Goal: Task Accomplishment & Management: Complete application form

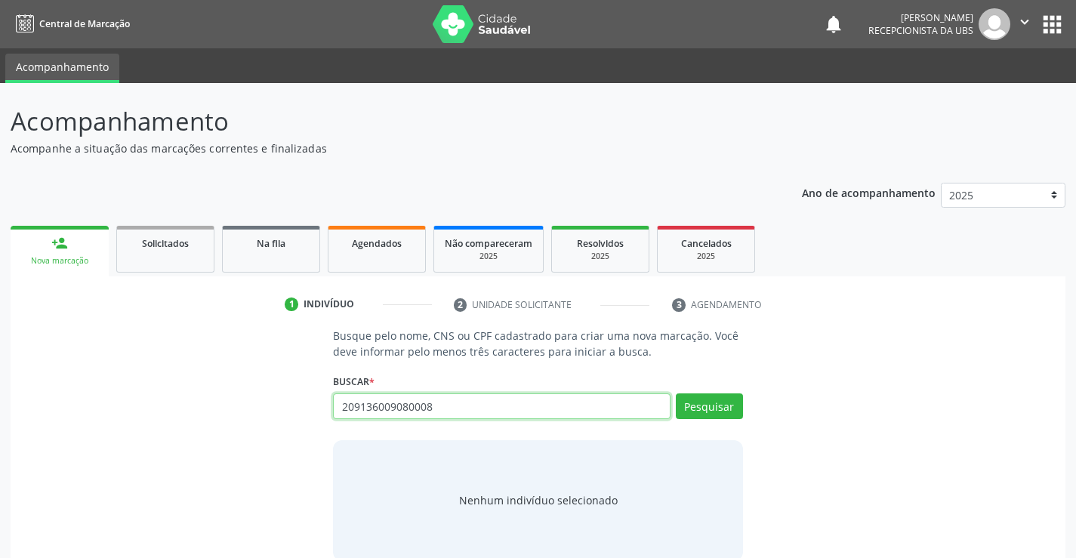
type input "209136009080008"
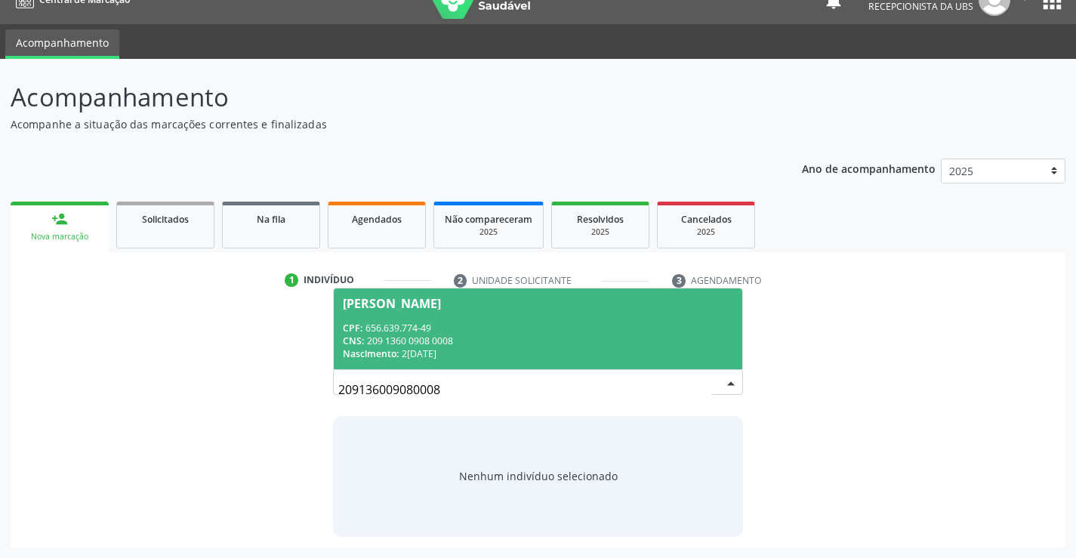
click at [631, 292] on span "Maria de Fatima de Carvalho Lima CPF: 656.639.774-49 CNS: 209 1360 0908 0008 Na…" at bounding box center [538, 329] width 408 height 81
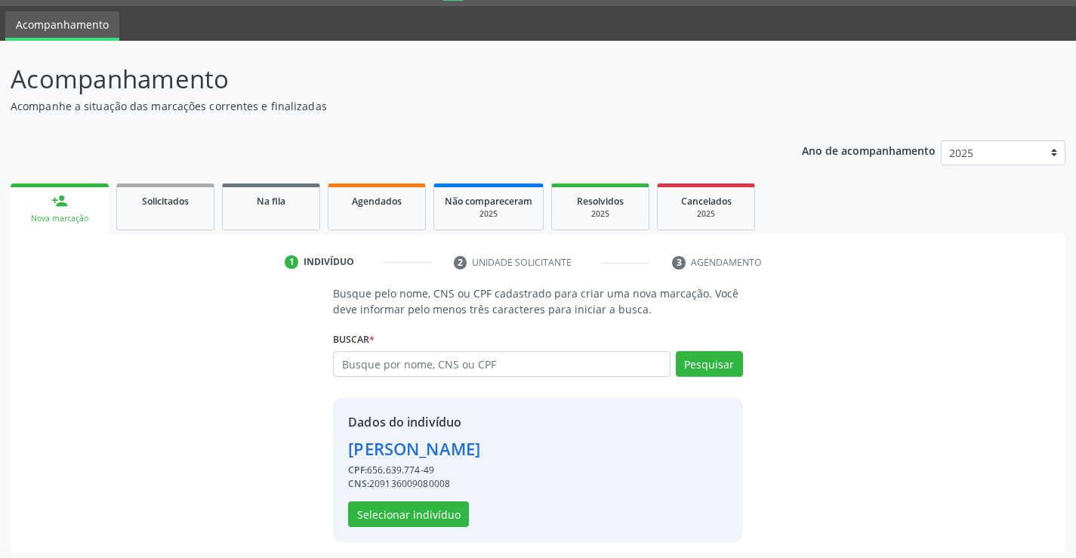
scroll to position [48, 0]
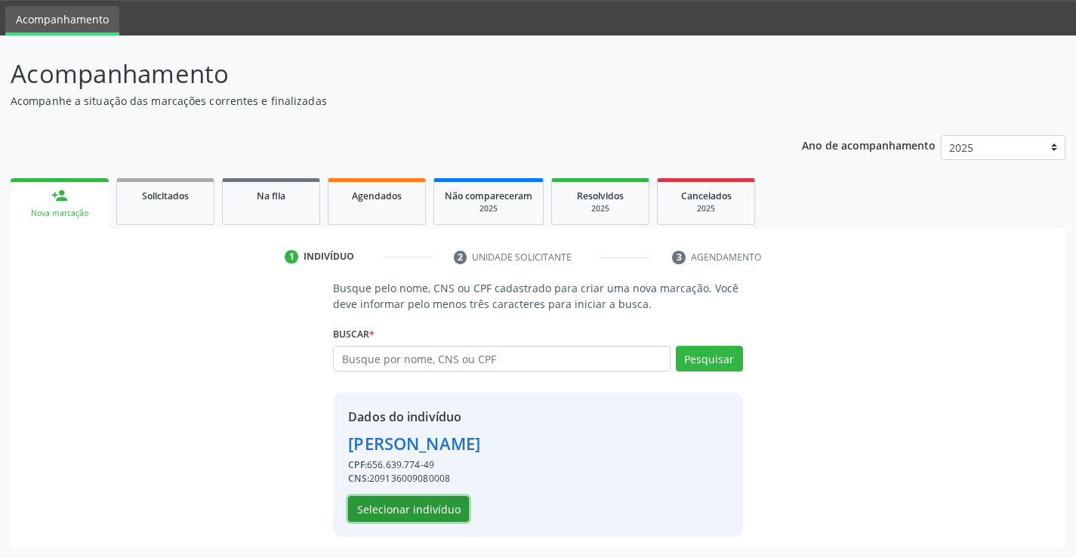
click at [420, 508] on button "Selecionar indivíduo" at bounding box center [408, 509] width 121 height 26
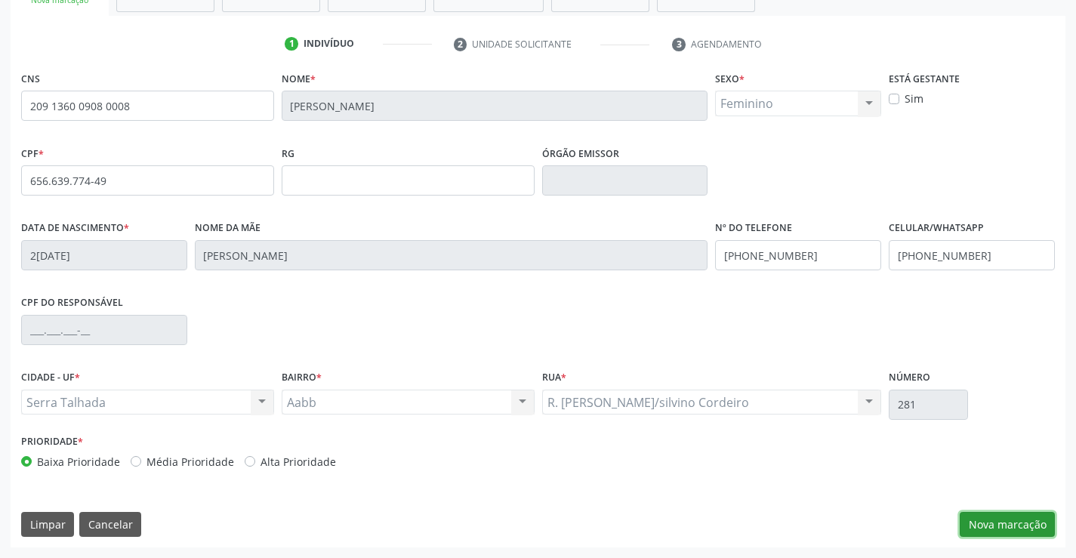
click at [1008, 523] on button "Nova marcação" at bounding box center [1007, 525] width 95 height 26
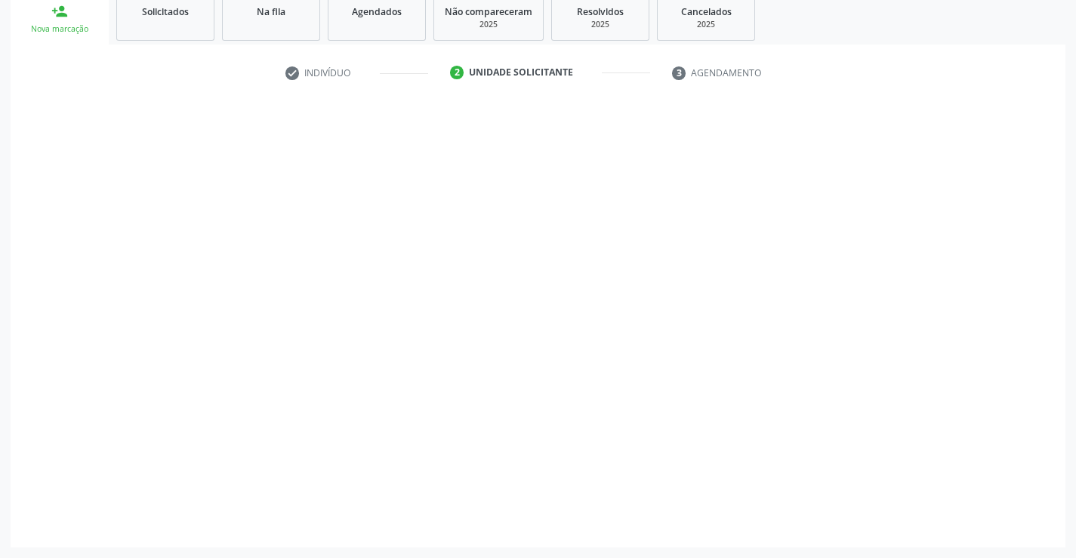
scroll to position [232, 0]
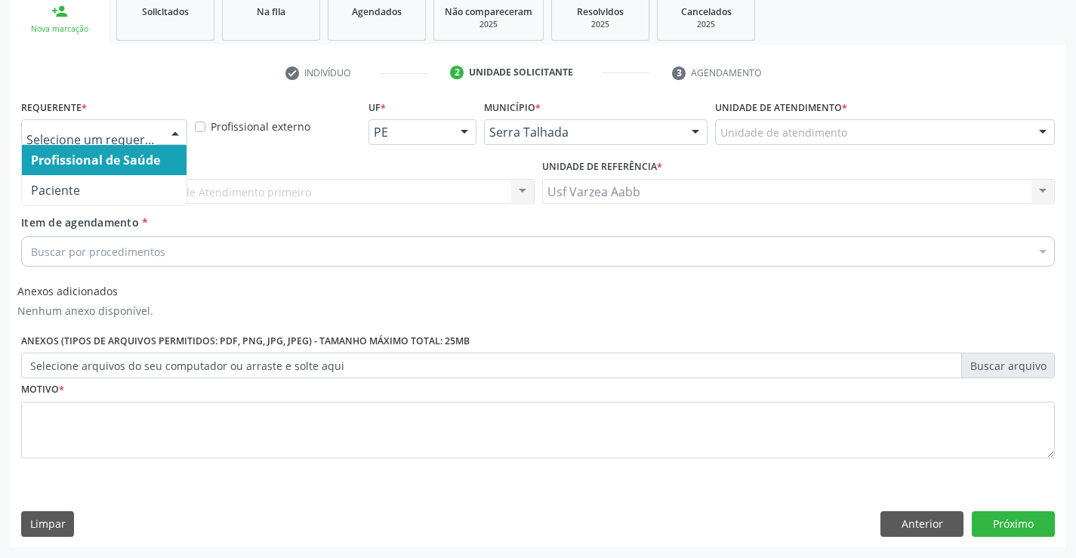
click at [109, 143] on div at bounding box center [104, 132] width 166 height 26
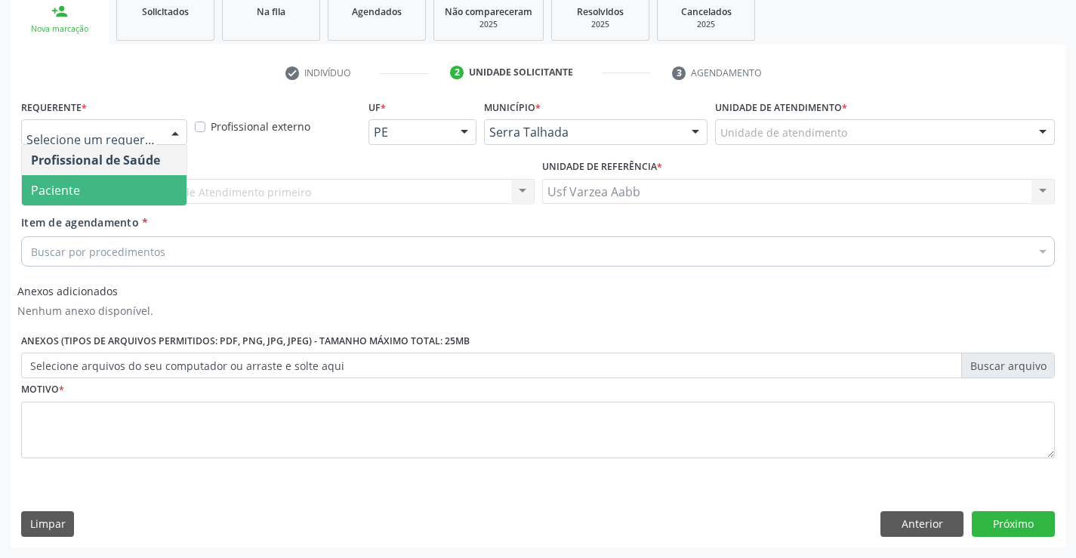
click at [106, 195] on span "Paciente" at bounding box center [104, 190] width 165 height 30
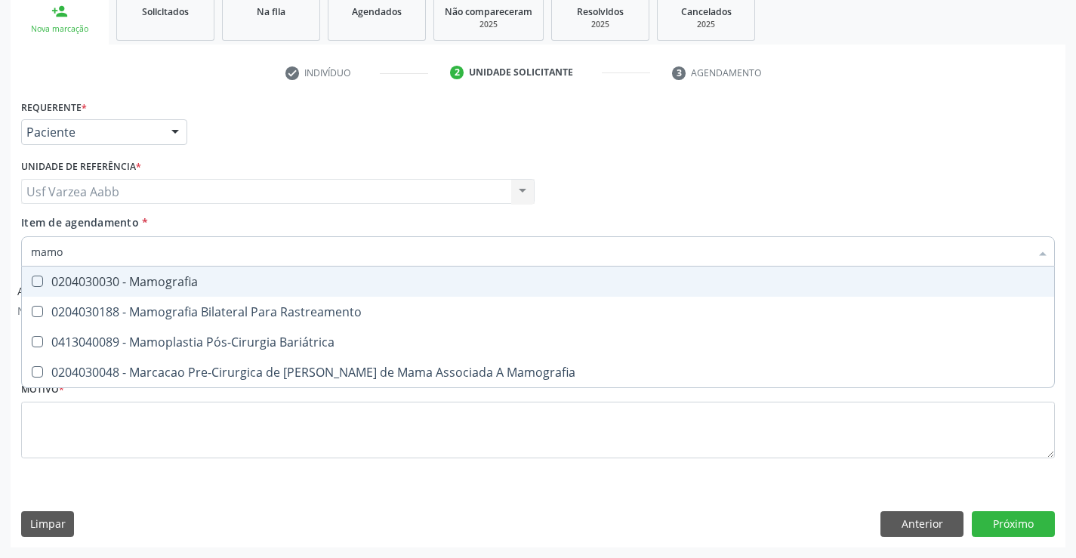
type input "mamog"
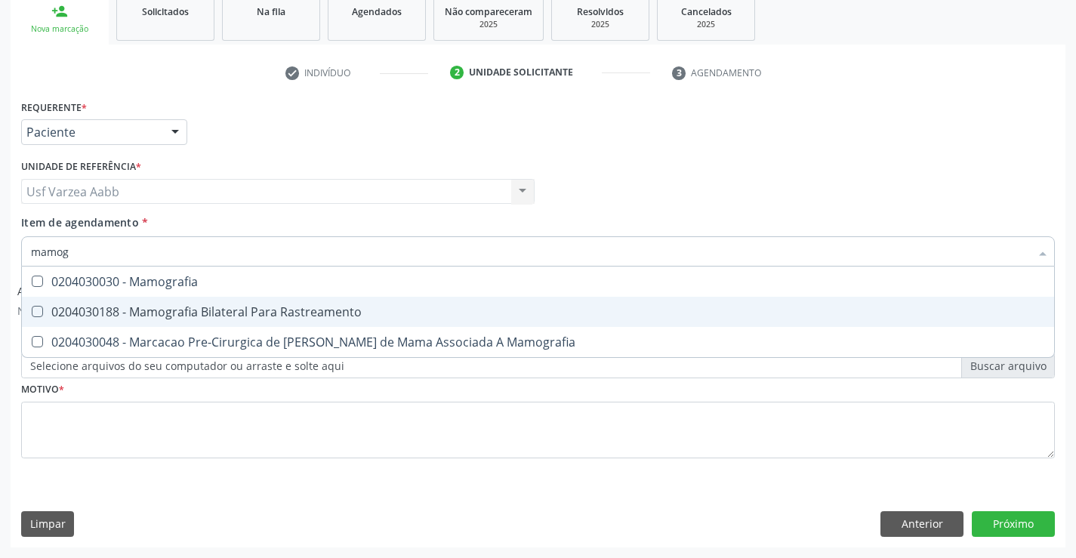
click at [214, 316] on div "0204030188 - Mamografia Bilateral Para Rastreamento" at bounding box center [538, 312] width 1014 height 12
checkbox Rastreamento "true"
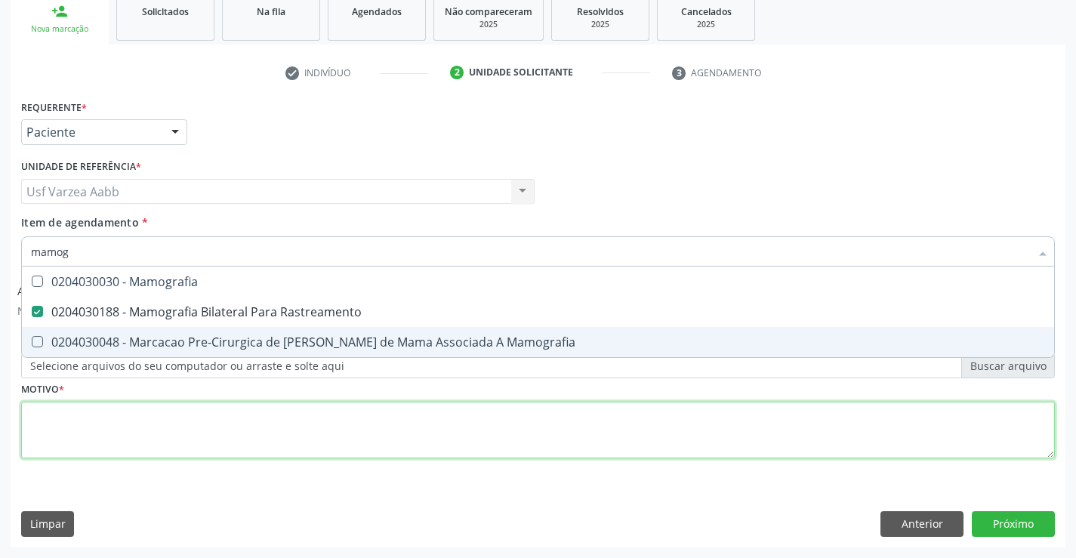
click at [254, 429] on div "Requerente * Paciente Profissional de Saúde Paciente Nenhum resultado encontrad…" at bounding box center [538, 288] width 1034 height 384
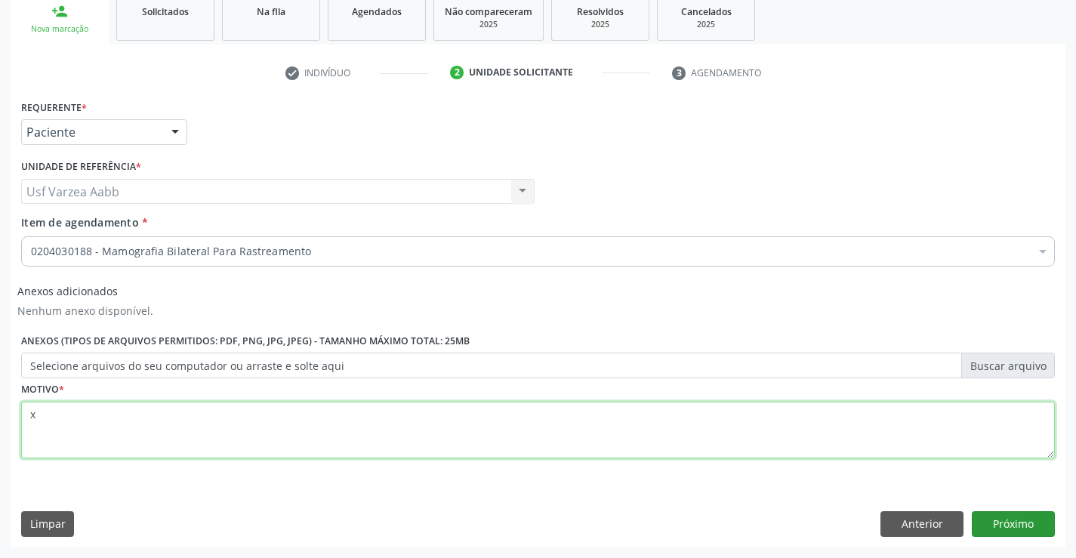
type textarea "x"
click at [1014, 521] on button "Próximo" at bounding box center [1013, 524] width 83 height 26
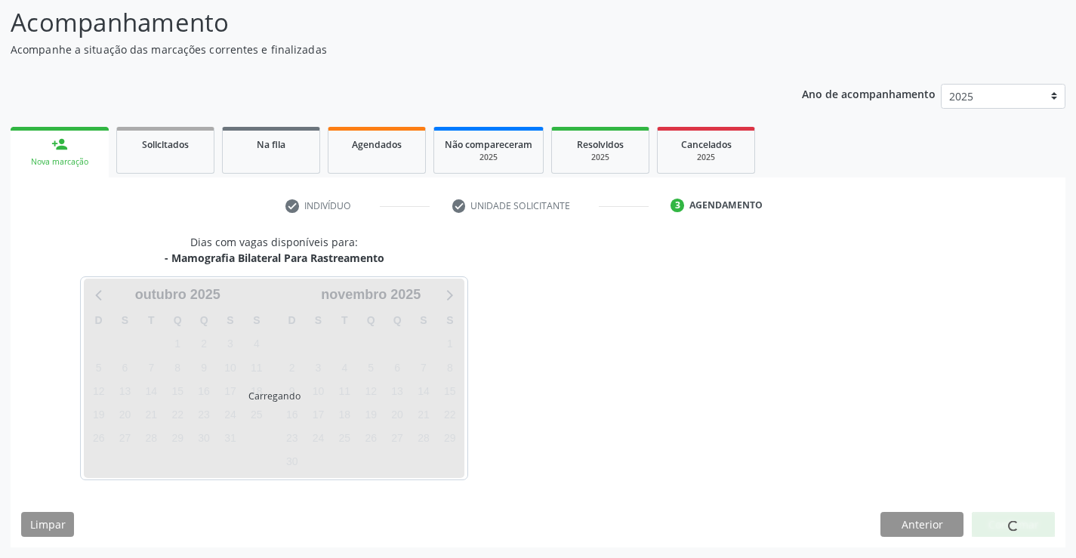
scroll to position [99, 0]
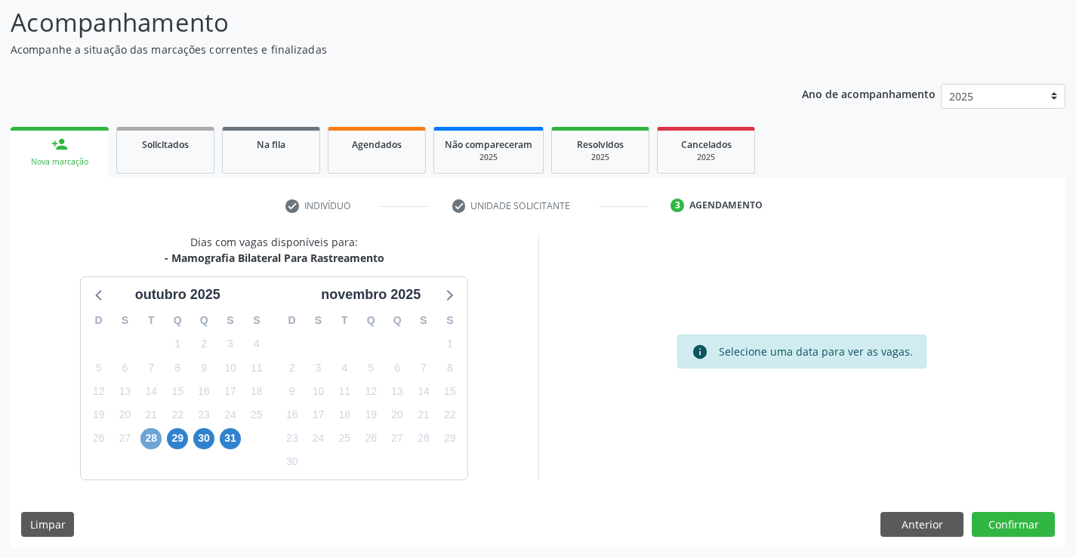
click at [156, 441] on span "28" at bounding box center [150, 438] width 21 height 21
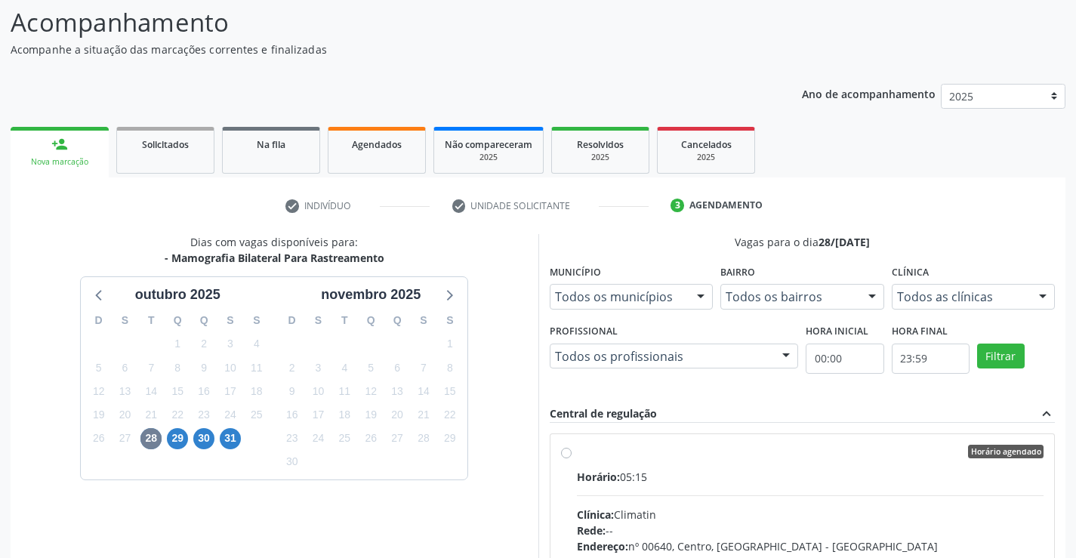
click at [594, 482] on span "Horário:" at bounding box center [598, 477] width 43 height 14
click at [572, 458] on input "Horário agendado Horário: 05:15 Clínica: Climatin Rede: -- Endereço: nº 00640, …" at bounding box center [566, 452] width 11 height 14
radio input "true"
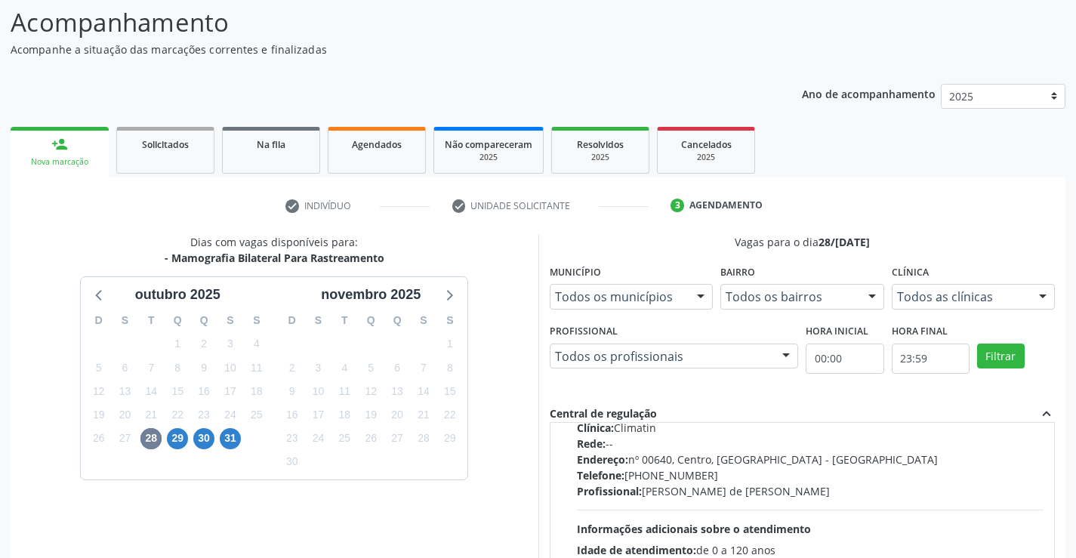
scroll to position [344, 0]
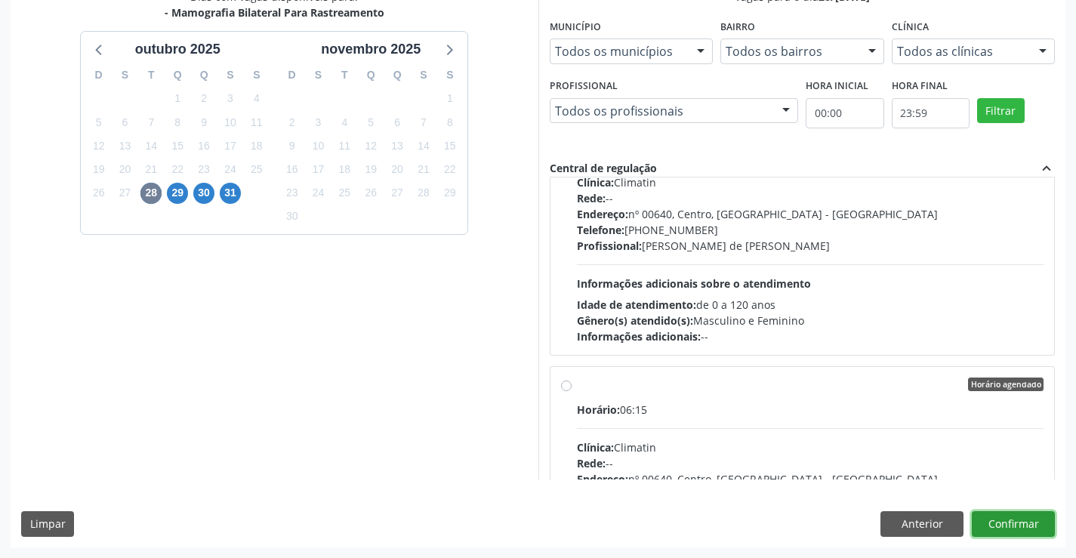
click at [1045, 514] on button "Confirmar" at bounding box center [1013, 524] width 83 height 26
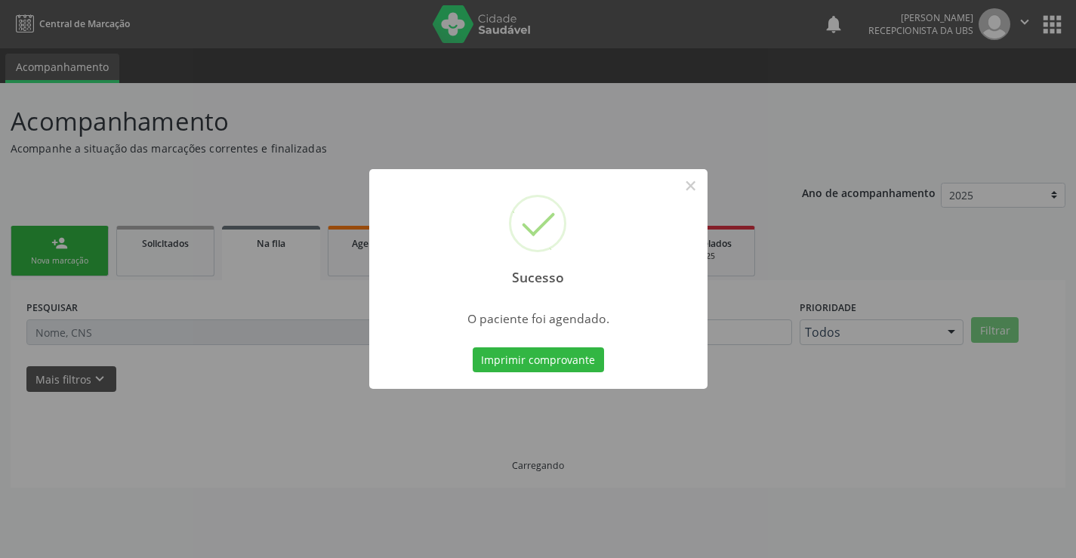
scroll to position [0, 0]
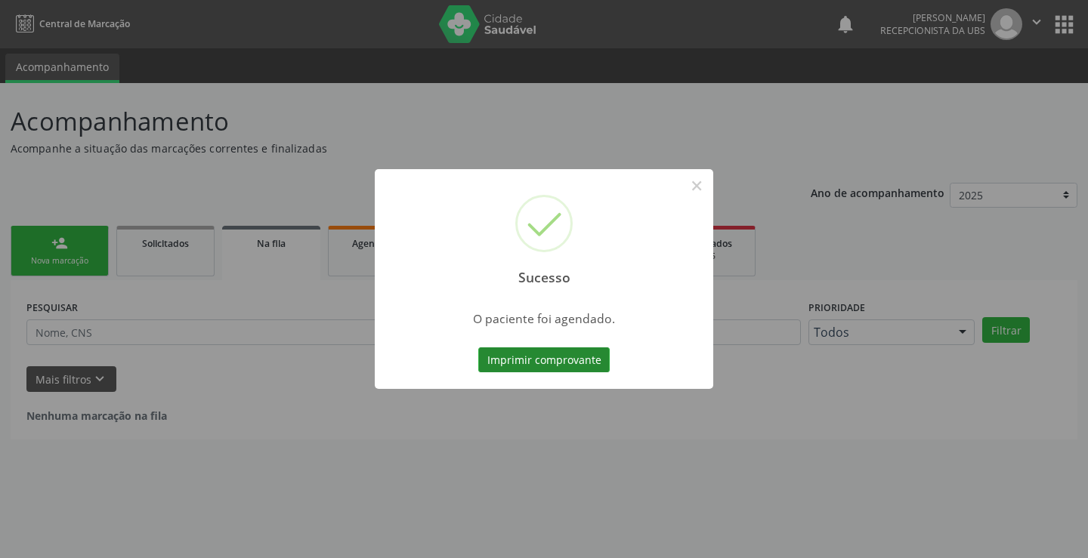
click at [605, 356] on button "Imprimir comprovante" at bounding box center [543, 360] width 131 height 26
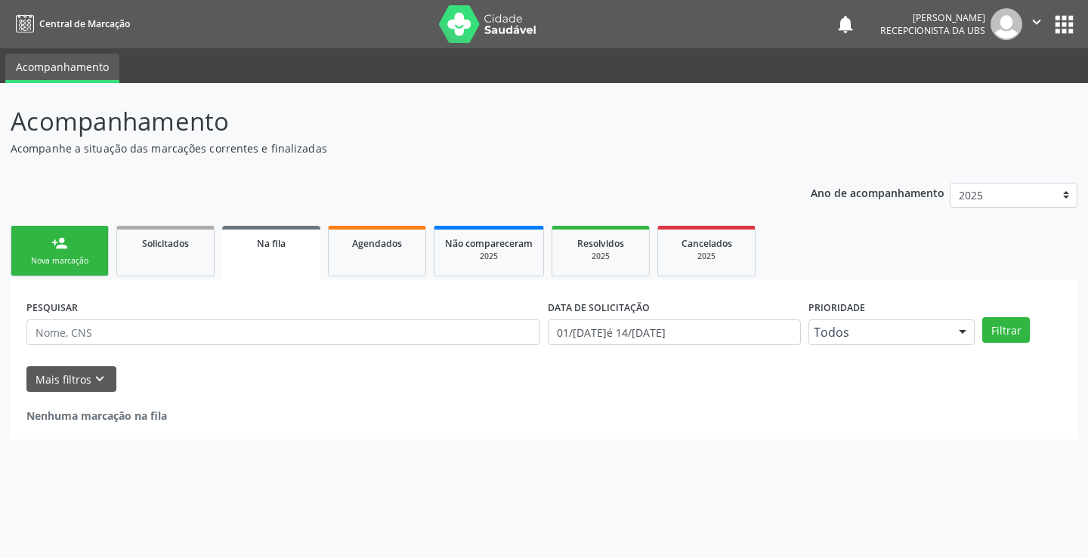
click at [69, 253] on link "person_add Nova marcação" at bounding box center [60, 251] width 98 height 51
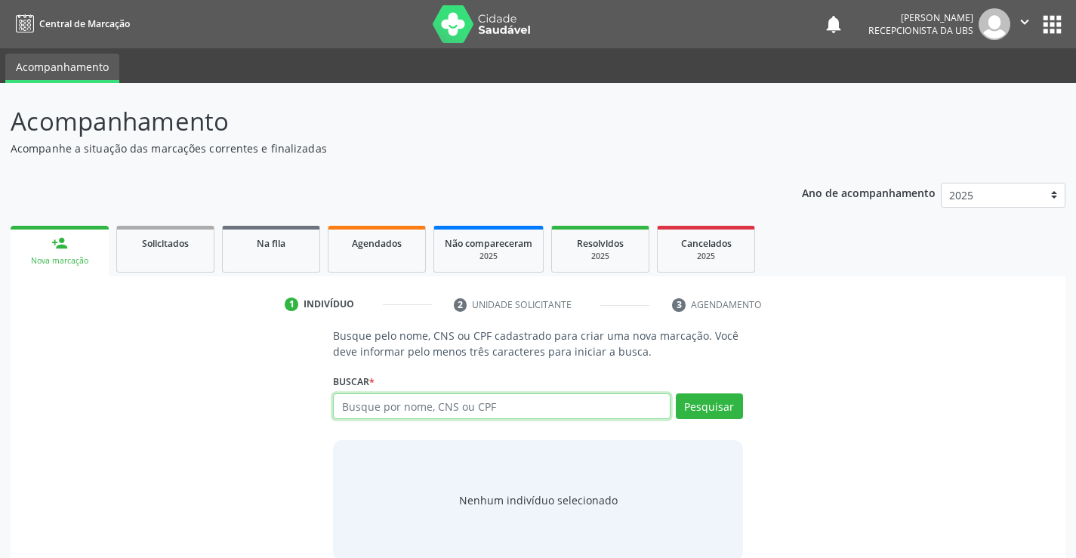
click at [422, 414] on input "text" at bounding box center [501, 406] width 337 height 26
type input "704205272115487"
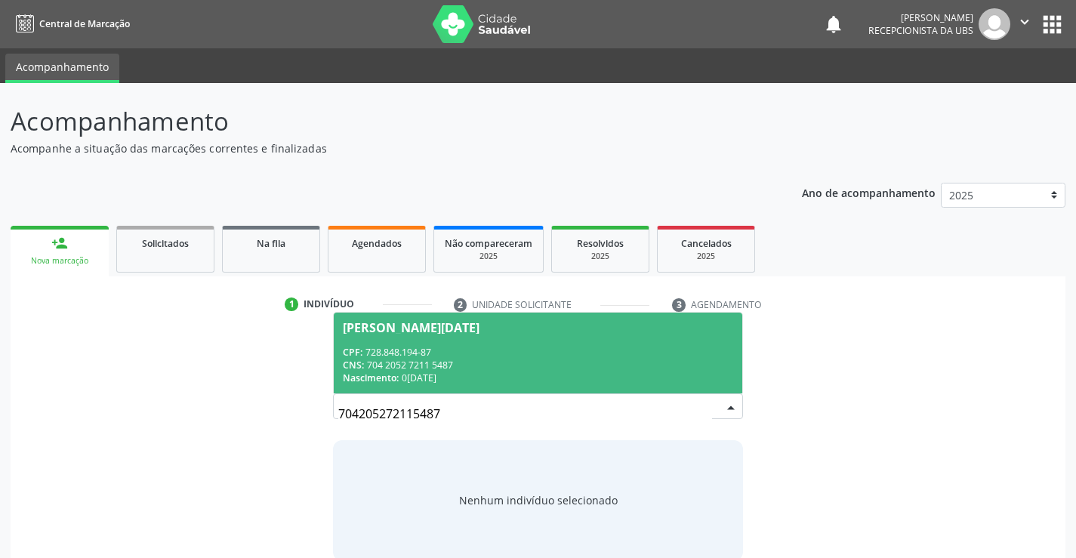
click at [544, 375] on div "Nascimento: 07/05/1970" at bounding box center [538, 378] width 390 height 13
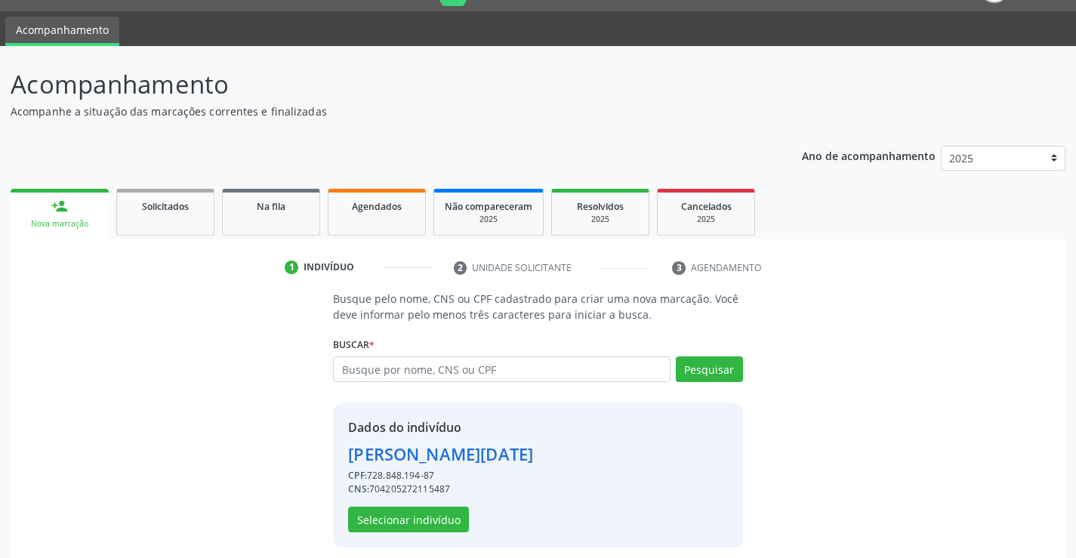
scroll to position [48, 0]
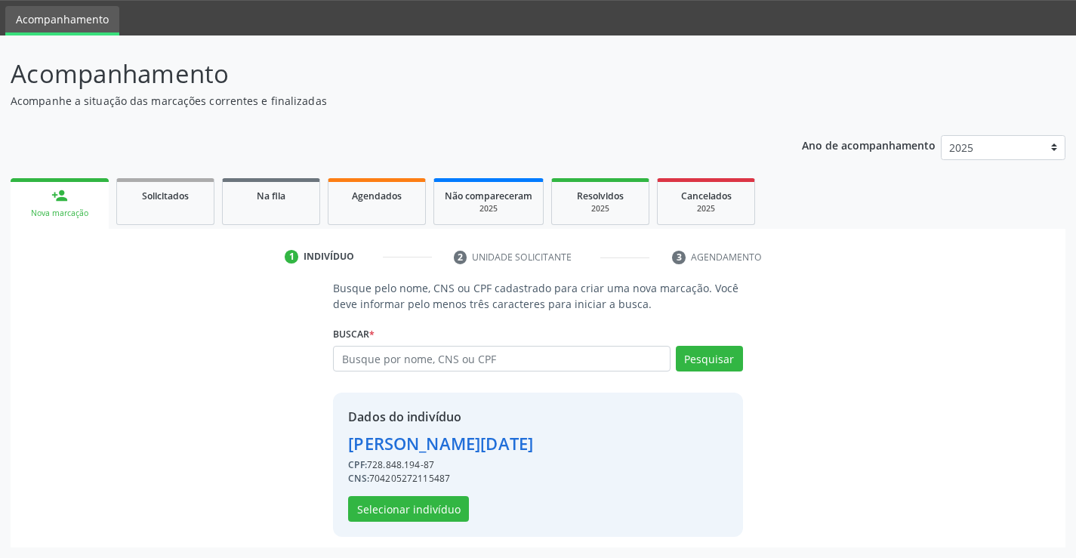
click at [398, 493] on div "Dados do indivíduo Maria Lucia da Silva CPF: 728.848.194-87 CNS: 70420527211548…" at bounding box center [440, 465] width 185 height 114
click at [403, 509] on button "Selecionar indivíduo" at bounding box center [408, 509] width 121 height 26
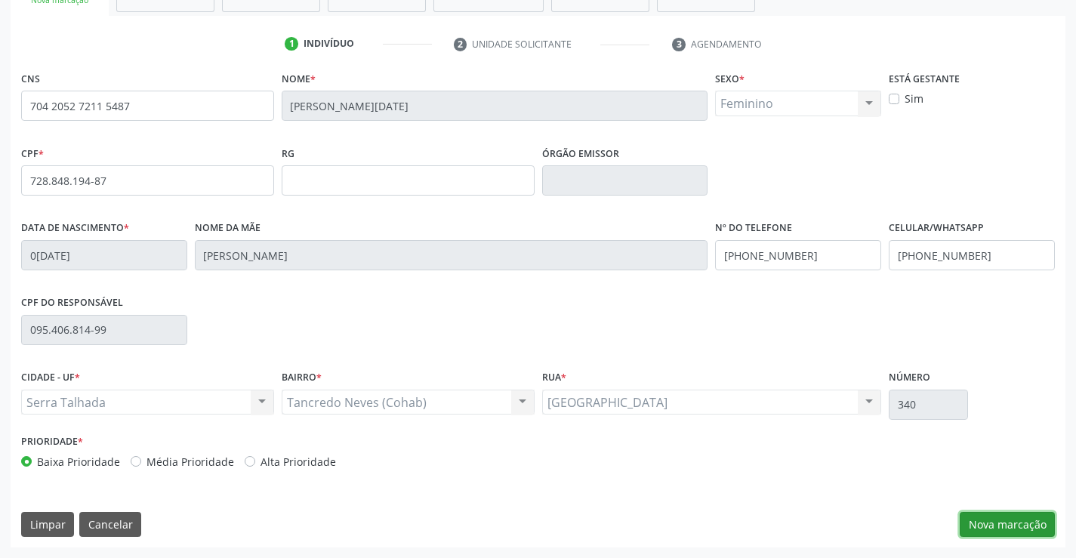
click at [1026, 515] on button "Nova marcação" at bounding box center [1007, 525] width 95 height 26
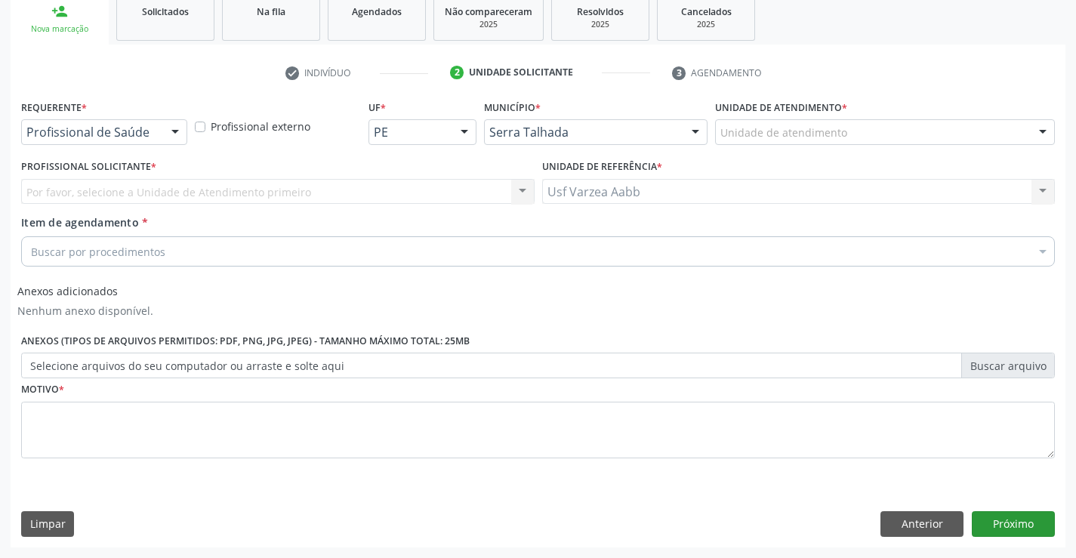
scroll to position [232, 0]
click at [168, 147] on div "Requerente * Profissional de Saúde Profissional de Saúde Paciente Nenhum result…" at bounding box center [104, 125] width 174 height 59
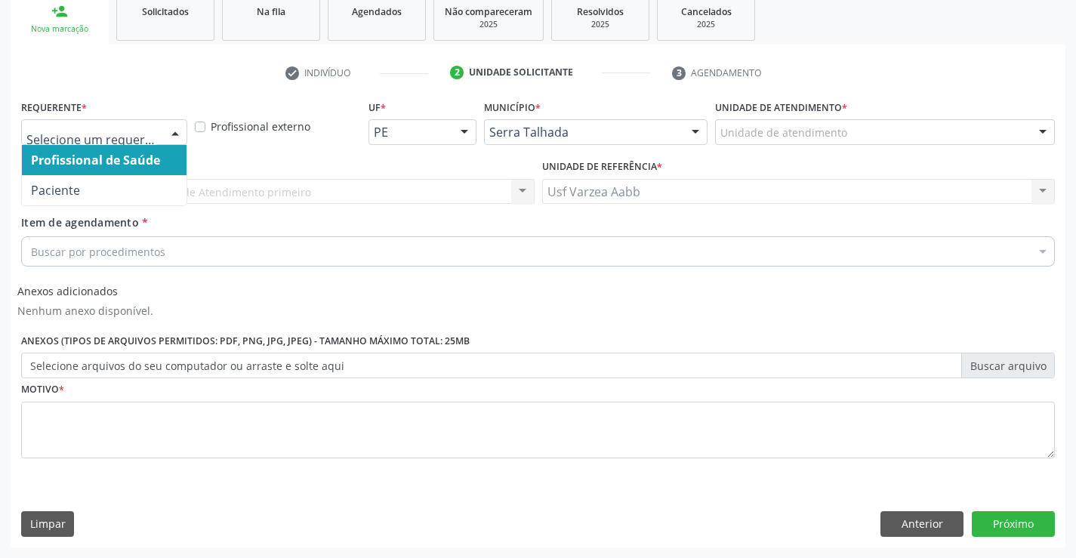
click at [164, 134] on div at bounding box center [175, 133] width 23 height 26
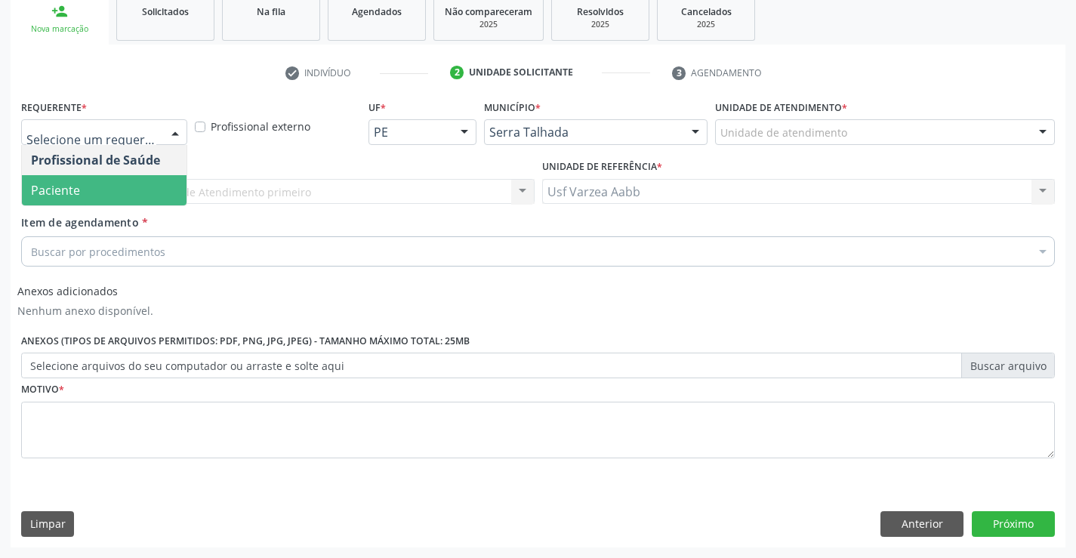
click at [140, 181] on span "Paciente" at bounding box center [104, 190] width 165 height 30
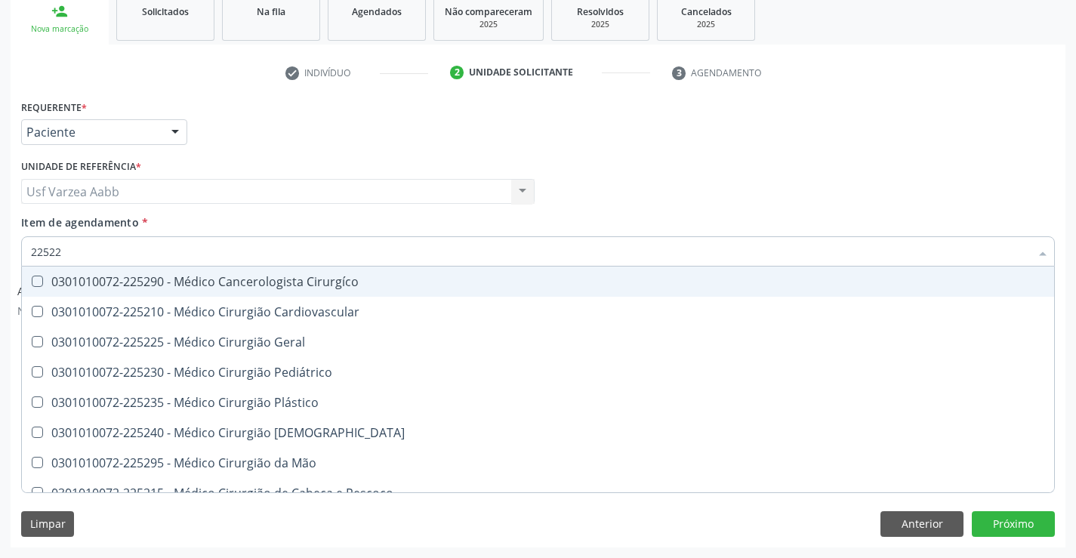
type input "225225"
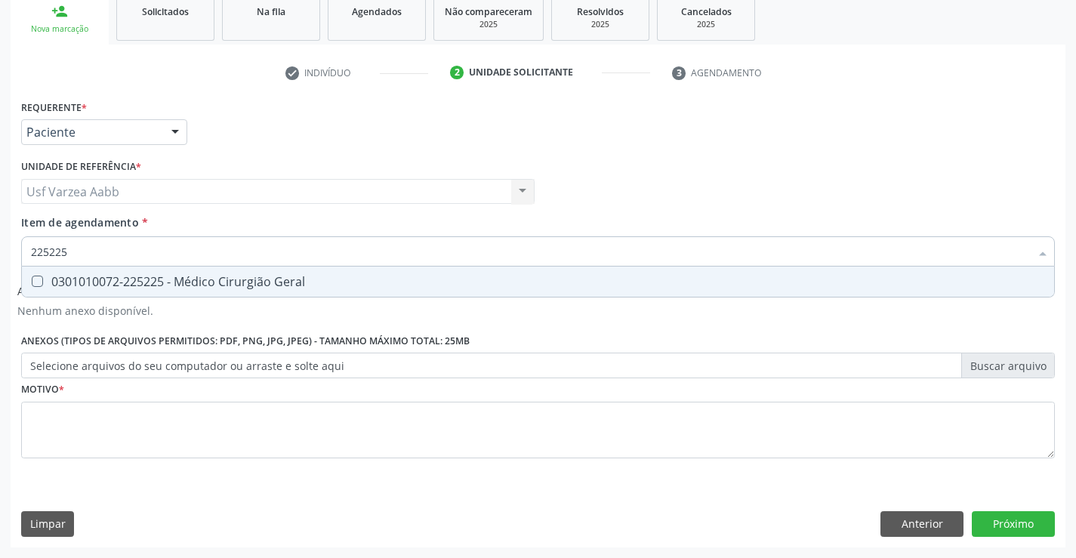
click at [160, 276] on div "0301010072-225225 - Médico Cirurgião Geral" at bounding box center [538, 282] width 1014 height 12
checkbox Geral "true"
click at [185, 417] on div "Requerente * Paciente Profissional de Saúde Paciente Nenhum resultado encontrad…" at bounding box center [538, 288] width 1034 height 384
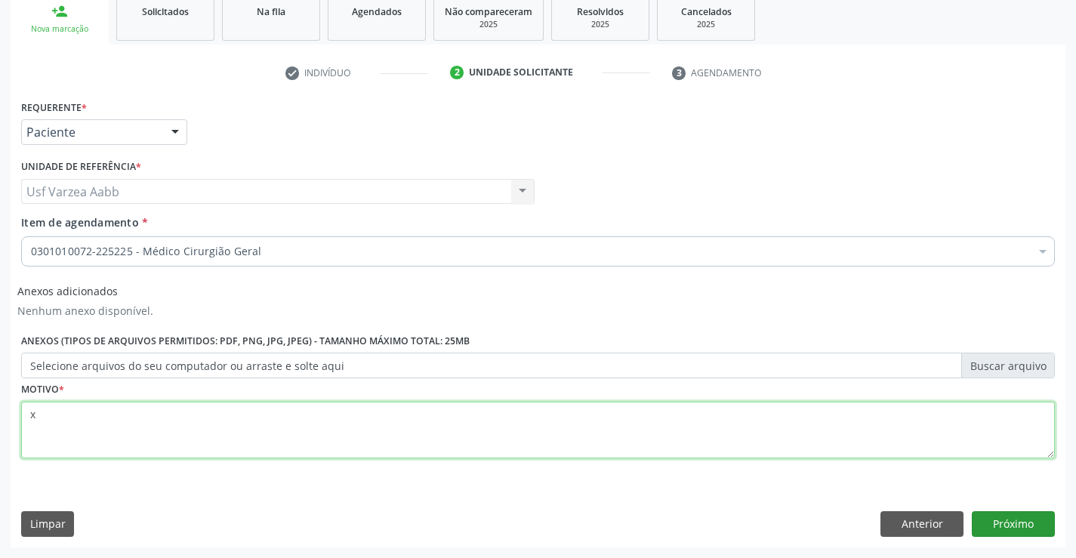
type textarea "x"
click at [1018, 515] on button "Próximo" at bounding box center [1013, 524] width 83 height 26
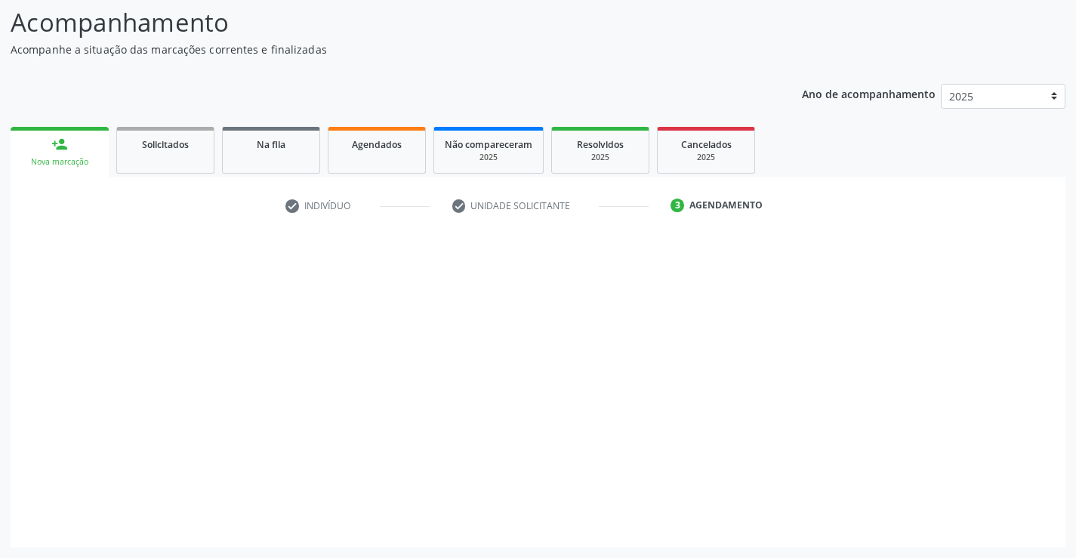
scroll to position [99, 0]
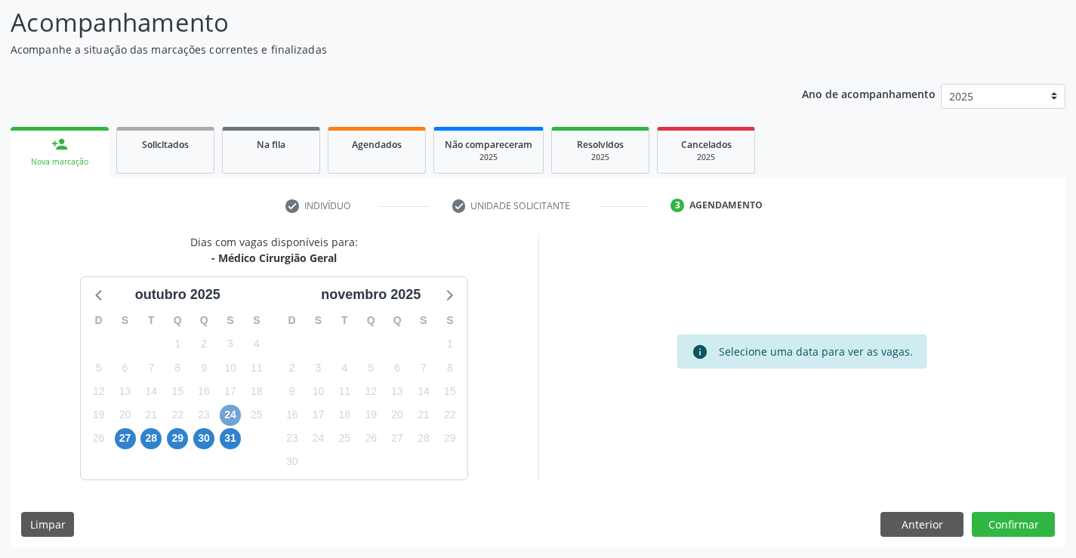
click at [225, 417] on span "24" at bounding box center [230, 415] width 21 height 21
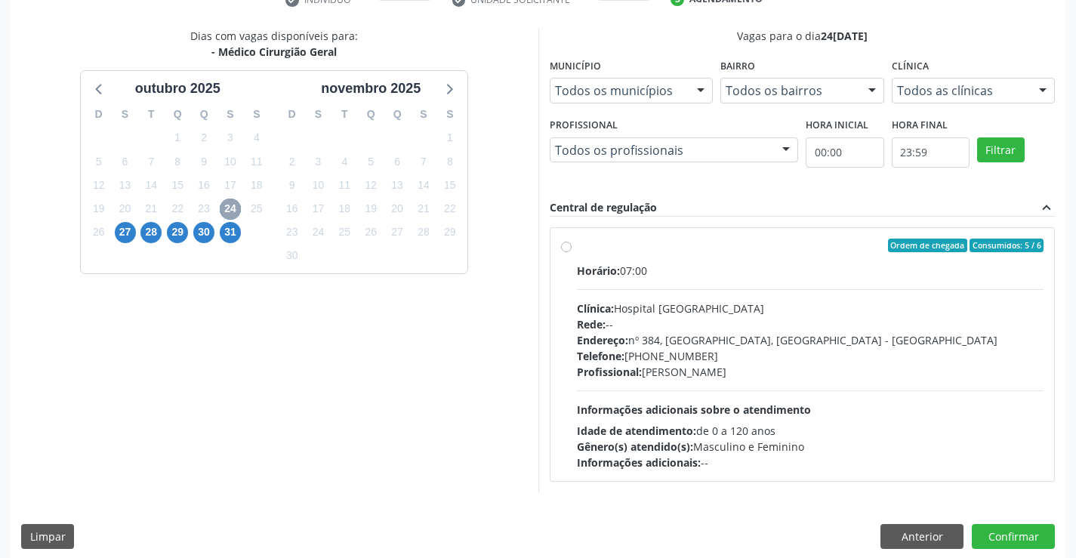
scroll to position [317, 0]
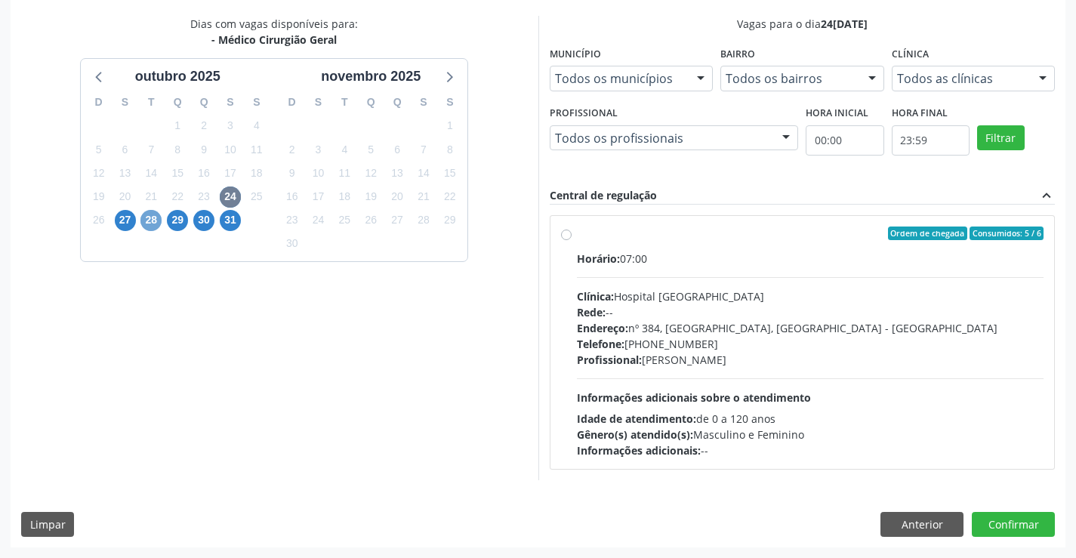
click at [140, 220] on span "28" at bounding box center [150, 220] width 21 height 21
click at [123, 215] on span "27" at bounding box center [125, 220] width 21 height 21
click at [181, 218] on span "29" at bounding box center [177, 220] width 21 height 21
click at [201, 224] on span "30" at bounding box center [203, 220] width 21 height 21
click at [226, 218] on span "31" at bounding box center [230, 220] width 21 height 21
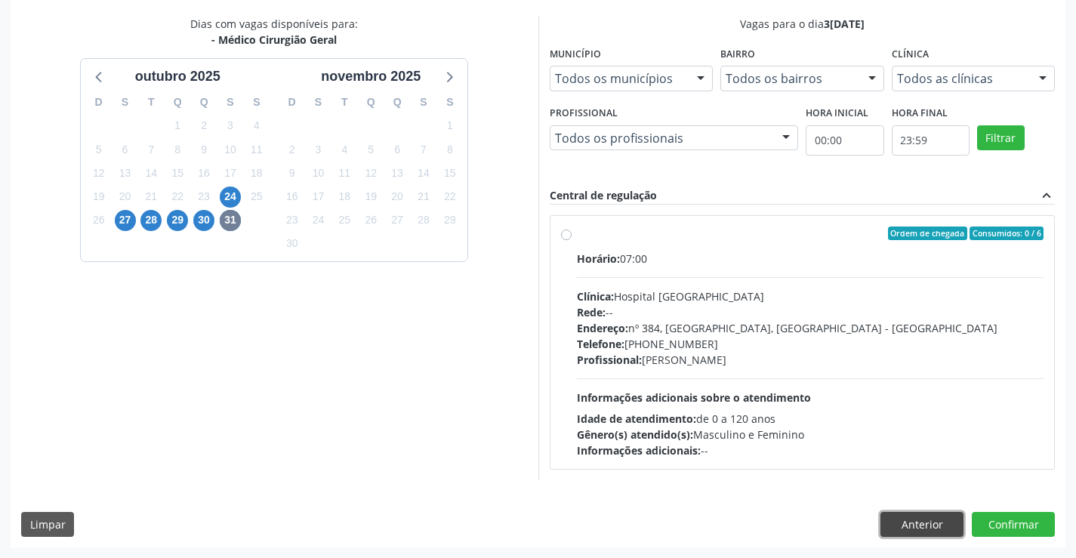
click at [921, 519] on button "Anterior" at bounding box center [922, 525] width 83 height 26
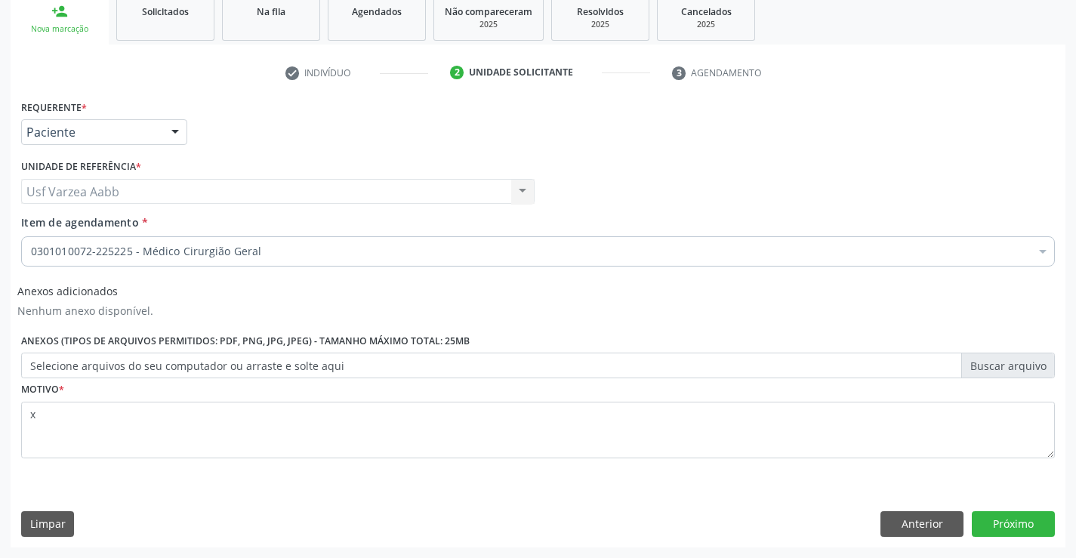
scroll to position [232, 0]
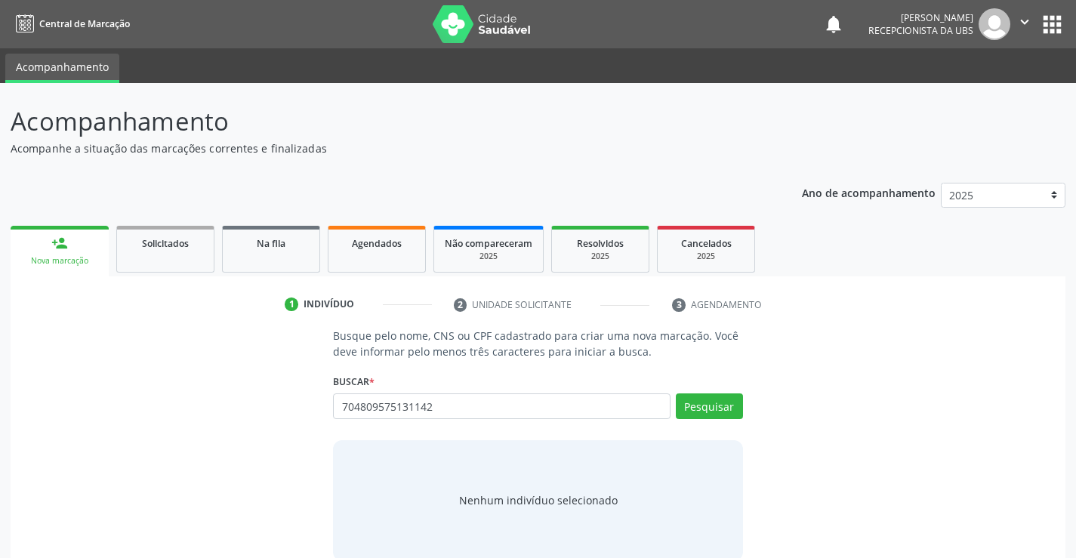
type input "704809575131142"
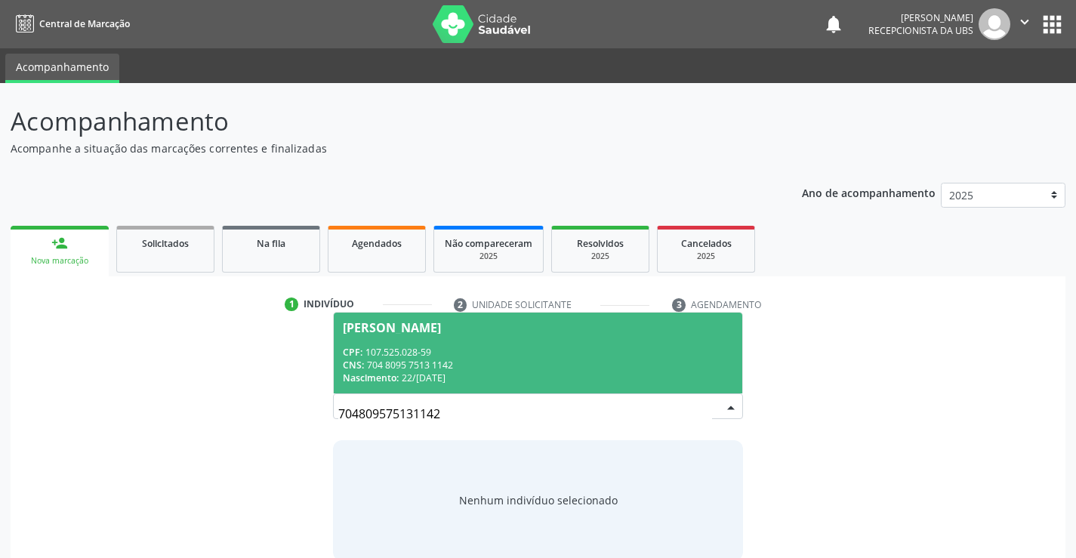
click at [527, 370] on div "CNS: 704 8095 7513 1142" at bounding box center [538, 365] width 390 height 13
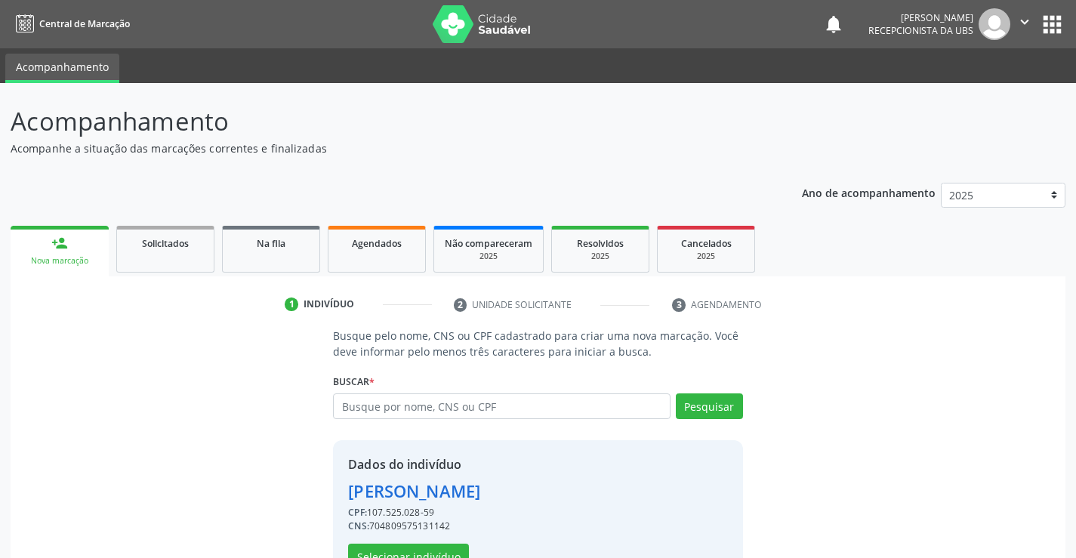
scroll to position [48, 0]
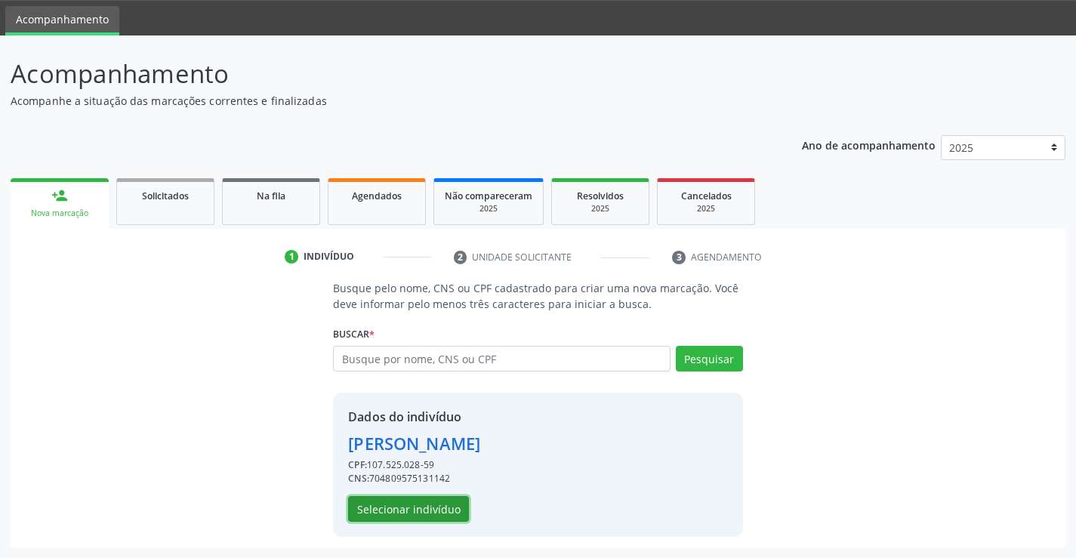
click at [410, 511] on button "Selecionar indivíduo" at bounding box center [408, 509] width 121 height 26
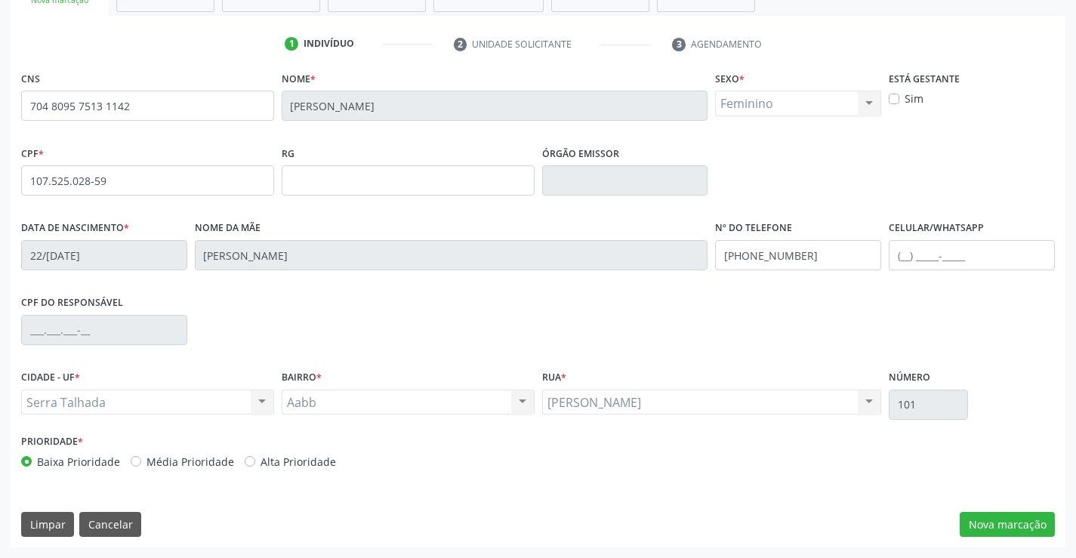
click at [1000, 511] on div "CNS 704 8095 7513 1142 Nome * Antonia Elenice Ferreira de Souza Sexo * Feminino…" at bounding box center [538, 307] width 1055 height 480
click at [1001, 523] on button "Nova marcação" at bounding box center [1007, 525] width 95 height 26
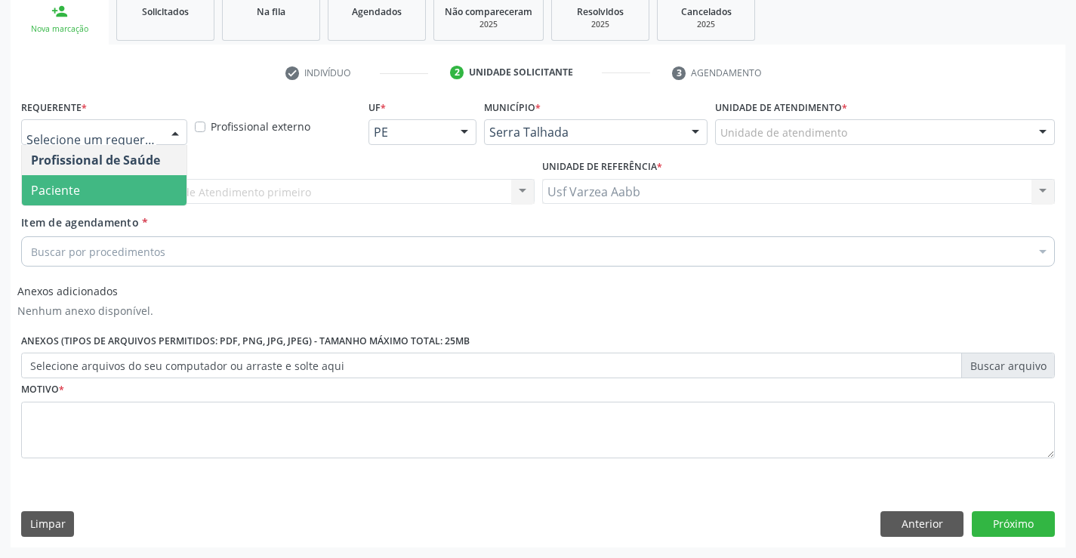
drag, startPoint x: 130, startPoint y: 171, endPoint x: 132, endPoint y: 187, distance: 16.0
click at [132, 187] on ul "Profissional de Saúde Paciente Nenhum resultado encontrado para: " " Não há nen…" at bounding box center [104, 175] width 165 height 60
click at [132, 187] on span "Paciente" at bounding box center [104, 190] width 165 height 30
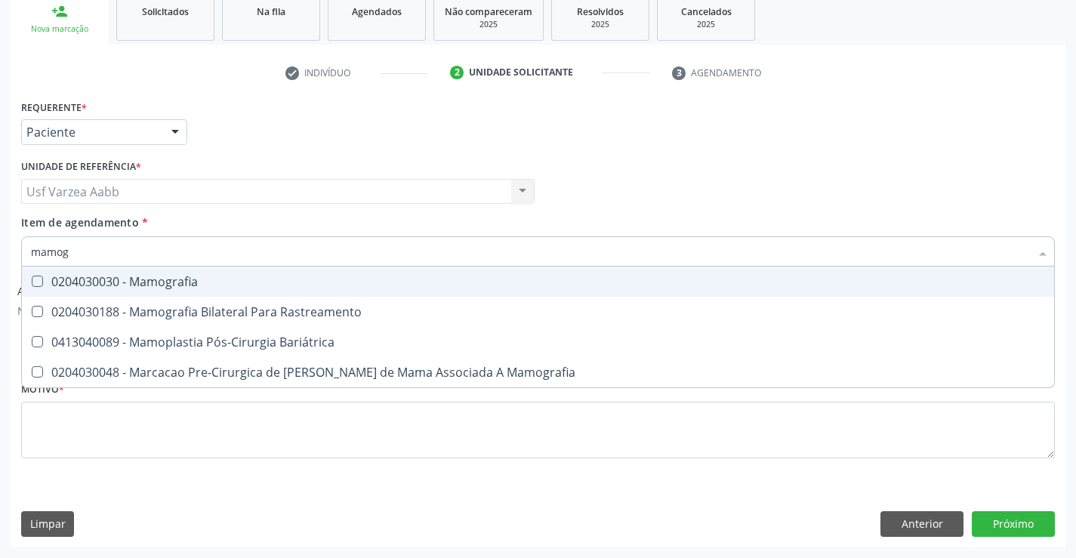
type input "mamogr"
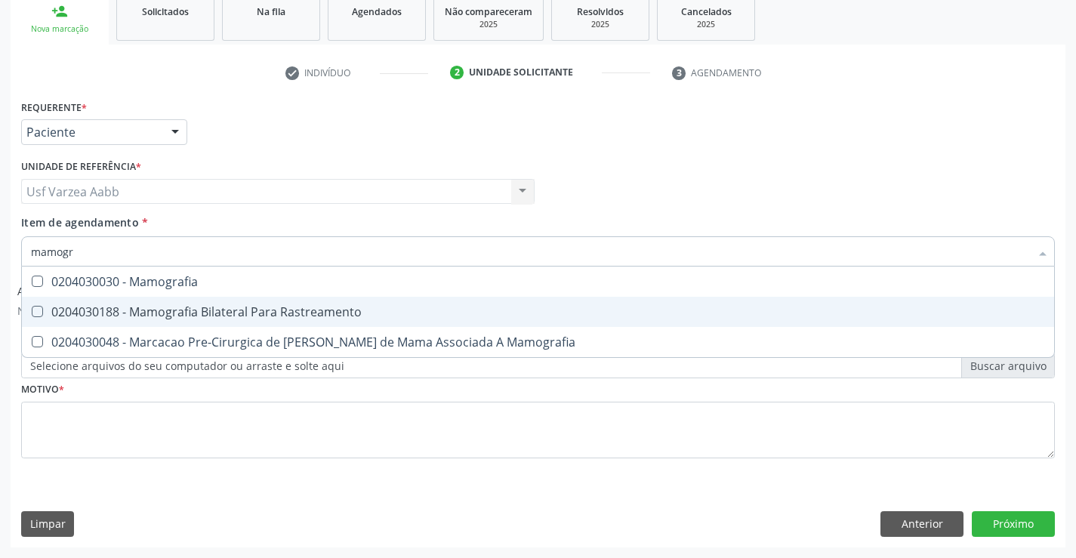
click at [159, 306] on div "0204030188 - Mamografia Bilateral Para Rastreamento" at bounding box center [538, 312] width 1014 height 12
checkbox Rastreamento "true"
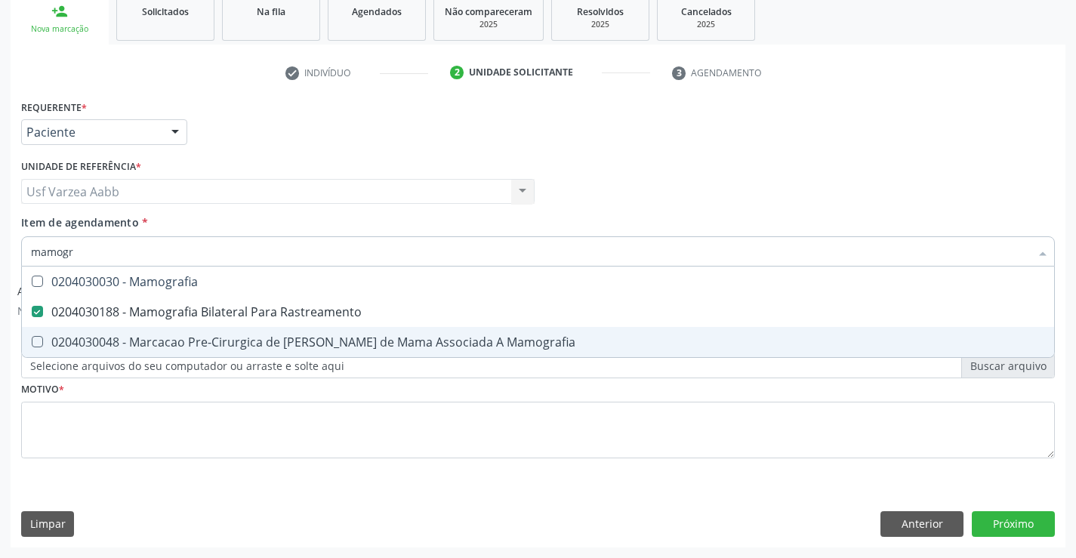
click at [252, 461] on div "Requerente * Paciente Profissional de Saúde Paciente Nenhum resultado encontrad…" at bounding box center [538, 288] width 1034 height 384
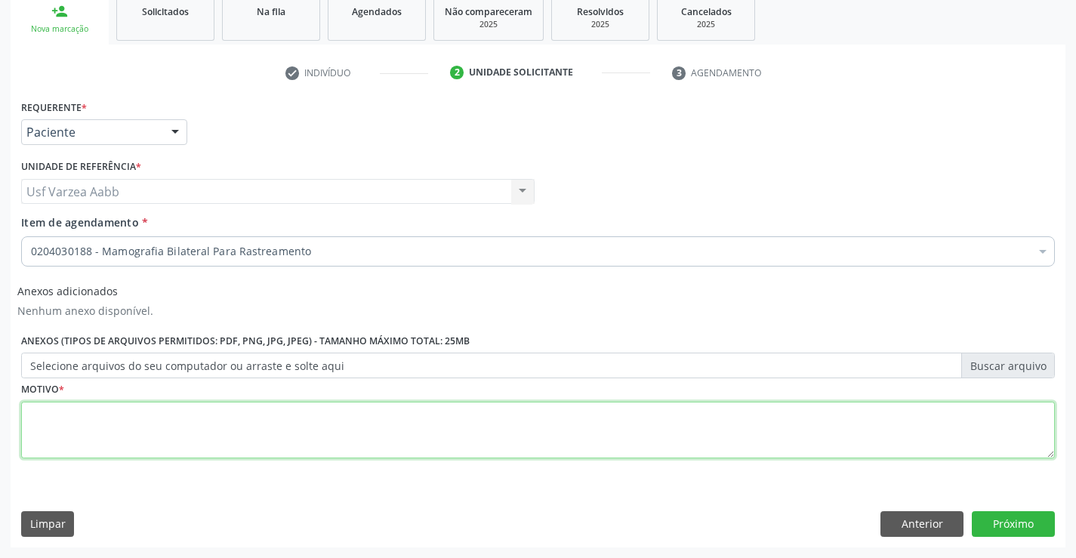
click at [252, 434] on textarea at bounding box center [538, 430] width 1034 height 57
type textarea "x"
click at [1014, 524] on button "Próximo" at bounding box center [1013, 524] width 83 height 26
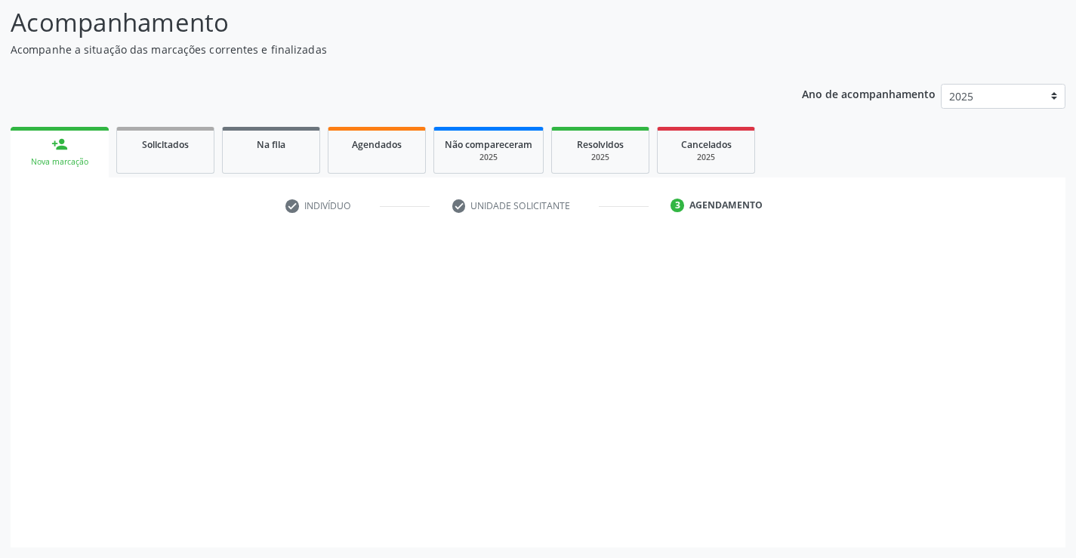
scroll to position [99, 0]
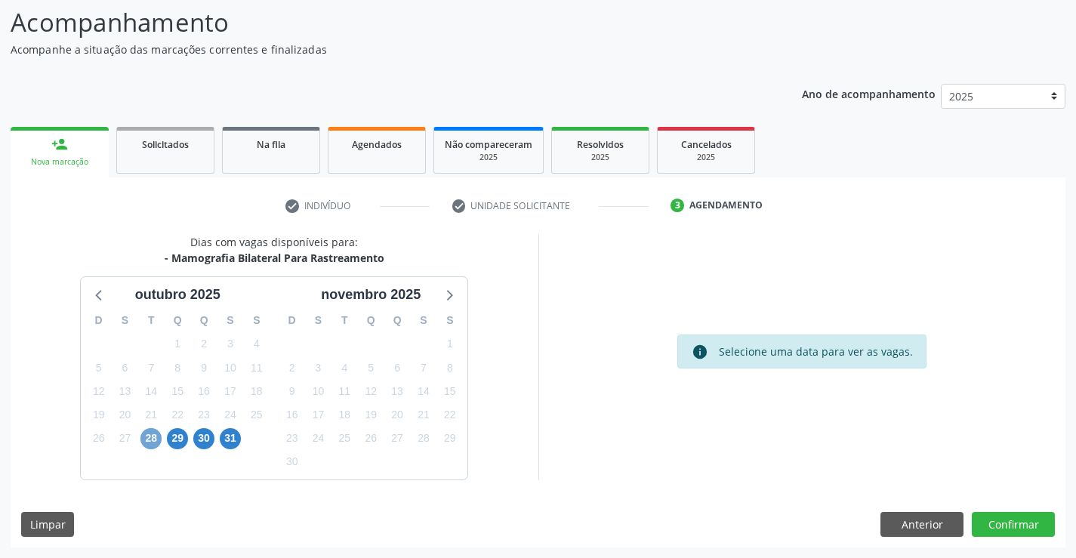
click at [146, 439] on span "28" at bounding box center [150, 438] width 21 height 21
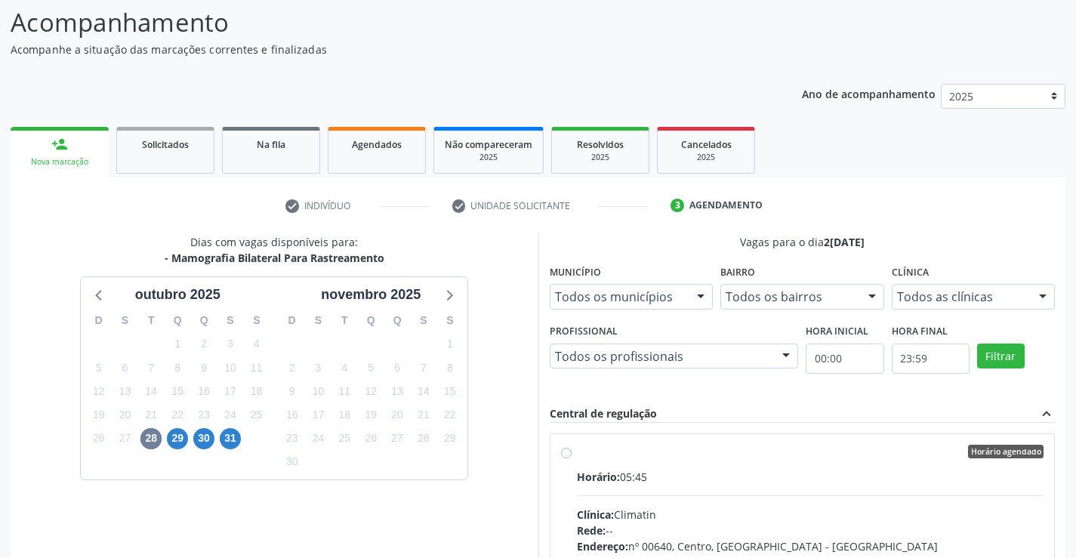
click at [577, 456] on div "Horário agendado" at bounding box center [811, 452] width 468 height 14
click at [572, 456] on input "Horário agendado Horário: 05:45 Clínica: Climatin Rede: -- Endereço: nº 00640, …" at bounding box center [566, 452] width 11 height 14
radio input "true"
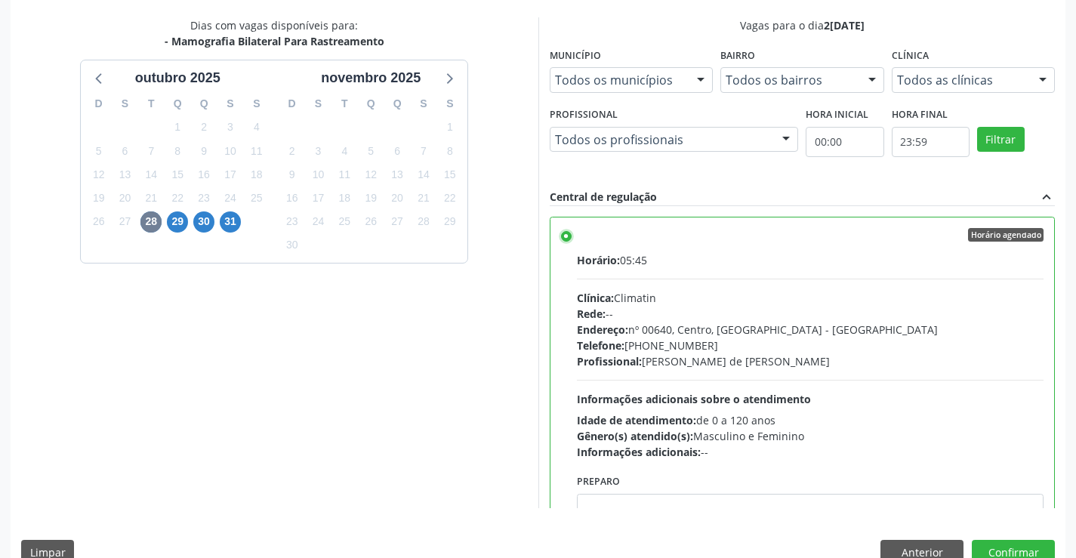
scroll to position [344, 0]
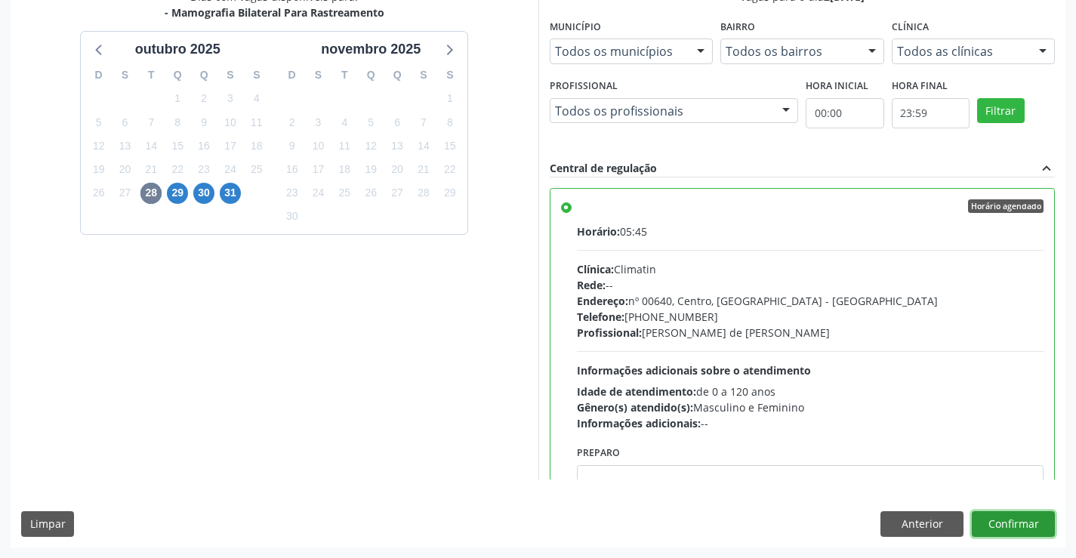
click at [1035, 529] on button "Confirmar" at bounding box center [1013, 524] width 83 height 26
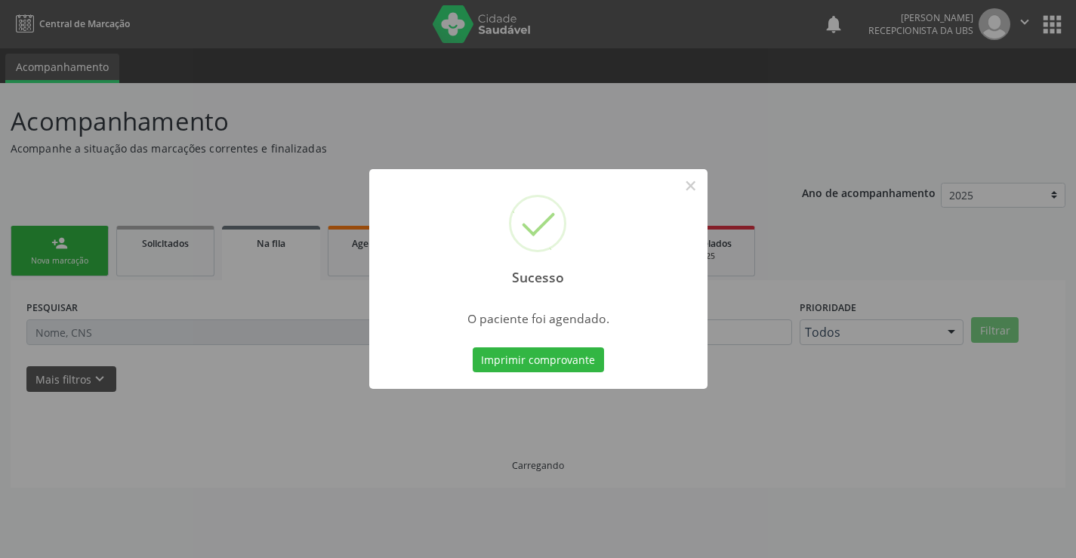
scroll to position [0, 0]
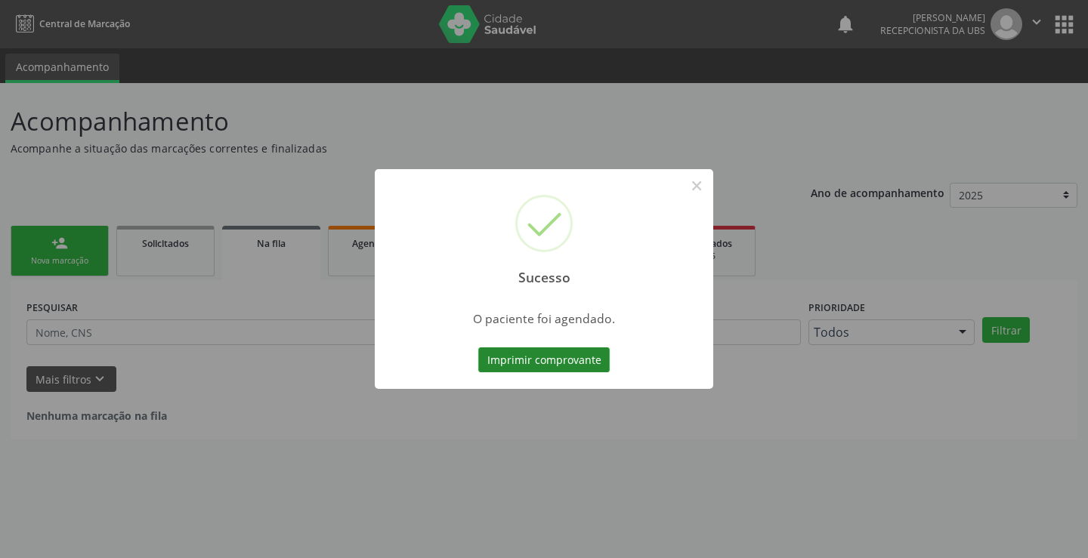
click at [576, 365] on button "Imprimir comprovante" at bounding box center [543, 360] width 131 height 26
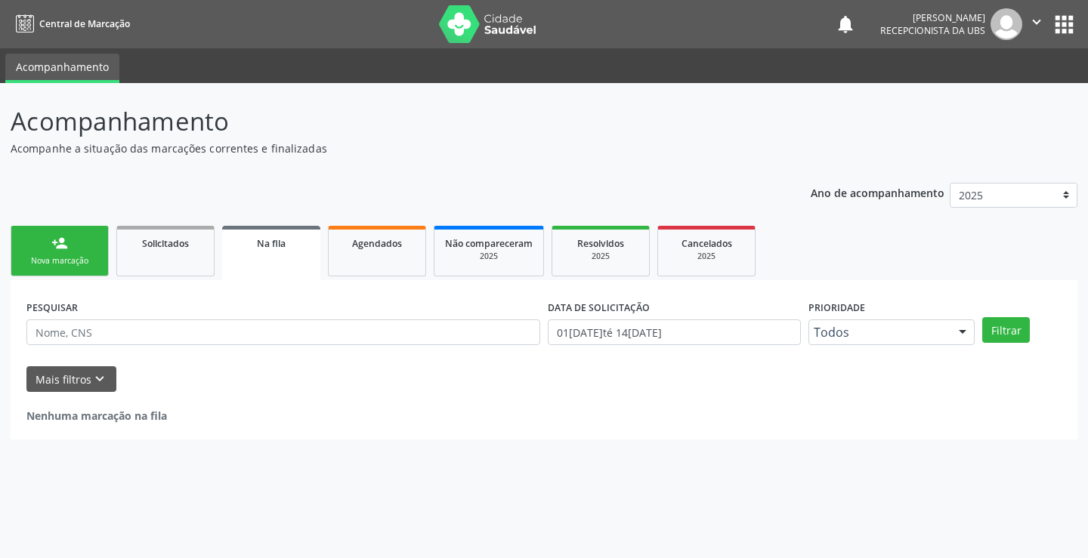
click at [93, 260] on div "Nova marcação" at bounding box center [60, 260] width 76 height 11
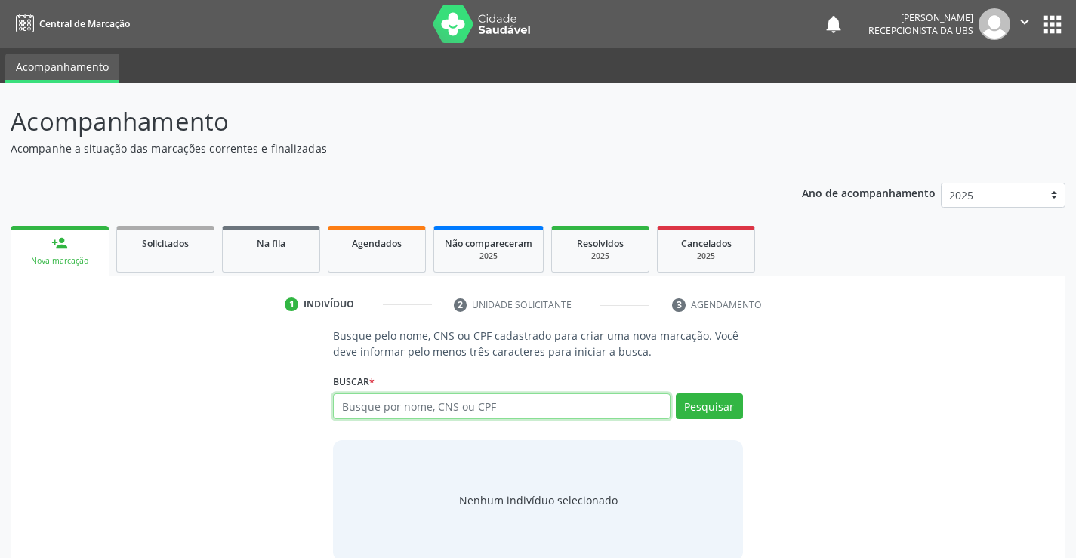
click at [461, 400] on input "text" at bounding box center [501, 406] width 337 height 26
type input "702305114406416"
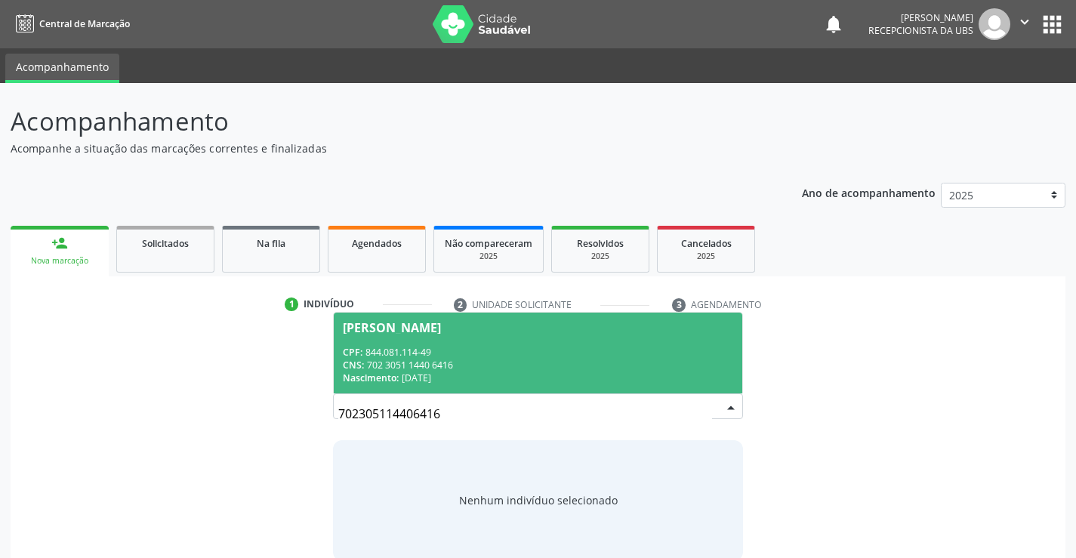
click at [672, 369] on div "CNS: 702 3051 1440 6416" at bounding box center [538, 365] width 390 height 13
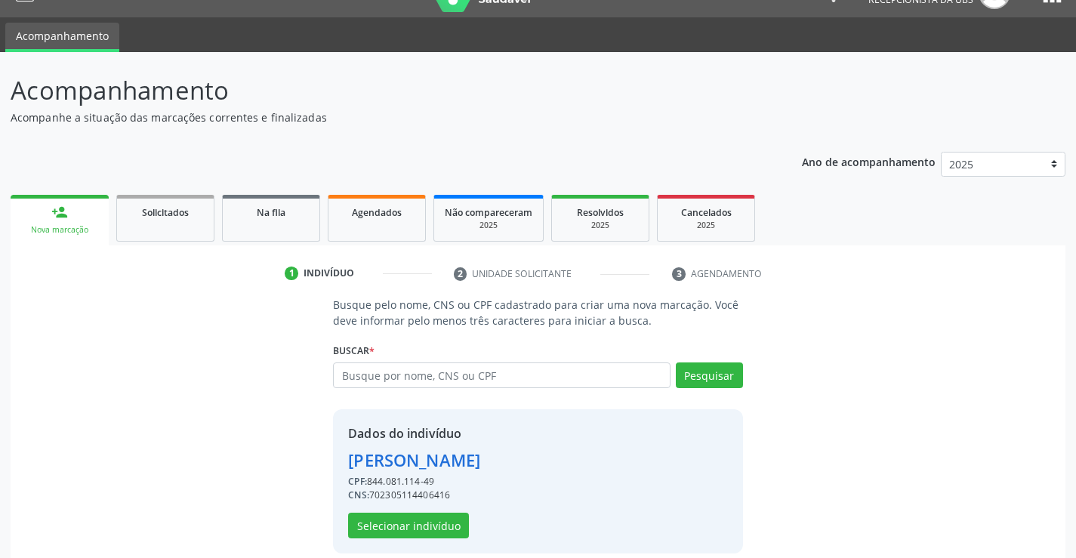
scroll to position [48, 0]
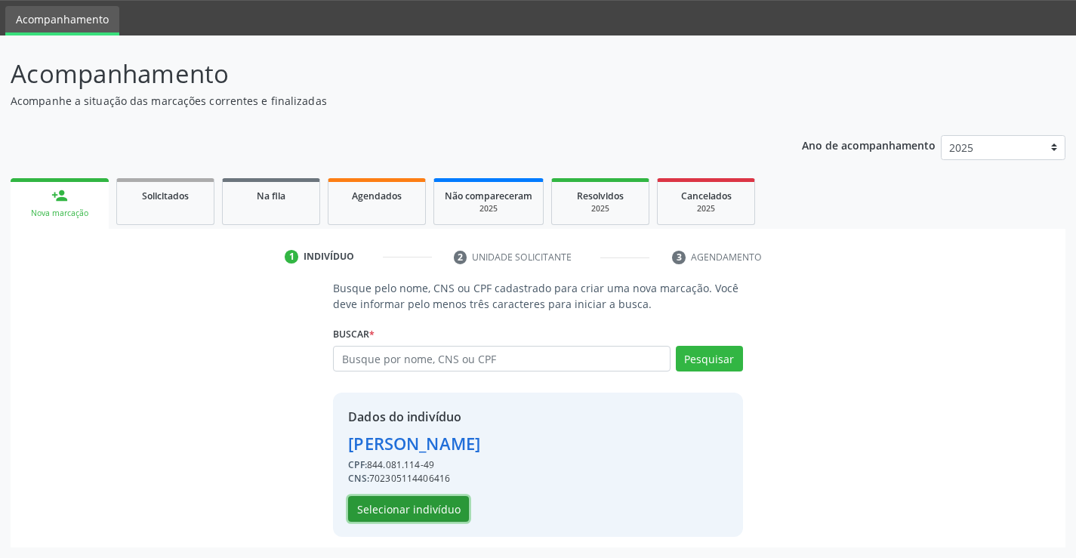
click at [461, 502] on button "Selecionar indivíduo" at bounding box center [408, 509] width 121 height 26
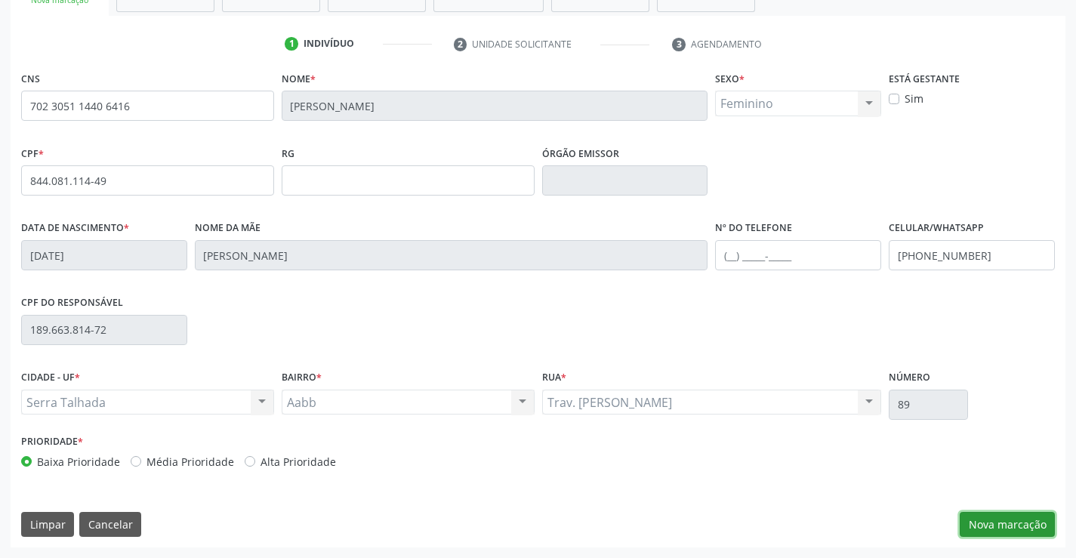
click at [1035, 516] on button "Nova marcação" at bounding box center [1007, 525] width 95 height 26
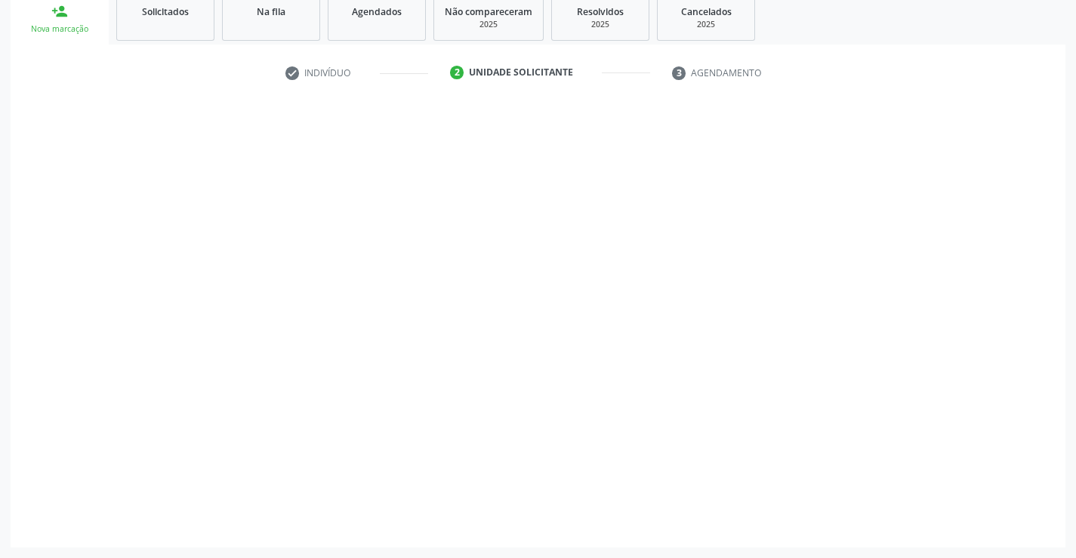
scroll to position [232, 0]
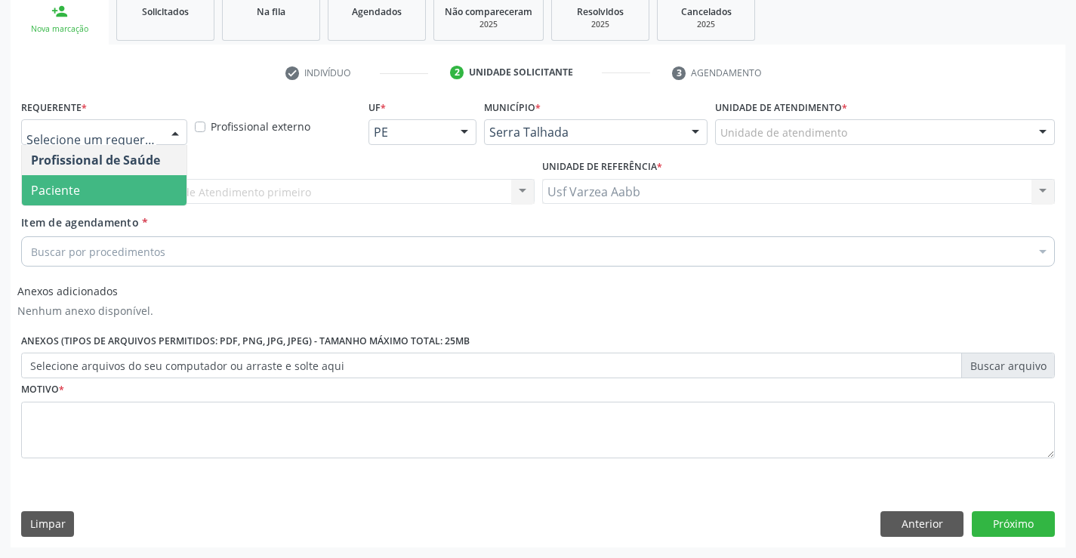
click at [106, 198] on span "Paciente" at bounding box center [104, 190] width 165 height 30
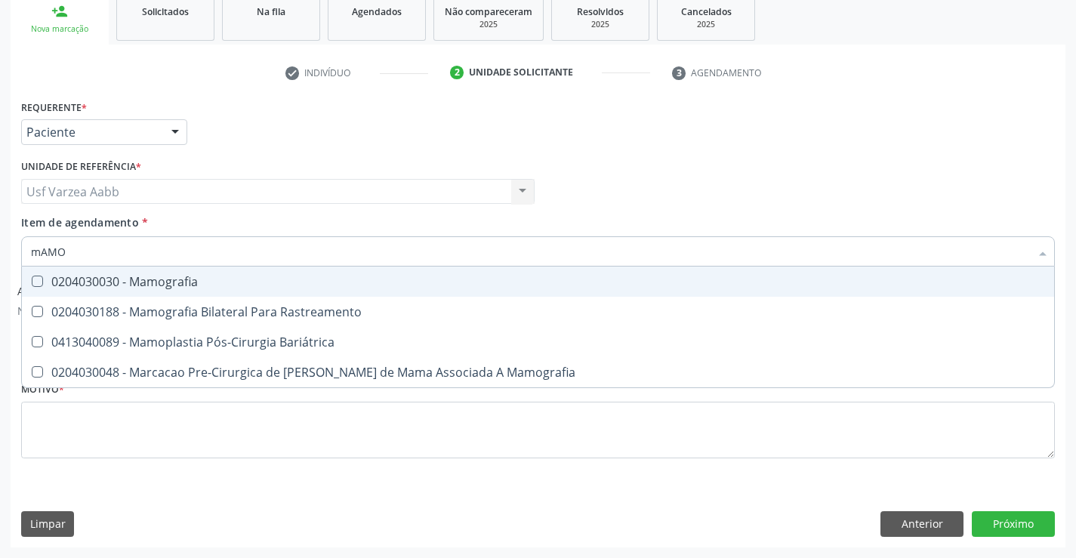
type input "mAMOG"
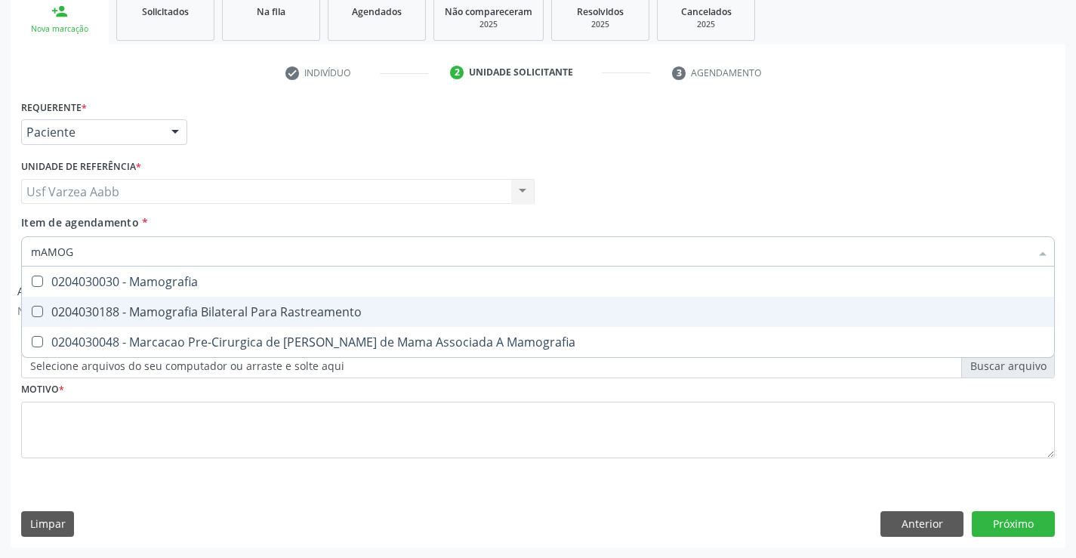
click at [342, 307] on div "0204030188 - Mamografia Bilateral Para Rastreamento" at bounding box center [538, 312] width 1014 height 12
checkbox Rastreamento "true"
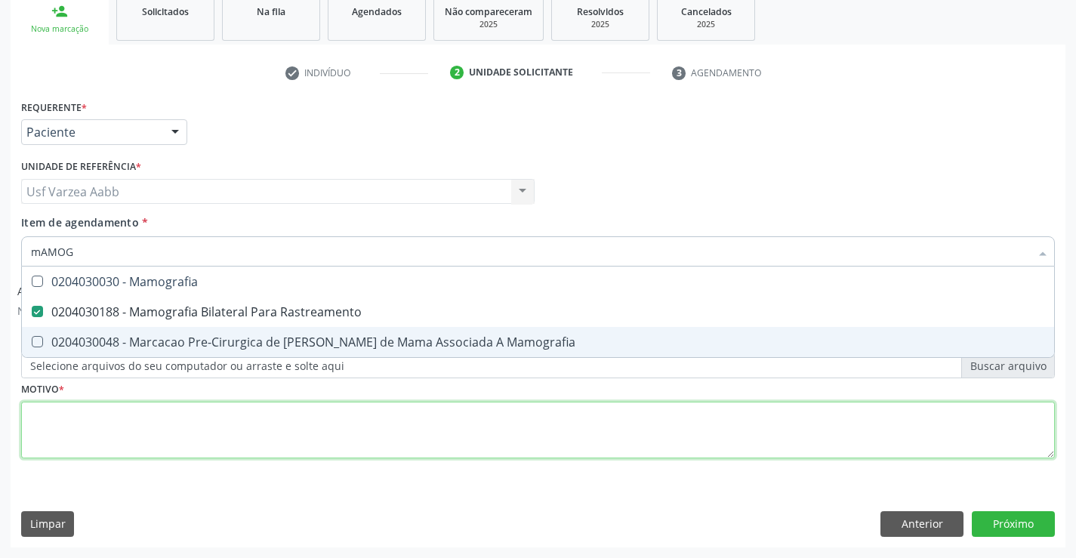
click at [369, 424] on div "Requerente * Paciente Profissional de Saúde Paciente Nenhum resultado encontrad…" at bounding box center [538, 288] width 1034 height 384
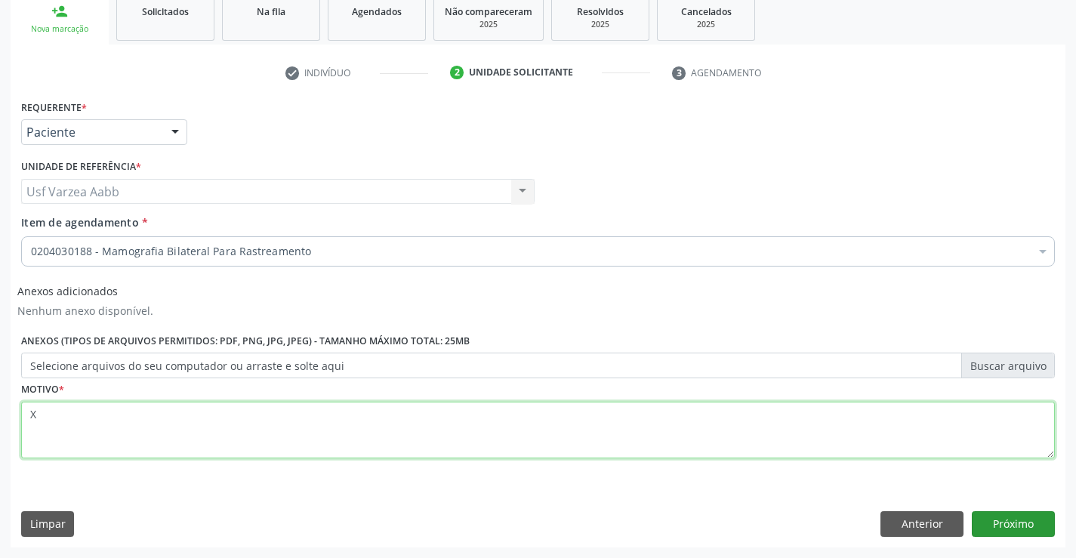
type textarea "X"
click at [1050, 528] on button "Próximo" at bounding box center [1013, 524] width 83 height 26
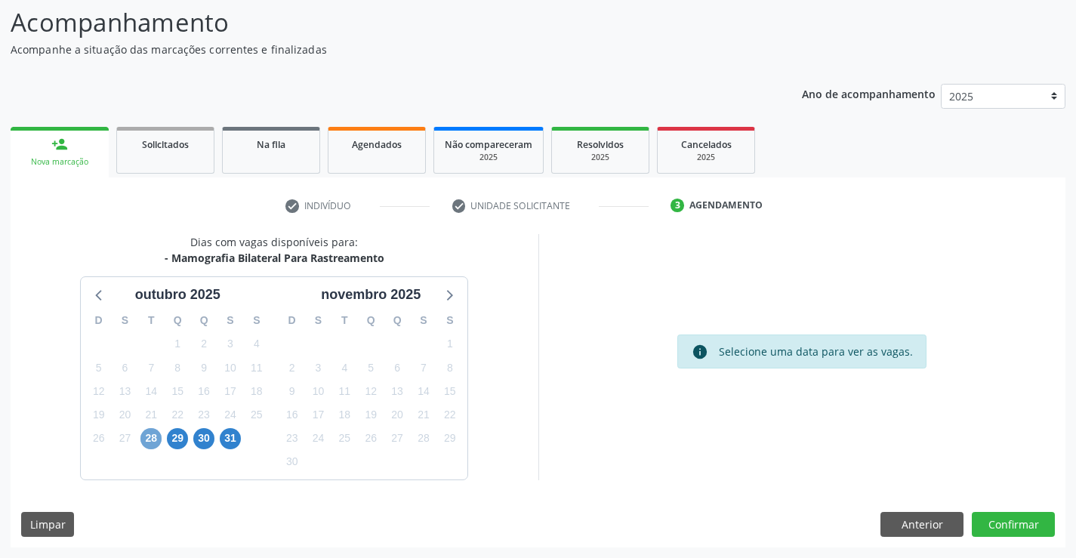
click at [147, 434] on span "28" at bounding box center [150, 438] width 21 height 21
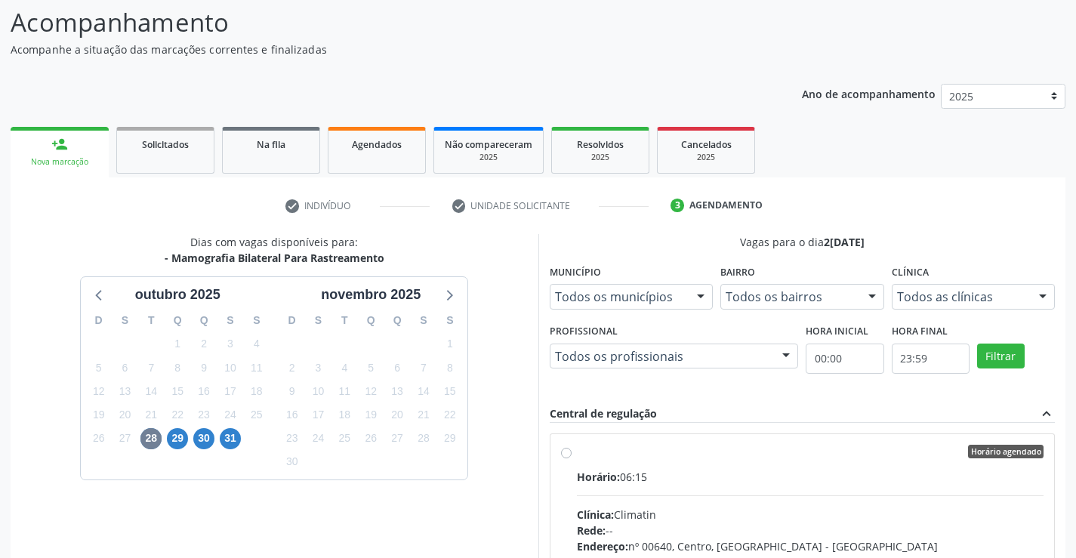
click at [671, 474] on div "Horário: 06:15" at bounding box center [811, 477] width 468 height 16
click at [572, 458] on input "Horário agendado Horário: 06:15 Clínica: Climatin Rede: -- Endereço: nº 00640, …" at bounding box center [566, 452] width 11 height 14
radio input "true"
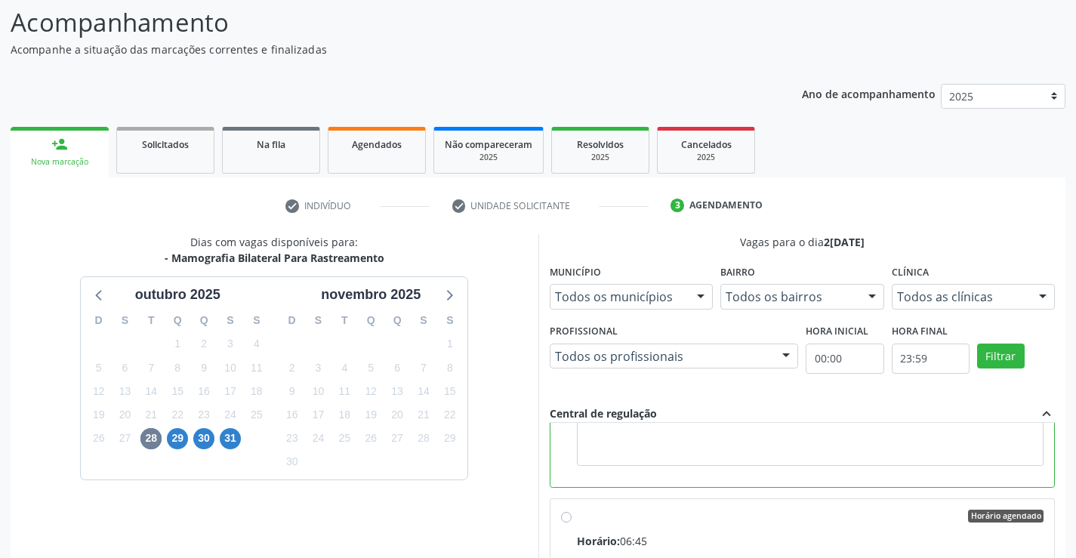
scroll to position [344, 0]
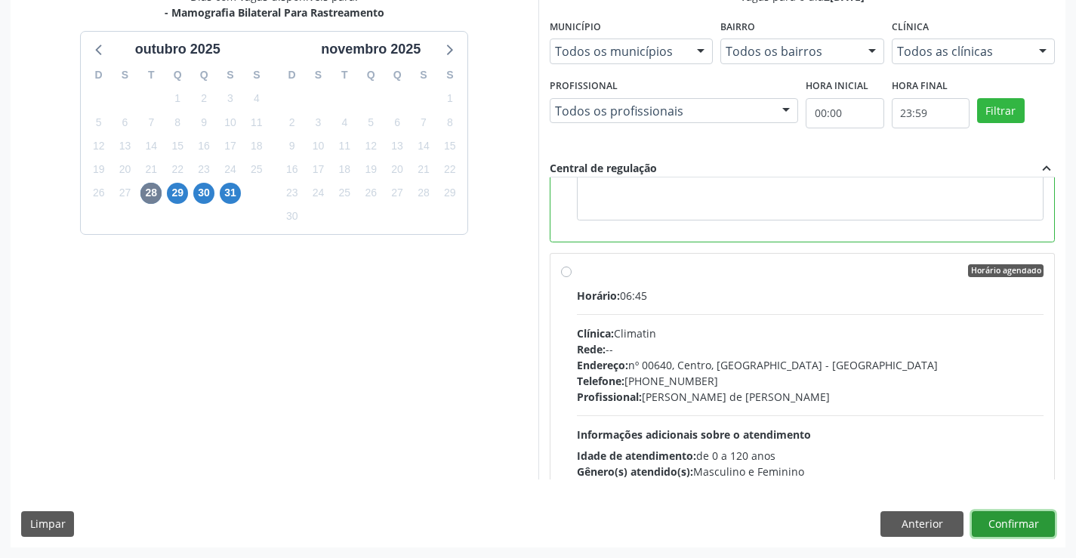
click at [1030, 522] on button "Confirmar" at bounding box center [1013, 524] width 83 height 26
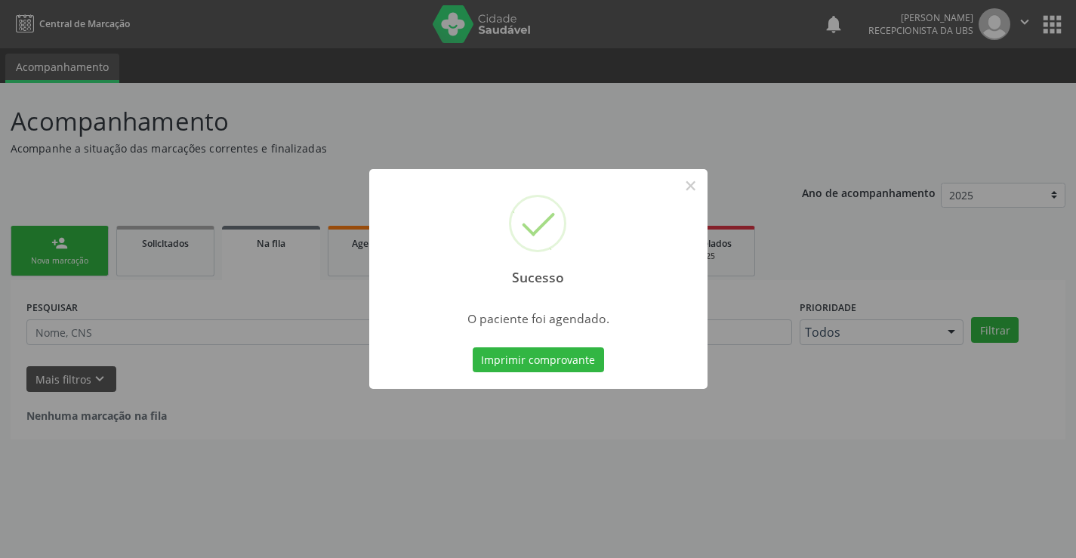
scroll to position [0, 0]
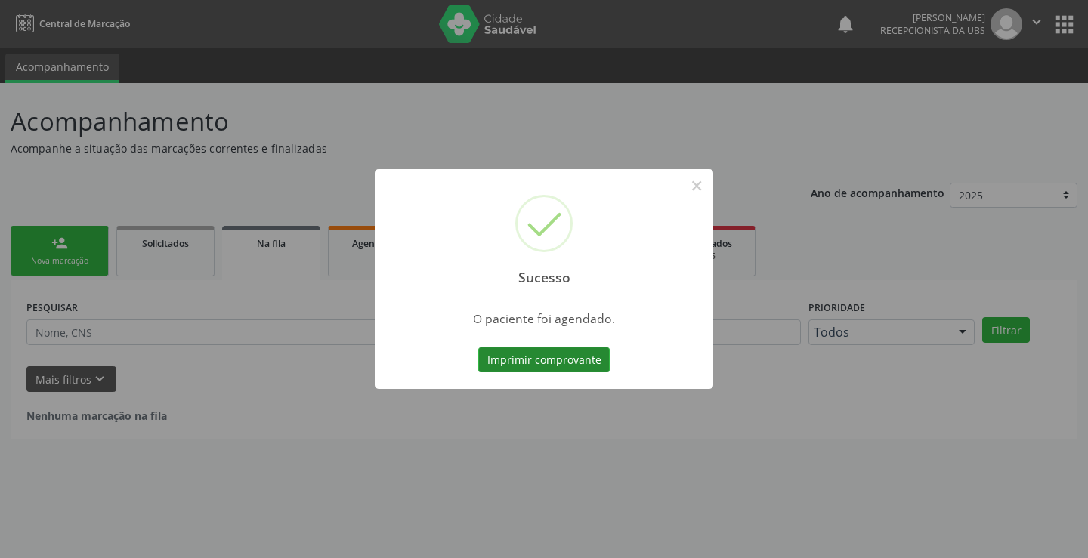
click at [599, 358] on button "Imprimir comprovante" at bounding box center [543, 360] width 131 height 26
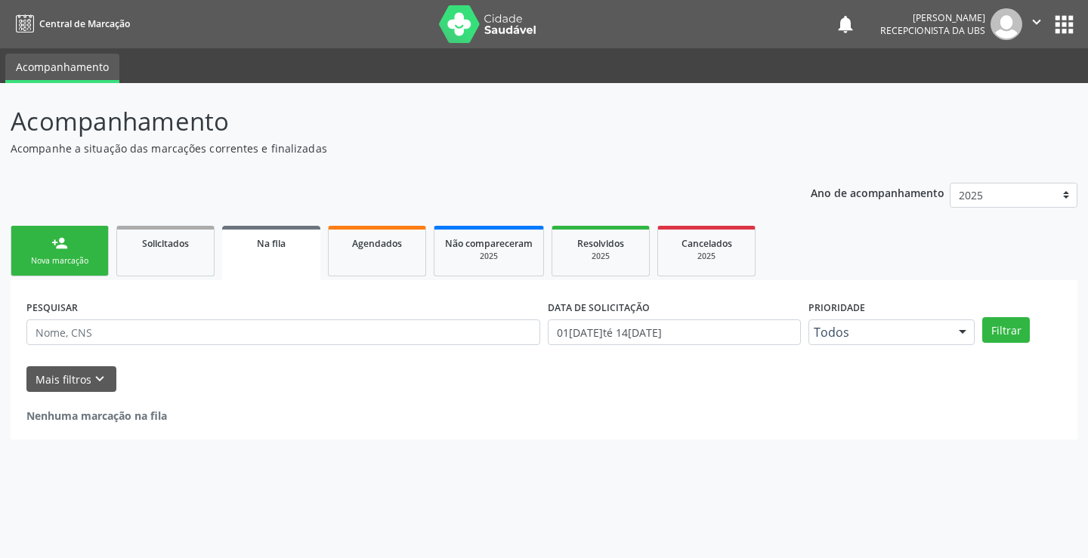
click at [47, 249] on link "person_add Nova marcação" at bounding box center [60, 251] width 98 height 51
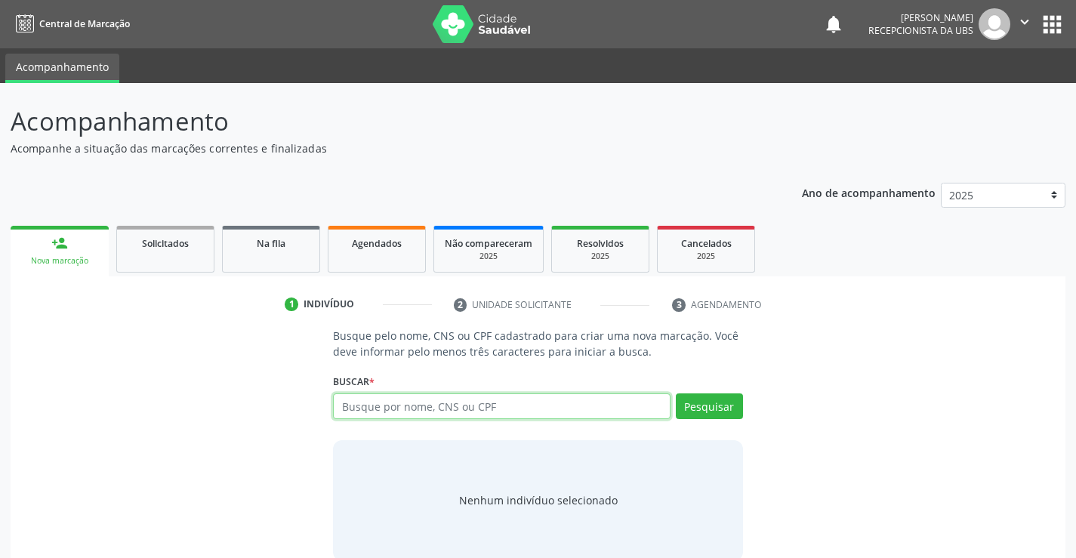
click at [439, 411] on input "text" at bounding box center [501, 406] width 337 height 26
type input "898003442212008"
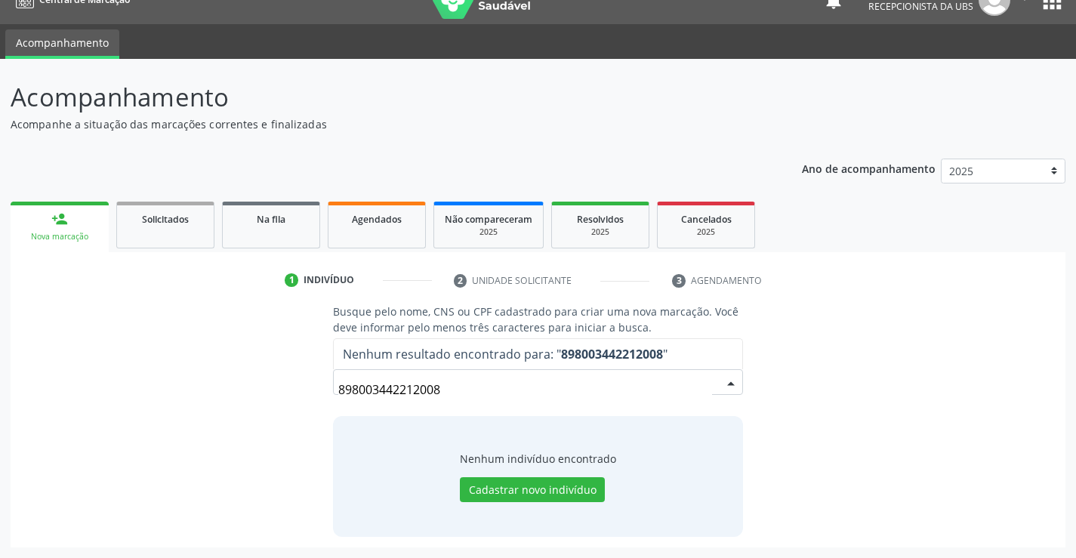
click at [608, 379] on input "898003442212008" at bounding box center [524, 390] width 373 height 30
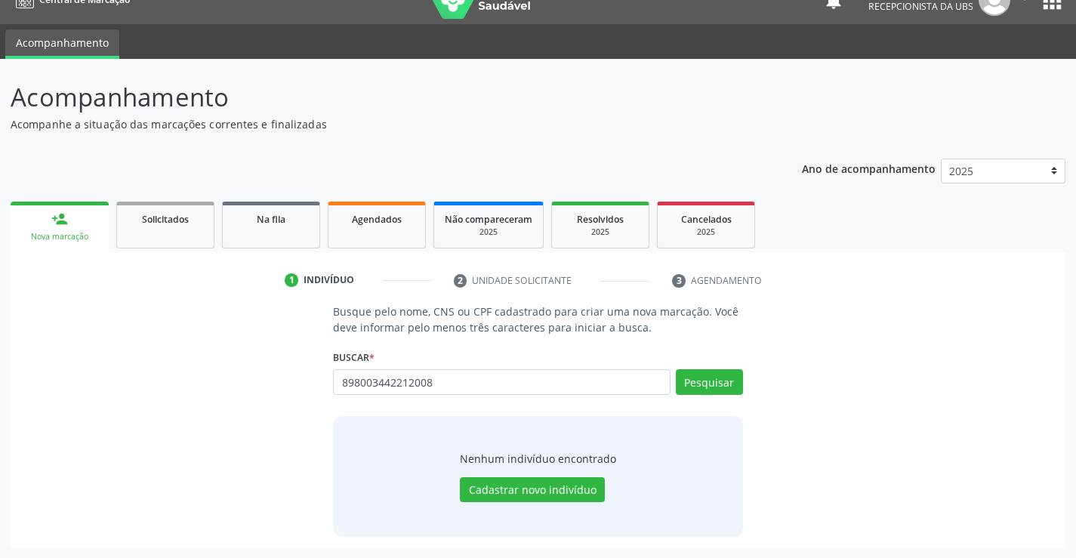
type input "898003442212008"
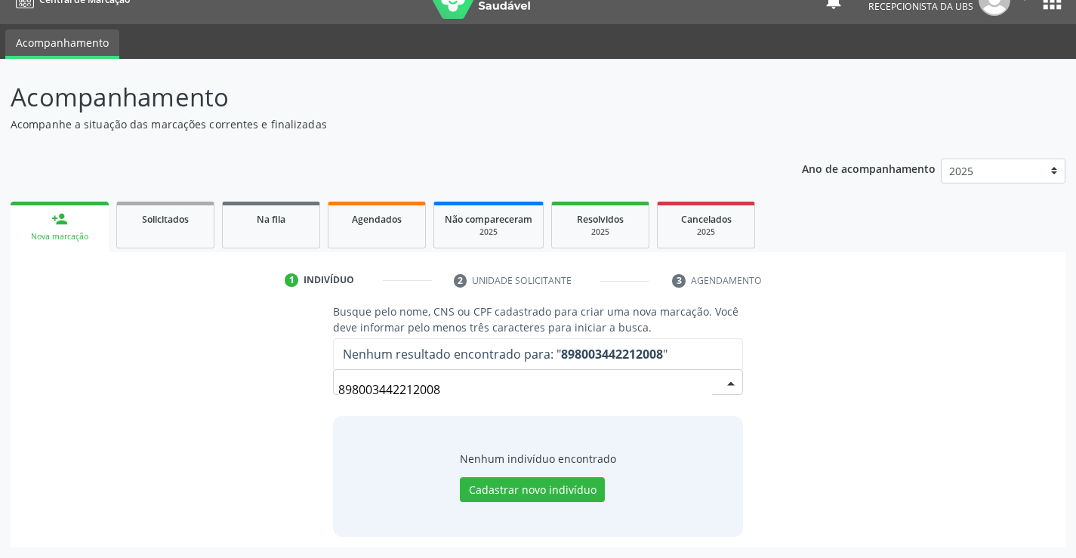
click at [591, 383] on input "898003442212008" at bounding box center [524, 390] width 373 height 30
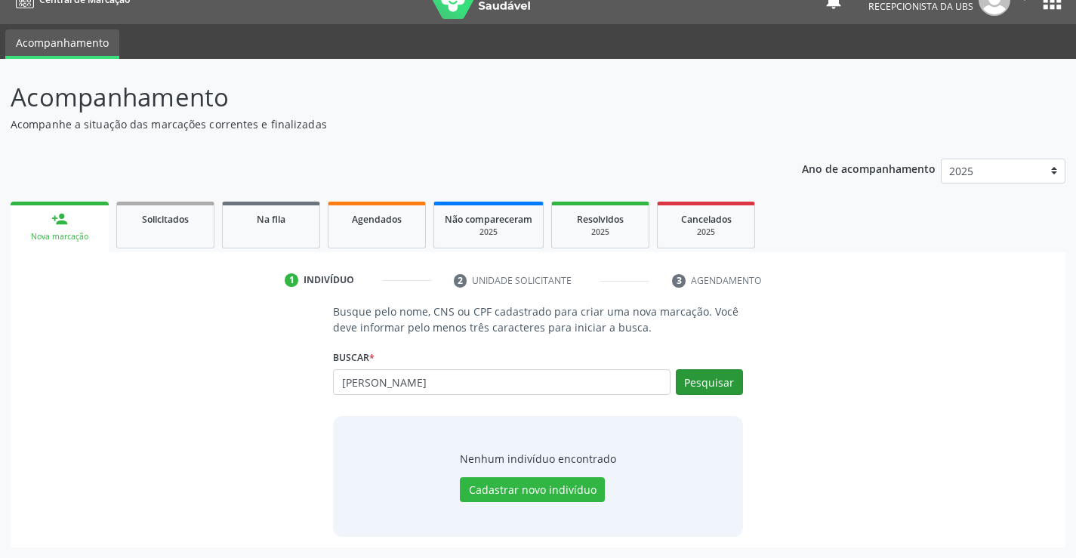
type input "LUAN VICTOR"
click at [693, 384] on button "Pesquisar" at bounding box center [709, 382] width 67 height 26
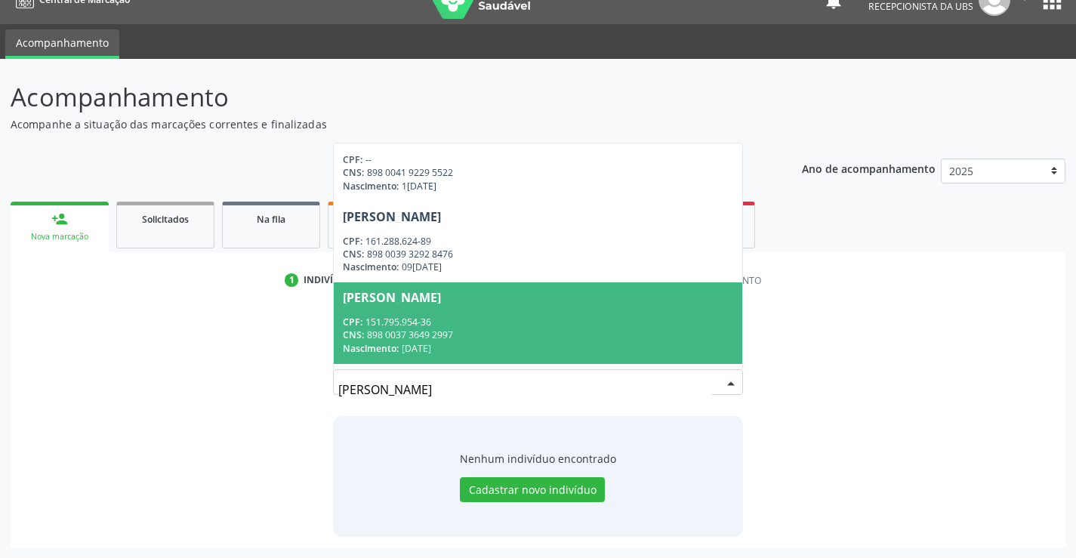
scroll to position [0, 0]
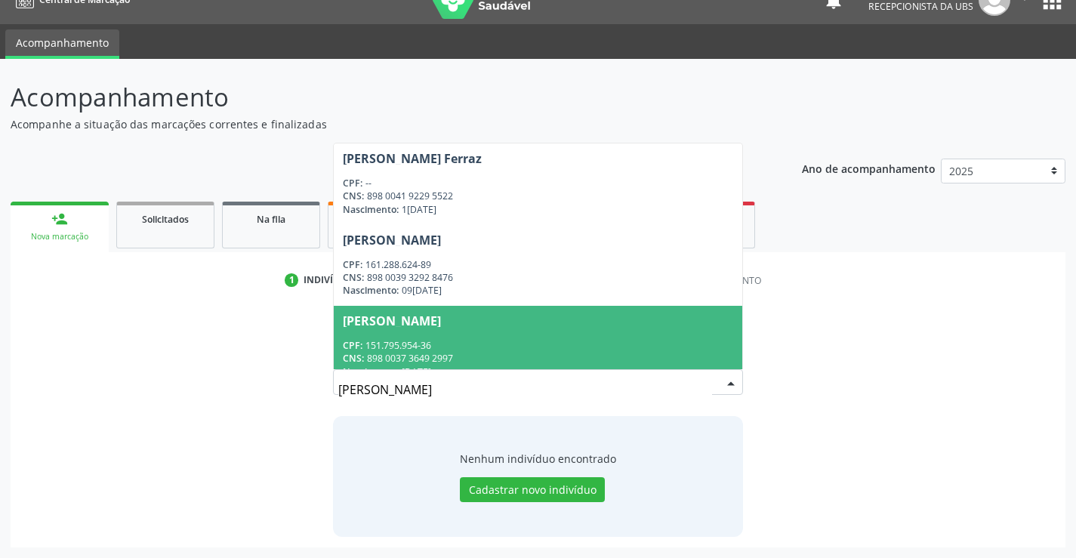
click at [478, 400] on input "LUAN VICTOR" at bounding box center [524, 390] width 373 height 30
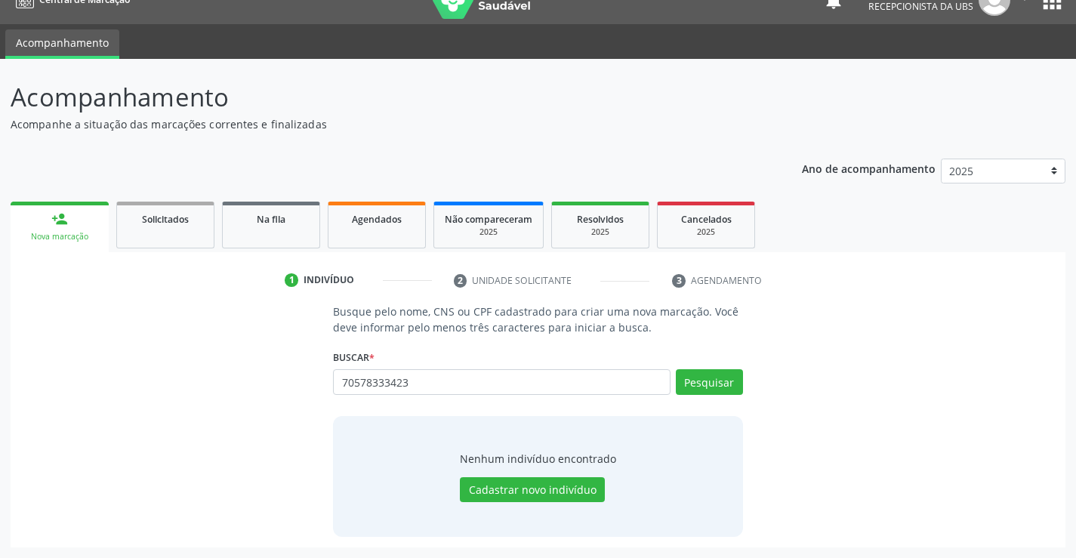
type input "70578333423"
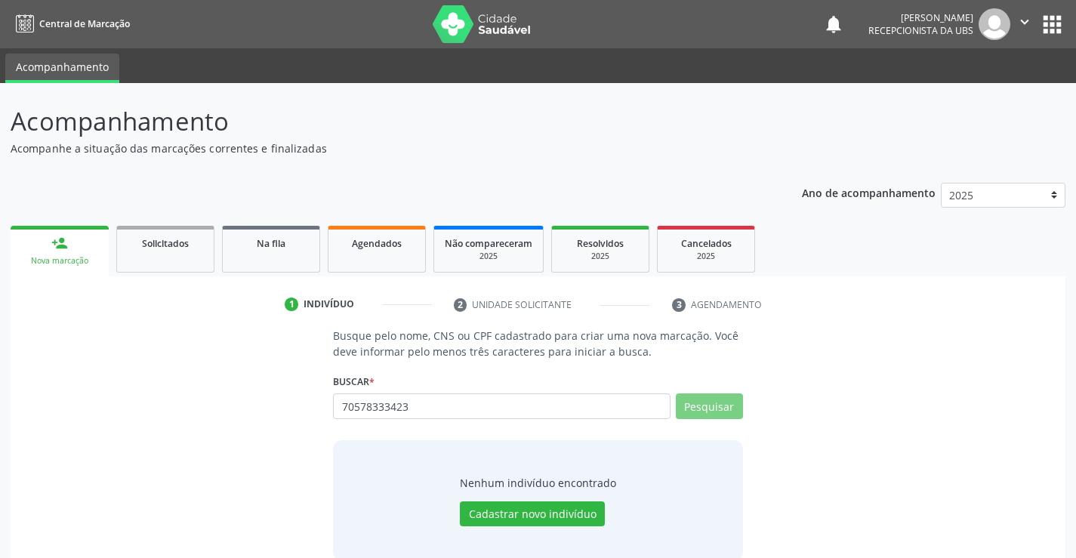
click at [478, 400] on input "70578333423" at bounding box center [501, 406] width 337 height 26
type input "7"
type input "LUAN VICTOR CARVALHO"
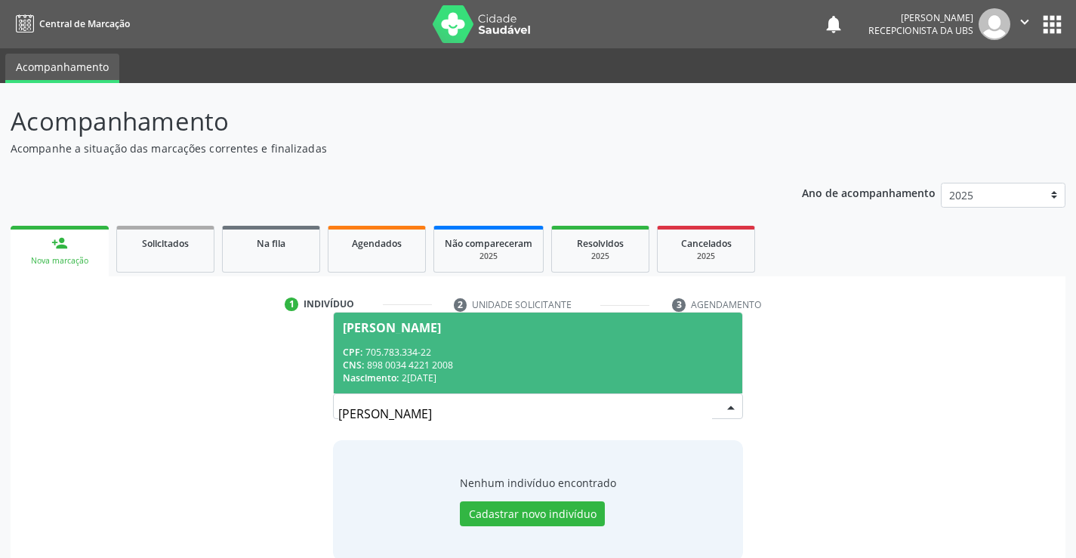
click at [607, 329] on div "Luan Victor Carvalho Luz e Silva" at bounding box center [538, 328] width 390 height 12
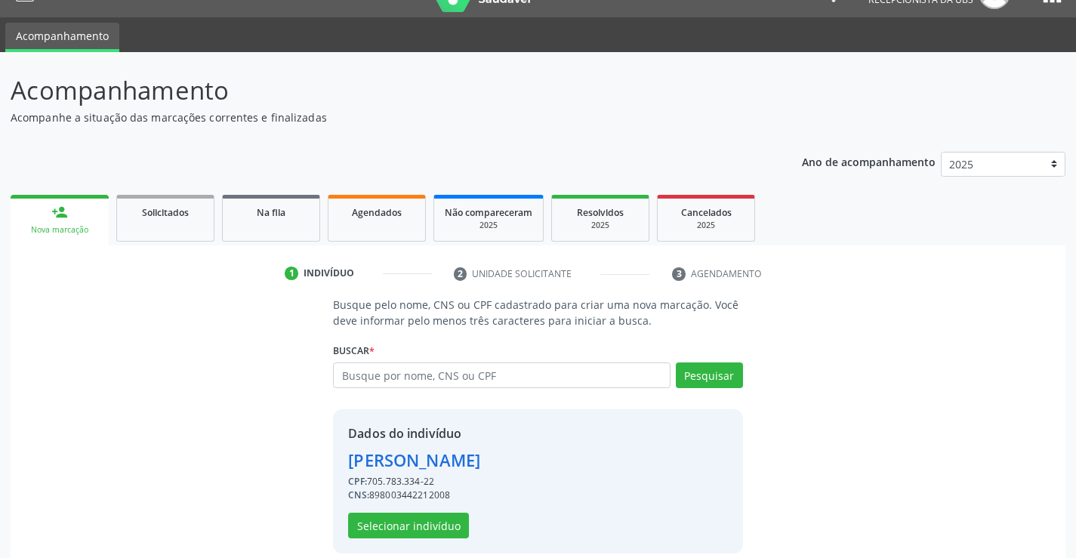
scroll to position [48, 0]
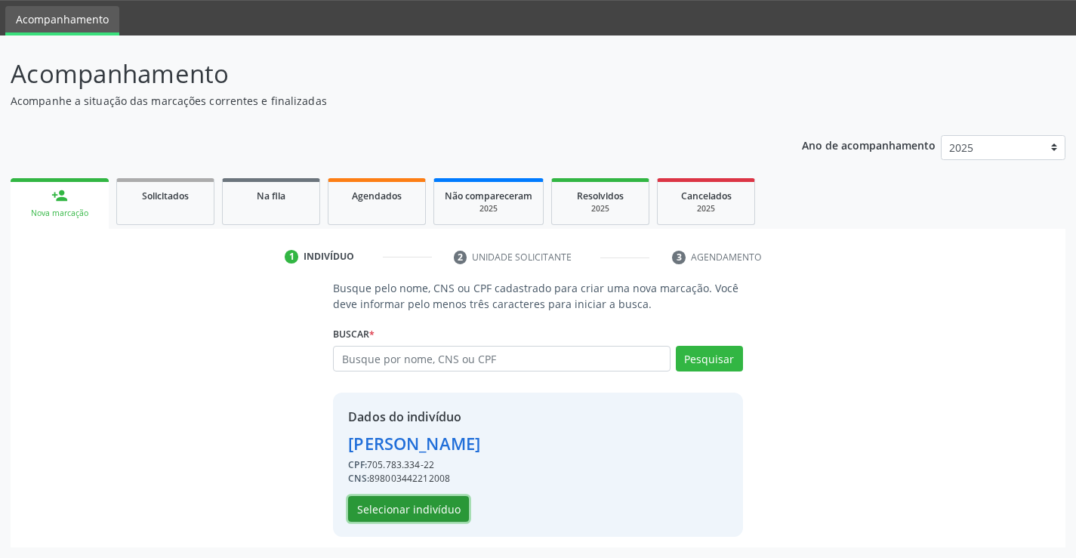
click at [458, 503] on button "Selecionar indivíduo" at bounding box center [408, 509] width 121 height 26
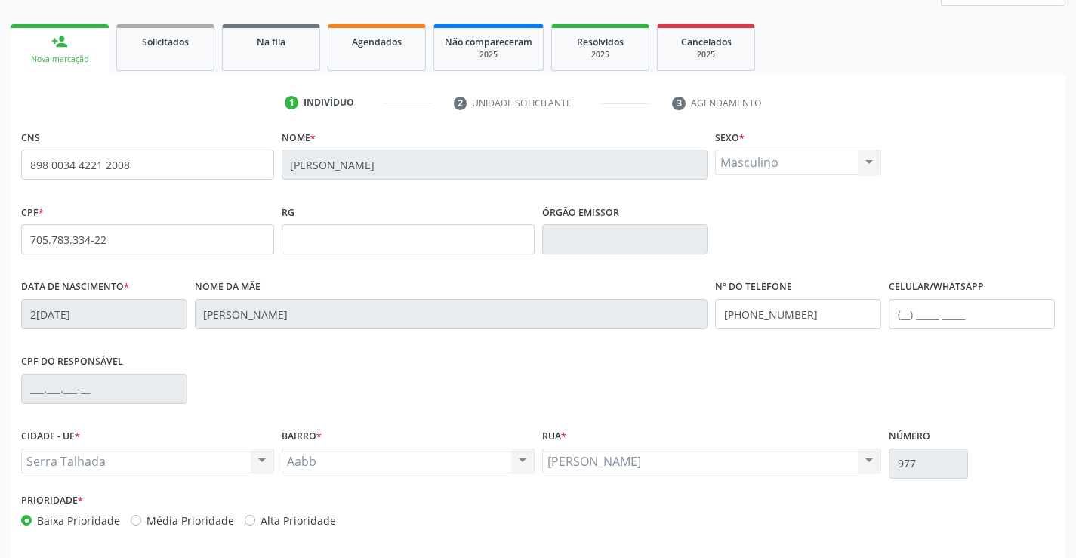
scroll to position [261, 0]
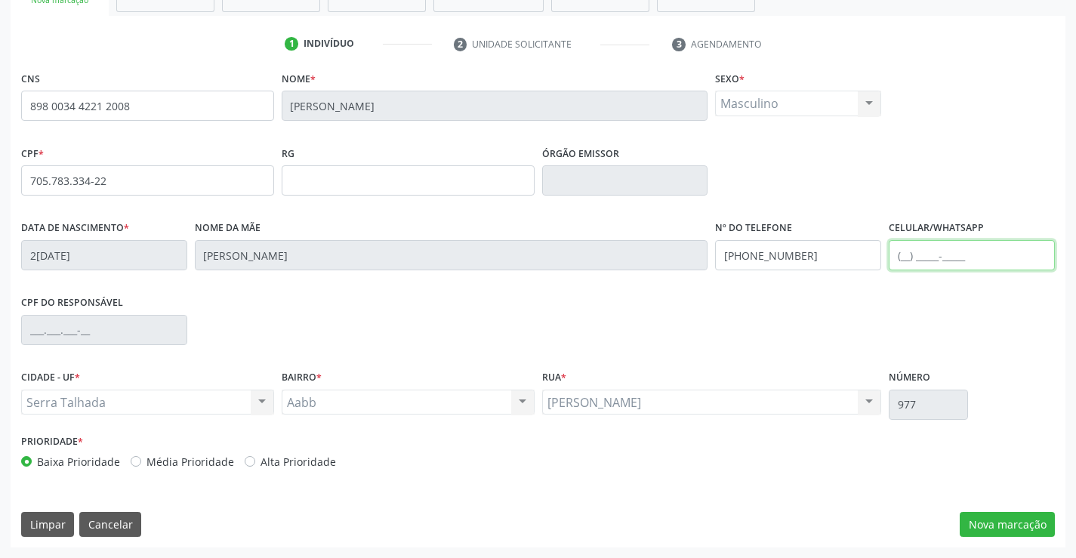
click at [910, 254] on input "text" at bounding box center [972, 255] width 166 height 30
type input "(81) 99962-1045"
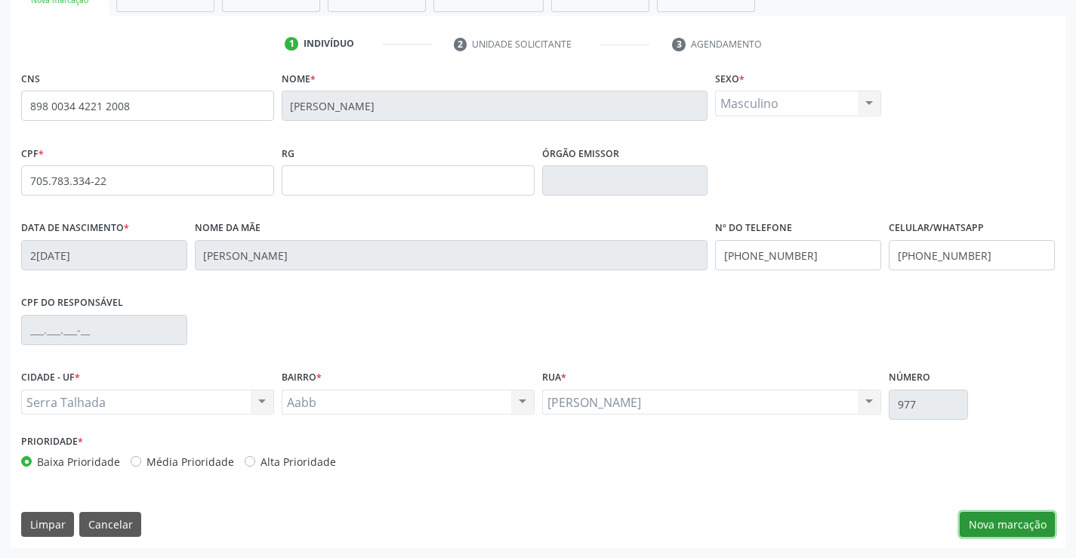
click at [1017, 528] on button "Nova marcação" at bounding box center [1007, 525] width 95 height 26
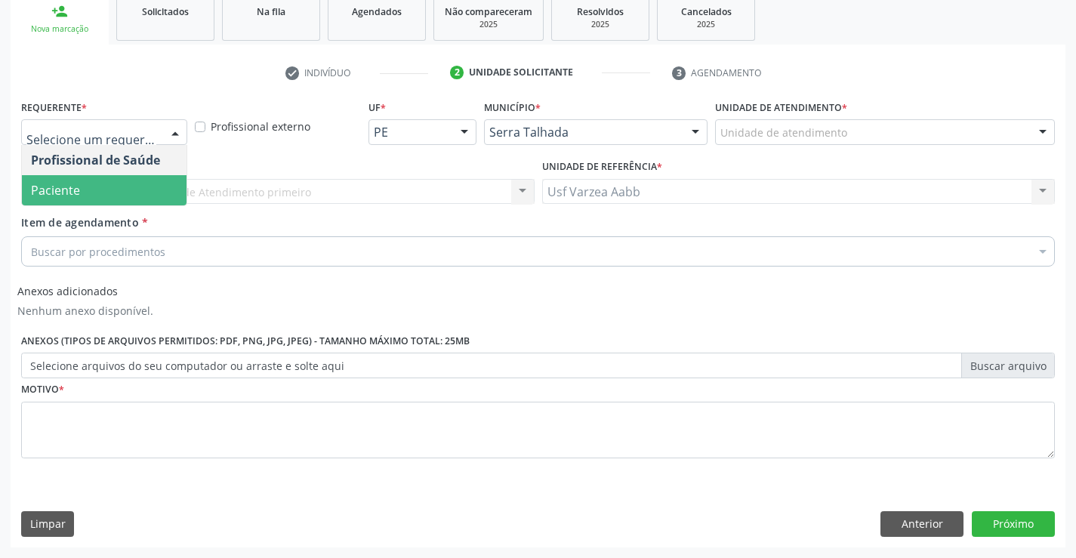
click at [61, 195] on span "Paciente" at bounding box center [55, 190] width 49 height 17
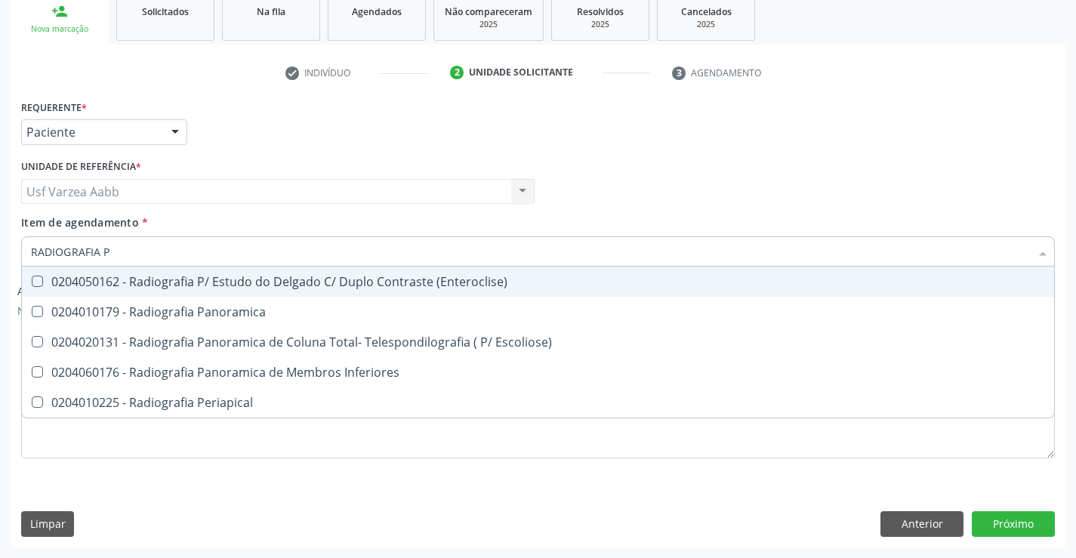
type input "RADIOGRAFIA"
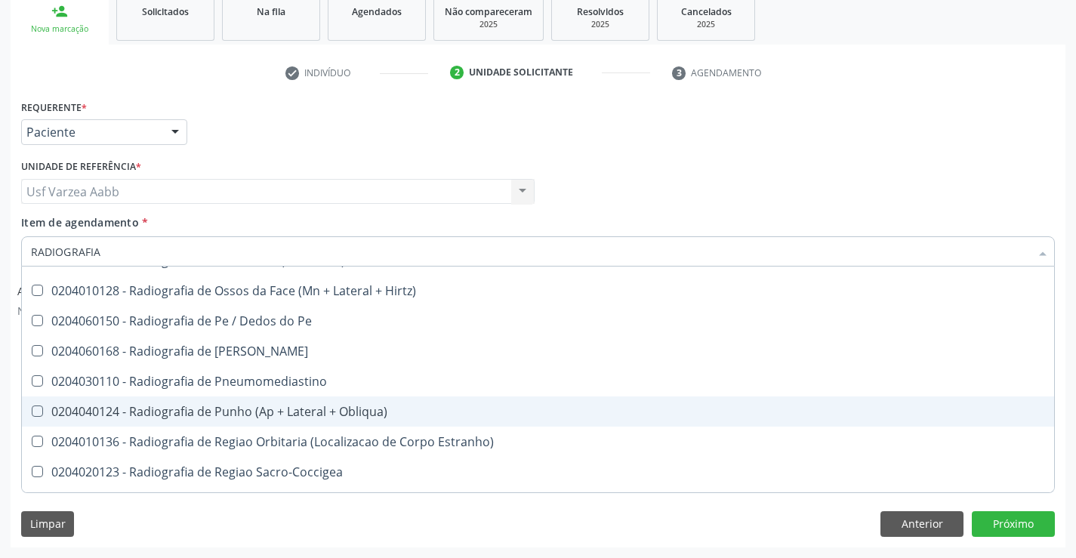
scroll to position [1662, 0]
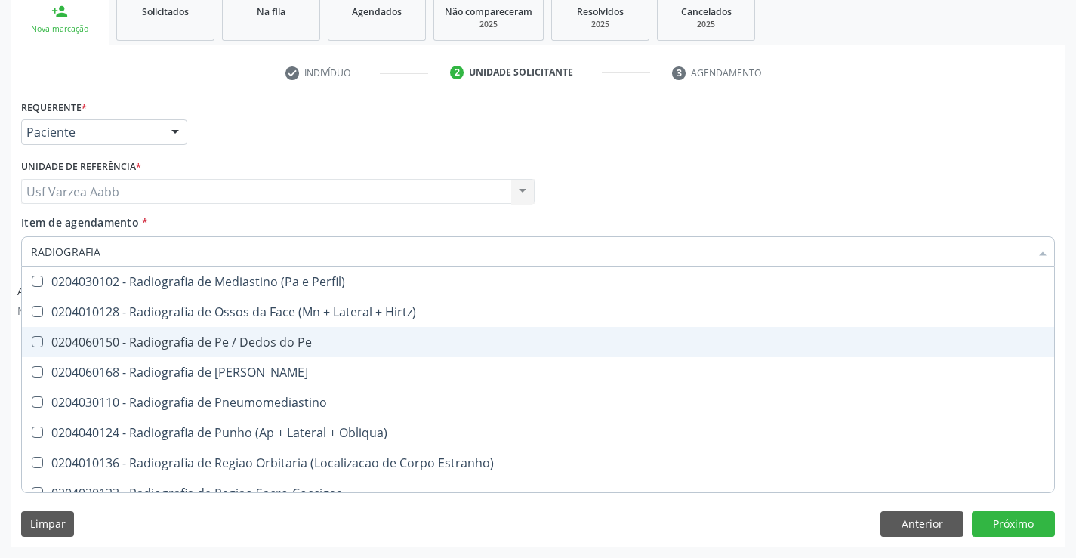
click at [336, 353] on span "0204060150 - Radiografia de Pe / Dedos do Pe" at bounding box center [538, 342] width 1032 height 30
checkbox Pe "true"
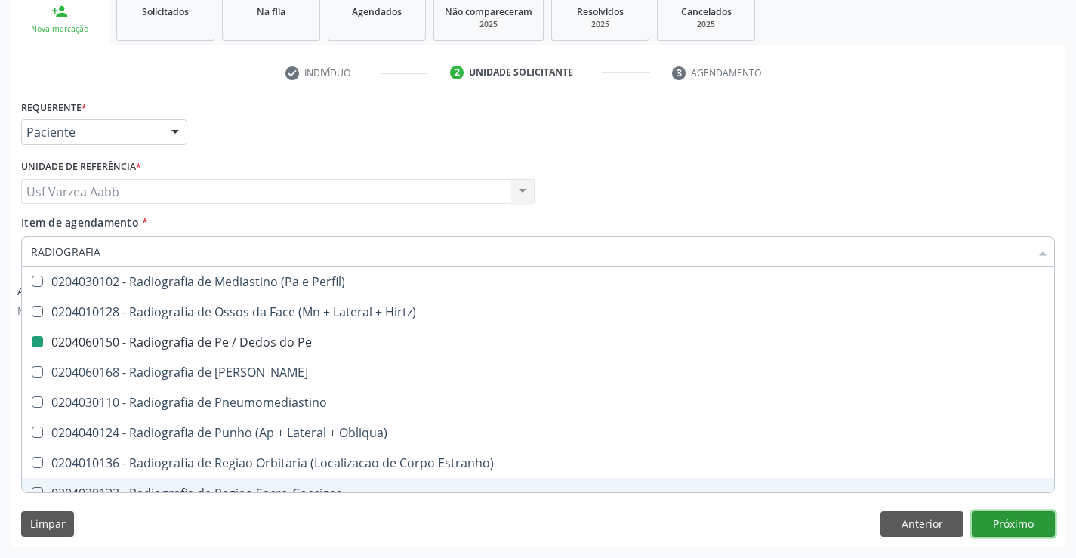
click at [1035, 525] on button "Próximo" at bounding box center [1013, 524] width 83 height 26
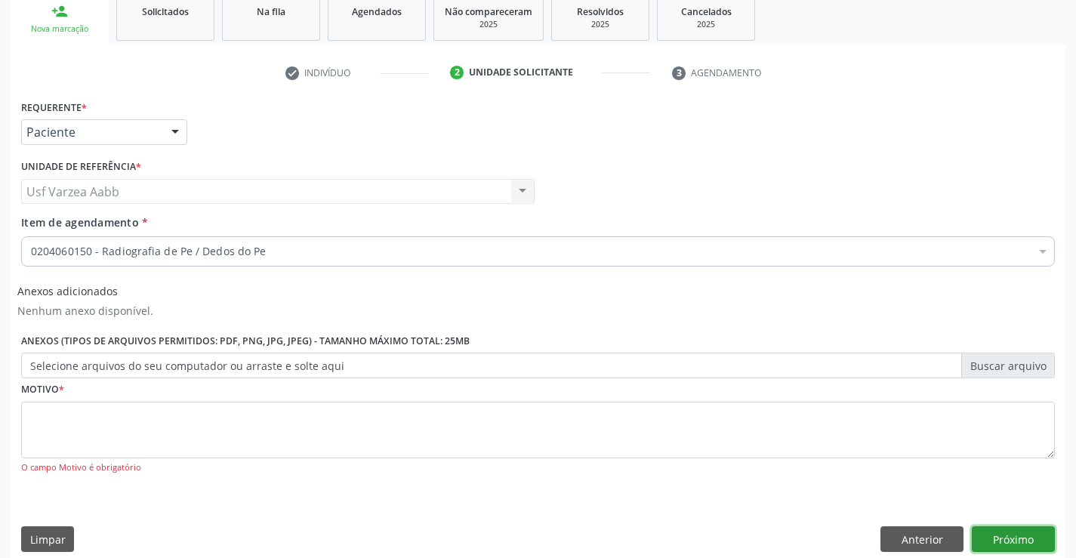
scroll to position [0, 0]
click at [292, 416] on textarea at bounding box center [538, 430] width 1034 height 57
type textarea "X"
click at [1016, 542] on button "Próximo" at bounding box center [1013, 539] width 83 height 26
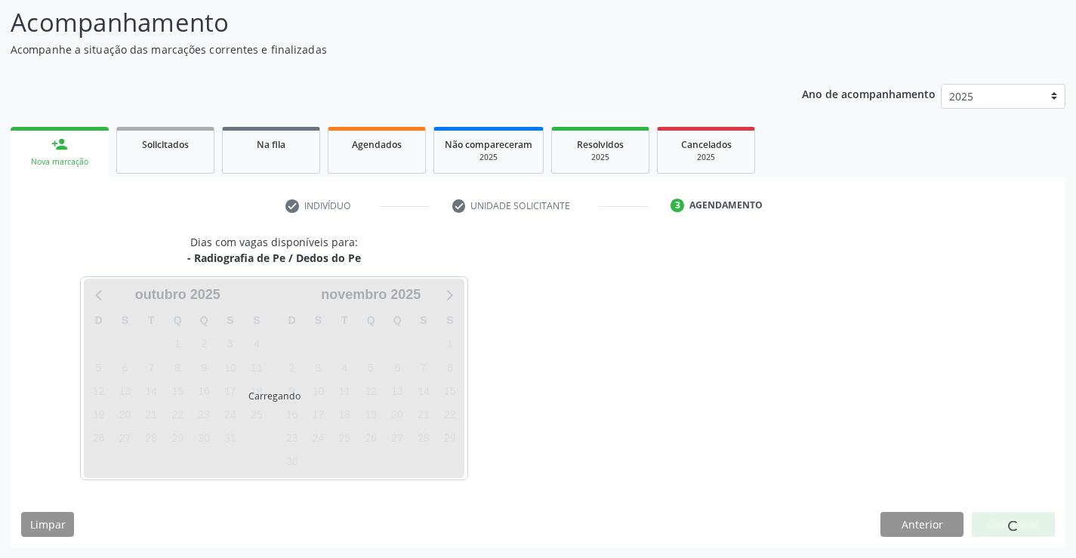
scroll to position [99, 0]
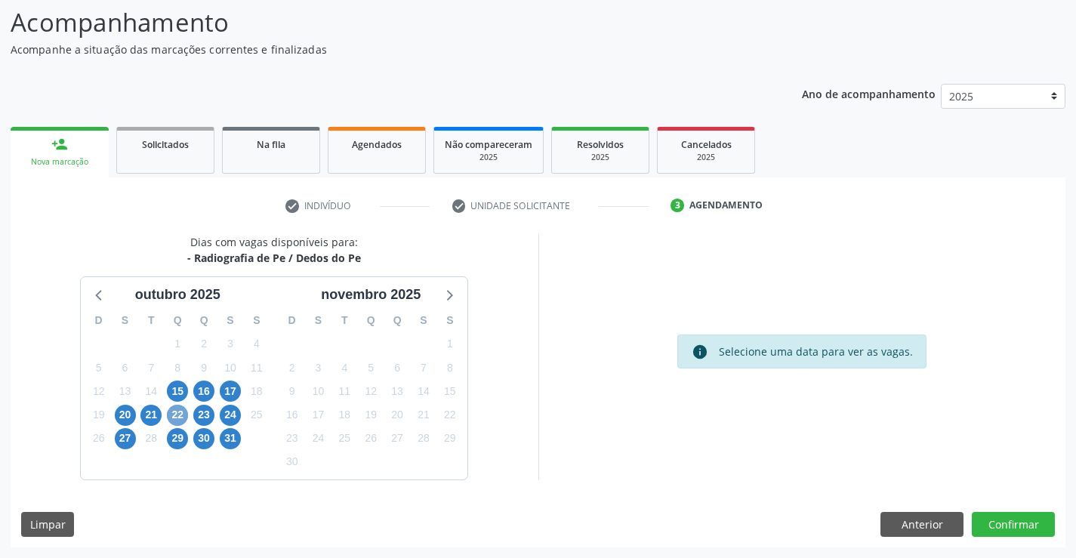
click at [173, 415] on span "22" at bounding box center [177, 415] width 21 height 21
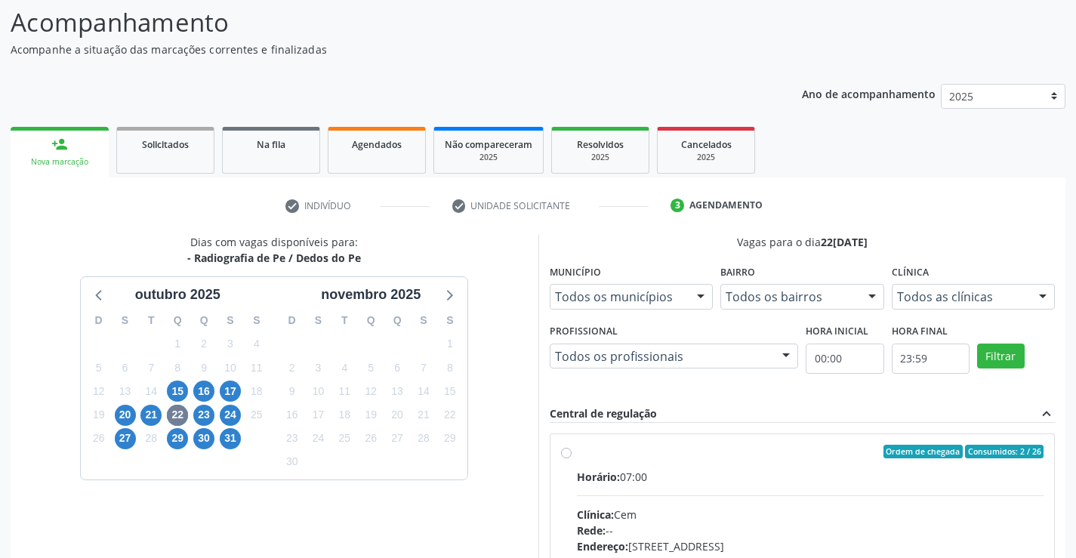
click at [686, 471] on div "Horário: 07:00" at bounding box center [811, 477] width 468 height 16
click at [572, 458] on input "Ordem de chegada Consumidos: 2 / 26 Horário: 07:00 Clínica: Cem Rede: -- Endere…" at bounding box center [566, 452] width 11 height 14
radio input "true"
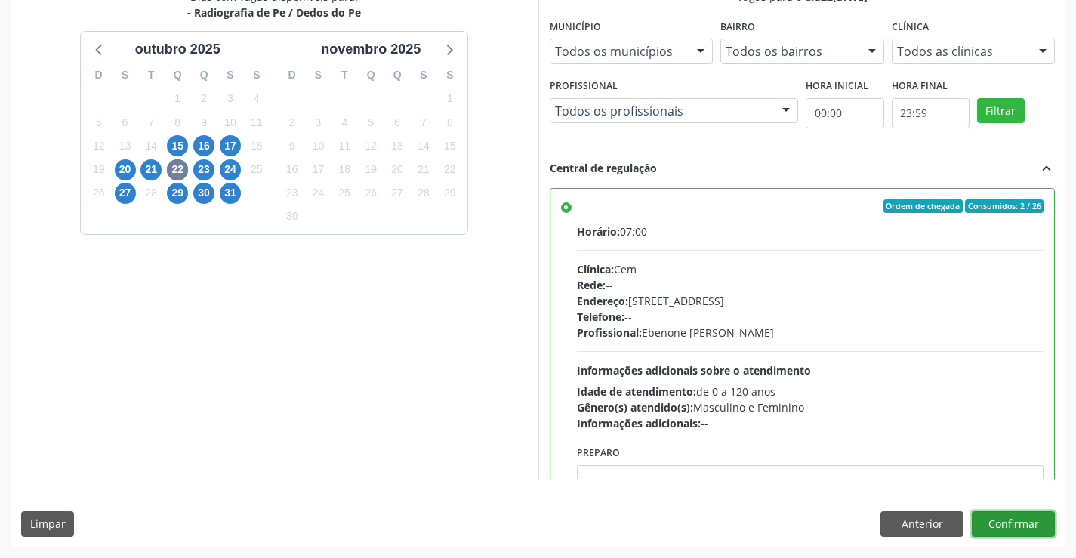
click at [1020, 531] on button "Confirmar" at bounding box center [1013, 524] width 83 height 26
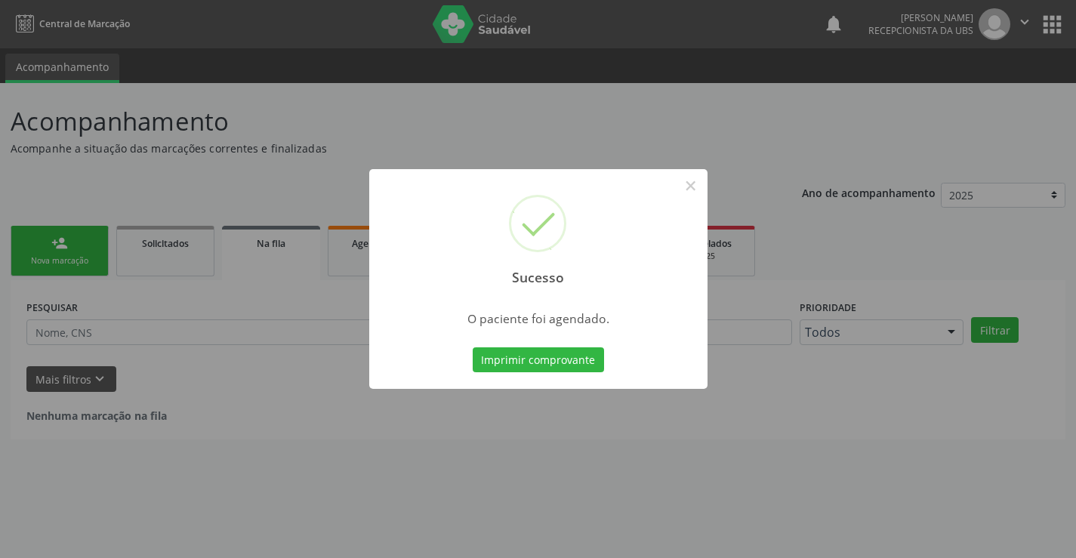
scroll to position [0, 0]
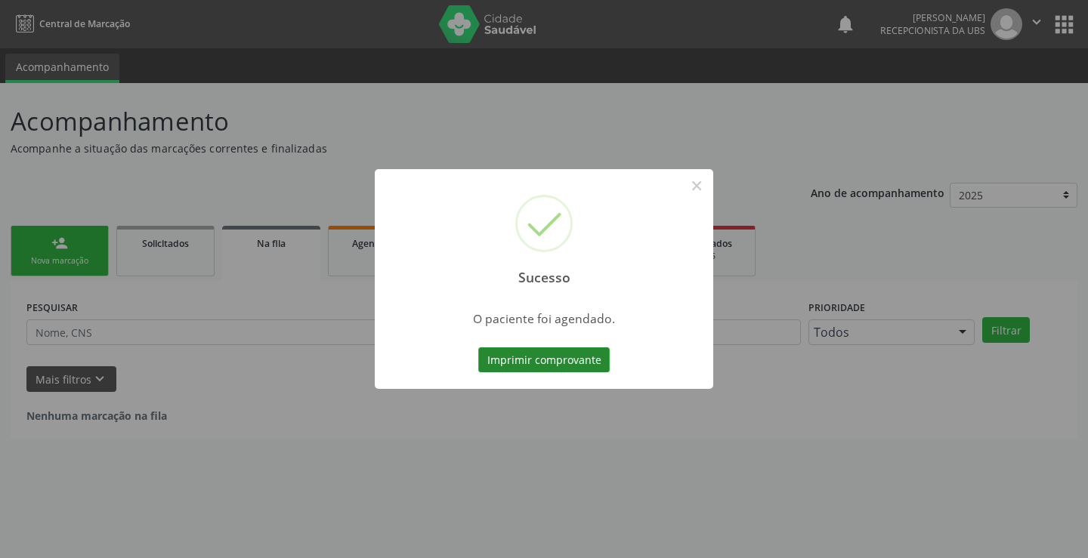
click at [554, 363] on button "Imprimir comprovante" at bounding box center [543, 360] width 131 height 26
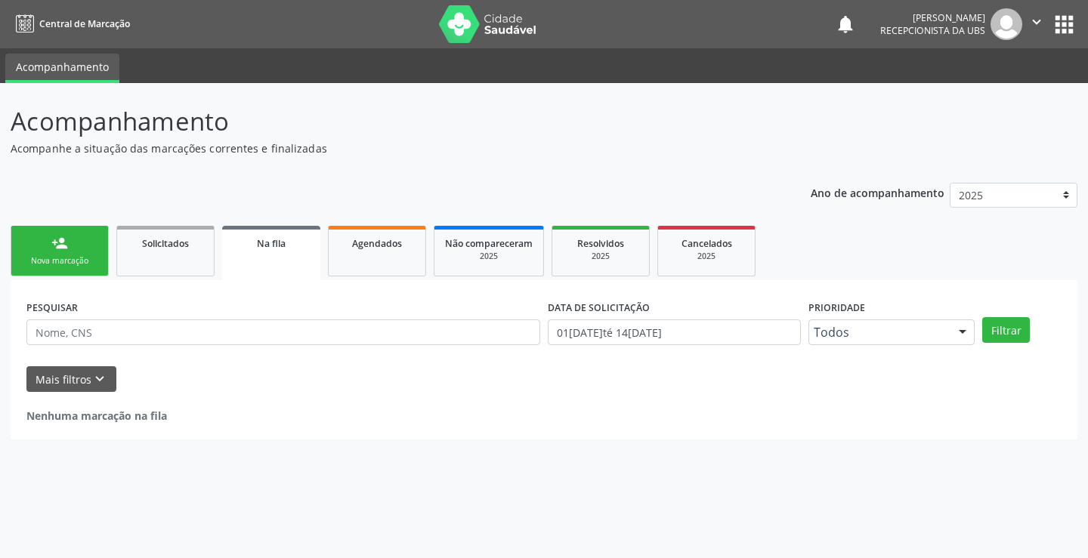
click at [45, 264] on div "Nova marcação" at bounding box center [60, 260] width 76 height 11
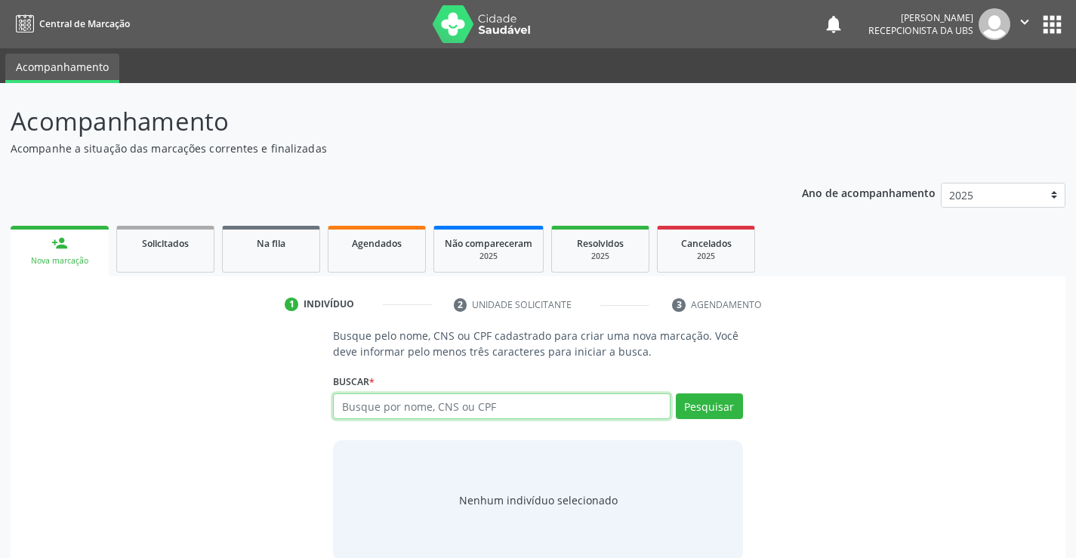
paste input "898 0034 4221 2008"
type input "898 0034 4221 2008"
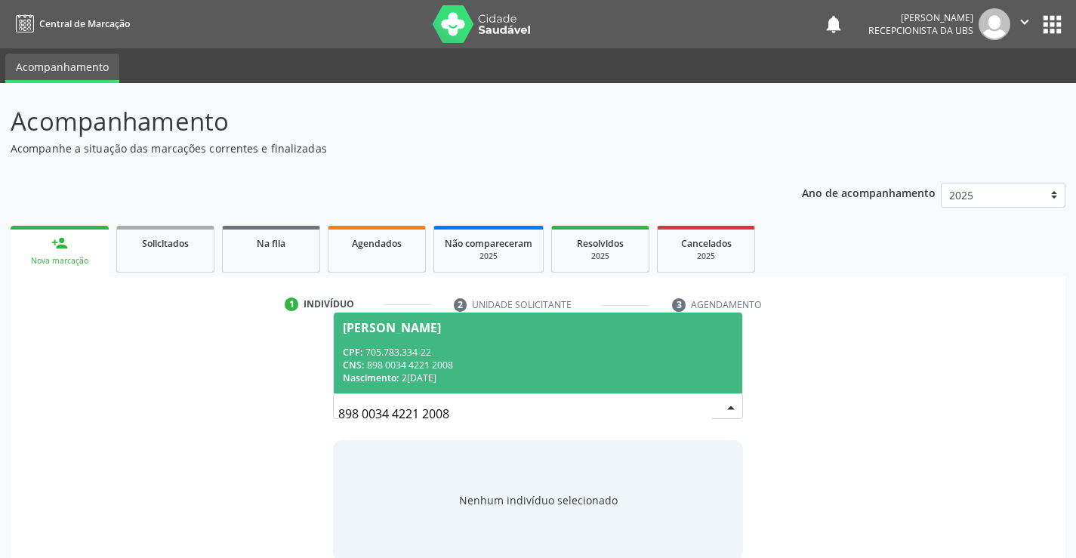
click at [437, 332] on div "Luan Victor Carvalho Luz e Silva" at bounding box center [392, 328] width 98 height 12
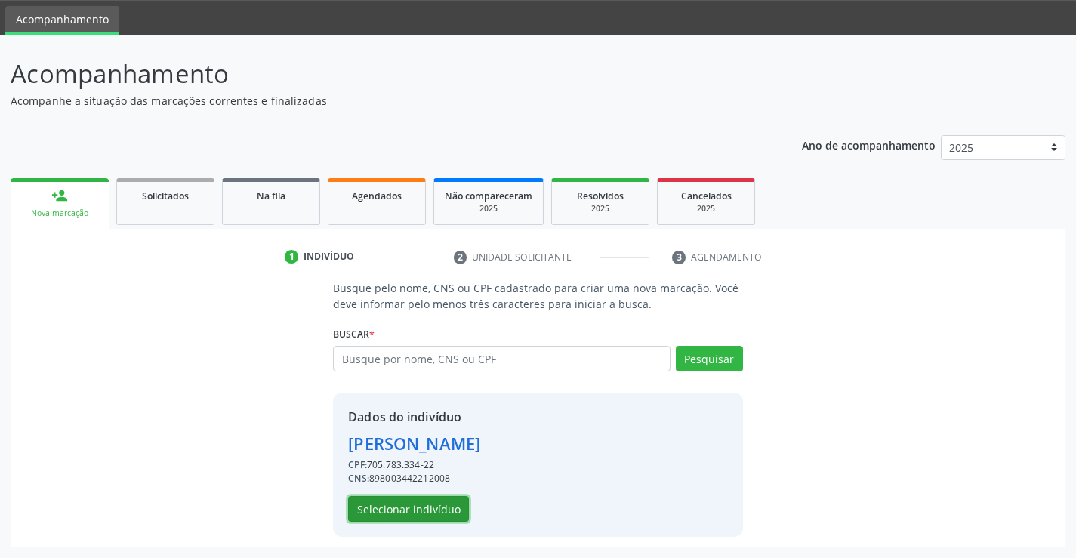
click at [381, 513] on button "Selecionar indivíduo" at bounding box center [408, 509] width 121 height 26
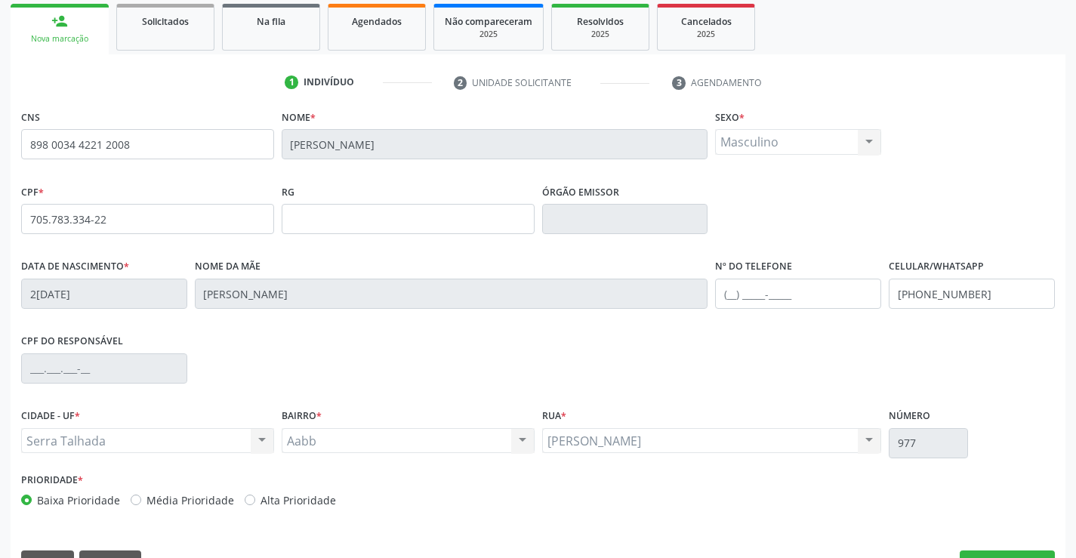
scroll to position [261, 0]
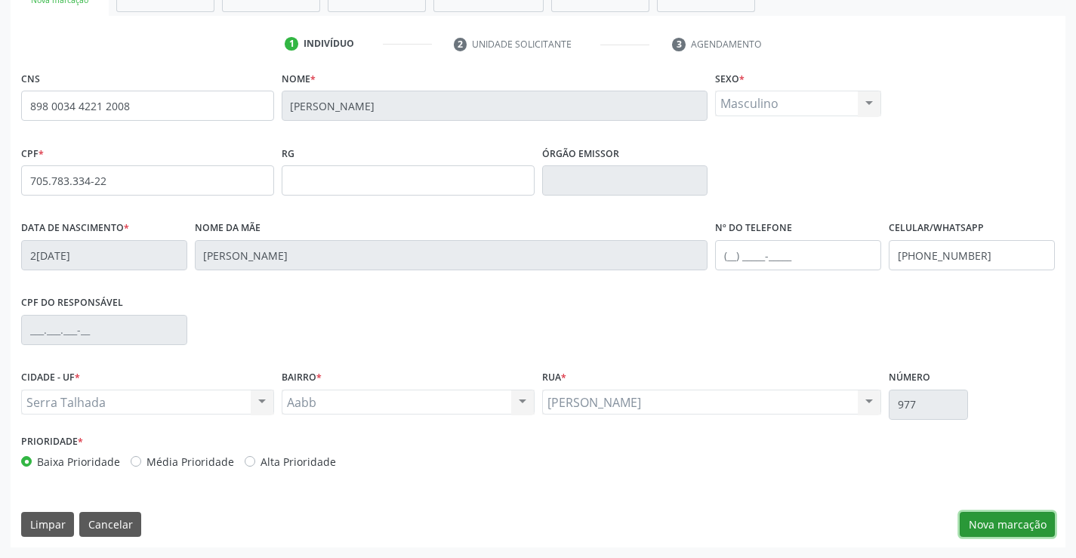
click at [1005, 520] on button "Nova marcação" at bounding box center [1007, 525] width 95 height 26
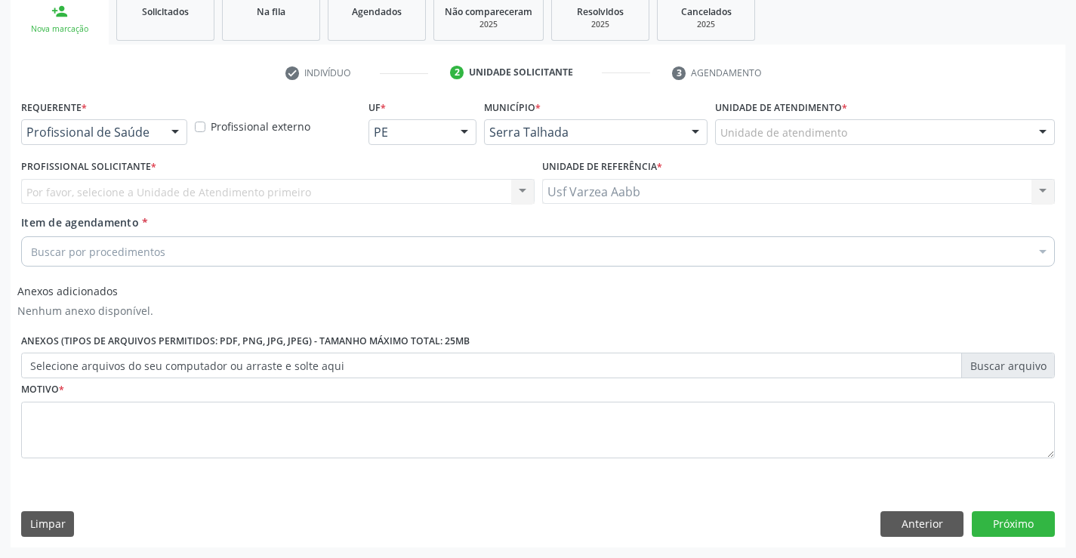
scroll to position [232, 0]
click at [66, 112] on label "Requerente *" at bounding box center [54, 107] width 66 height 23
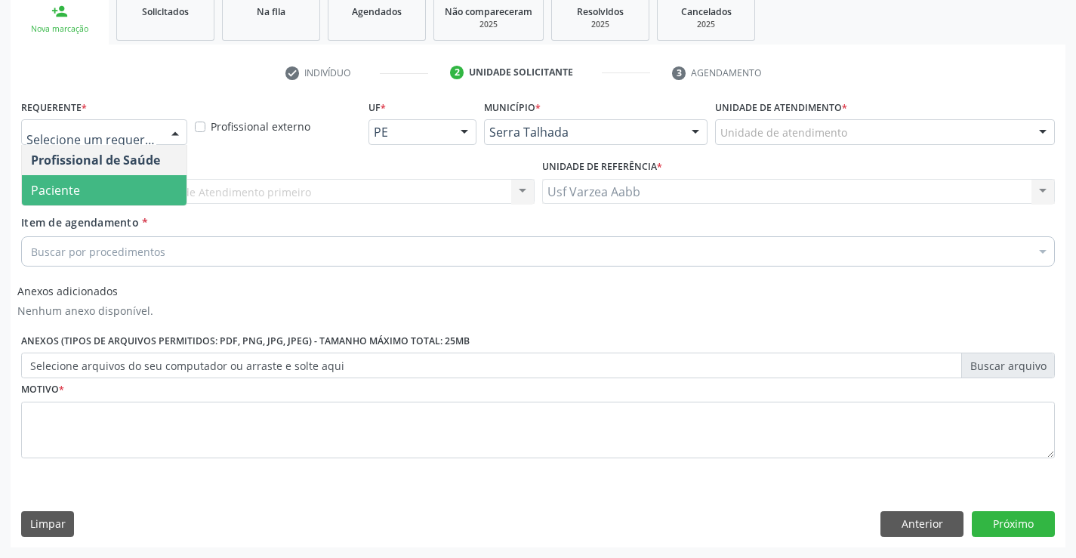
click at [76, 201] on span "Paciente" at bounding box center [104, 190] width 165 height 30
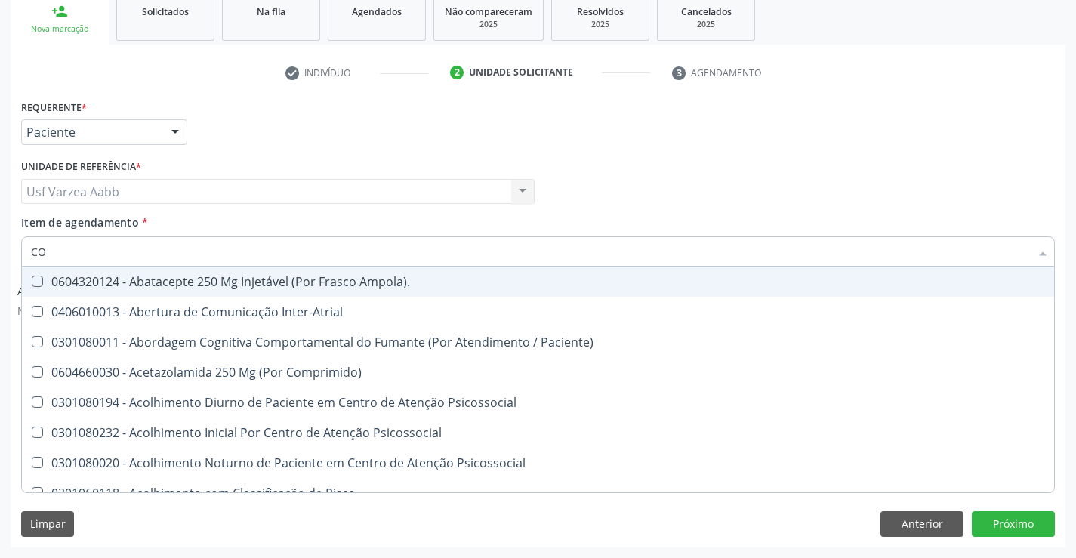
type input "C"
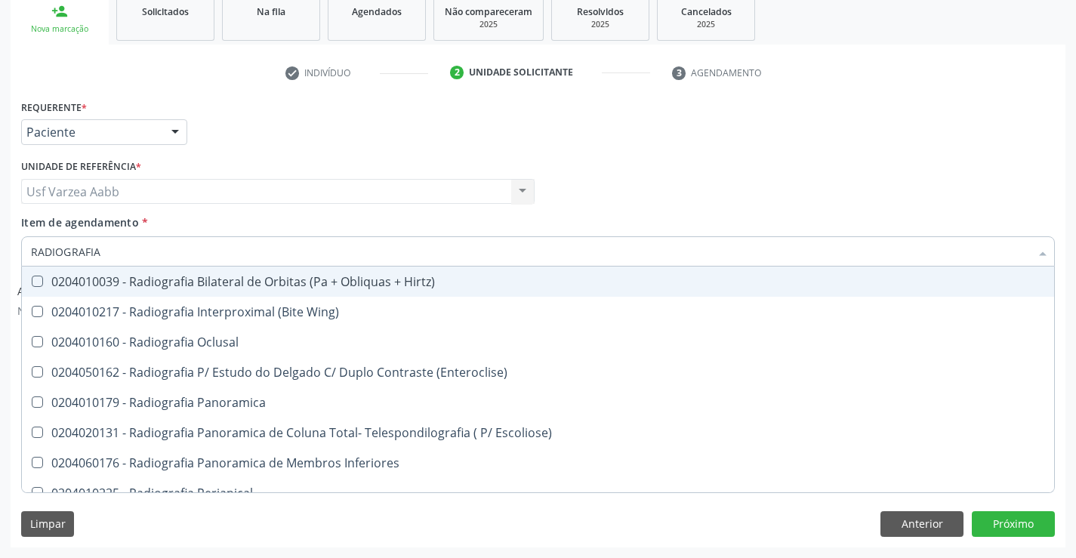
type input "RADIOGRAFIA"
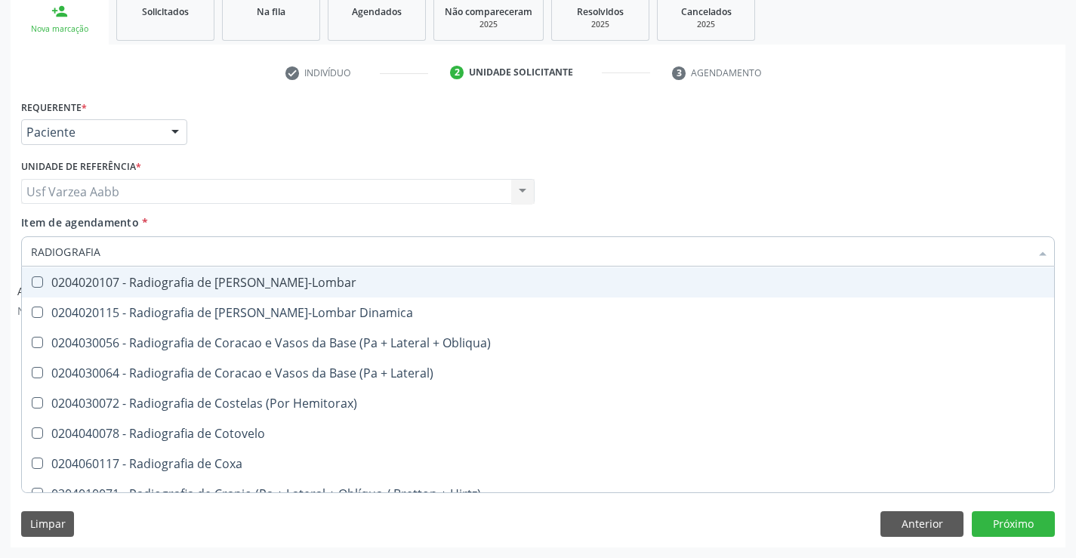
scroll to position [982, 0]
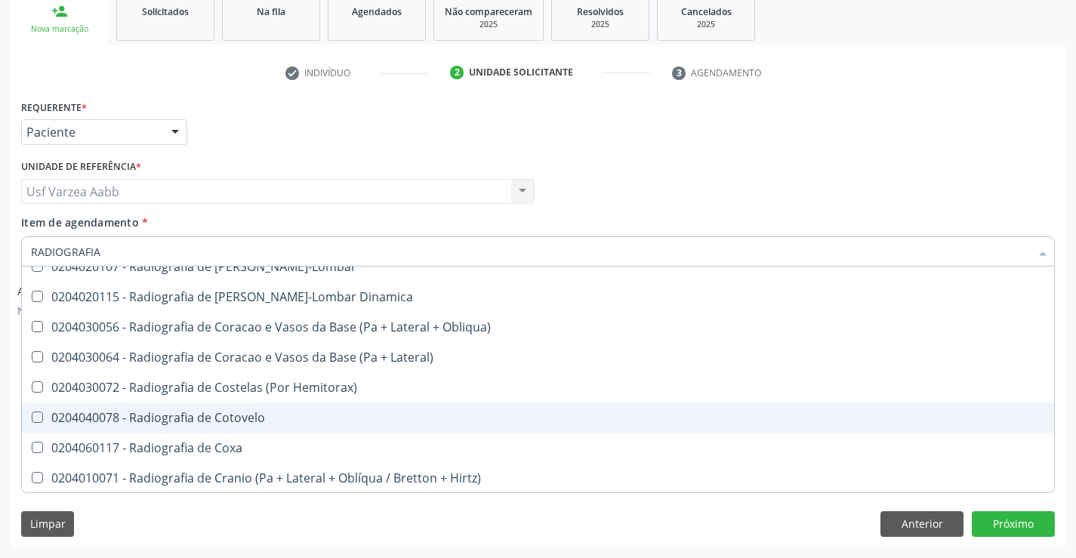
click at [141, 424] on div "0204040078 - Radiografia de Cotovelo" at bounding box center [538, 418] width 1014 height 12
checkbox Cotovelo "true"
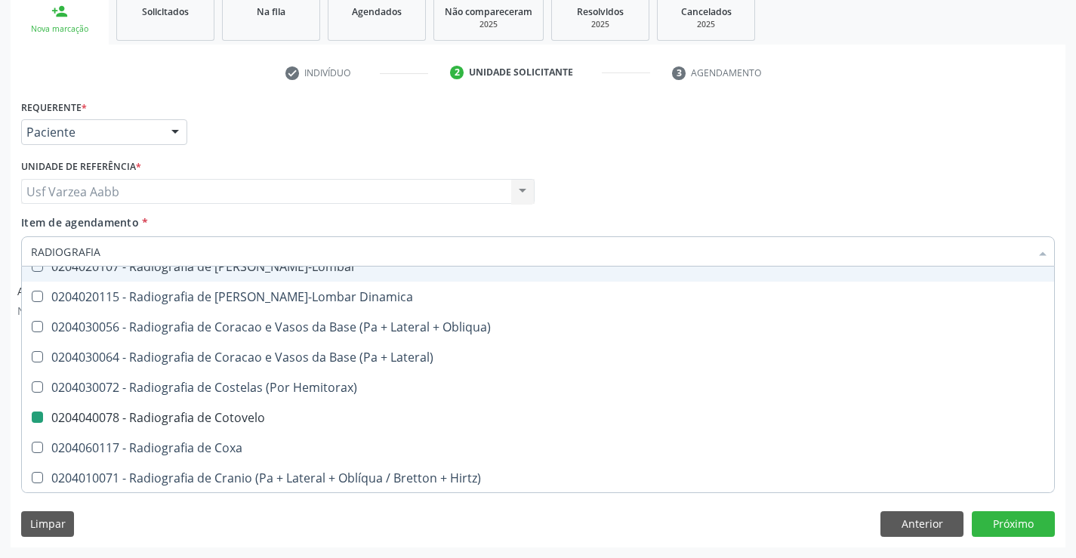
click at [768, 198] on div "Profissional Solicitante Por favor, selecione a Unidade de Atendimento primeiro…" at bounding box center [538, 185] width 1042 height 59
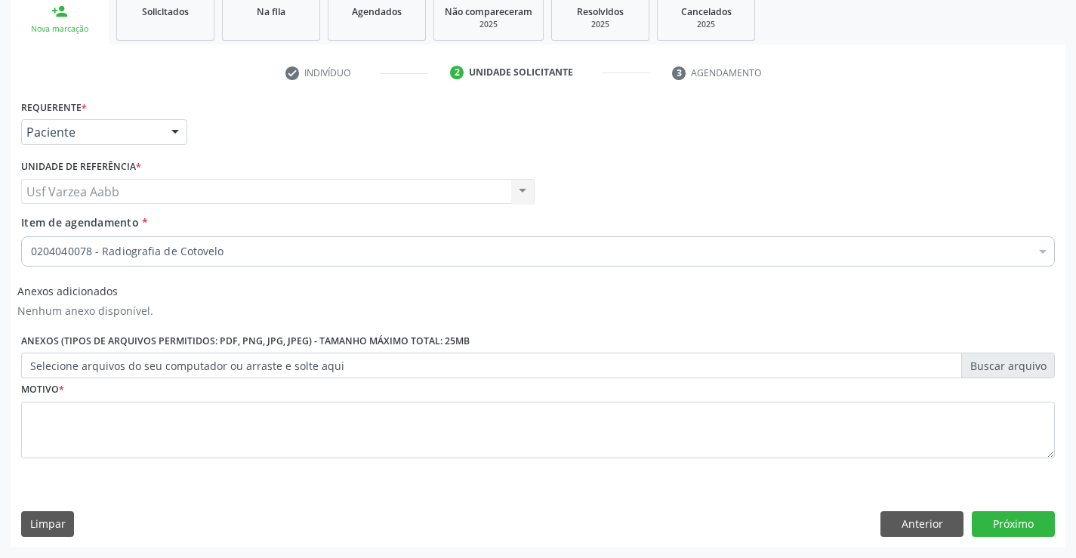
scroll to position [0, 0]
click at [456, 444] on textarea at bounding box center [538, 430] width 1034 height 57
type textarea "X"
click at [1009, 529] on button "Próximo" at bounding box center [1013, 524] width 83 height 26
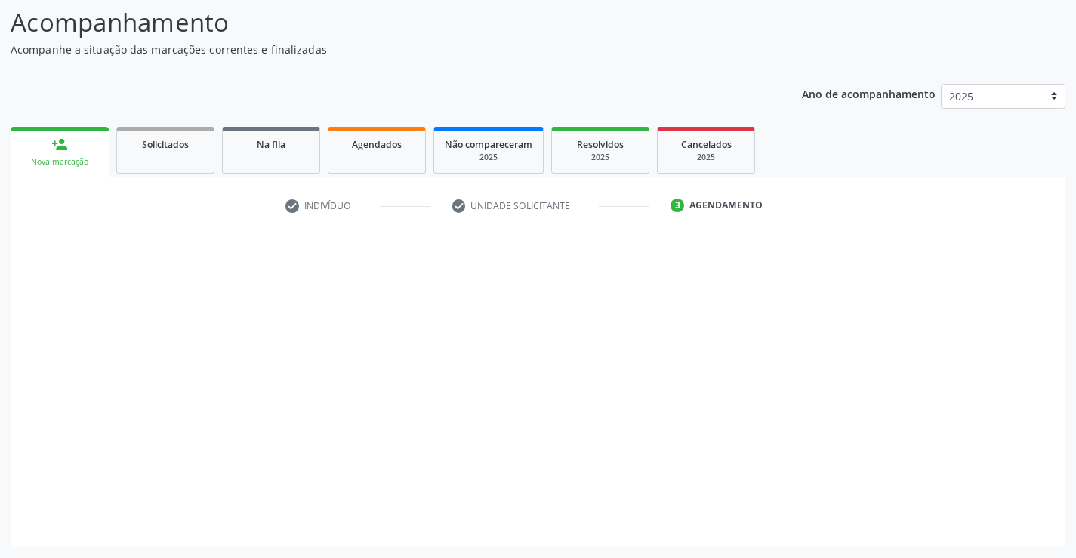
scroll to position [99, 0]
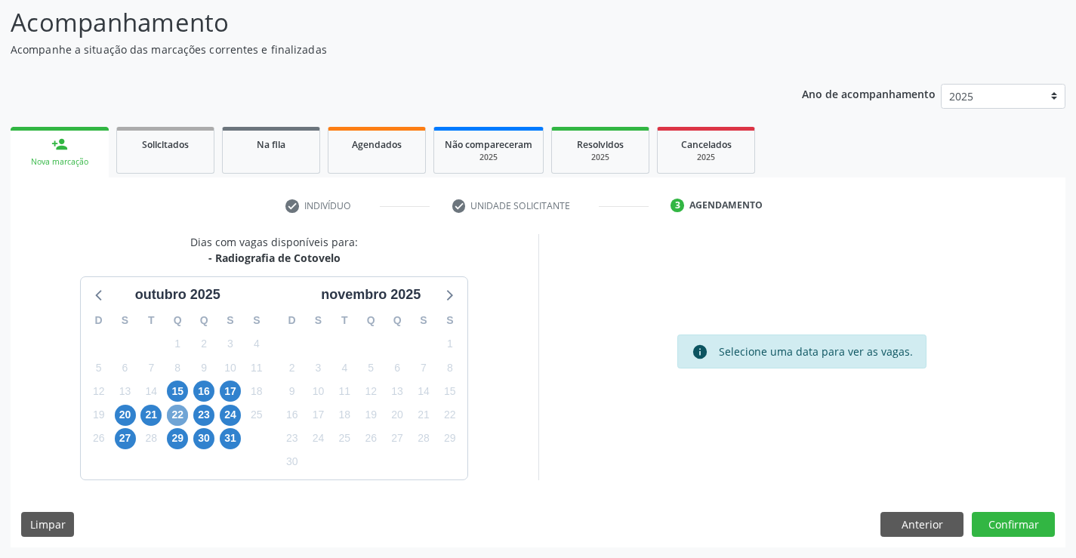
click at [181, 414] on span "22" at bounding box center [177, 415] width 21 height 21
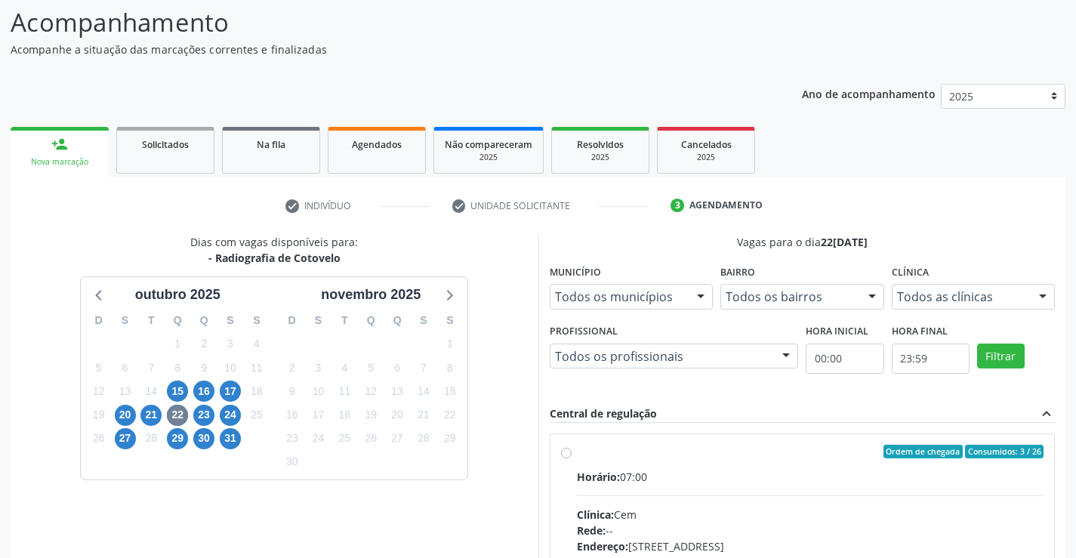
click at [657, 470] on div "Horário: 07:00" at bounding box center [811, 477] width 468 height 16
click at [572, 458] on input "Ordem de chegada Consumidos: 3 / 26 Horário: 07:00 Clínica: Cem Rede: -- Endere…" at bounding box center [566, 452] width 11 height 14
radio input "true"
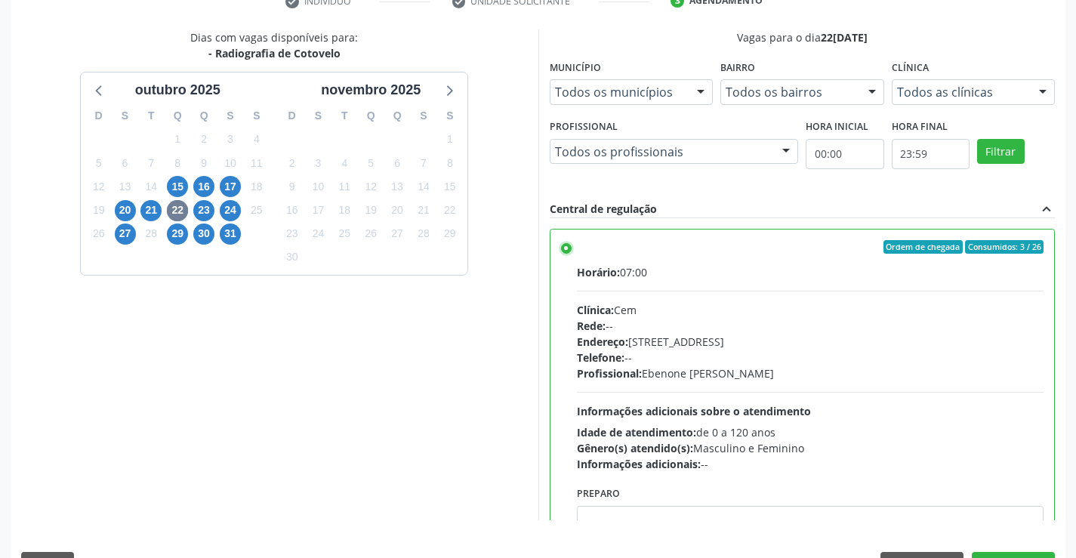
scroll to position [344, 0]
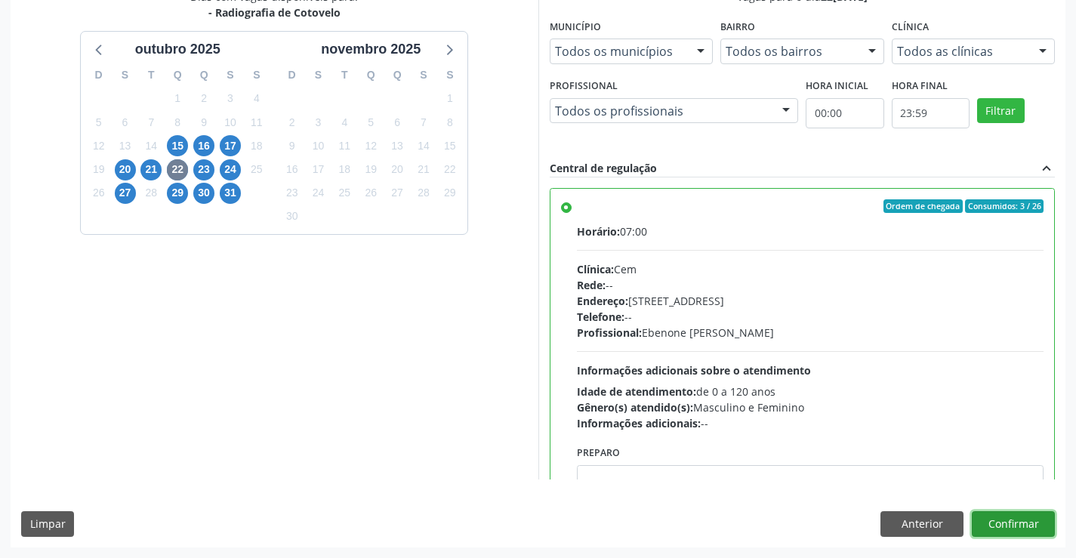
click at [1033, 515] on button "Confirmar" at bounding box center [1013, 524] width 83 height 26
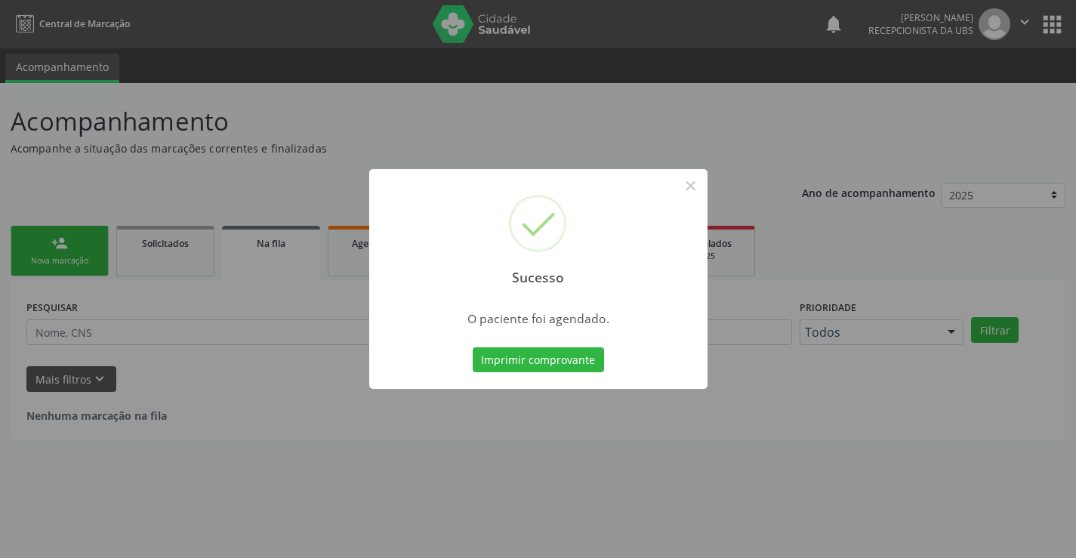
scroll to position [0, 0]
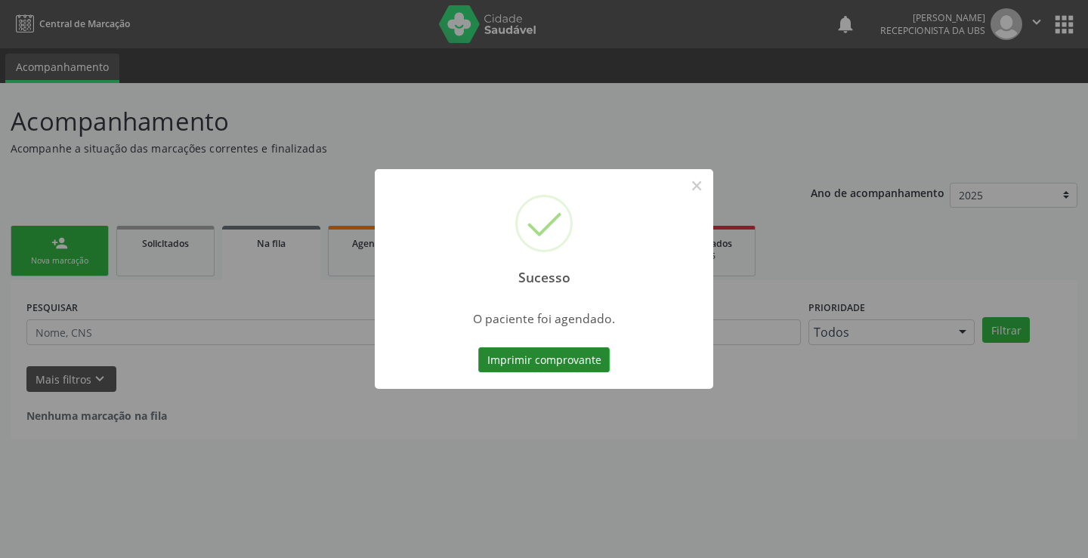
click at [566, 361] on button "Imprimir comprovante" at bounding box center [543, 360] width 131 height 26
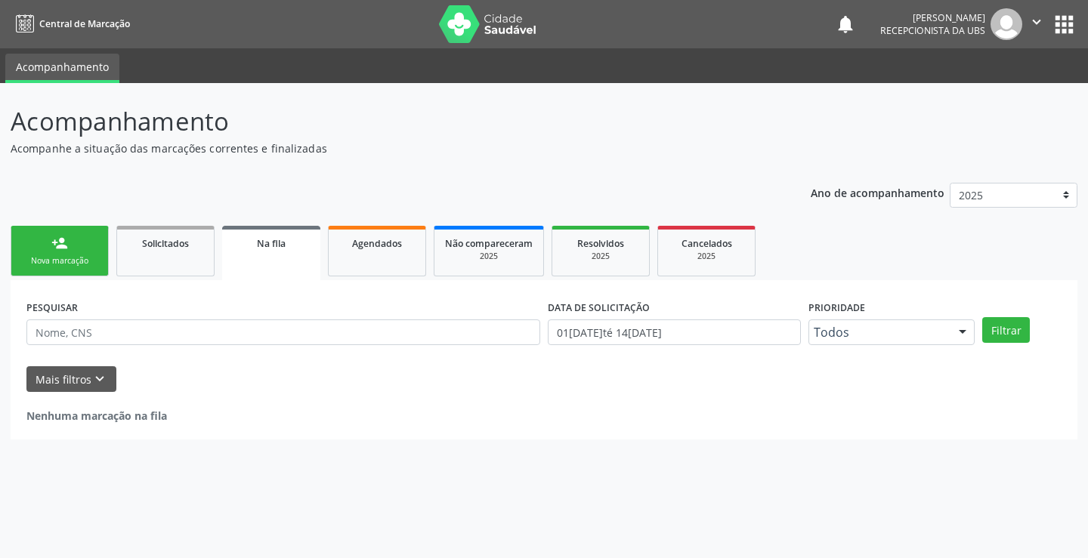
click at [57, 260] on div "Nova marcação" at bounding box center [60, 260] width 76 height 11
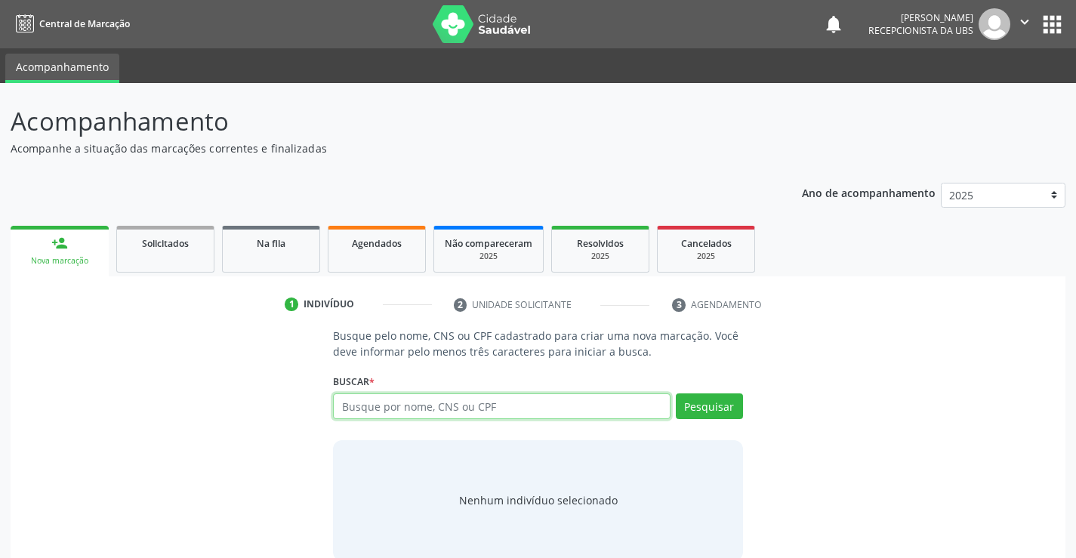
click at [455, 399] on input "text" at bounding box center [501, 406] width 337 height 26
click at [342, 403] on input "text" at bounding box center [501, 406] width 337 height 26
type input "706006389720746"
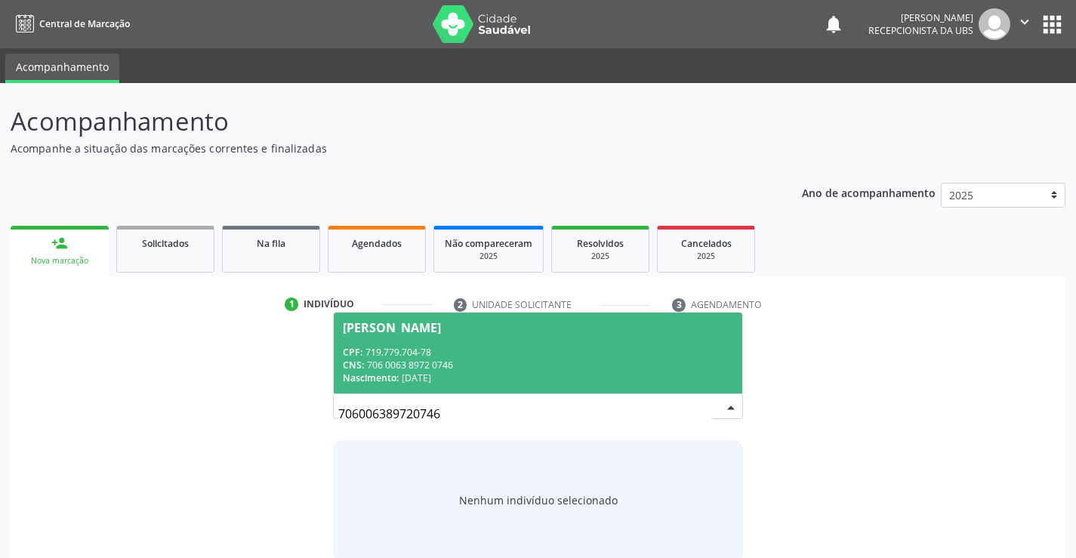
click at [576, 357] on div "CPF: 719.779.704-78 CNS: 706 0063 8972 0746 Nascimento: 24/08/1959" at bounding box center [538, 365] width 390 height 39
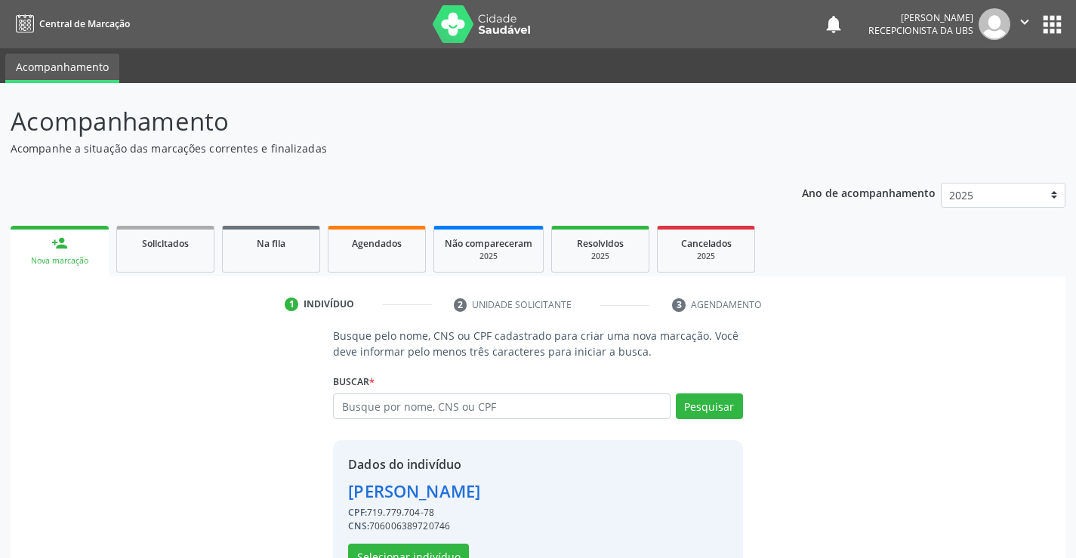
scroll to position [48, 0]
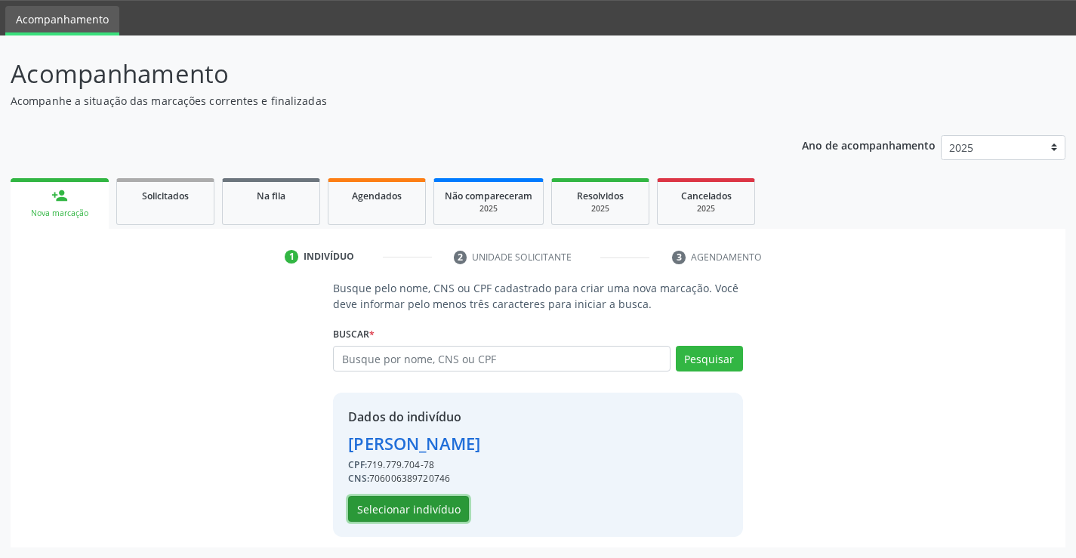
click at [400, 504] on button "Selecionar indivíduo" at bounding box center [408, 509] width 121 height 26
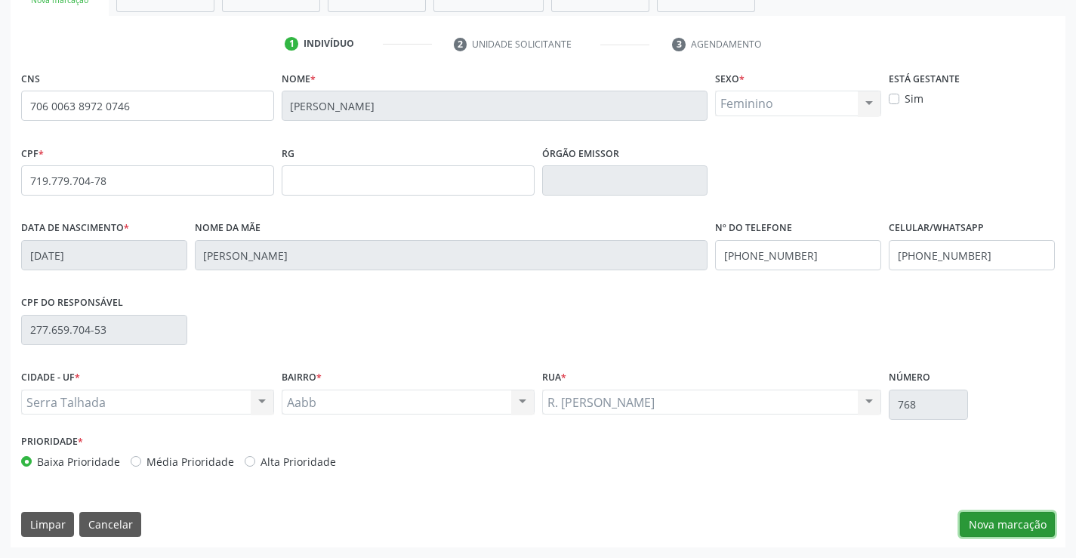
click at [1042, 530] on button "Nova marcação" at bounding box center [1007, 525] width 95 height 26
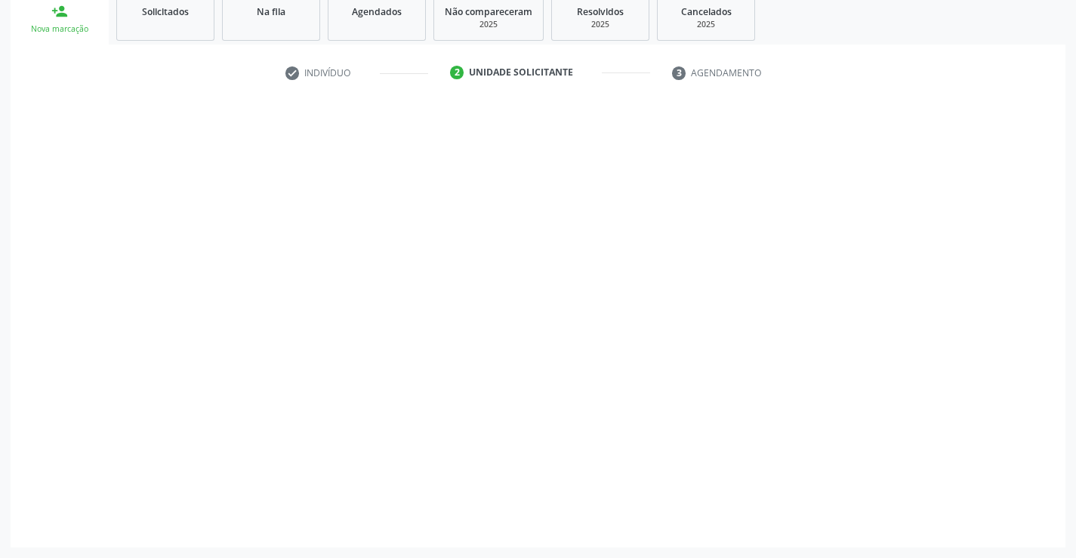
scroll to position [232, 0]
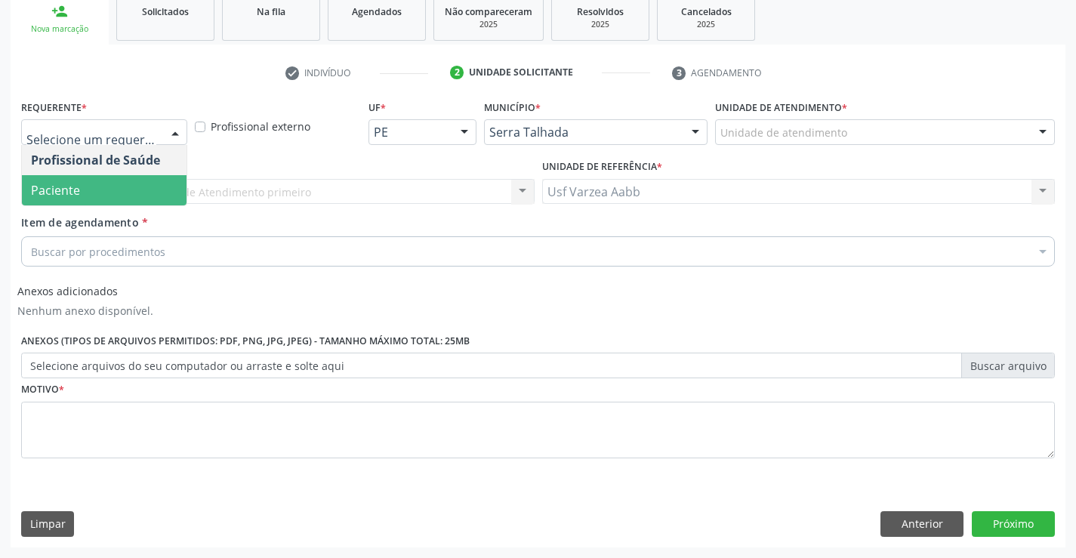
click at [122, 184] on span "Paciente" at bounding box center [104, 190] width 165 height 30
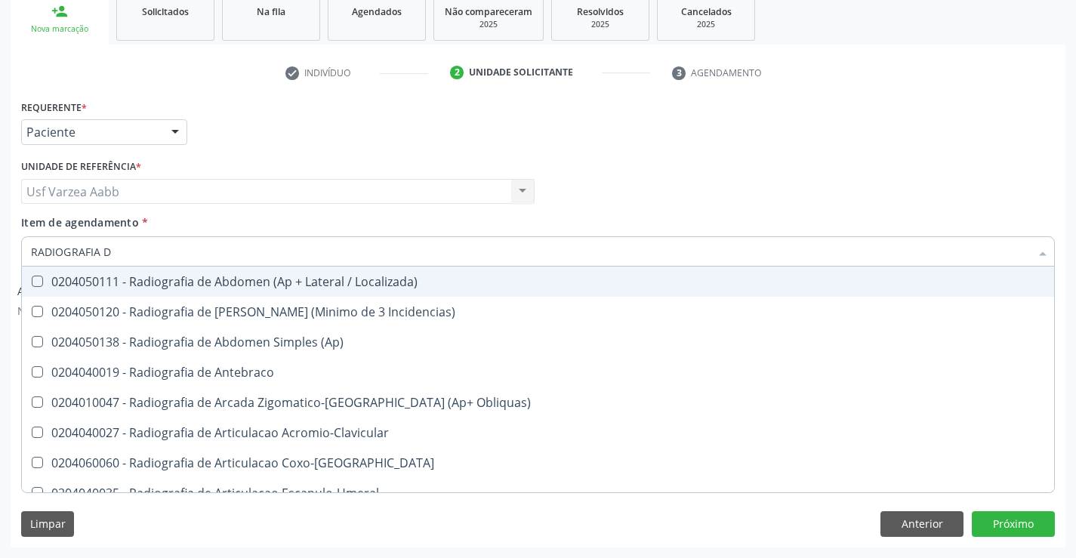
type input "RADIOGRAFIA DE"
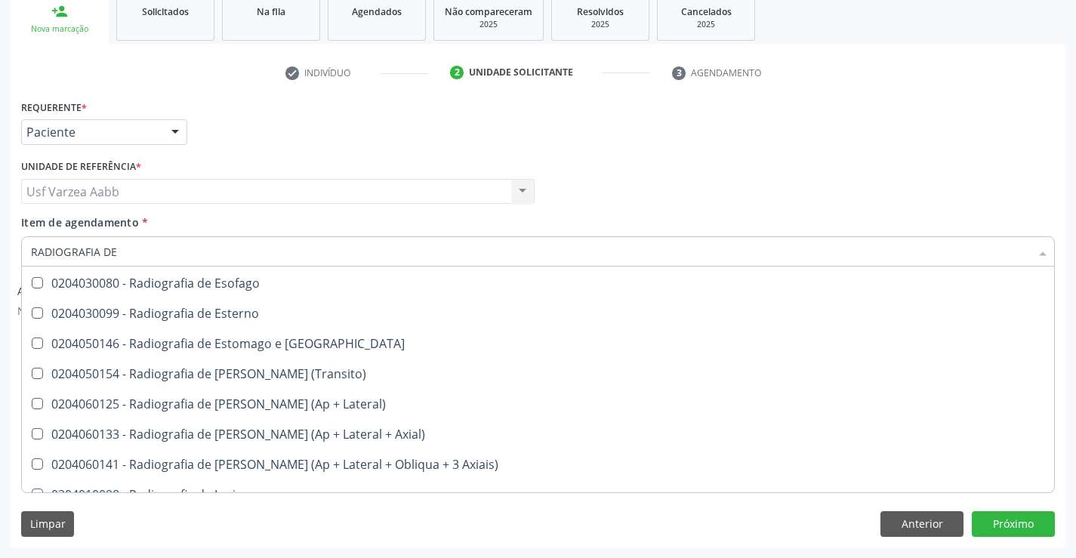
scroll to position [1057, 0]
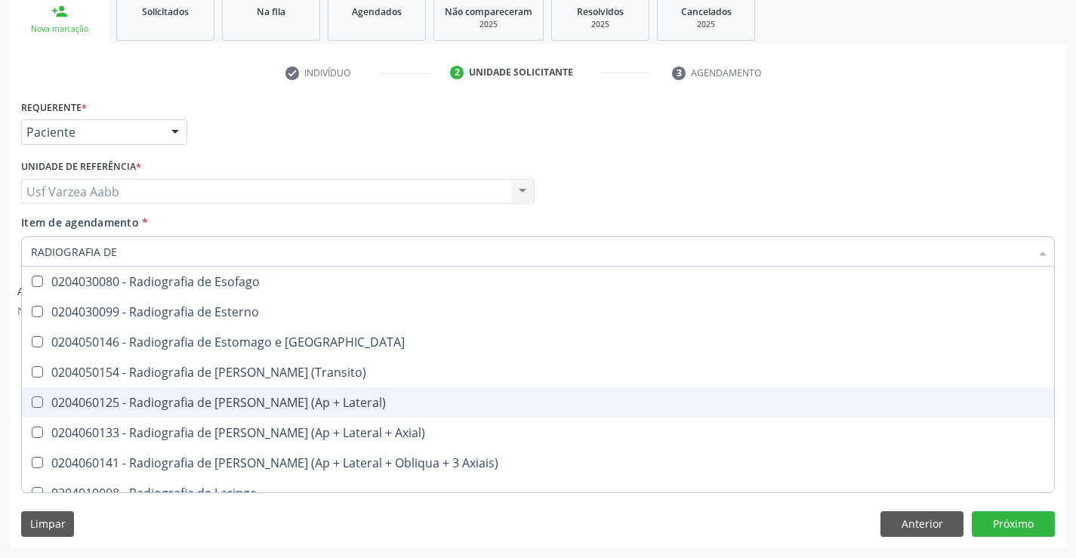
click at [308, 401] on div "0204060125 - Radiografia de Joelho (Ap + Lateral)" at bounding box center [538, 403] width 1014 height 12
checkbox Lateral\) "true"
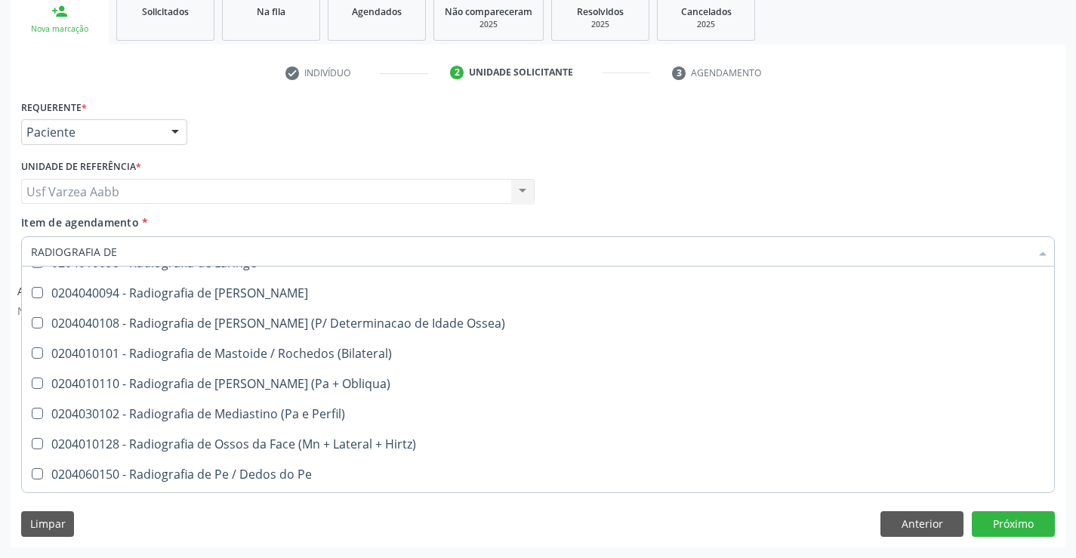
scroll to position [1284, 0]
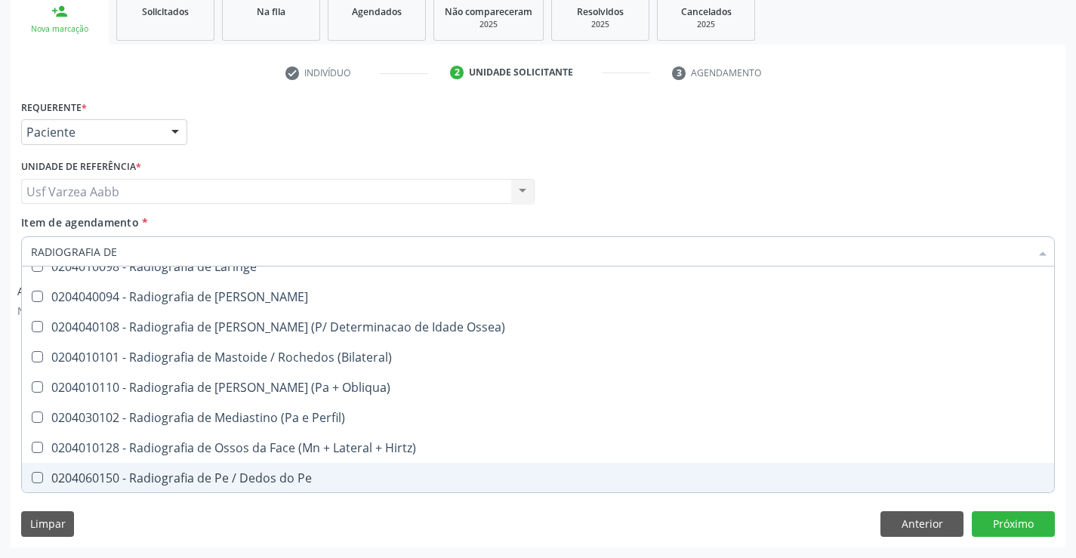
click at [306, 478] on div "0204060150 - Radiografia de Pe / Dedos do Pe" at bounding box center [538, 478] width 1014 height 12
checkbox Pe "true"
click at [1021, 541] on div "Requerente * Paciente Profissional de Saúde Paciente Nenhum resultado encontrad…" at bounding box center [538, 321] width 1055 height 451
click at [1023, 529] on button "Próximo" at bounding box center [1013, 524] width 83 height 26
checkbox Incidencias\) "true"
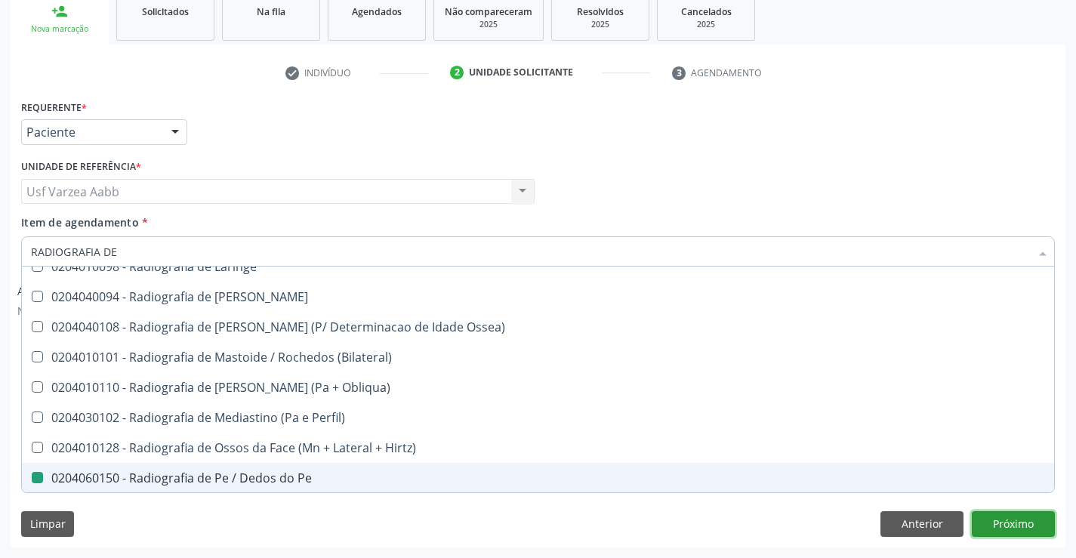
checkbox \(Ap\) "true"
checkbox Lateral\) "false"
checkbox Pe "false"
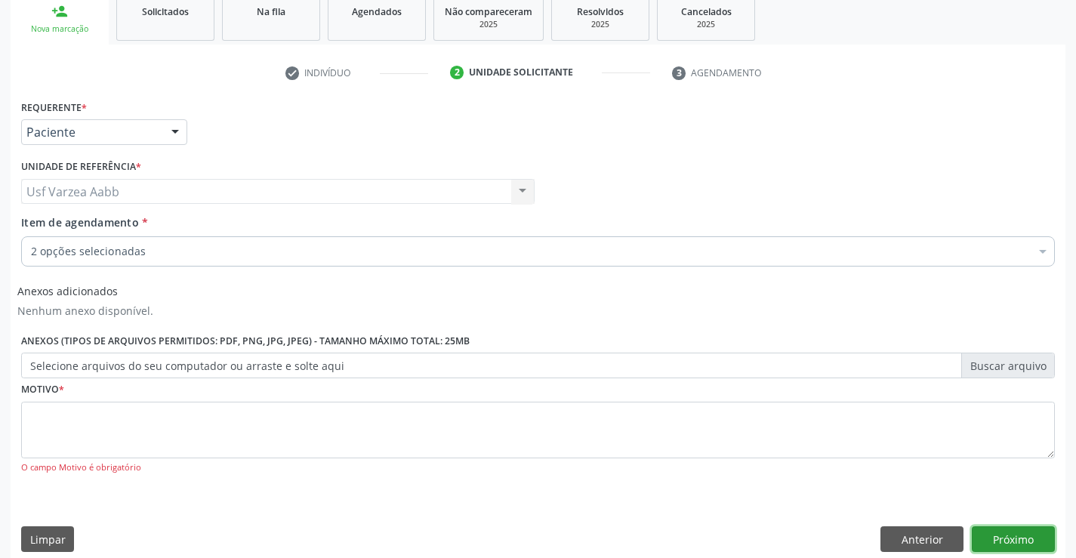
scroll to position [0, 0]
click at [412, 420] on textarea at bounding box center [538, 430] width 1034 height 57
type textarea "X"
click at [1025, 536] on button "Próximo" at bounding box center [1013, 539] width 83 height 26
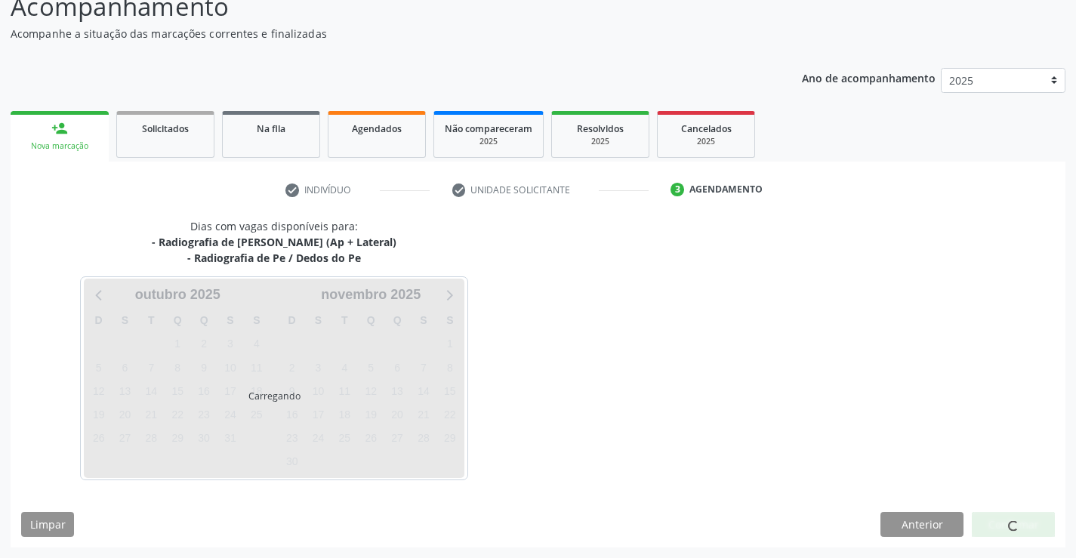
scroll to position [115, 0]
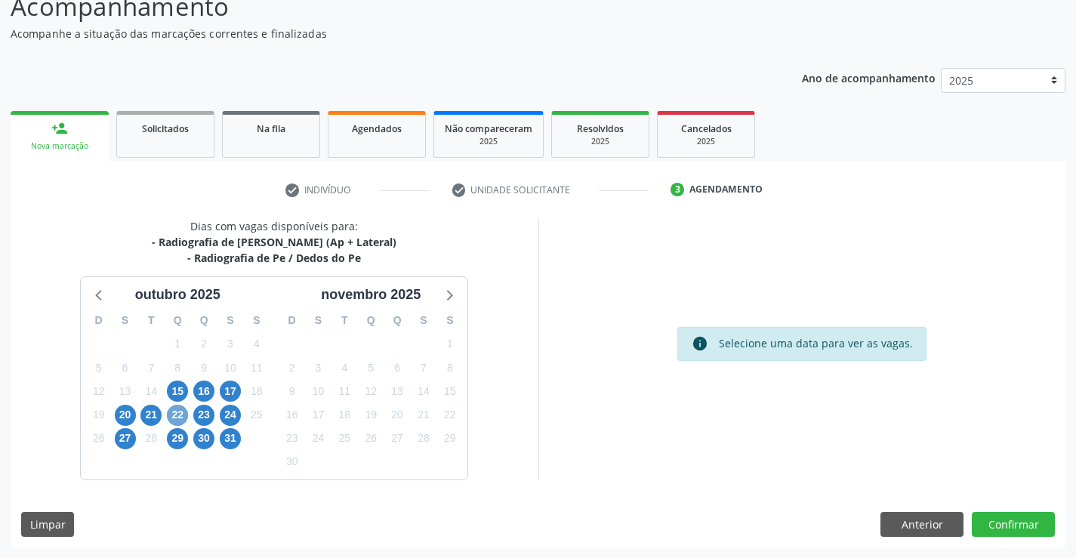
click at [175, 418] on span "22" at bounding box center [177, 415] width 21 height 21
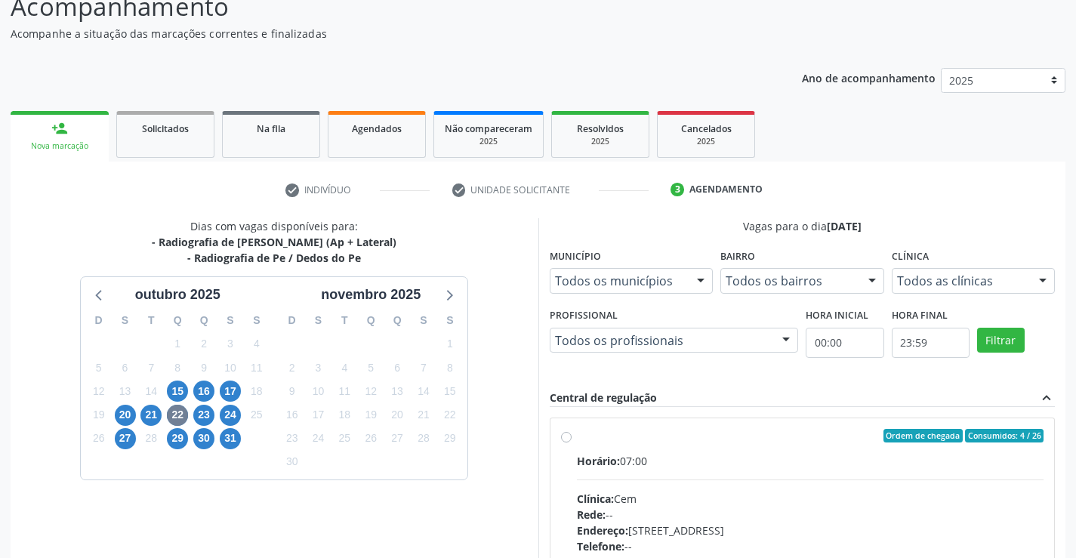
click at [566, 448] on div "Ordem de chegada Consumidos: 4 / 26 Horário: 07:00 Clínica: Cem Rede: -- Endere…" at bounding box center [802, 545] width 483 height 232
radio input "true"
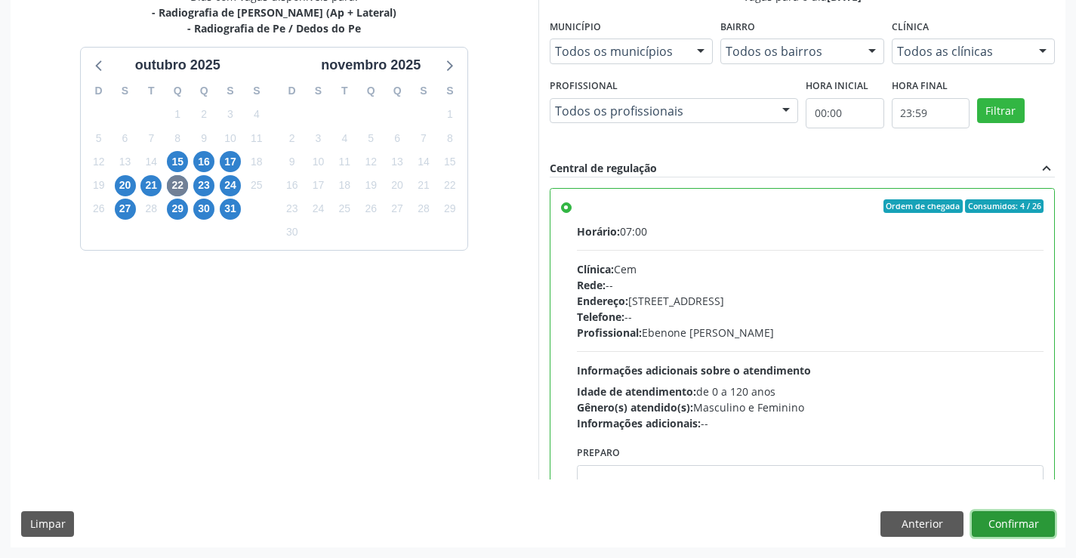
click at [1035, 520] on button "Confirmar" at bounding box center [1013, 524] width 83 height 26
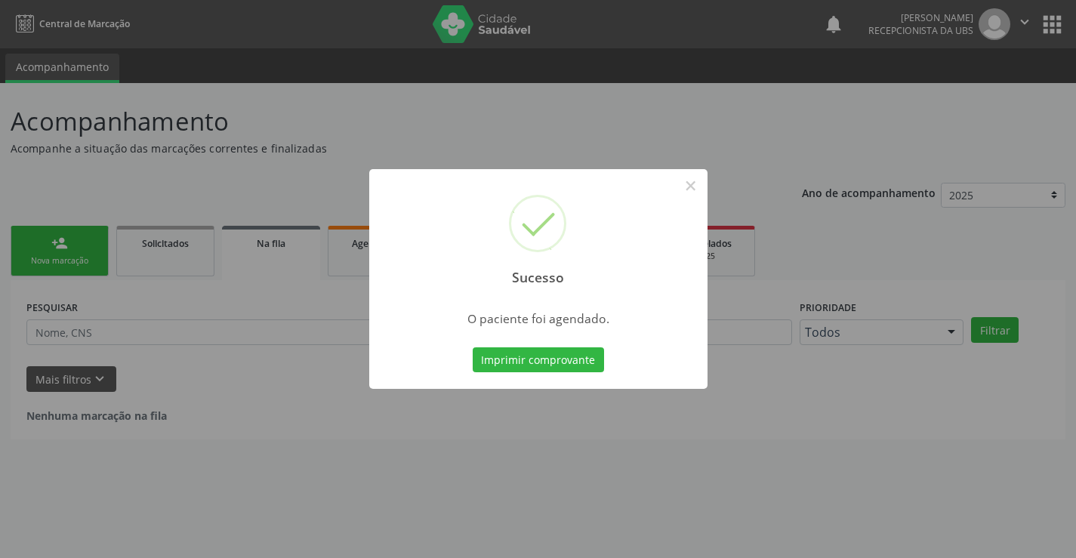
scroll to position [0, 0]
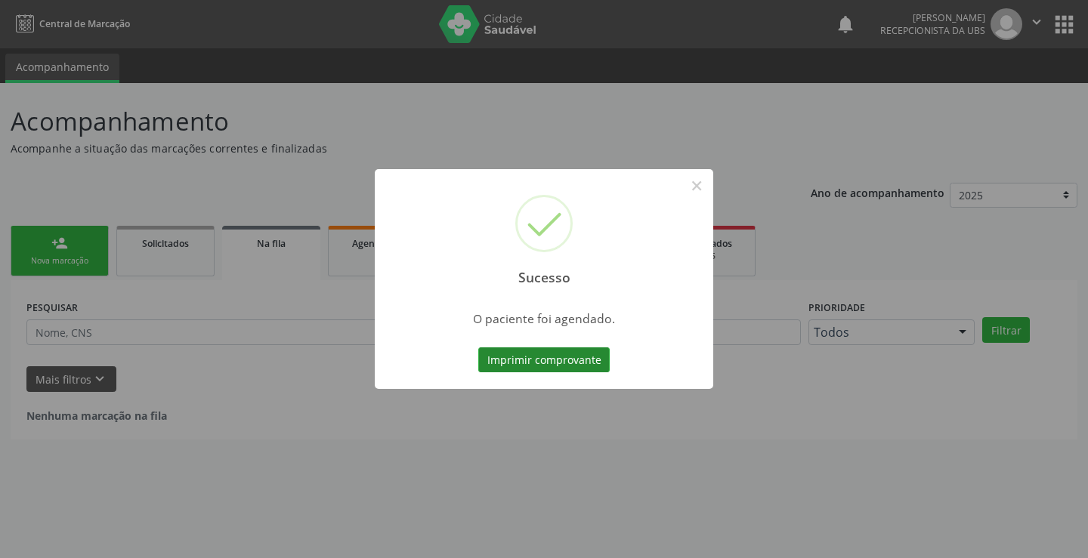
click at [554, 357] on button "Imprimir comprovante" at bounding box center [543, 360] width 131 height 26
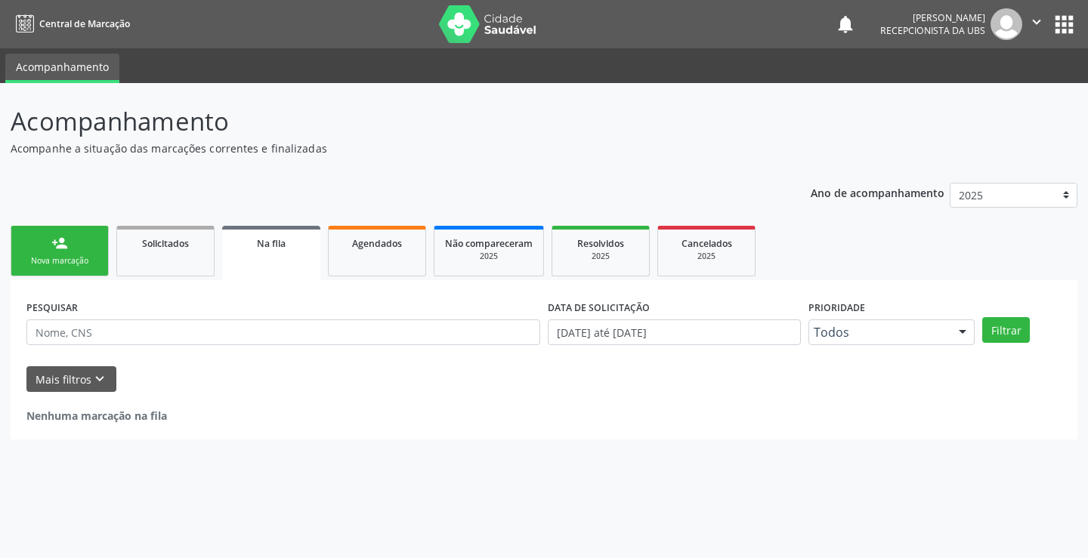
click at [57, 251] on div "person_add" at bounding box center [59, 243] width 17 height 17
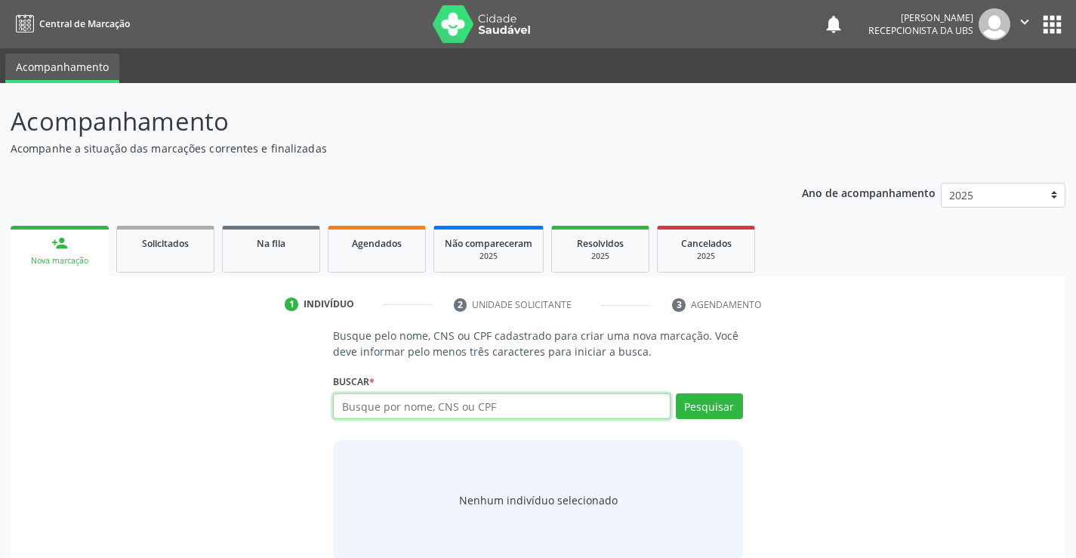
click at [394, 409] on input "text" at bounding box center [501, 406] width 337 height 26
type input "700008352672104"
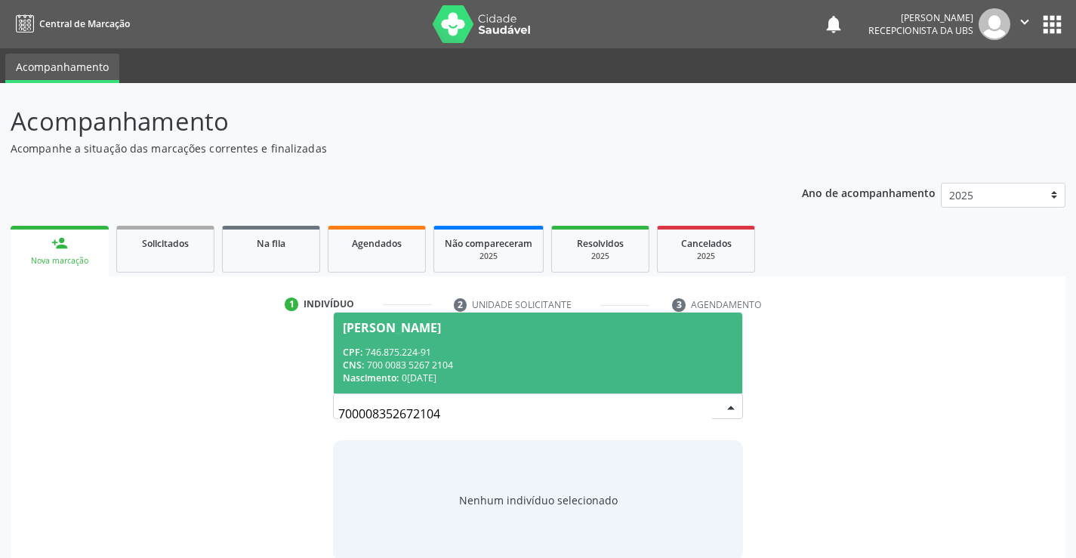
click at [370, 344] on span "Givaneide Almeida de Melo CPF: 746.875.224-91 CNS: 700 0083 5267 2104 Nasciment…" at bounding box center [538, 353] width 408 height 81
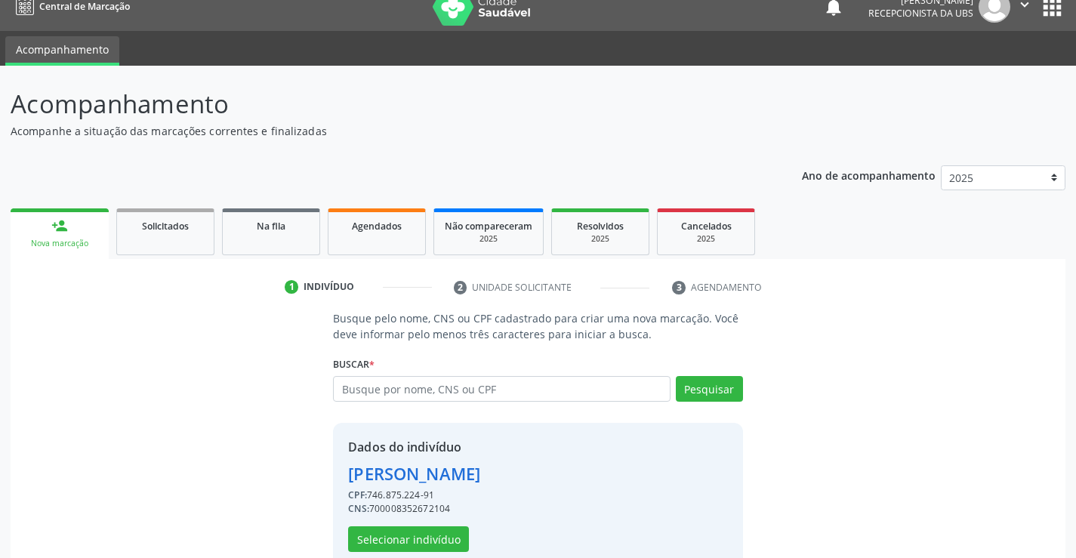
scroll to position [48, 0]
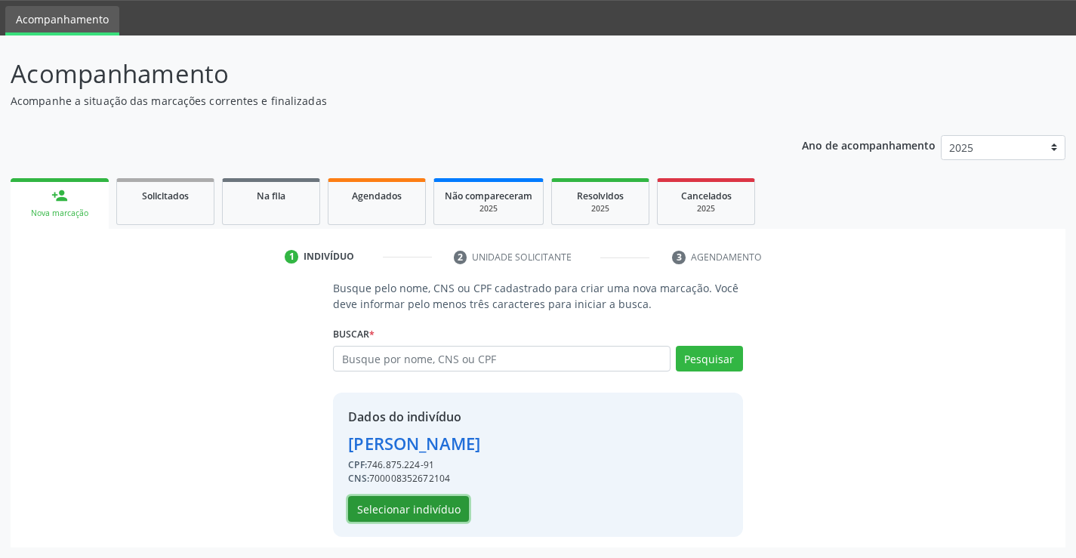
click at [399, 508] on button "Selecionar indivíduo" at bounding box center [408, 509] width 121 height 26
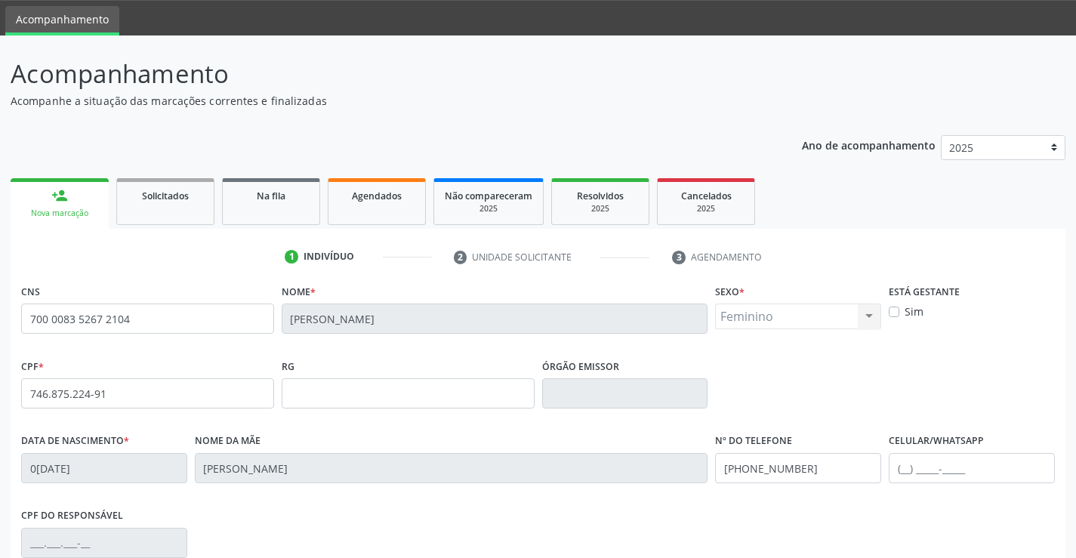
scroll to position [261, 0]
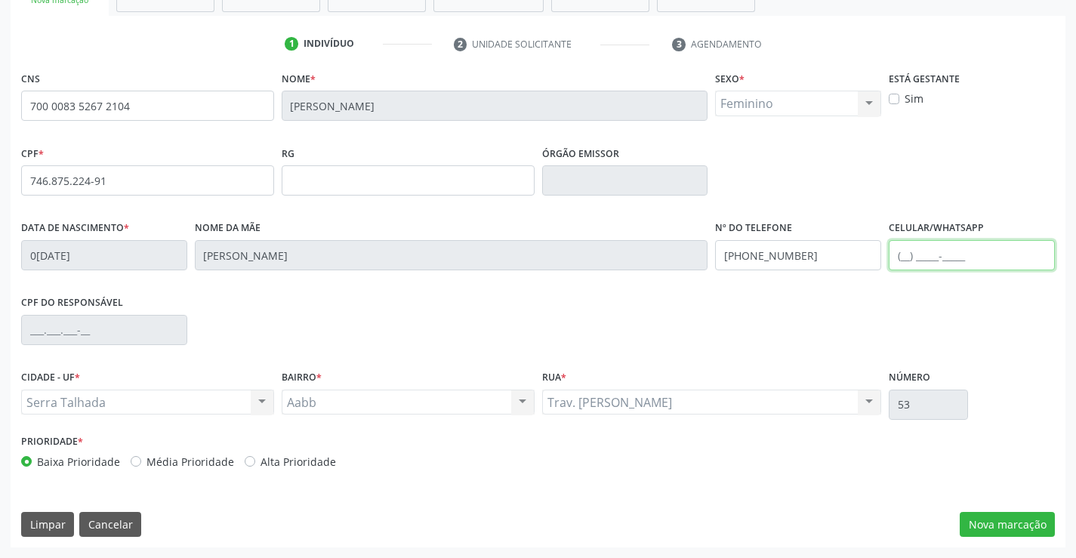
click at [902, 259] on input "text" at bounding box center [972, 255] width 166 height 30
type input "(87) 99621-2632"
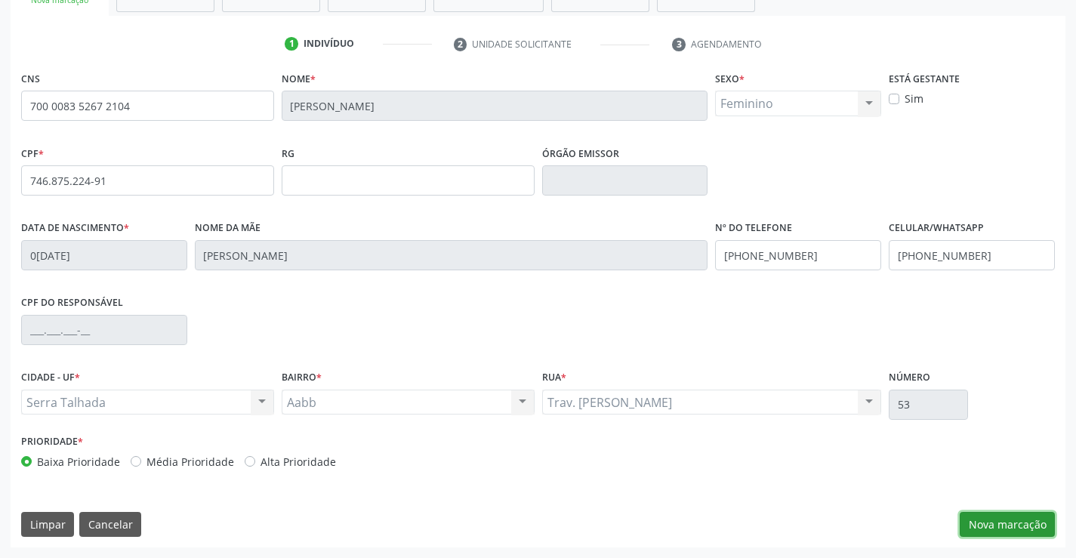
click at [1004, 533] on button "Nova marcação" at bounding box center [1007, 525] width 95 height 26
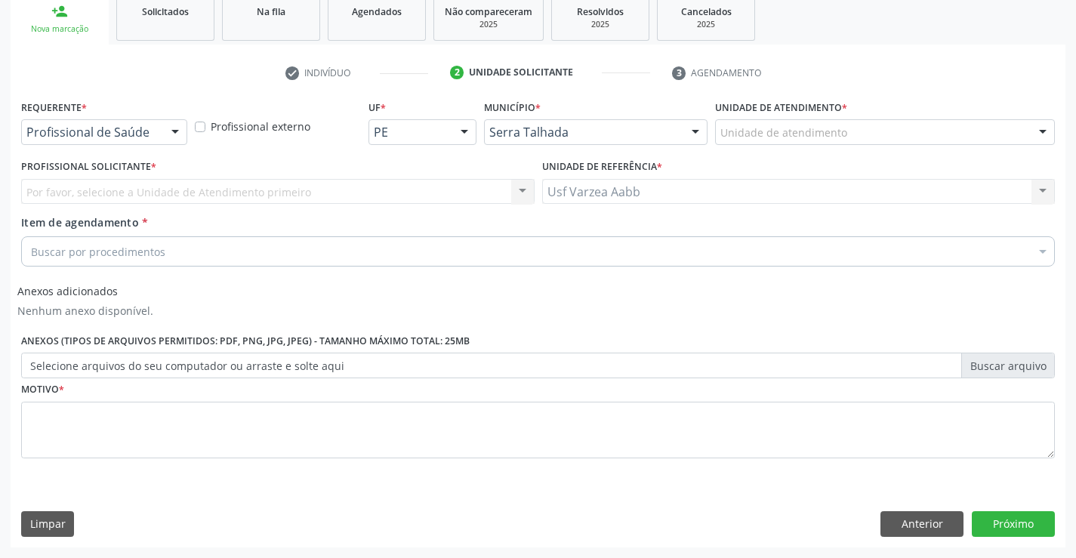
scroll to position [232, 0]
click at [162, 142] on div "Profissional de Saúde" at bounding box center [104, 132] width 166 height 26
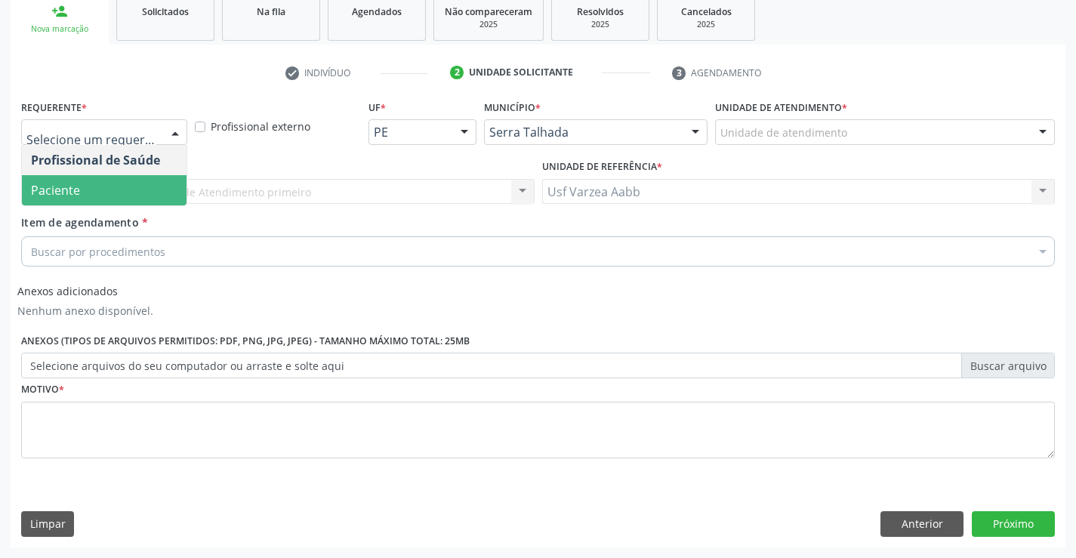
click at [158, 181] on span "Paciente" at bounding box center [104, 190] width 165 height 30
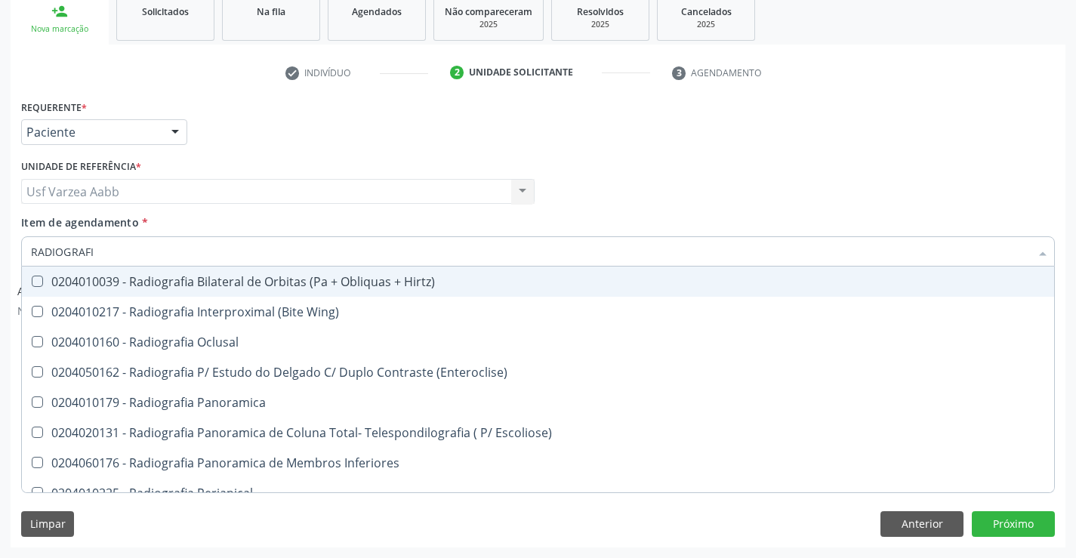
type input "RADIOGRAFIA"
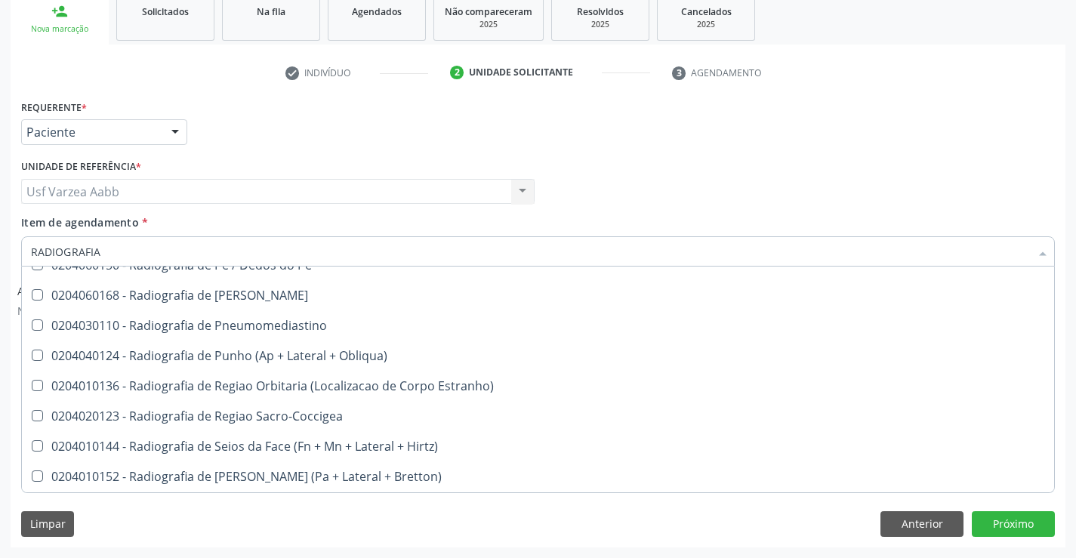
scroll to position [1949, 0]
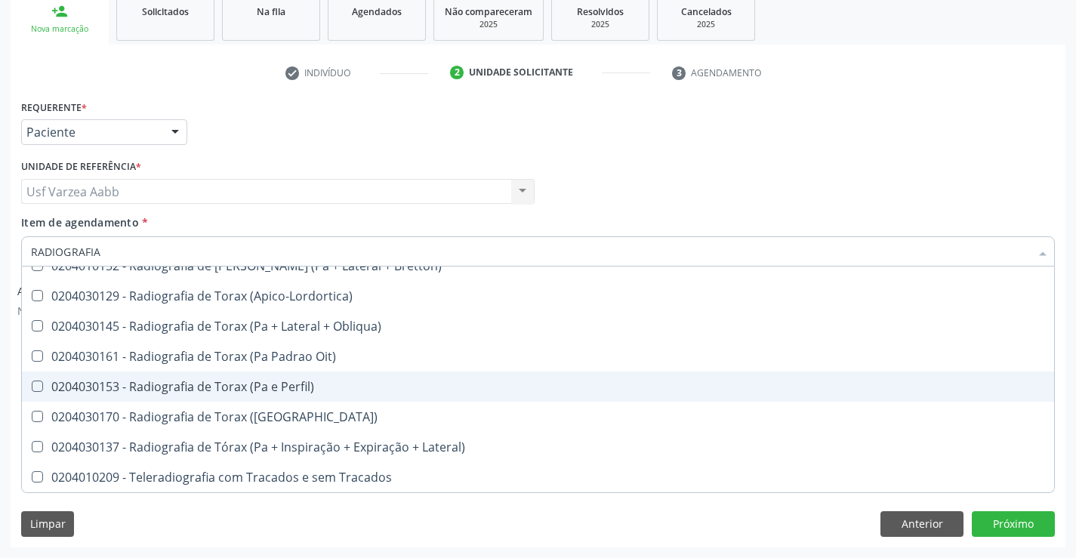
click at [282, 390] on div "0204030153 - Radiografia de Torax (Pa e Perfil)" at bounding box center [538, 387] width 1014 height 12
checkbox Perfil\) "true"
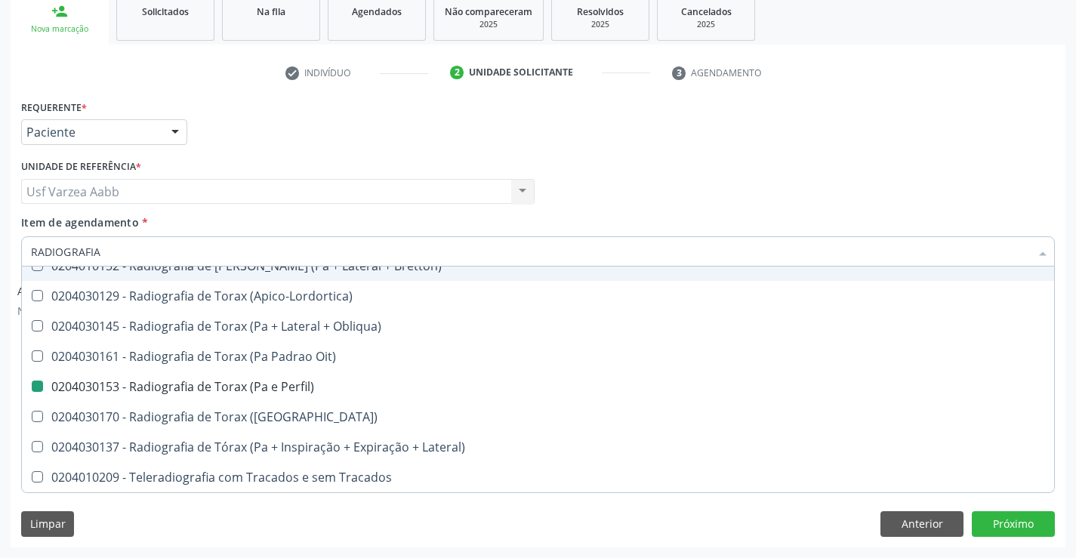
click at [937, 197] on div "Profissional Solicitante Por favor, selecione a Unidade de Atendimento primeiro…" at bounding box center [538, 185] width 1042 height 59
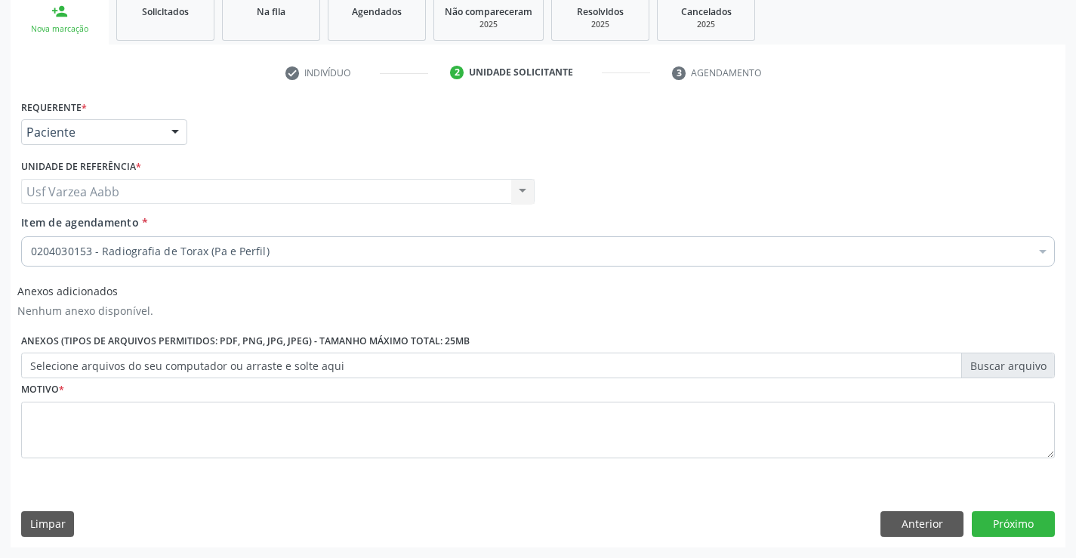
scroll to position [0, 0]
click at [264, 427] on textarea at bounding box center [538, 430] width 1034 height 57
type textarea "X"
click at [1011, 514] on button "Próximo" at bounding box center [1013, 524] width 83 height 26
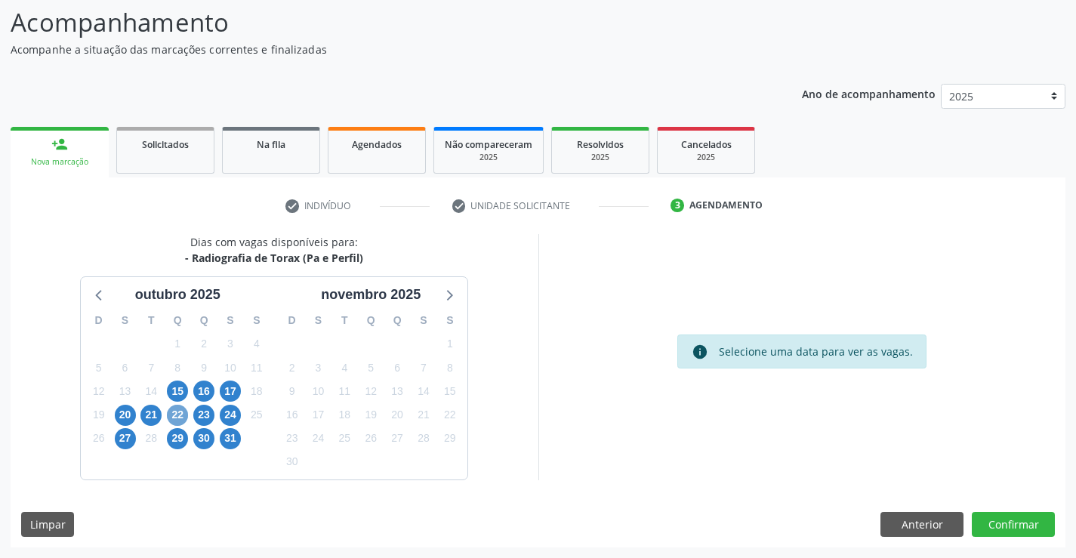
click at [181, 412] on span "22" at bounding box center [177, 415] width 21 height 21
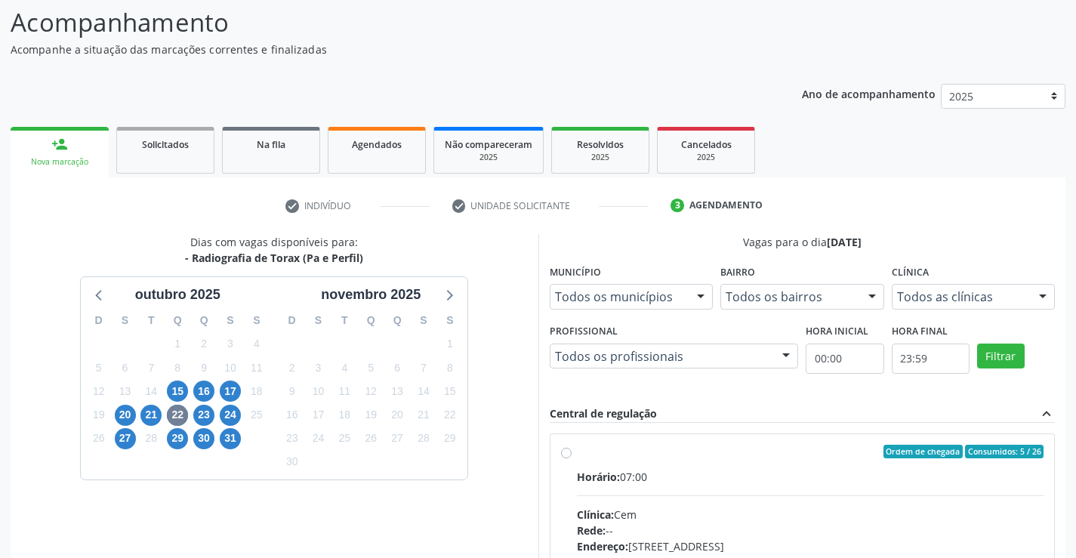
click at [705, 471] on div "Horário: 07:00" at bounding box center [811, 477] width 468 height 16
click at [572, 458] on input "Ordem de chegada Consumidos: 5 / 26 Horário: 07:00 Clínica: Cem Rede: -- Endere…" at bounding box center [566, 452] width 11 height 14
radio input "true"
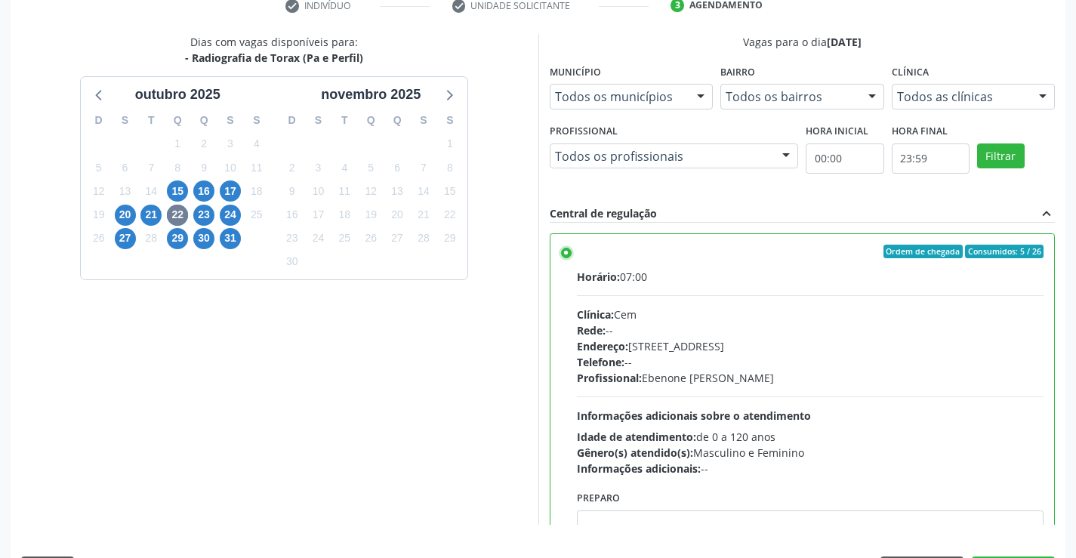
scroll to position [344, 0]
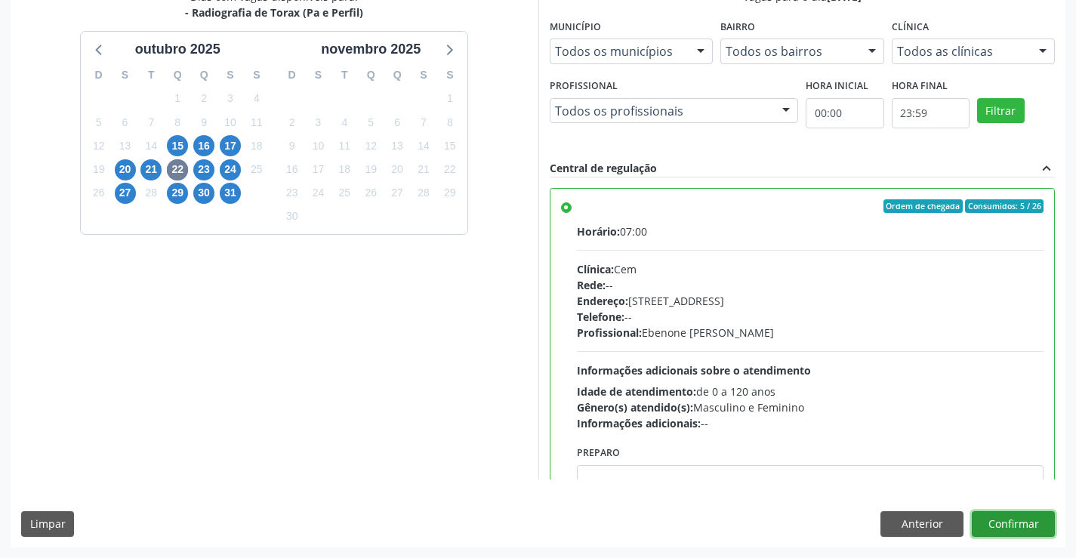
click at [1035, 528] on button "Confirmar" at bounding box center [1013, 524] width 83 height 26
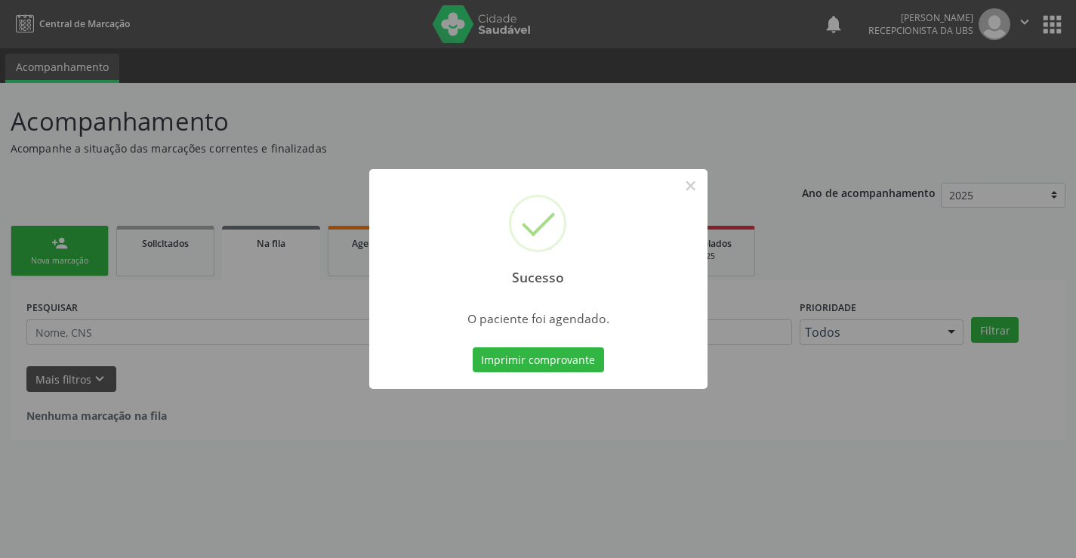
scroll to position [0, 0]
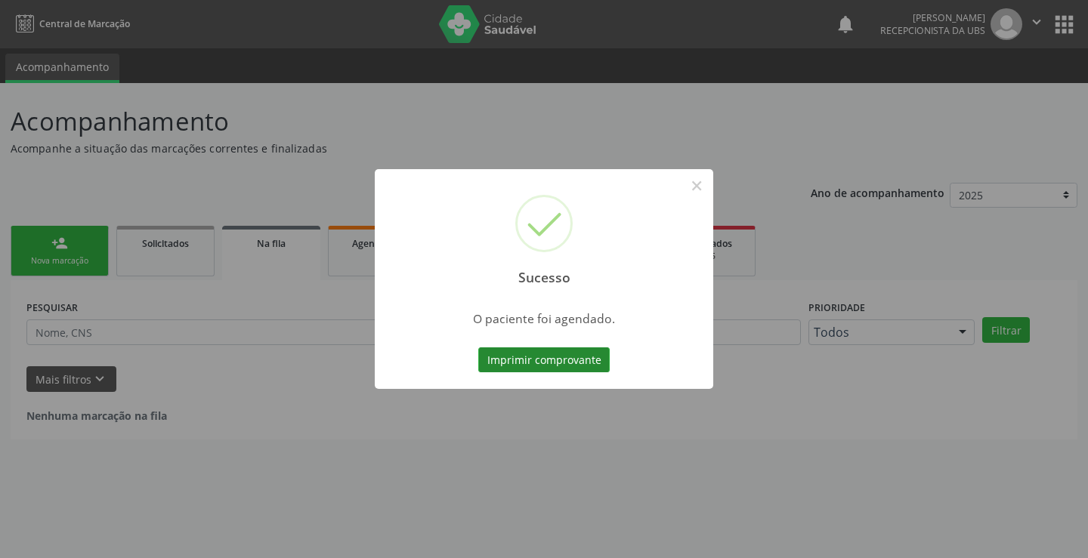
click at [496, 361] on button "Imprimir comprovante" at bounding box center [543, 360] width 131 height 26
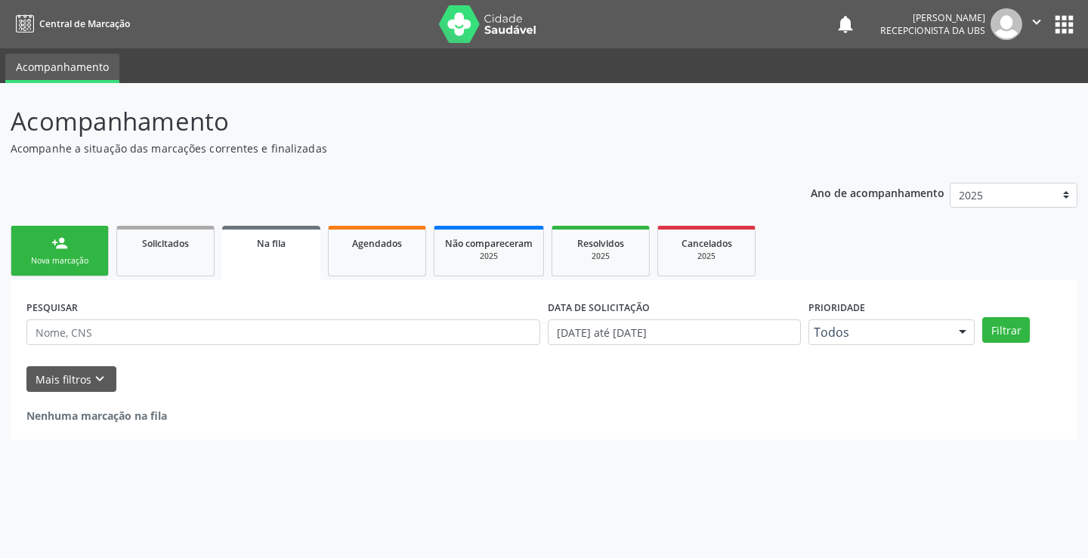
click at [66, 248] on div "person_add" at bounding box center [59, 243] width 17 height 17
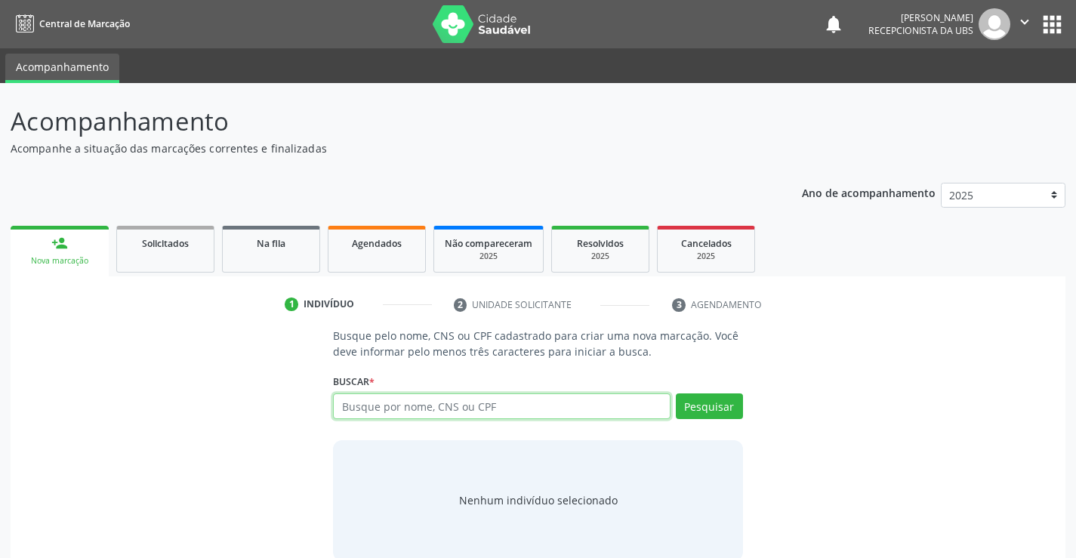
click at [452, 408] on input "text" at bounding box center [501, 406] width 337 height 26
type input "708202129557048"
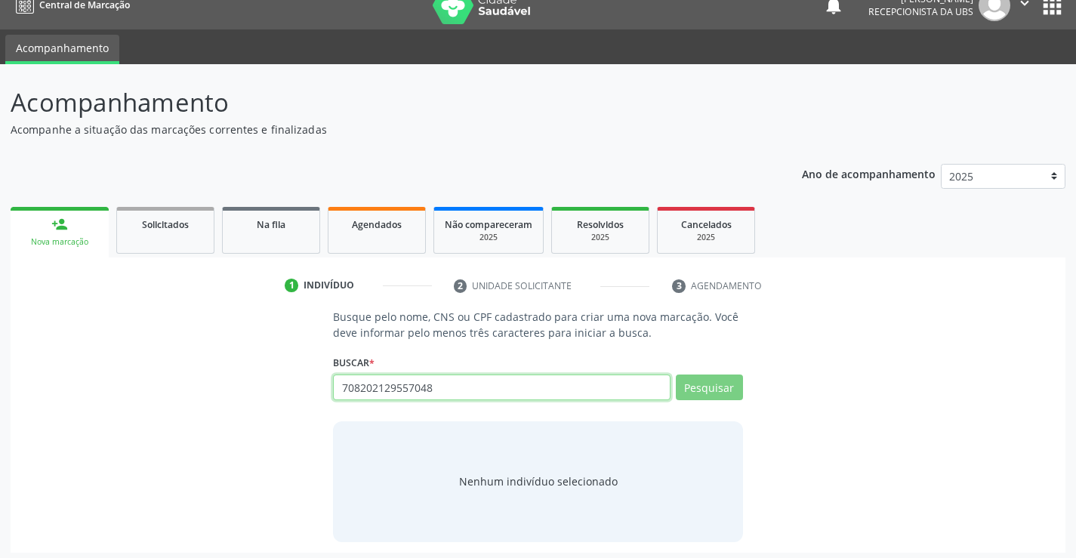
scroll to position [24, 0]
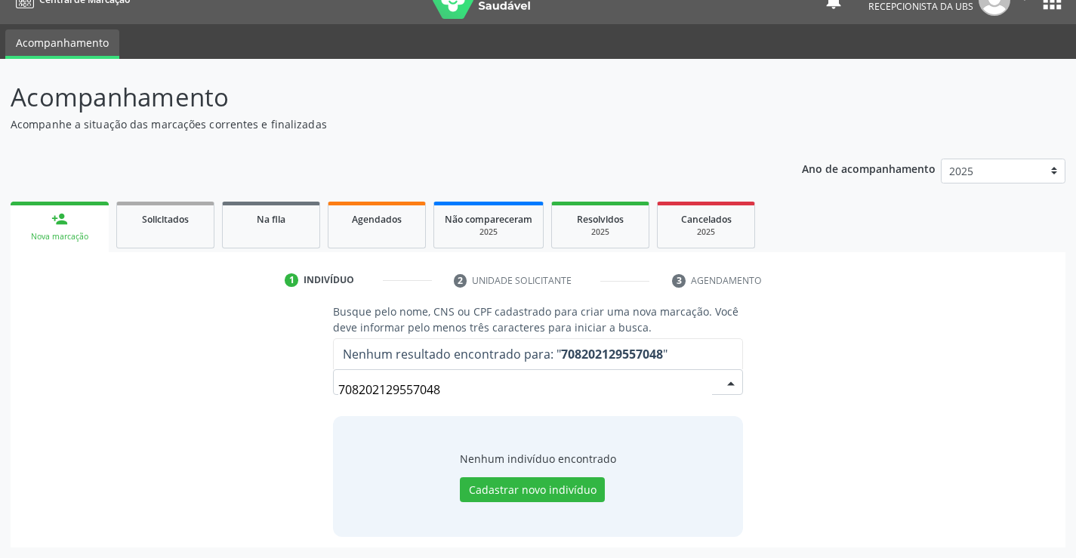
click at [652, 378] on input "708202129557048" at bounding box center [524, 390] width 373 height 30
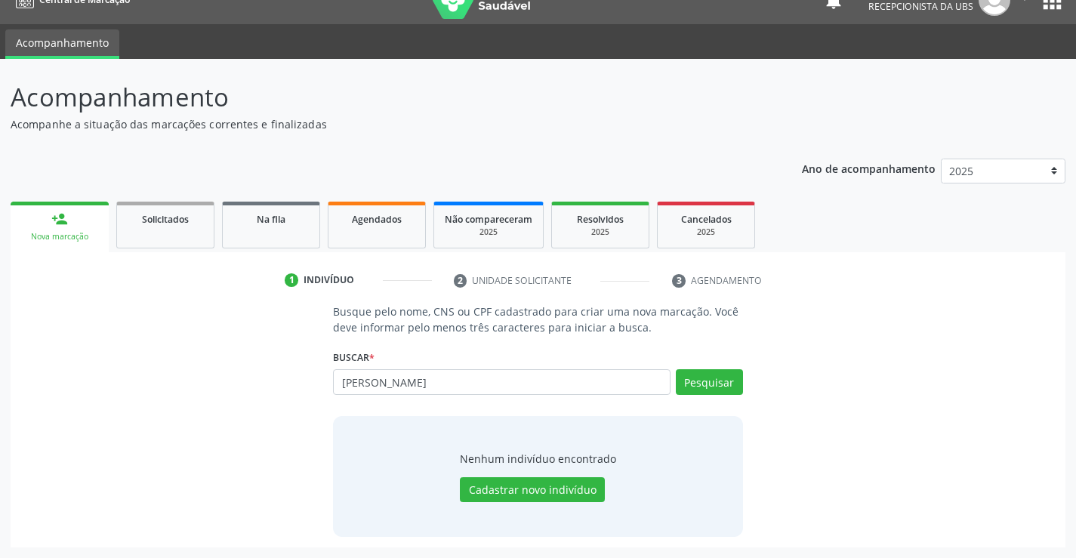
type input "ZILDA GOMES DE PADUA"
click at [662, 383] on input "ZILDA GOMES DE PADUA" at bounding box center [501, 382] width 337 height 26
type input "ZILDA GOMES DE"
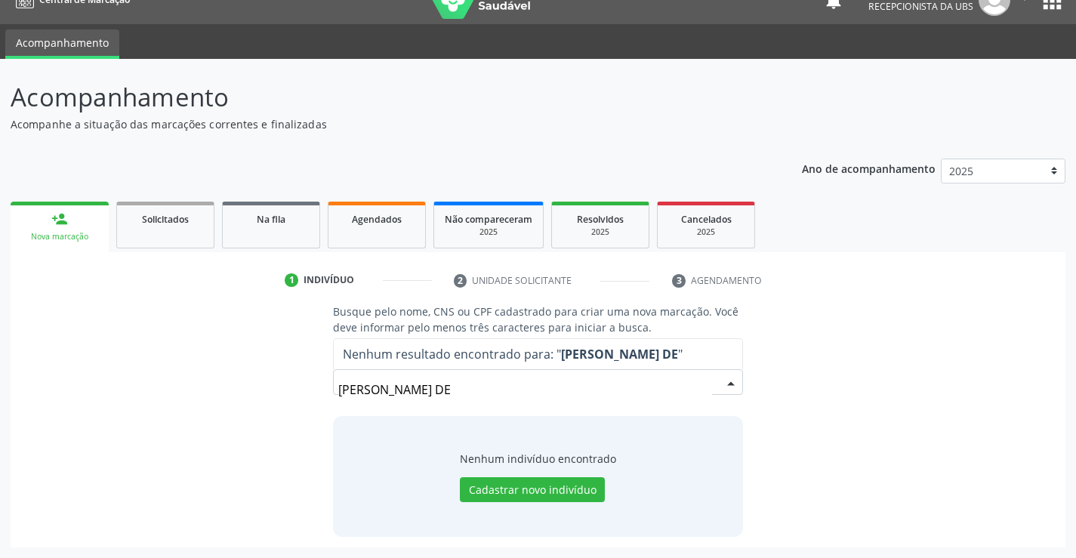
click at [474, 396] on input "ZILDA GOMES DE" at bounding box center [524, 390] width 373 height 30
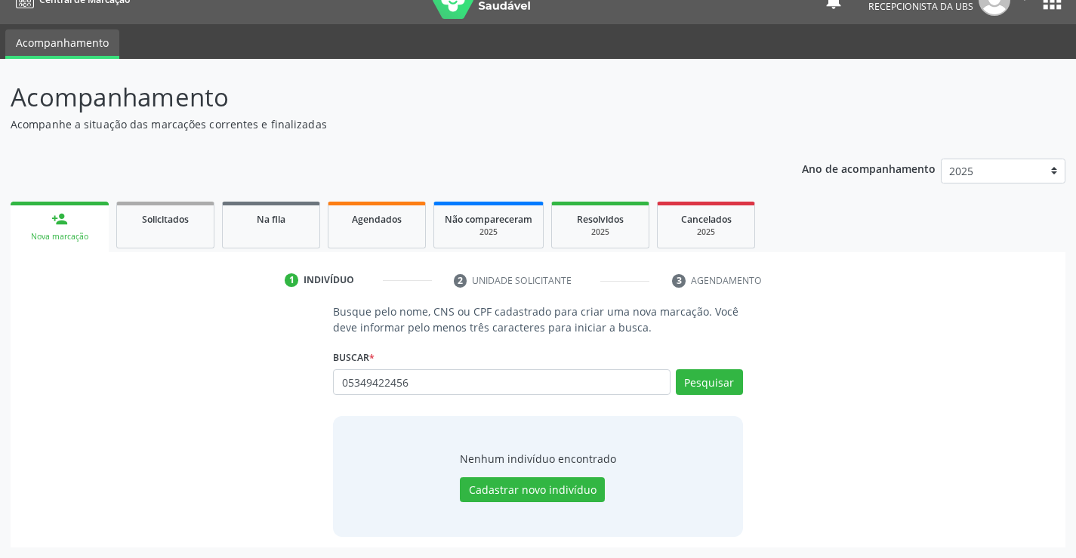
type input "05349422456"
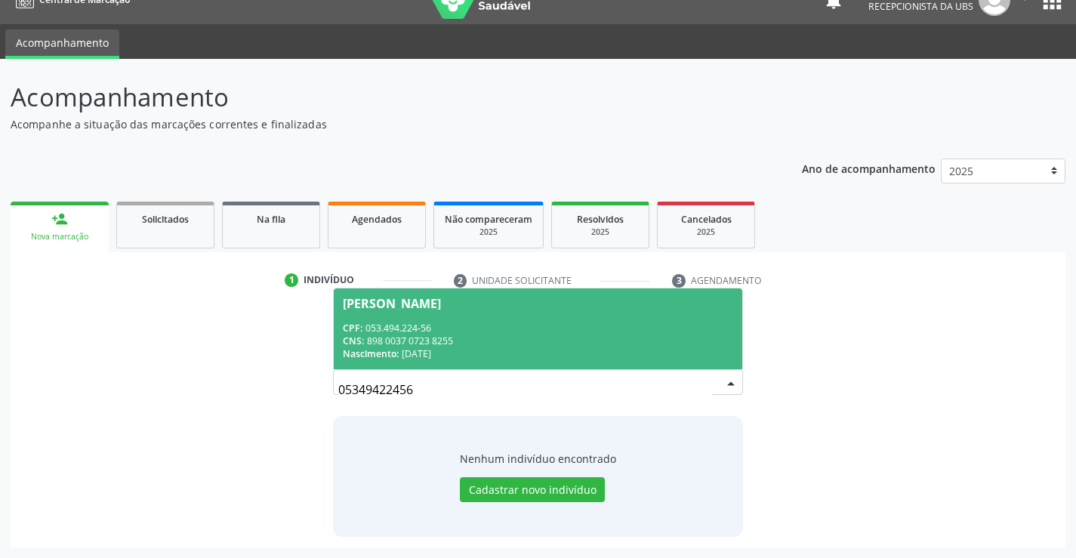
click at [533, 335] on div "CNS: 898 0037 0723 8255" at bounding box center [538, 341] width 390 height 13
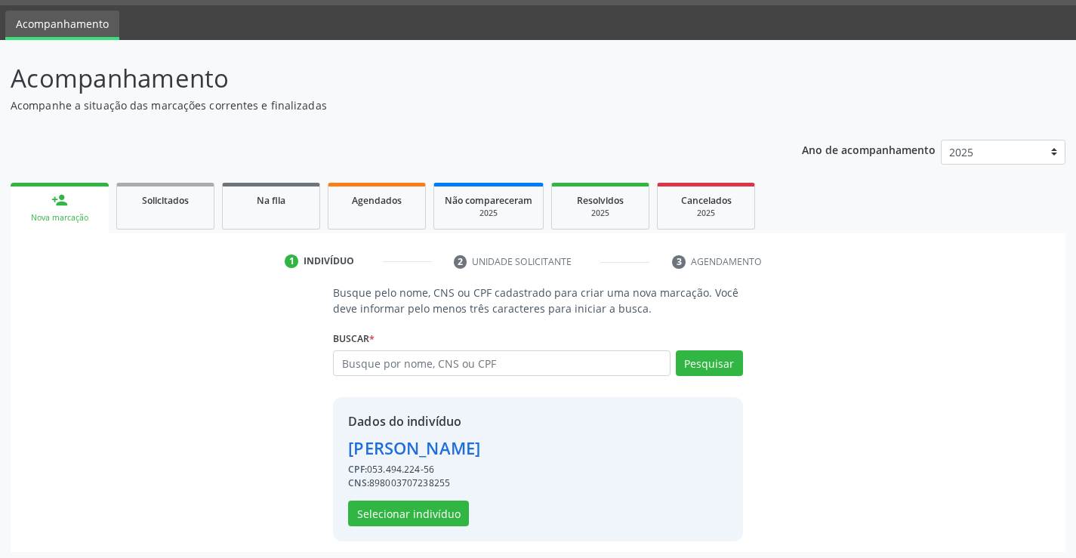
scroll to position [48, 0]
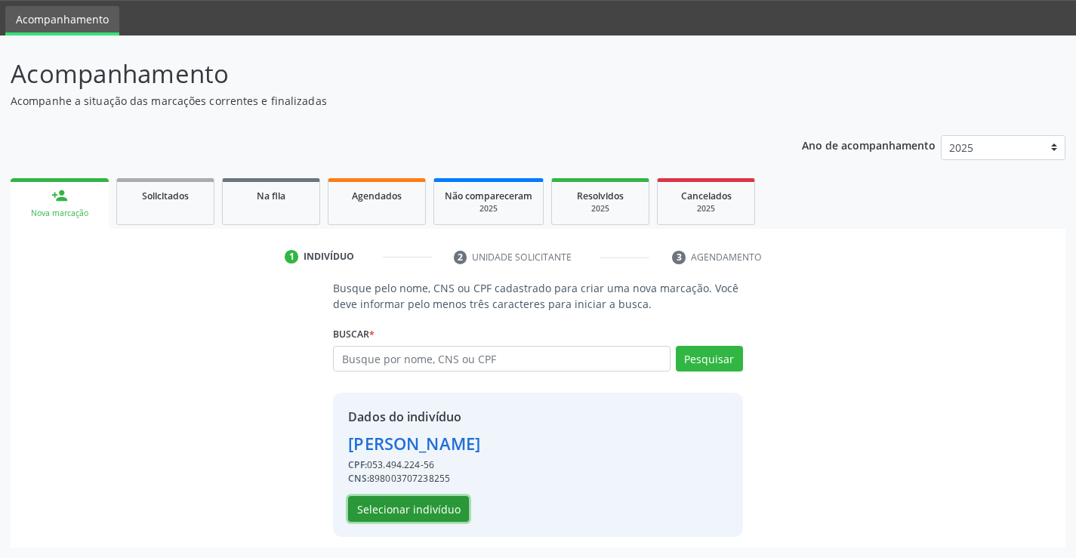
click at [459, 506] on button "Selecionar indivíduo" at bounding box center [408, 509] width 121 height 26
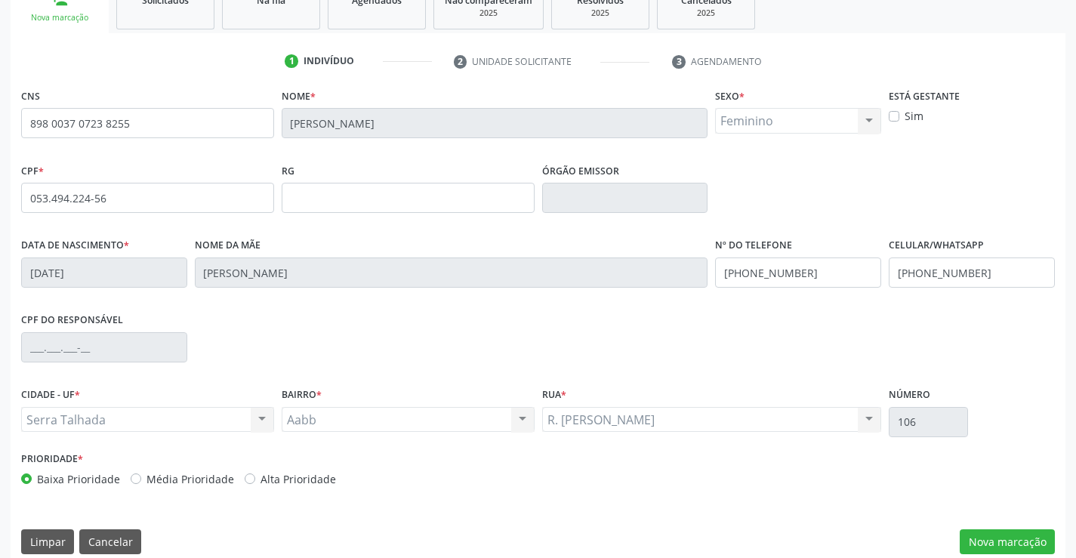
scroll to position [261, 0]
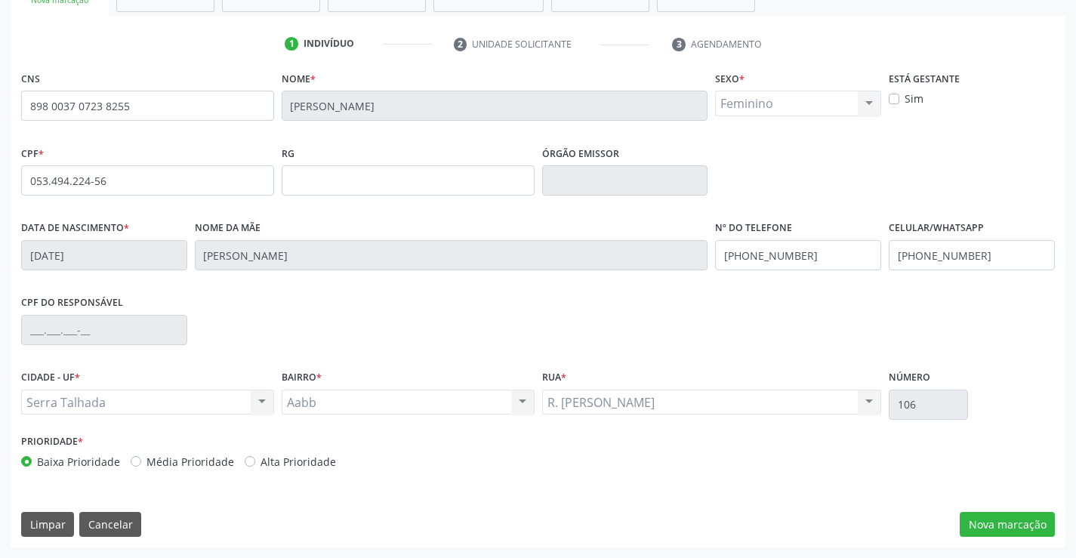
click at [1003, 509] on div "CNS 898 0037 0723 8255 Nome * Juliana Gomes de Lima Sexo * Feminino Masculino F…" at bounding box center [538, 307] width 1055 height 480
click at [1007, 519] on button "Nova marcação" at bounding box center [1007, 525] width 95 height 26
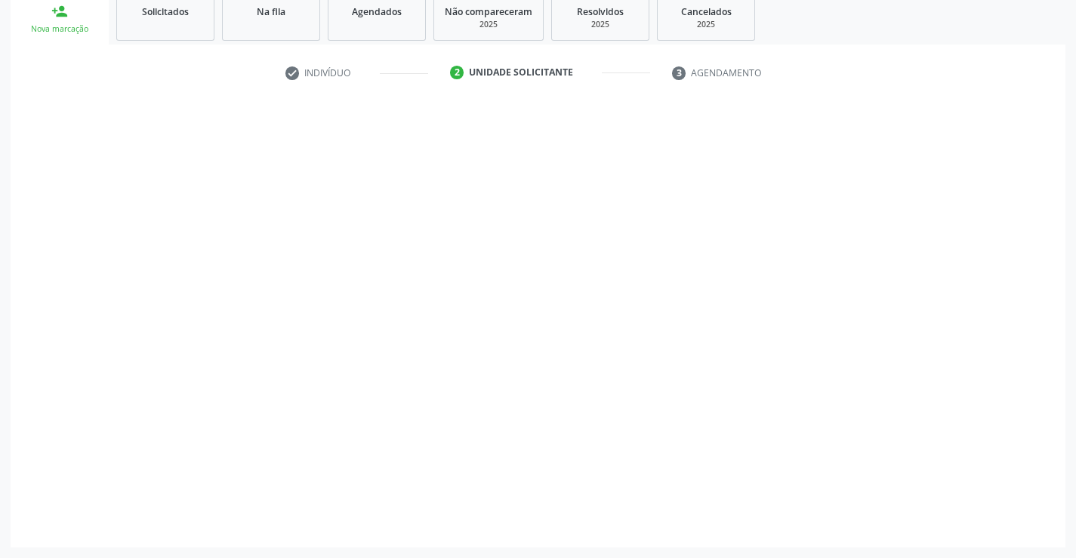
scroll to position [232, 0]
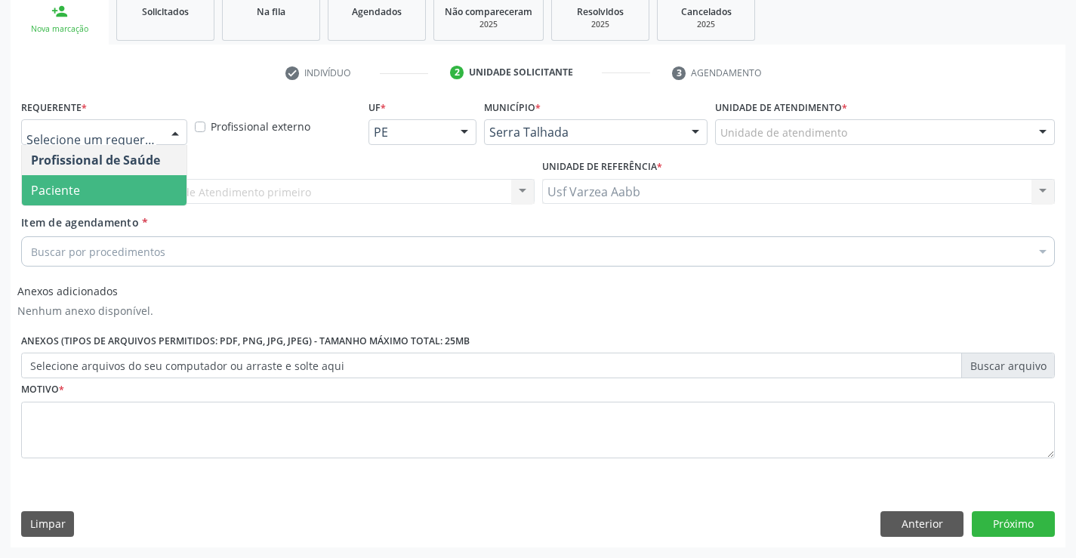
click at [97, 177] on span "Paciente" at bounding box center [104, 190] width 165 height 30
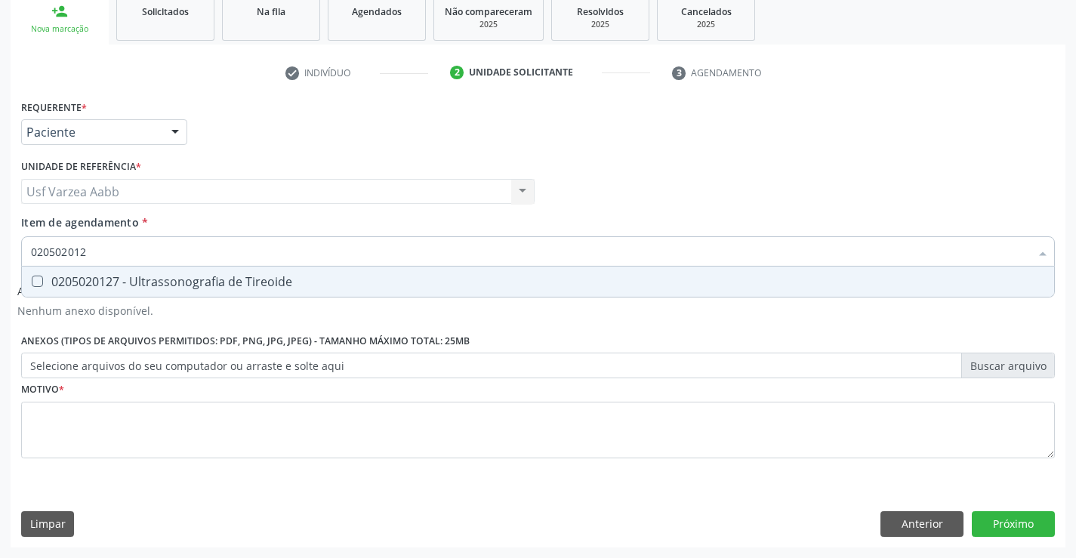
type input "0205020127"
click at [221, 282] on div "0205020127 - Ultrassonografia de Tireoide" at bounding box center [538, 282] width 1014 height 12
checkbox Tireoide "true"
click at [253, 434] on div "Requerente * Paciente Profissional de Saúde Paciente Nenhum resultado encontrad…" at bounding box center [538, 288] width 1034 height 384
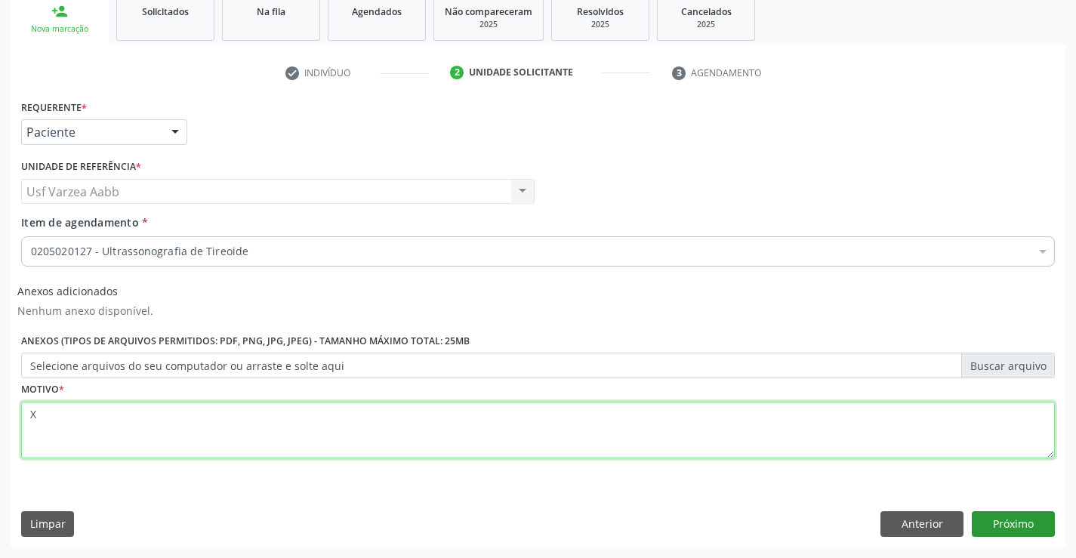
type textarea "X"
click at [1028, 522] on button "Próximo" at bounding box center [1013, 524] width 83 height 26
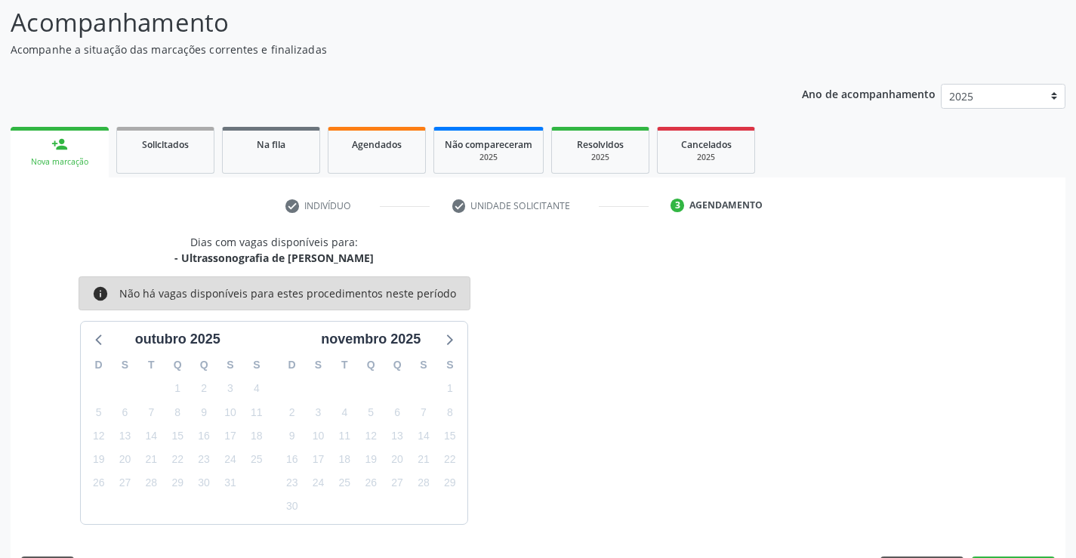
scroll to position [143, 0]
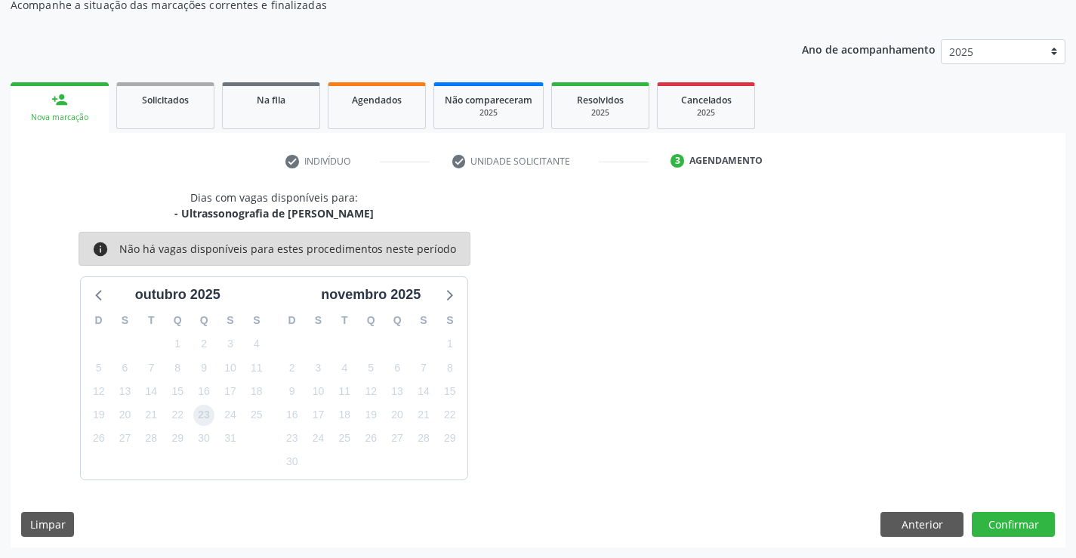
click at [204, 412] on span "23" at bounding box center [203, 415] width 21 height 21
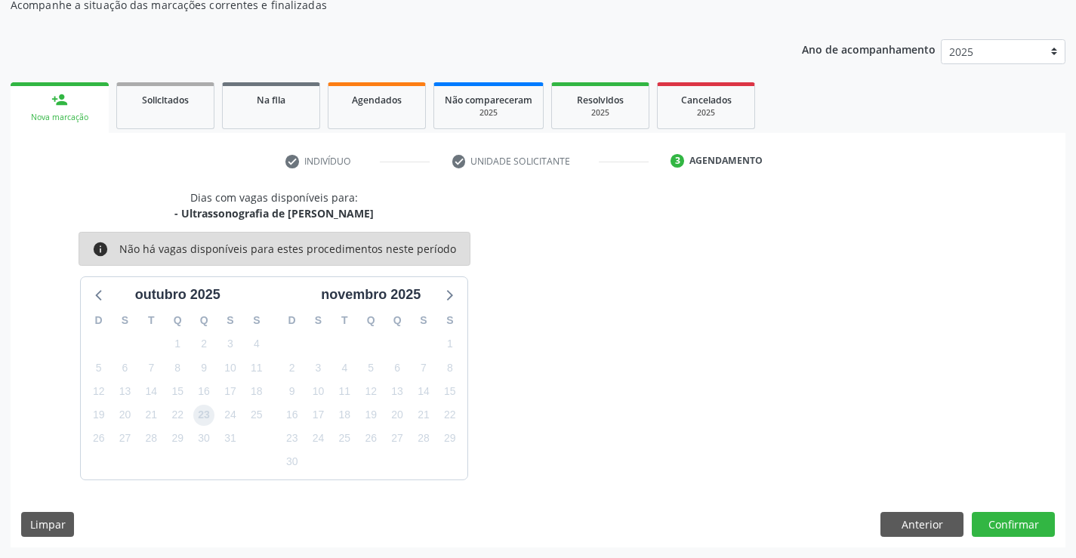
click at [204, 412] on span "23" at bounding box center [203, 415] width 21 height 21
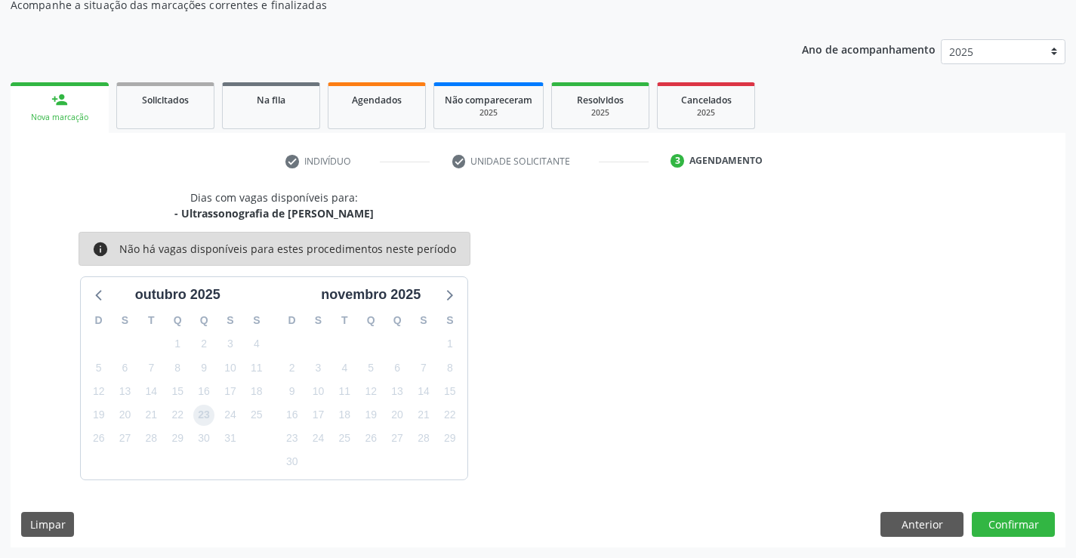
click at [204, 412] on span "23" at bounding box center [203, 415] width 21 height 21
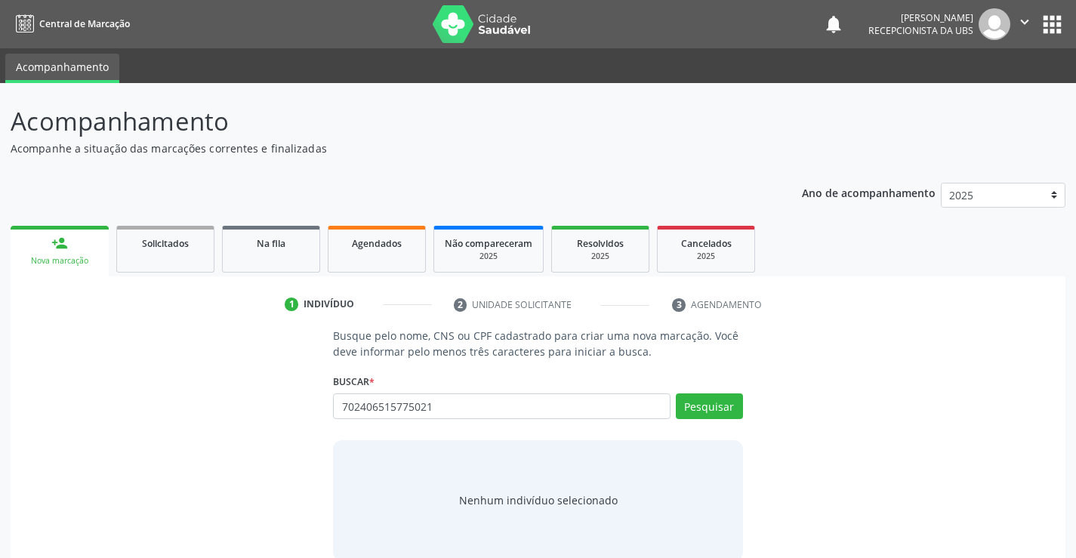
type input "702406515775021"
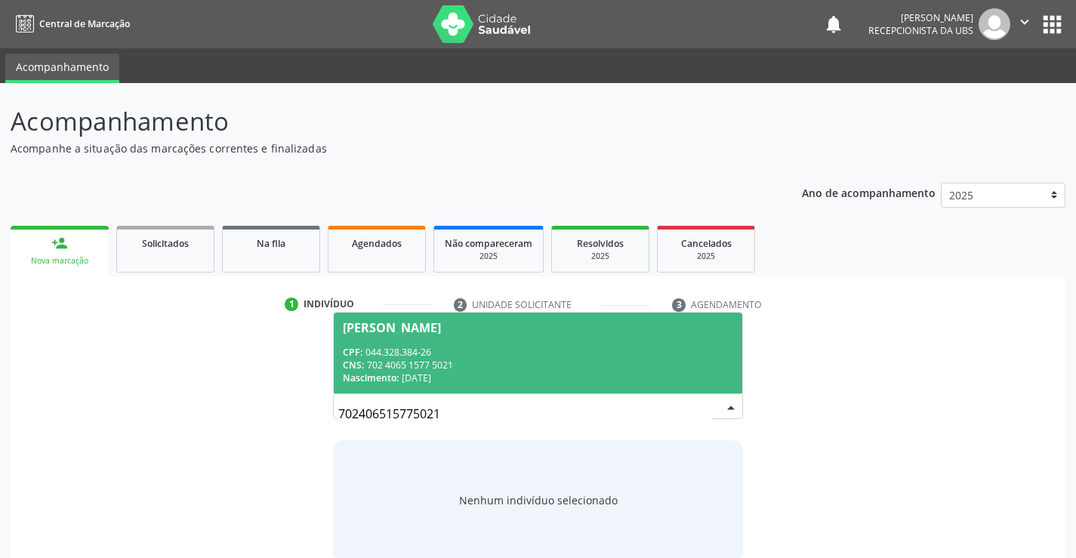
click at [441, 322] on div "[PERSON_NAME]" at bounding box center [392, 328] width 98 height 12
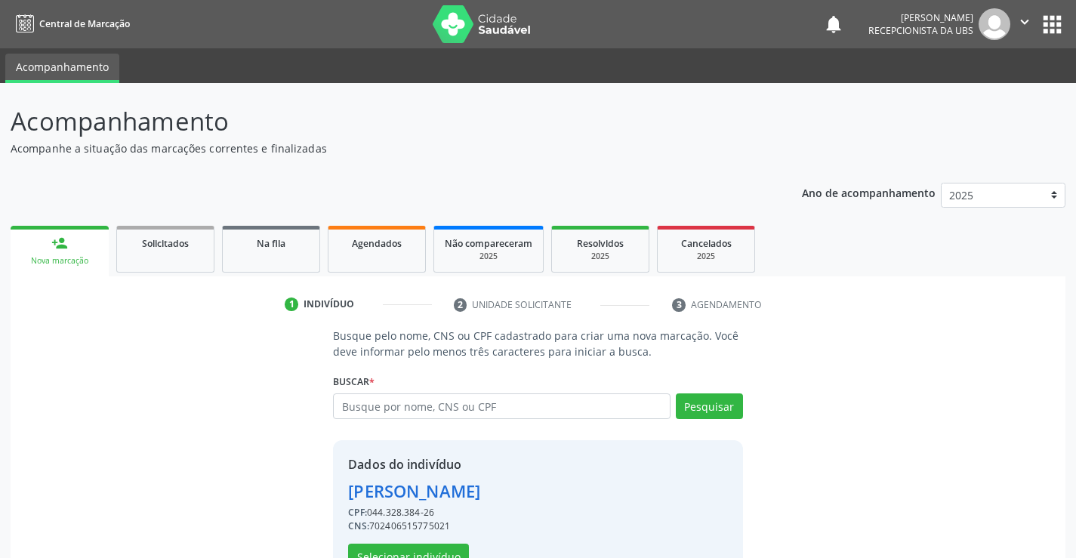
scroll to position [48, 0]
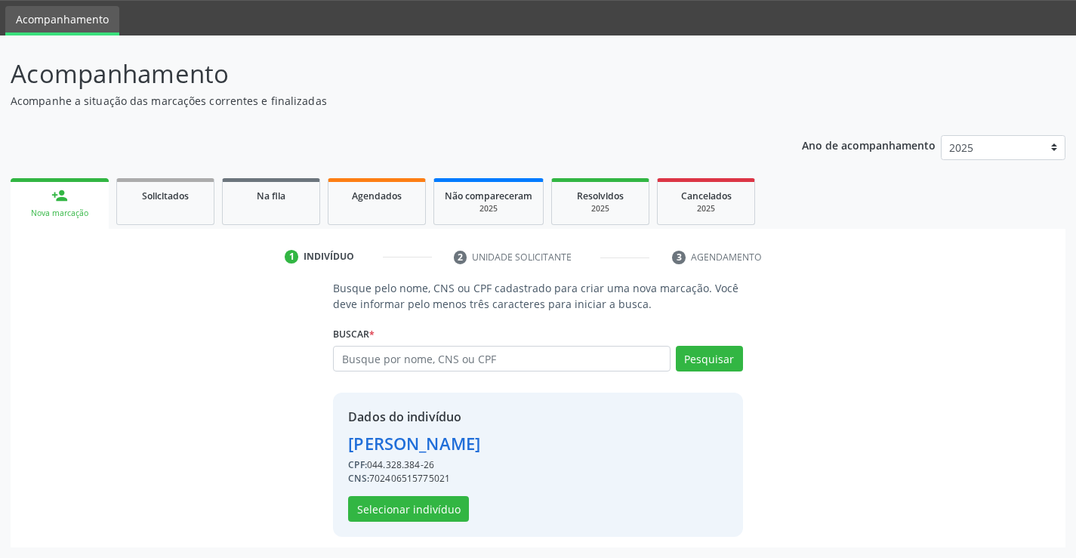
click at [387, 523] on div "Dados do indivíduo [PERSON_NAME] CPF: 044.328.384-26 CNS: 702406515775021 Selec…" at bounding box center [537, 465] width 409 height 144
click at [397, 504] on button "Selecionar indivíduo" at bounding box center [408, 509] width 121 height 26
click at [1072, 538] on div "Acompanhamento Acompanhe a situação das marcações correntes e finalizadas Relat…" at bounding box center [538, 296] width 1076 height 523
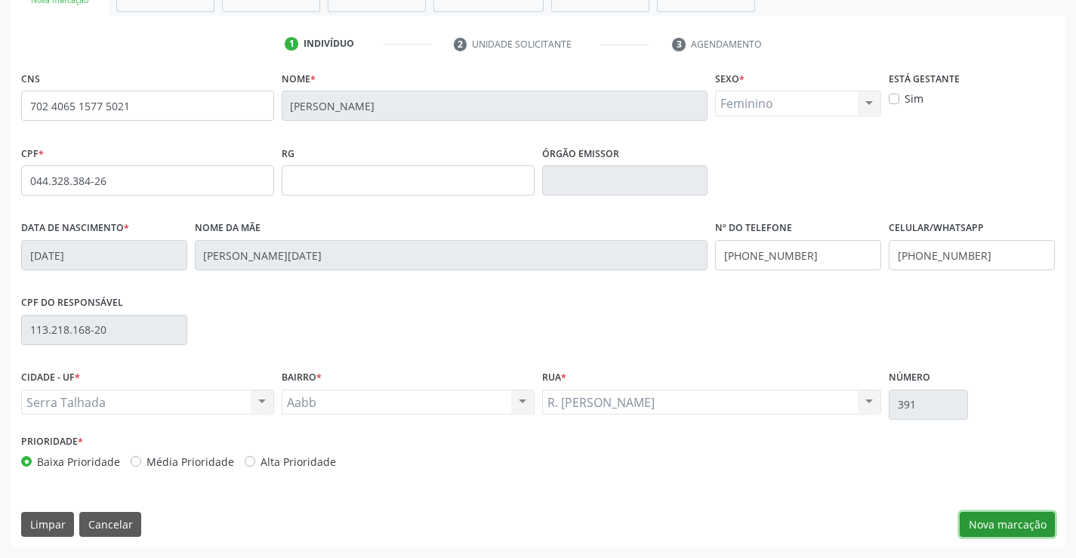
click at [1009, 523] on button "Nova marcação" at bounding box center [1007, 525] width 95 height 26
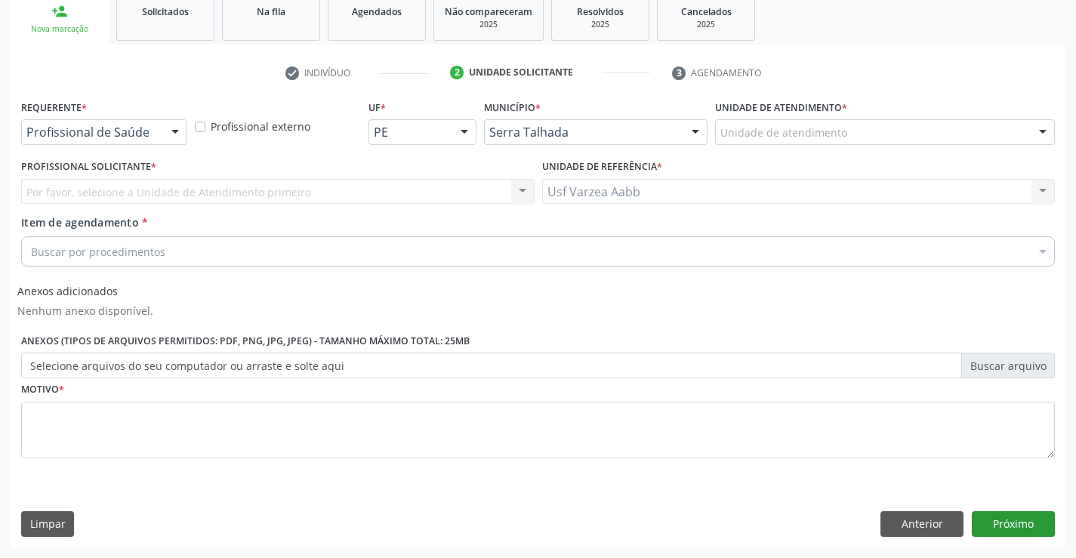
scroll to position [232, 0]
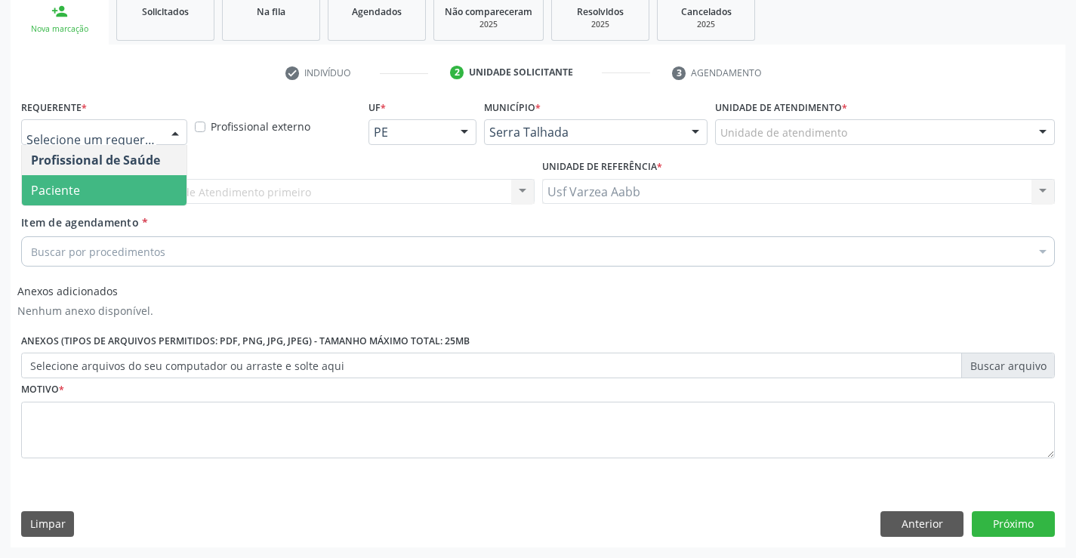
click at [91, 187] on span "Paciente" at bounding box center [104, 190] width 165 height 30
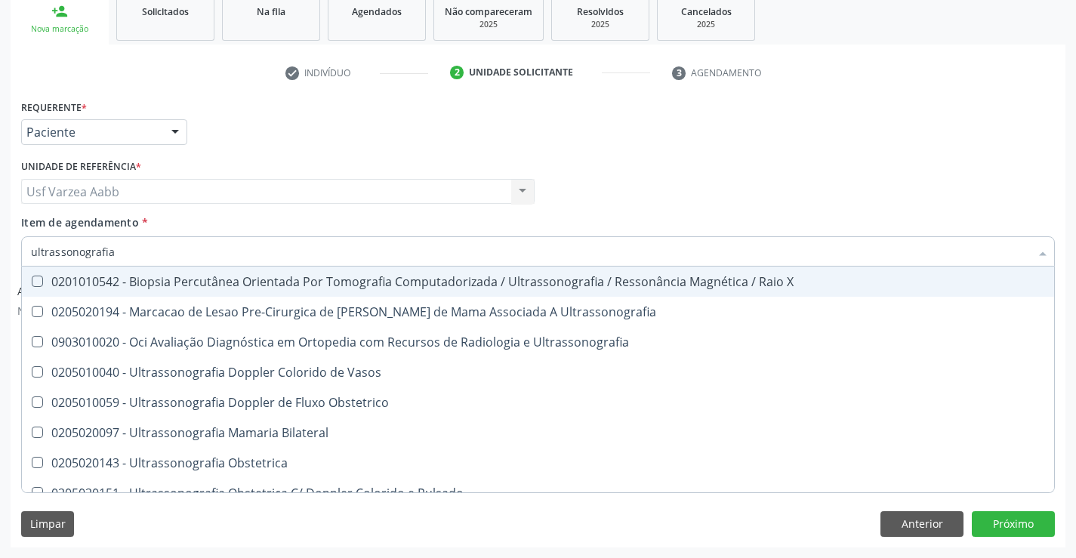
type input "ultrassonografia"
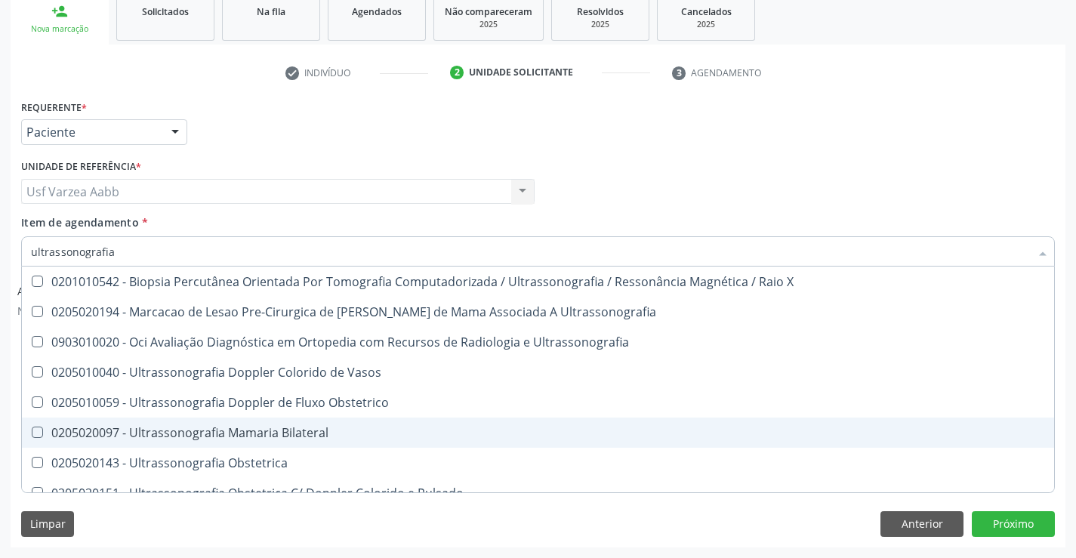
click at [292, 434] on div "0205020097 - Ultrassonografia Mamaria Bilateral" at bounding box center [538, 433] width 1014 height 12
checkbox Bilateral "true"
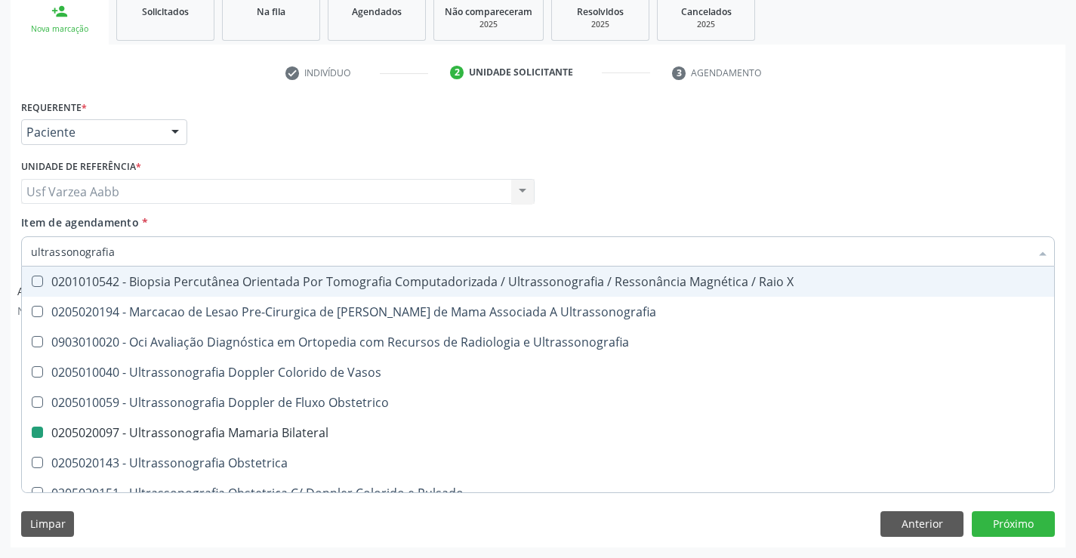
click at [755, 233] on div "Item de agendamento * ultrassonografia Desfazer seleção 0201010542 - Biopsia Pe…" at bounding box center [538, 238] width 1034 height 48
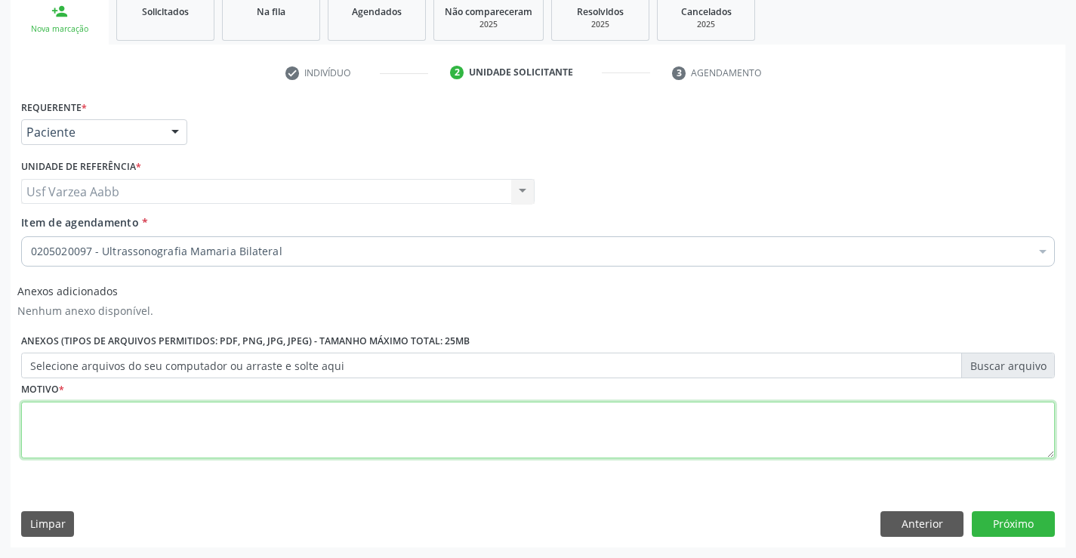
click at [286, 418] on textarea at bounding box center [538, 430] width 1034 height 57
type textarea "x"
click at [1011, 526] on button "Próximo" at bounding box center [1013, 524] width 83 height 26
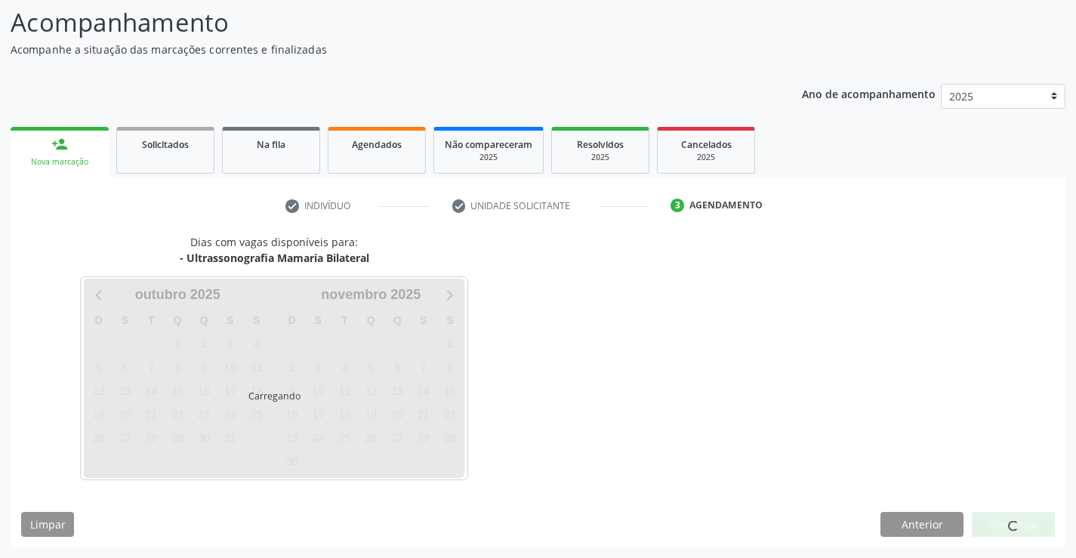
scroll to position [99, 0]
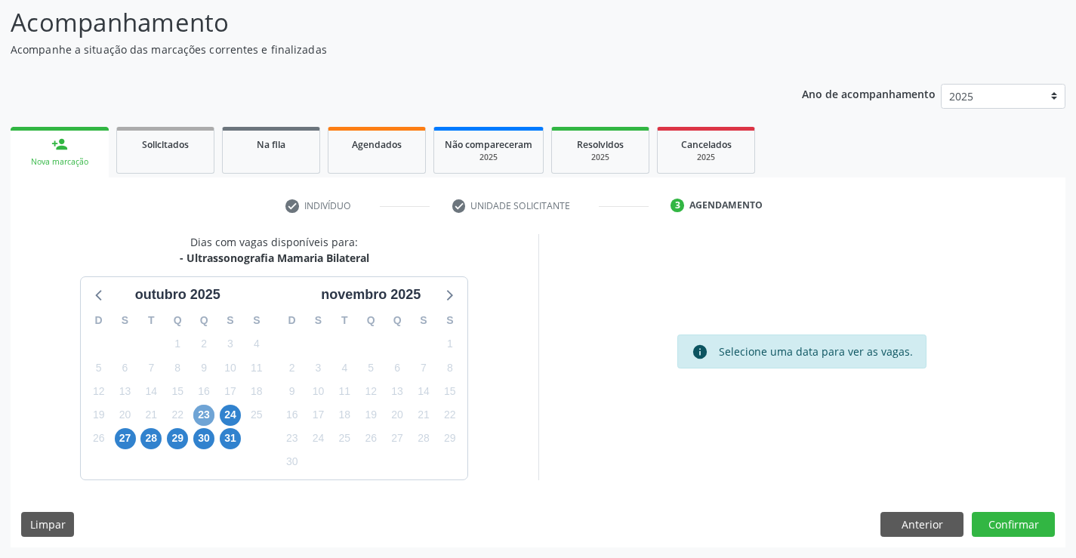
click at [204, 415] on span "23" at bounding box center [203, 415] width 21 height 21
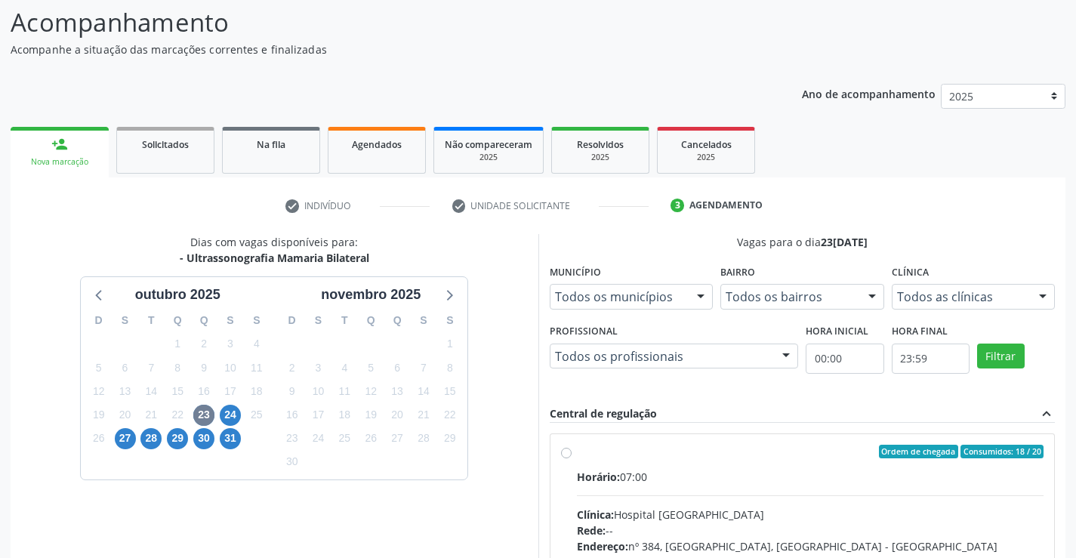
click at [646, 476] on div "Horário: 07:00" at bounding box center [811, 477] width 468 height 16
click at [572, 458] on input "Ordem de chegada Consumidos: 18 / 20 Horário: 07:00 Clínica: Hospital Sao Franc…" at bounding box center [566, 452] width 11 height 14
radio input "true"
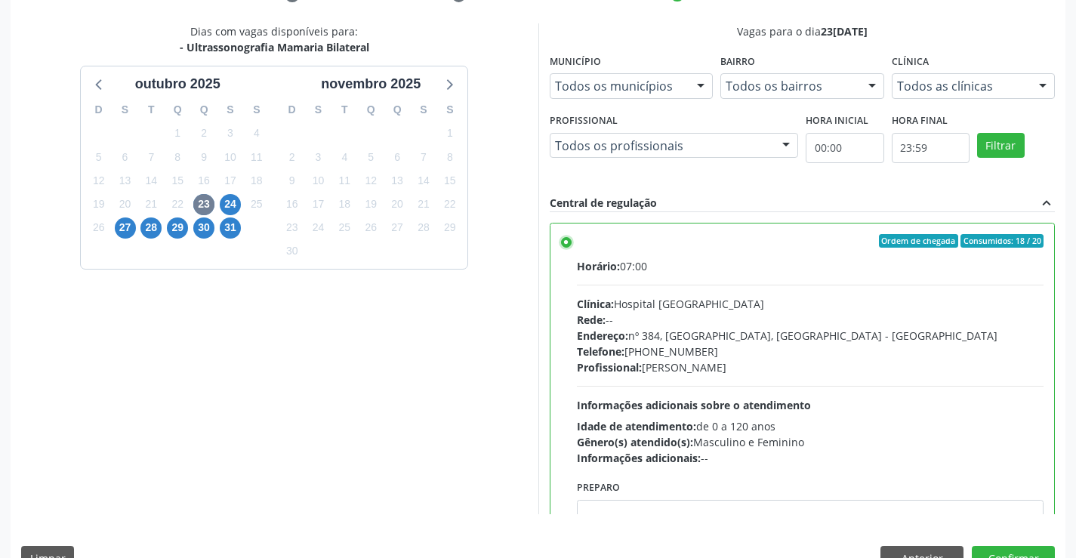
scroll to position [344, 0]
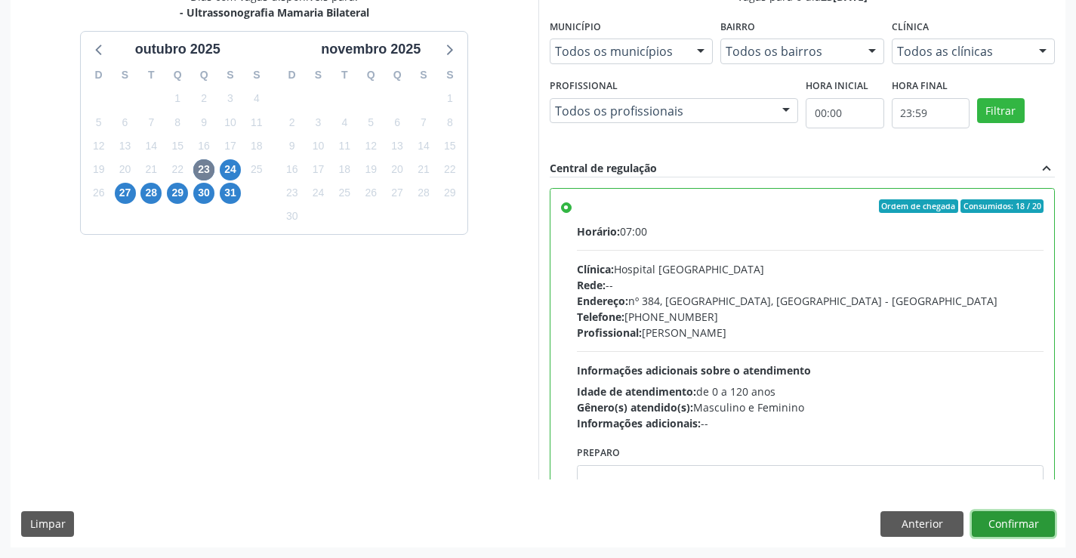
click at [1000, 528] on button "Confirmar" at bounding box center [1013, 524] width 83 height 26
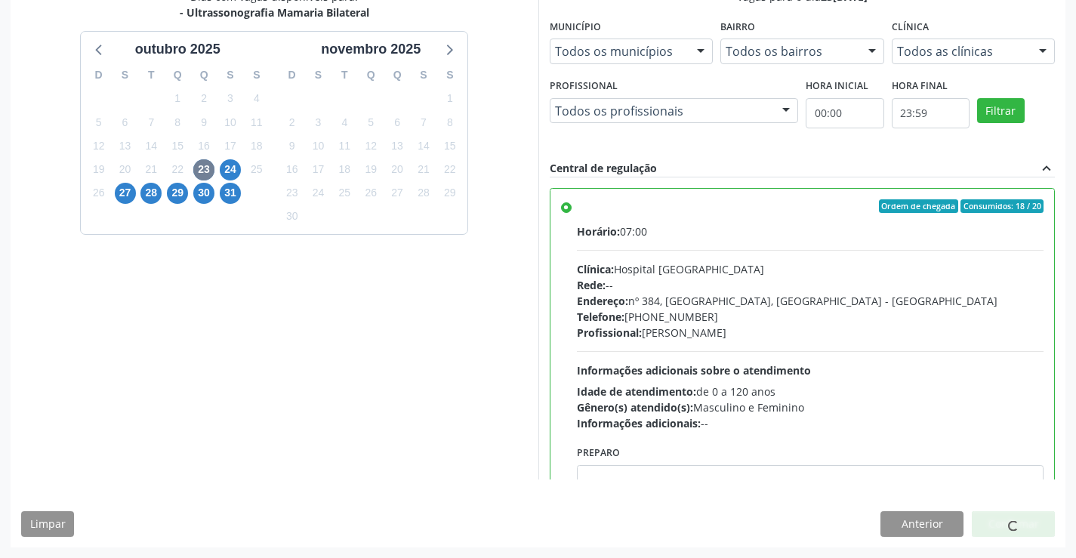
scroll to position [0, 0]
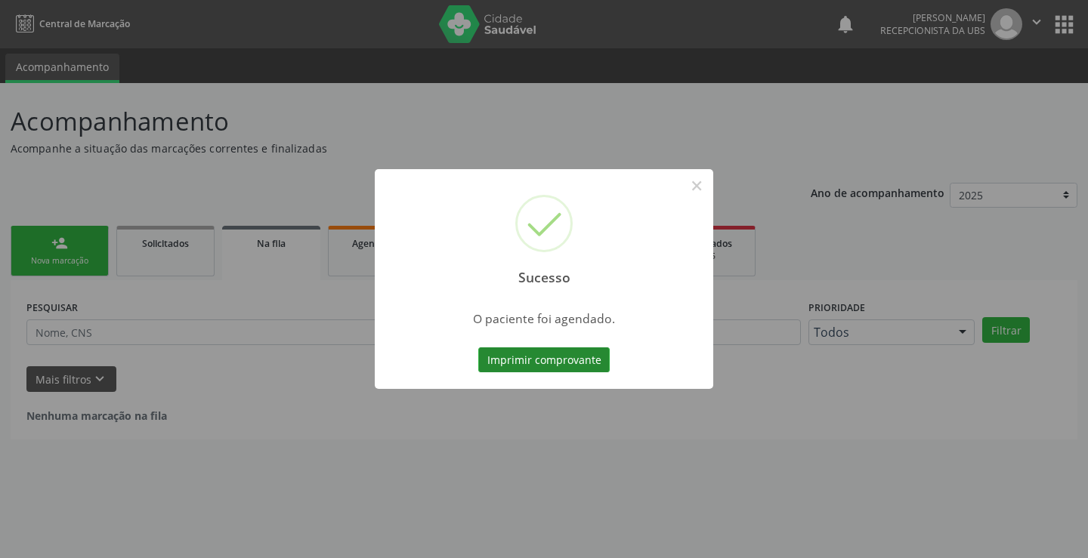
click at [603, 356] on button "Imprimir comprovante" at bounding box center [543, 360] width 131 height 26
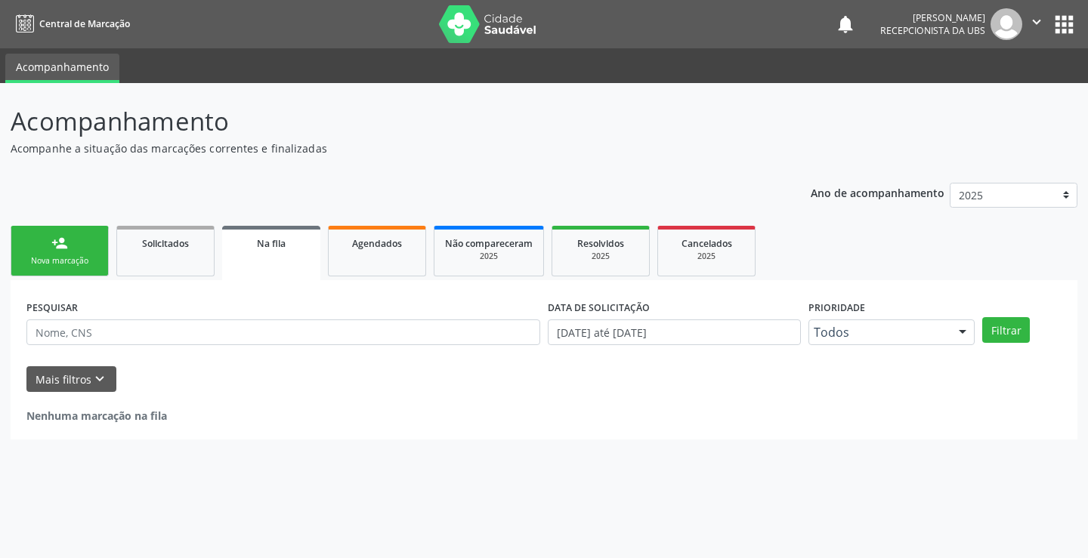
click at [32, 267] on div "Nova marcação" at bounding box center [60, 260] width 76 height 11
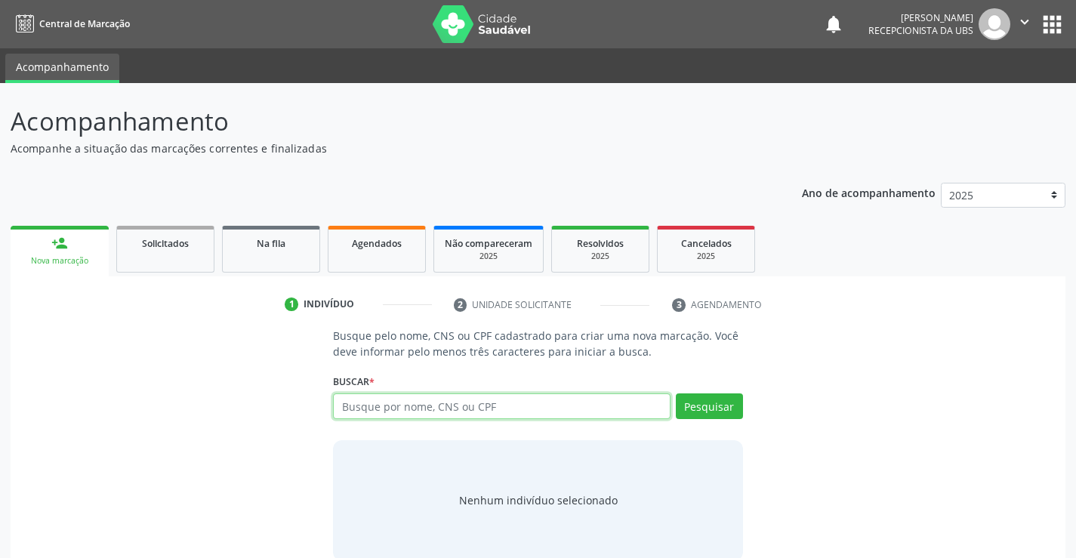
click at [409, 409] on input "text" at bounding box center [501, 406] width 337 height 26
type input "31259265803"
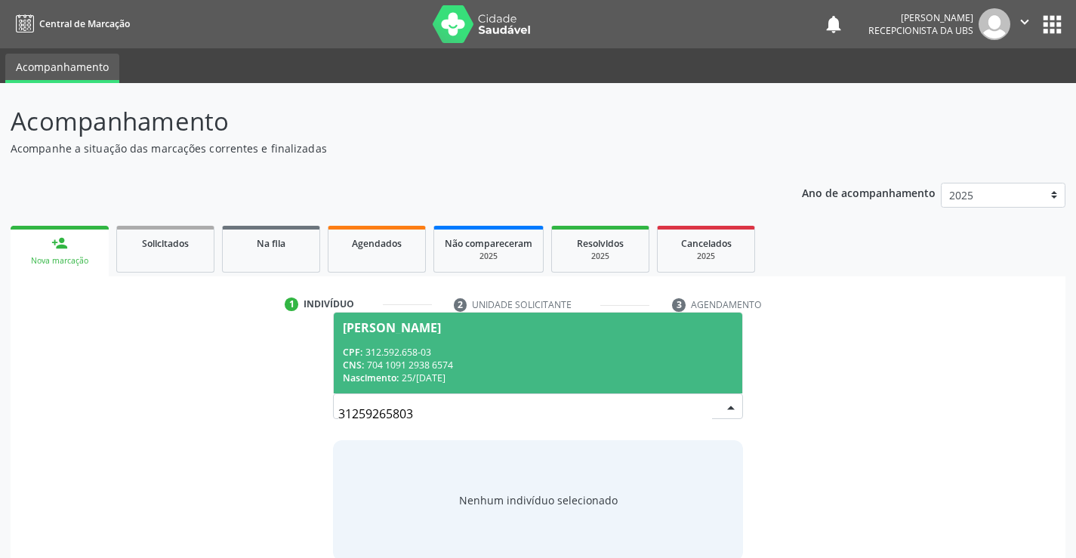
click at [605, 378] on div "Nascimento: 25/05/1971" at bounding box center [538, 378] width 390 height 13
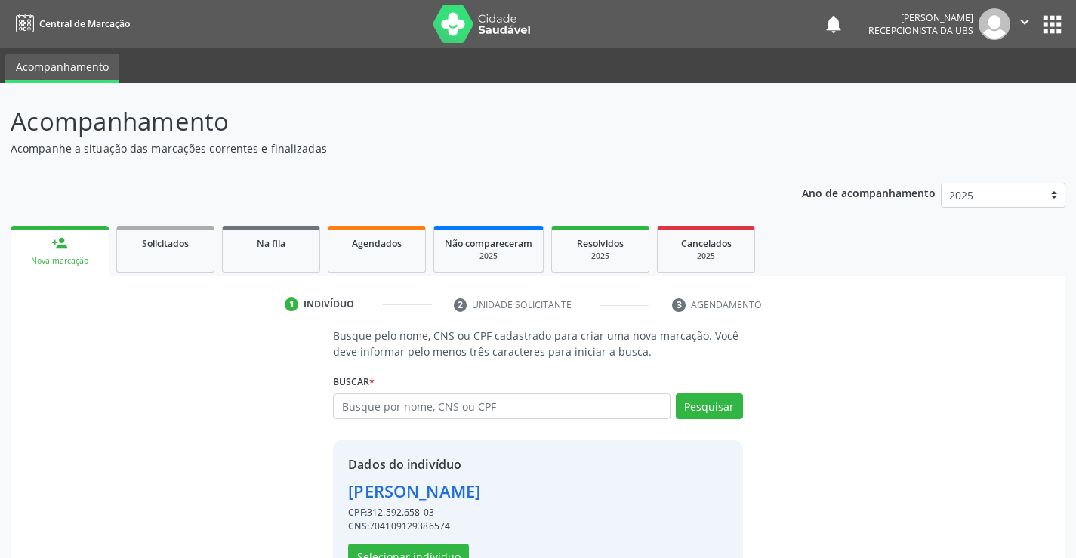
scroll to position [48, 0]
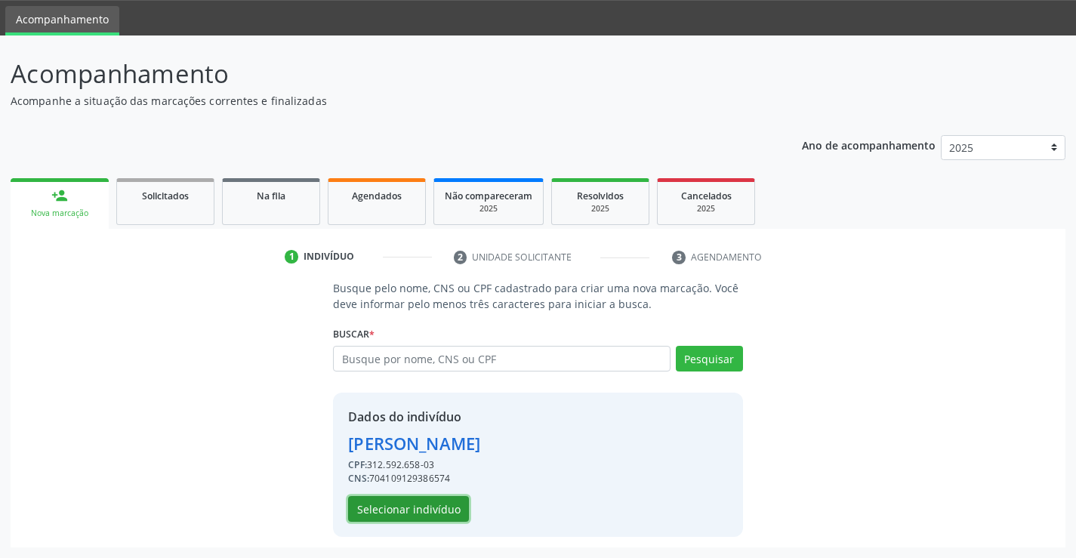
click at [415, 511] on button "Selecionar indivíduo" at bounding box center [408, 509] width 121 height 26
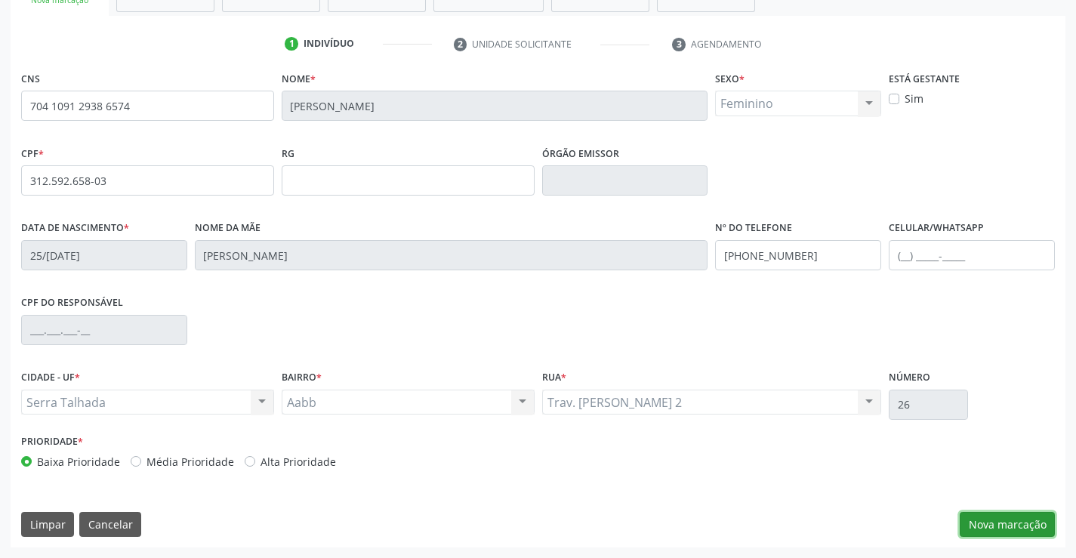
click at [1011, 516] on button "Nova marcação" at bounding box center [1007, 525] width 95 height 26
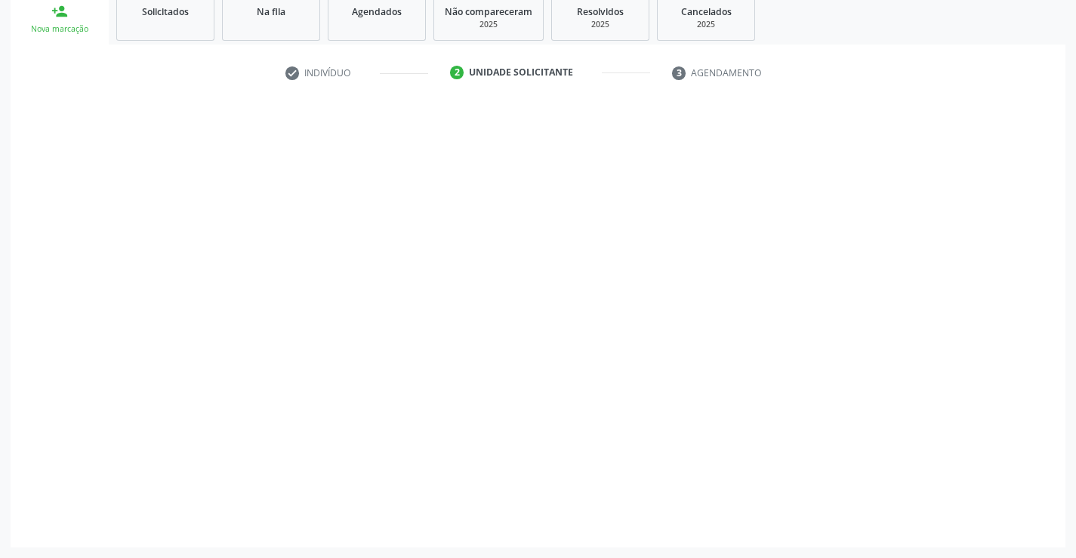
scroll to position [232, 0]
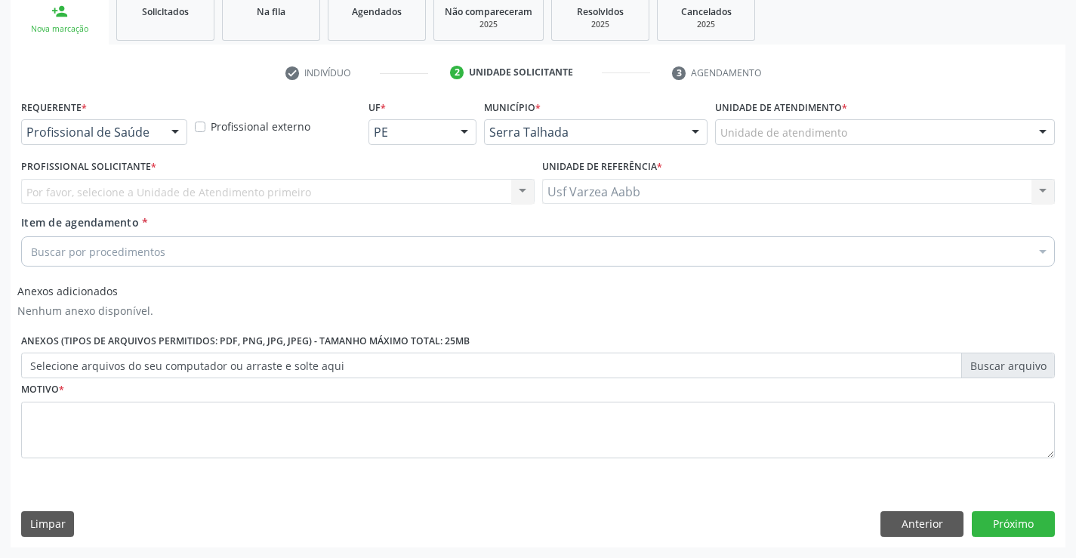
click at [95, 124] on div "Profissional de Saúde" at bounding box center [104, 132] width 166 height 26
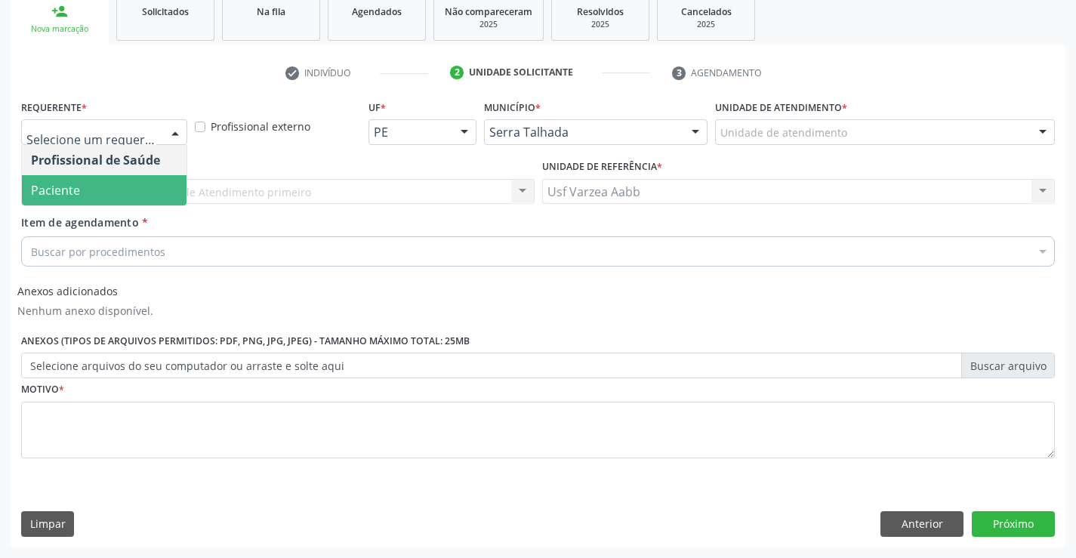
click at [113, 198] on span "Paciente" at bounding box center [104, 190] width 165 height 30
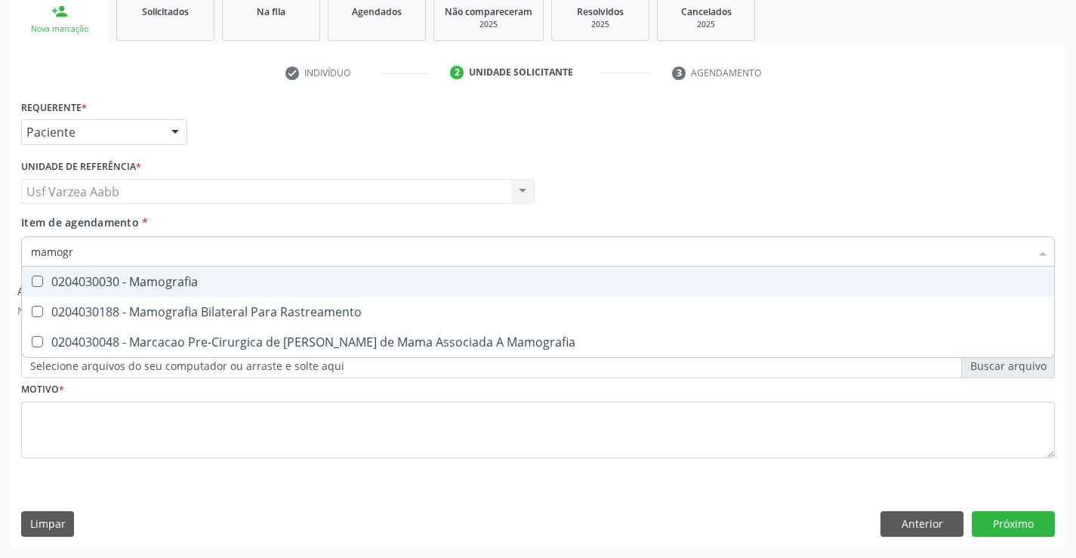
click at [229, 252] on input "mamogr" at bounding box center [530, 251] width 999 height 30
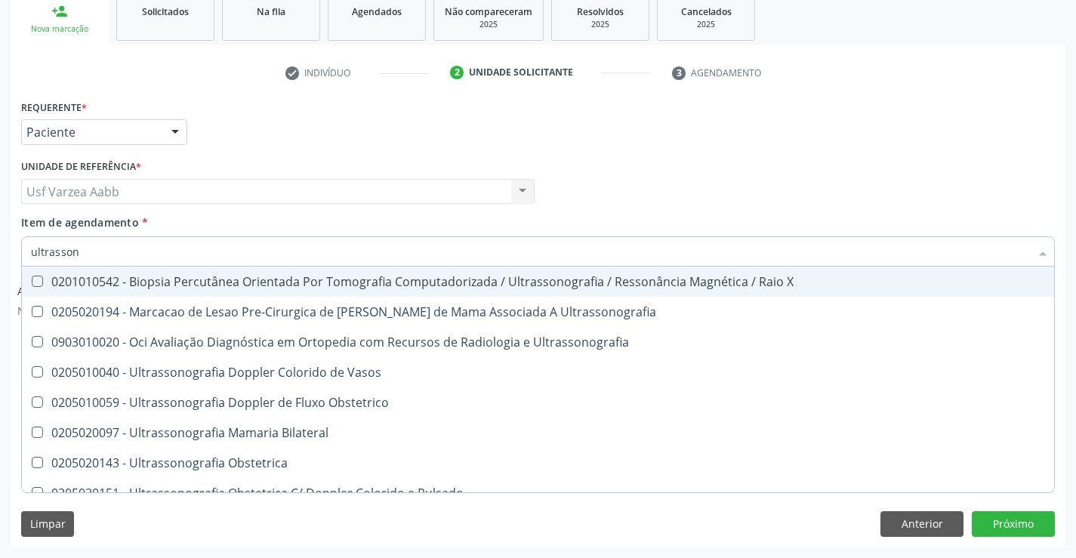
type input "ultrassono"
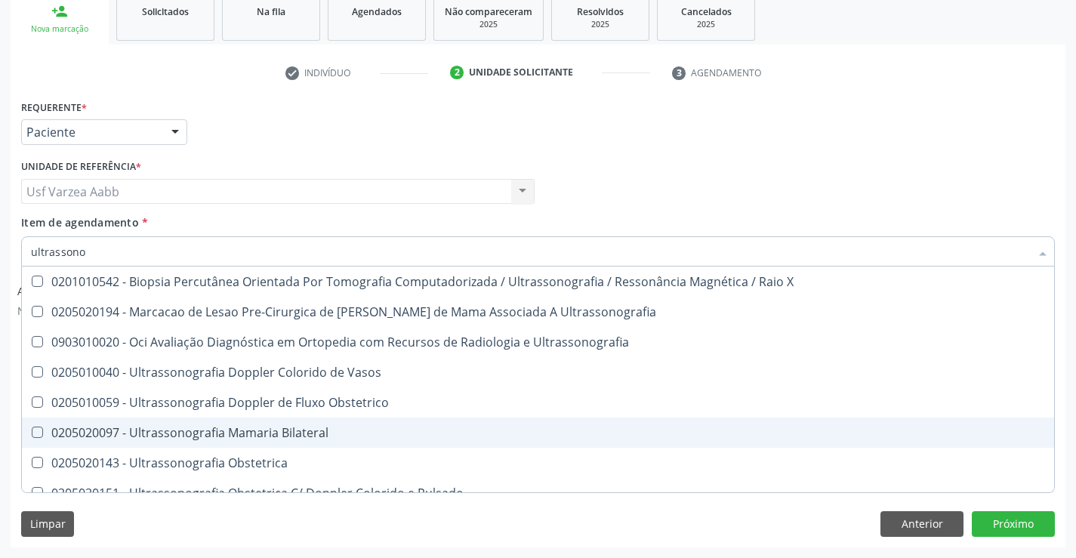
click at [251, 430] on div "0205020097 - Ultrassonografia Mamaria Bilateral" at bounding box center [538, 433] width 1014 height 12
checkbox Bilateral "true"
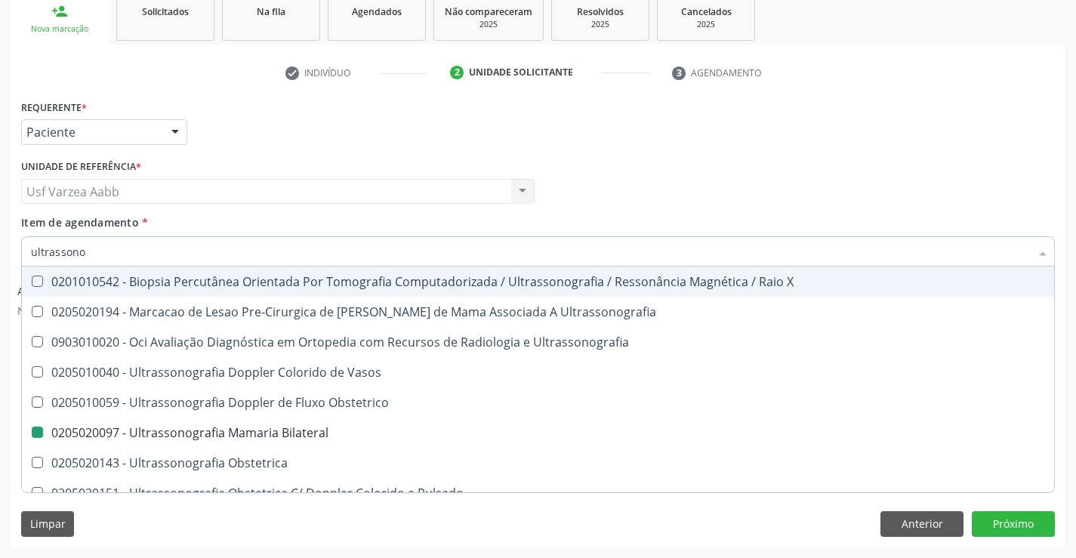
click at [754, 199] on div "Profissional Solicitante Por favor, selecione a Unidade de Atendimento primeiro…" at bounding box center [538, 185] width 1042 height 59
checkbox Ultrassonografia "true"
checkbox Bilateral "false"
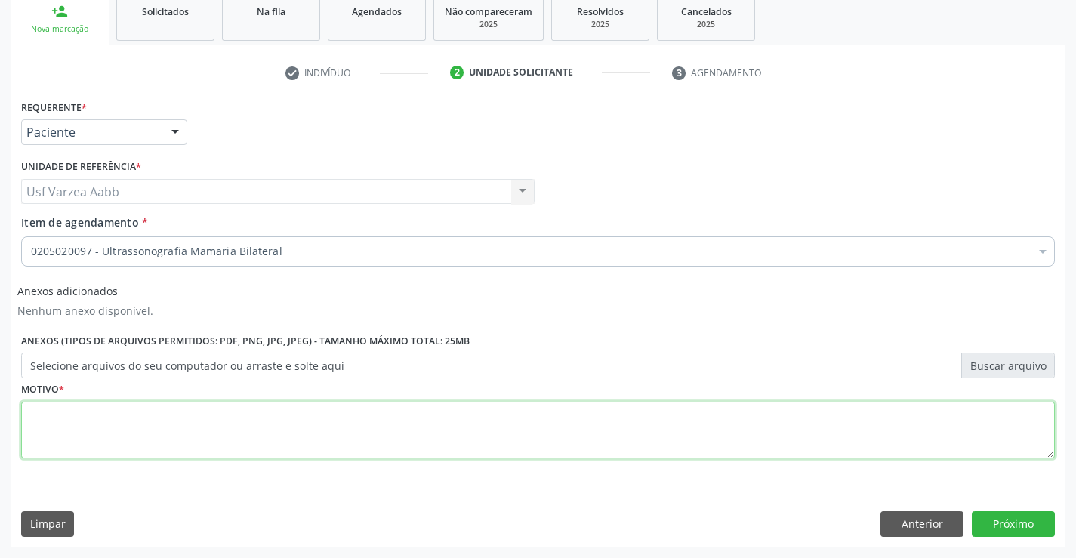
click at [304, 421] on textarea at bounding box center [538, 430] width 1034 height 57
type textarea "x"
click at [1031, 520] on button "Próximo" at bounding box center [1013, 524] width 83 height 26
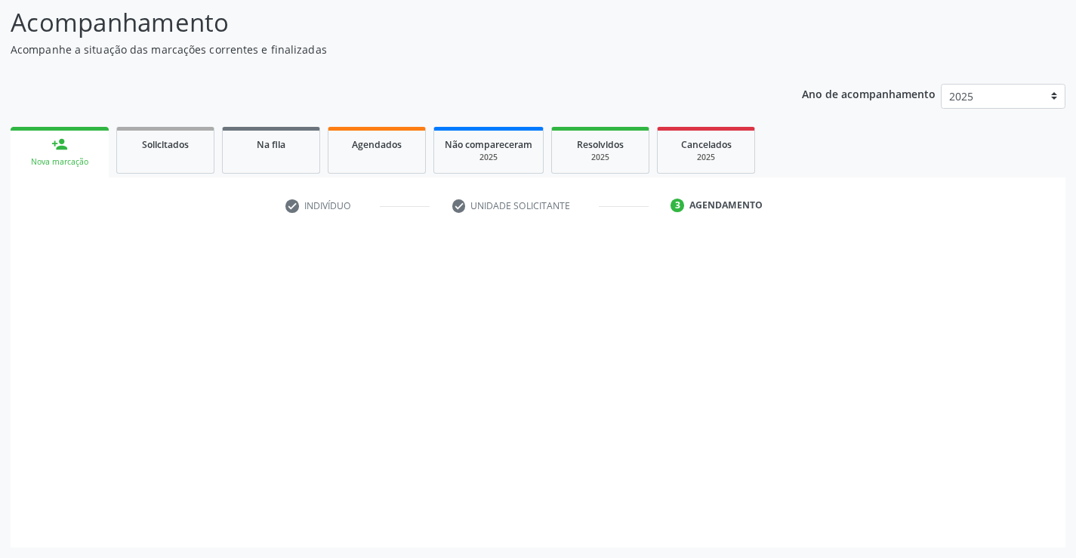
scroll to position [99, 0]
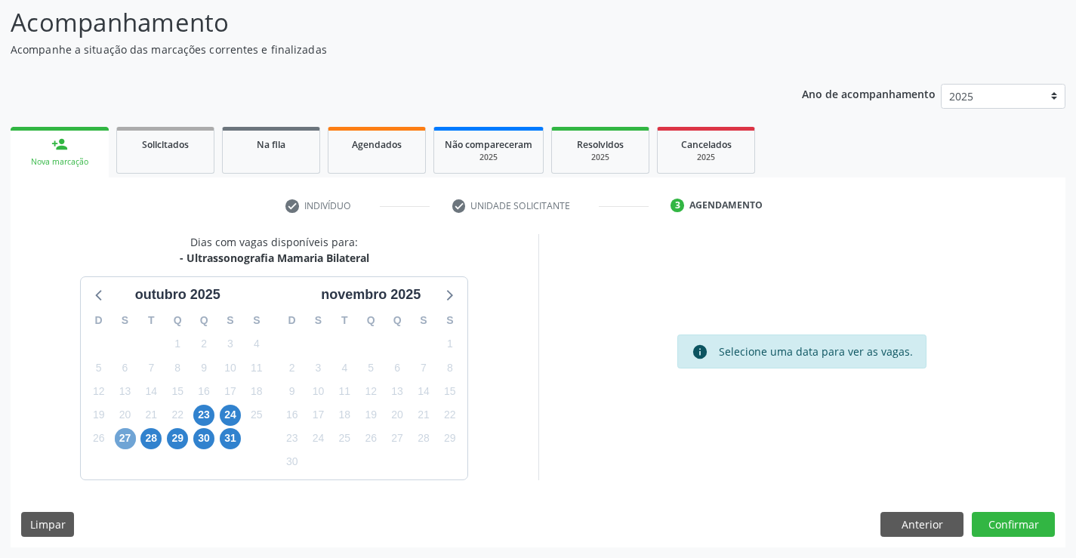
click at [129, 448] on span "27" at bounding box center [125, 438] width 21 height 21
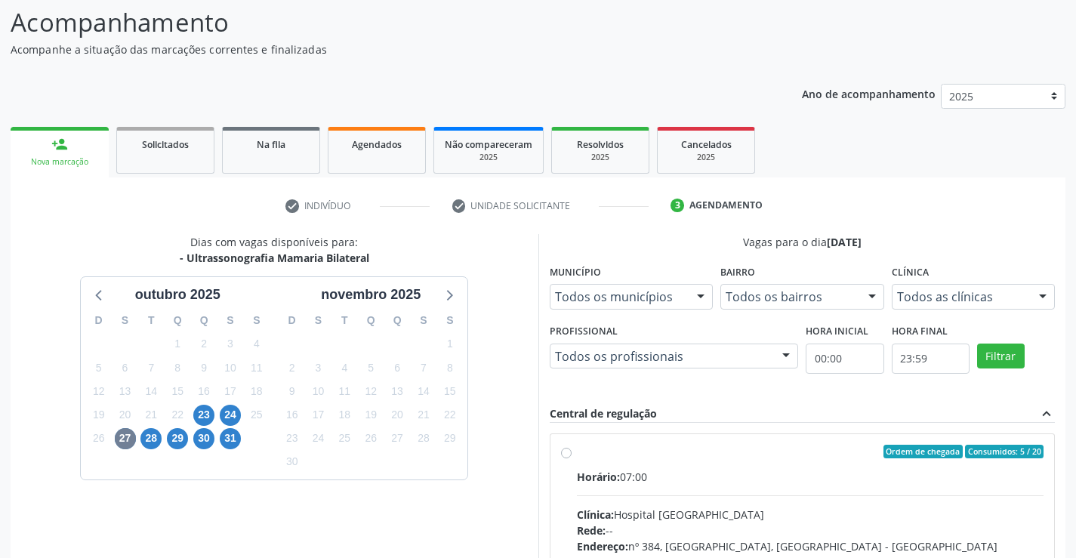
click at [586, 471] on span "Horário:" at bounding box center [598, 477] width 43 height 14
click at [572, 458] on input "Ordem de chegada Consumidos: 5 / 20 Horário: 07:00 Clínica: Hospital Sao Franci…" at bounding box center [566, 452] width 11 height 14
radio input "true"
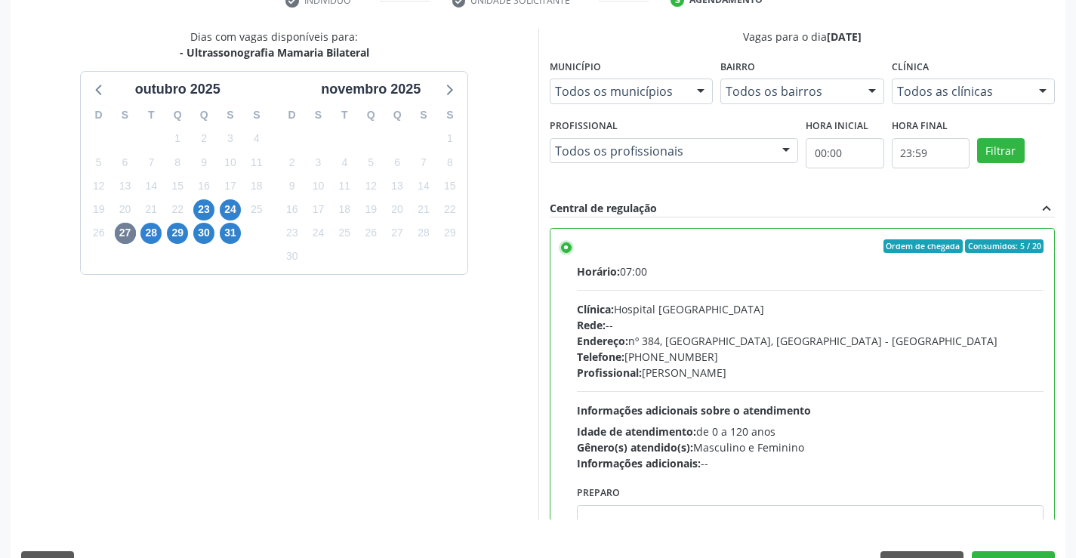
scroll to position [344, 0]
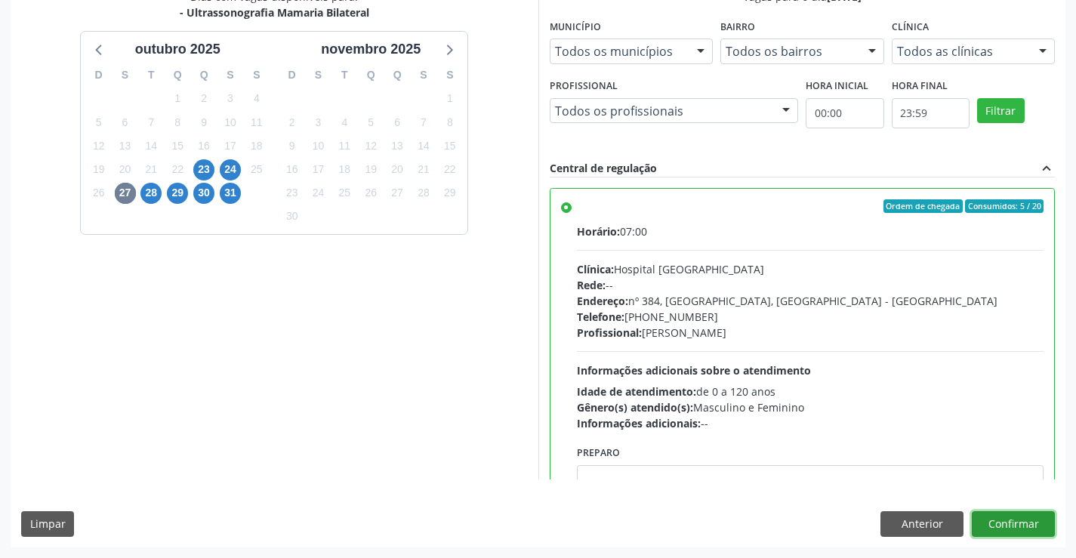
click at [1026, 522] on button "Confirmar" at bounding box center [1013, 524] width 83 height 26
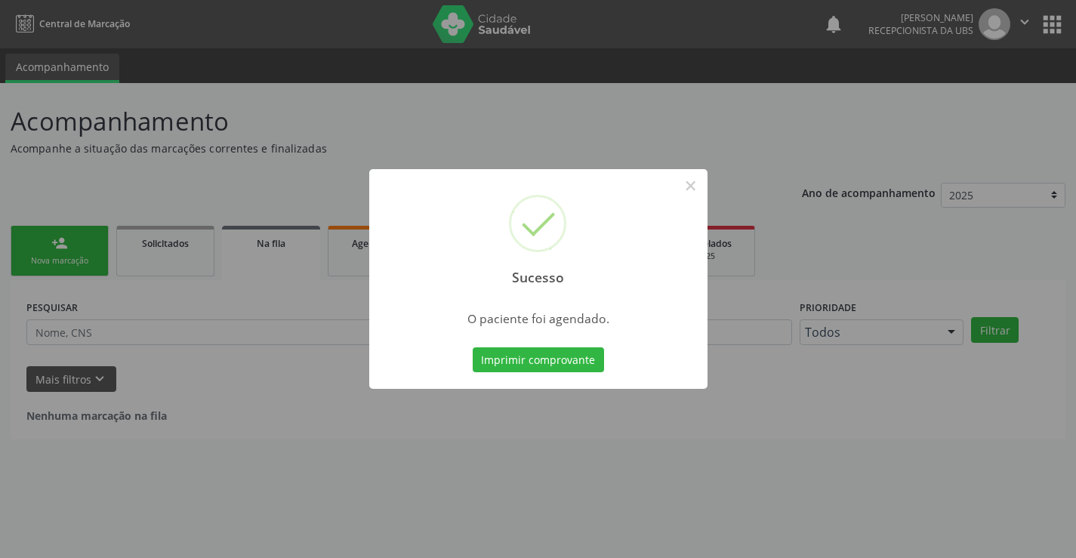
scroll to position [0, 0]
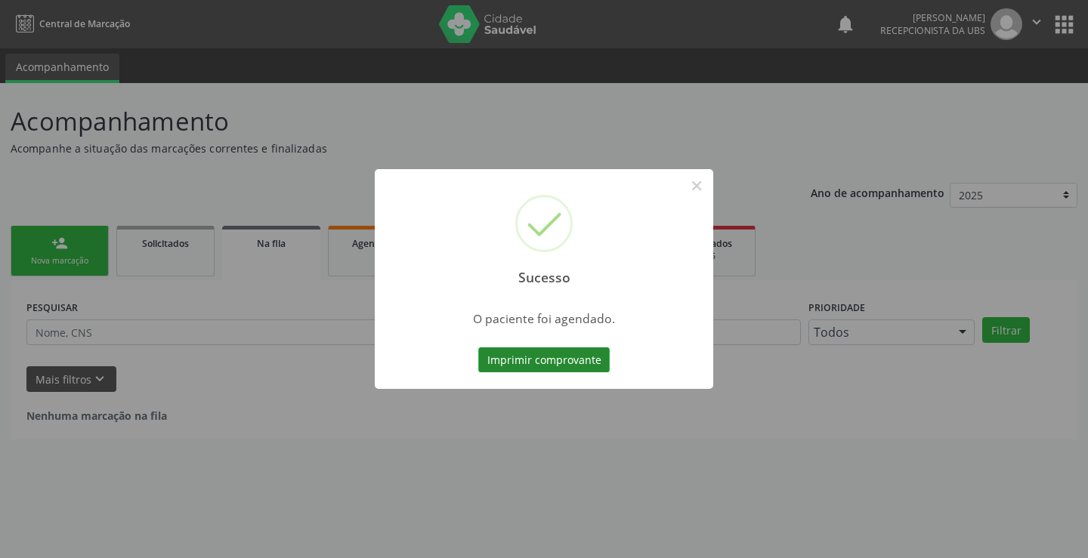
click at [571, 356] on button "Imprimir comprovante" at bounding box center [543, 360] width 131 height 26
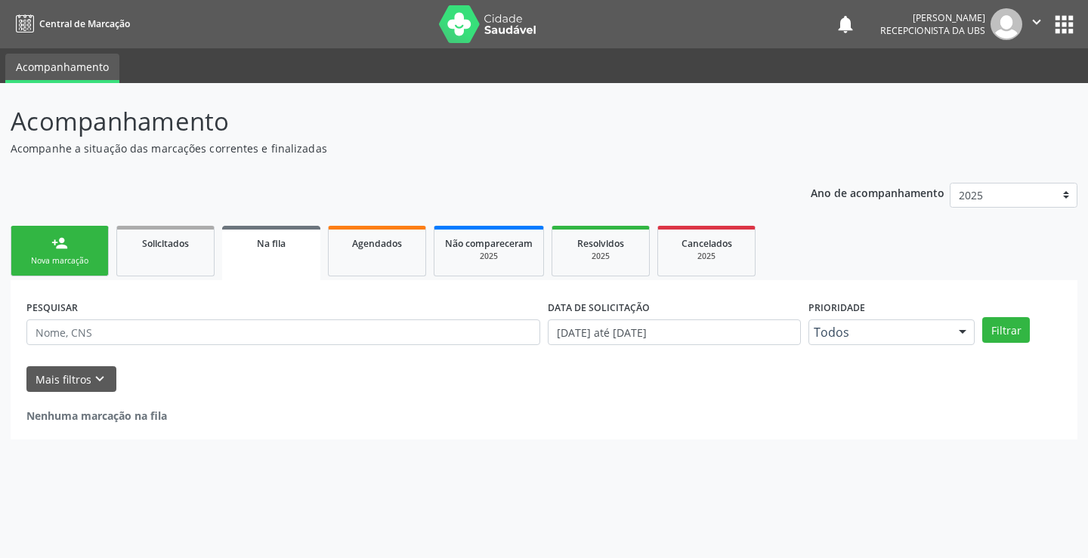
click at [69, 254] on link "person_add Nova marcação" at bounding box center [60, 251] width 98 height 51
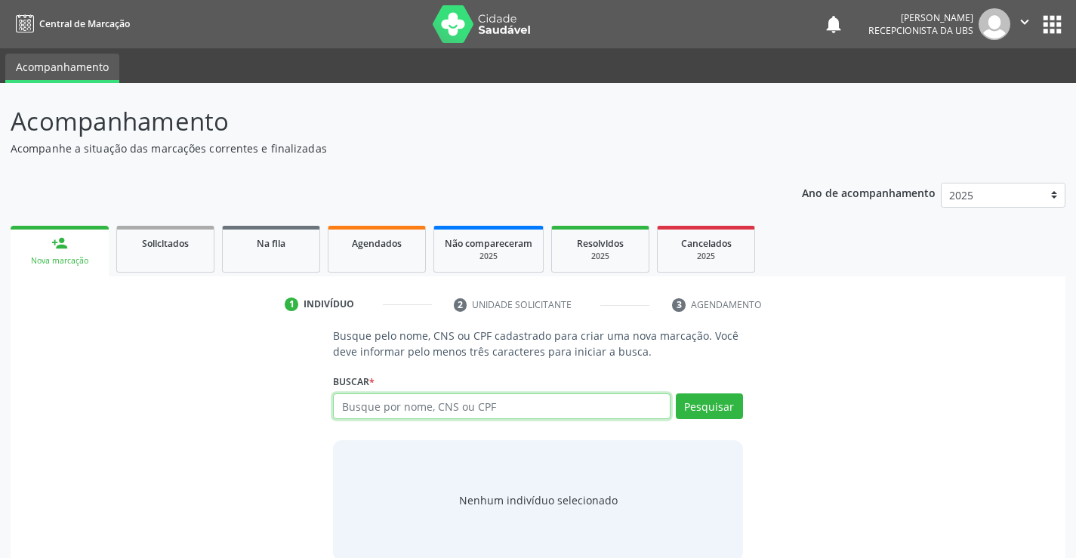
click at [381, 409] on input "text" at bounding box center [501, 406] width 337 height 26
type input "898003481819333"
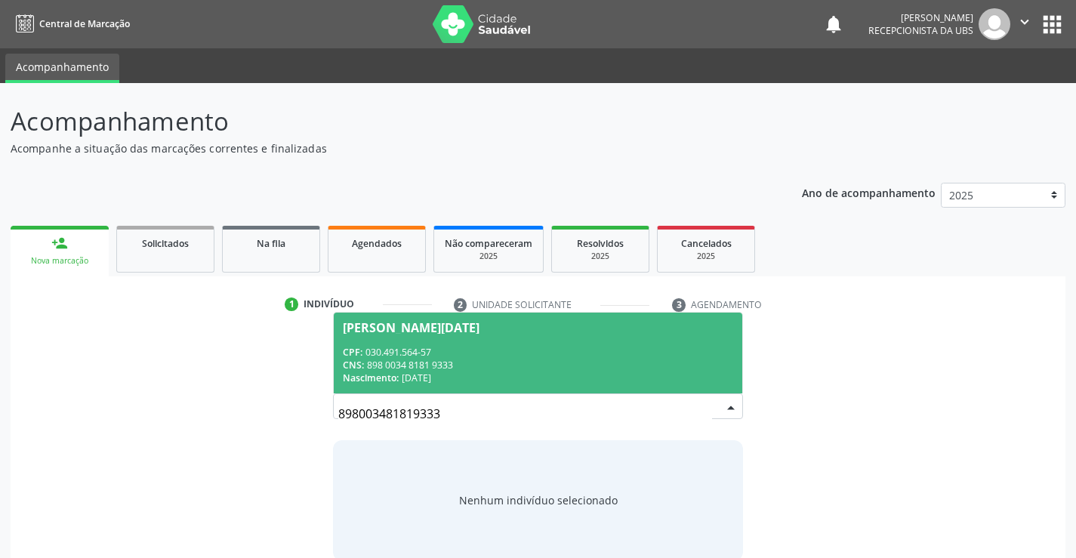
click at [535, 335] on span "Vera Lucia Siqueira de Souza CPF: 030.491.564-57 CNS: 898 0034 8181 9333 Nascim…" at bounding box center [538, 353] width 408 height 81
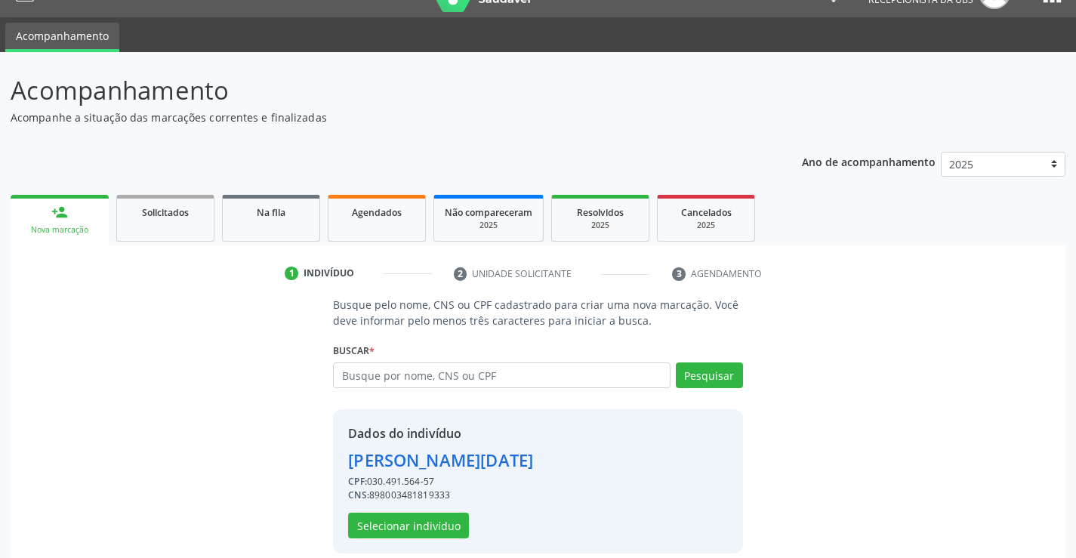
scroll to position [48, 0]
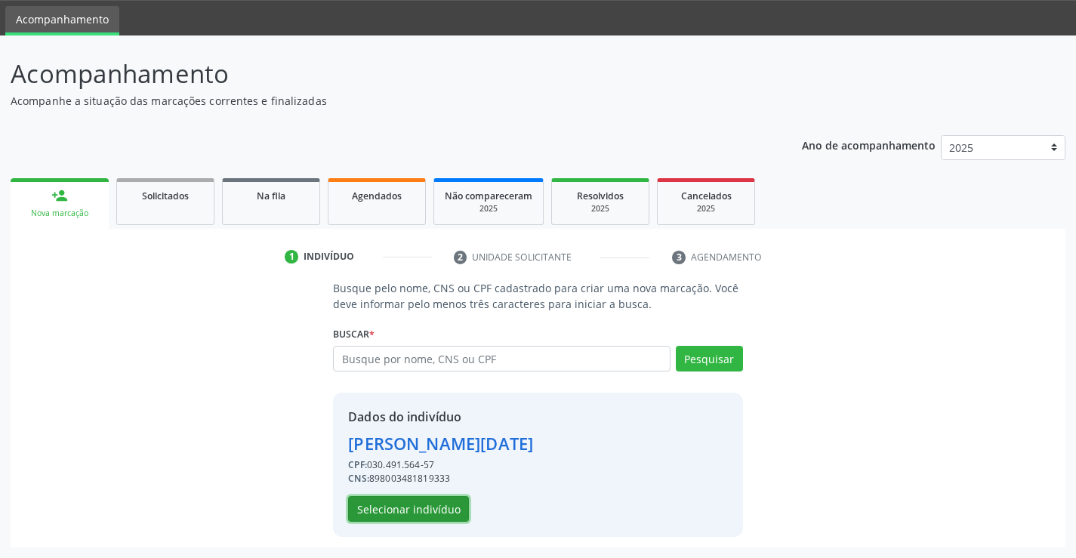
click at [463, 507] on button "Selecionar indivíduo" at bounding box center [408, 509] width 121 height 26
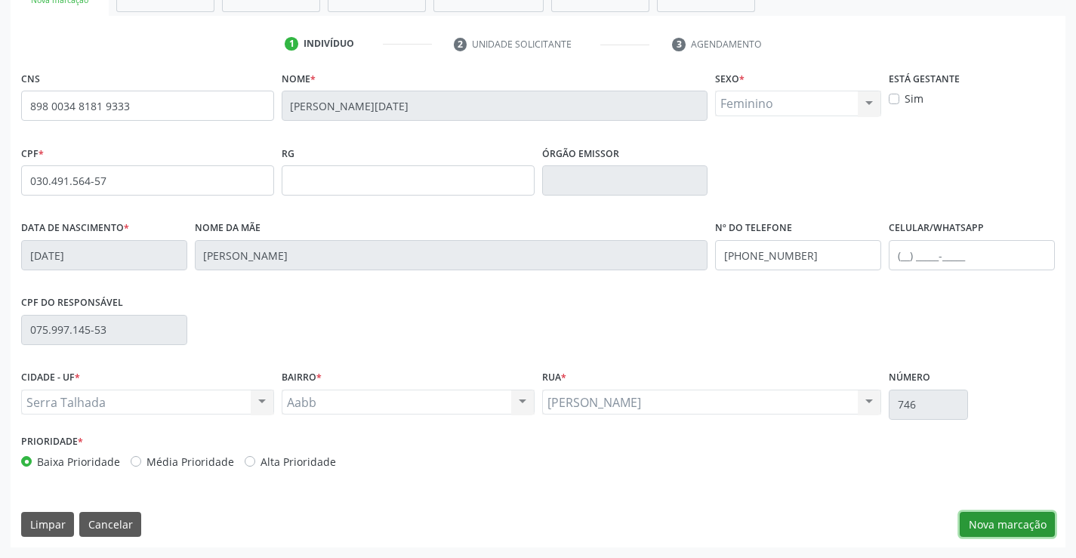
click at [1007, 524] on button "Nova marcação" at bounding box center [1007, 525] width 95 height 26
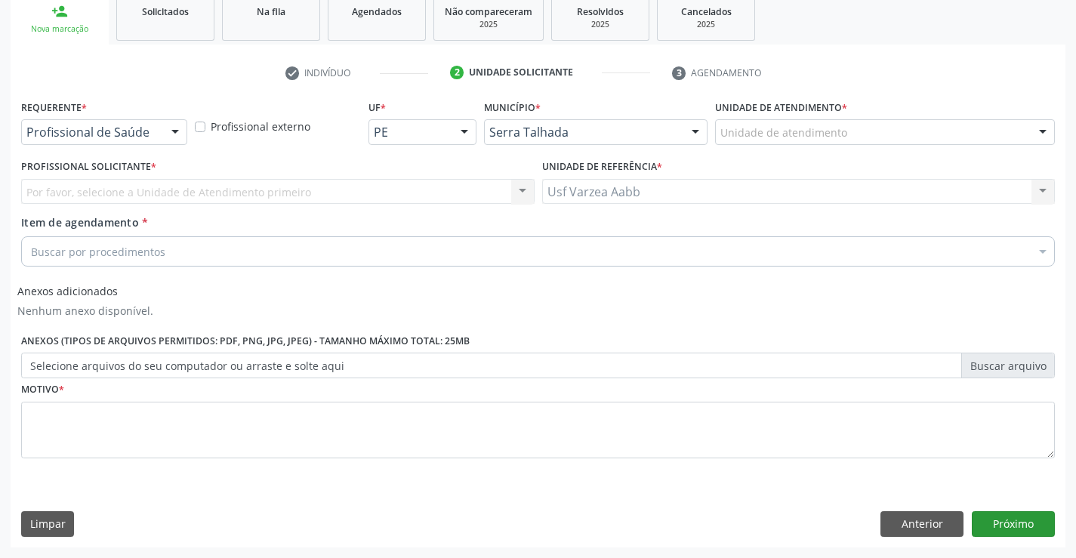
scroll to position [232, 0]
click at [160, 147] on div "Requerente * Profissional de Saúde Profissional de Saúde Paciente Nenhum result…" at bounding box center [104, 125] width 174 height 59
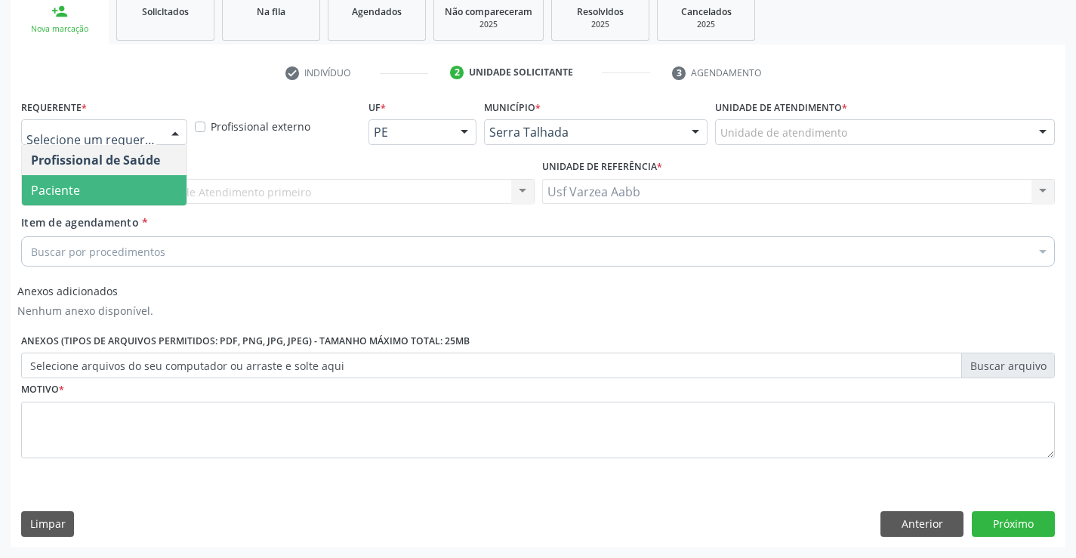
click at [150, 191] on span "Paciente" at bounding box center [104, 190] width 165 height 30
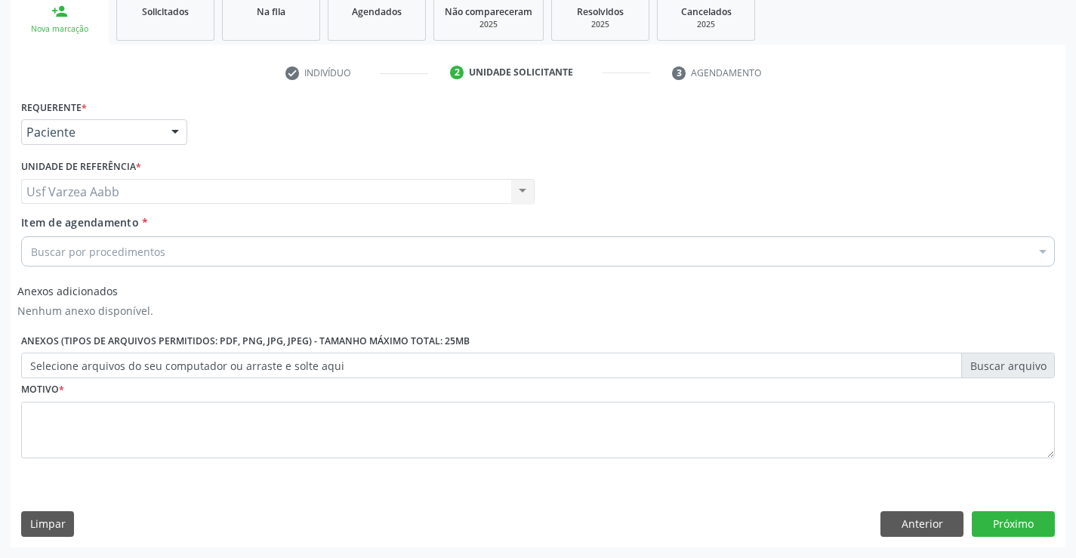
click at [824, 248] on div "Buscar por procedimentos" at bounding box center [538, 251] width 1034 height 30
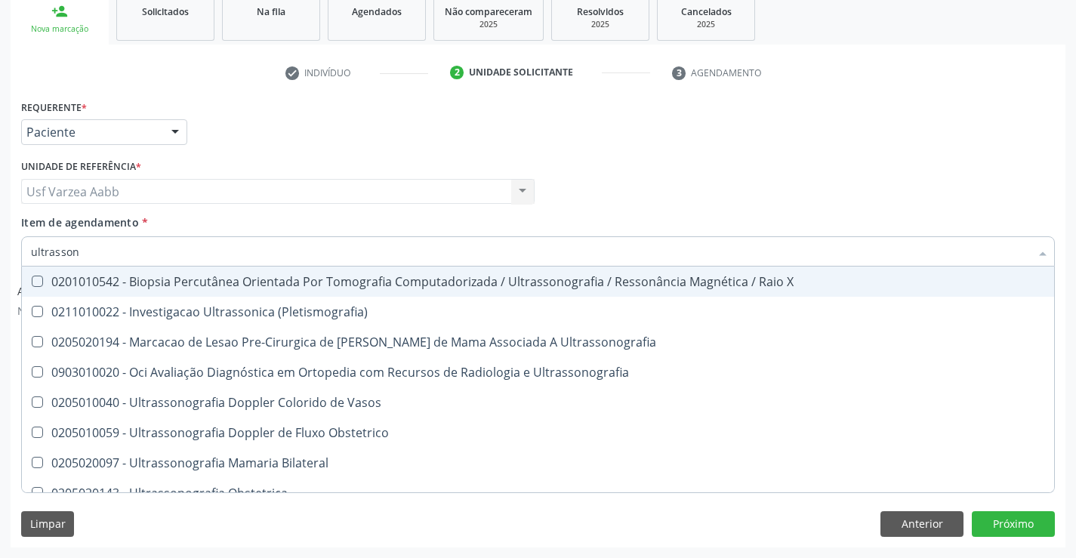
type input "ultrassono"
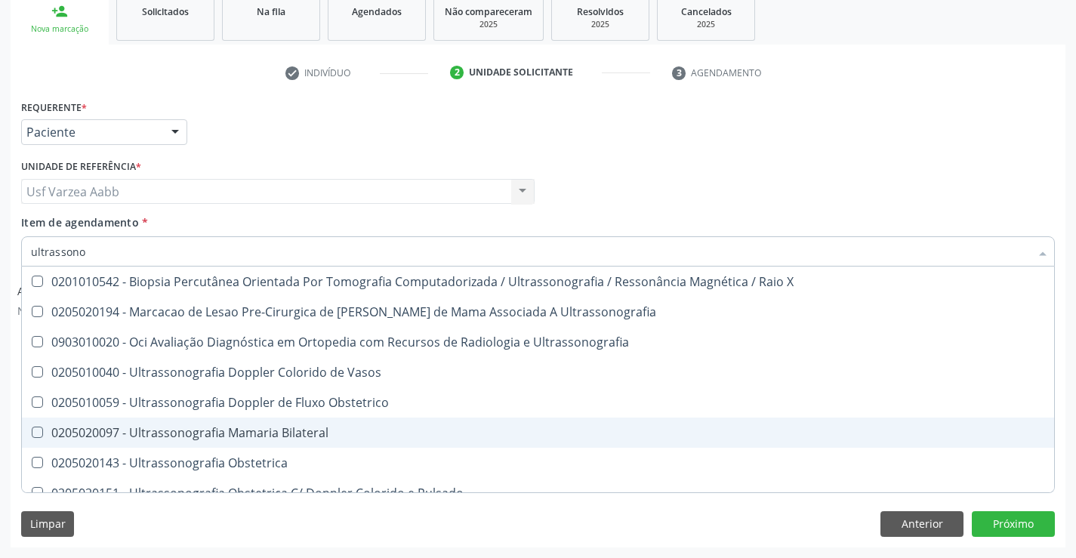
click at [247, 434] on div "0205020097 - Ultrassonografia Mamaria Bilateral" at bounding box center [538, 433] width 1014 height 12
checkbox Bilateral "true"
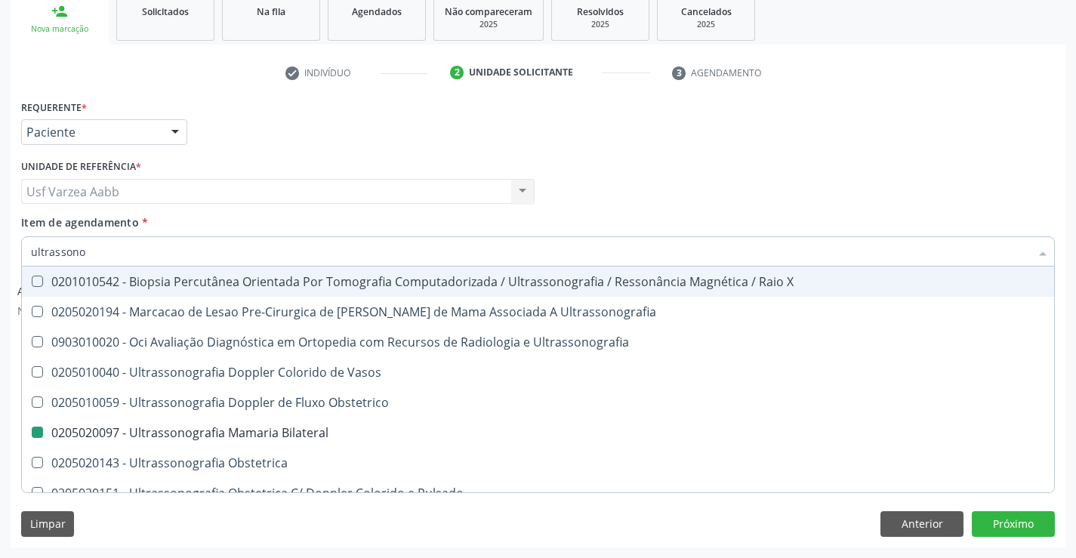
click at [743, 205] on div "Profissional Solicitante Por favor, selecione a Unidade de Atendimento primeiro…" at bounding box center [538, 185] width 1042 height 59
checkbox Ultrassonografia "true"
checkbox Bilateral "false"
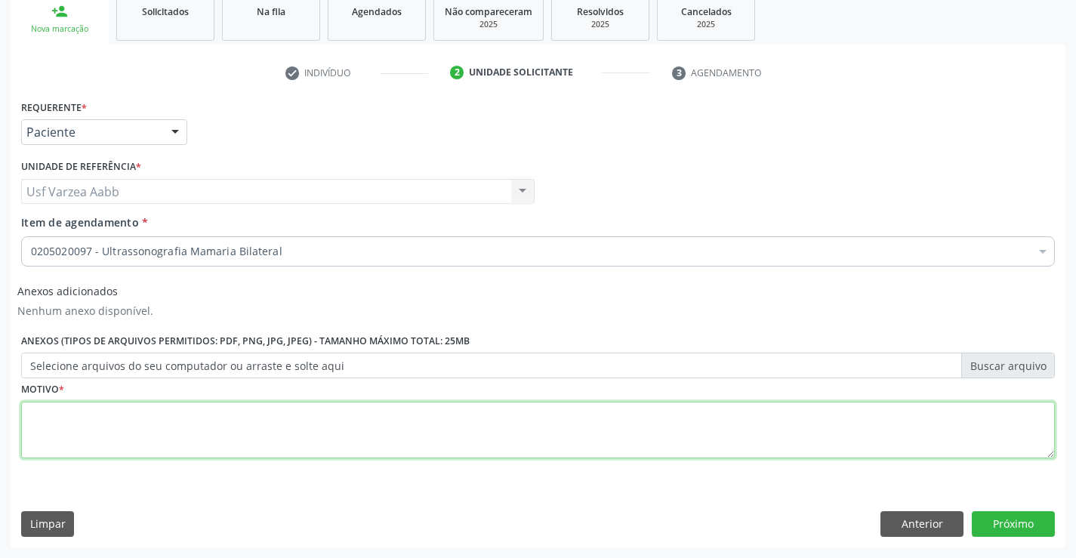
click at [300, 424] on textarea at bounding box center [538, 430] width 1034 height 57
type textarea "x"
click at [1060, 528] on div "Requerente * Paciente Profissional de Saúde Paciente Nenhum resultado encontrad…" at bounding box center [538, 321] width 1055 height 451
click at [1044, 522] on button "Próximo" at bounding box center [1013, 524] width 83 height 26
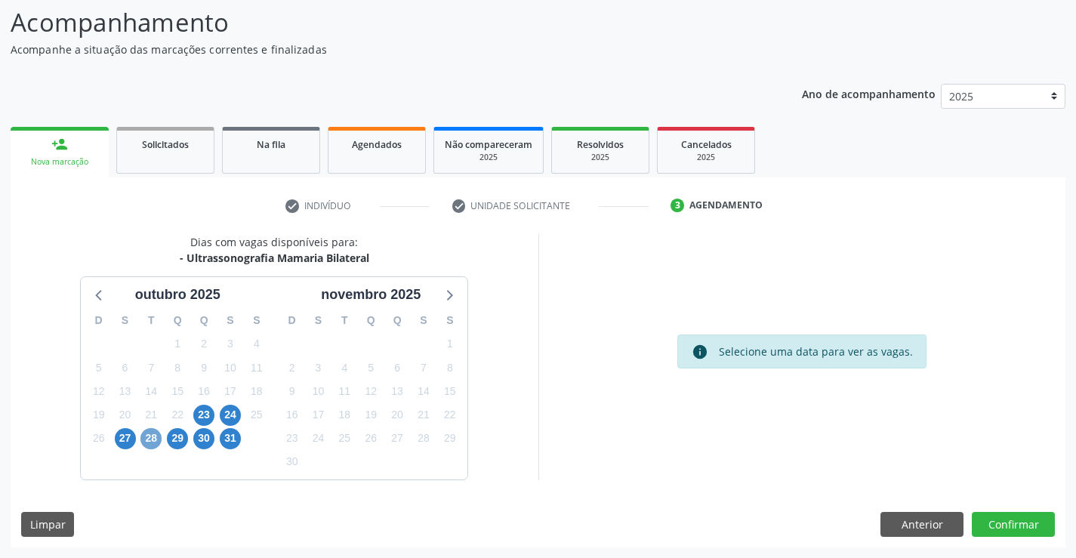
click at [148, 444] on span "28" at bounding box center [150, 438] width 21 height 21
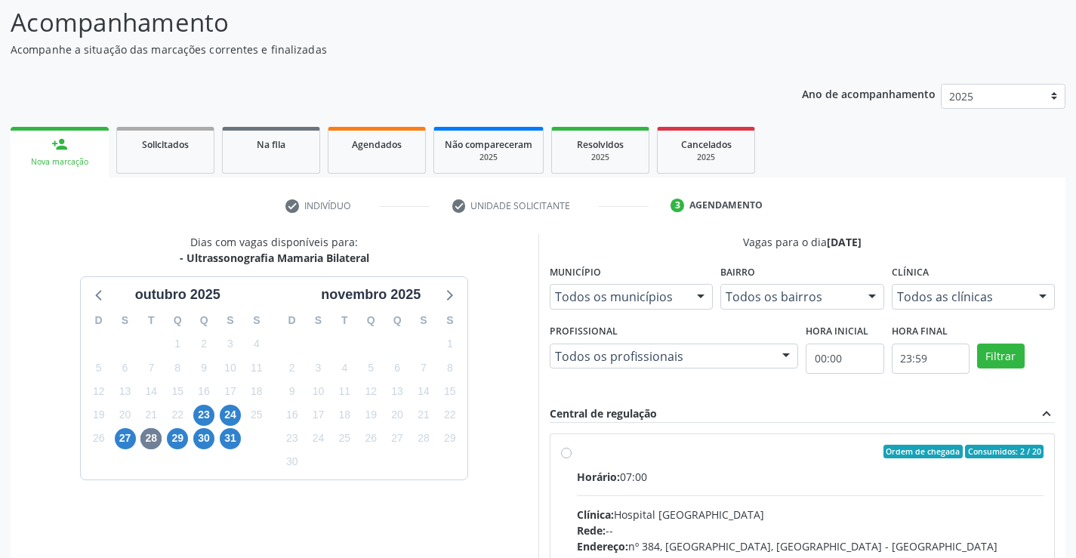
click at [599, 473] on span "Horário:" at bounding box center [598, 477] width 43 height 14
click at [572, 458] on input "Ordem de chegada Consumidos: 2 / 20 Horário: 07:00 Clínica: Hospital Sao Franci…" at bounding box center [566, 452] width 11 height 14
radio input "true"
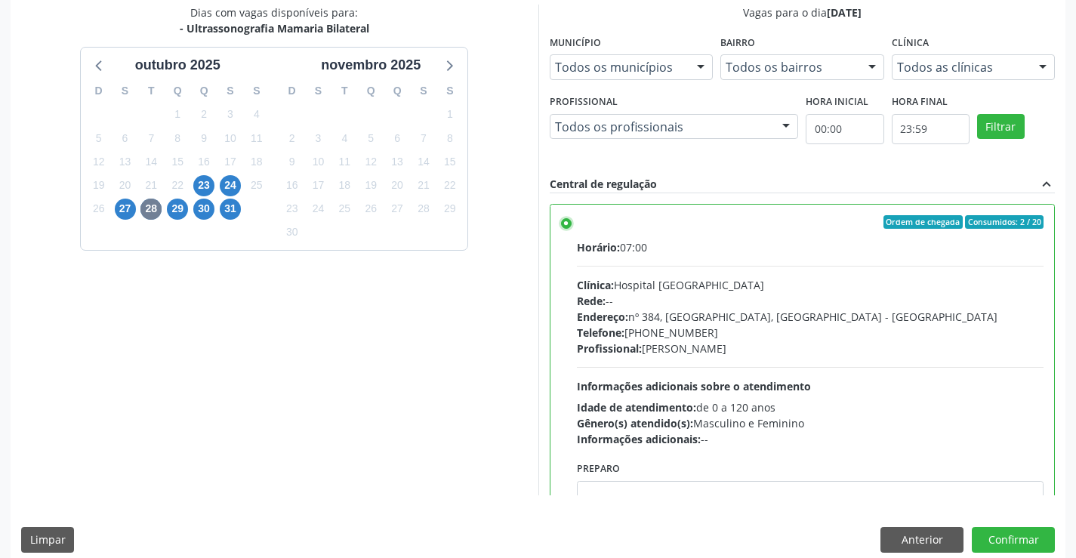
scroll to position [344, 0]
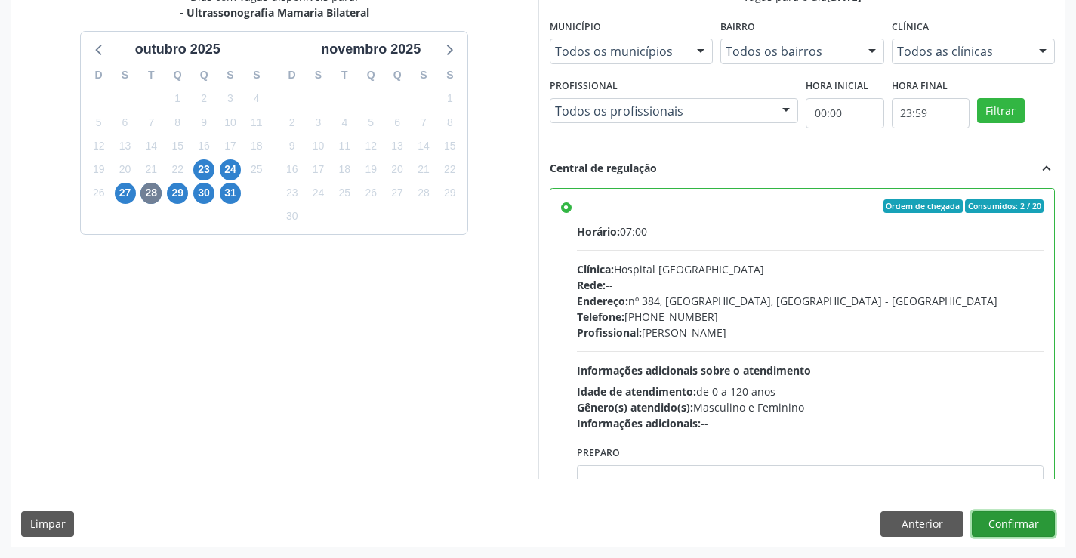
click at [1048, 528] on button "Confirmar" at bounding box center [1013, 524] width 83 height 26
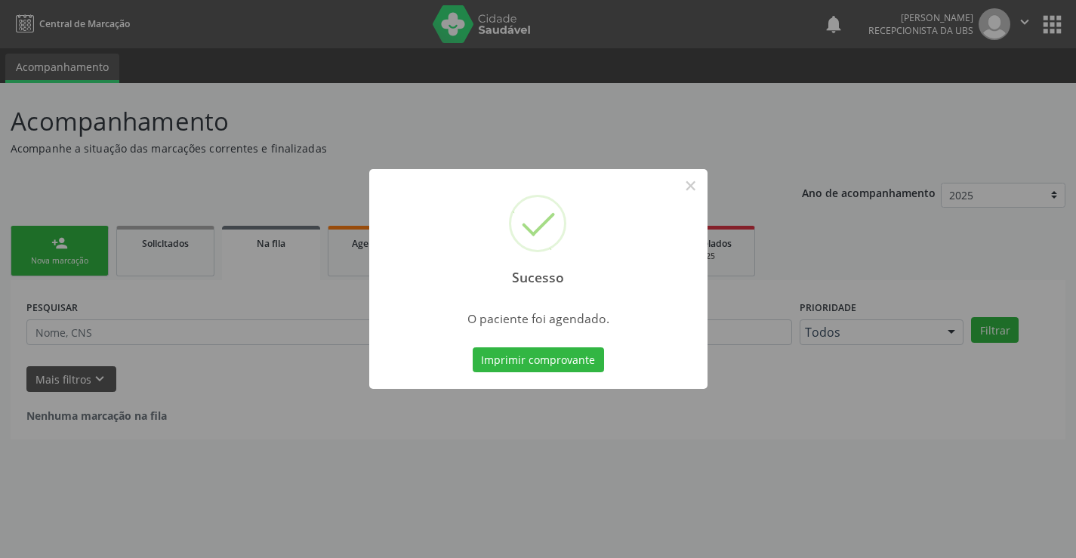
scroll to position [0, 0]
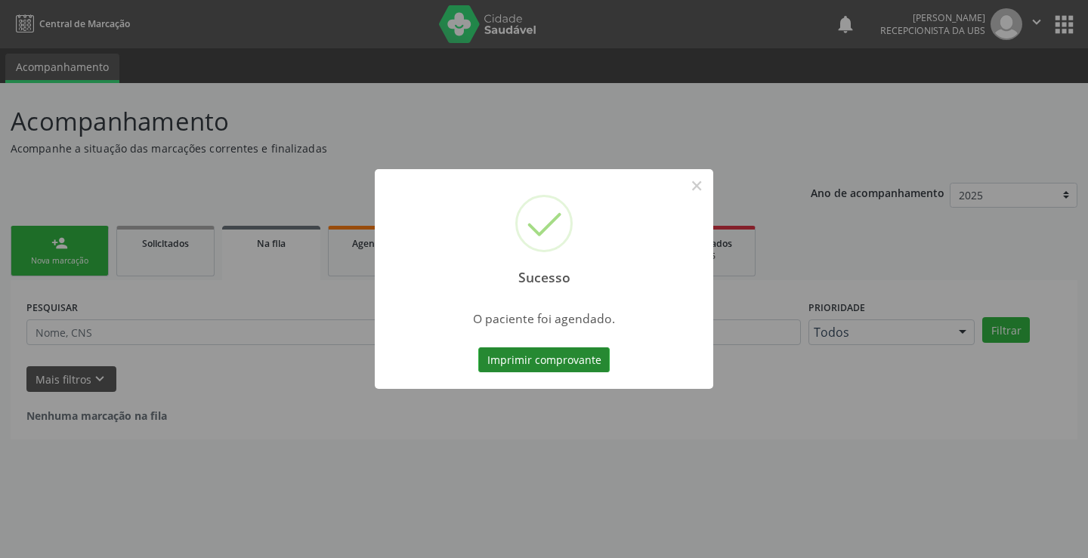
click at [577, 362] on button "Imprimir comprovante" at bounding box center [543, 360] width 131 height 26
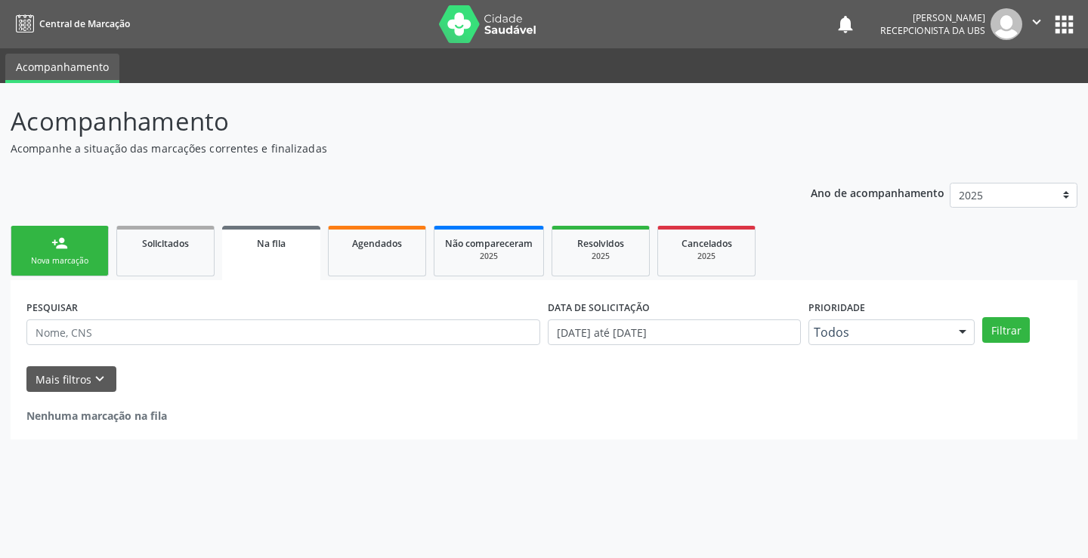
click at [70, 252] on link "person_add Nova marcação" at bounding box center [60, 251] width 98 height 51
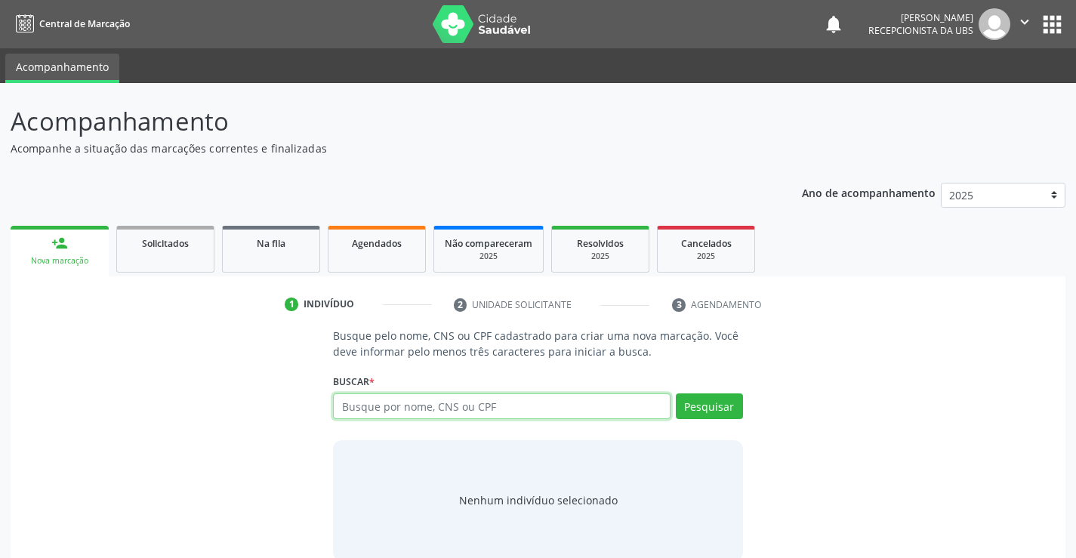
click at [375, 406] on input "text" at bounding box center [501, 406] width 337 height 26
type input "160888547400004"
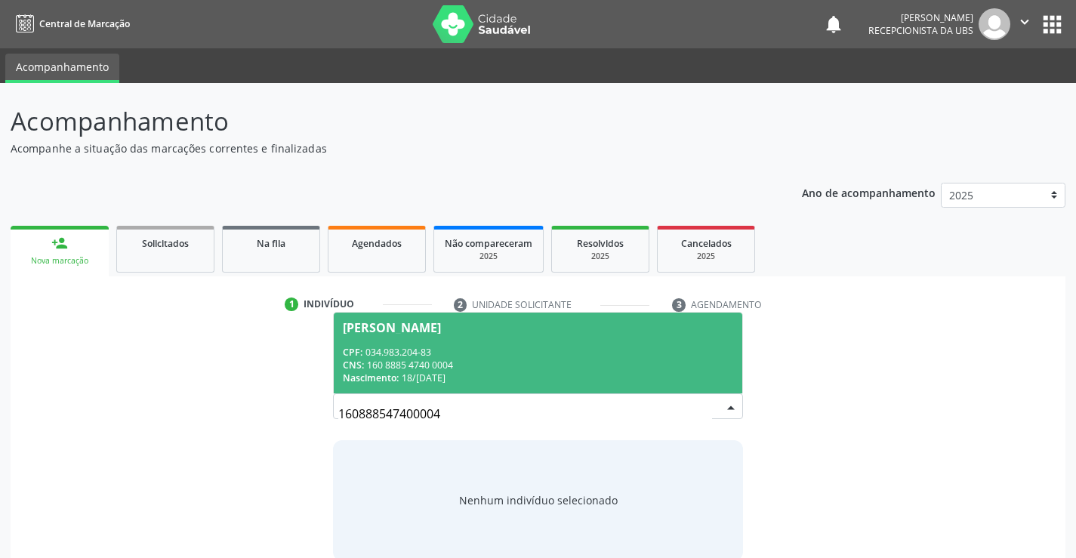
click at [522, 378] on div "Nascimento: 18/01/1980" at bounding box center [538, 378] width 390 height 13
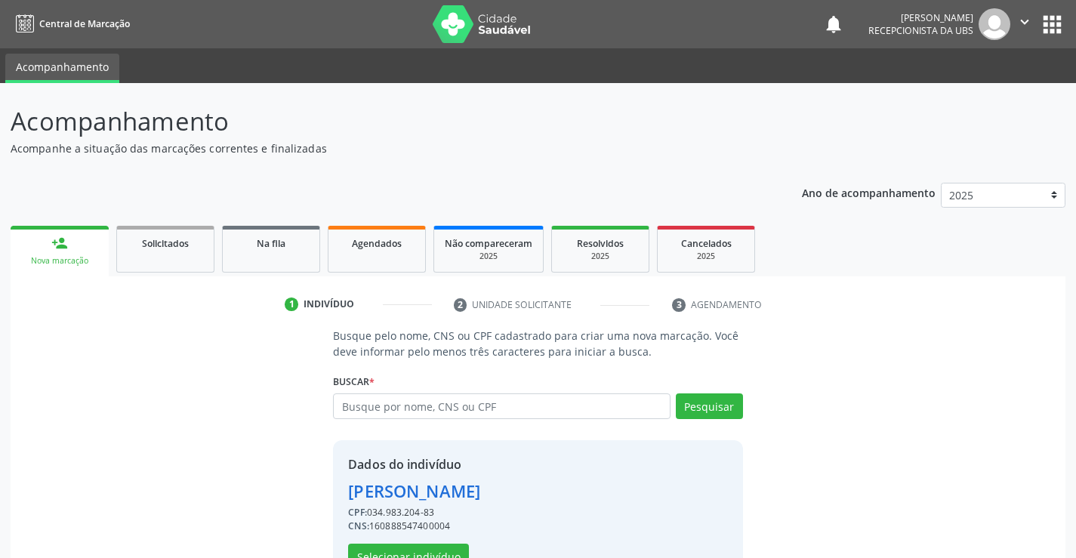
scroll to position [48, 0]
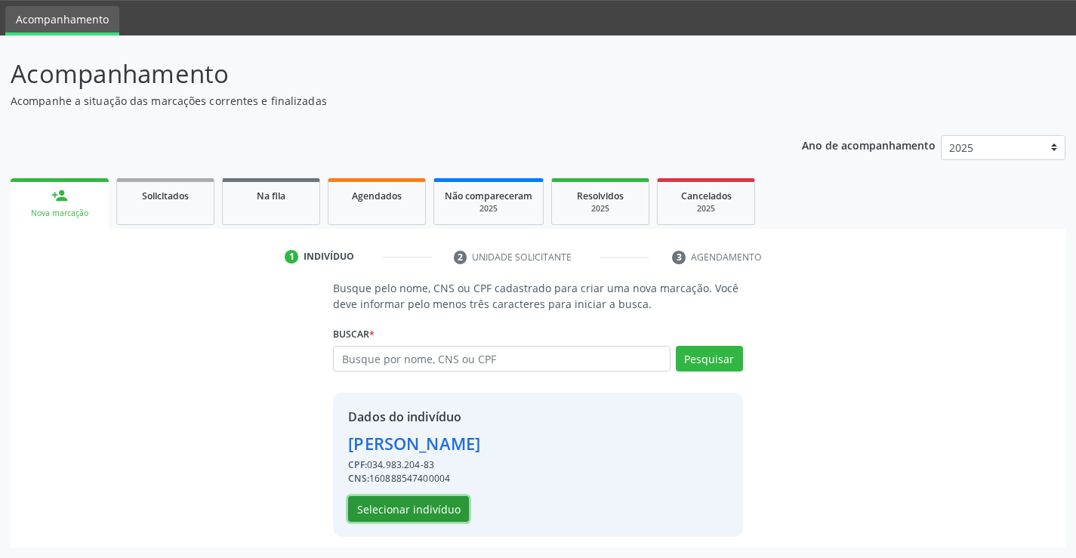
click at [443, 517] on button "Selecionar indivíduo" at bounding box center [408, 509] width 121 height 26
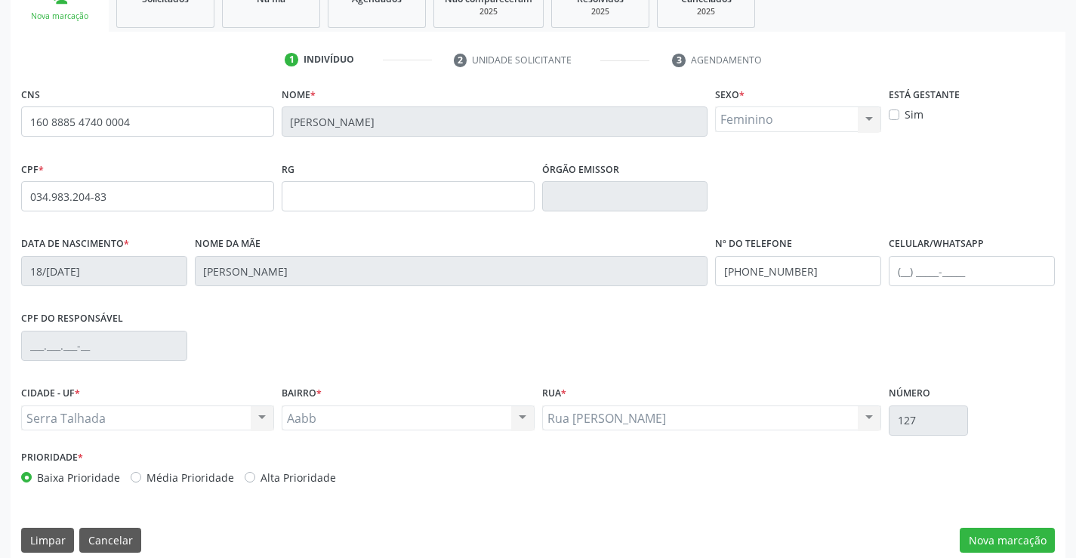
scroll to position [261, 0]
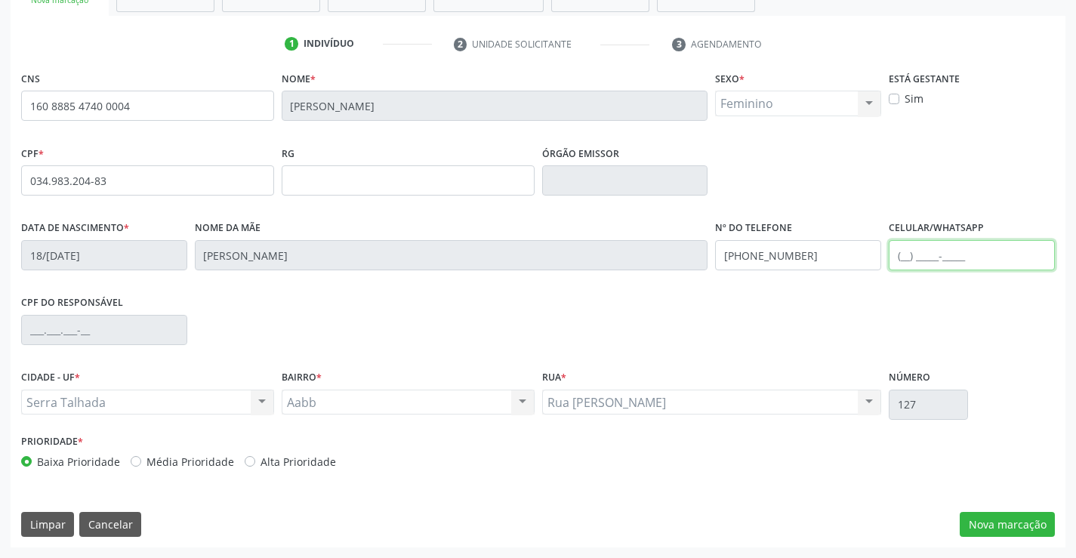
click at [903, 255] on input "text" at bounding box center [972, 255] width 166 height 30
type input "(87) 99925-5572"
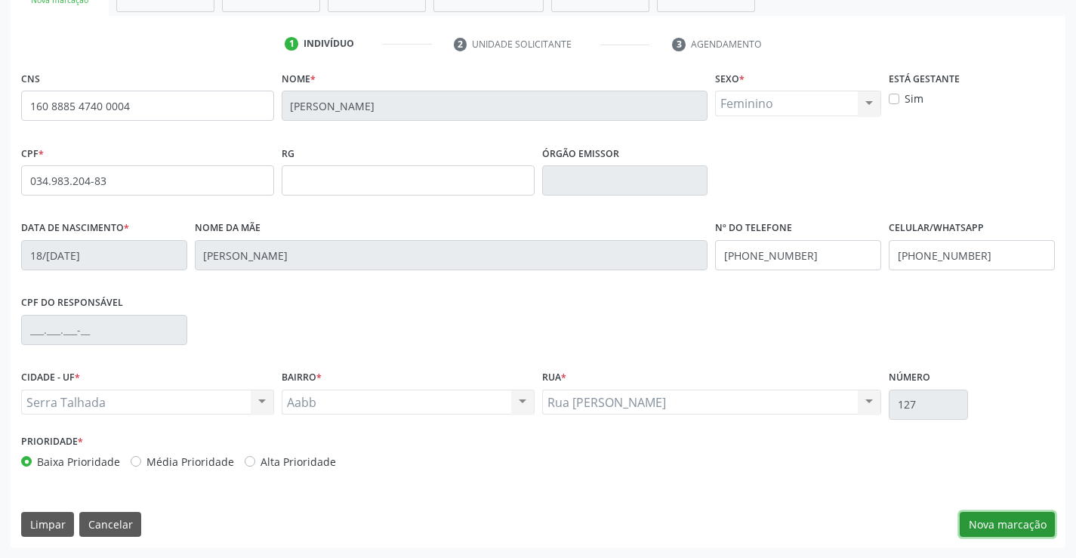
click at [1039, 520] on button "Nova marcação" at bounding box center [1007, 525] width 95 height 26
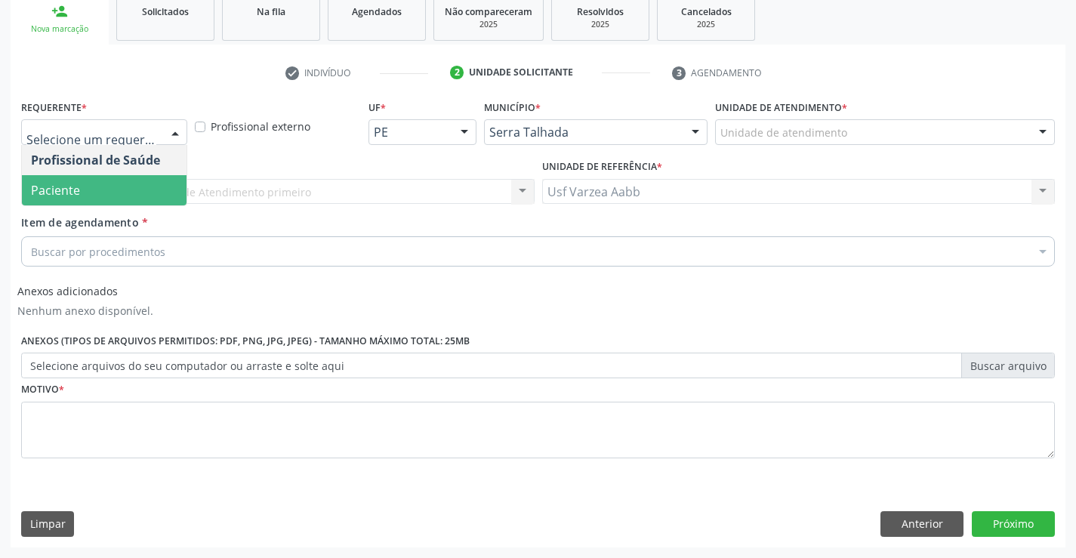
click at [117, 189] on span "Paciente" at bounding box center [104, 190] width 165 height 30
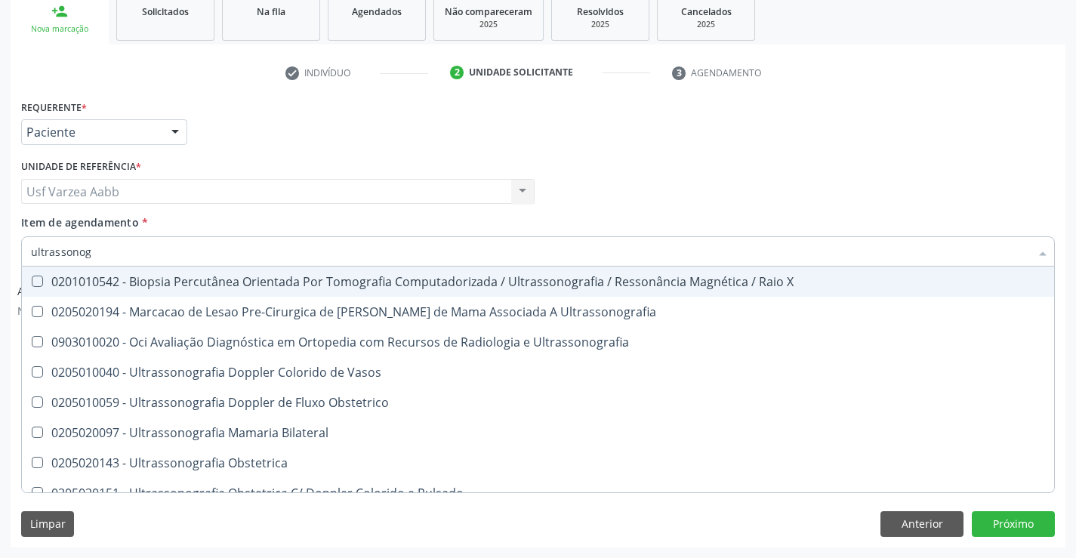
type input "ultrassonogr"
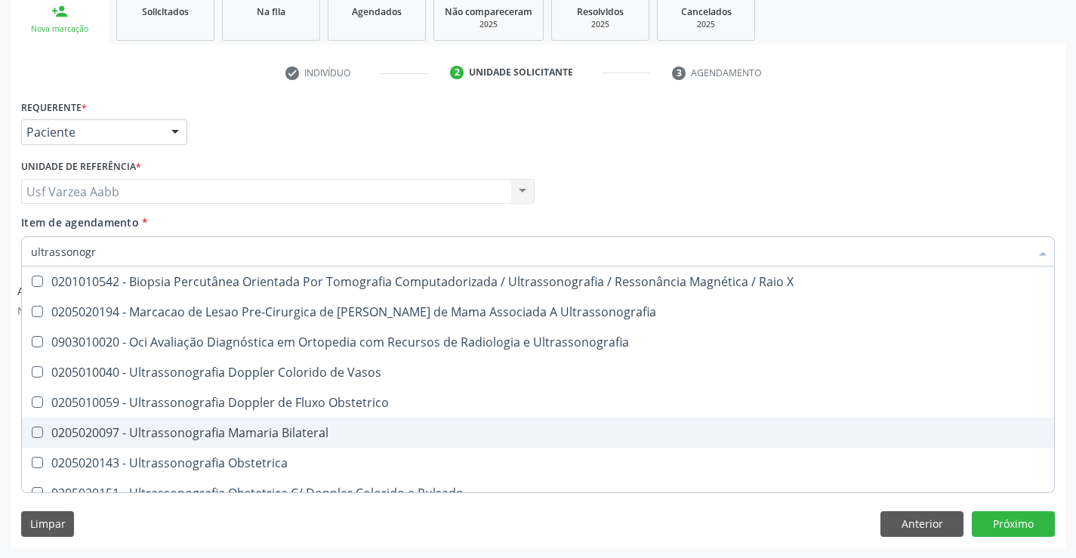
click at [247, 424] on span "0205020097 - Ultrassonografia Mamaria Bilateral" at bounding box center [538, 433] width 1032 height 30
checkbox Bilateral "true"
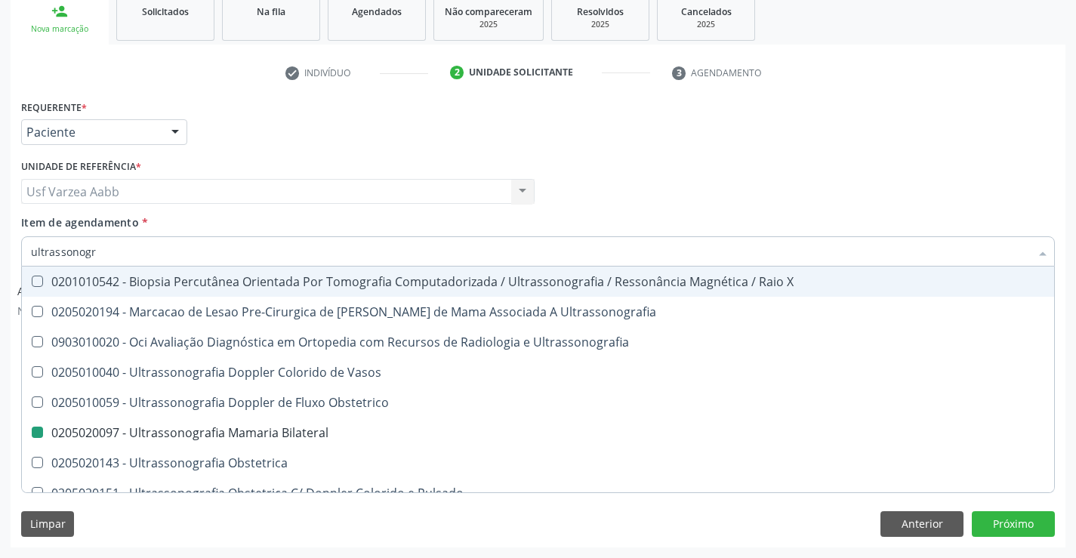
click at [890, 188] on div "Profissional Solicitante Por favor, selecione a Unidade de Atendimento primeiro…" at bounding box center [538, 185] width 1042 height 59
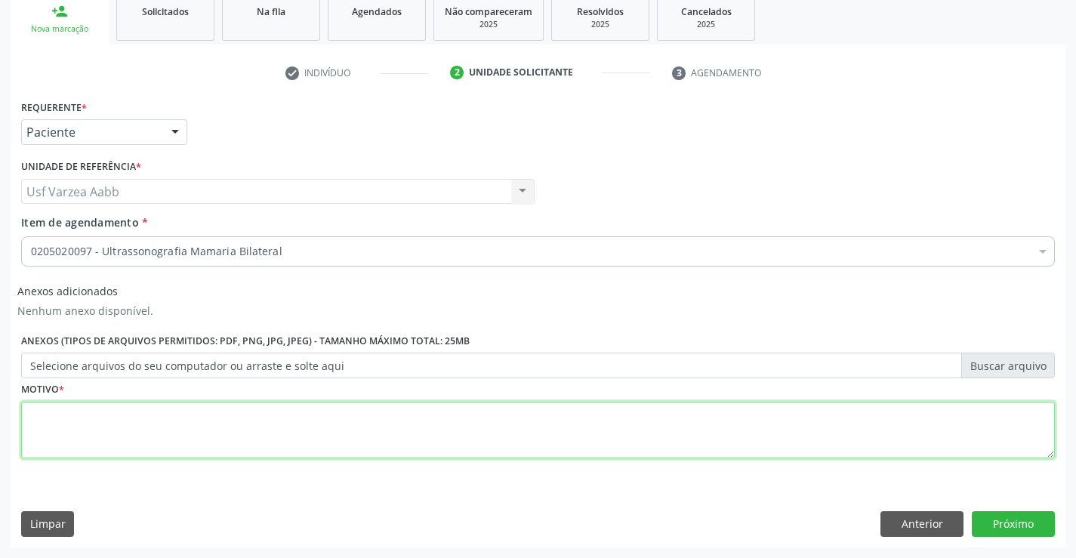
click at [336, 416] on textarea at bounding box center [538, 430] width 1034 height 57
type textarea "x"
click at [999, 533] on button "Próximo" at bounding box center [1013, 524] width 83 height 26
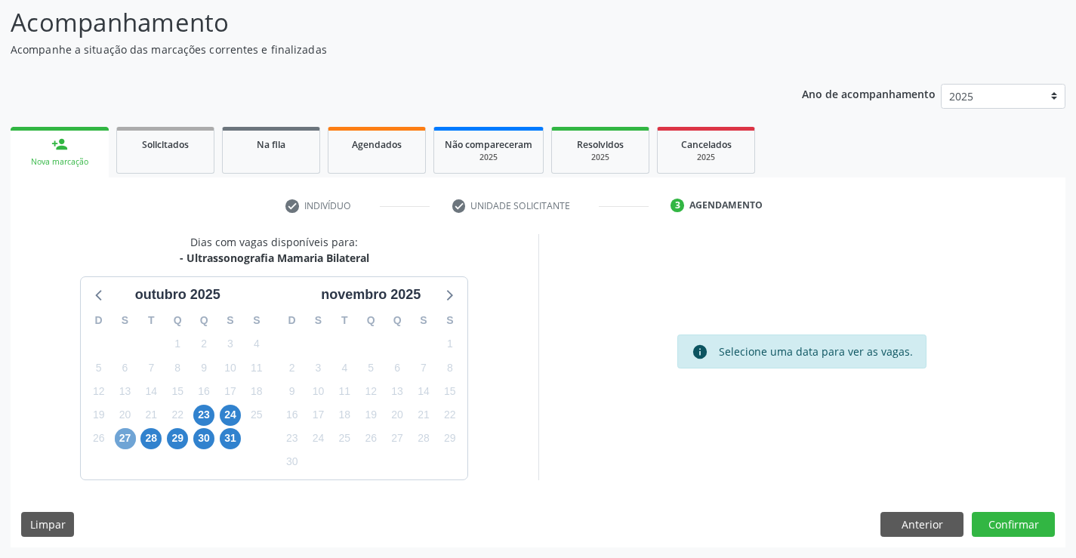
click at [127, 434] on span "27" at bounding box center [125, 438] width 21 height 21
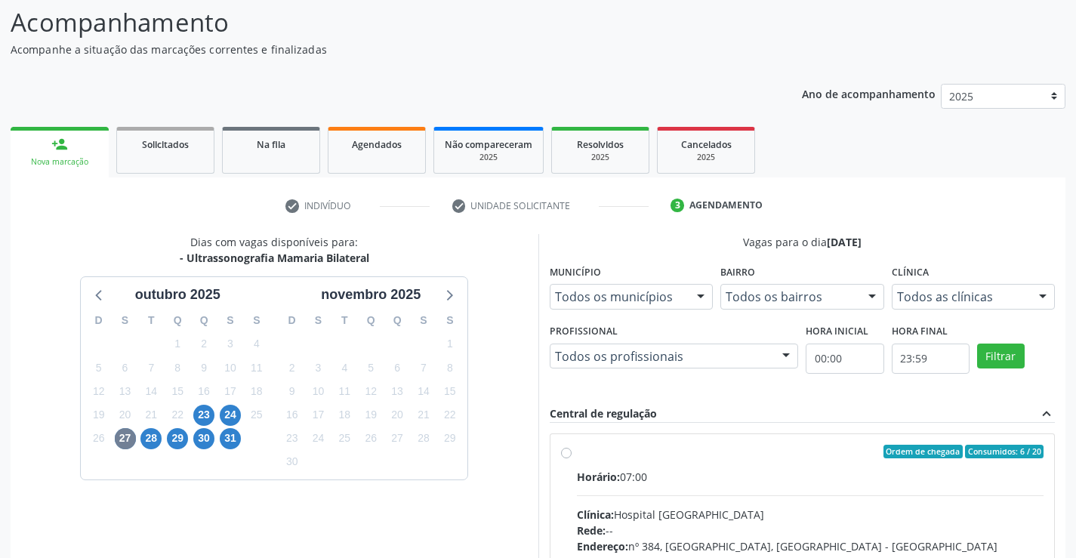
click at [636, 472] on div "Horário: 07:00" at bounding box center [811, 477] width 468 height 16
click at [572, 458] on input "Ordem de chegada Consumidos: 6 / 20 Horário: 07:00 Clínica: Hospital Sao Franci…" at bounding box center [566, 452] width 11 height 14
radio input "true"
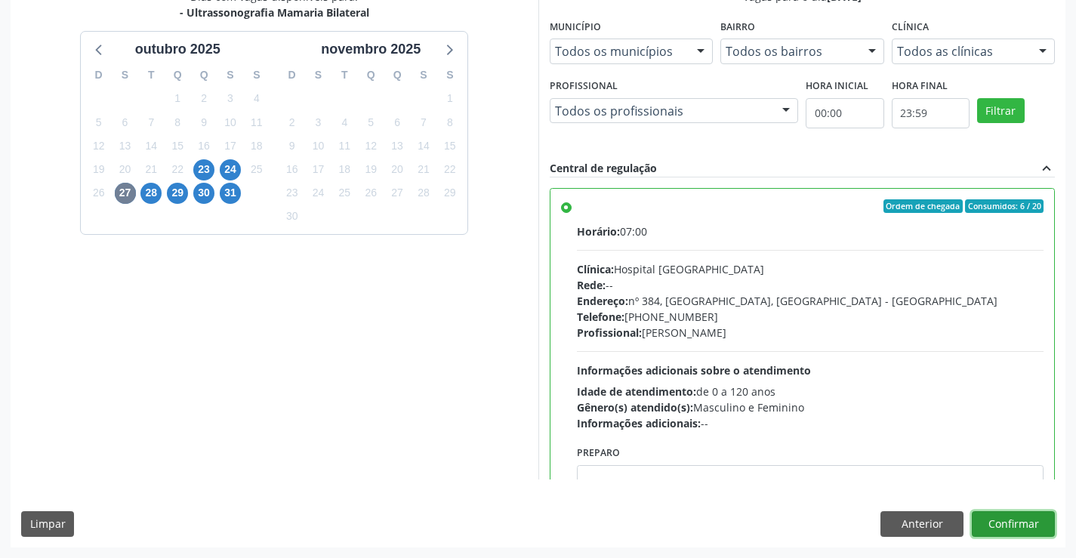
click at [1016, 526] on button "Confirmar" at bounding box center [1013, 524] width 83 height 26
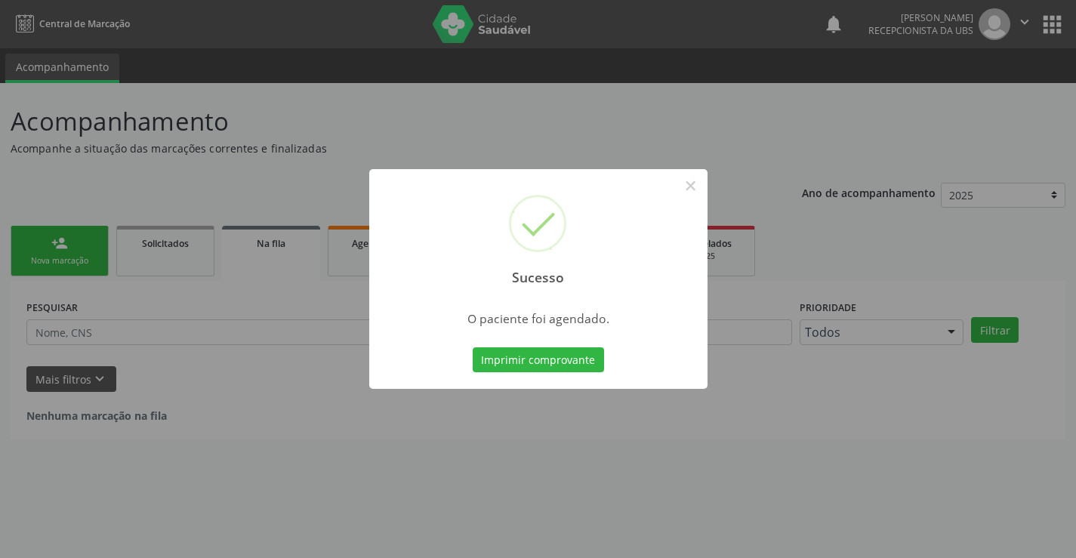
scroll to position [0, 0]
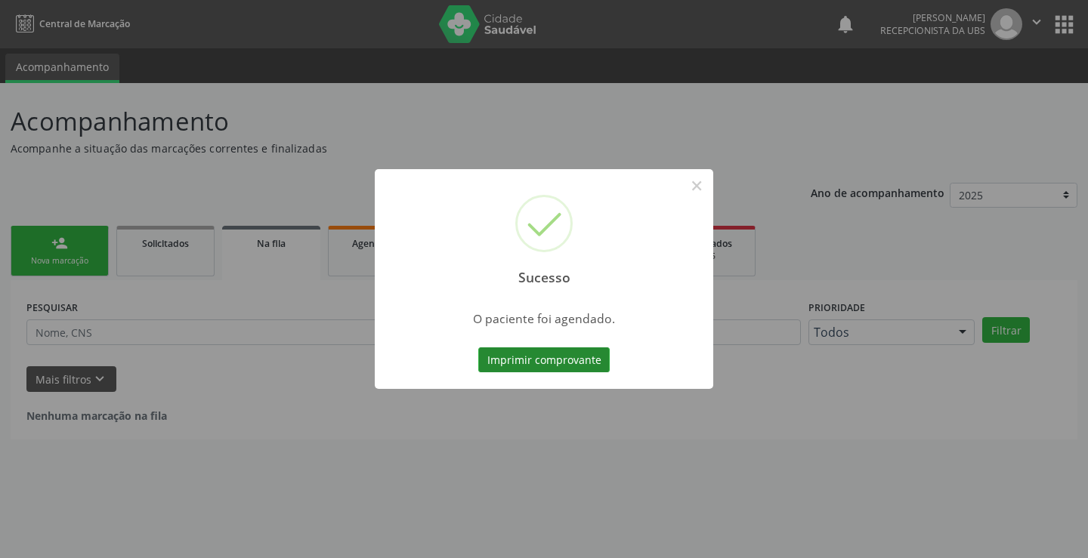
click at [585, 351] on button "Imprimir comprovante" at bounding box center [543, 360] width 131 height 26
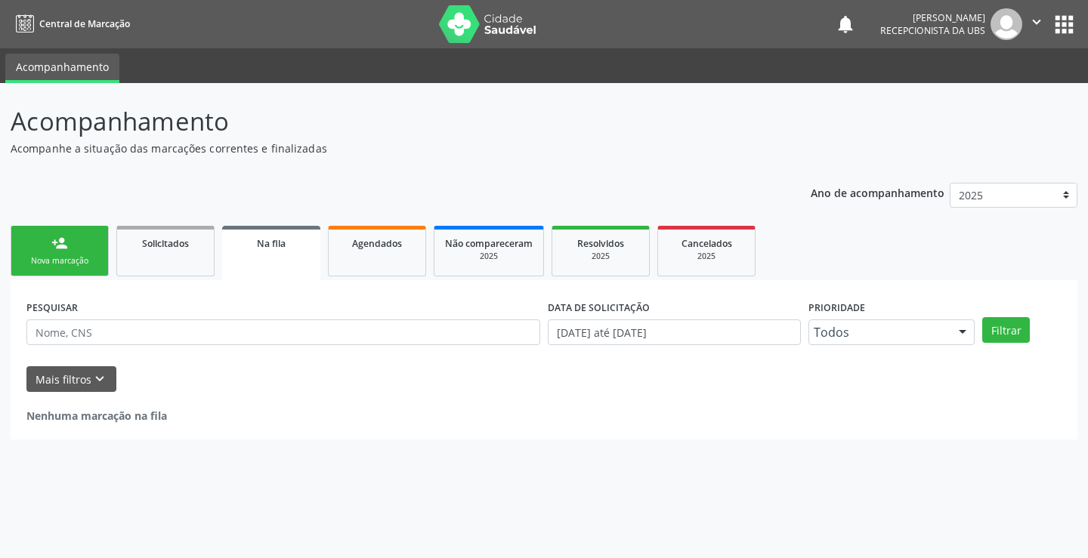
click at [20, 239] on link "person_add Nova marcação" at bounding box center [60, 251] width 98 height 51
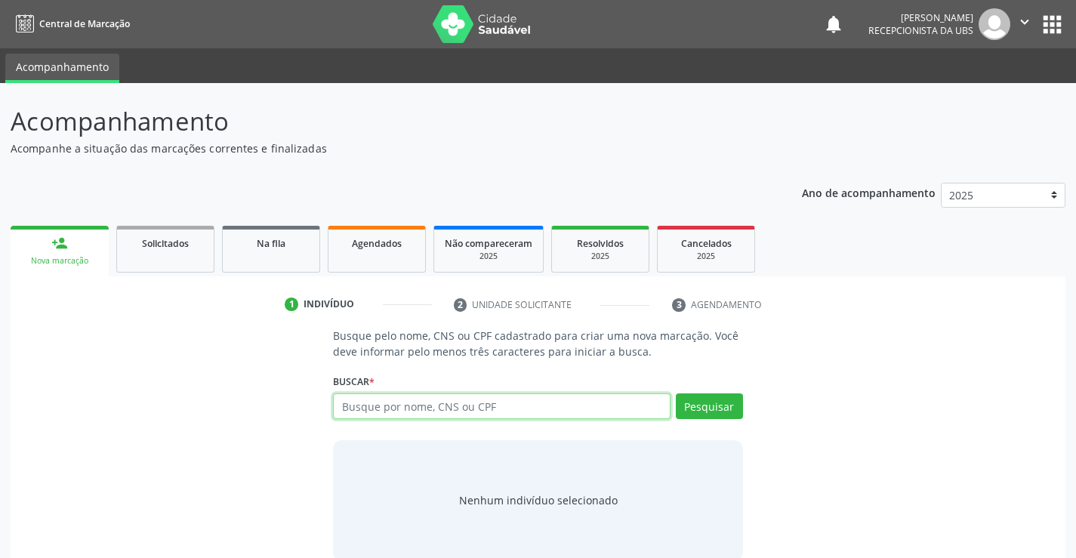
click at [384, 417] on input "text" at bounding box center [501, 406] width 337 height 26
type input "706204017989162"
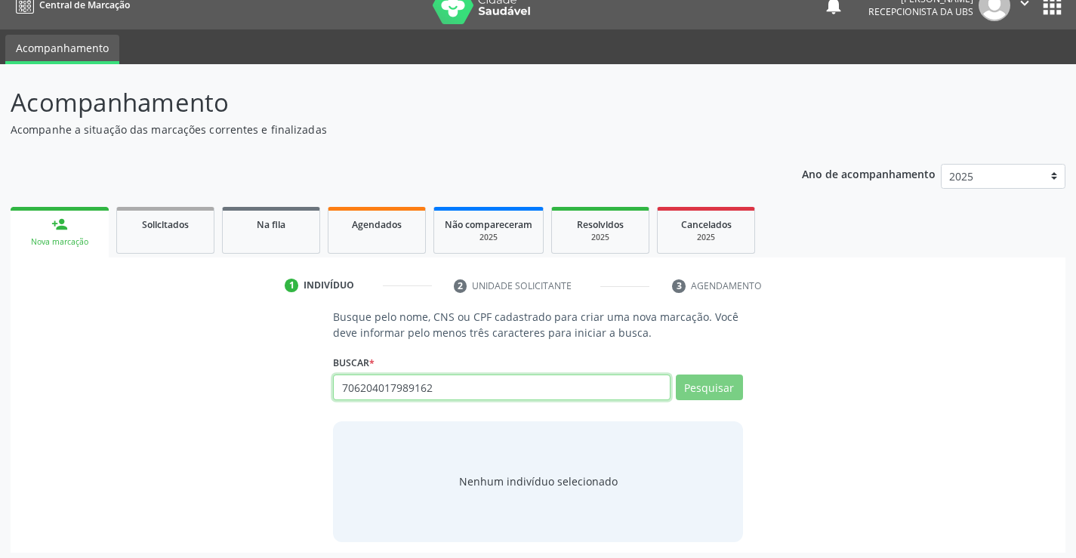
scroll to position [24, 0]
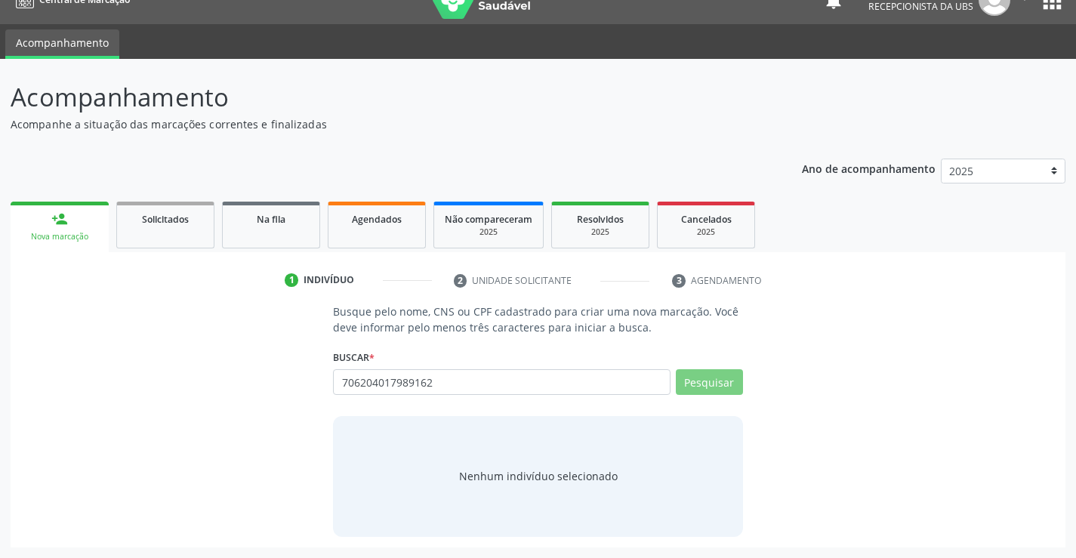
click at [628, 369] on div "Buscar * 706204017989162 Busque por nome, CNS ou CPF Nenhum resultado encontrad…" at bounding box center [537, 375] width 409 height 59
click at [621, 375] on input "706204017989162" at bounding box center [501, 382] width 337 height 26
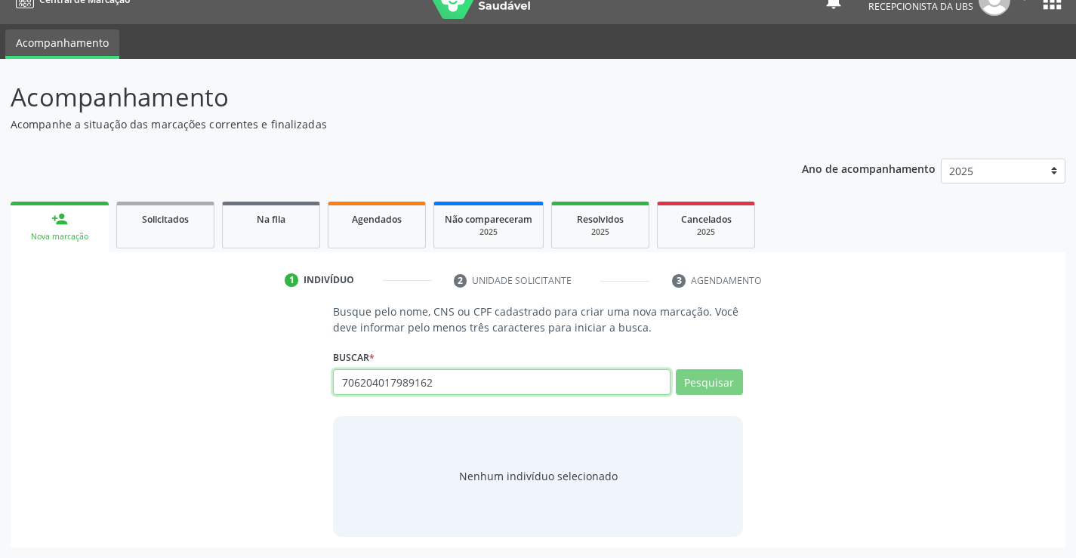
click at [621, 375] on input "706204017989162" at bounding box center [501, 382] width 337 height 26
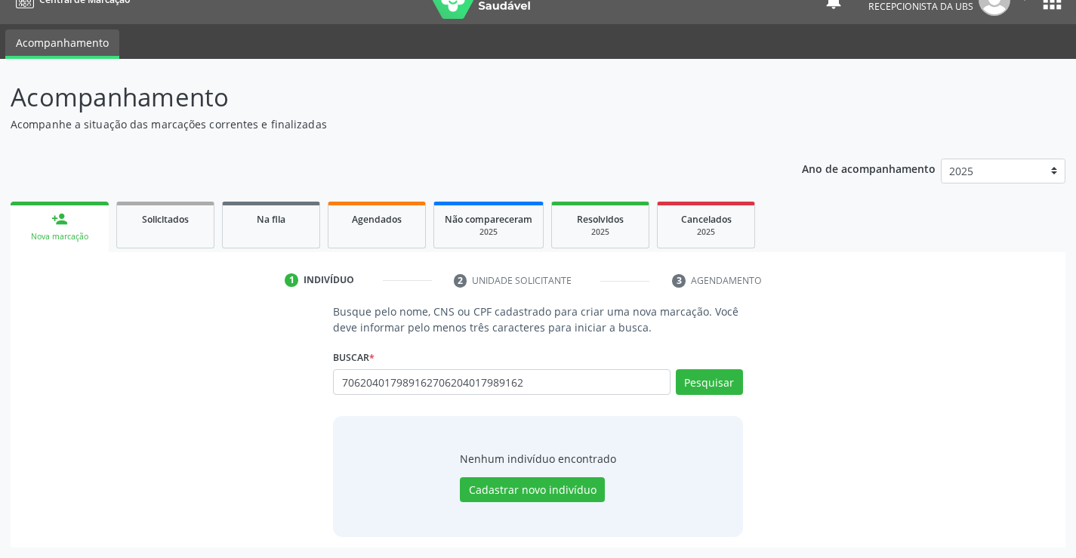
click at [597, 384] on input "706204017989162706204017989162" at bounding box center [501, 382] width 337 height 26
type input "valdeilma ferreira"
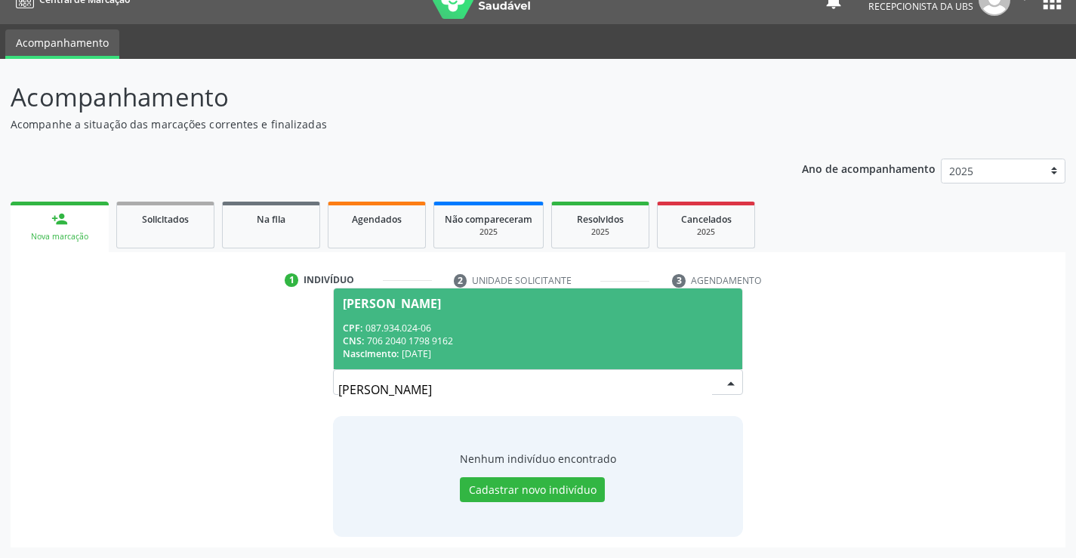
click at [538, 340] on div "CNS: 706 2040 1798 9162" at bounding box center [538, 341] width 390 height 13
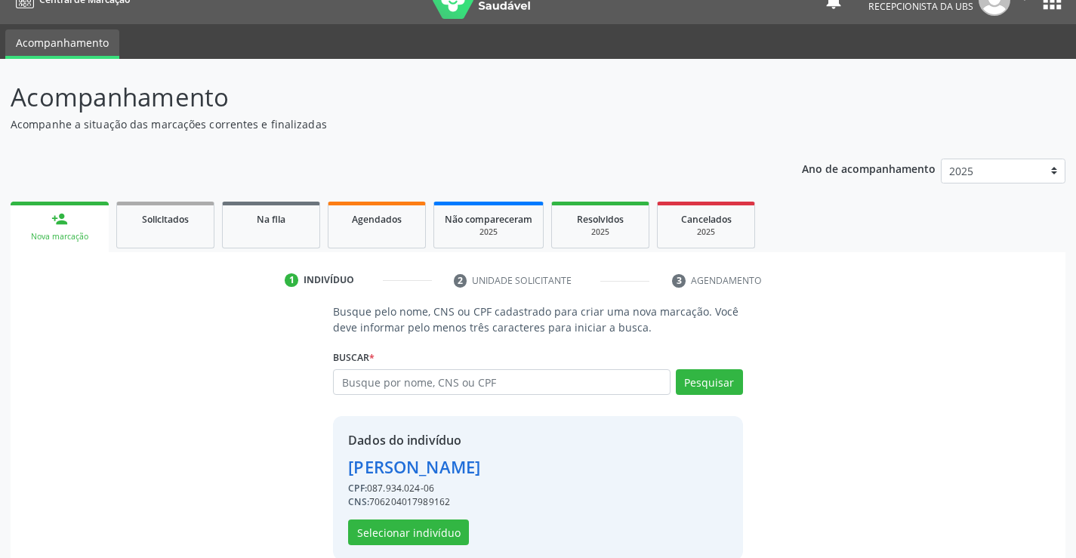
scroll to position [48, 0]
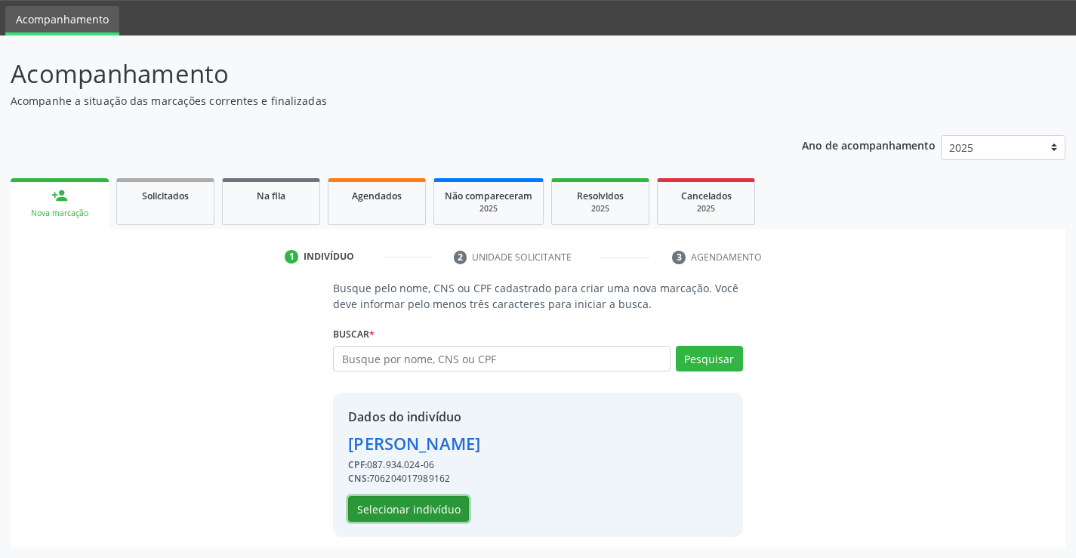
click at [451, 499] on button "Selecionar indivíduo" at bounding box center [408, 509] width 121 height 26
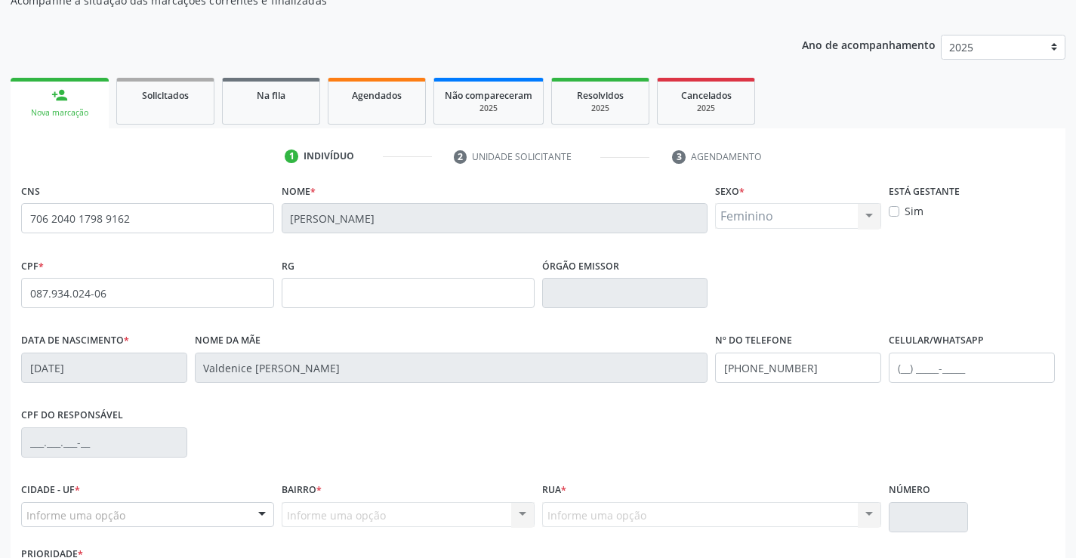
scroll to position [261, 0]
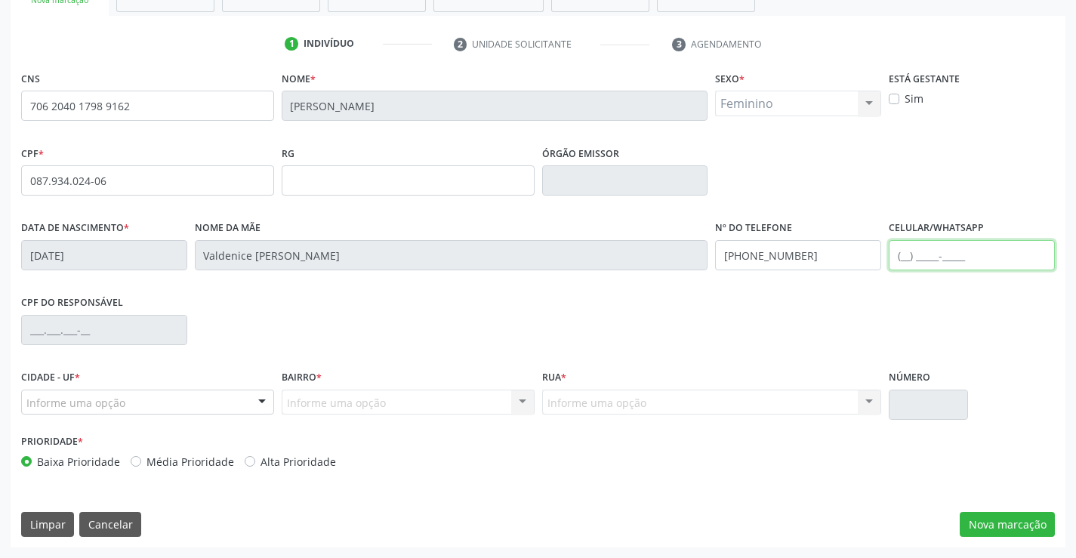
click at [903, 256] on input "text" at bounding box center [972, 255] width 166 height 30
type input "(87) 98845-7314"
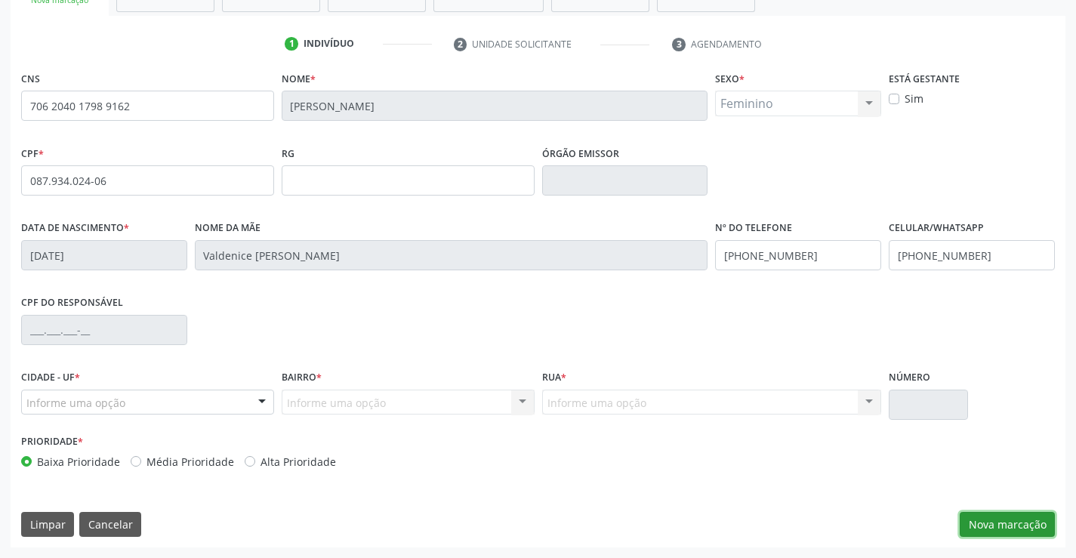
click at [1021, 527] on button "Nova marcação" at bounding box center [1007, 525] width 95 height 26
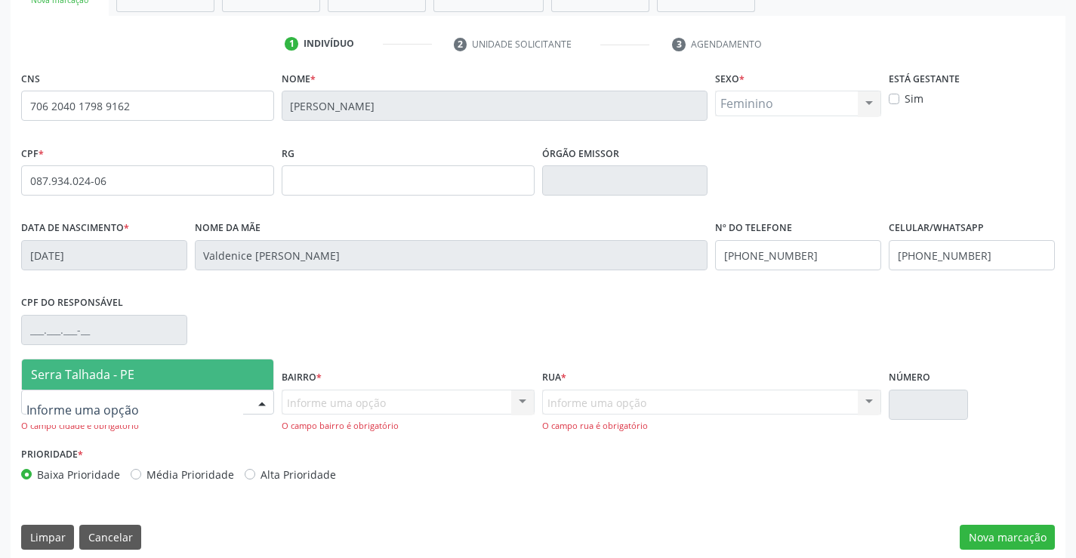
click at [107, 411] on div at bounding box center [147, 403] width 253 height 26
click at [109, 379] on span "Serra Talhada - PE" at bounding box center [82, 374] width 103 height 17
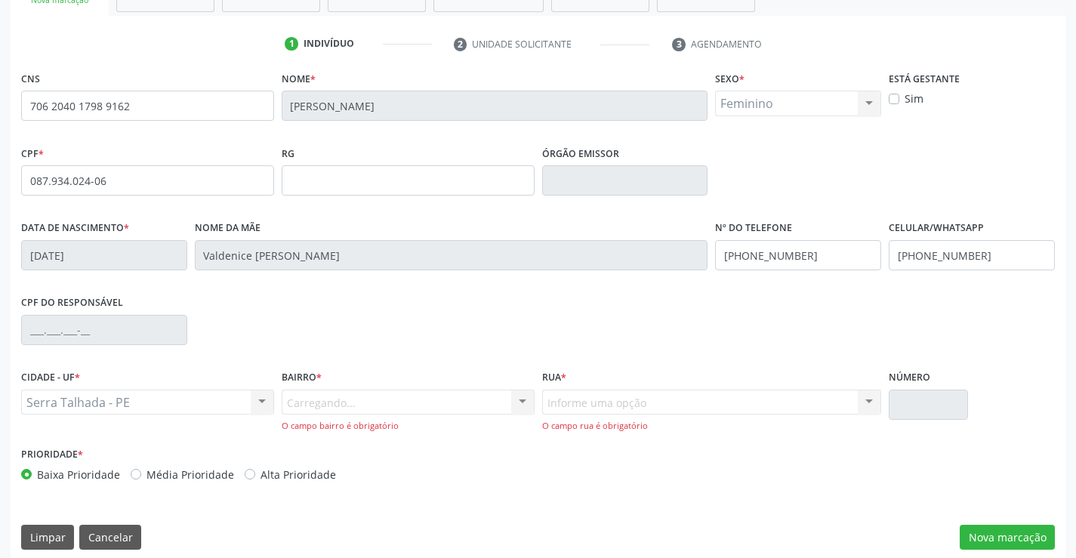
click at [328, 403] on div "Carregando... Nenhum resultado encontrado para: " " Nenhuma opção encontrada. D…" at bounding box center [408, 411] width 253 height 43
click at [419, 402] on div "Carregando... Nenhum resultado encontrado para: " " Nenhuma opção encontrada. D…" at bounding box center [408, 411] width 253 height 43
click at [418, 405] on div "Informe uma opção" at bounding box center [408, 403] width 253 height 26
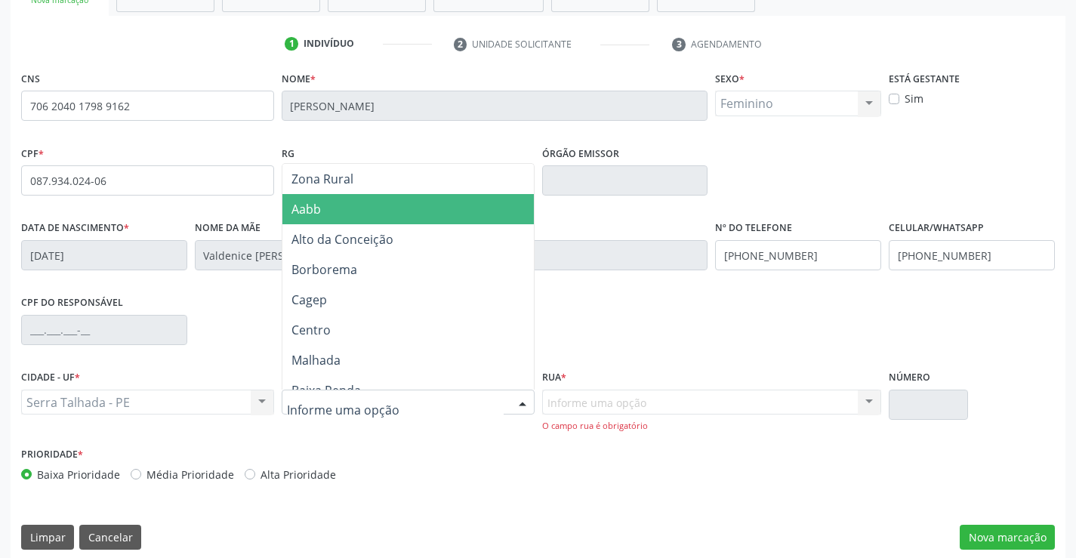
click at [386, 202] on span "Aabb" at bounding box center [408, 209] width 252 height 30
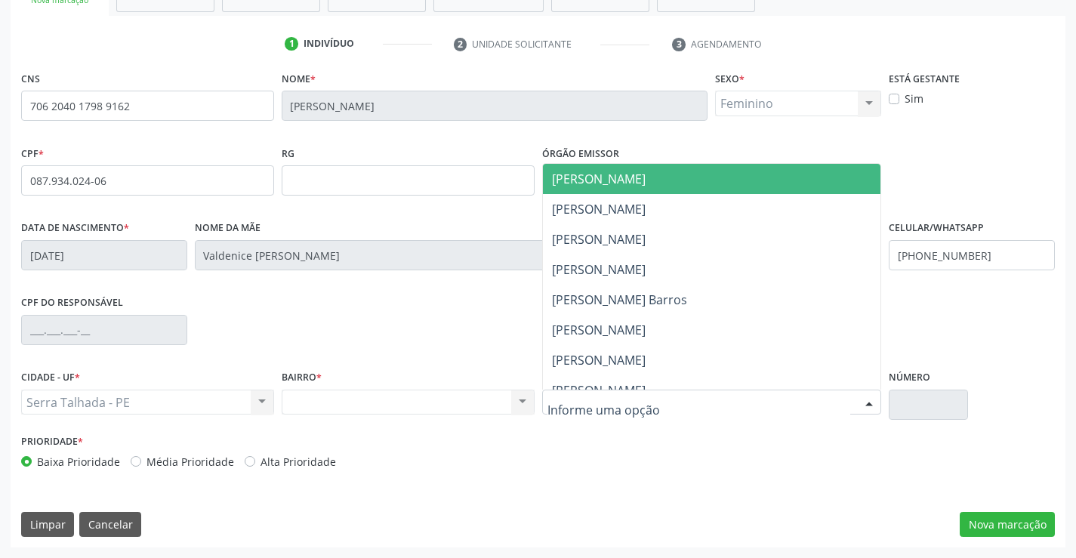
click at [600, 412] on div at bounding box center [712, 403] width 340 height 26
type input "quiri"
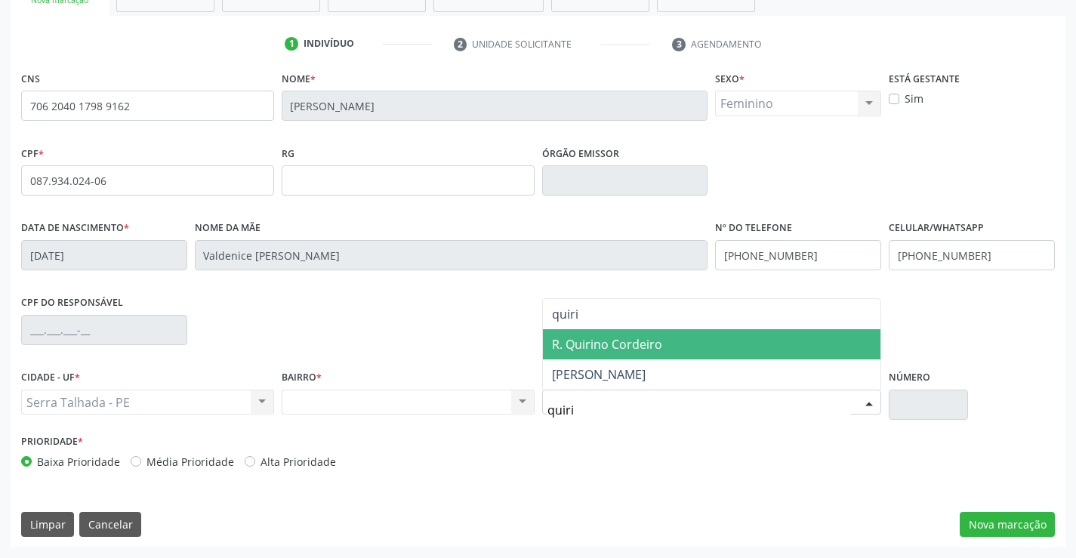
click at [765, 338] on span "R. Quirino Cordeiro" at bounding box center [712, 344] width 338 height 30
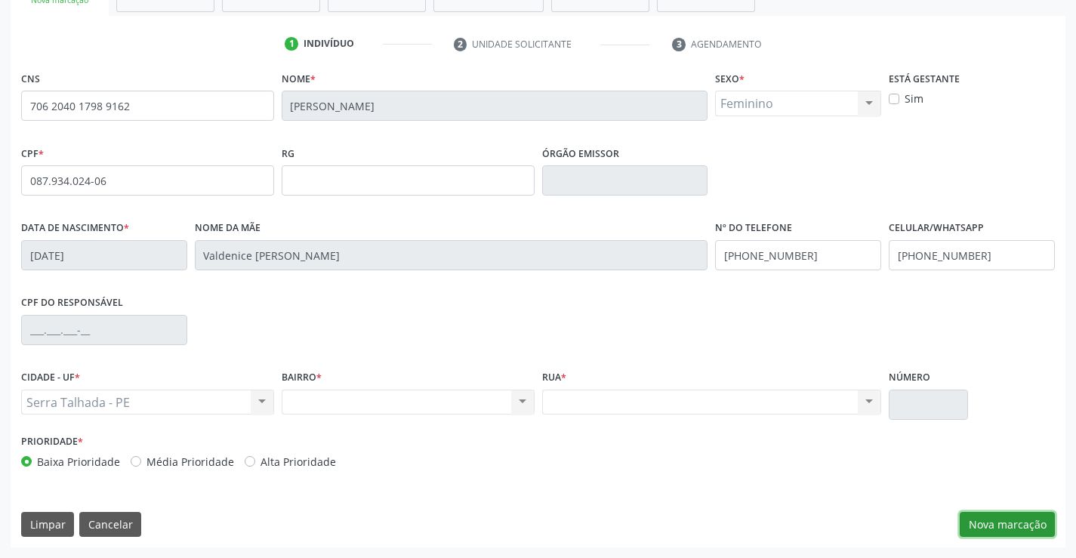
click at [1028, 529] on button "Nova marcação" at bounding box center [1007, 525] width 95 height 26
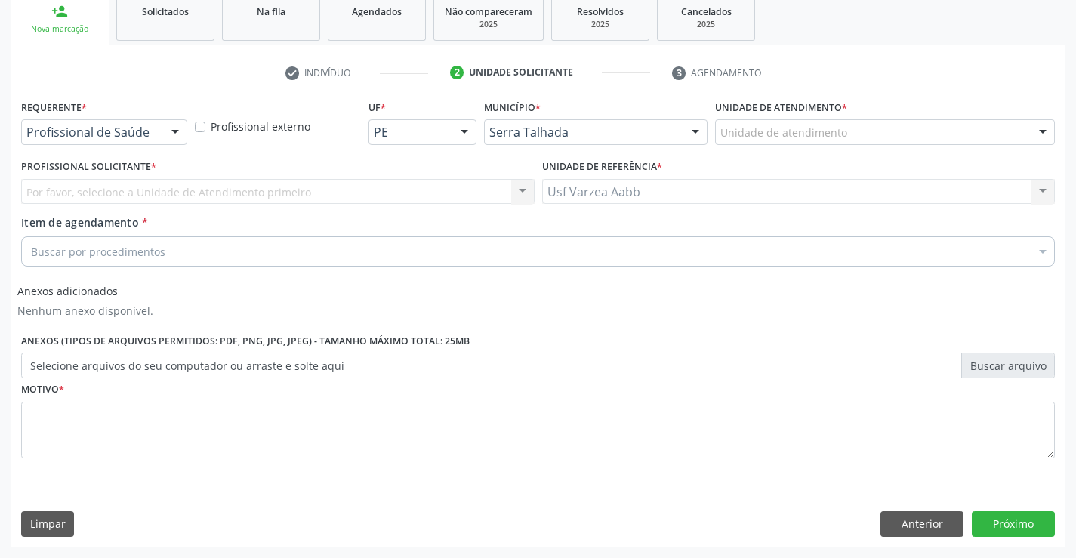
scroll to position [232, 0]
click at [169, 122] on div at bounding box center [175, 133] width 23 height 26
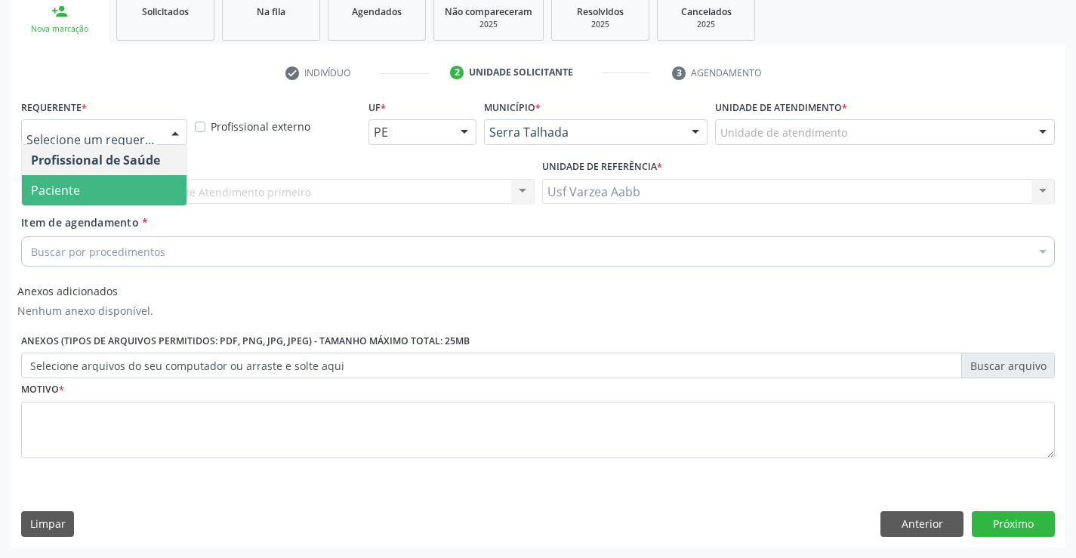
click at [163, 187] on span "Paciente" at bounding box center [104, 190] width 165 height 30
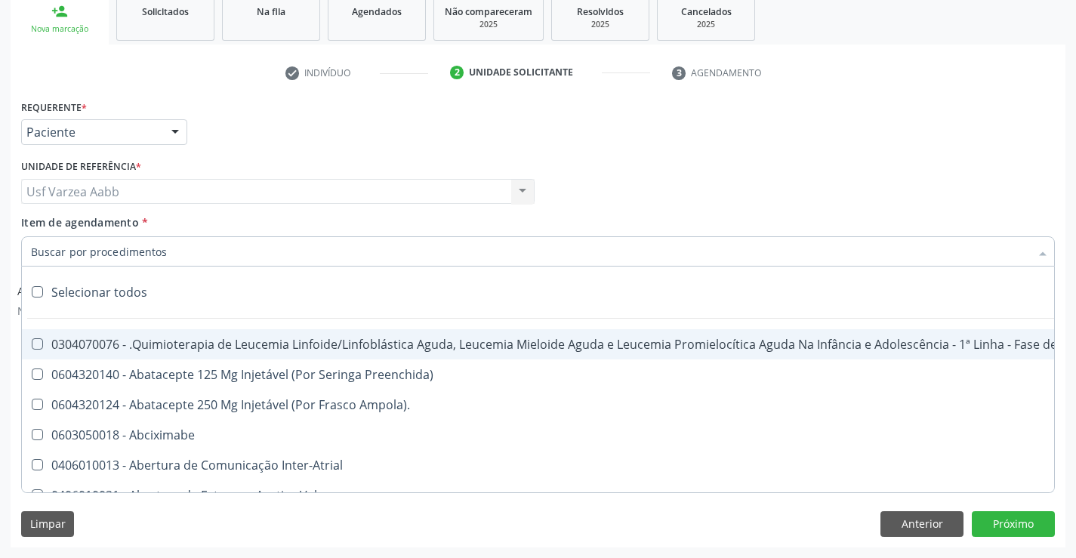
type input "u"
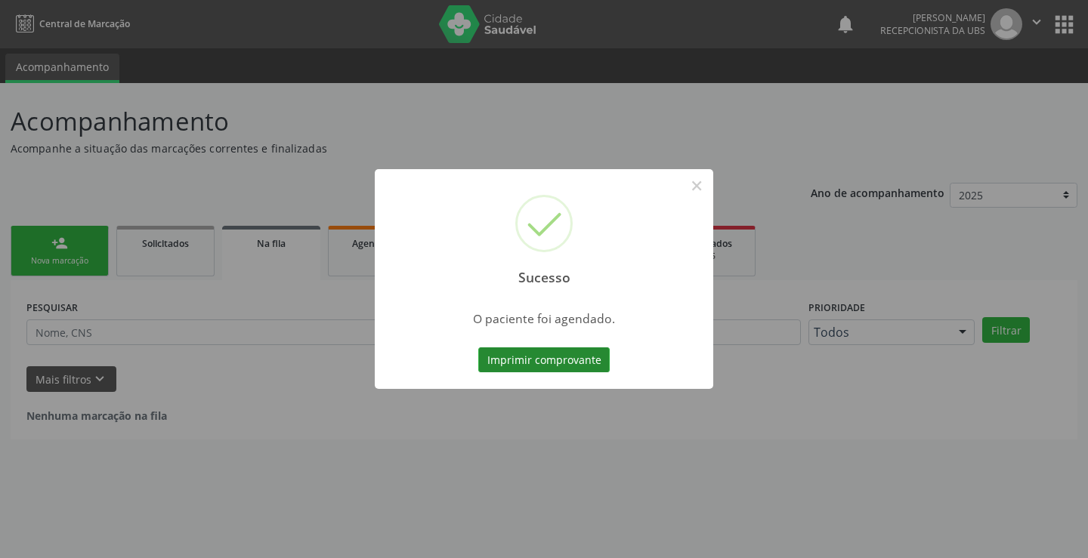
click at [555, 364] on button "Imprimir comprovante" at bounding box center [543, 360] width 131 height 26
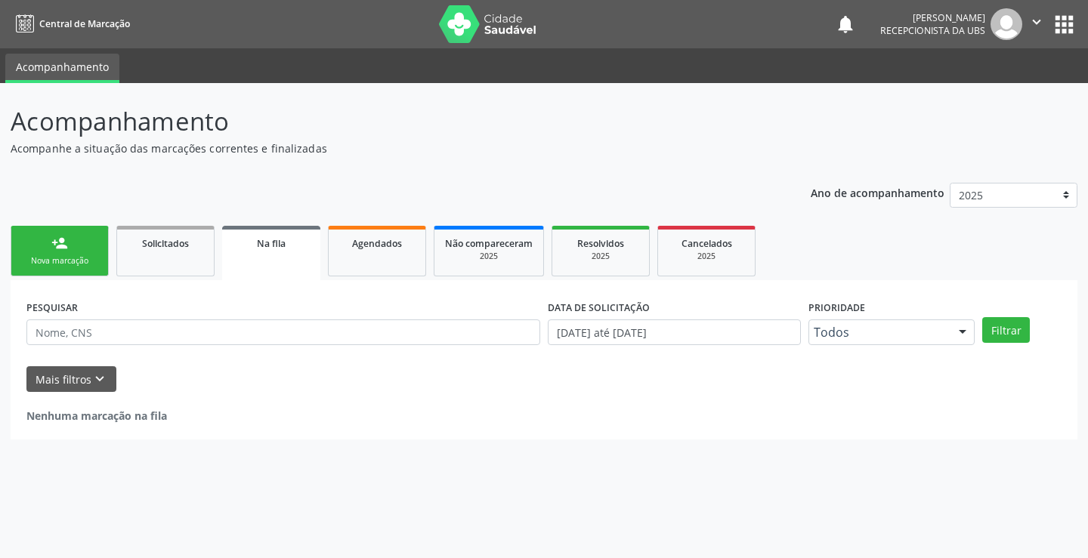
click at [100, 261] on link "person_add Nova marcação" at bounding box center [60, 251] width 98 height 51
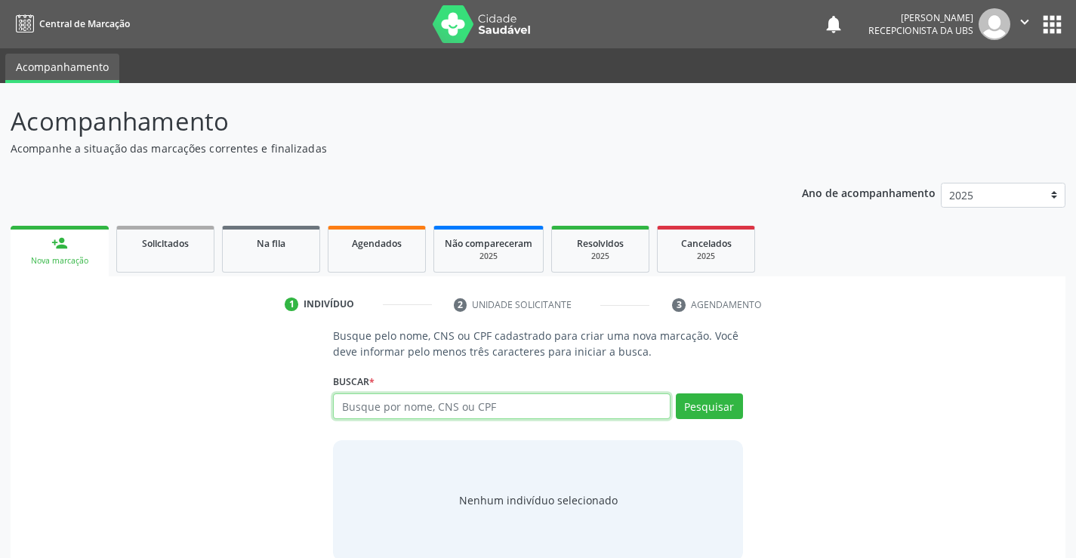
click at [348, 397] on input "text" at bounding box center [501, 406] width 337 height 26
type input "36274240772"
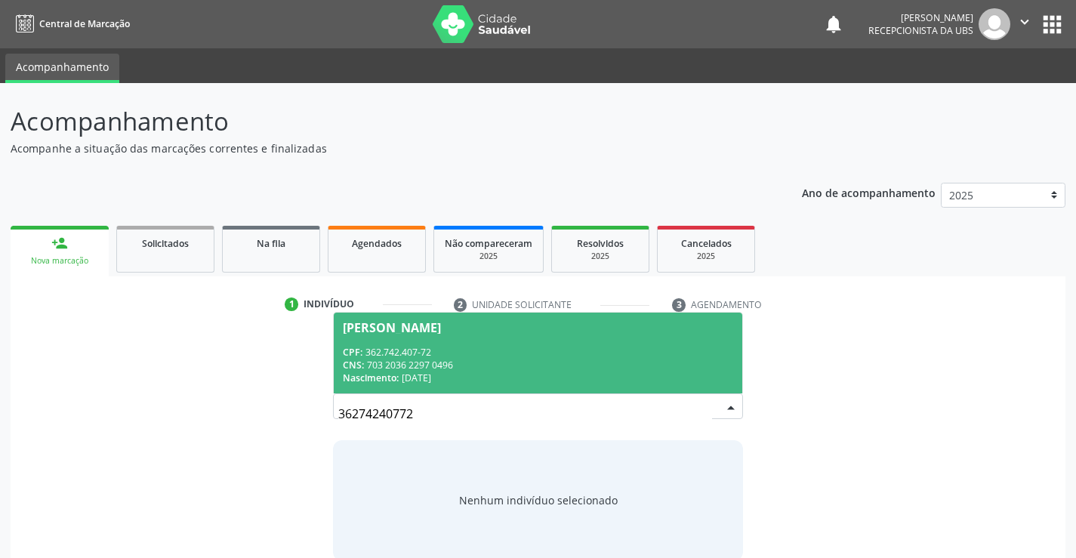
click at [461, 335] on span "[PERSON_NAME] CPF: 362.742.407-72 CNS: 703 2036 2297 0496 Nascimento: [DATE]" at bounding box center [538, 353] width 408 height 81
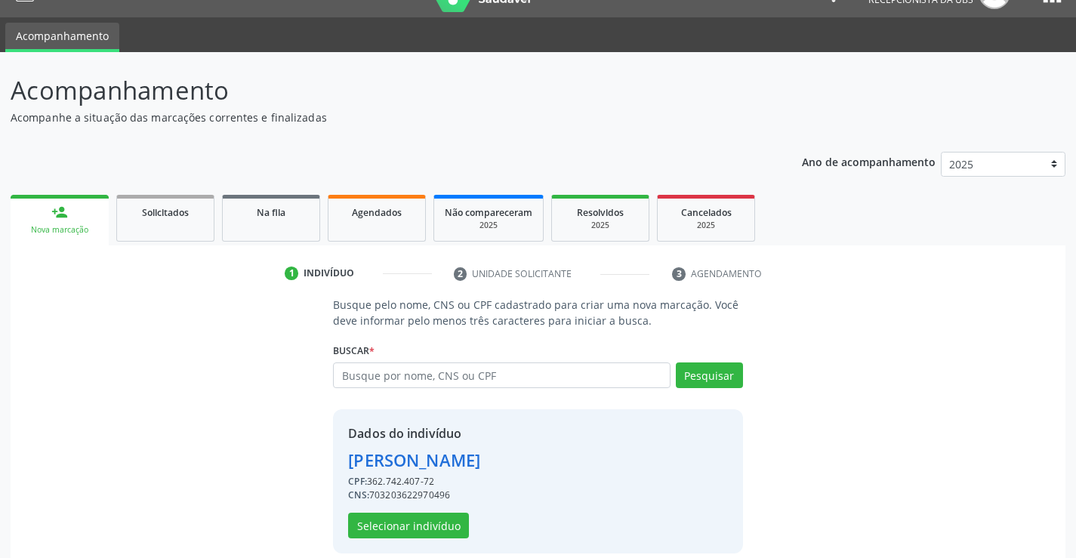
scroll to position [48, 0]
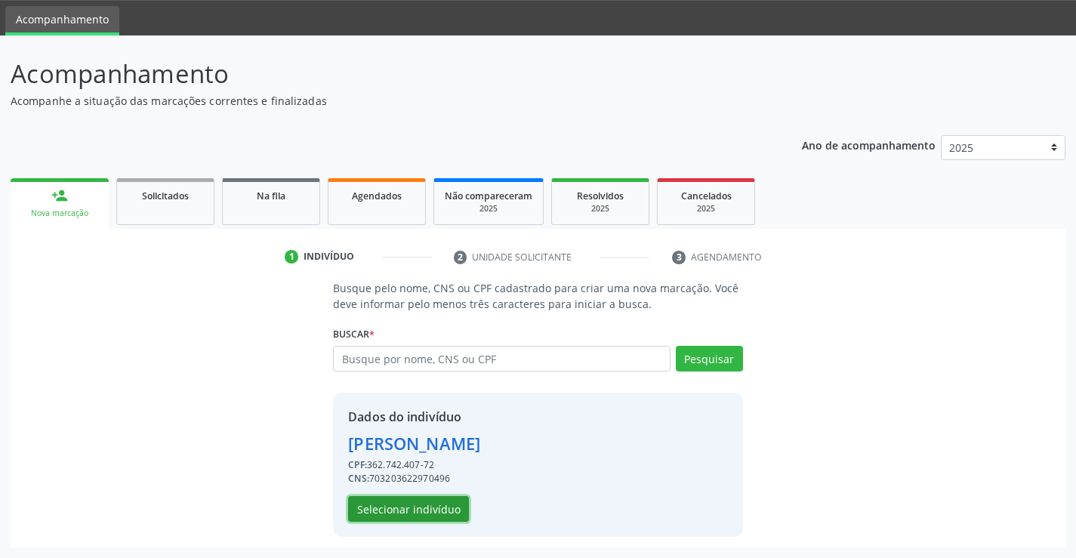
click at [432, 514] on button "Selecionar indivíduo" at bounding box center [408, 509] width 121 height 26
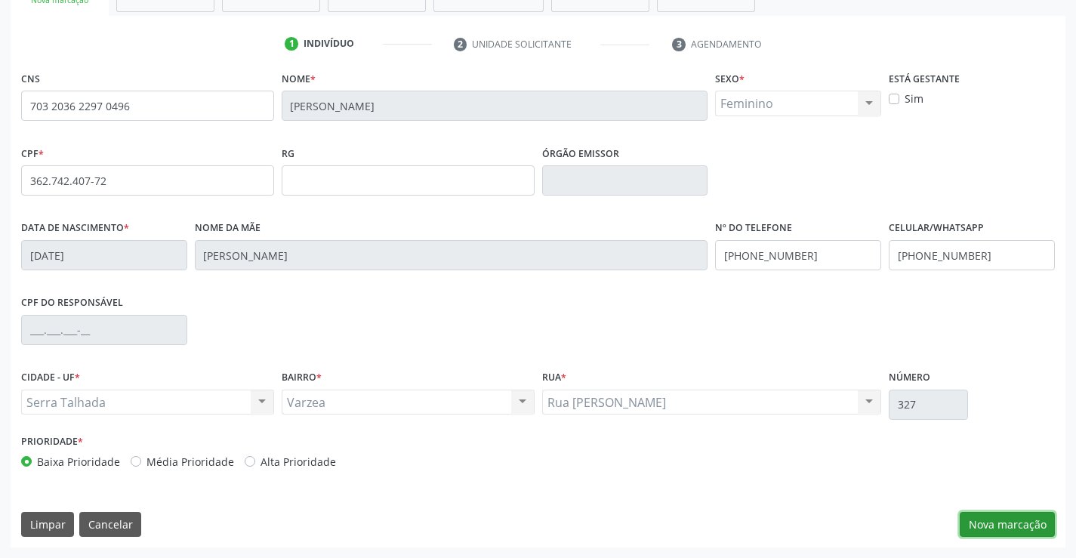
click at [995, 521] on button "Nova marcação" at bounding box center [1007, 525] width 95 height 26
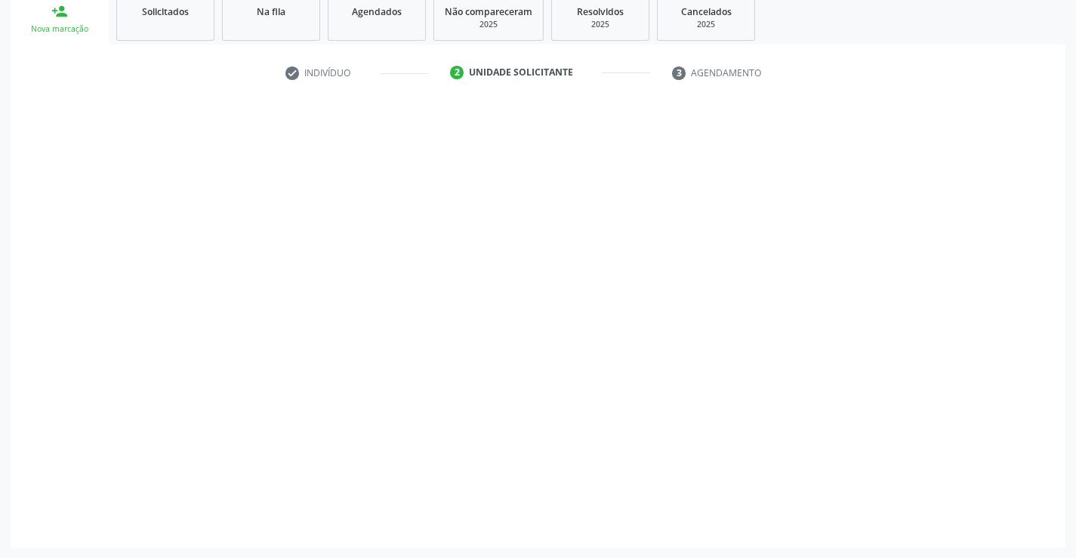
scroll to position [232, 0]
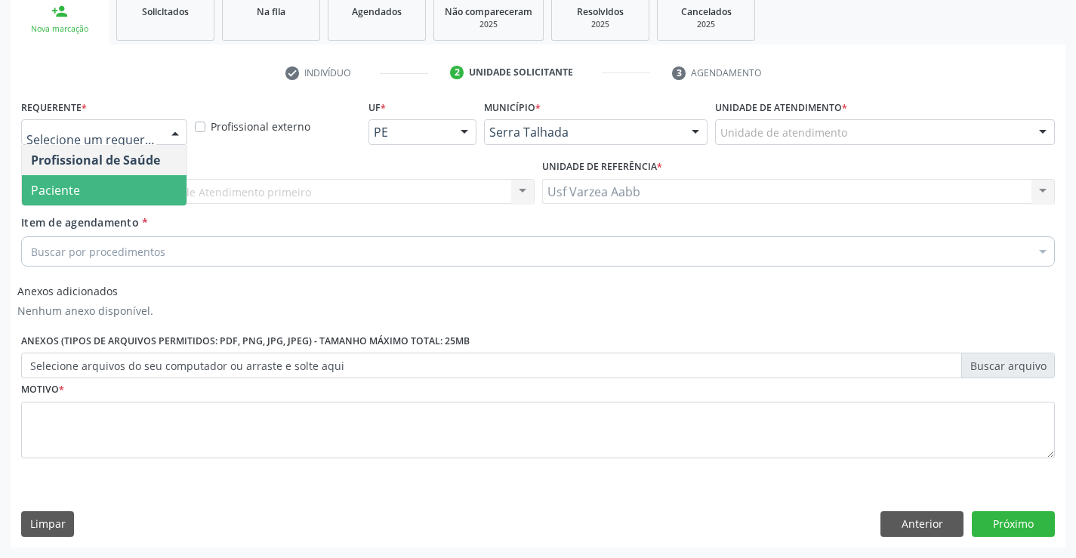
click at [77, 195] on span "Paciente" at bounding box center [55, 190] width 49 height 17
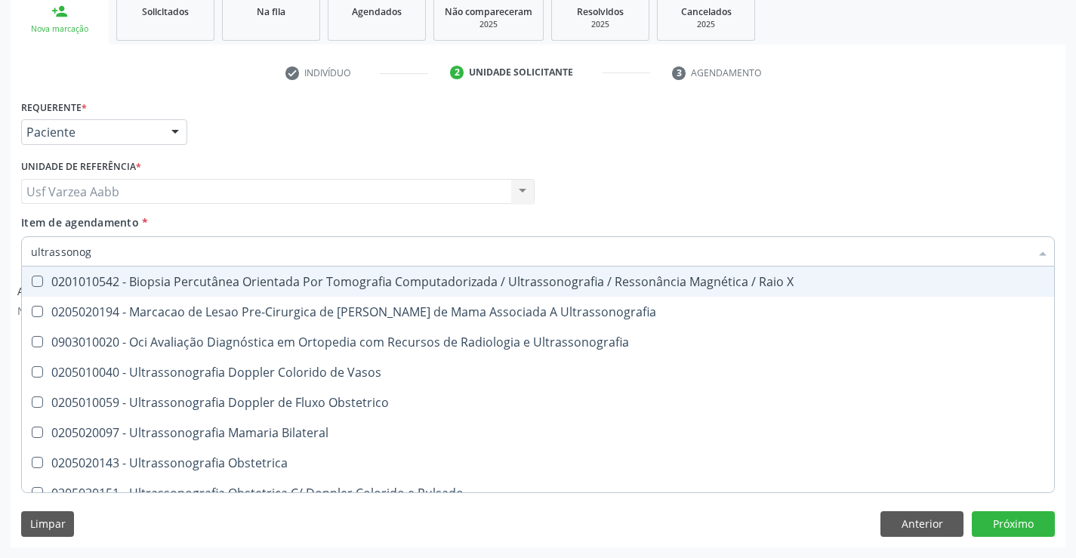
type input "ultrassonogr"
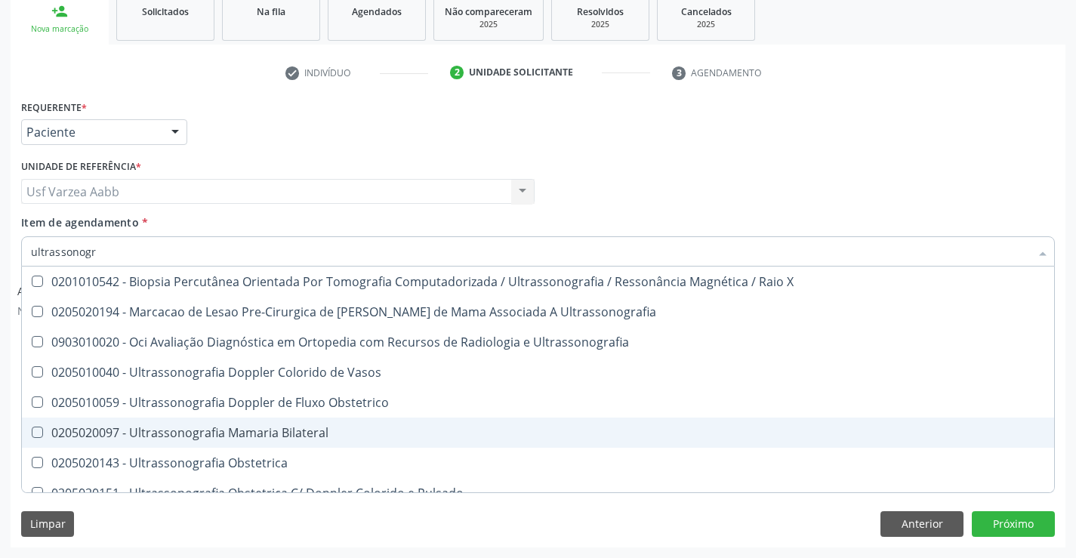
click at [246, 428] on div "0205020097 - Ultrassonografia Mamaria Bilateral" at bounding box center [538, 433] width 1014 height 12
checkbox Bilateral "true"
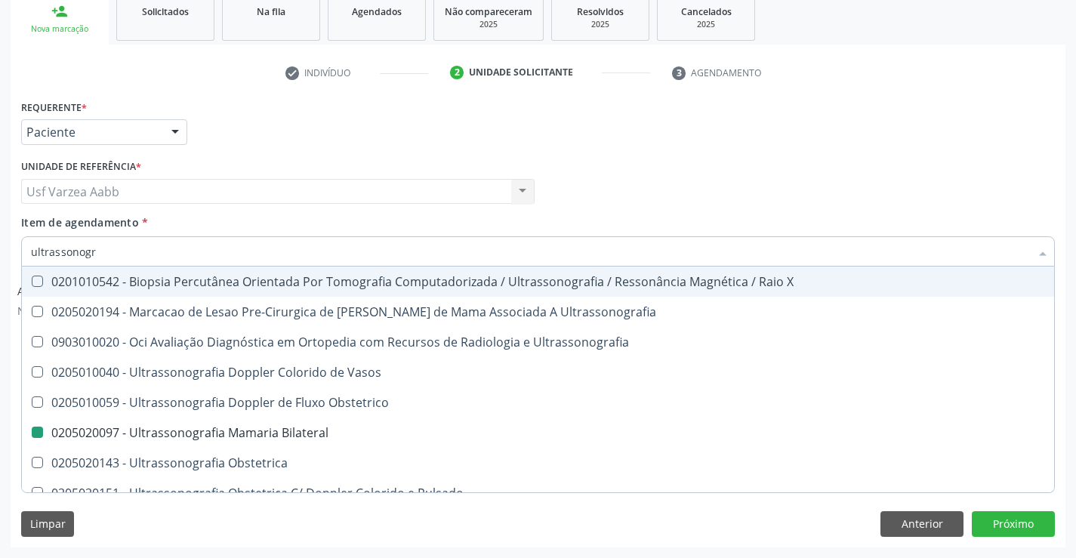
click at [829, 173] on div "Profissional Solicitante Por favor, selecione a Unidade de Atendimento primeiro…" at bounding box center [538, 185] width 1042 height 59
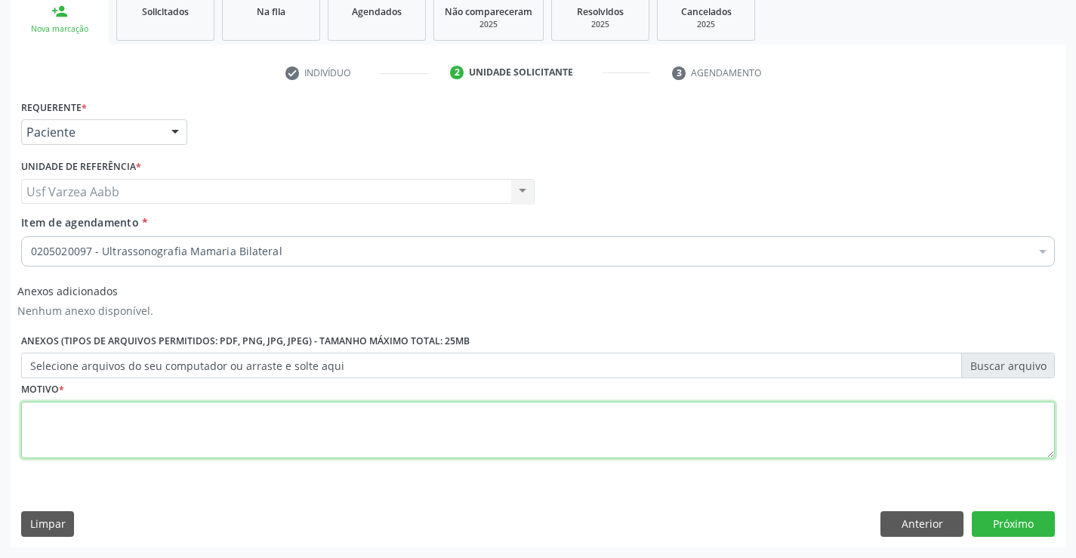
drag, startPoint x: 502, startPoint y: 424, endPoint x: 553, endPoint y: 428, distance: 50.8
click at [502, 425] on textarea at bounding box center [538, 430] width 1034 height 57
type textarea "x"
click at [1034, 530] on button "Próximo" at bounding box center [1013, 524] width 83 height 26
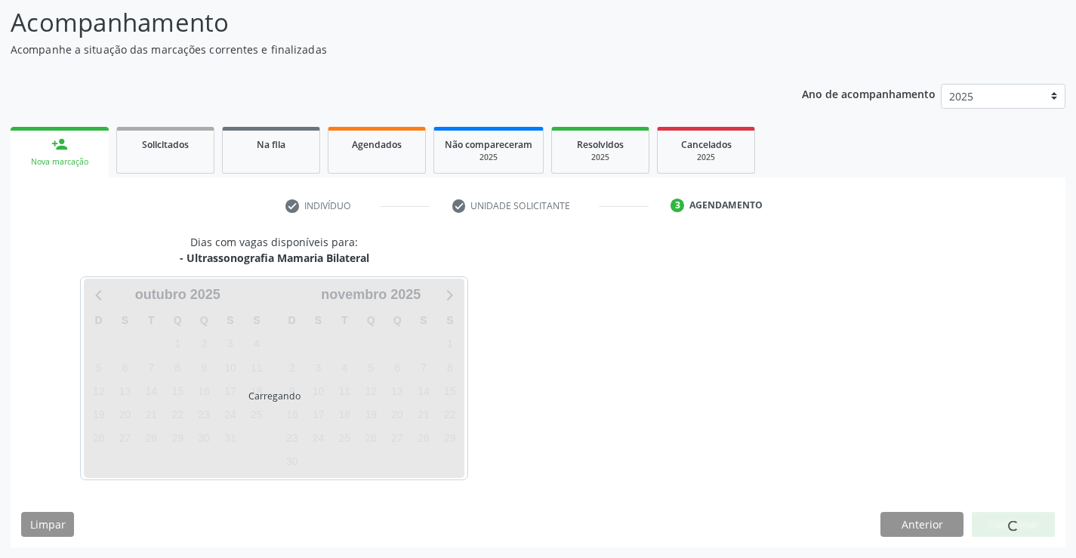
scroll to position [99, 0]
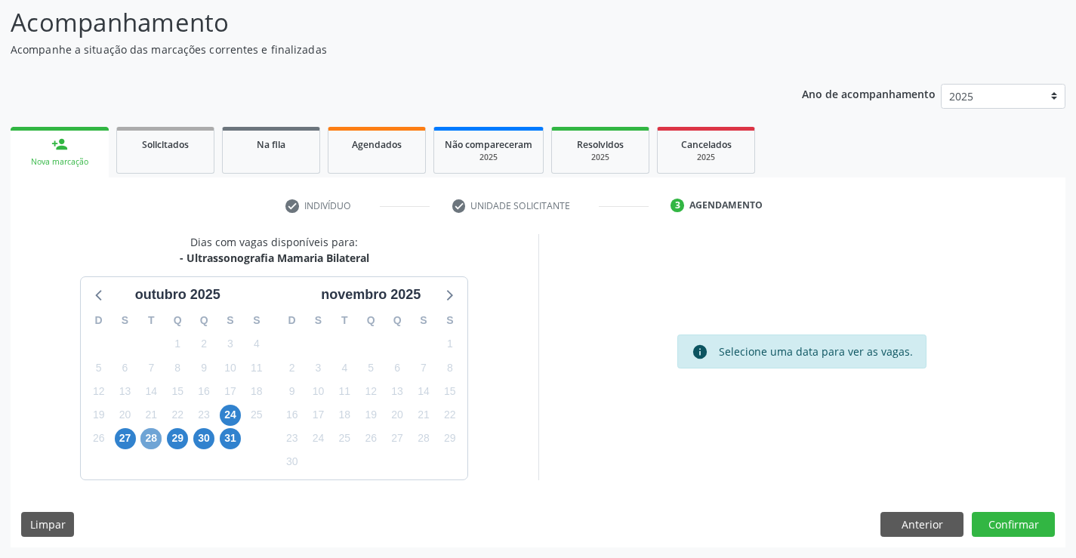
click at [147, 440] on span "28" at bounding box center [150, 438] width 21 height 21
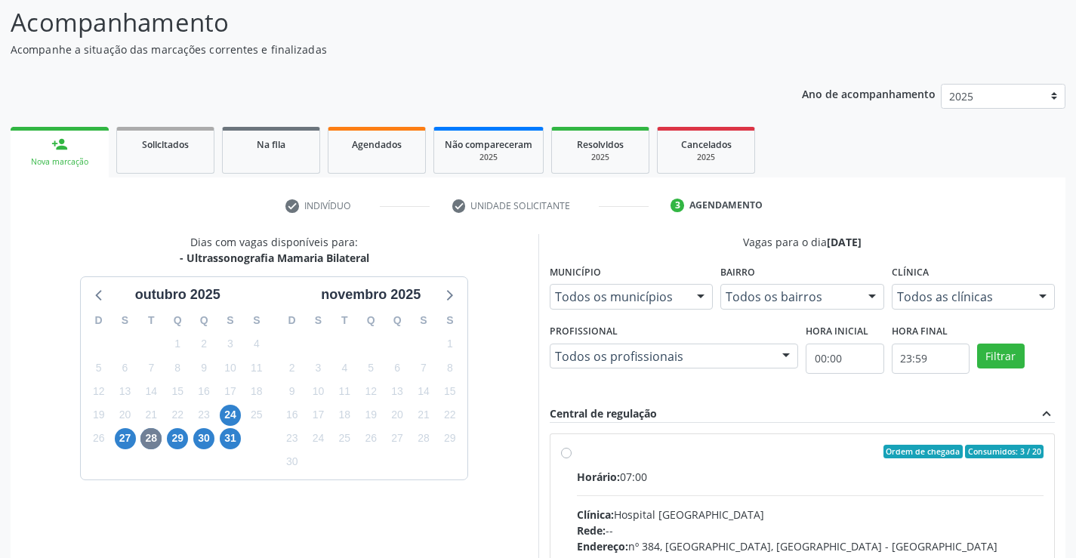
click at [647, 469] on div "Horário: 07:00" at bounding box center [811, 477] width 468 height 16
click at [572, 458] on input "Ordem de chegada Consumidos: 3 / 20 Horário: 07:00 Clínica: Hospital [GEOGRAPHI…" at bounding box center [566, 452] width 11 height 14
radio input "true"
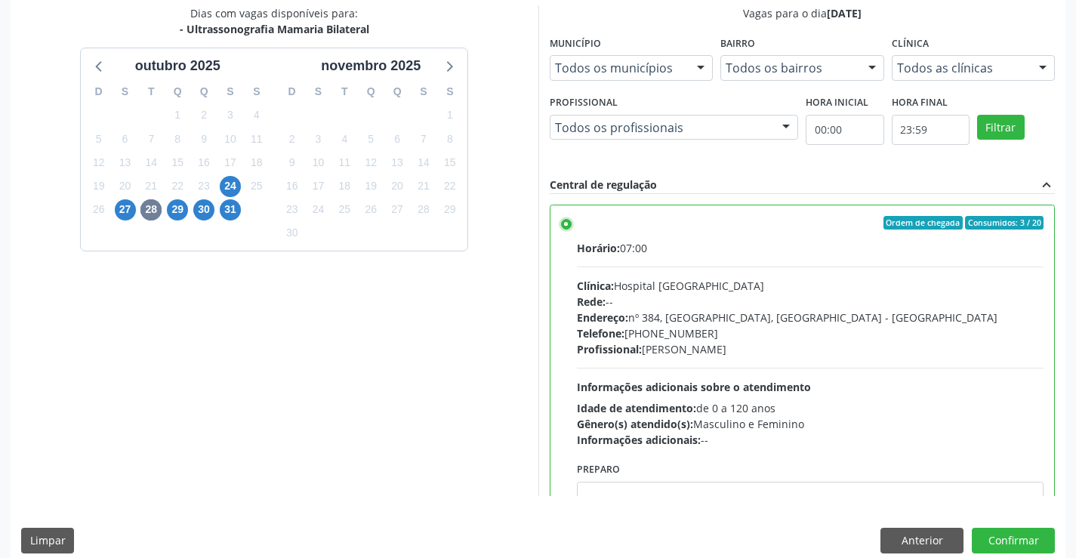
scroll to position [344, 0]
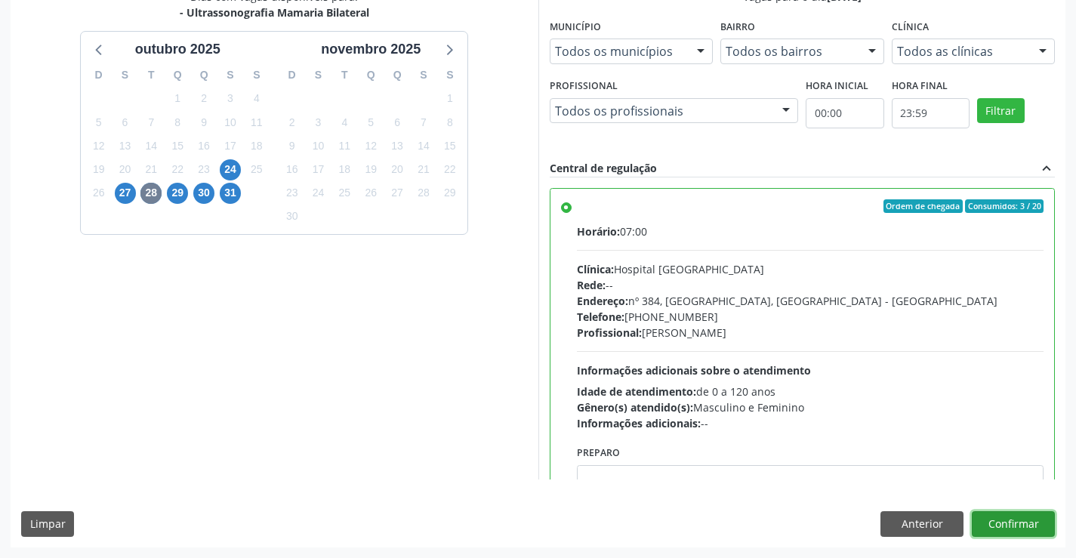
click at [1045, 519] on button "Confirmar" at bounding box center [1013, 524] width 83 height 26
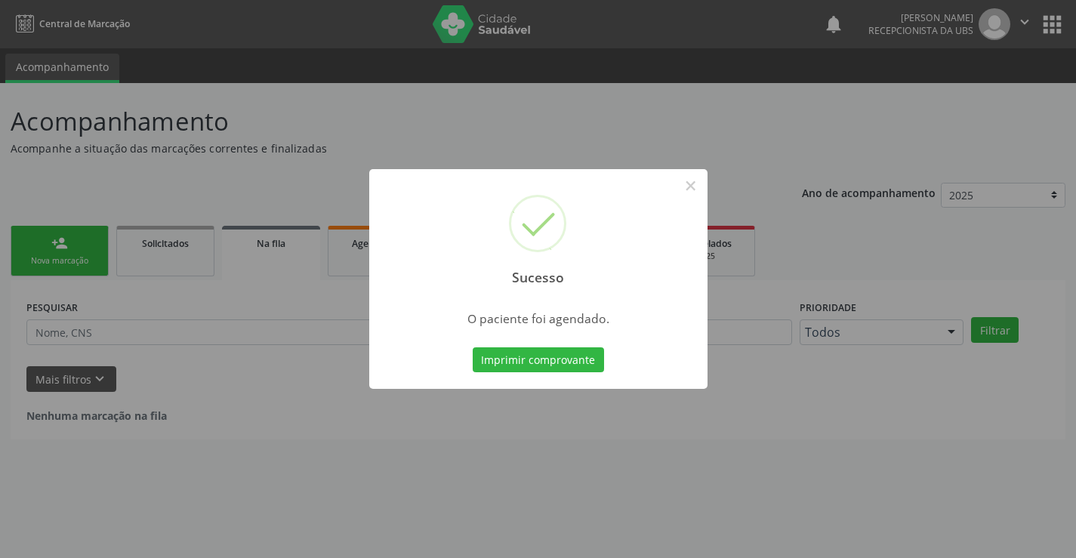
scroll to position [0, 0]
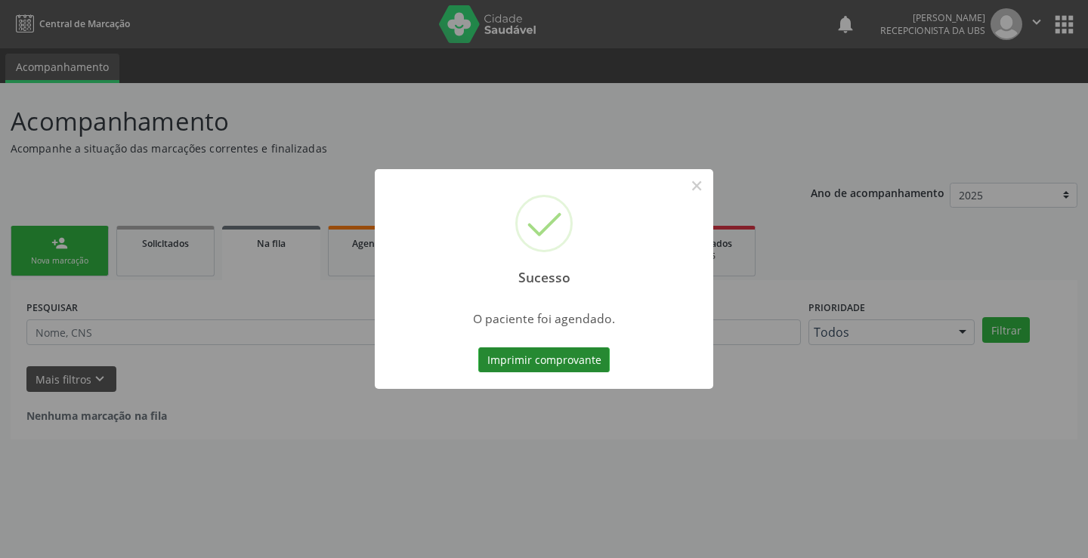
click at [529, 356] on button "Imprimir comprovante" at bounding box center [543, 360] width 131 height 26
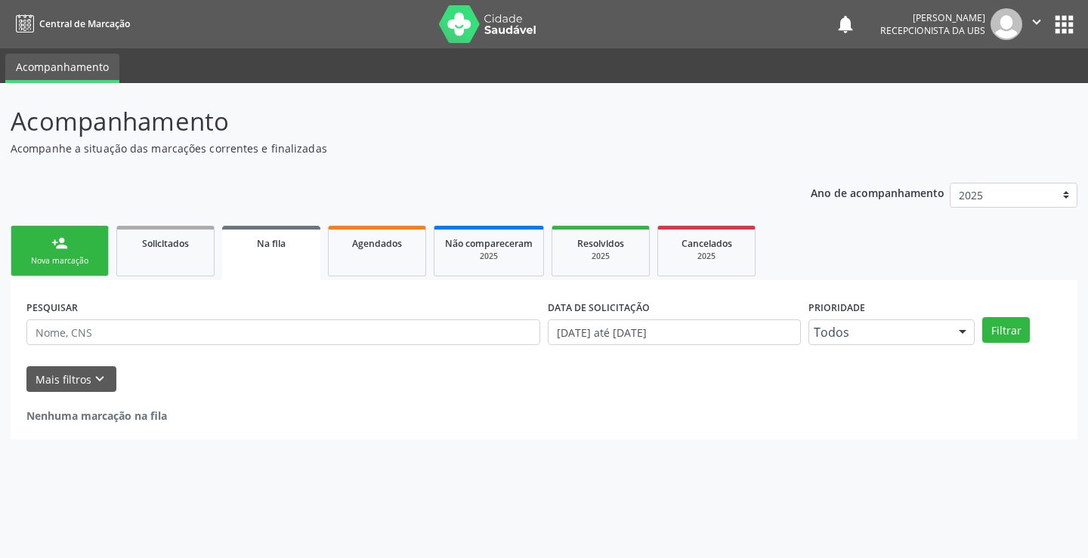
click at [51, 252] on link "person_add Nova marcação" at bounding box center [60, 251] width 98 height 51
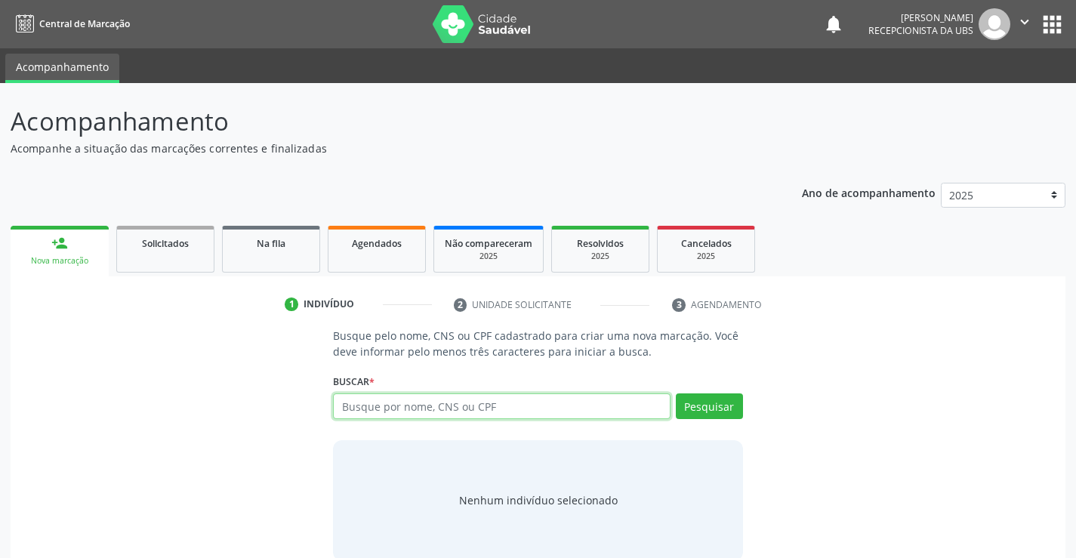
click at [400, 406] on input "text" at bounding box center [501, 406] width 337 height 26
type input "700402415094944"
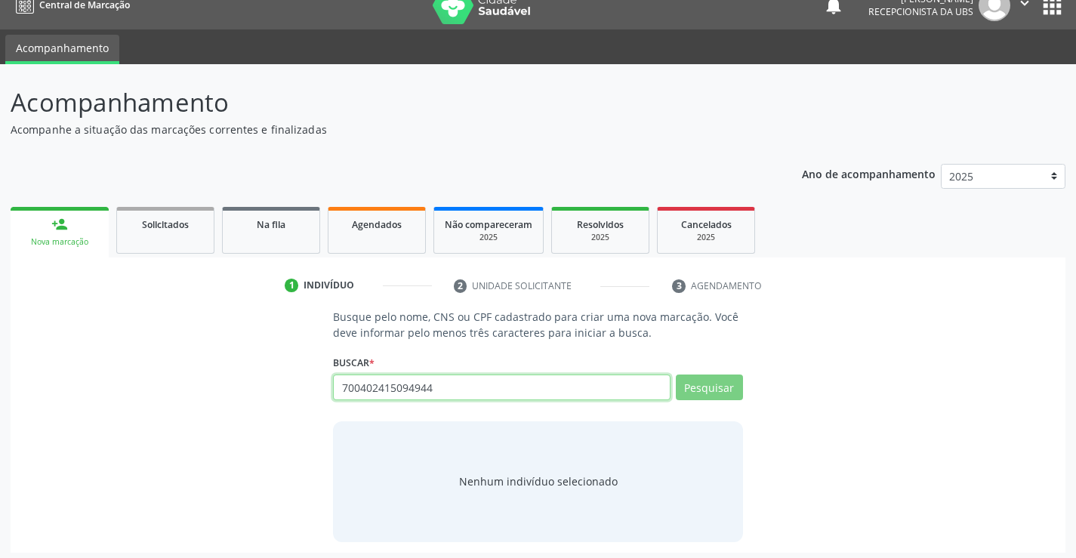
scroll to position [24, 0]
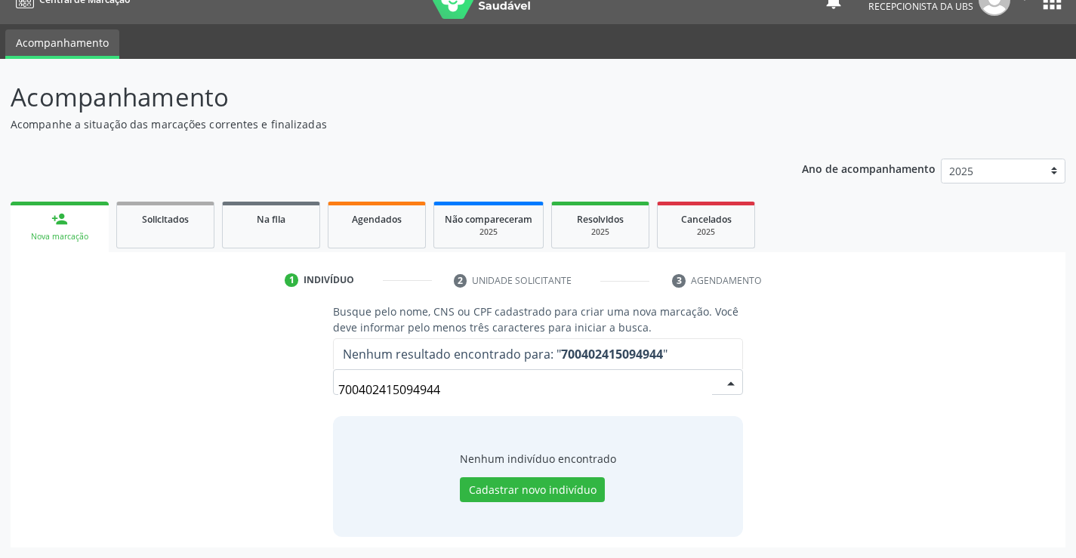
click at [603, 375] on input "700402415094944" at bounding box center [524, 390] width 373 height 30
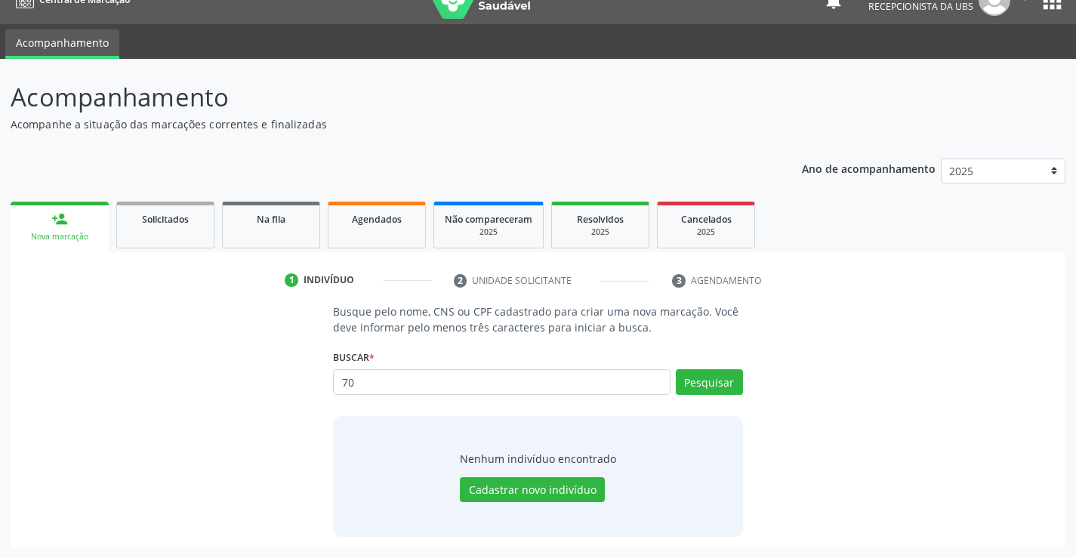
type input "7"
type input "conceição de [PERSON_NAME]"
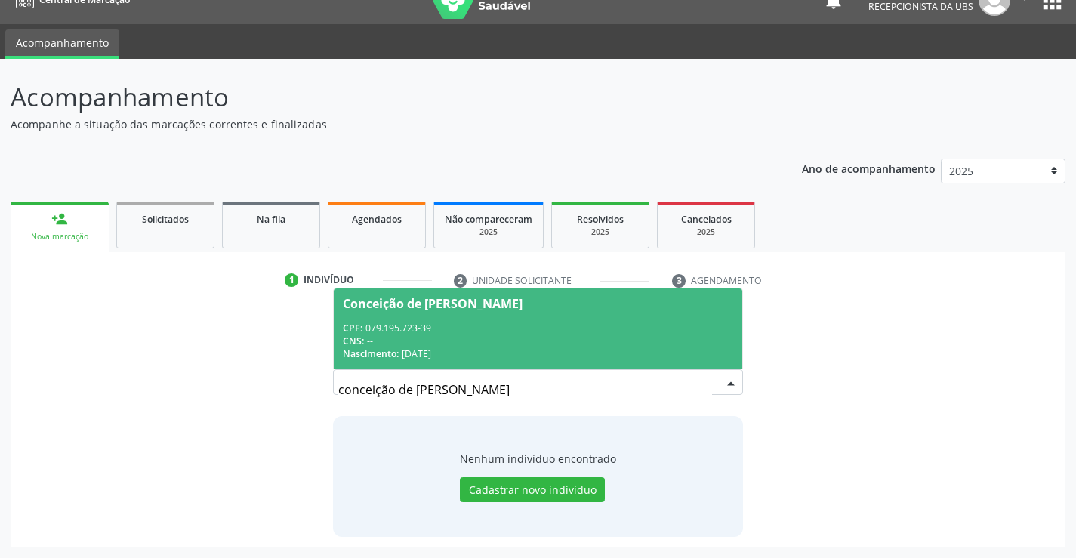
click at [572, 335] on div "CNS: --" at bounding box center [538, 341] width 390 height 13
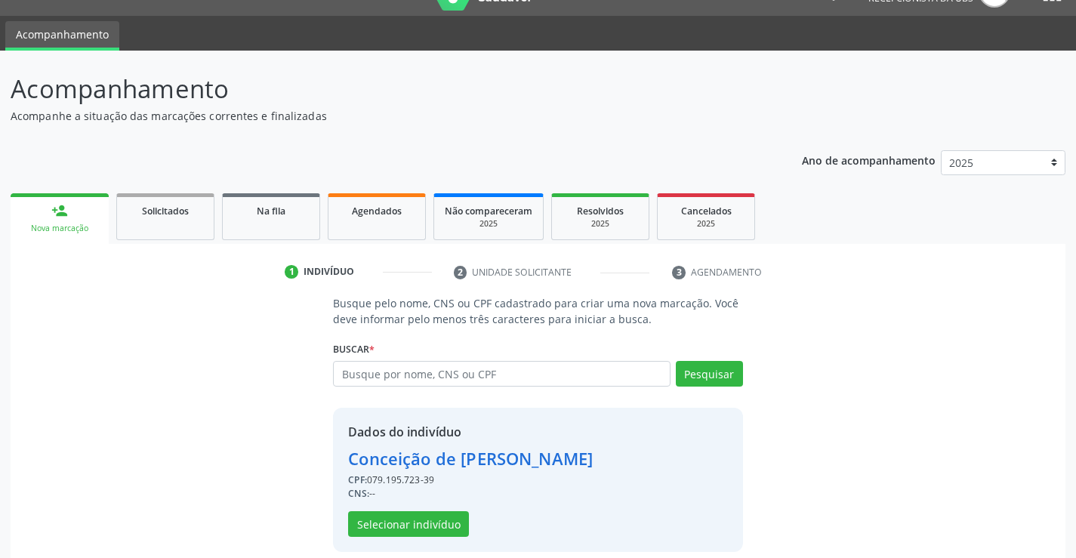
scroll to position [48, 0]
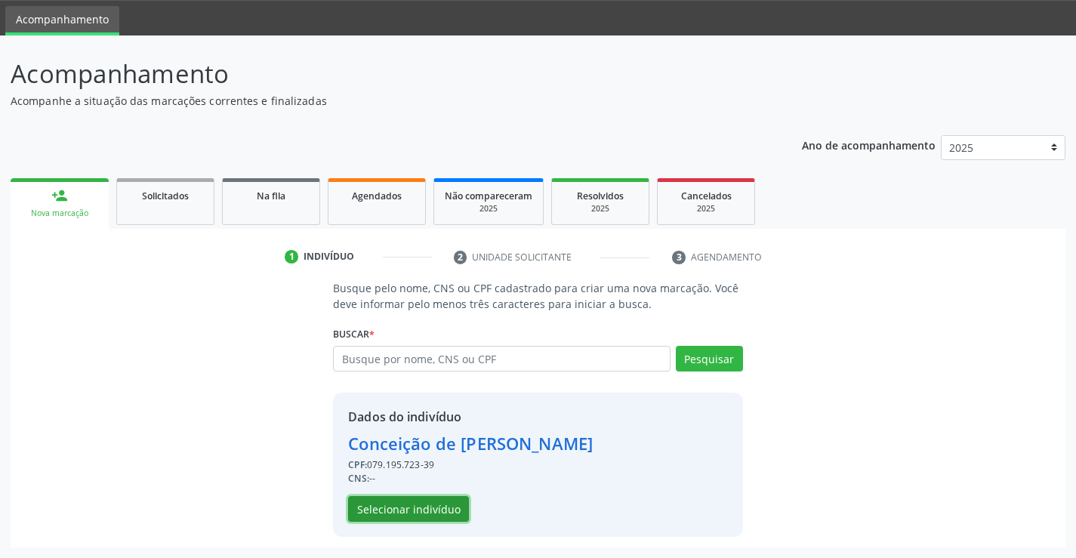
click at [381, 498] on button "Selecionar indivíduo" at bounding box center [408, 509] width 121 height 26
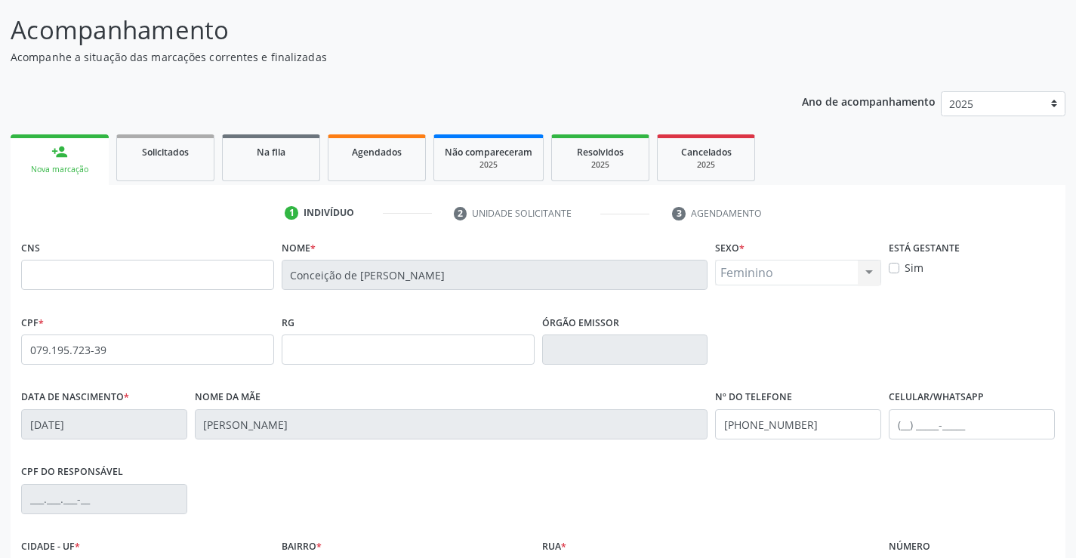
scroll to position [261, 0]
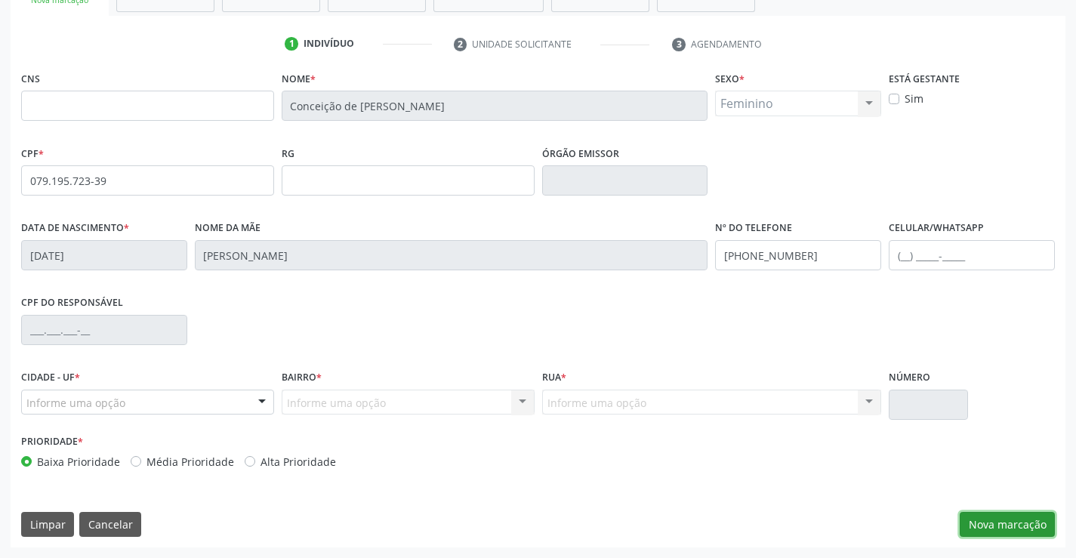
click at [1011, 512] on button "Nova marcação" at bounding box center [1007, 525] width 95 height 26
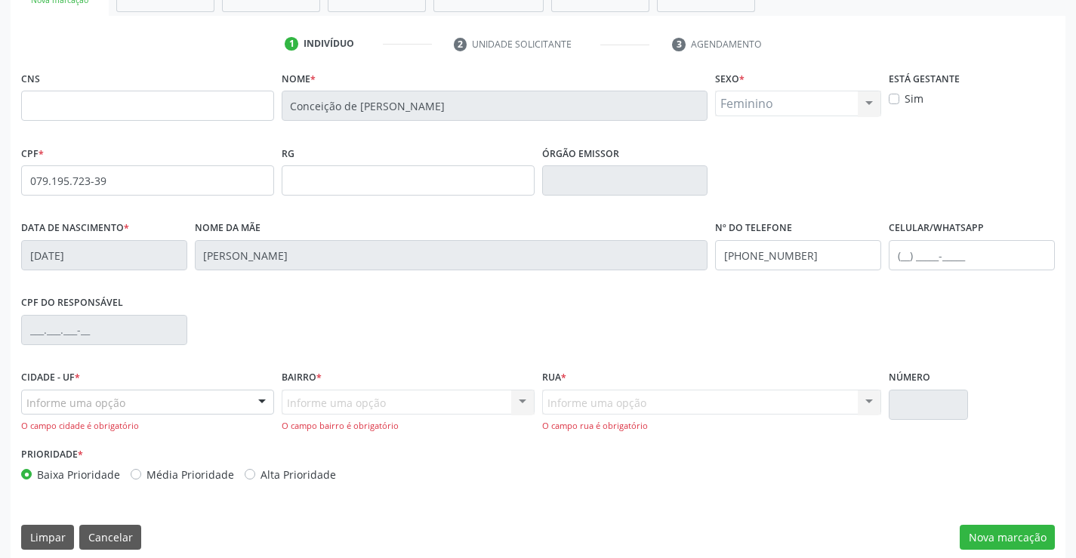
click at [887, 257] on div "Celular/WhatsApp" at bounding box center [972, 254] width 174 height 75
click at [911, 256] on input "text" at bounding box center [972, 255] width 166 height 30
type input "[PHONE_NUMBER]"
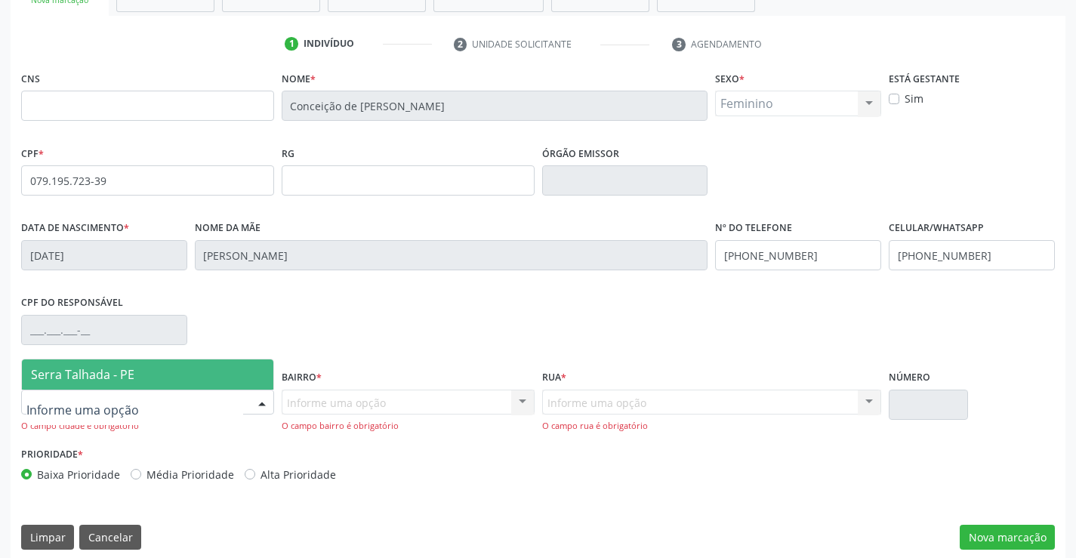
click at [116, 412] on div at bounding box center [147, 403] width 253 height 26
click at [113, 374] on span "Serra Talhada - PE" at bounding box center [82, 374] width 103 height 17
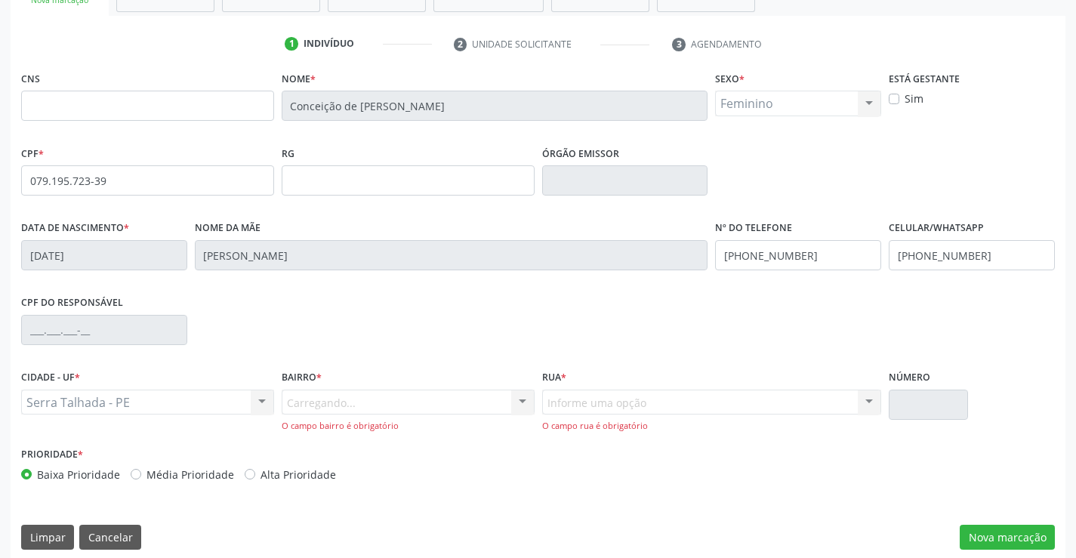
click at [302, 411] on div "Carregando... Nenhum resultado encontrado para: " " Nenhuma opção encontrada. D…" at bounding box center [408, 411] width 253 height 43
click at [310, 411] on div "Informe uma opção" at bounding box center [408, 403] width 253 height 26
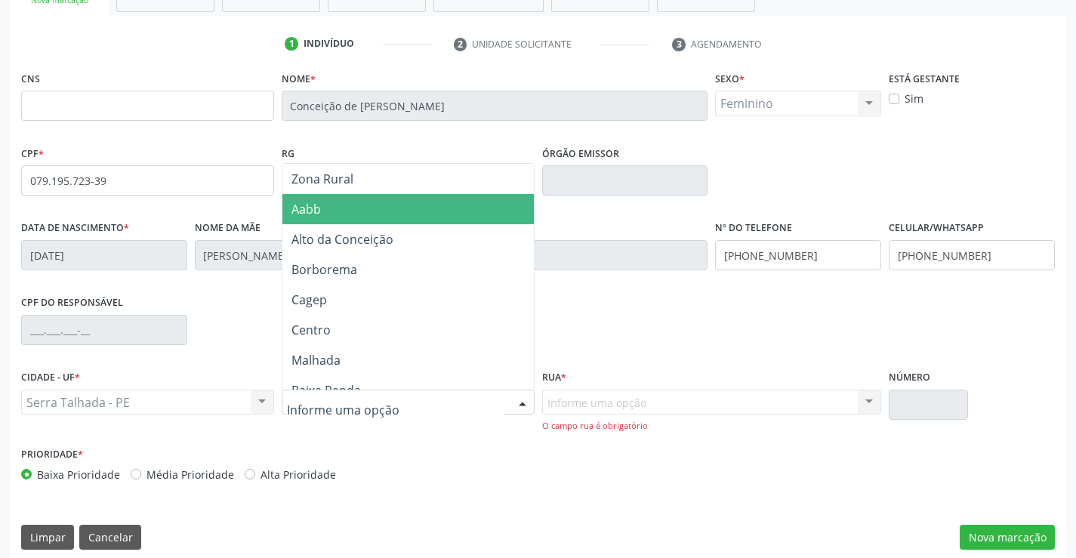
click at [367, 197] on span "Aabb" at bounding box center [408, 209] width 252 height 30
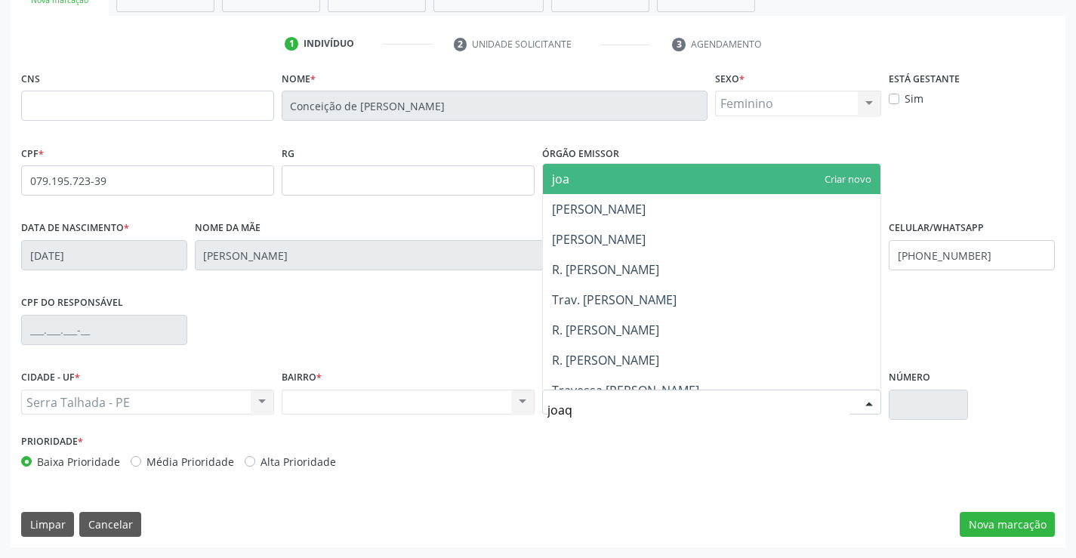
type input "joaqu"
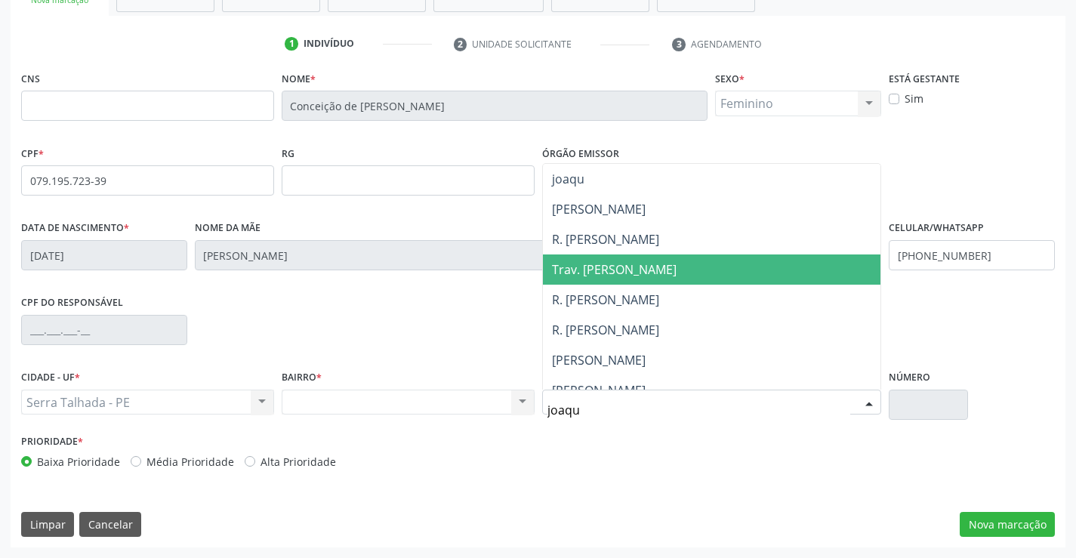
click at [653, 263] on span "Trav. [PERSON_NAME]" at bounding box center [614, 269] width 125 height 17
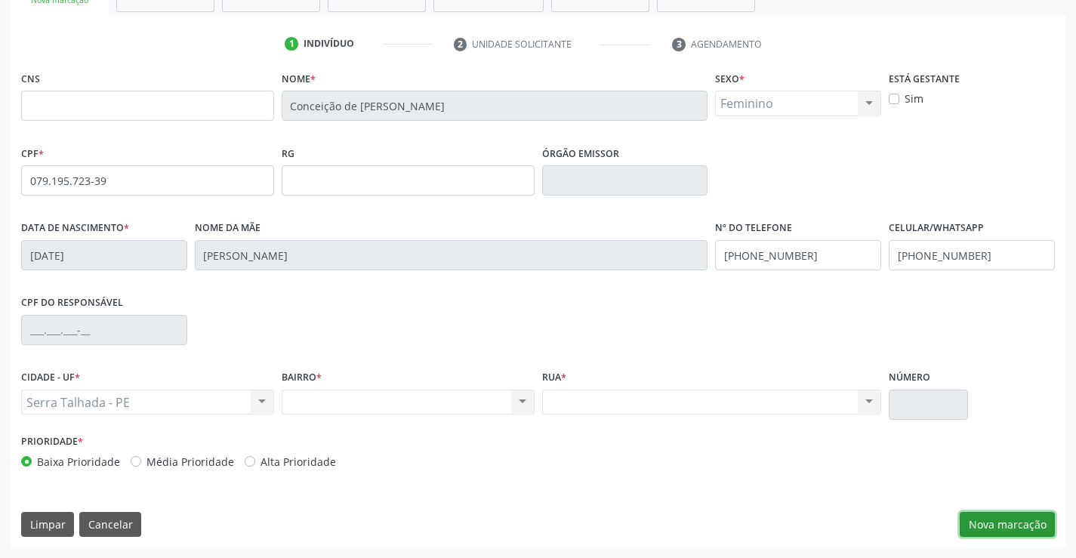
click at [1001, 535] on button "Nova marcação" at bounding box center [1007, 525] width 95 height 26
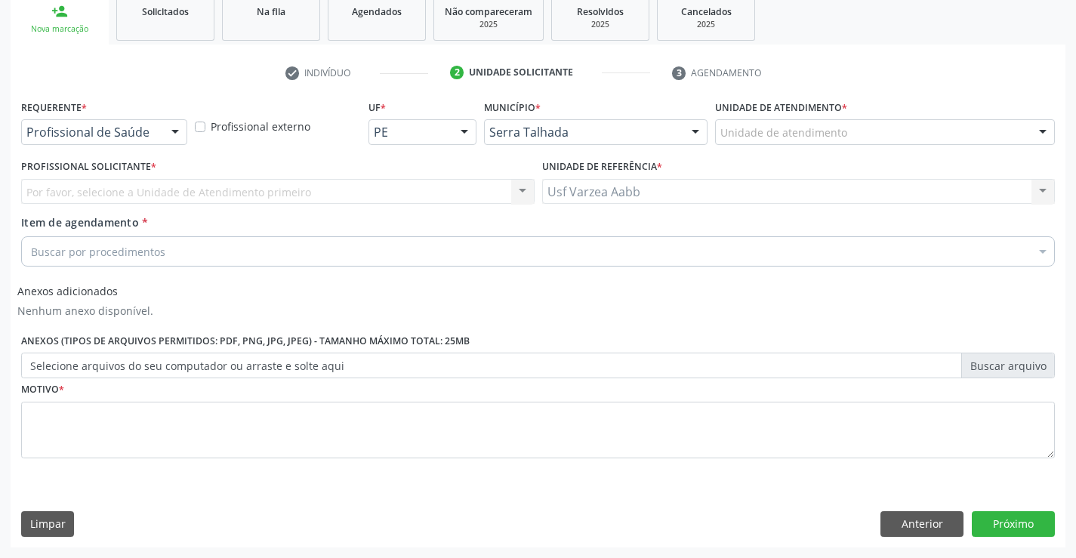
scroll to position [232, 0]
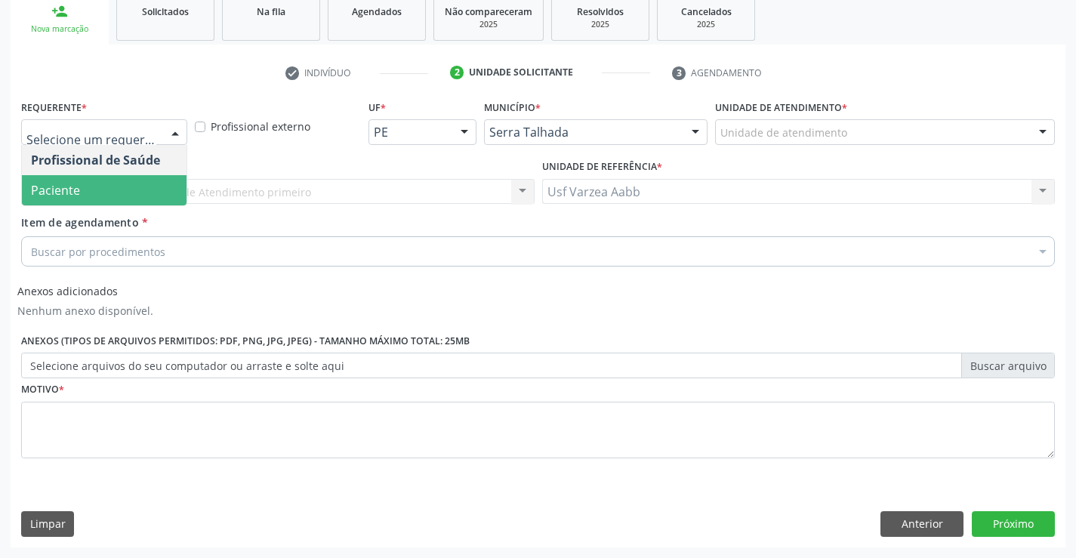
click at [131, 181] on span "Paciente" at bounding box center [104, 190] width 165 height 30
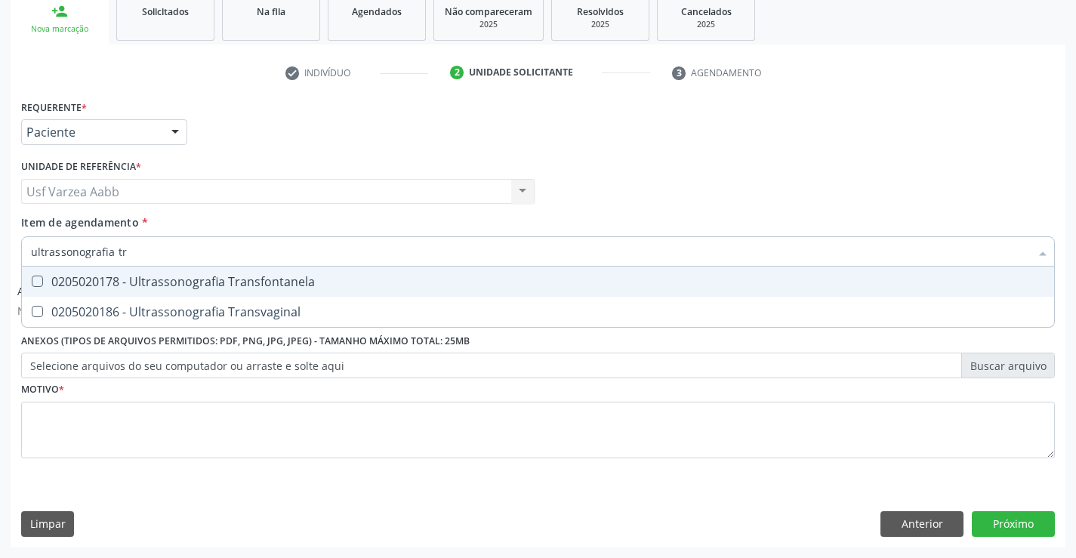
type input "ultrassonografia tra"
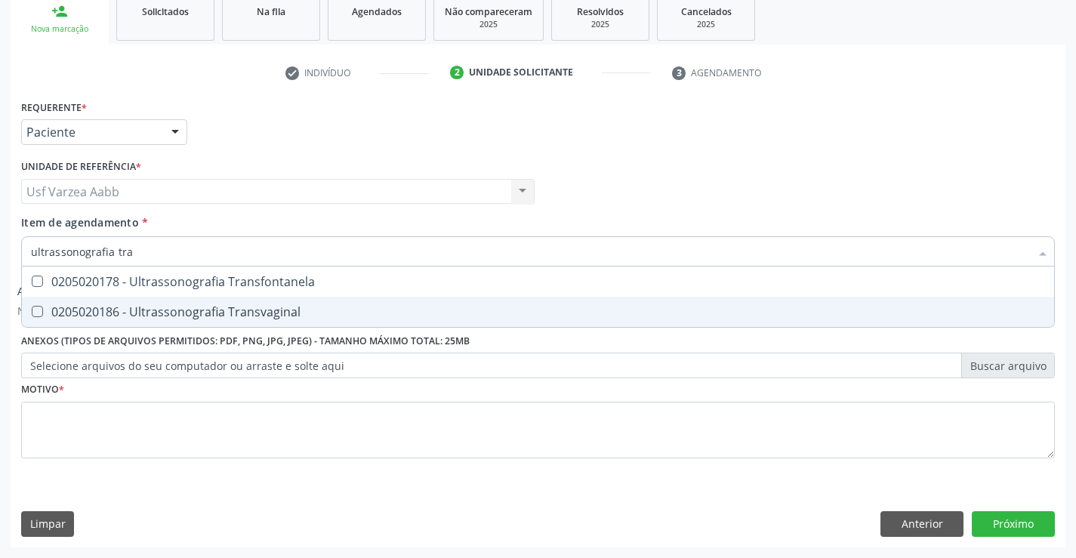
click at [245, 318] on div "0205020186 - Ultrassonografia Transvaginal" at bounding box center [538, 312] width 1014 height 12
checkbox Transvaginal "true"
click at [267, 429] on div "Requerente * Paciente Profissional de Saúde Paciente Nenhum resultado encontrad…" at bounding box center [538, 288] width 1034 height 384
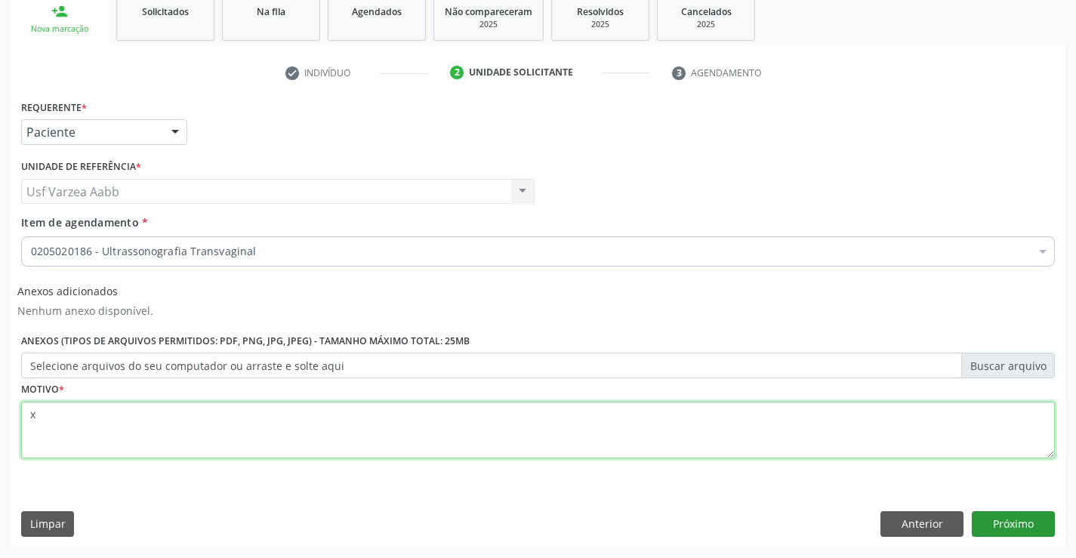
type textarea "x"
click at [1016, 517] on button "Próximo" at bounding box center [1013, 524] width 83 height 26
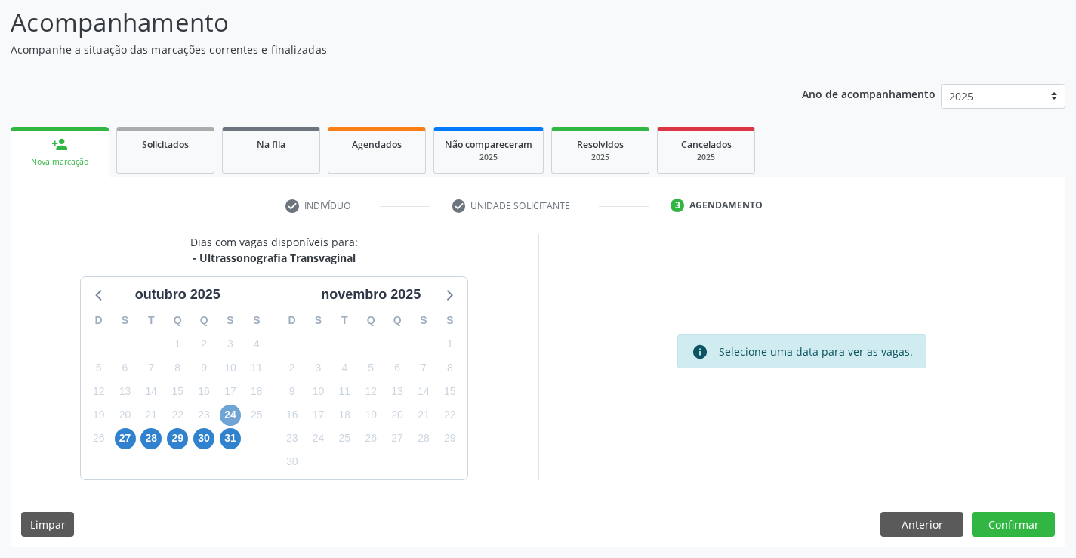
click at [227, 418] on span "24" at bounding box center [230, 415] width 21 height 21
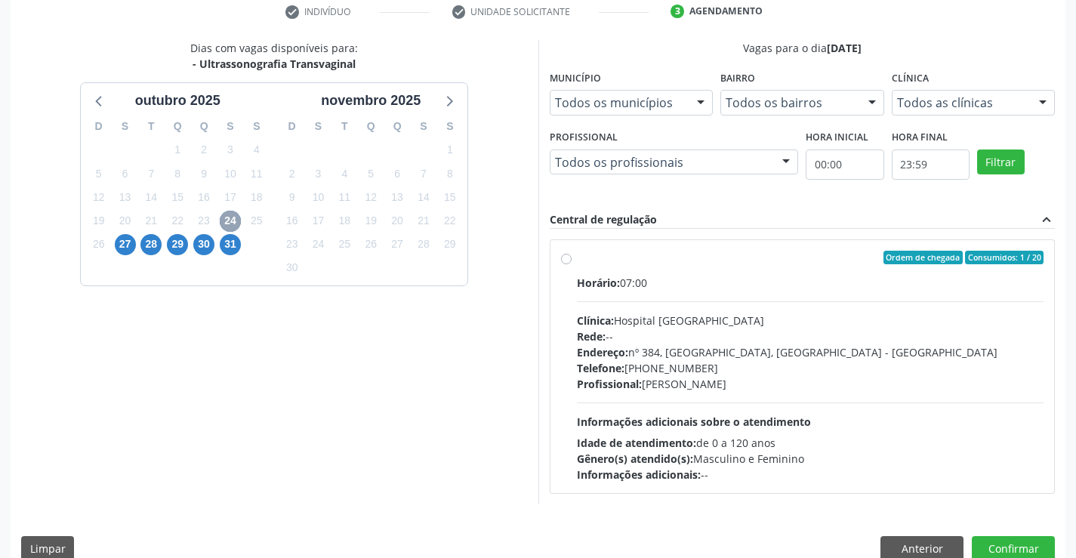
scroll to position [317, 0]
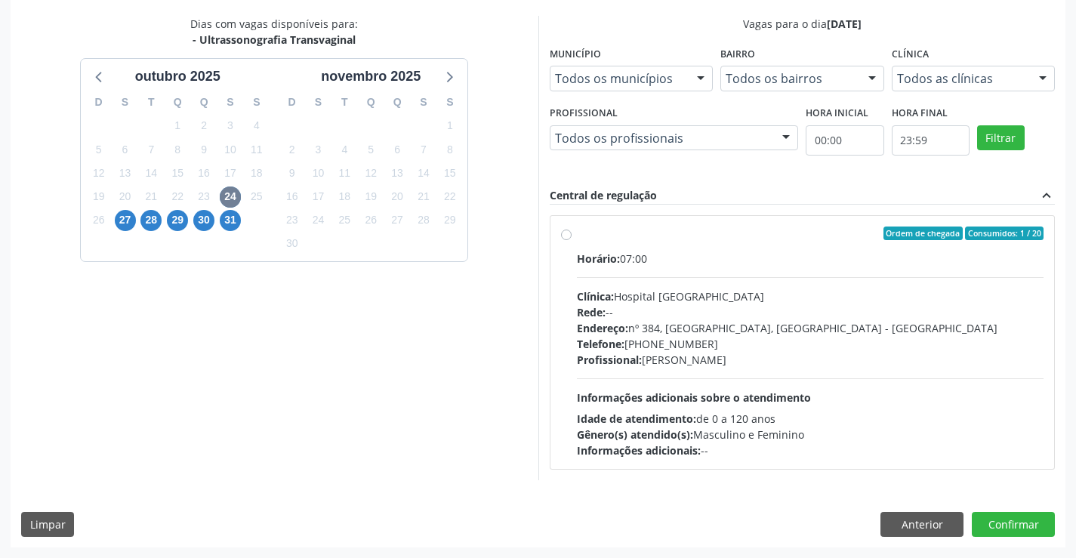
click at [671, 331] on div "Endereço: nº 384, [GEOGRAPHIC_DATA], [GEOGRAPHIC_DATA] - [GEOGRAPHIC_DATA]" at bounding box center [811, 328] width 468 height 16
click at [572, 240] on input "Ordem de chegada Consumidos: 1 / 20 Horário: 07:00 Clínica: Hospital [GEOGRAPHI…" at bounding box center [566, 234] width 11 height 14
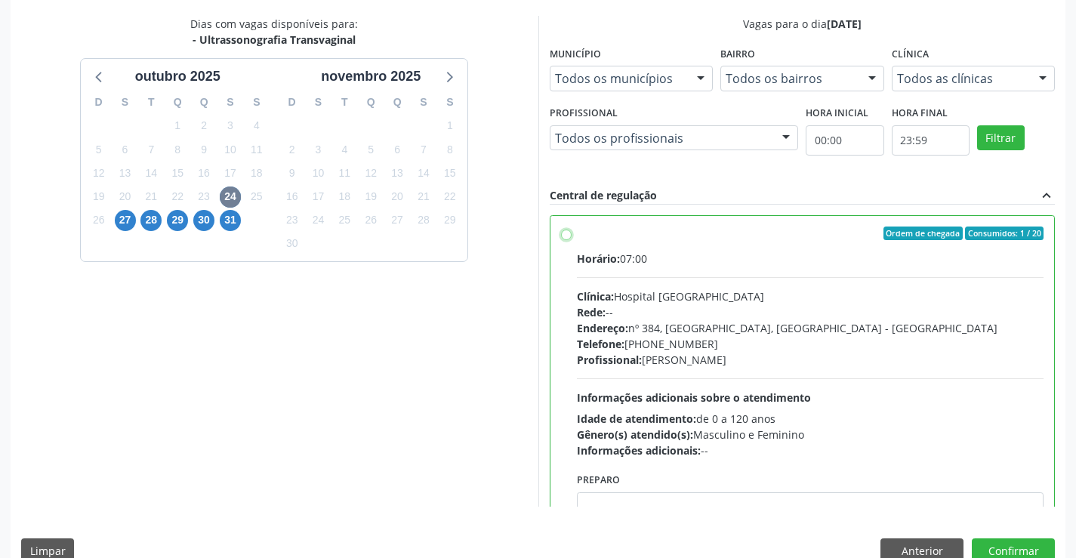
radio input "true"
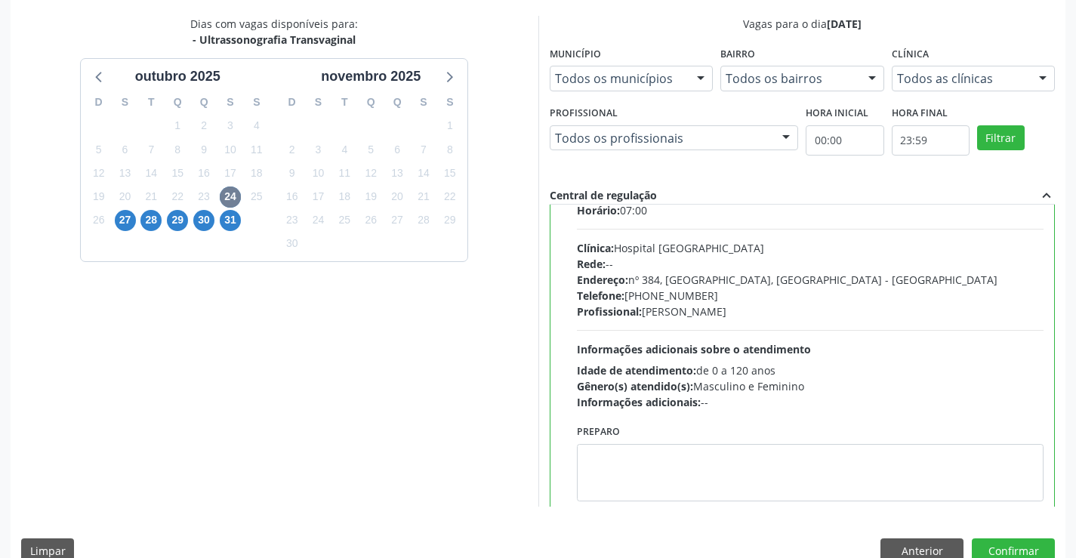
scroll to position [75, 0]
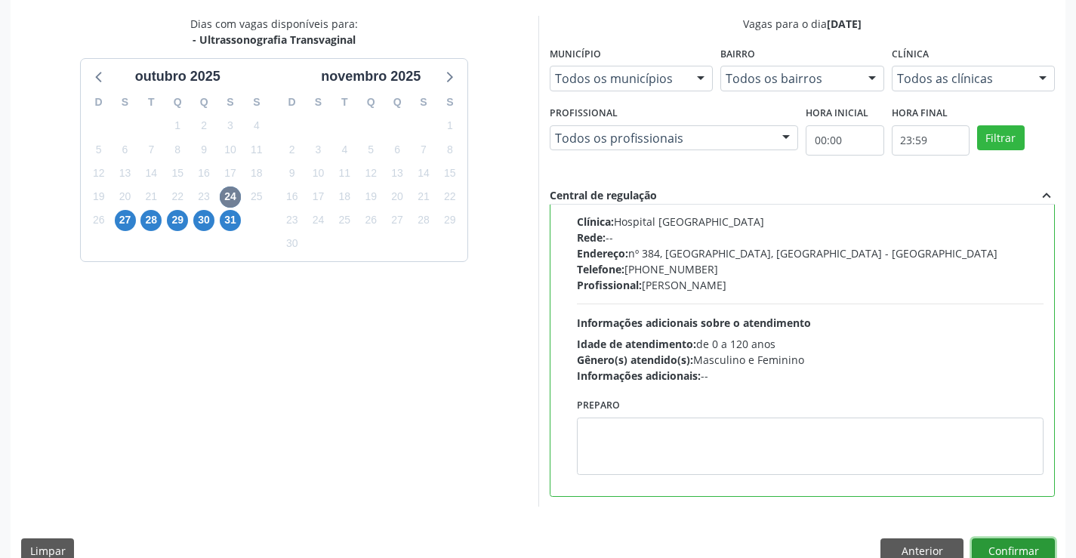
click at [1029, 547] on button "Confirmar" at bounding box center [1013, 551] width 83 height 26
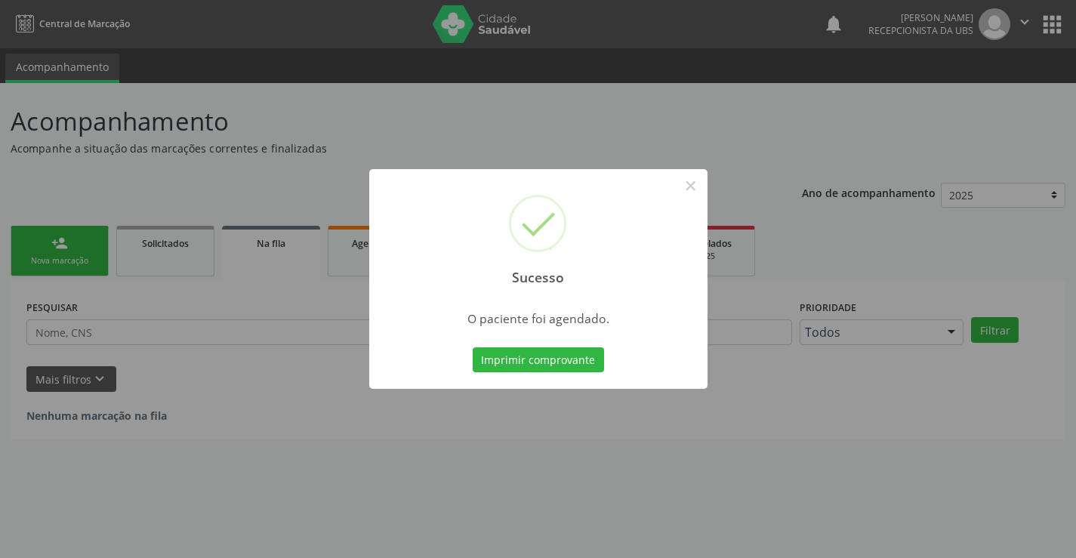
scroll to position [0, 0]
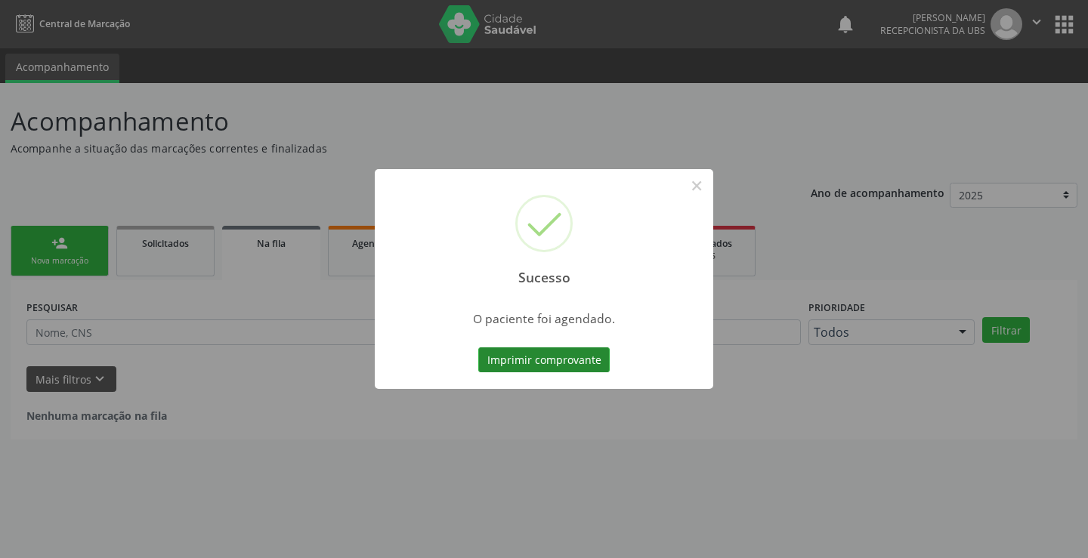
click at [535, 356] on button "Imprimir comprovante" at bounding box center [543, 360] width 131 height 26
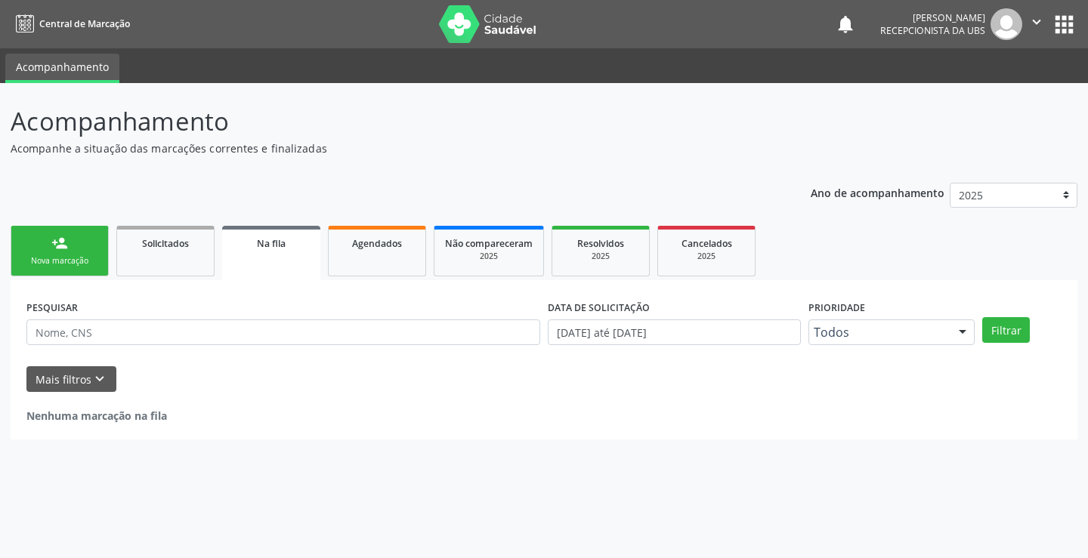
click at [73, 251] on link "person_add Nova marcação" at bounding box center [60, 251] width 98 height 51
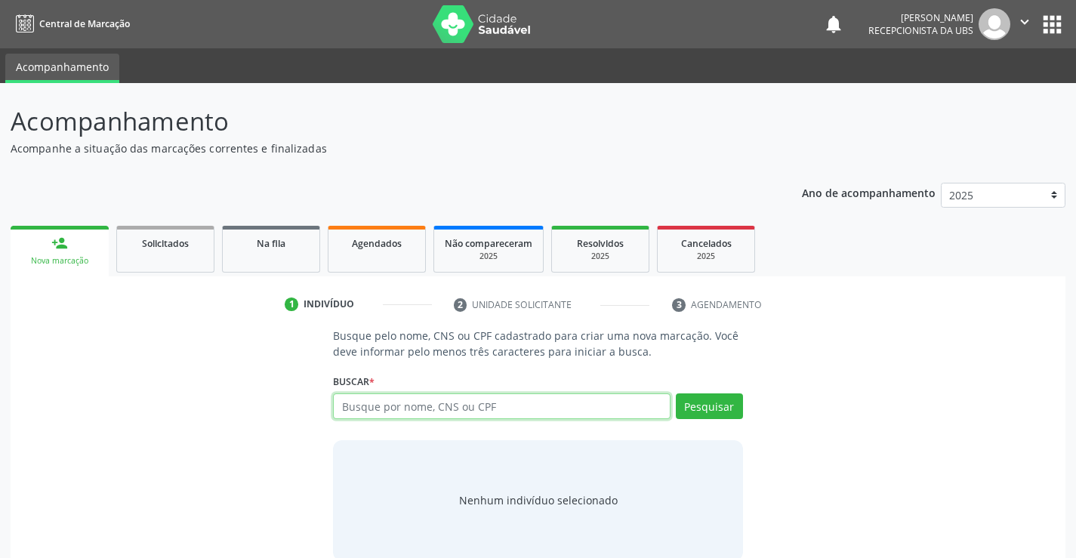
click at [420, 416] on input "text" at bounding box center [501, 406] width 337 height 26
type input "708003881758429"
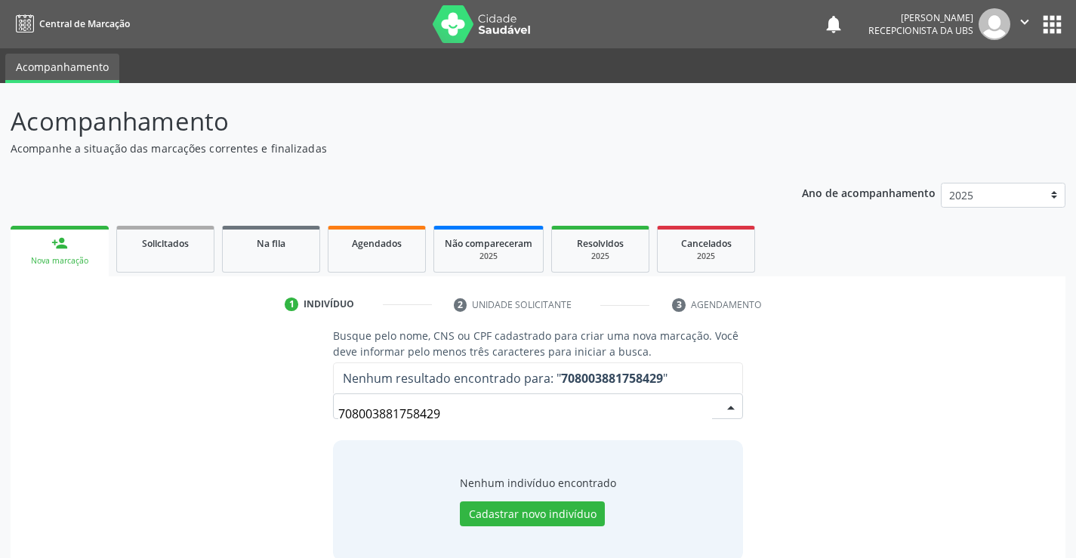
click at [562, 409] on input "708003881758429" at bounding box center [524, 414] width 373 height 30
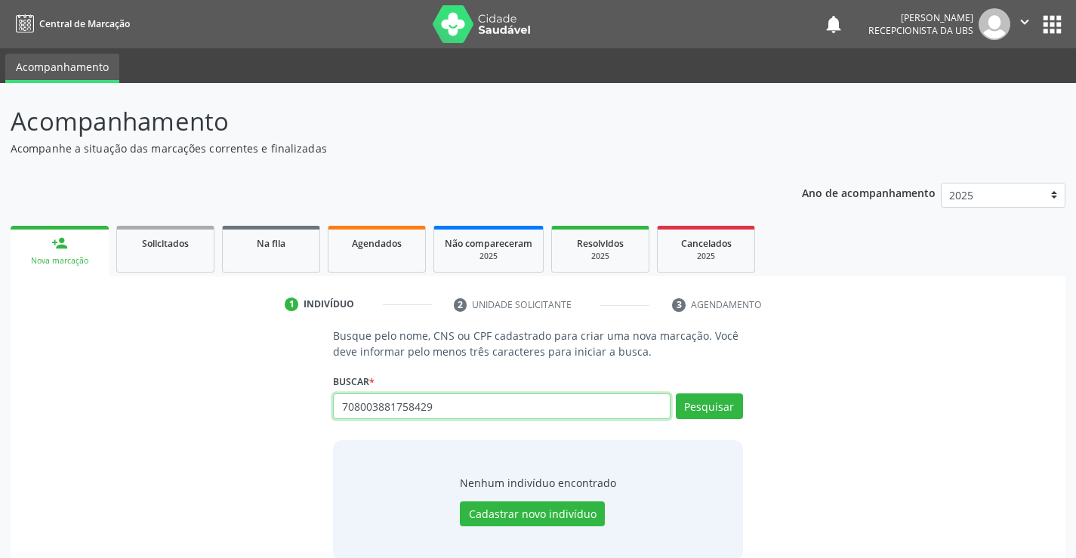
click at [445, 406] on input "708003881758429" at bounding box center [501, 406] width 337 height 26
type input "[PERSON_NAME]"
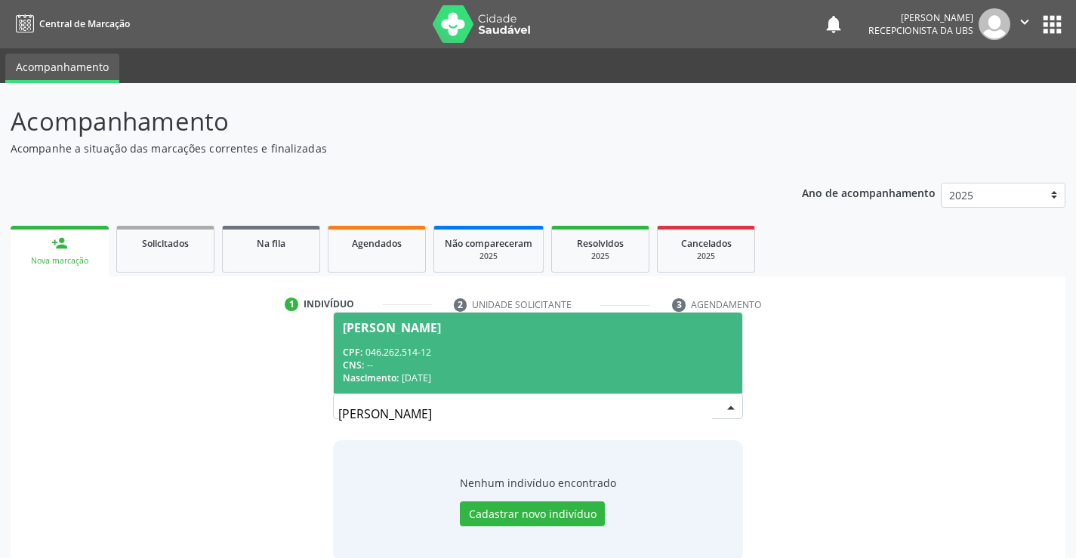
click at [480, 344] on span "[PERSON_NAME] CPF: 046.262.514-12 CNS: -- Nascimento: [DATE]" at bounding box center [538, 353] width 408 height 81
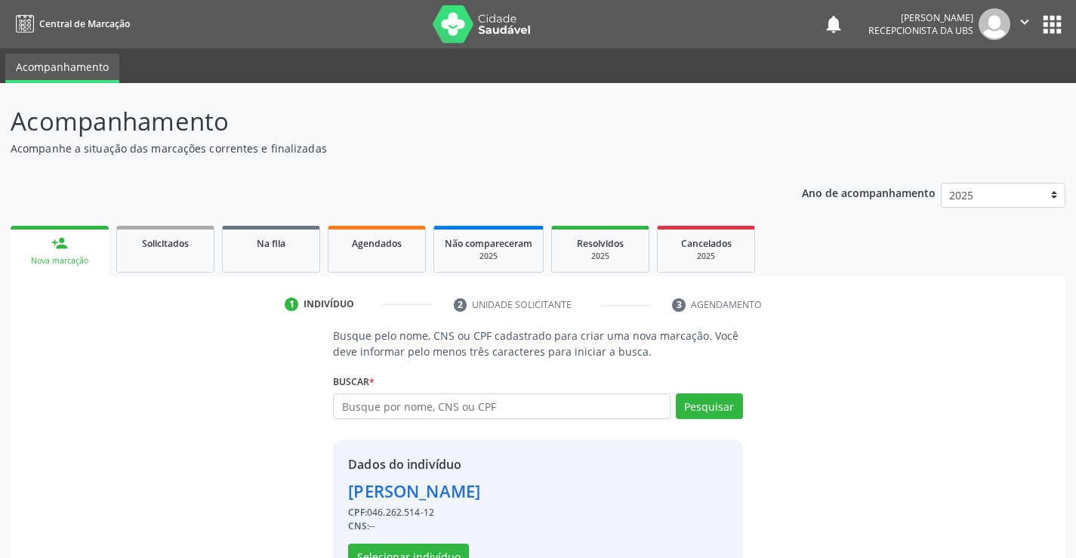
scroll to position [48, 0]
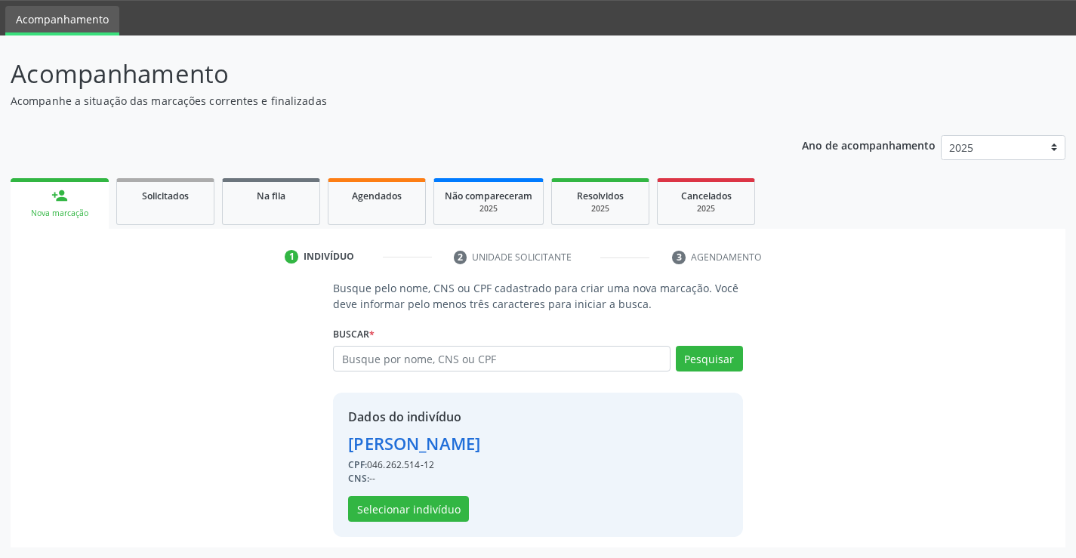
click at [412, 522] on div "Dados do indivíduo [PERSON_NAME] CPF: 046.262.514-12 CNS: -- Selecionar indivíd…" at bounding box center [537, 465] width 409 height 144
click at [418, 507] on button "Selecionar indivíduo" at bounding box center [408, 509] width 121 height 26
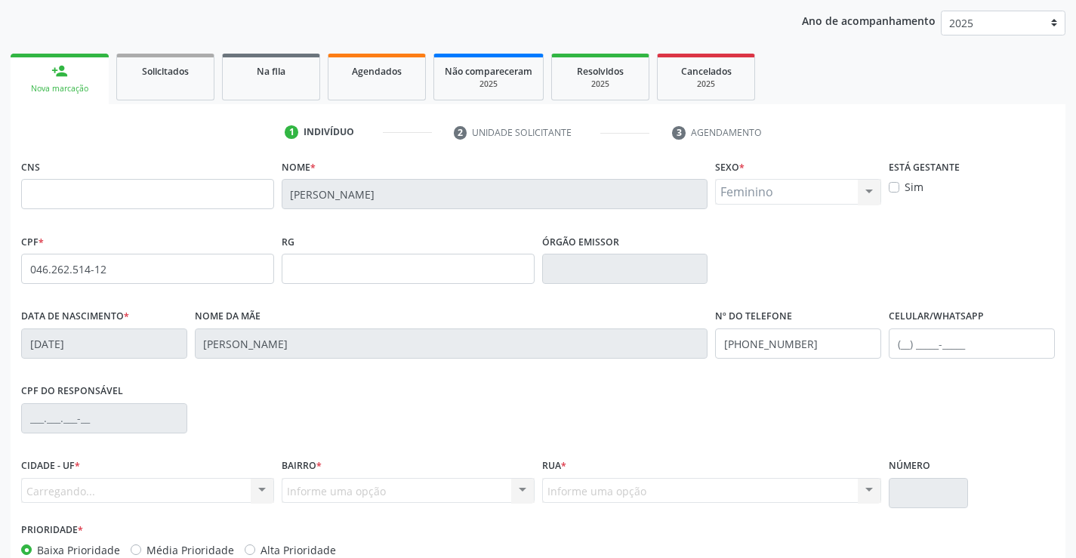
scroll to position [261, 0]
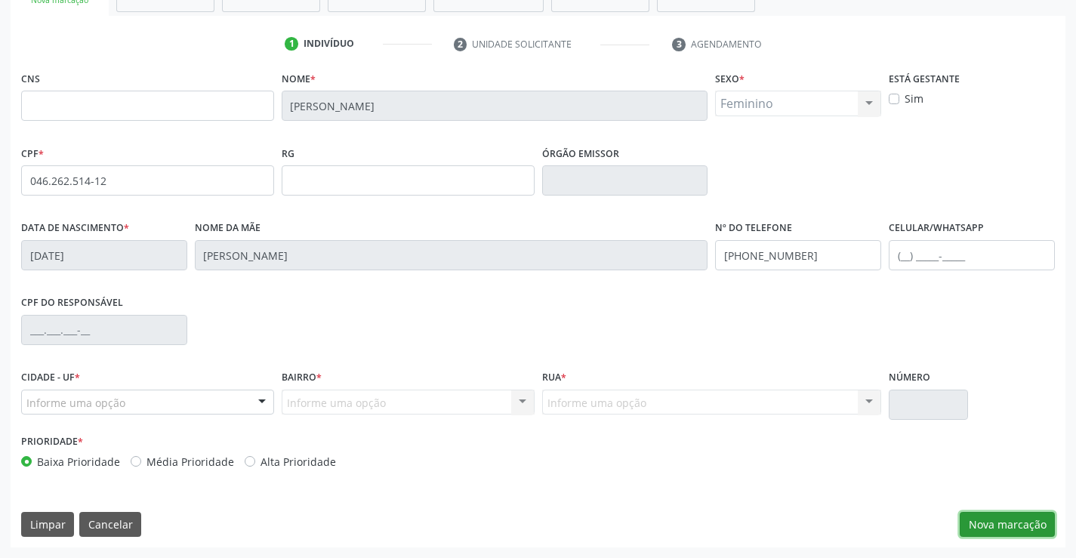
drag, startPoint x: 1016, startPoint y: 526, endPoint x: 864, endPoint y: 449, distance: 169.9
click at [1008, 522] on button "Nova marcação" at bounding box center [1007, 525] width 95 height 26
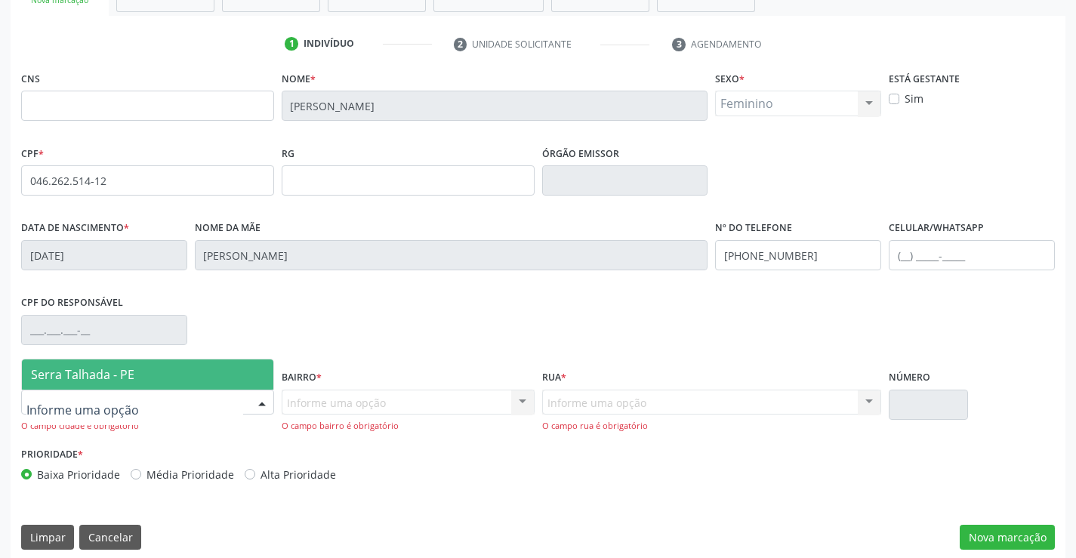
click at [162, 407] on div at bounding box center [147, 403] width 253 height 26
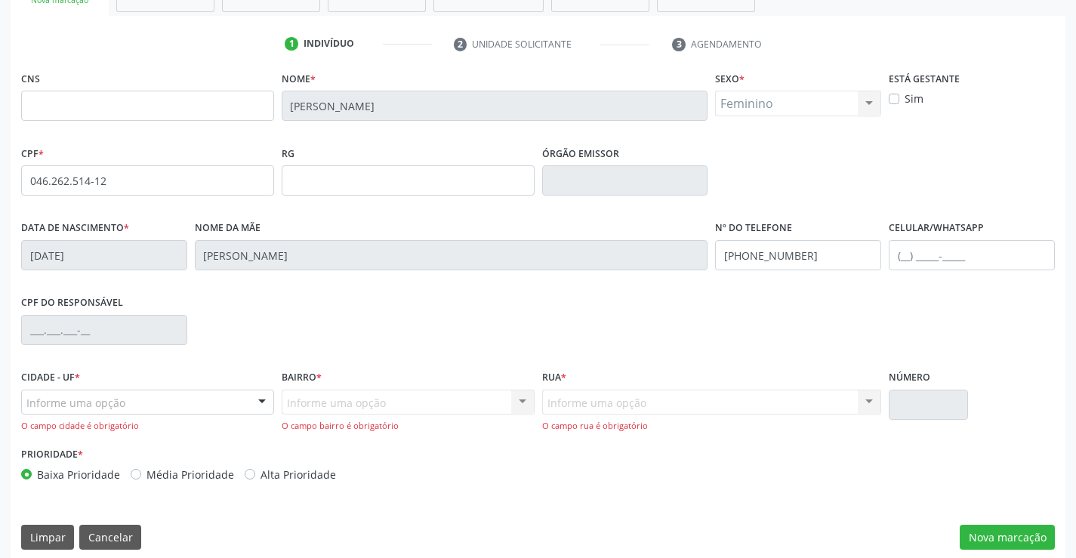
click at [133, 354] on fieldset "CPF do responsável" at bounding box center [104, 324] width 166 height 64
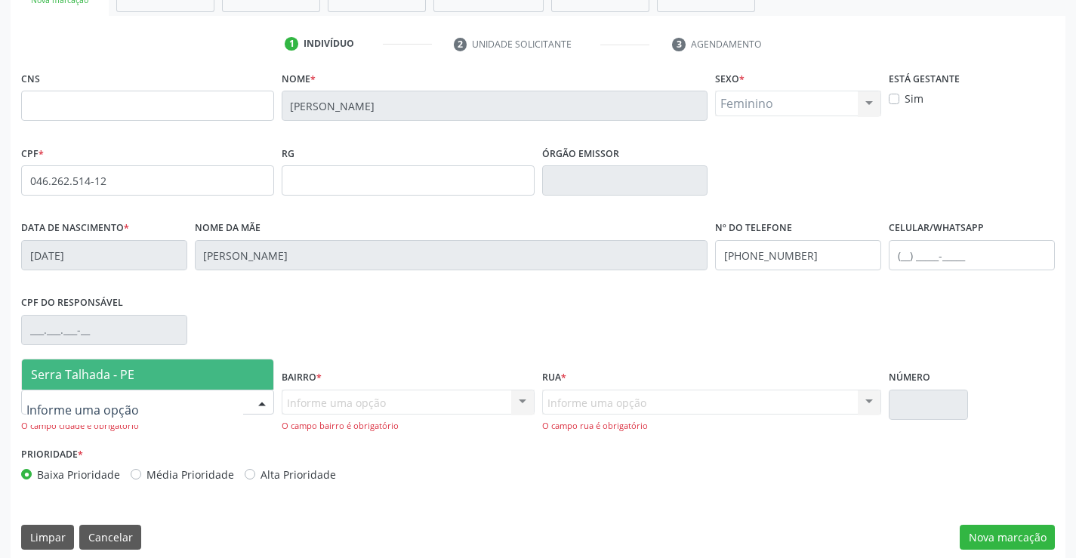
click at [138, 395] on div at bounding box center [147, 403] width 253 height 26
click at [132, 377] on span "Serra Talhada - PE" at bounding box center [82, 374] width 103 height 17
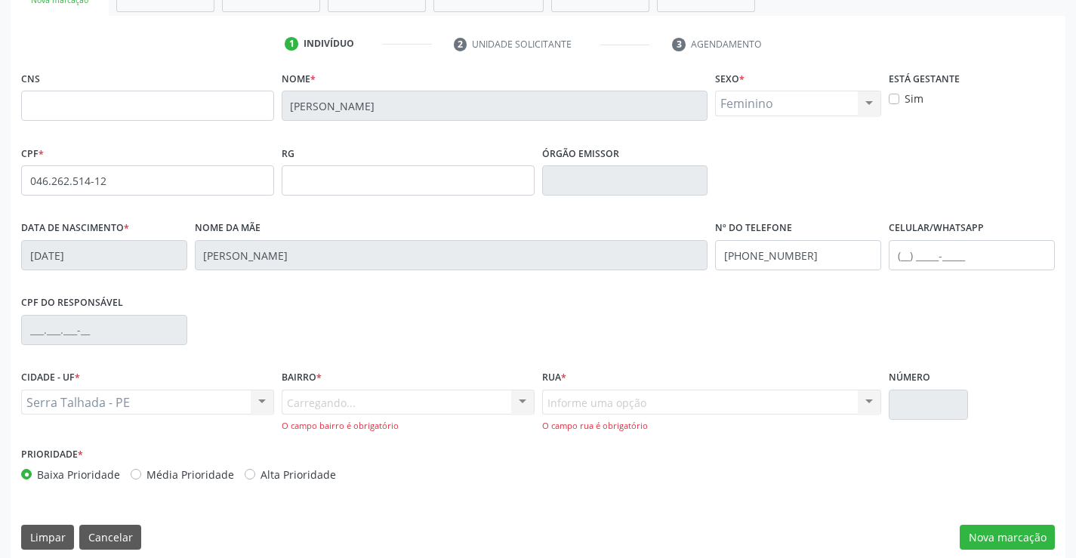
click at [335, 415] on div "Carregando... Nenhum resultado encontrado para: " " Nenhuma opção encontrada. D…" at bounding box center [408, 411] width 253 height 43
click at [334, 412] on div "Carregando... Nenhum resultado encontrado para: " " Nenhuma opção encontrada. D…" at bounding box center [408, 411] width 253 height 43
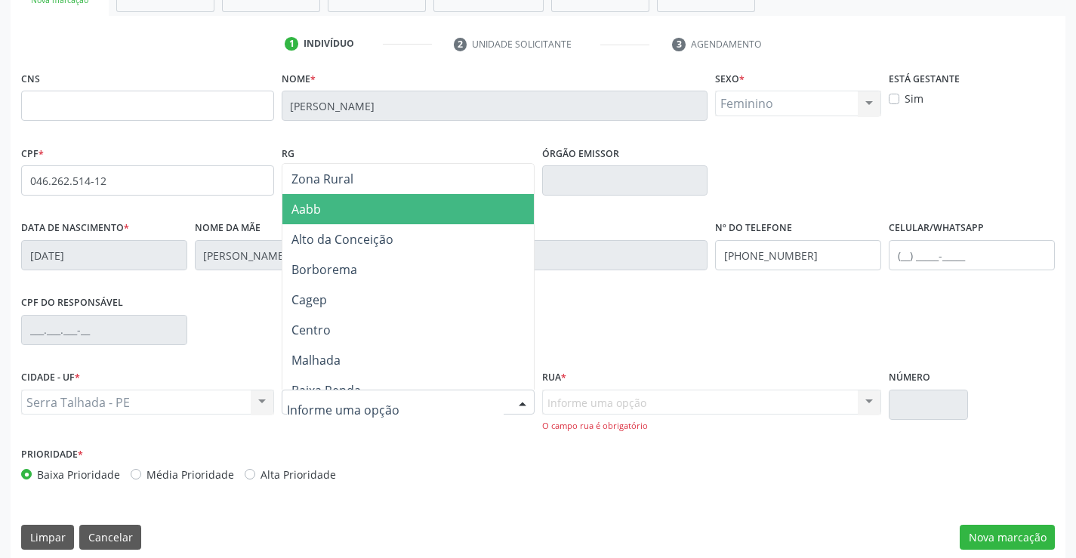
click at [322, 205] on span "Aabb" at bounding box center [408, 209] width 252 height 30
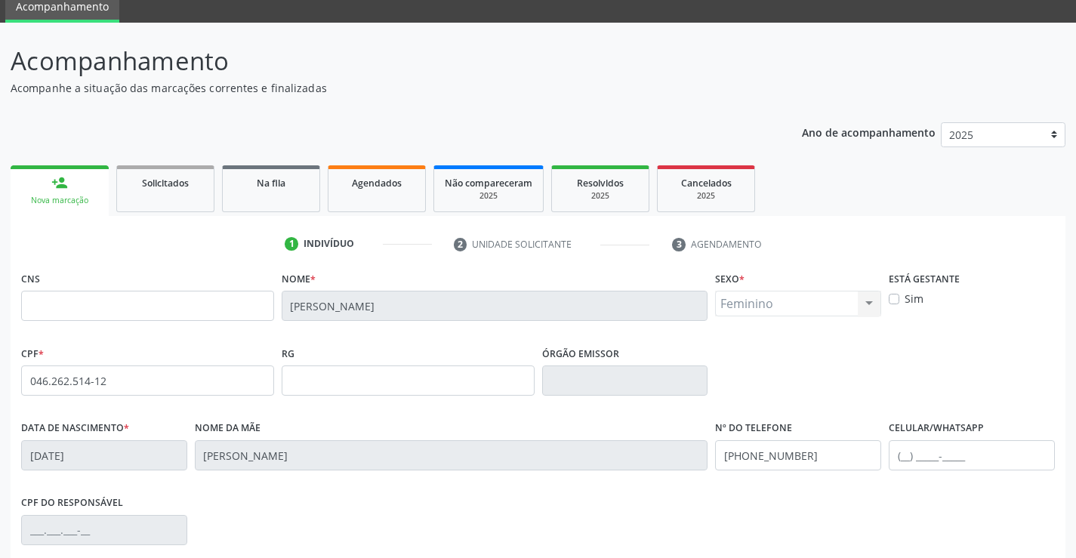
scroll to position [0, 0]
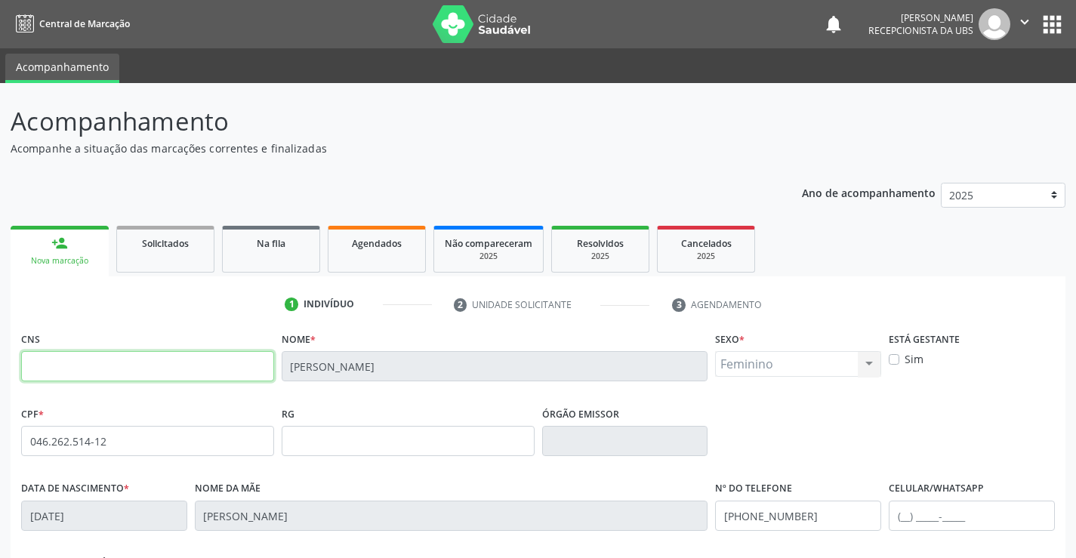
click at [166, 365] on input "text" at bounding box center [147, 366] width 253 height 30
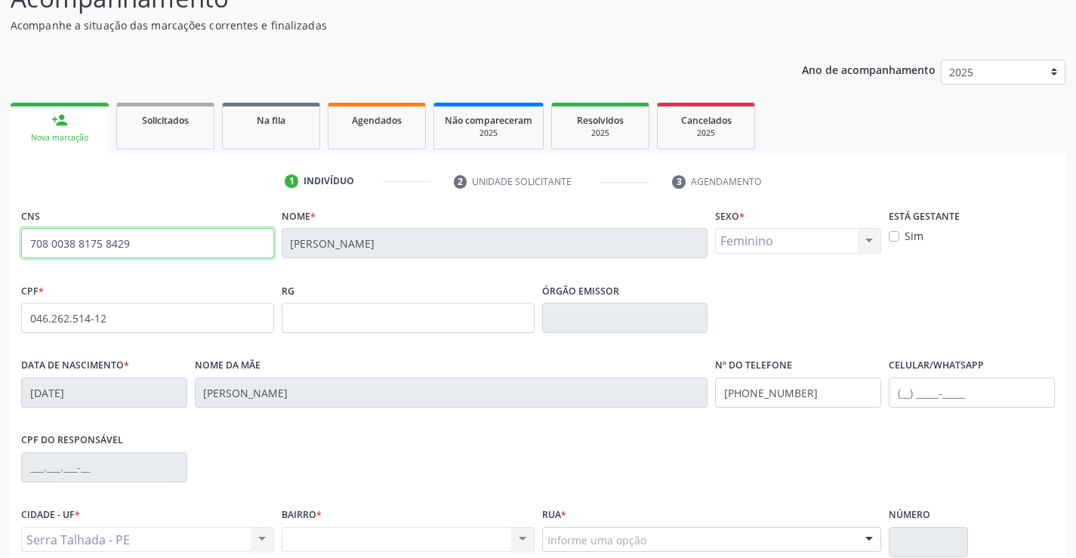
scroll to position [261, 0]
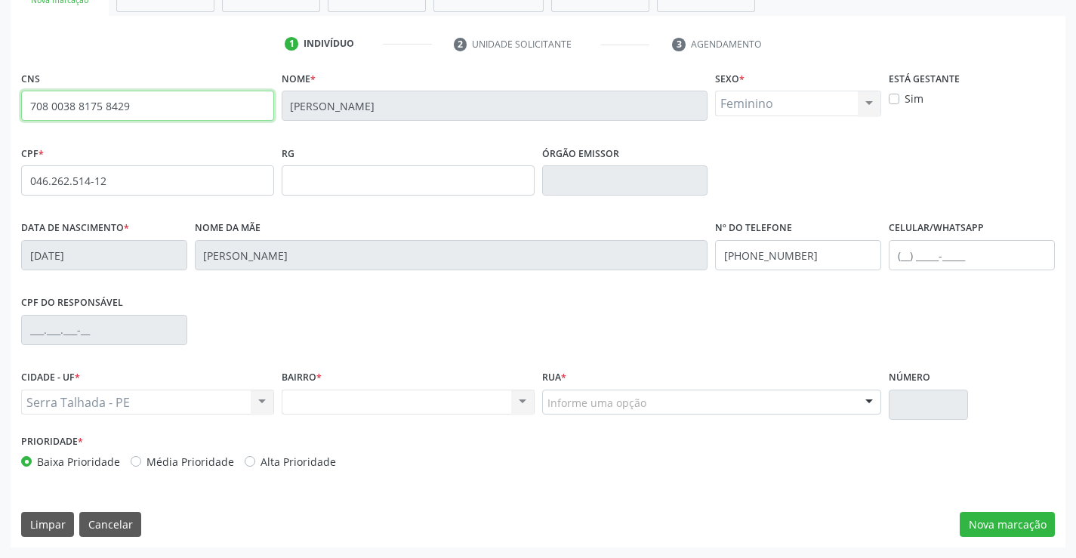
type input "708 0038 8175 8429"
click at [909, 257] on input "text" at bounding box center [972, 255] width 166 height 30
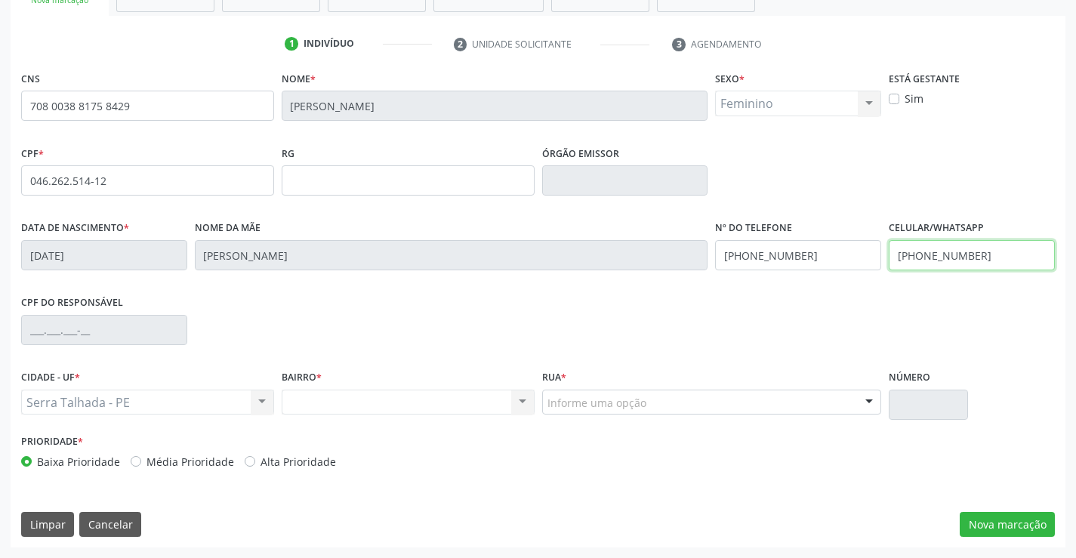
type input "(87) 99662-5224"
click at [395, 399] on div "Nenhum resultado encontrado para: " " Não há nenhuma opção para ser exibida." at bounding box center [408, 403] width 253 height 26
click at [530, 400] on div "Nenhum resultado encontrado para: " " Não há nenhuma opção para ser exibida." at bounding box center [408, 403] width 253 height 26
drag, startPoint x: 525, startPoint y: 400, endPoint x: 615, endPoint y: 396, distance: 90.0
click at [535, 398] on div "BAIRRO * Nenhum resultado encontrado para: " " Não há nenhuma opção para ser ex…" at bounding box center [408, 398] width 261 height 64
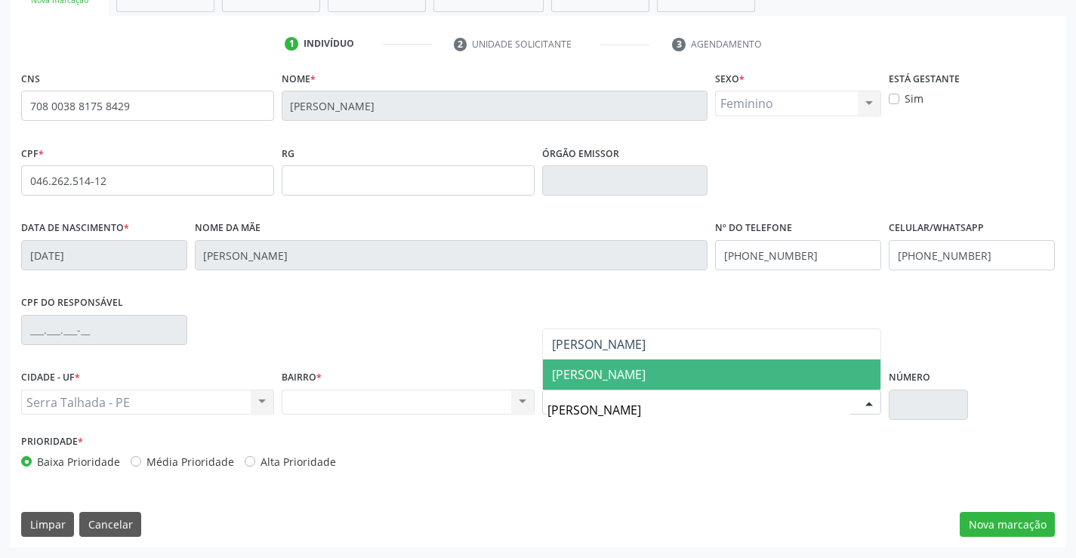
type input "maria da"
click at [615, 365] on span "MARIA DA GLORIA" at bounding box center [712, 375] width 338 height 30
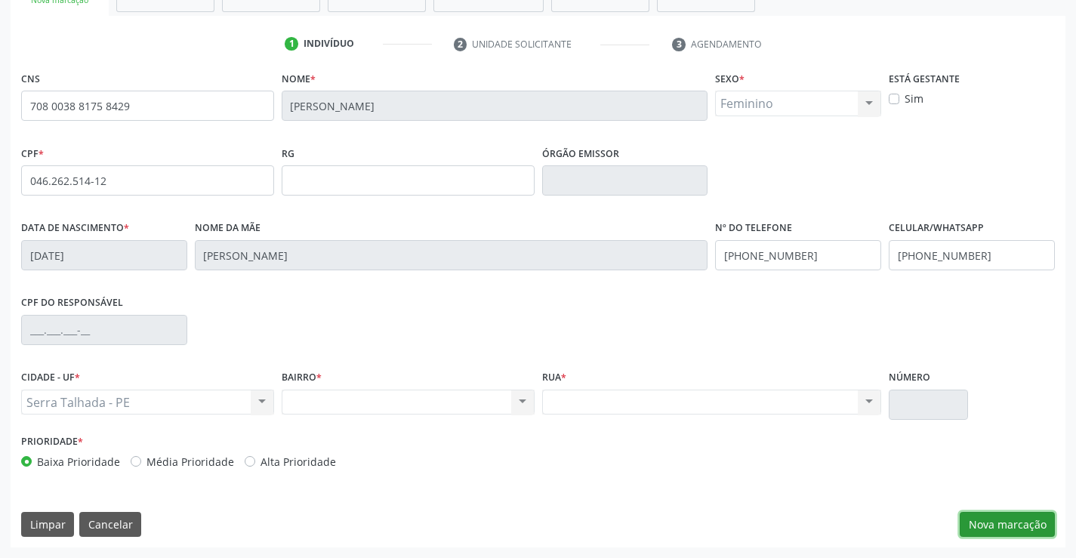
click at [1031, 529] on button "Nova marcação" at bounding box center [1007, 525] width 95 height 26
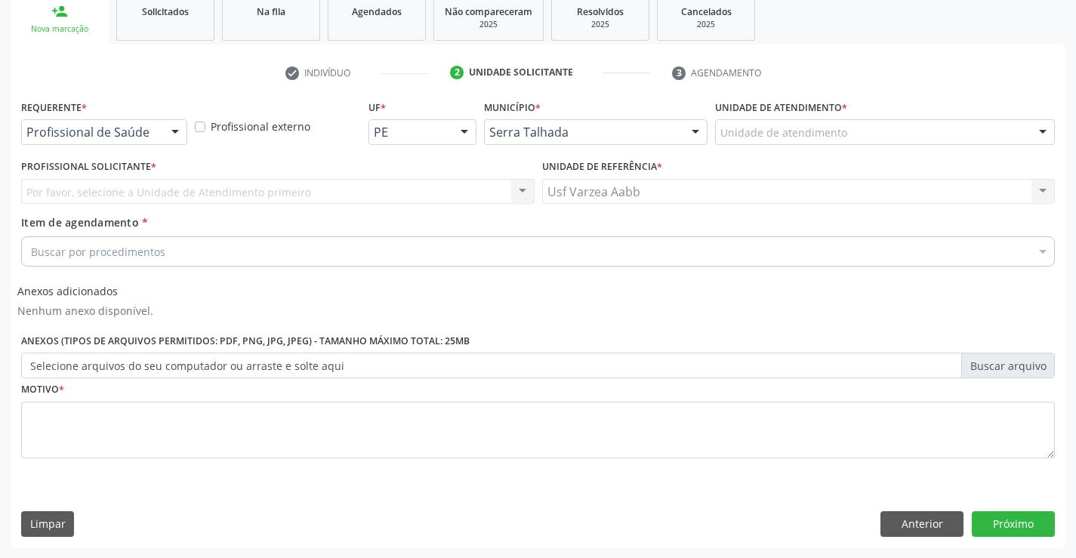
scroll to position [232, 0]
click at [129, 143] on div "Profissional de Saúde" at bounding box center [104, 132] width 166 height 26
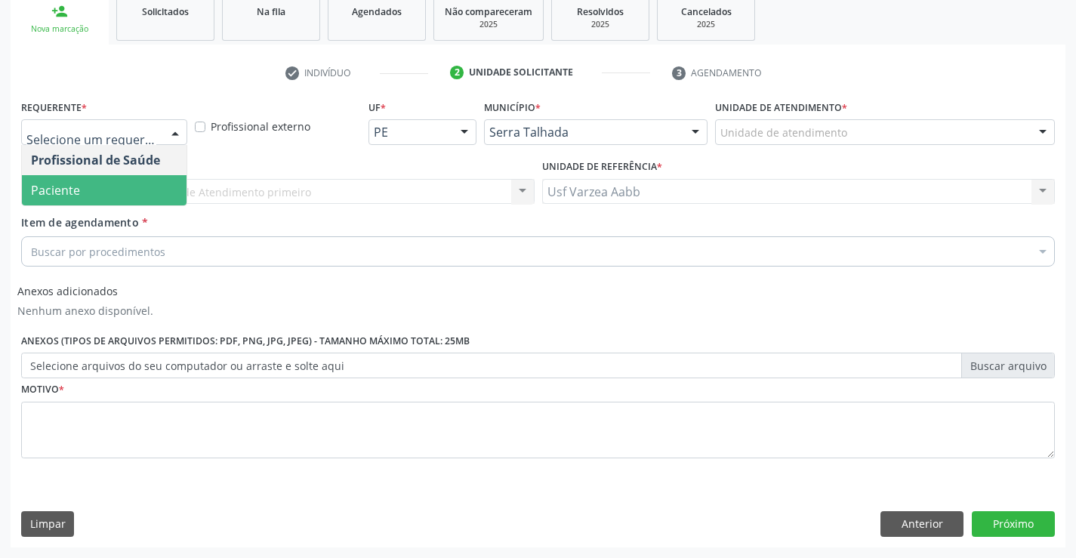
click at [128, 190] on span "Paciente" at bounding box center [104, 190] width 165 height 30
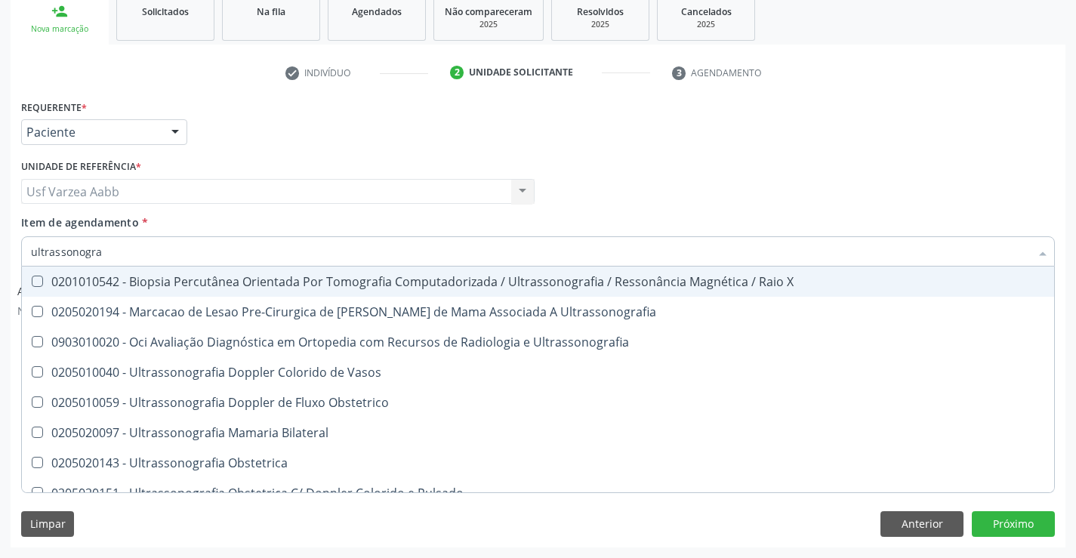
type input "ultrassonograf"
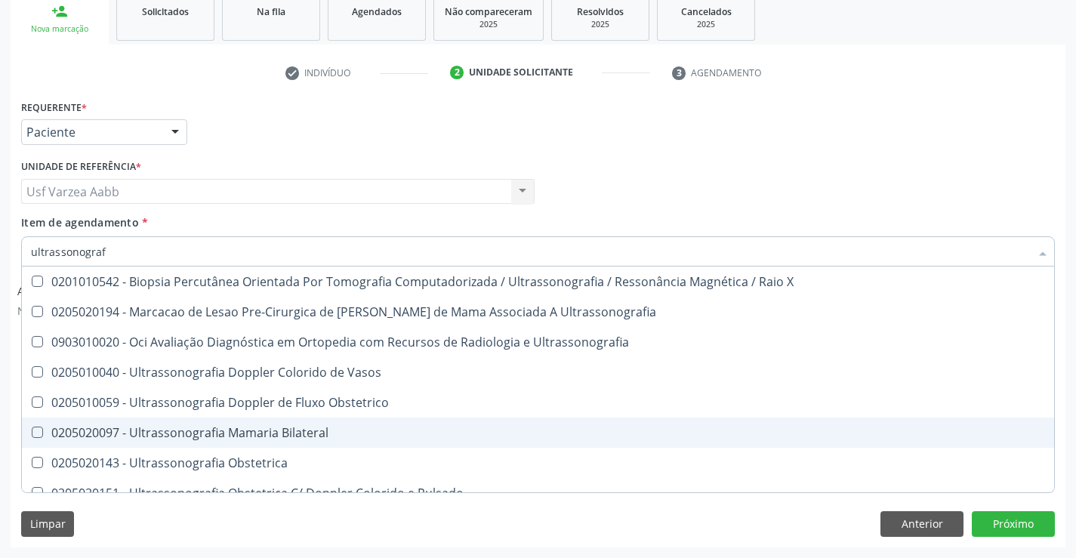
click at [248, 436] on div "0205020097 - Ultrassonografia Mamaria Bilateral" at bounding box center [538, 433] width 1014 height 12
checkbox Bilateral "true"
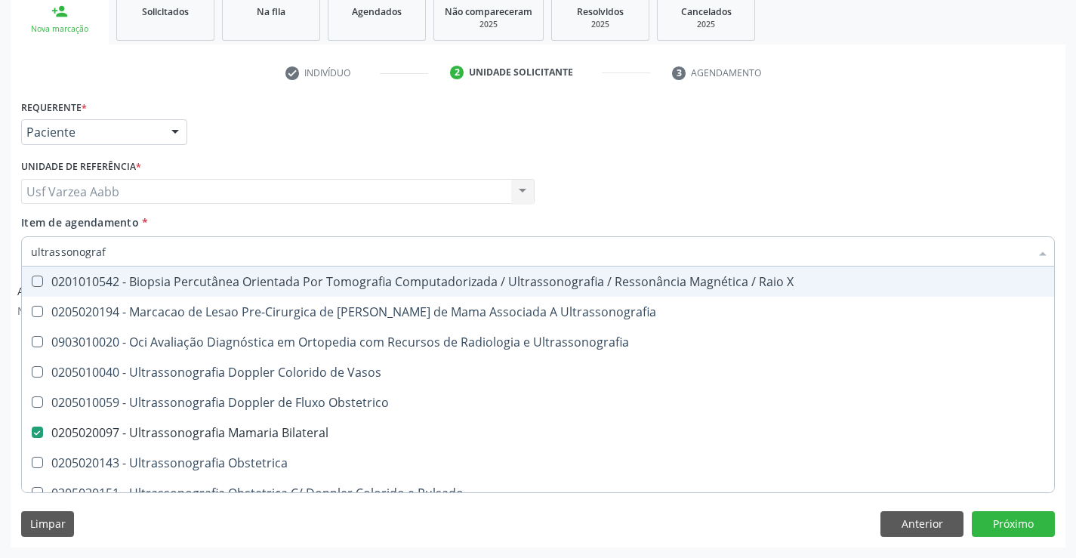
click at [859, 159] on div "Profissional Solicitante Por favor, selecione a Unidade de Atendimento primeiro…" at bounding box center [538, 185] width 1042 height 59
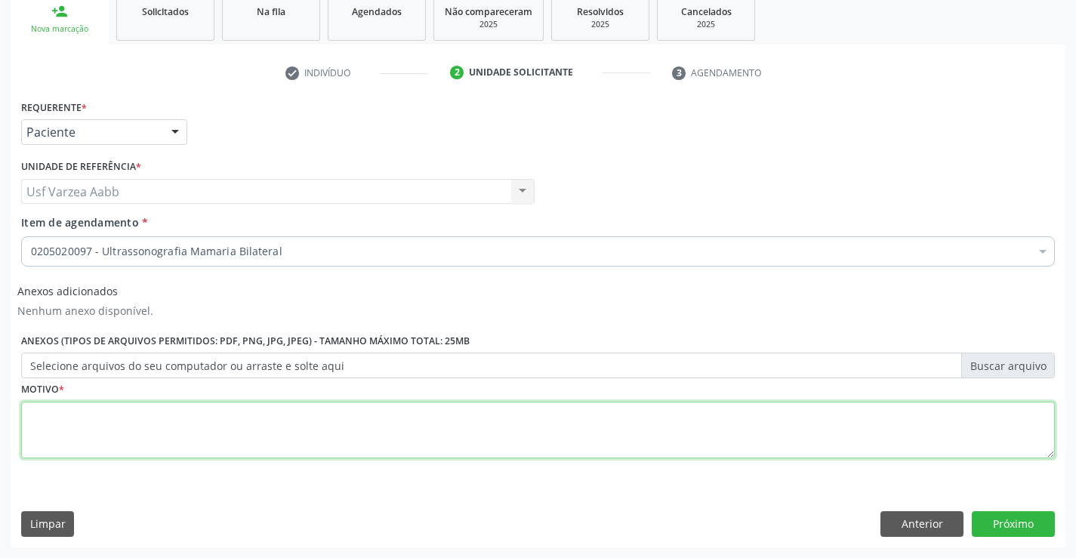
click at [386, 424] on textarea at bounding box center [538, 430] width 1034 height 57
type textarea "x"
click at [1025, 517] on button "Próximo" at bounding box center [1013, 524] width 83 height 26
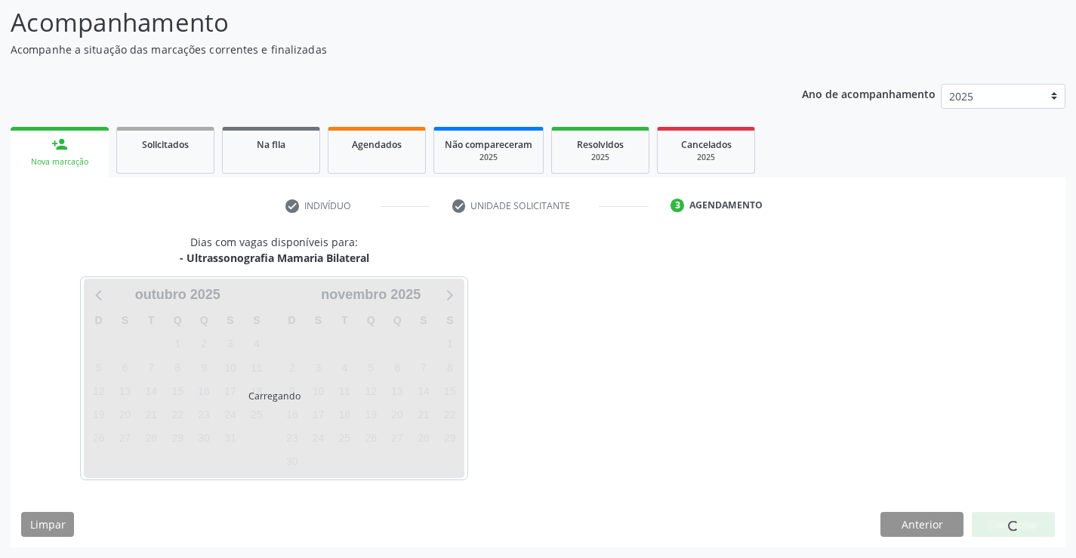
scroll to position [143, 0]
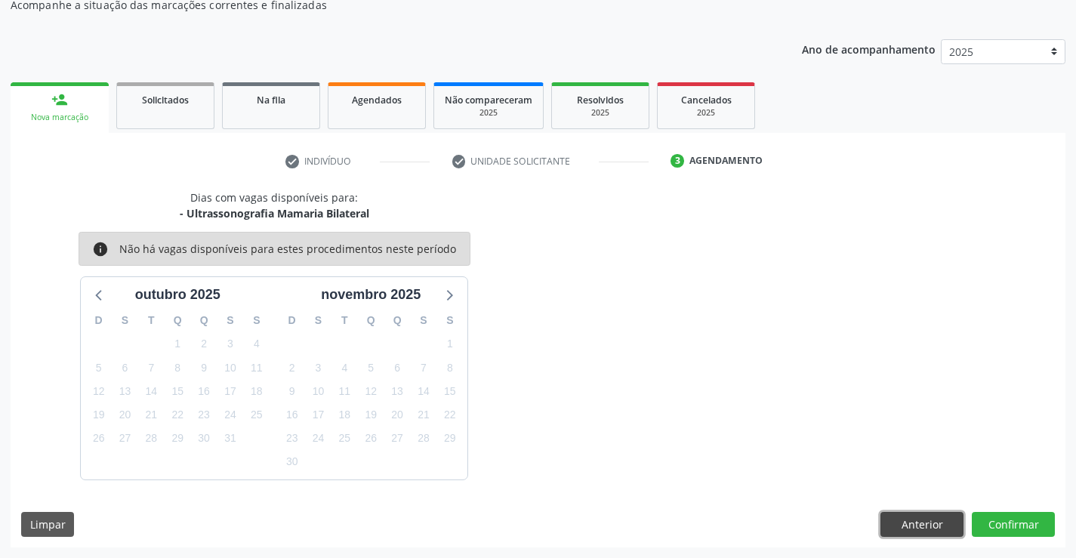
click at [921, 512] on button "Anterior" at bounding box center [922, 525] width 83 height 26
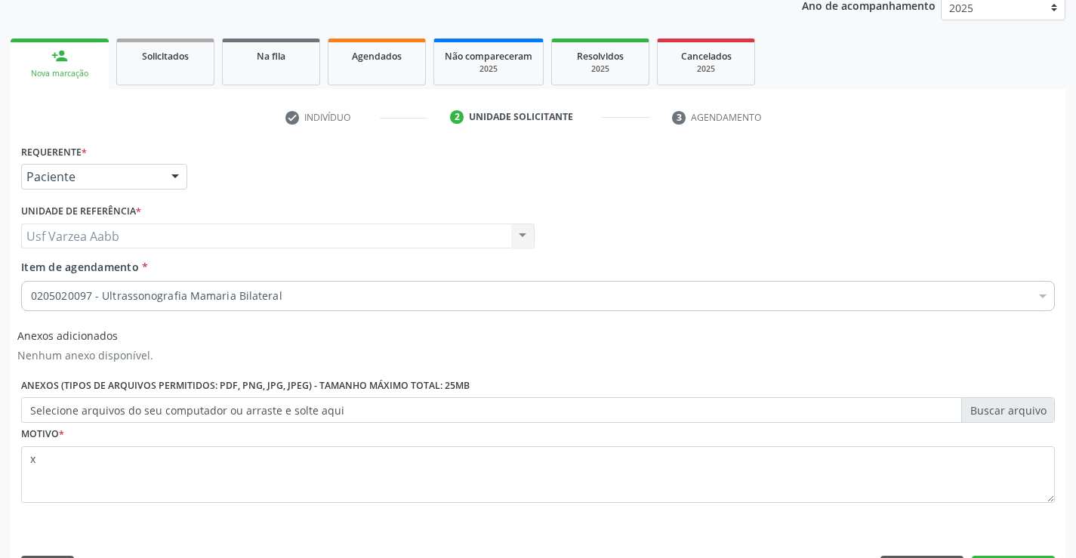
scroll to position [232, 0]
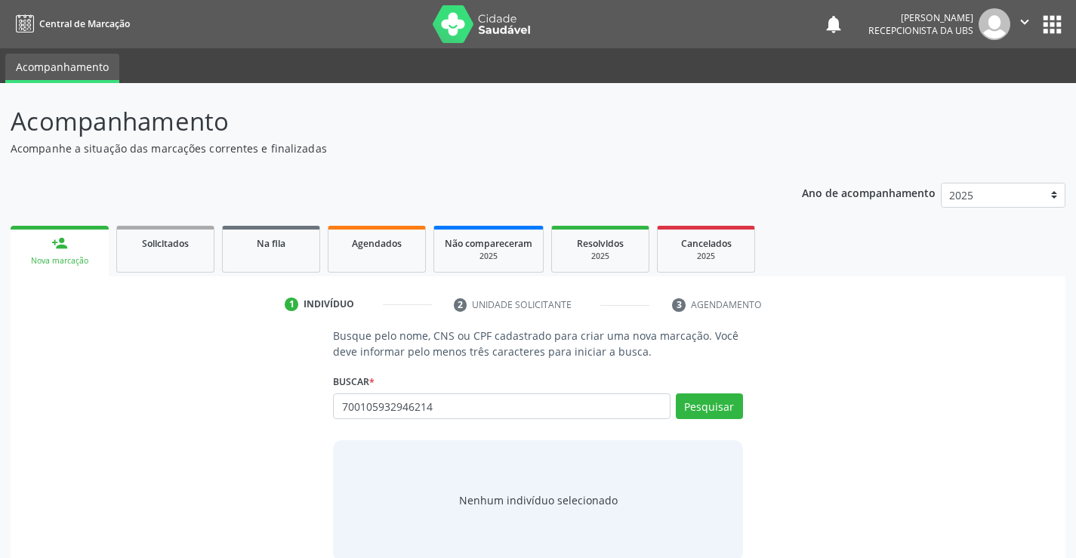
type input "700105932946214"
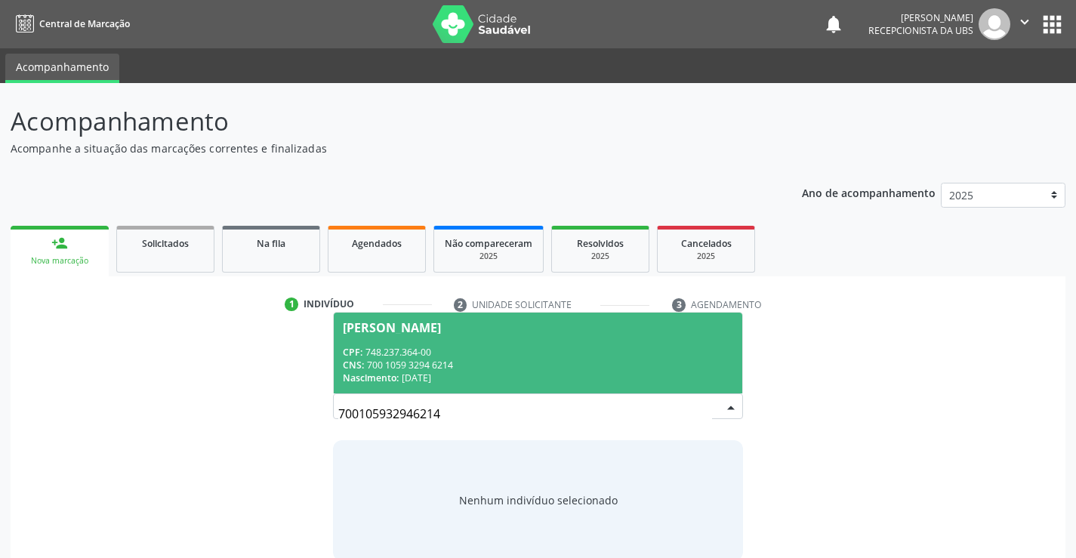
click at [488, 368] on div "CNS: 700 1059 3294 6214" at bounding box center [538, 365] width 390 height 13
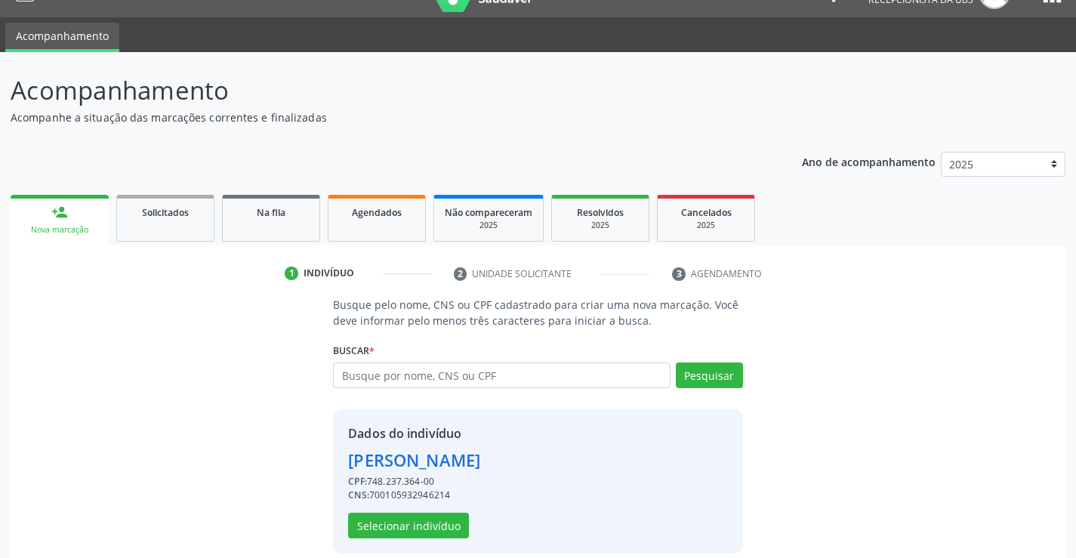
scroll to position [48, 0]
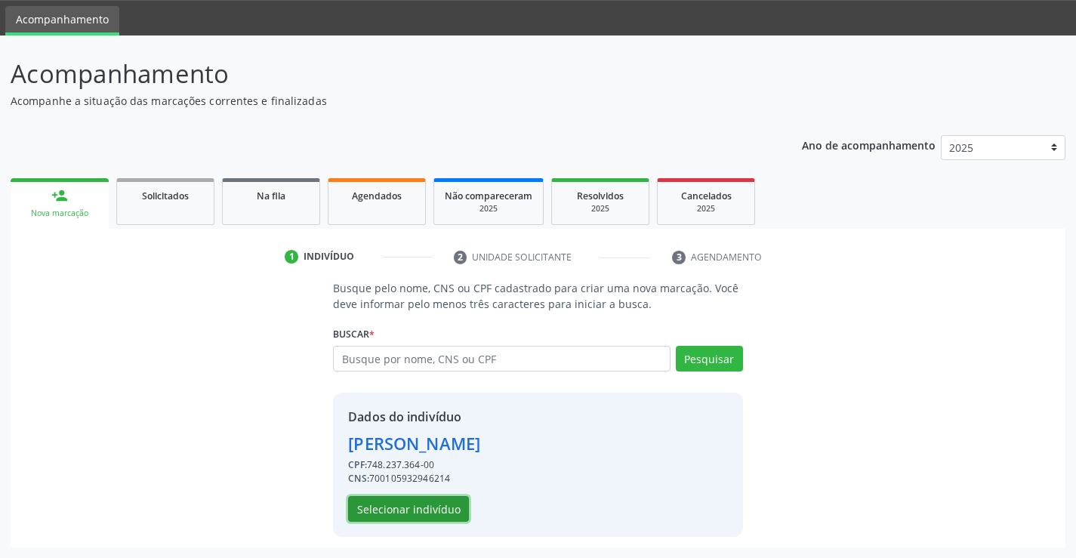
click at [426, 508] on button "Selecionar indivíduo" at bounding box center [408, 509] width 121 height 26
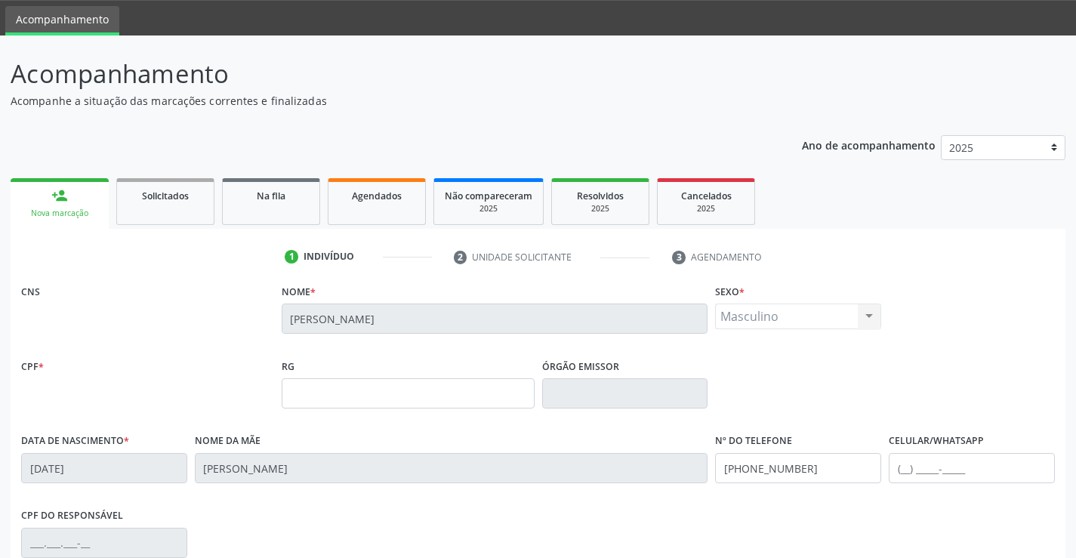
scroll to position [261, 0]
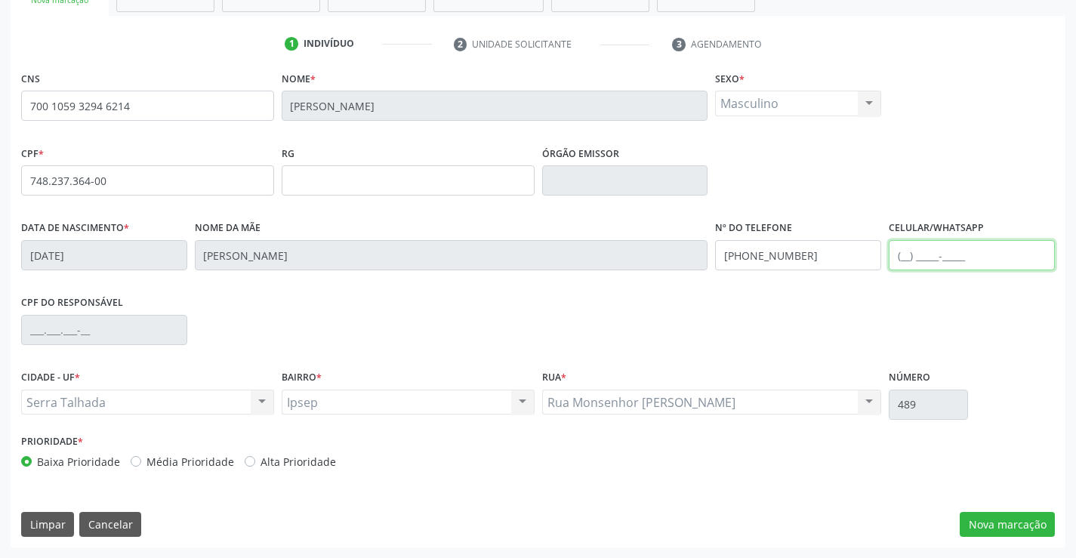
click at [898, 255] on input "text" at bounding box center [972, 255] width 166 height 30
type input "[PHONE_NUMBER]"
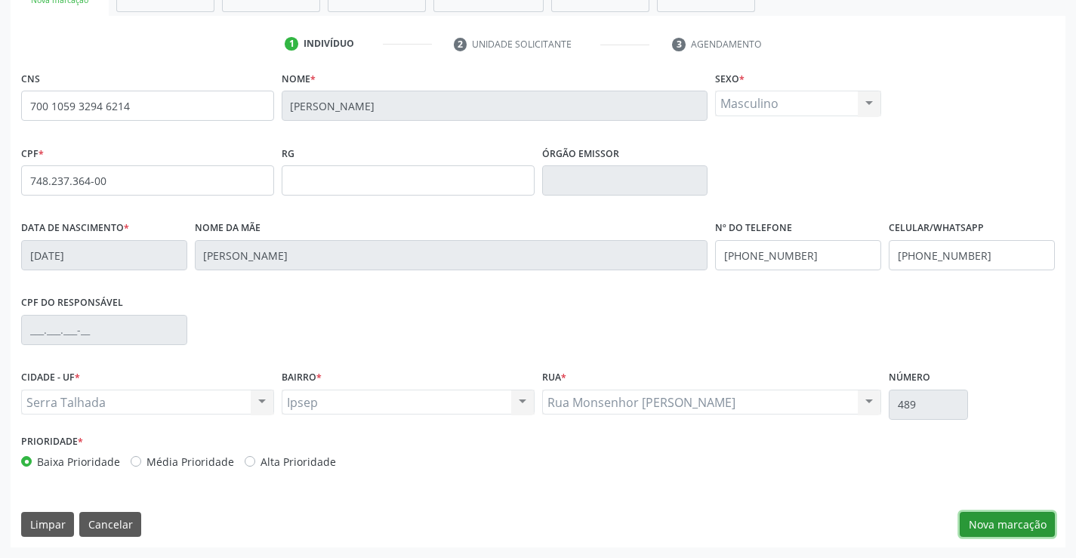
click at [1021, 515] on button "Nova marcação" at bounding box center [1007, 525] width 95 height 26
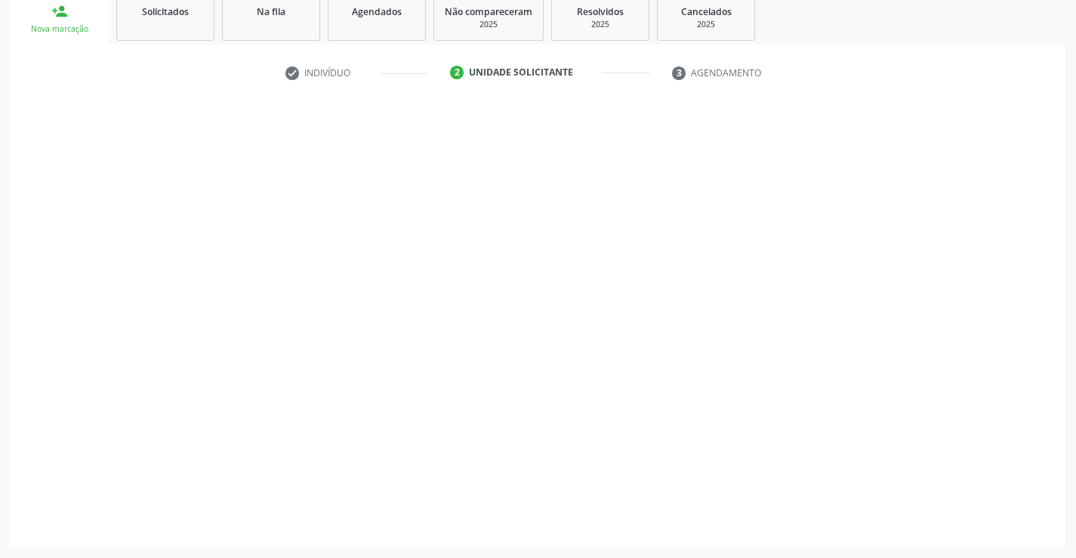
scroll to position [232, 0]
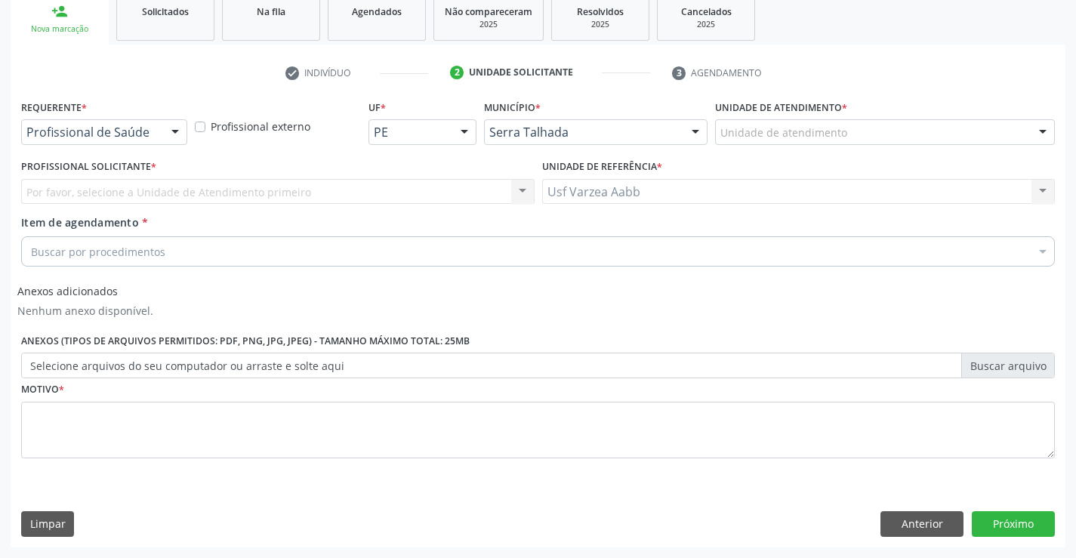
click at [156, 139] on div "Profissional de Saúde" at bounding box center [104, 132] width 166 height 26
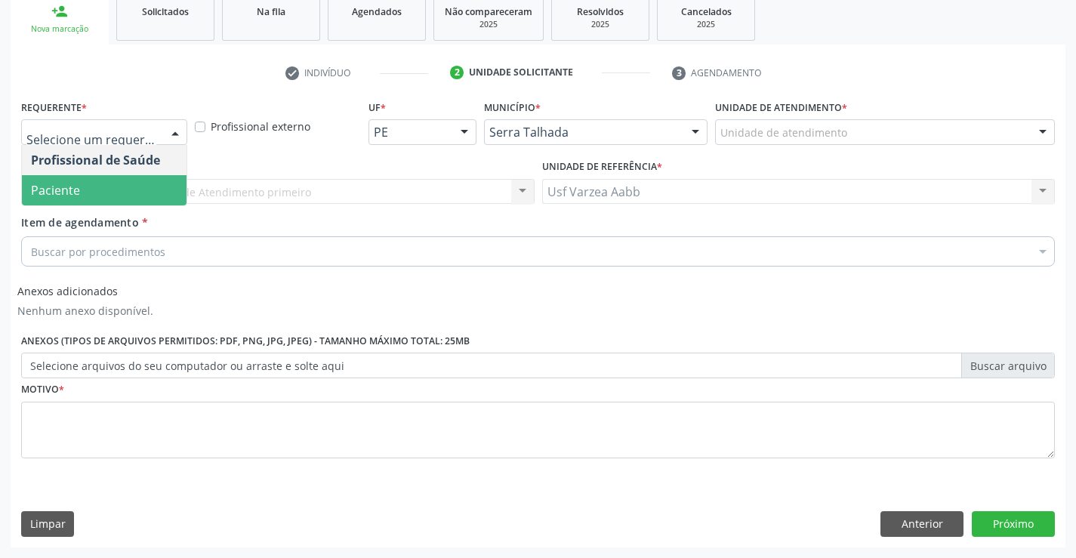
click at [153, 184] on span "Paciente" at bounding box center [104, 190] width 165 height 30
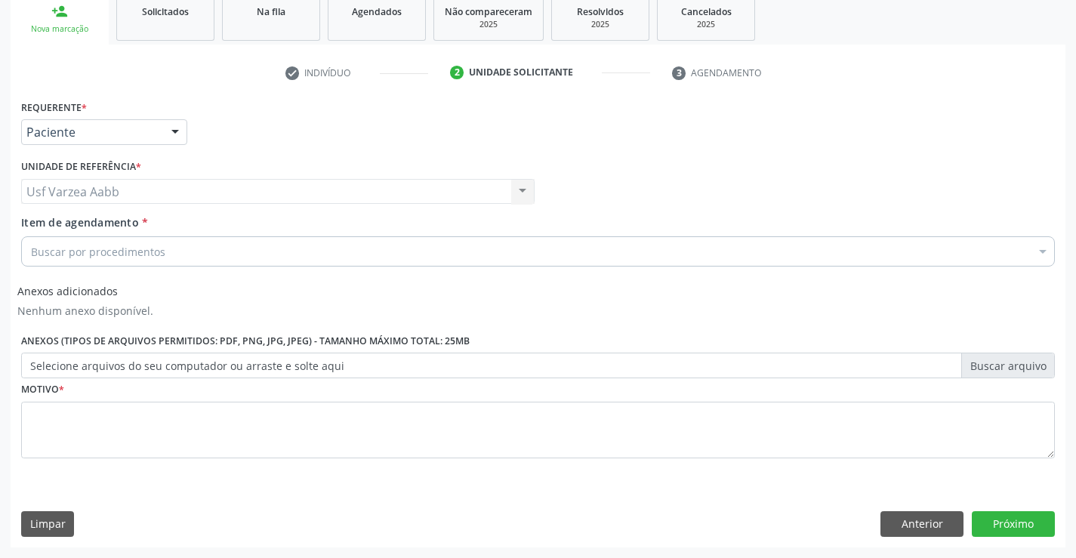
click at [174, 252] on div "Buscar por procedimentos" at bounding box center [538, 251] width 1034 height 30
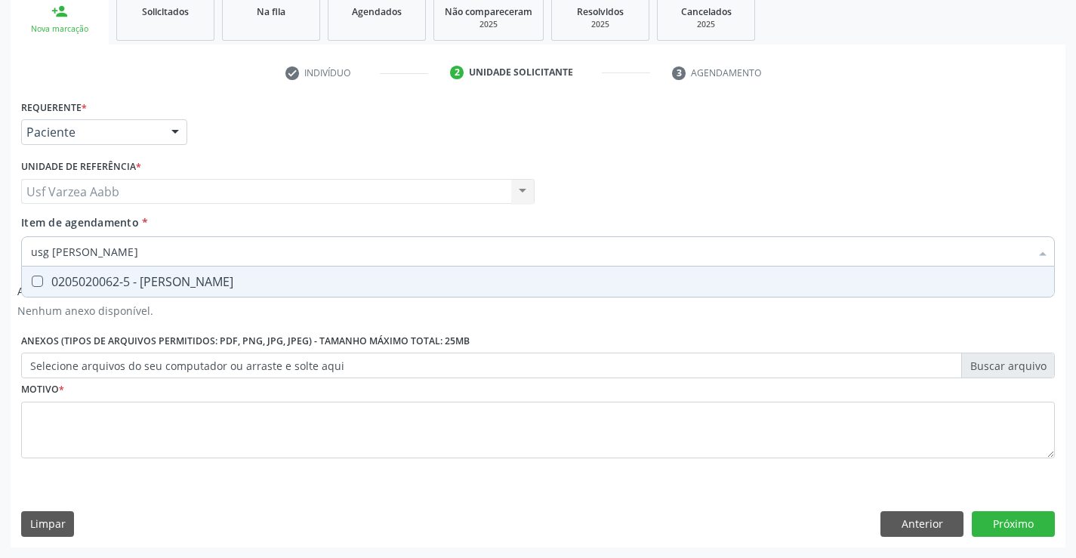
type input "usg [PERSON_NAME]"
click at [177, 280] on div "0205020062-5 - [PERSON_NAME]" at bounding box center [538, 282] width 1014 height 12
checkbox Joelho "true"
click at [216, 458] on div "Requerente * Paciente Profissional de Saúde Paciente Nenhum resultado encontrad…" at bounding box center [538, 288] width 1034 height 384
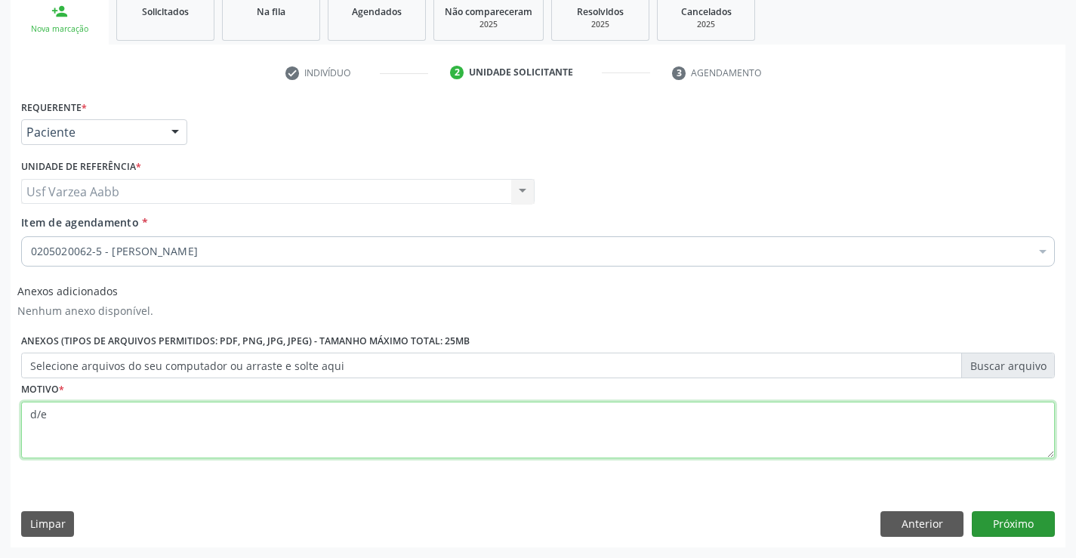
type textarea "d/e"
click at [985, 517] on button "Próximo" at bounding box center [1013, 524] width 83 height 26
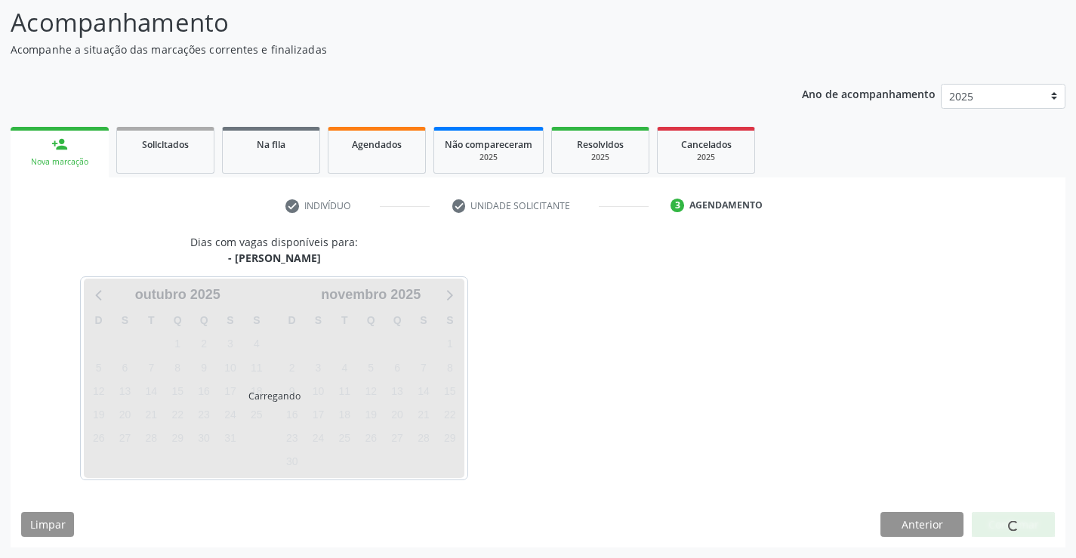
scroll to position [143, 0]
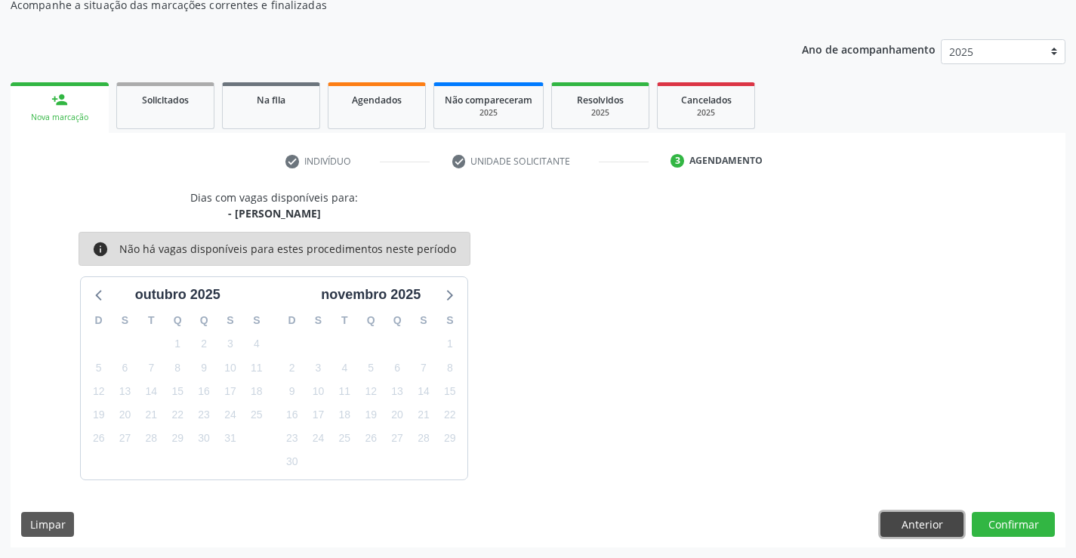
click at [924, 523] on button "Anterior" at bounding box center [922, 525] width 83 height 26
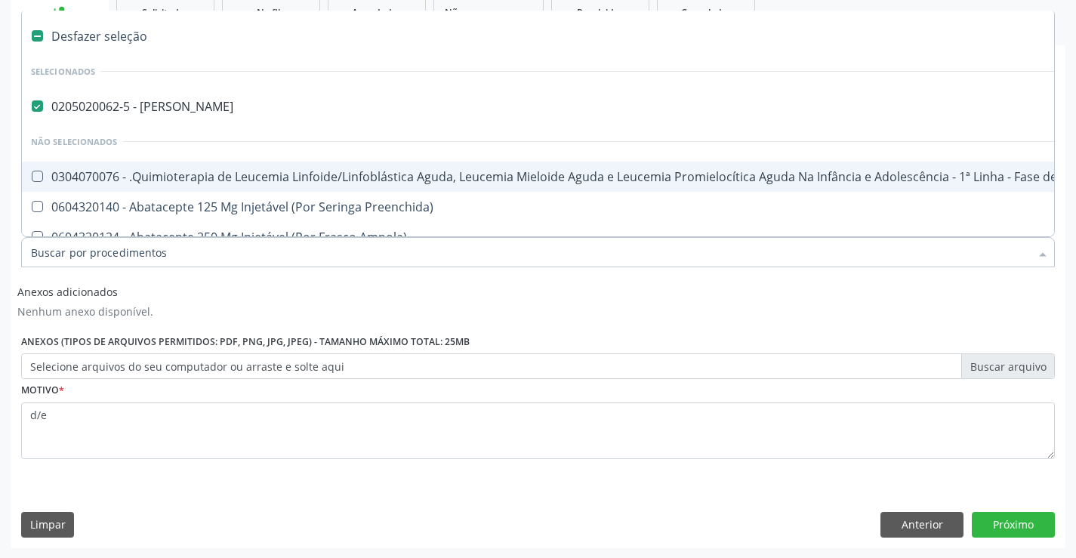
scroll to position [232, 0]
click at [935, 520] on button "Anterior" at bounding box center [922, 524] width 83 height 26
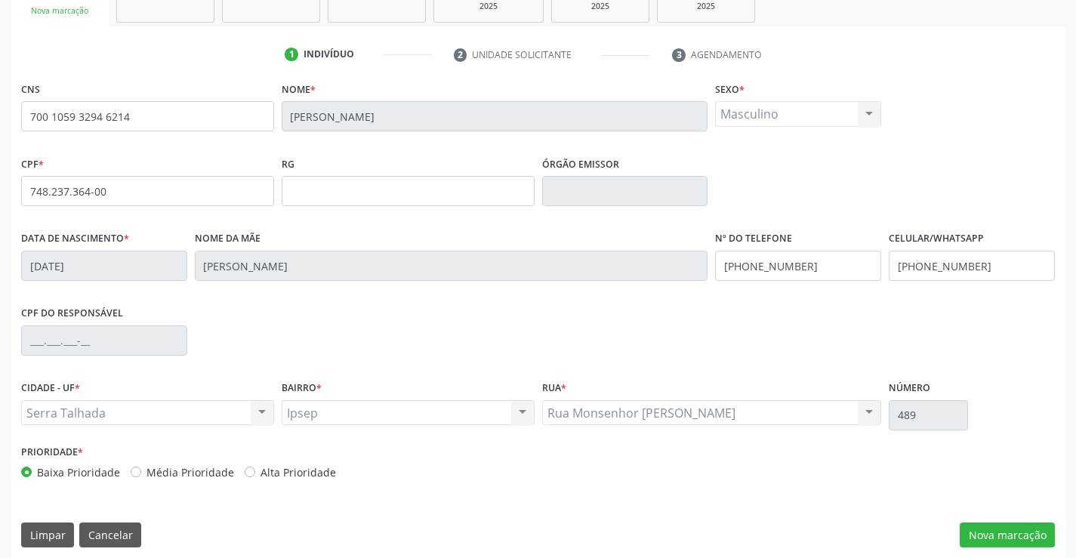
scroll to position [261, 0]
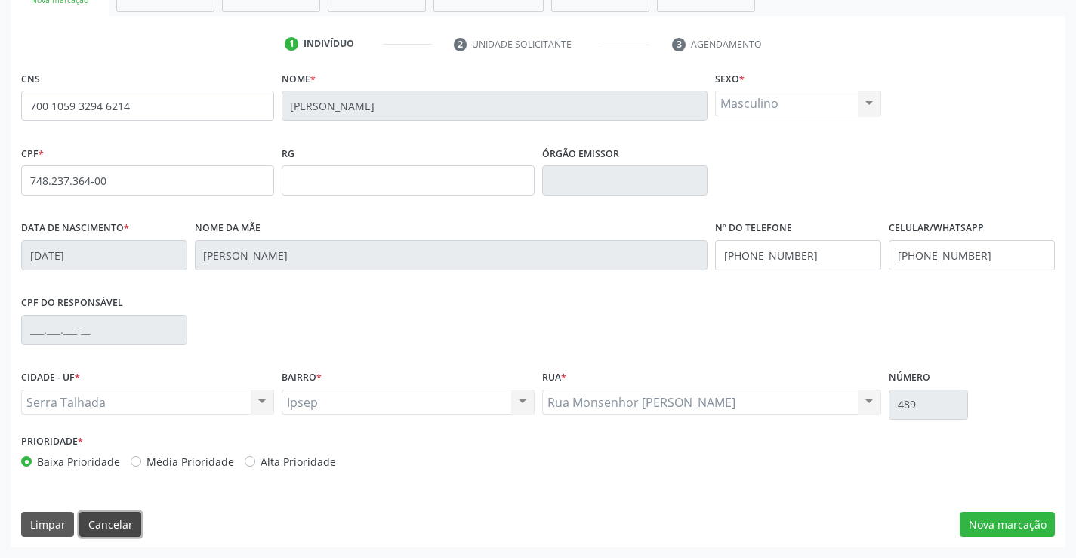
click at [117, 523] on button "Cancelar" at bounding box center [110, 525] width 62 height 26
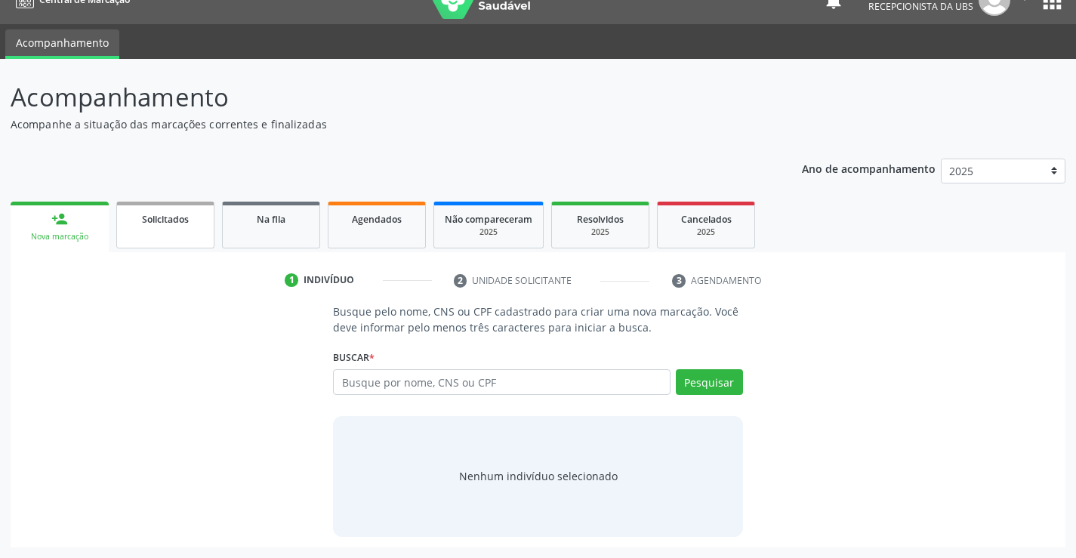
scroll to position [24, 0]
click at [371, 384] on input "text" at bounding box center [501, 382] width 337 height 26
click at [391, 376] on input "1011" at bounding box center [501, 382] width 337 height 26
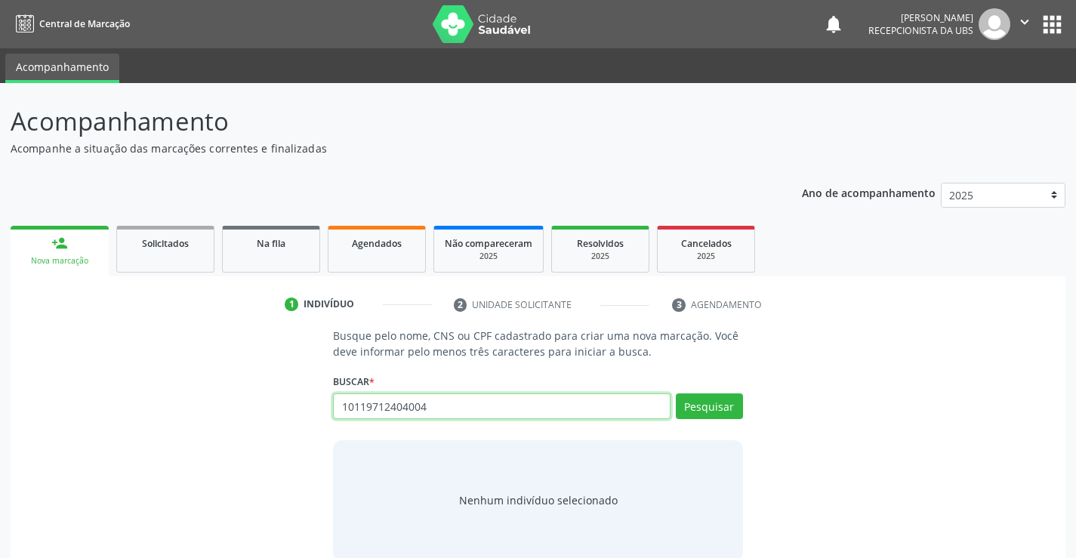
type input "10119712404004"
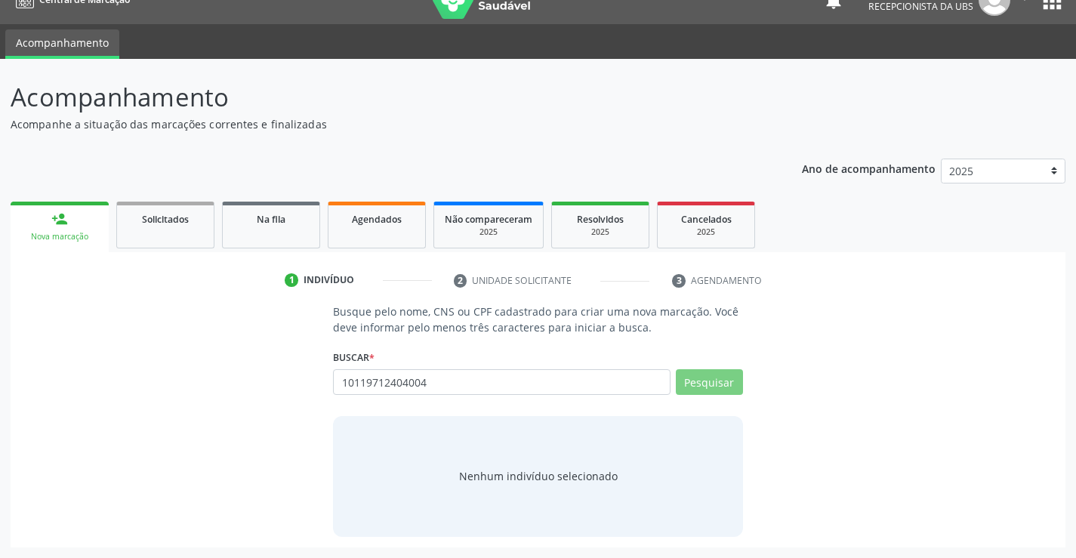
click at [0, 0] on input "10119712404004" at bounding box center [0, 0] width 0 height 0
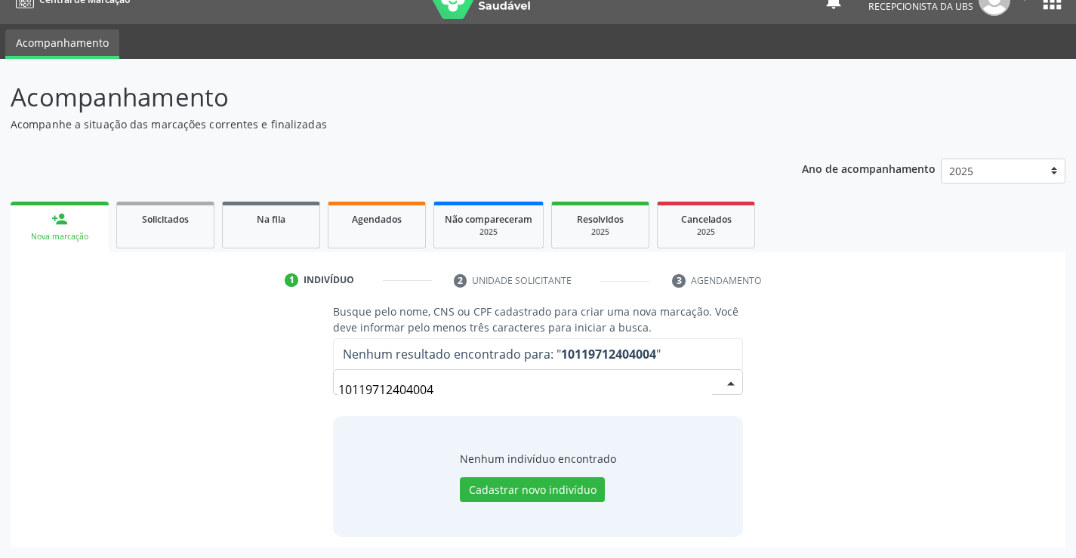
click at [560, 375] on input "10119712404004" at bounding box center [524, 390] width 373 height 30
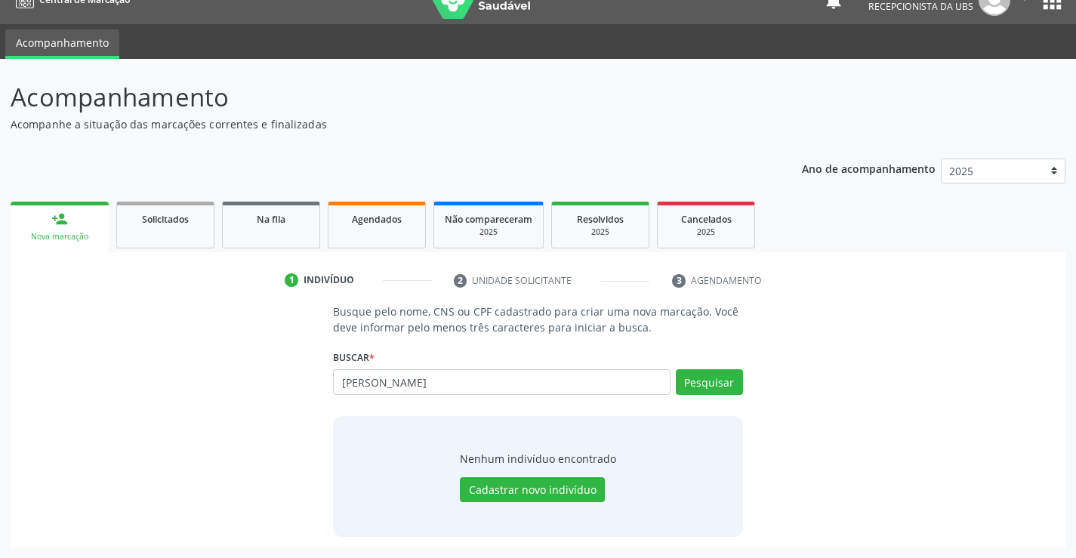
type input "rosilda maria"
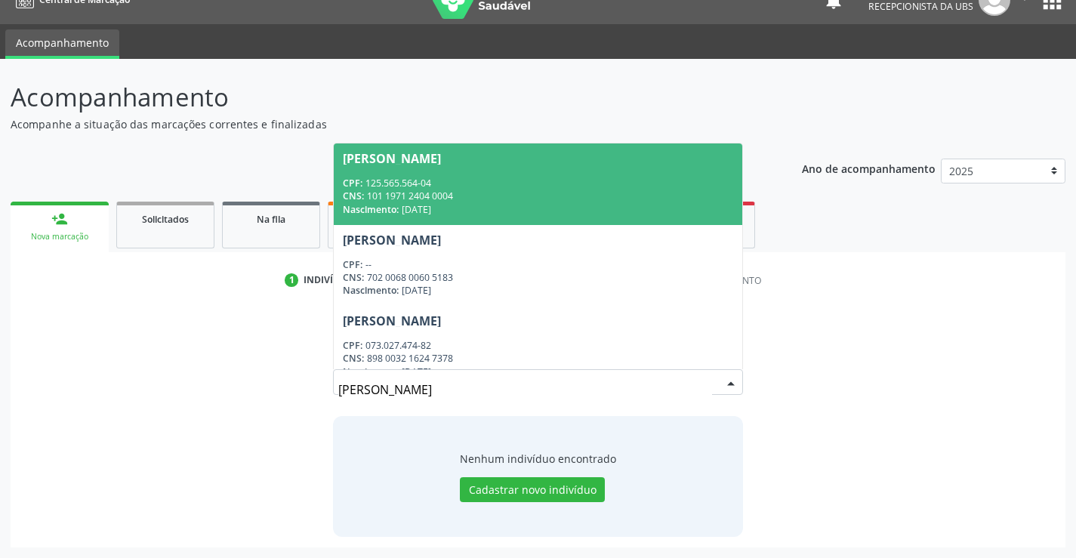
click at [568, 198] on div "CNS: 101 1971 2404 0004" at bounding box center [538, 196] width 390 height 13
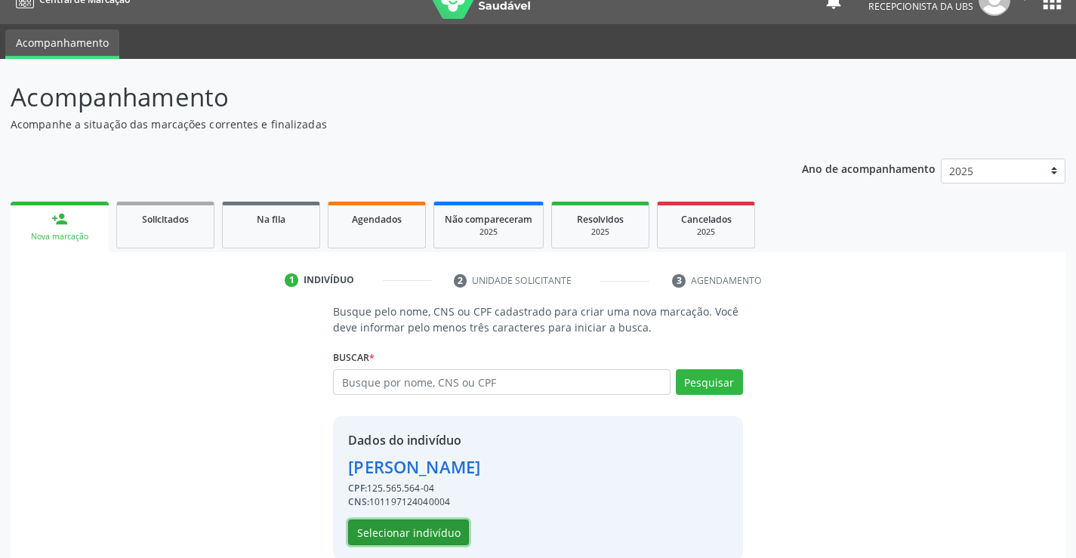
click at [430, 529] on button "Selecionar indivíduo" at bounding box center [408, 533] width 121 height 26
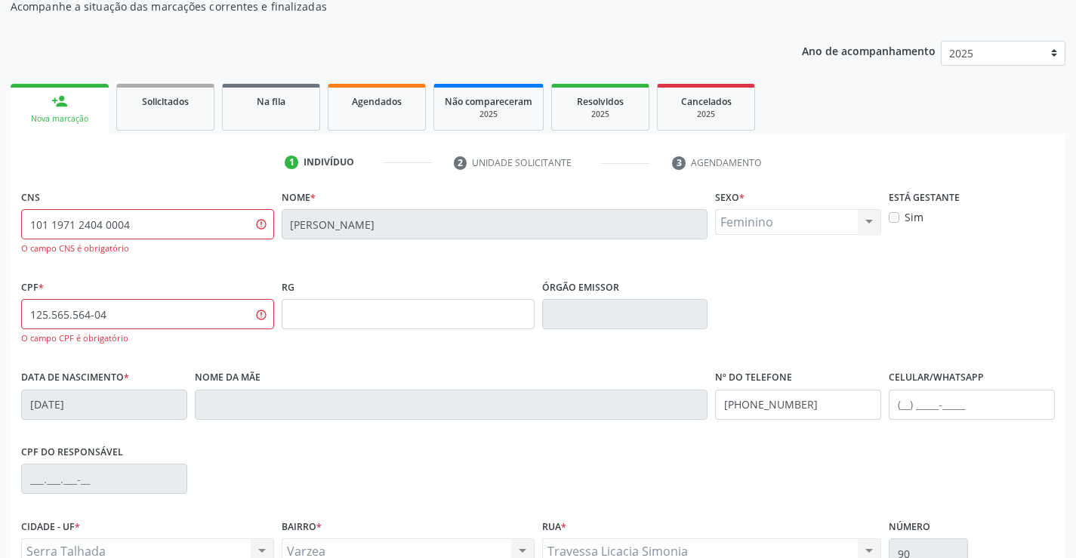
scroll to position [0, 0]
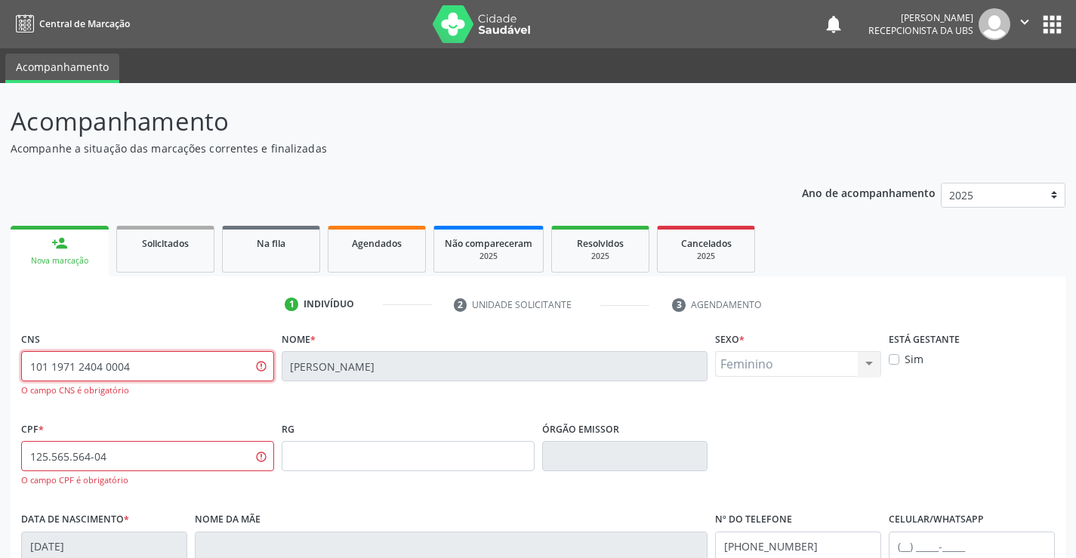
click at [206, 381] on input "101 1971 2404 0004" at bounding box center [147, 366] width 253 height 30
click at [187, 369] on input "101 1971 2404 0004" at bounding box center [147, 366] width 253 height 30
type input "704 6091 2590 2727"
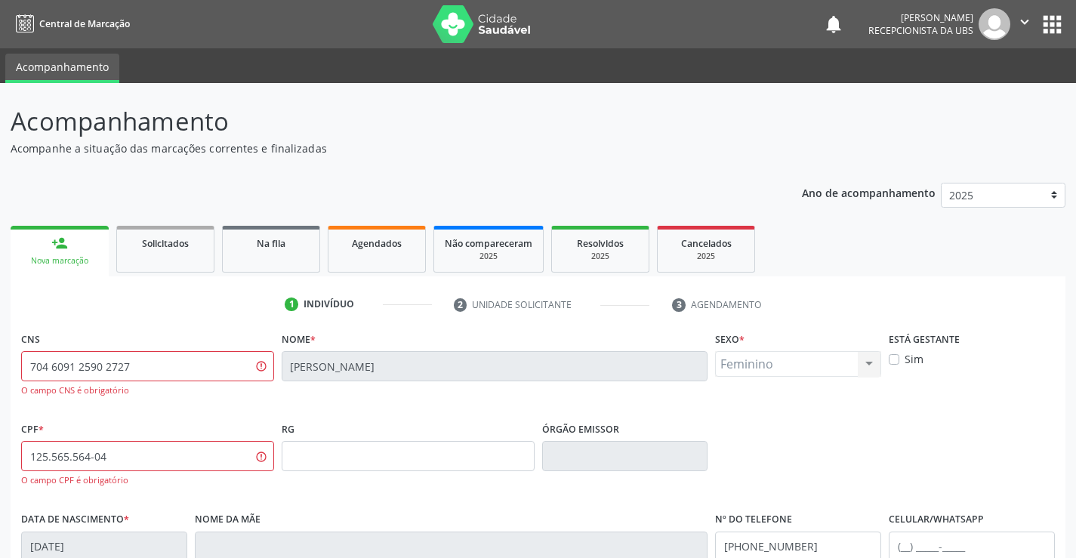
click at [443, 407] on div "Nome * Rosilda Maria Filho" at bounding box center [495, 373] width 434 height 90
click at [207, 459] on input "125.565.564-04" at bounding box center [147, 456] width 253 height 30
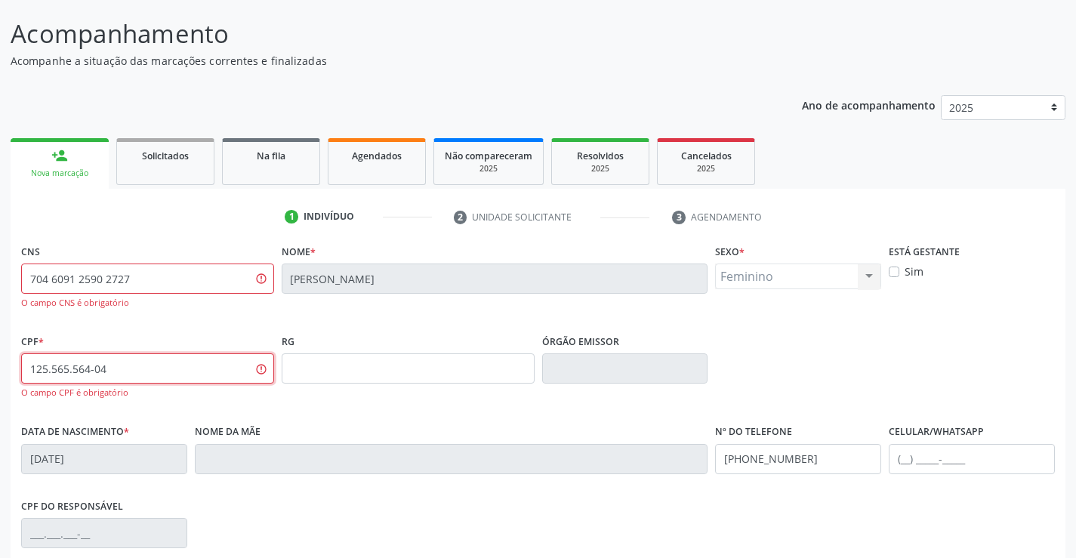
scroll to position [292, 0]
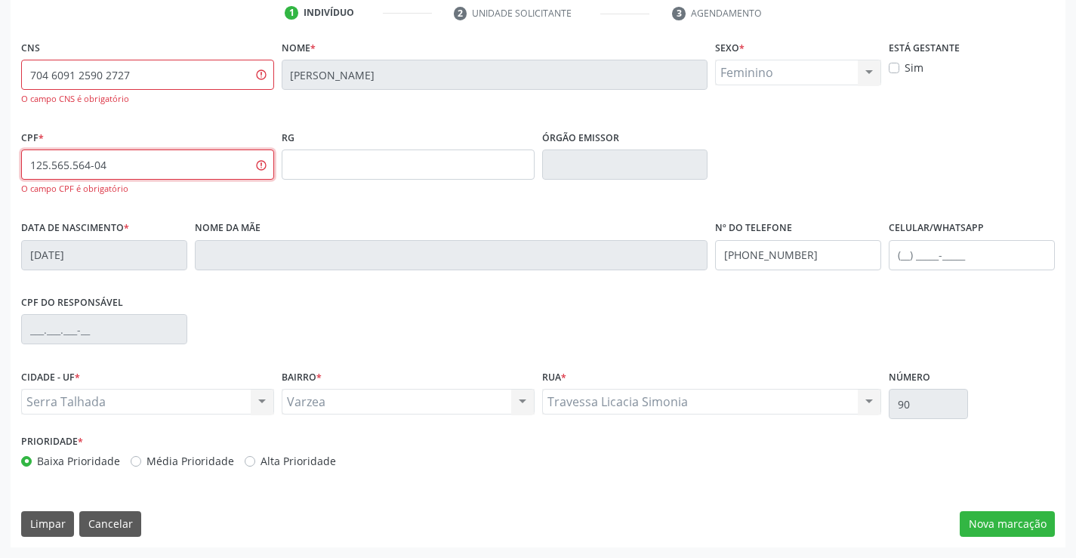
click at [261, 166] on input "125.565.564-04" at bounding box center [147, 165] width 253 height 30
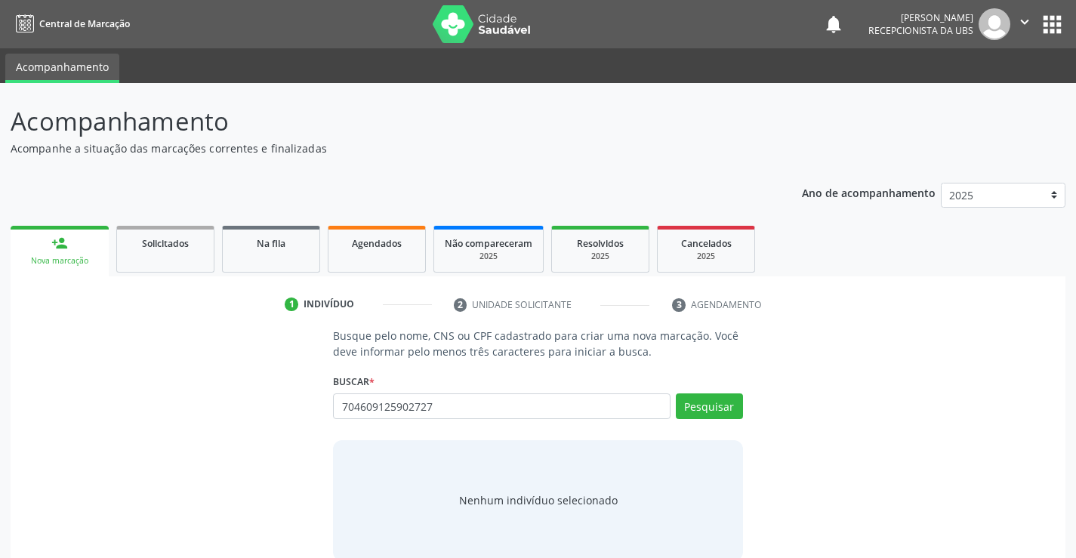
type input "704609125902727"
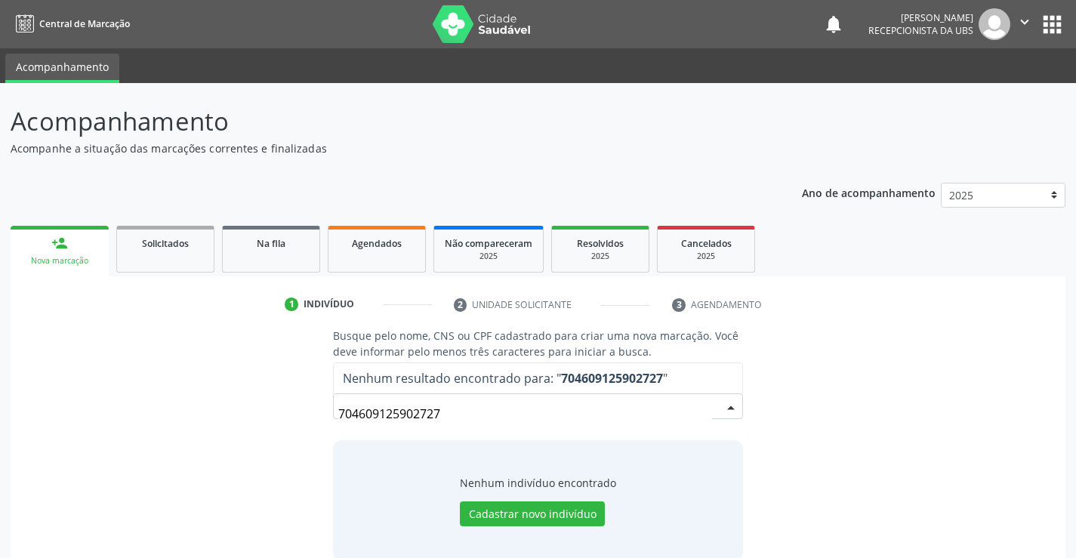
click at [460, 409] on input "704609125902727" at bounding box center [524, 414] width 373 height 30
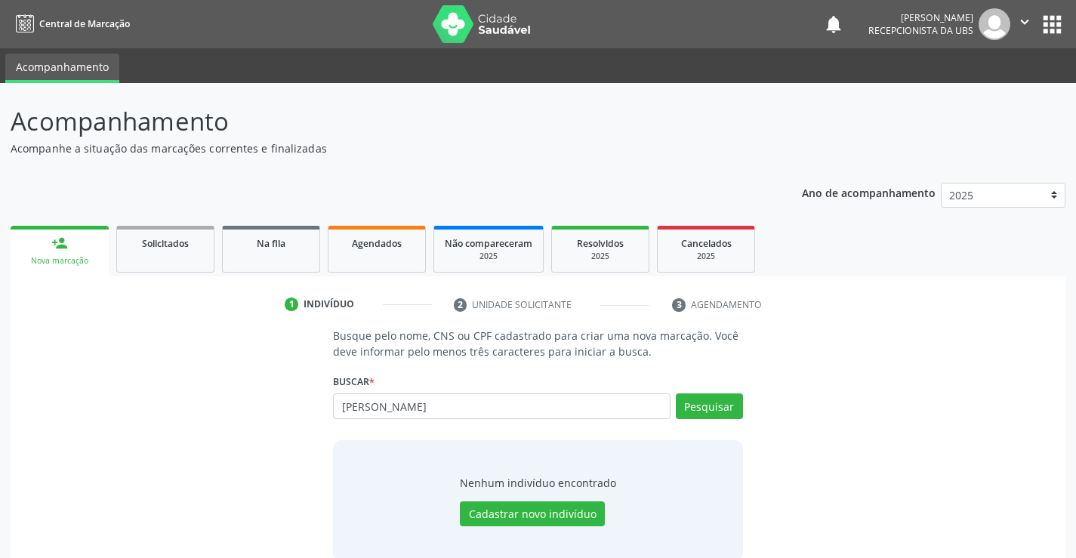
type input "[PERSON_NAME]"
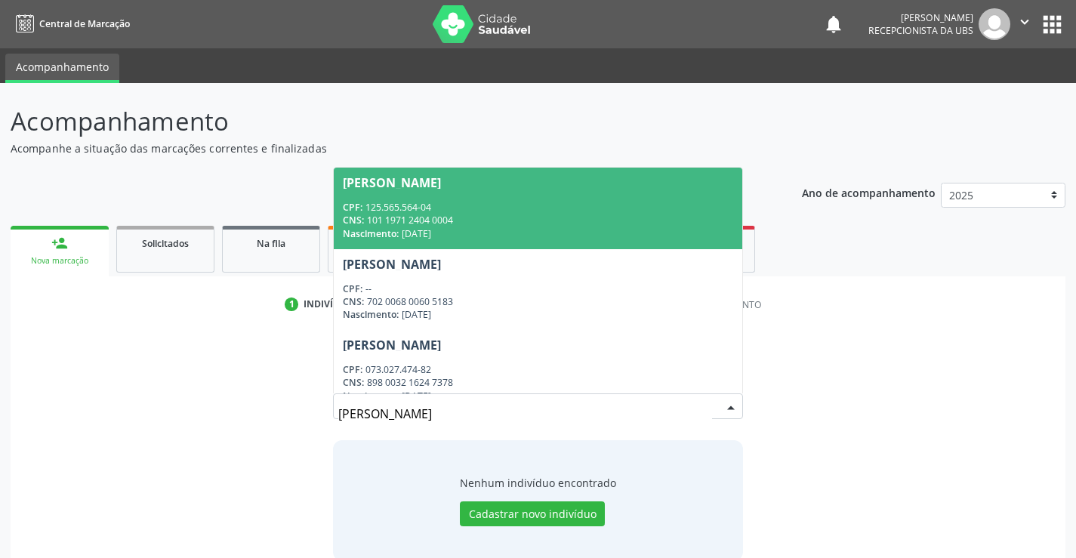
click at [651, 233] on div "Nascimento: [DATE]" at bounding box center [538, 233] width 390 height 13
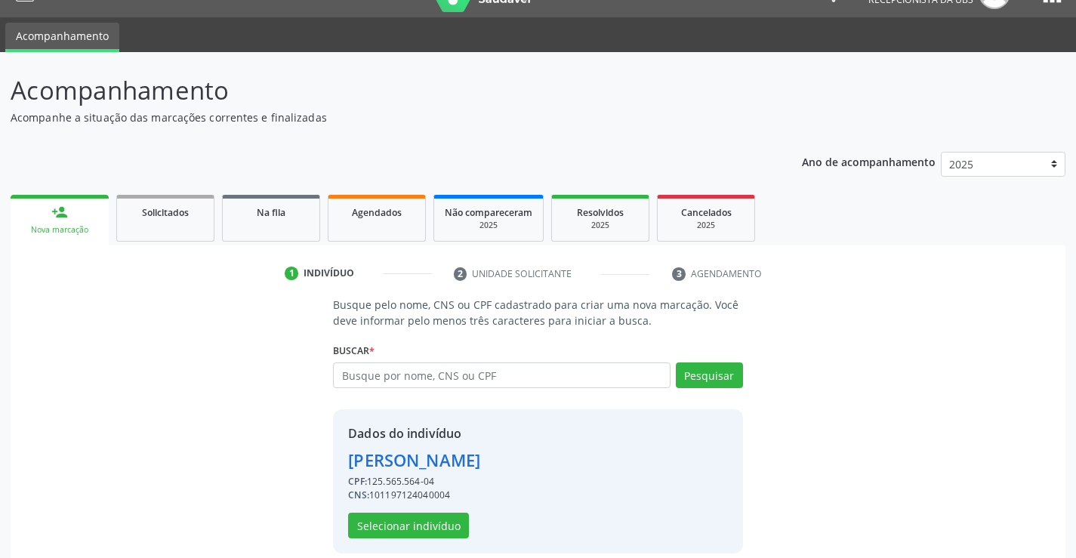
scroll to position [48, 0]
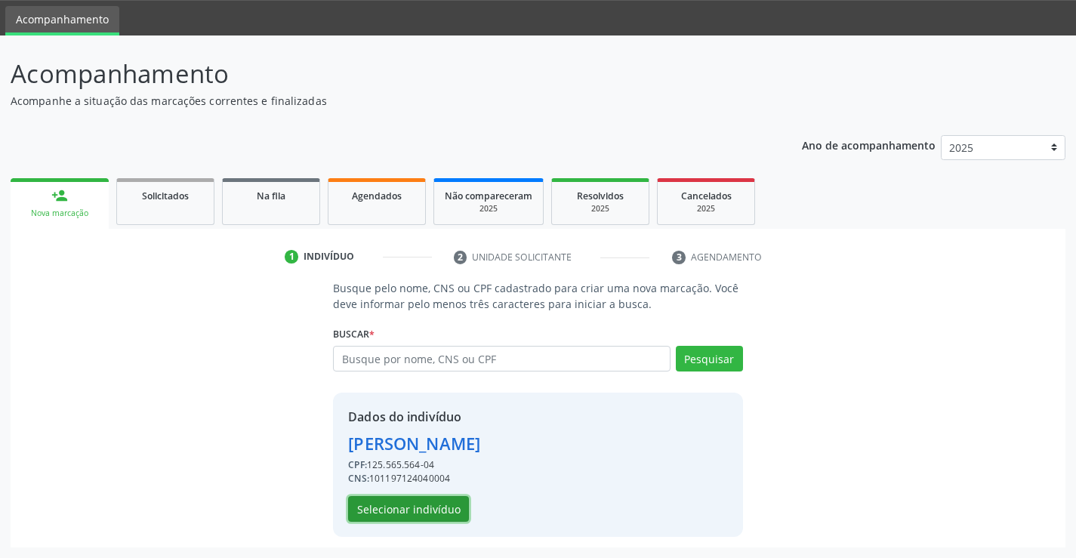
click at [387, 509] on button "Selecionar indivíduo" at bounding box center [408, 509] width 121 height 26
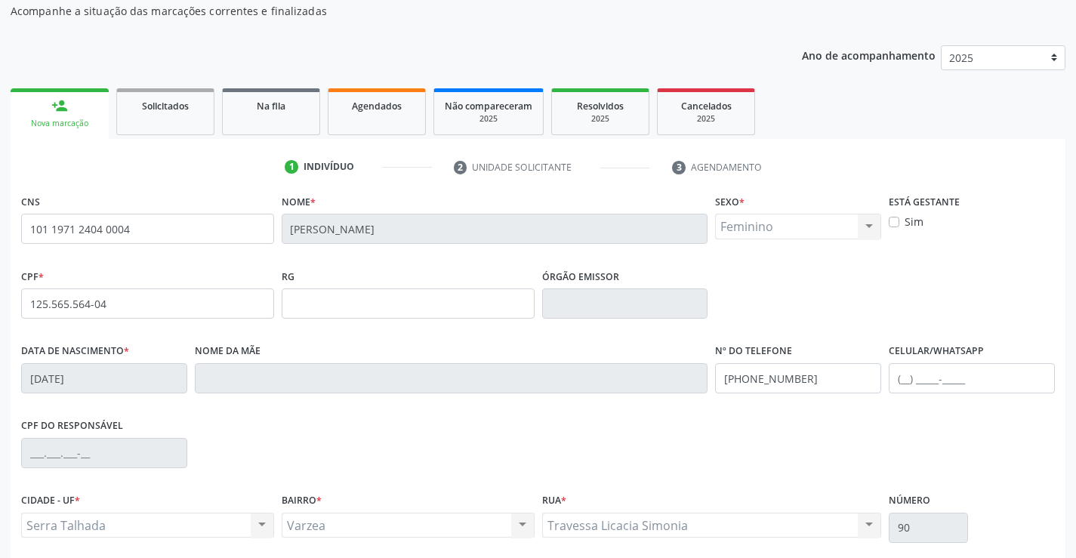
scroll to position [261, 0]
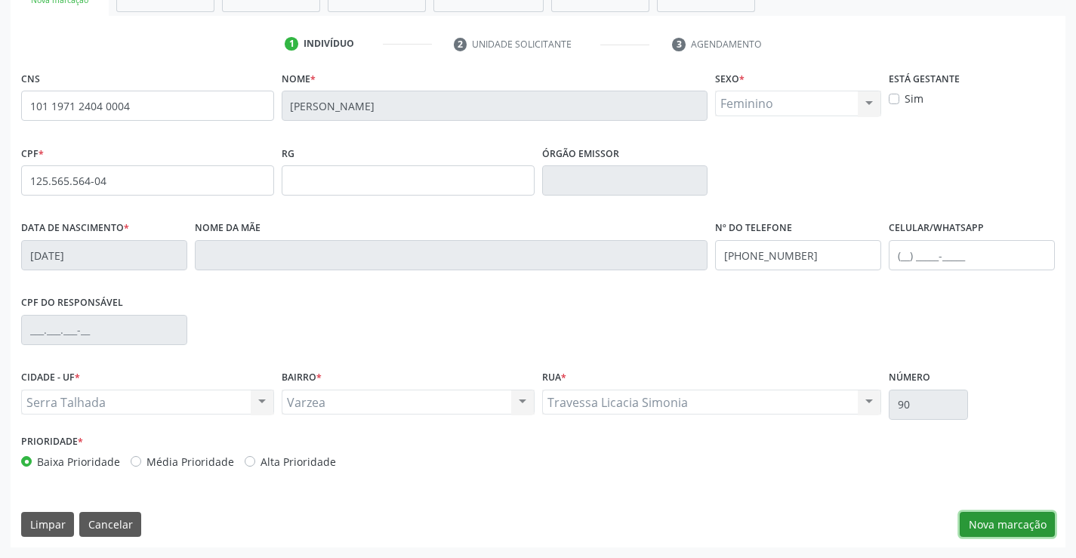
click at [1020, 518] on button "Nova marcação" at bounding box center [1007, 525] width 95 height 26
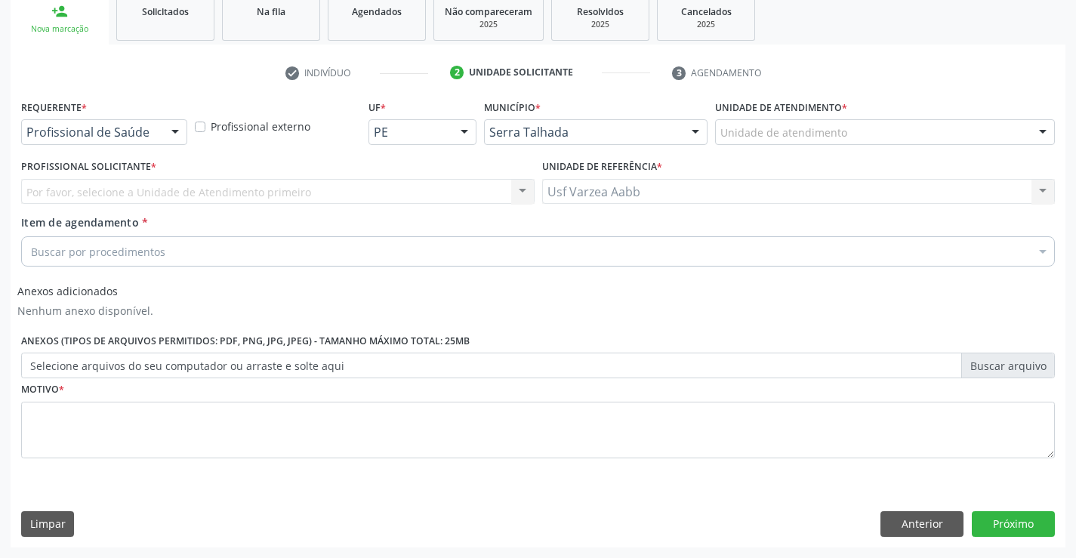
scroll to position [232, 0]
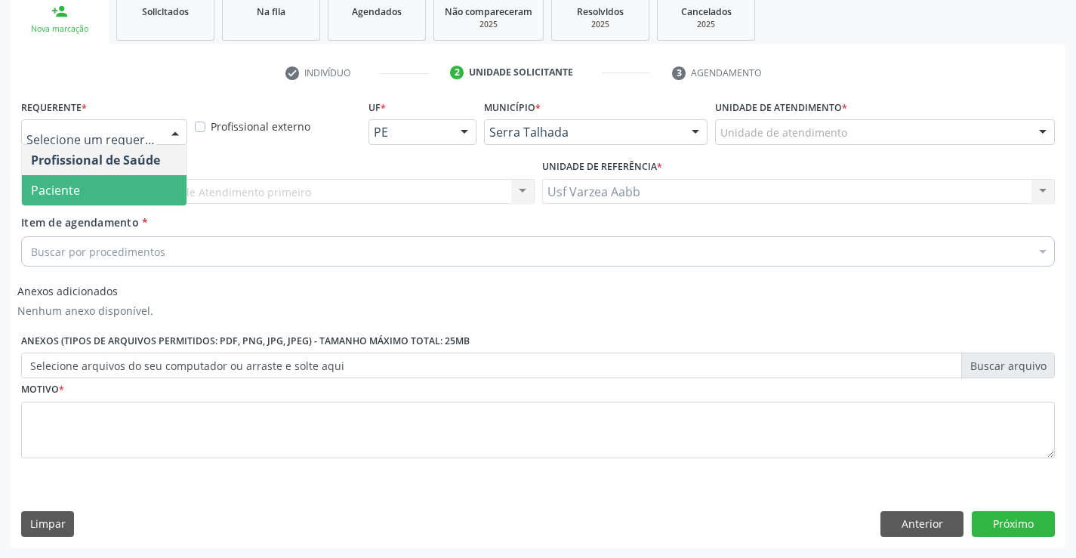
click at [118, 184] on span "Paciente" at bounding box center [104, 190] width 165 height 30
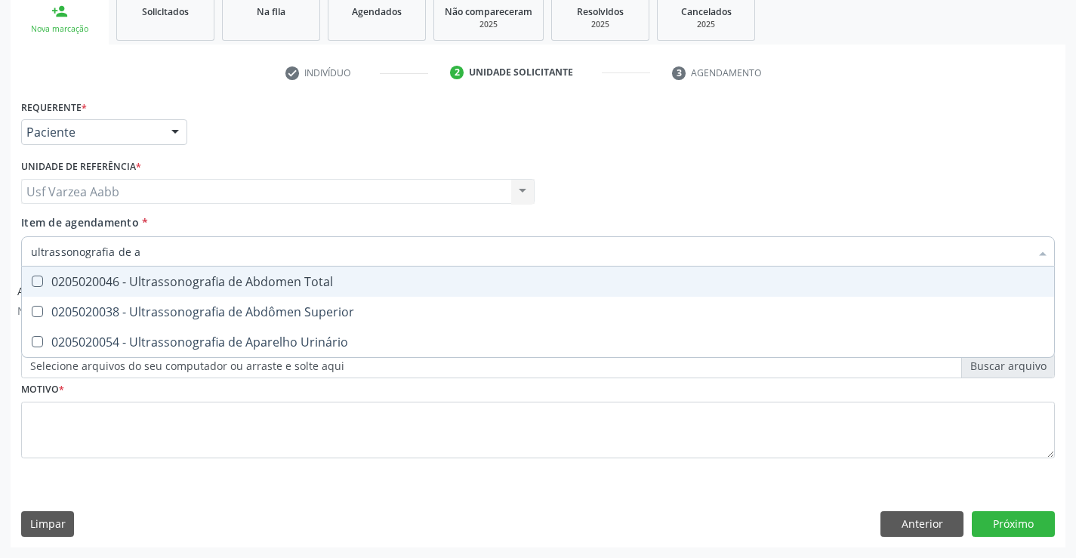
type input "ultrassonografia de ab"
click at [174, 290] on span "0205020046 - Ultrassonografia de Abdomen Total" at bounding box center [538, 282] width 1032 height 30
checkbox Total "true"
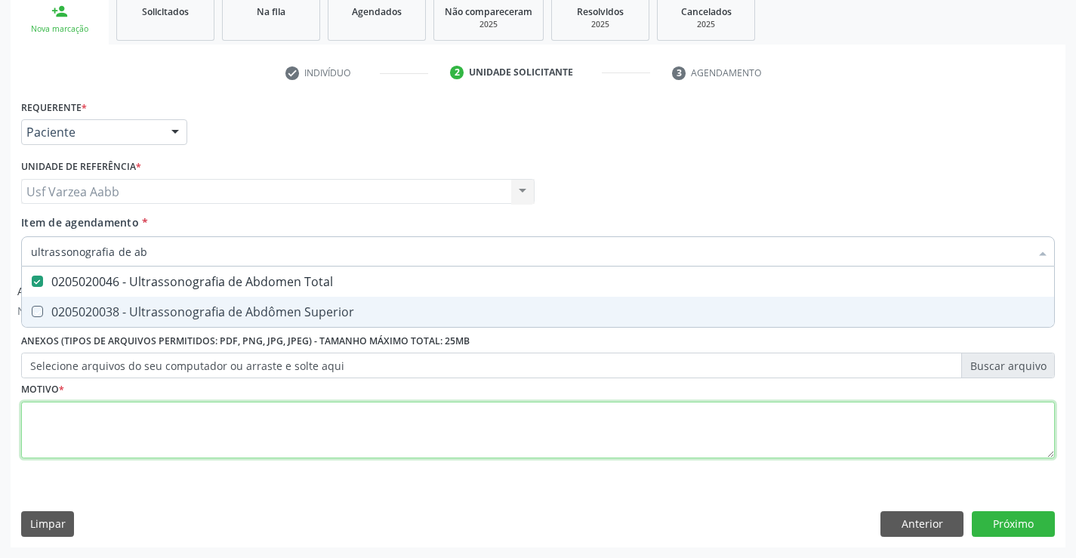
click at [175, 411] on div "Requerente * Paciente Profissional de Saúde Paciente Nenhum resultado encontrad…" at bounding box center [538, 288] width 1034 height 384
checkbox Superior "true"
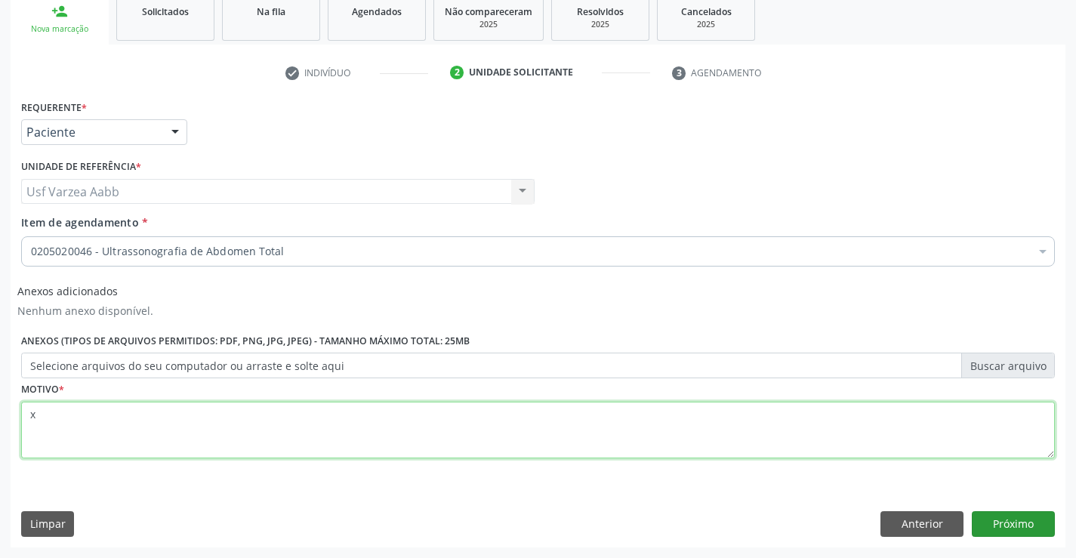
type textarea "x"
click at [1044, 526] on button "Próximo" at bounding box center [1013, 524] width 83 height 26
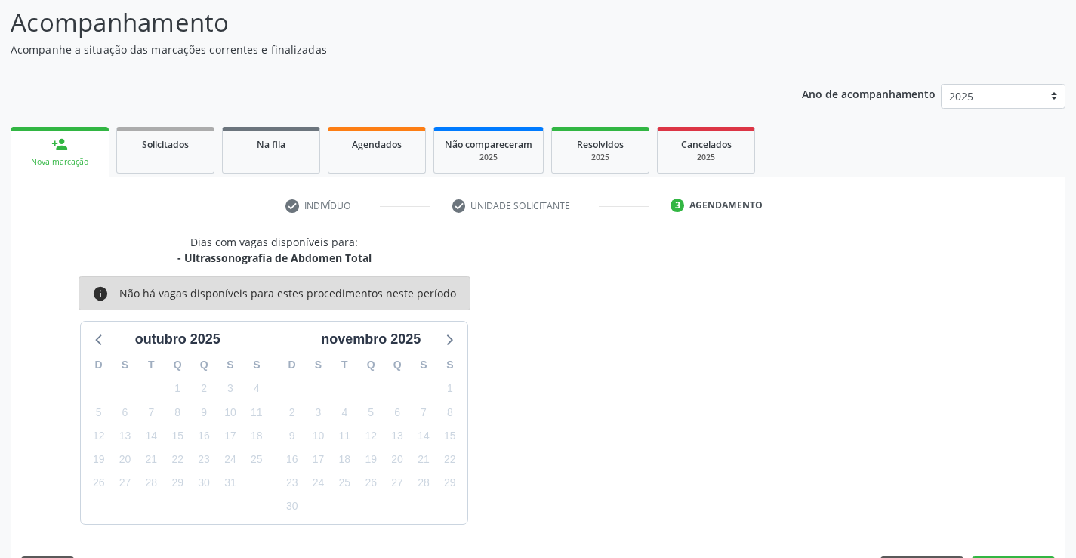
scroll to position [143, 0]
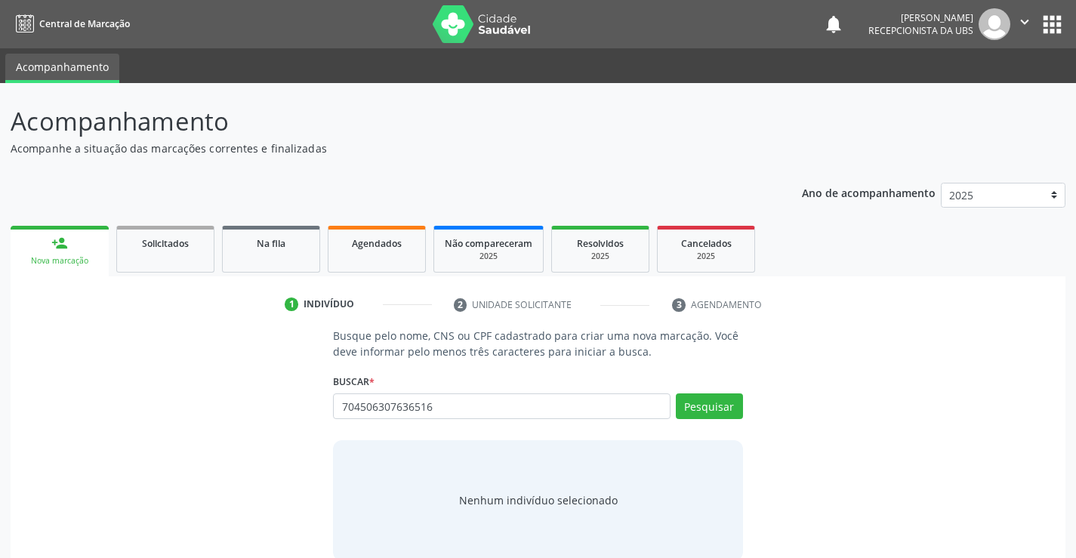
type input "704506307636516"
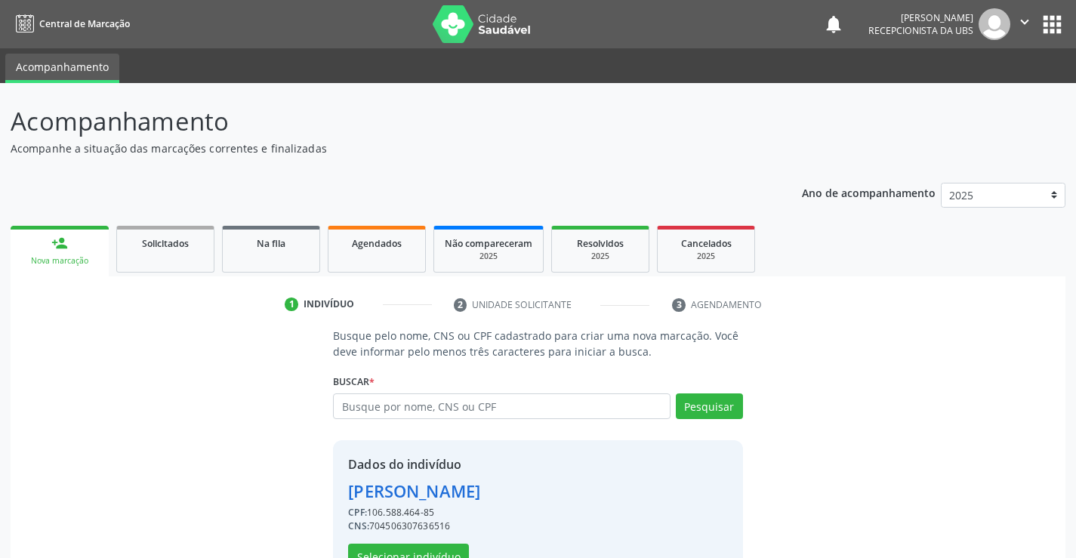
scroll to position [48, 0]
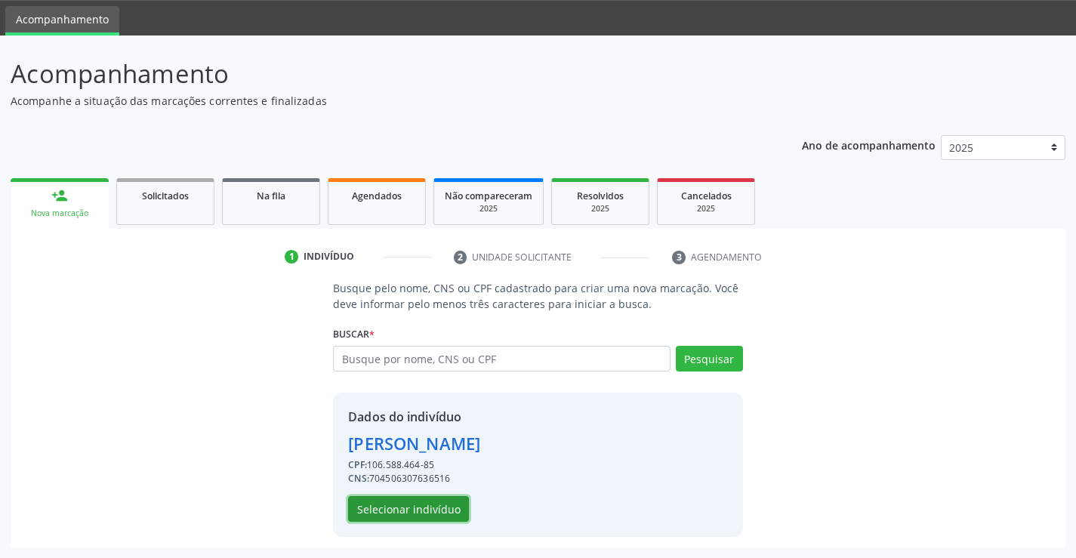
click at [425, 506] on button "Selecionar indivíduo" at bounding box center [408, 509] width 121 height 26
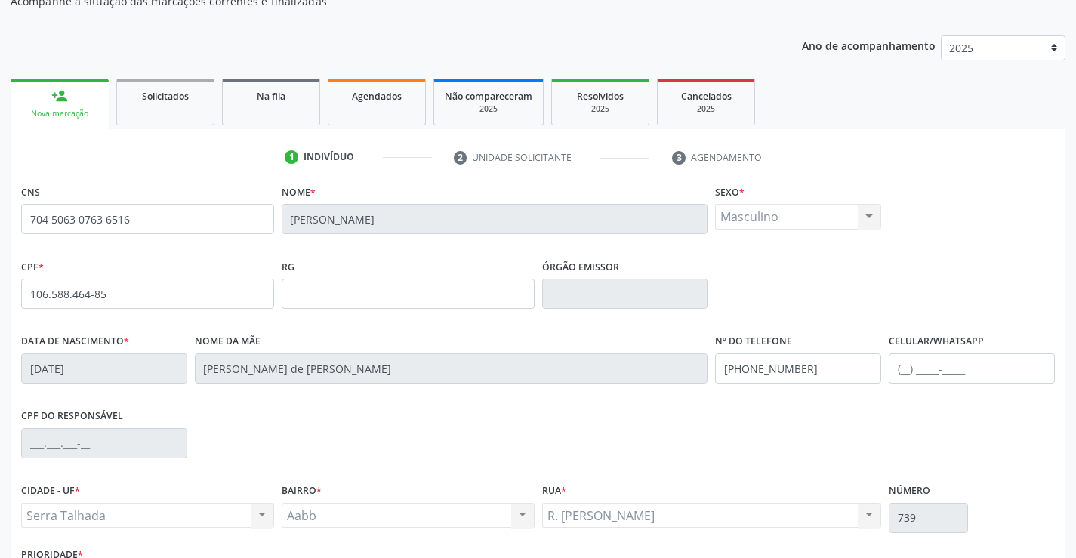
scroll to position [261, 0]
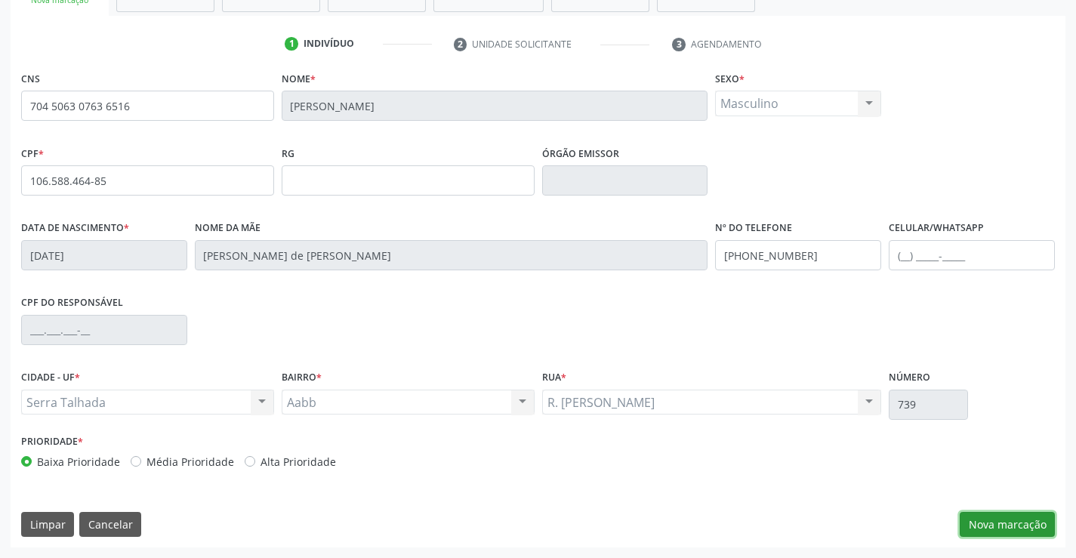
drag, startPoint x: 1023, startPoint y: 517, endPoint x: 878, endPoint y: 489, distance: 147.5
click at [1022, 517] on button "Nova marcação" at bounding box center [1007, 525] width 95 height 26
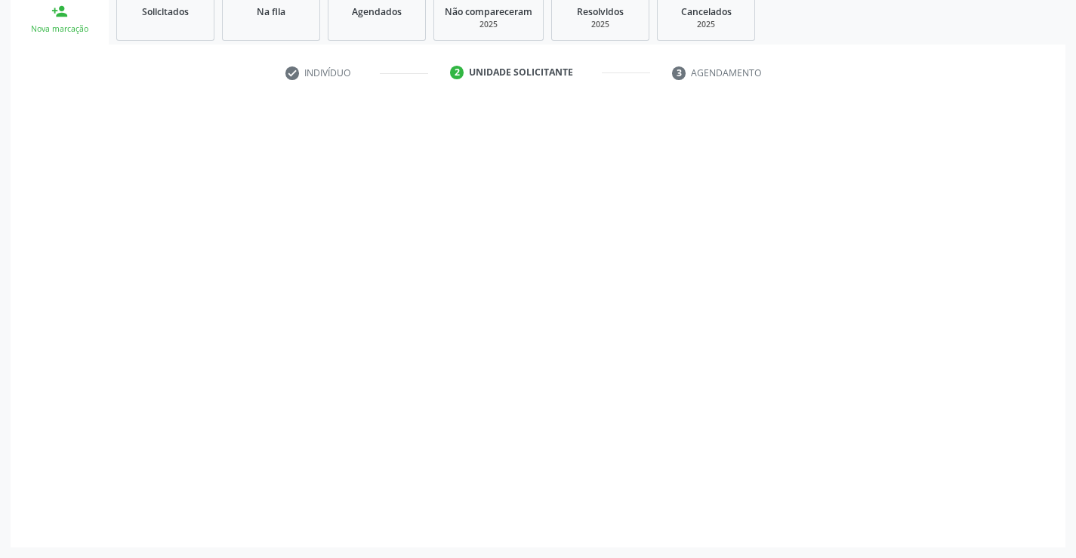
scroll to position [232, 0]
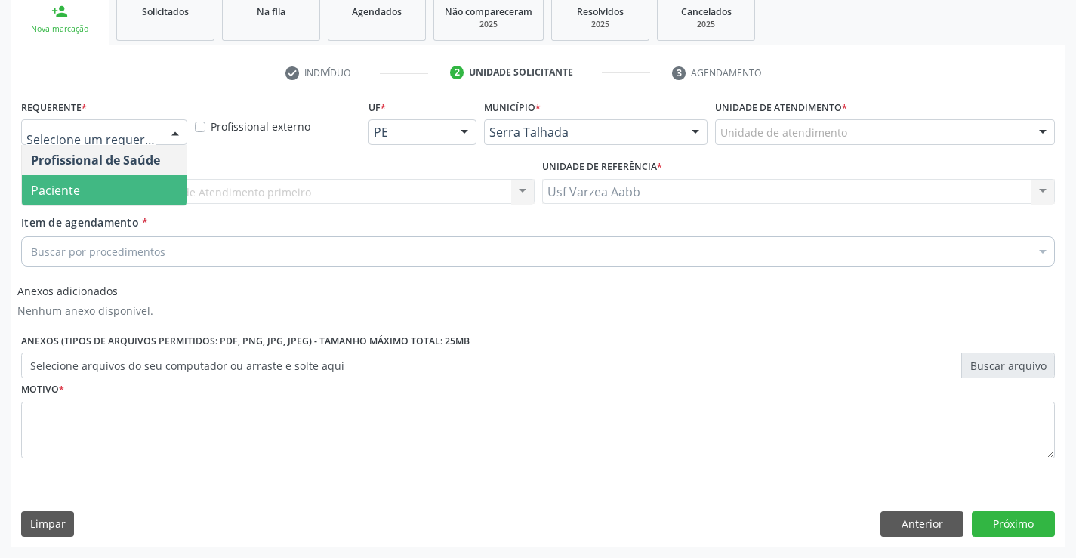
click at [134, 177] on span "Paciente" at bounding box center [104, 190] width 165 height 30
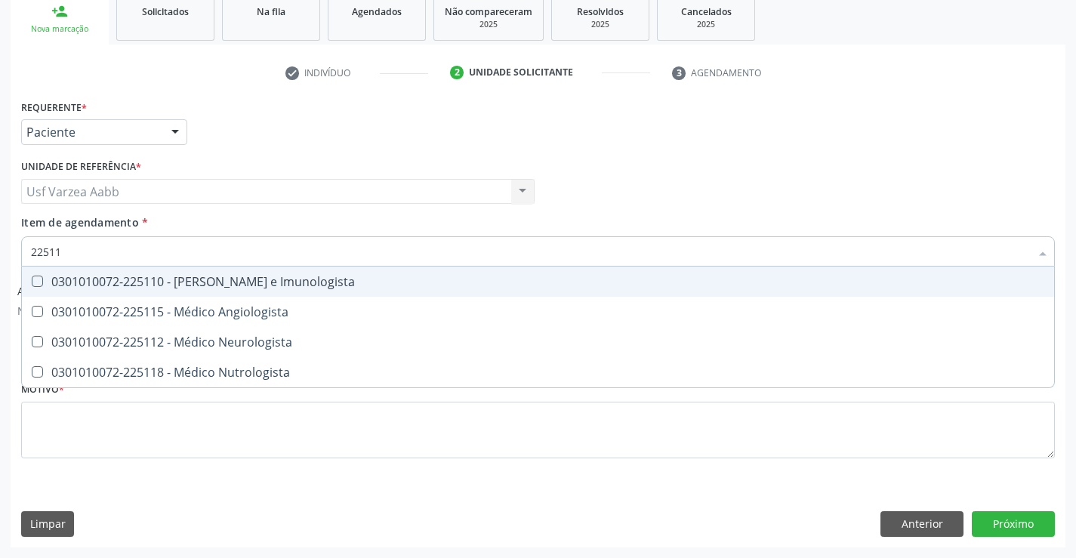
type input "225112"
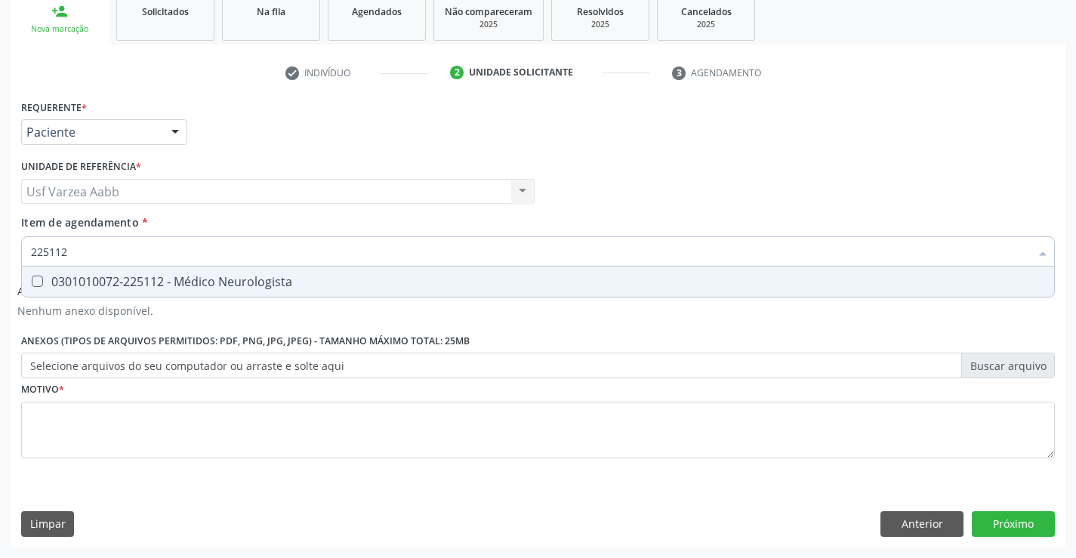
click at [169, 276] on div "0301010072-225112 - Médico Neurologista" at bounding box center [538, 282] width 1014 height 12
checkbox Neurologista "true"
click at [190, 436] on div "Requerente * Paciente Profissional de Saúde Paciente Nenhum resultado encontrad…" at bounding box center [538, 288] width 1034 height 384
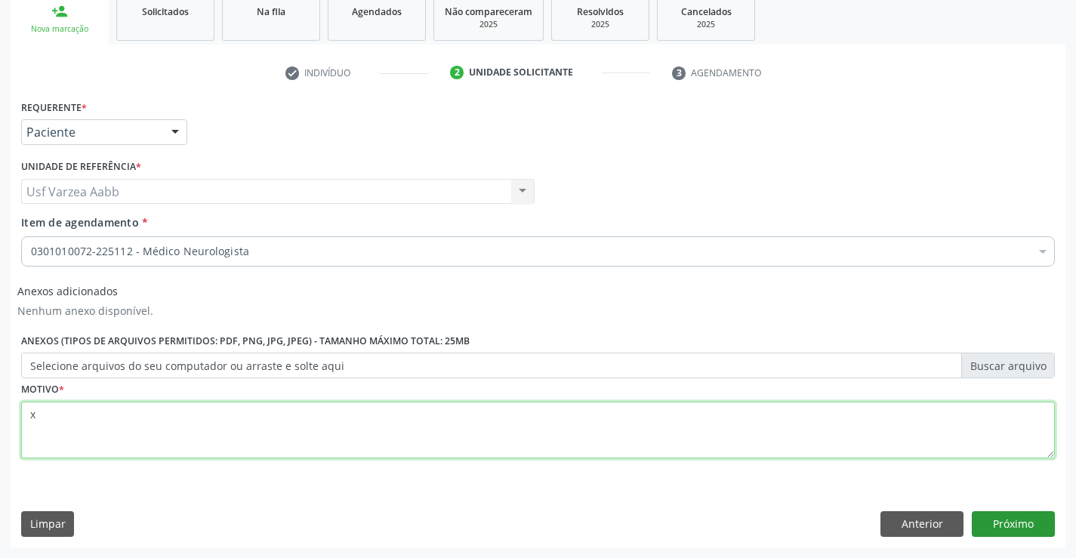
type textarea "x"
click at [1039, 521] on button "Próximo" at bounding box center [1013, 524] width 83 height 26
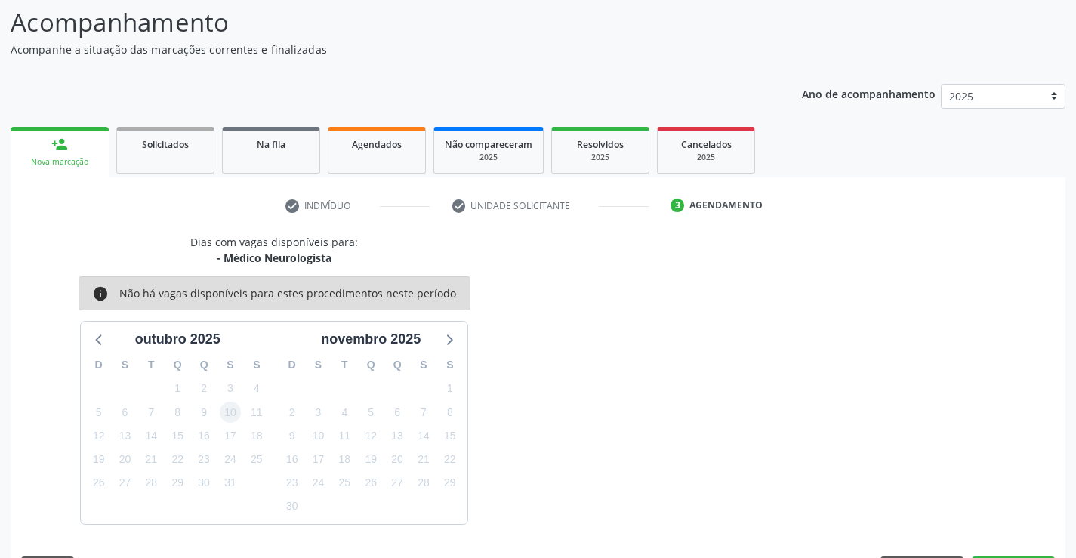
scroll to position [143, 0]
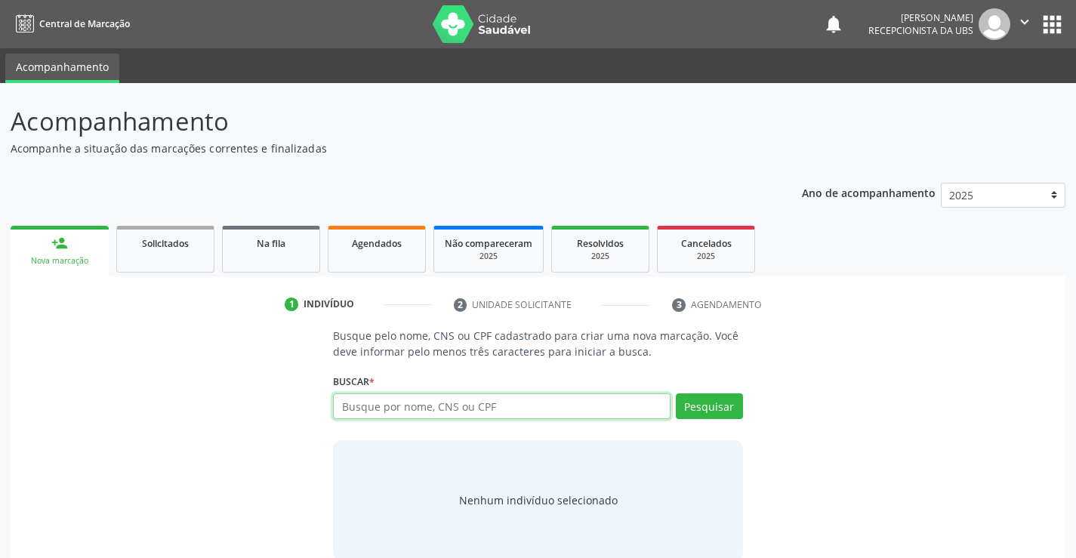
scroll to position [24, 0]
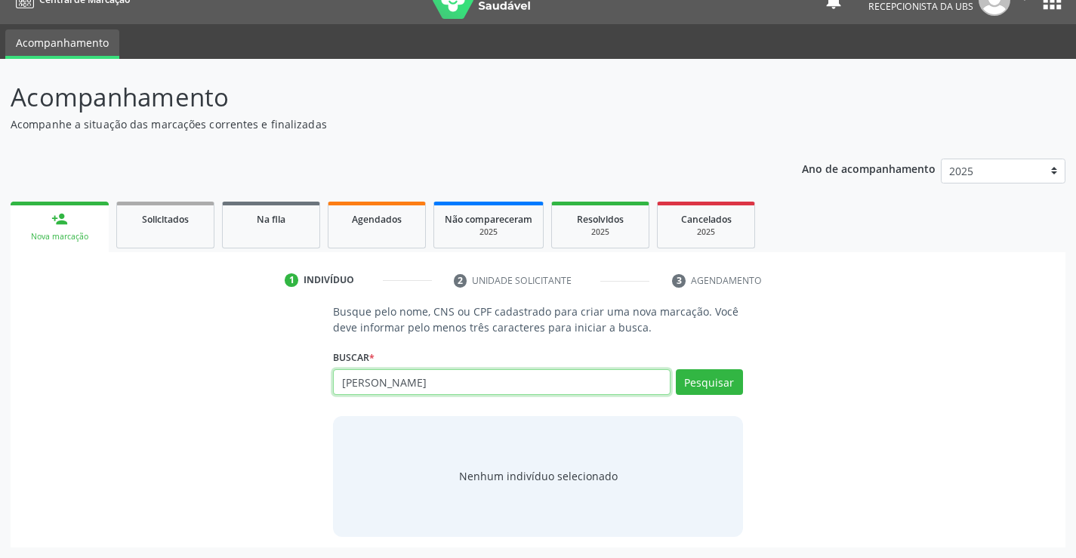
type input "[PERSON_NAME]"
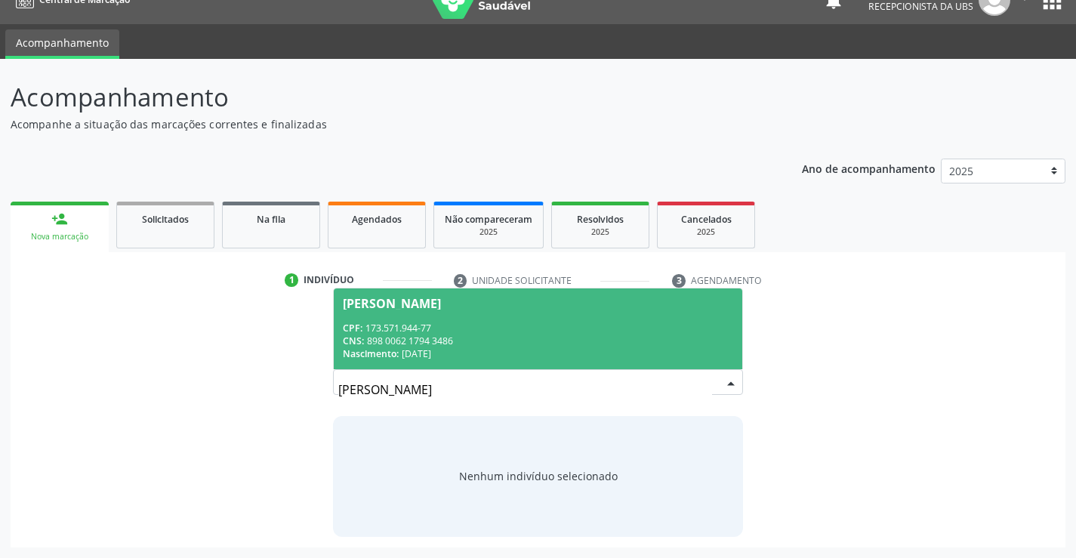
click at [408, 340] on div "CNS: 898 0062 1794 3486" at bounding box center [538, 341] width 390 height 13
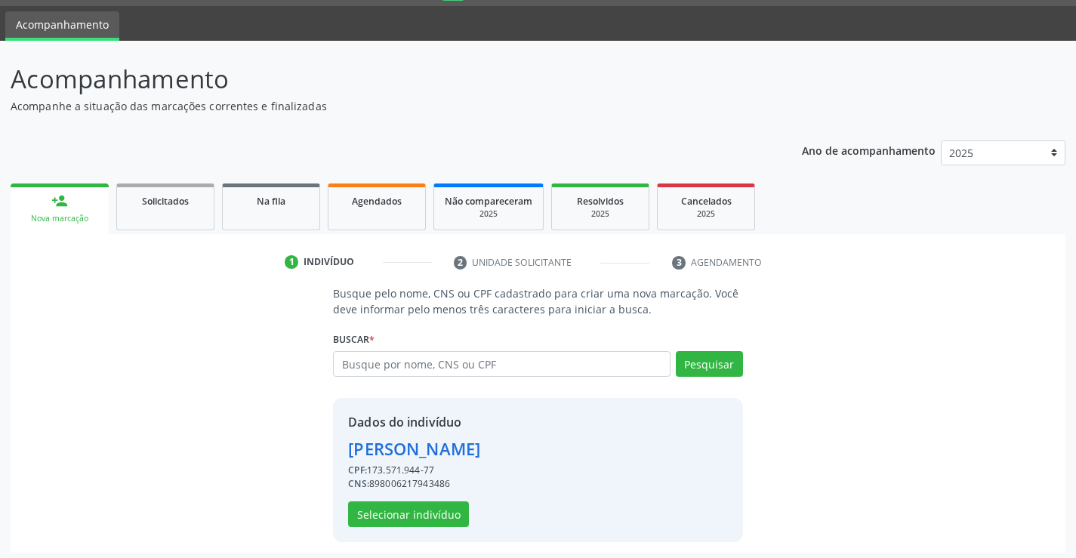
scroll to position [48, 0]
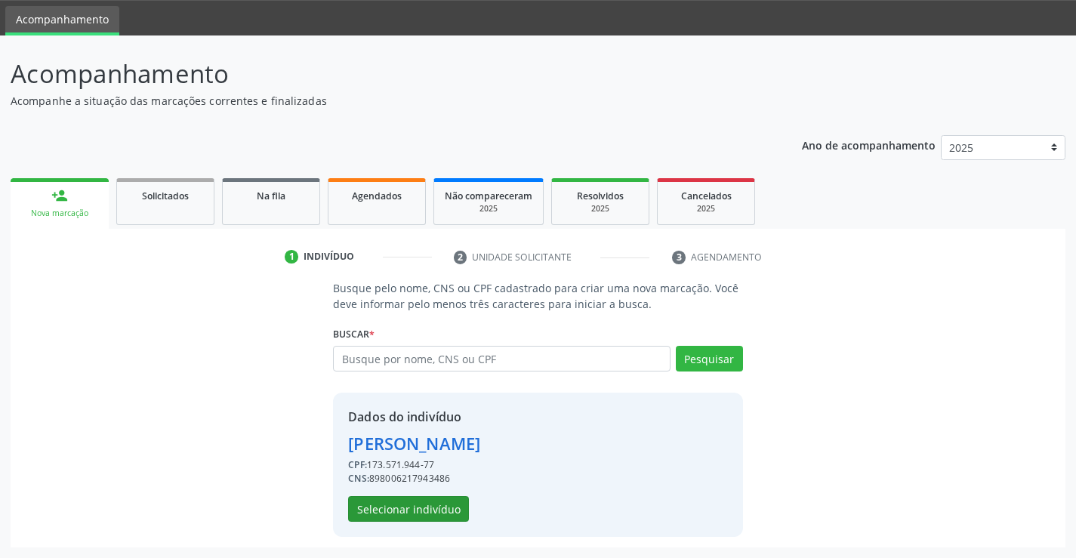
click at [464, 501] on div "Dados do indivíduo [PERSON_NAME] CPF: 173.571.944-77 CNS: 898006217943486 Selec…" at bounding box center [414, 465] width 132 height 114
click at [464, 501] on button "Selecionar indivíduo" at bounding box center [408, 509] width 121 height 26
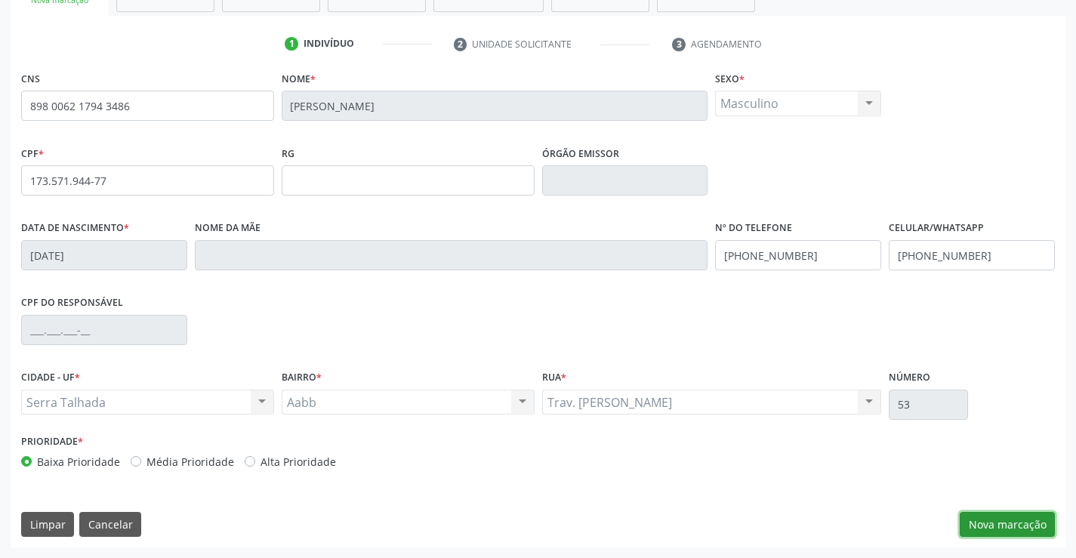
click at [1042, 517] on button "Nova marcação" at bounding box center [1007, 525] width 95 height 26
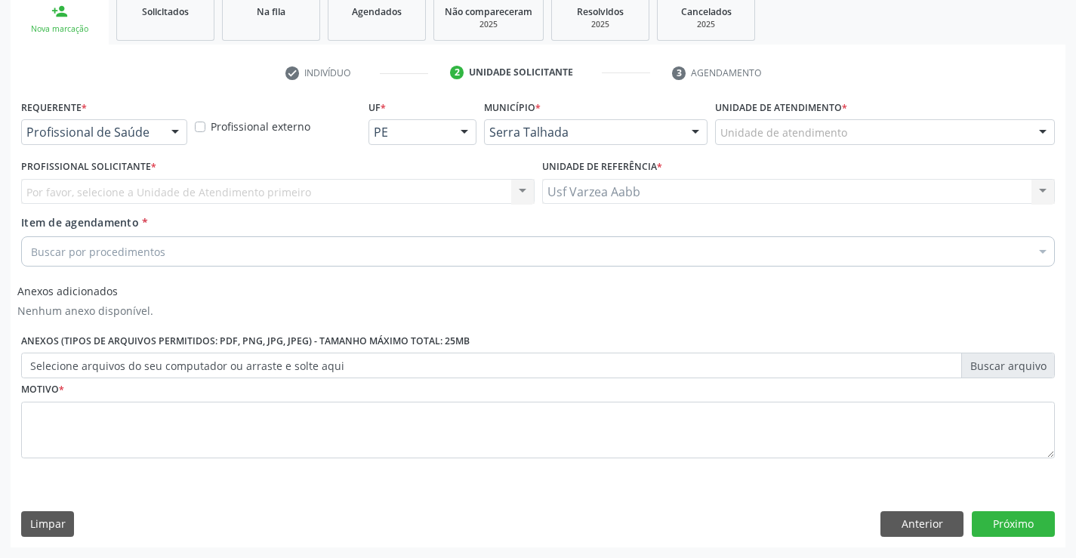
drag, startPoint x: 38, startPoint y: 136, endPoint x: 41, endPoint y: 150, distance: 14.7
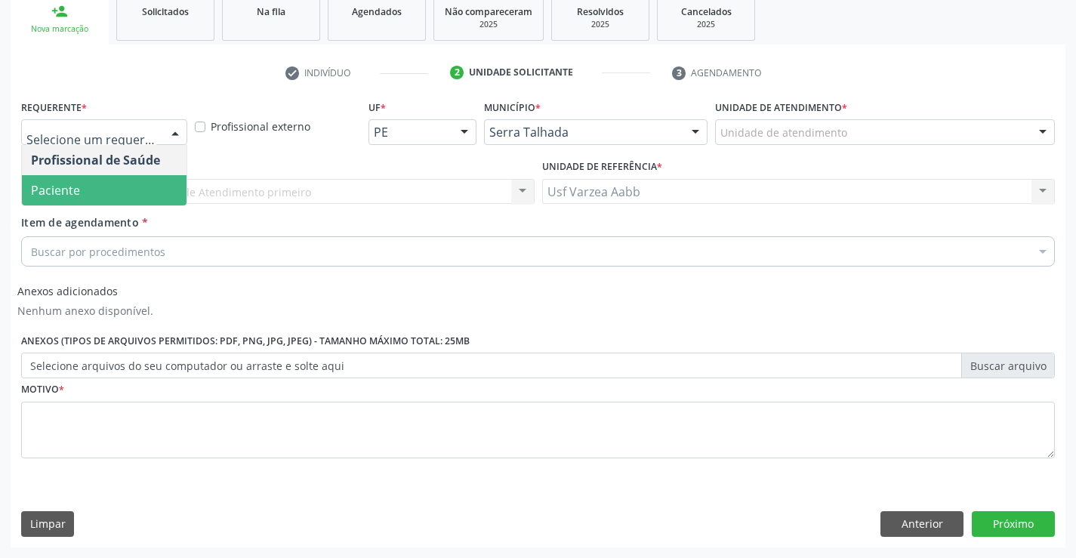
click at [45, 182] on span "Paciente" at bounding box center [55, 190] width 49 height 17
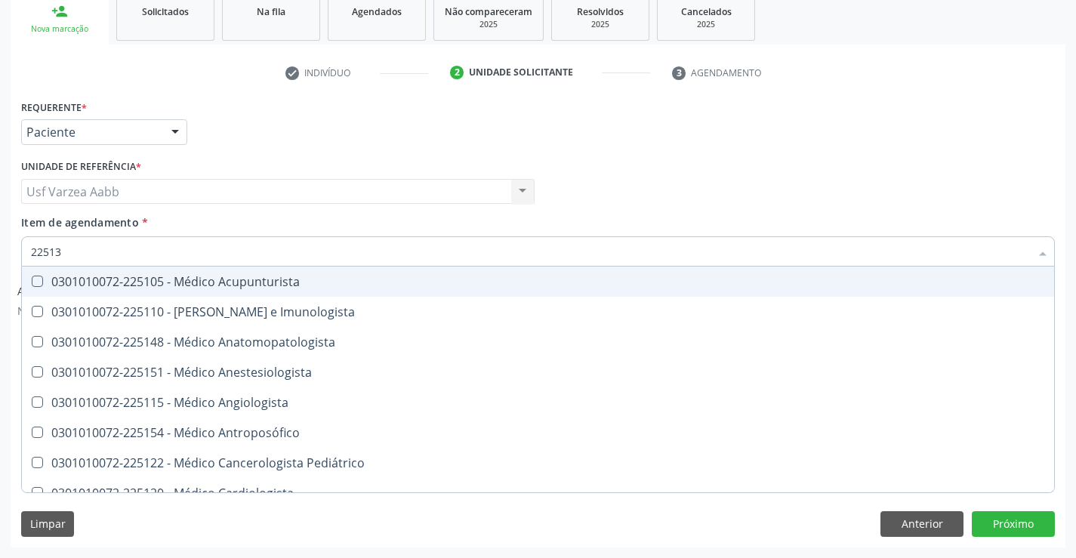
type input "225133"
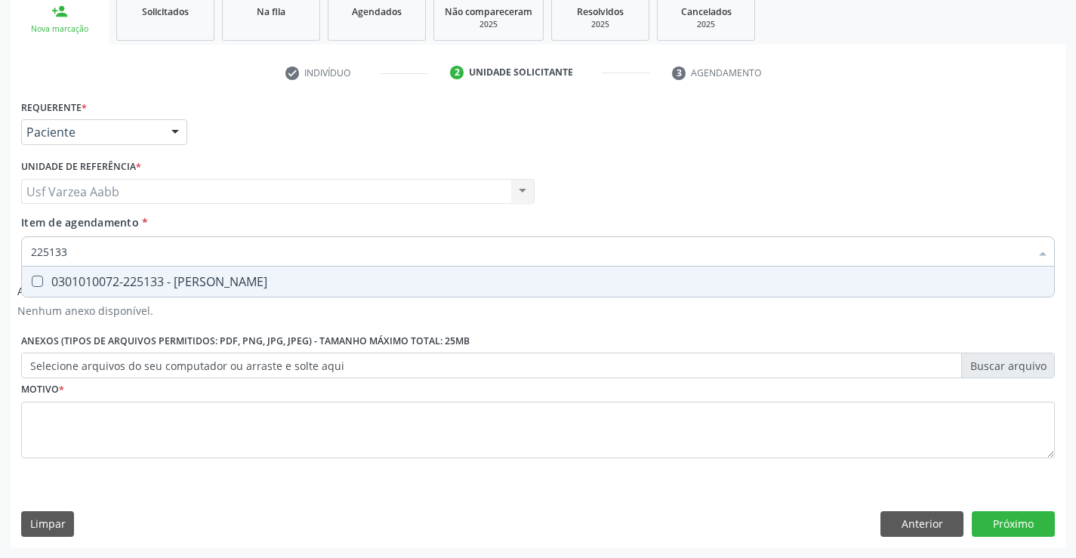
click at [167, 279] on div "0301010072-225133 - Médico Psiquiatra" at bounding box center [538, 282] width 1014 height 12
checkbox Psiquiatra "true"
click at [212, 411] on div "Requerente * Paciente Profissional de Saúde Paciente Nenhum resultado encontrad…" at bounding box center [538, 288] width 1034 height 384
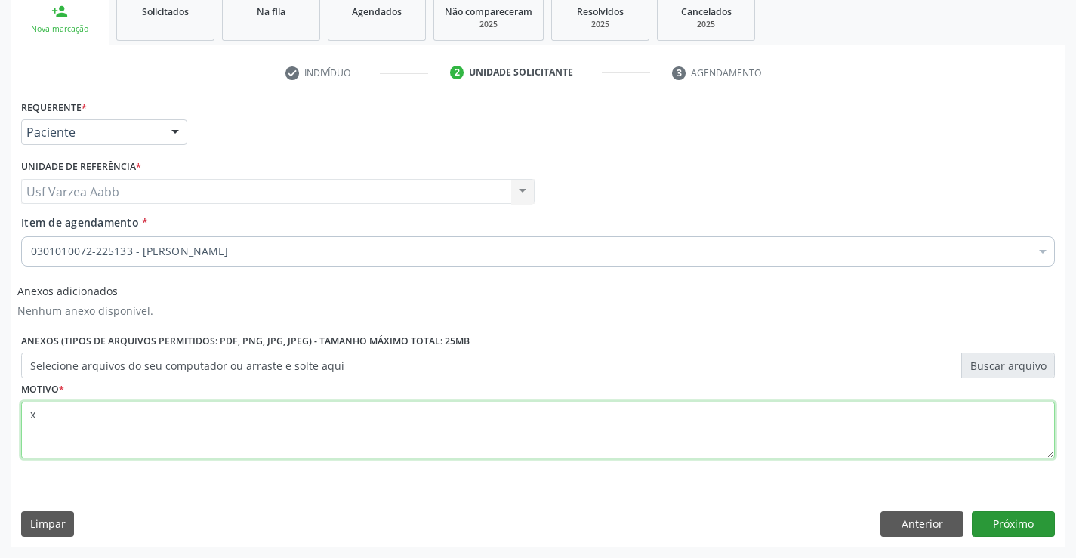
type textarea "x"
click at [989, 517] on button "Próximo" at bounding box center [1013, 524] width 83 height 26
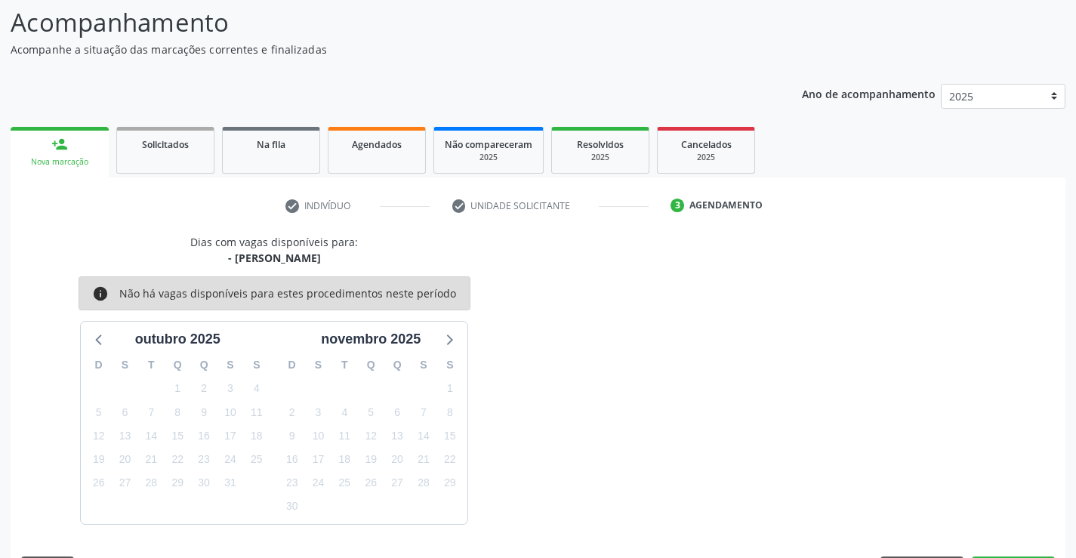
scroll to position [143, 0]
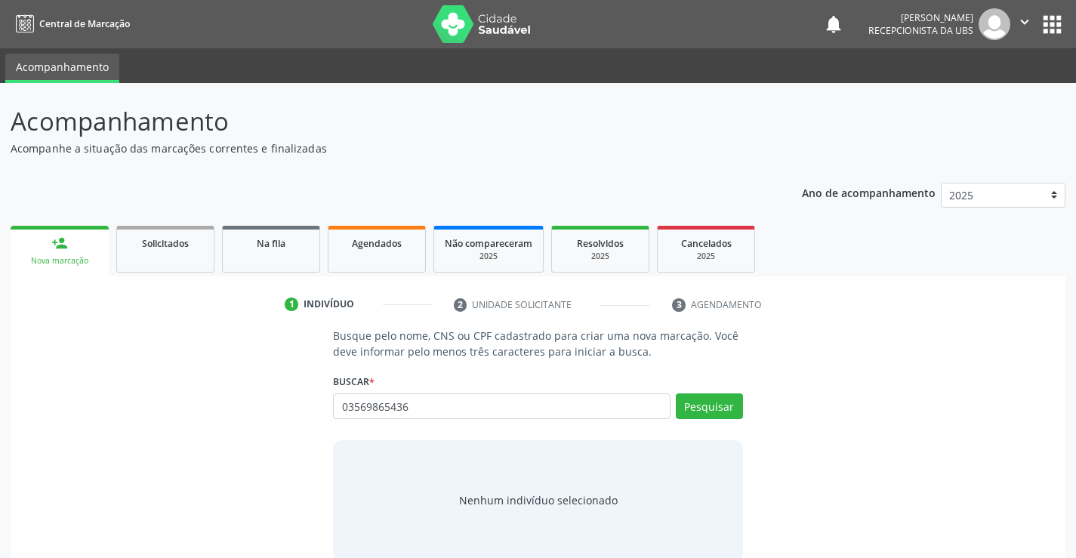
type input "03569865436"
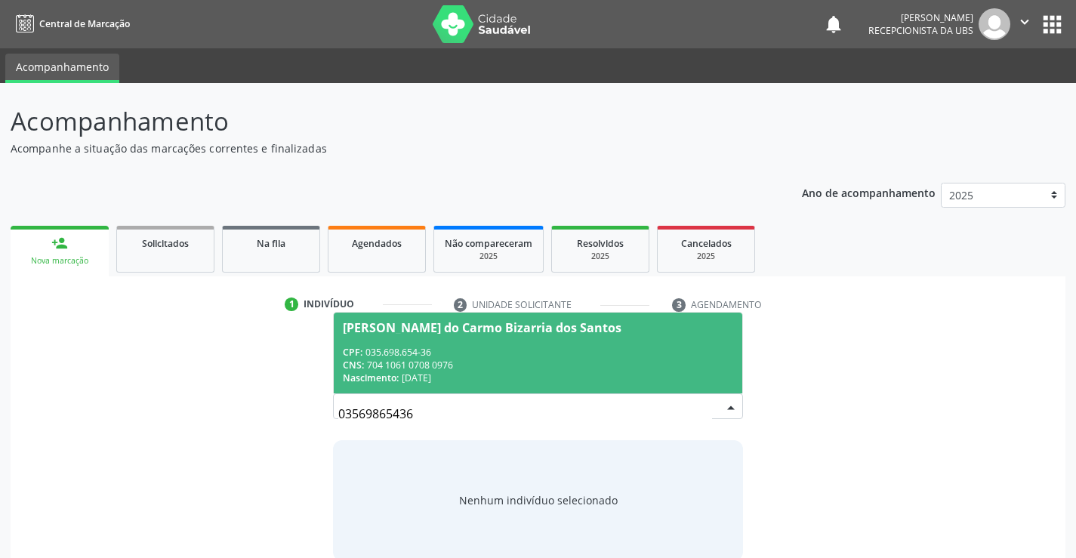
click at [464, 369] on div "CNS: 704 1061 0708 0976" at bounding box center [538, 365] width 390 height 13
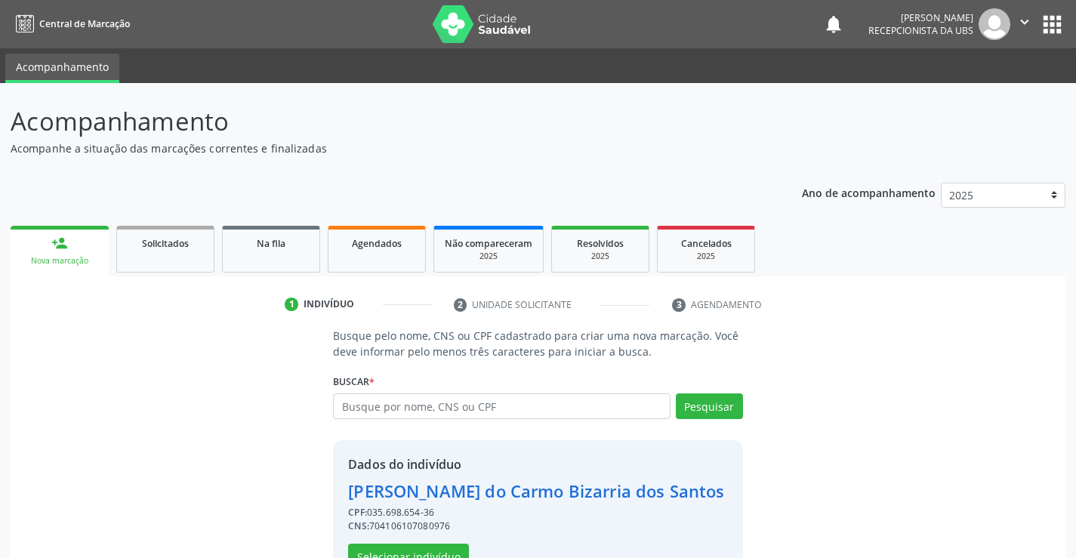
scroll to position [48, 0]
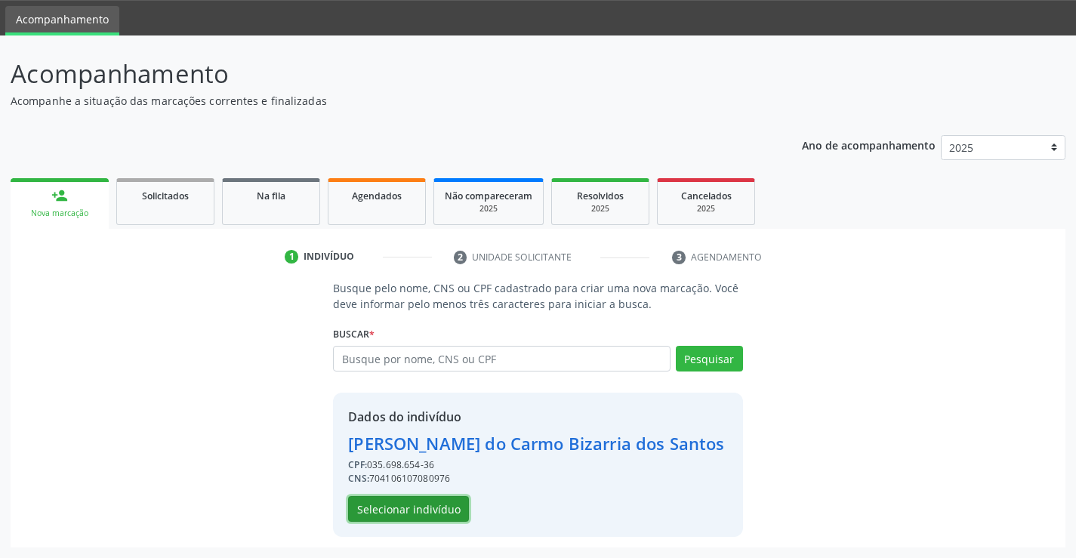
click at [405, 496] on button "Selecionar indivíduo" at bounding box center [408, 509] width 121 height 26
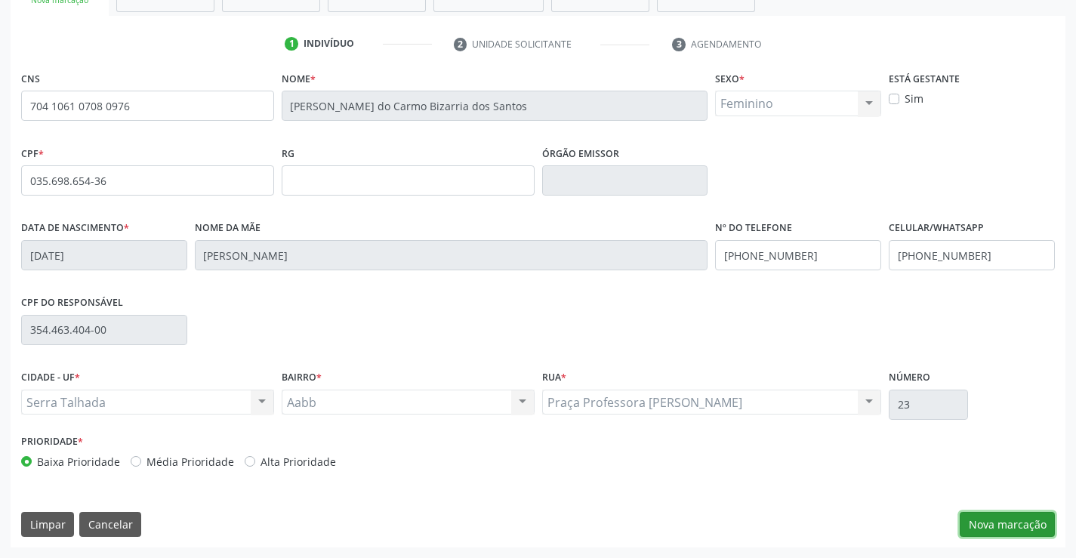
click at [1029, 517] on button "Nova marcação" at bounding box center [1007, 525] width 95 height 26
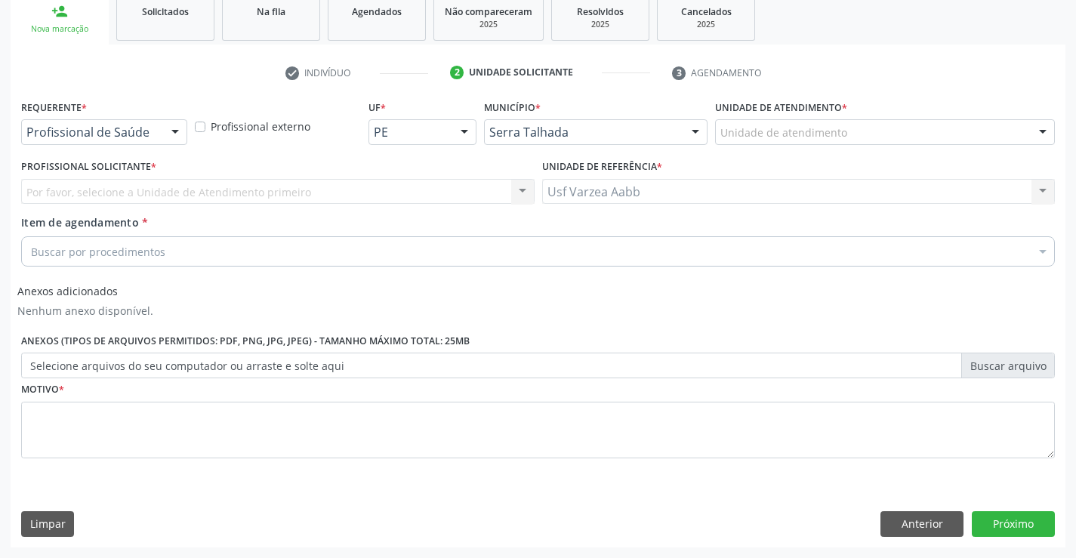
scroll to position [232, 0]
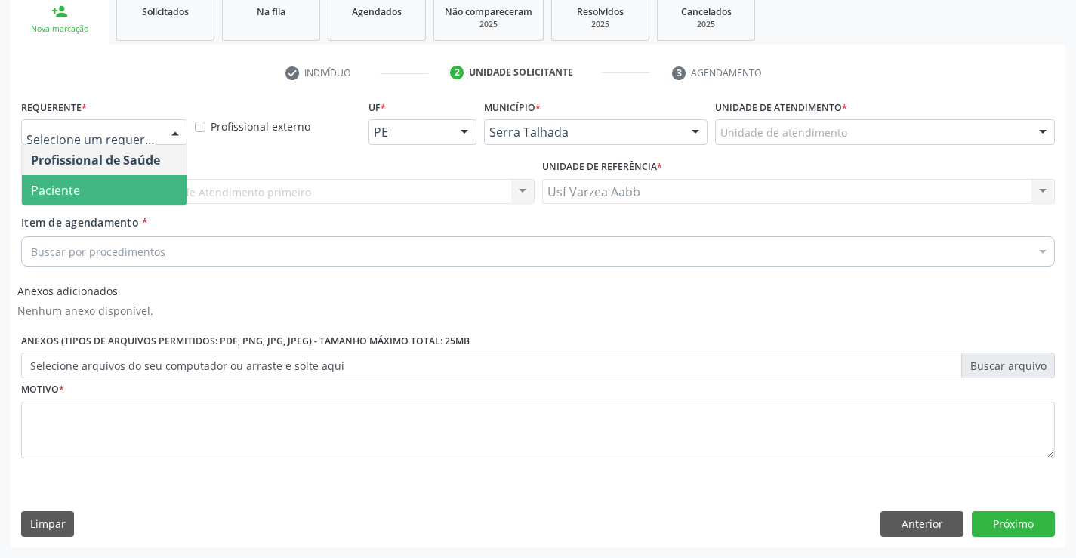
click at [151, 187] on span "Paciente" at bounding box center [104, 190] width 165 height 30
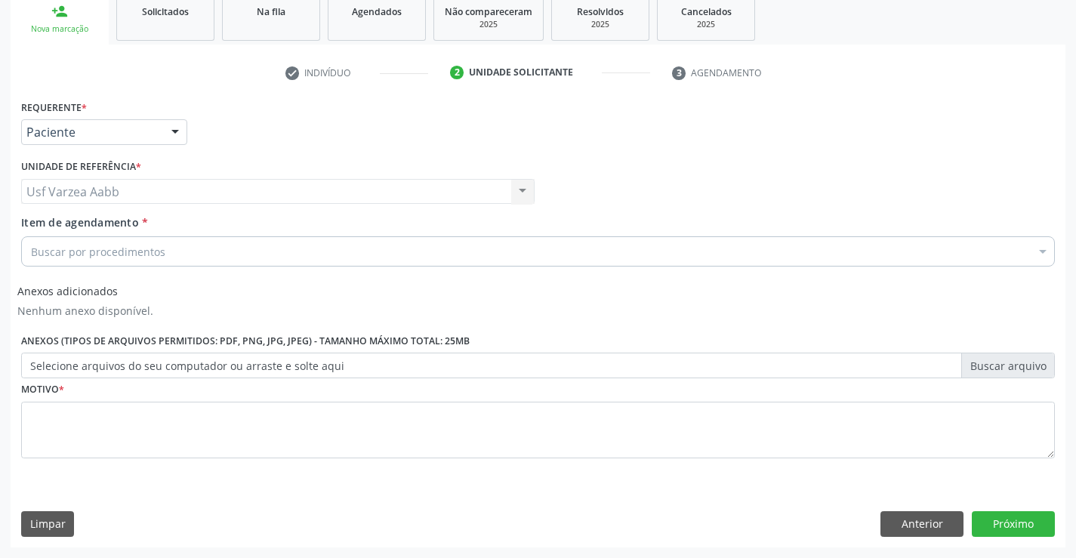
click at [191, 252] on div "Buscar por procedimentos" at bounding box center [538, 251] width 1034 height 30
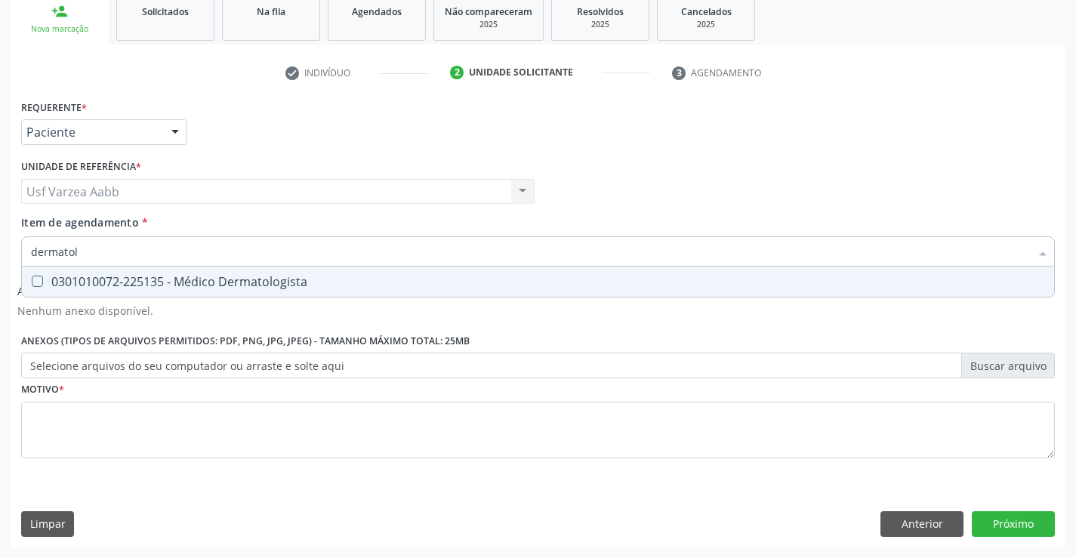
type input "dermatolo"
click at [300, 288] on div "0301010072-225135 - Médico Dermatologista" at bounding box center [538, 282] width 1014 height 12
checkbox Dermatologista "true"
click at [322, 424] on div "Requerente * Paciente Profissional de Saúde Paciente Nenhum resultado encontrad…" at bounding box center [538, 288] width 1034 height 384
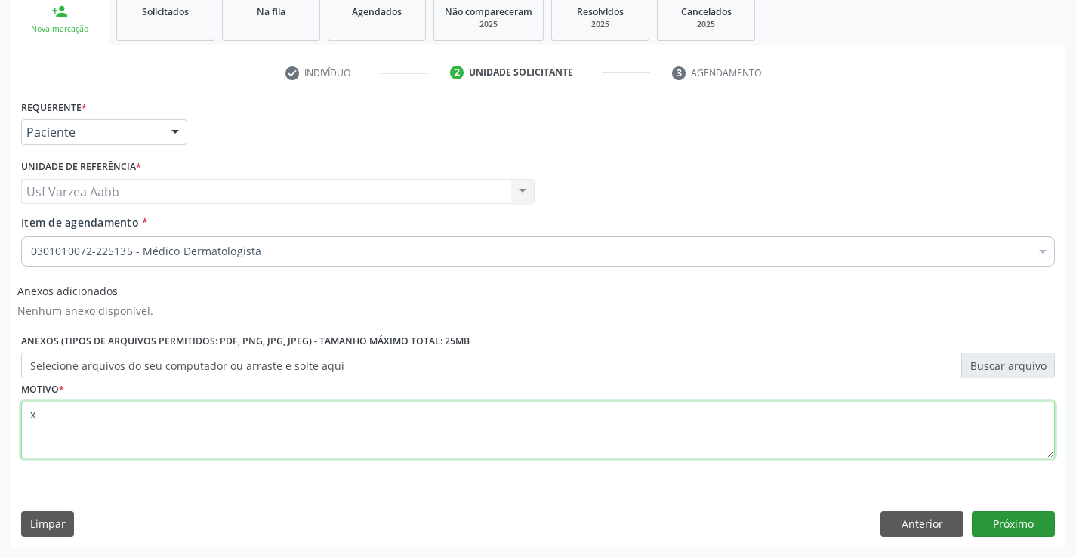
type textarea "x"
click at [1031, 536] on button "Próximo" at bounding box center [1013, 524] width 83 height 26
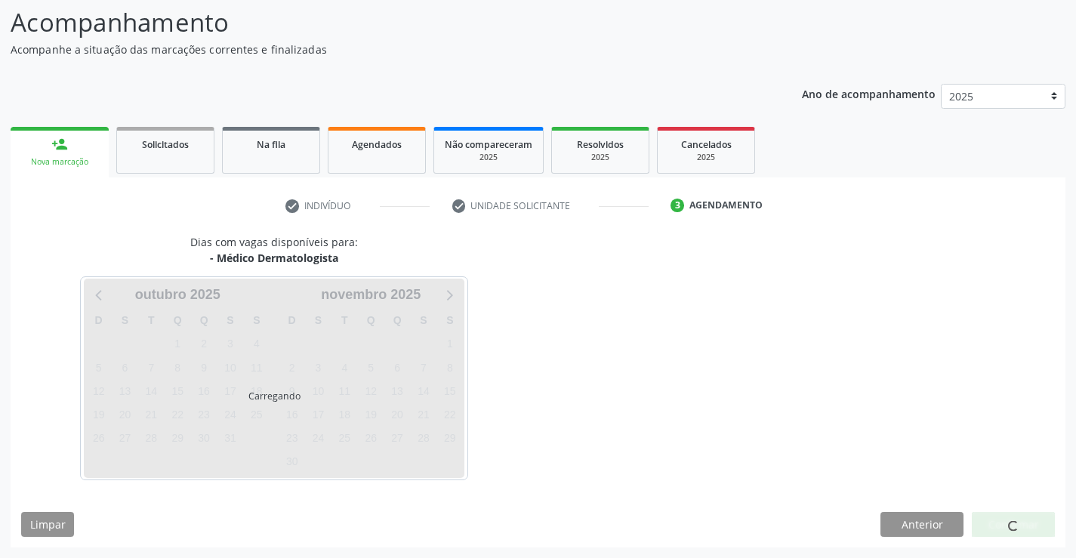
scroll to position [99, 0]
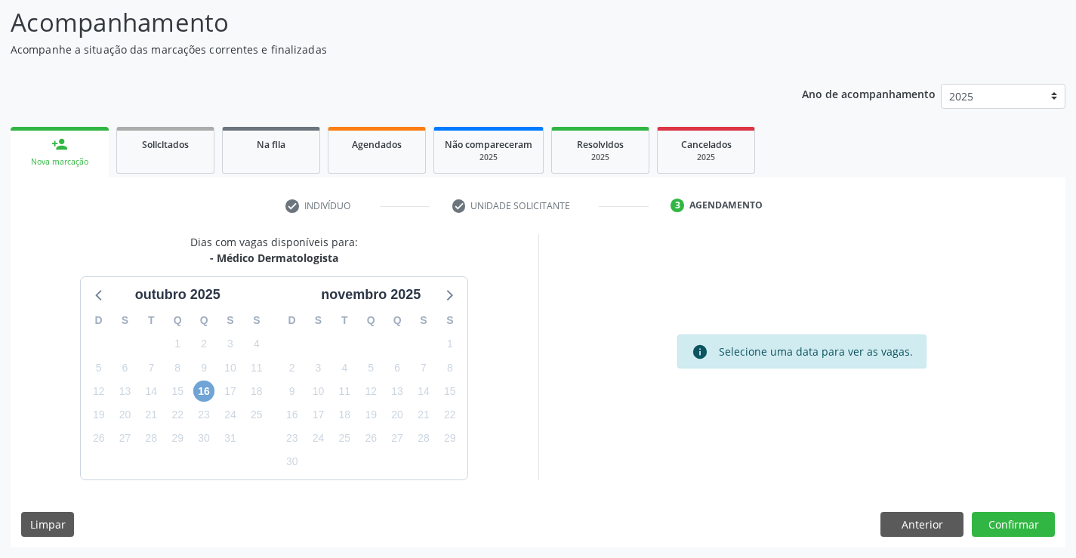
click at [200, 393] on span "16" at bounding box center [203, 391] width 21 height 21
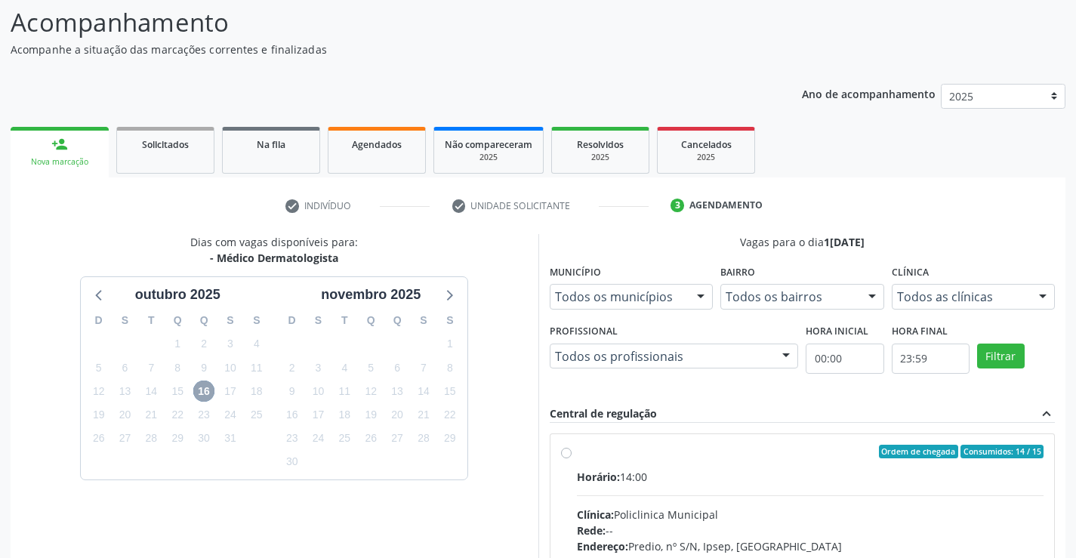
scroll to position [174, 0]
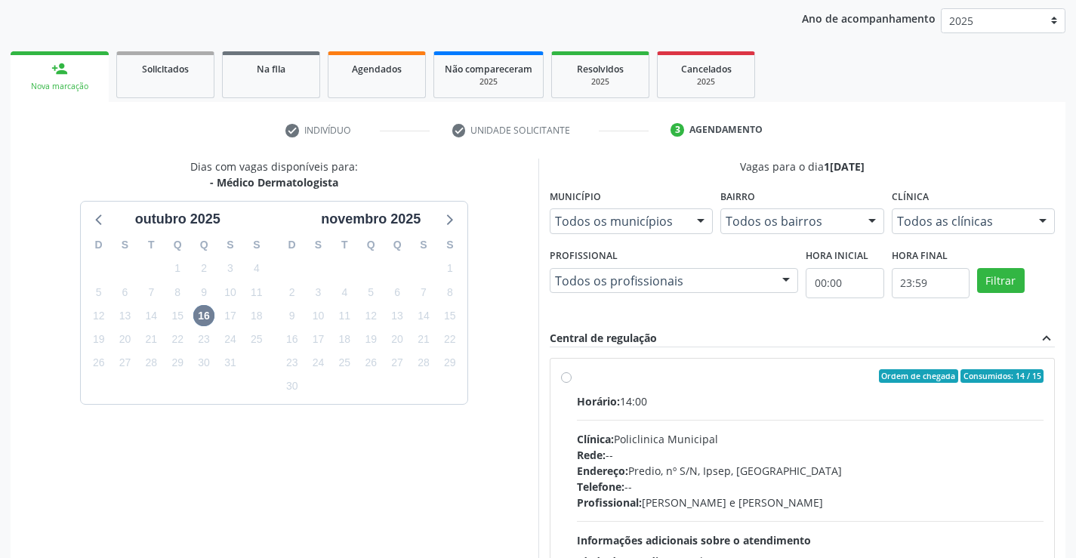
click at [577, 382] on label "Ordem de chegada Consumidos: 14 / 15 Horário: 14:00 Clínica: Policlinica Munici…" at bounding box center [811, 485] width 468 height 232
click at [569, 382] on input "Ordem de chegada Consumidos: 14 / 15 Horário: 14:00 Clínica: Policlinica Munici…" at bounding box center [566, 376] width 11 height 14
radio input "true"
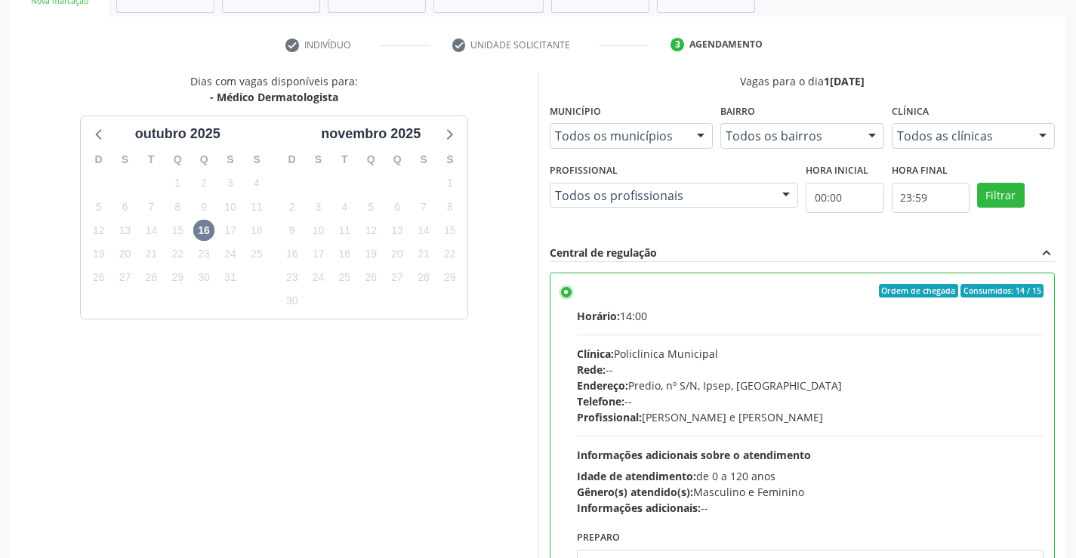
scroll to position [344, 0]
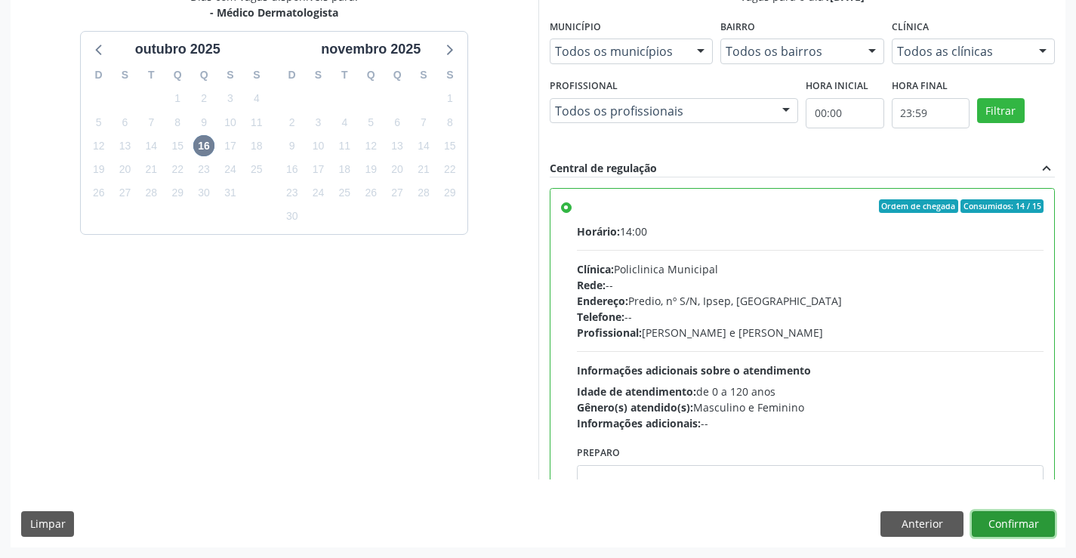
click at [1023, 521] on button "Confirmar" at bounding box center [1013, 524] width 83 height 26
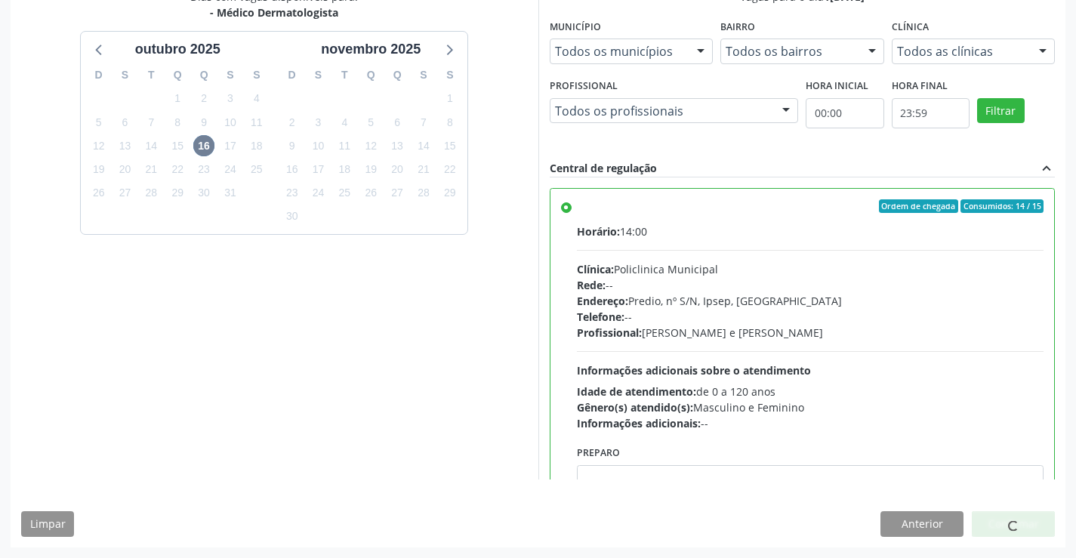
scroll to position [0, 0]
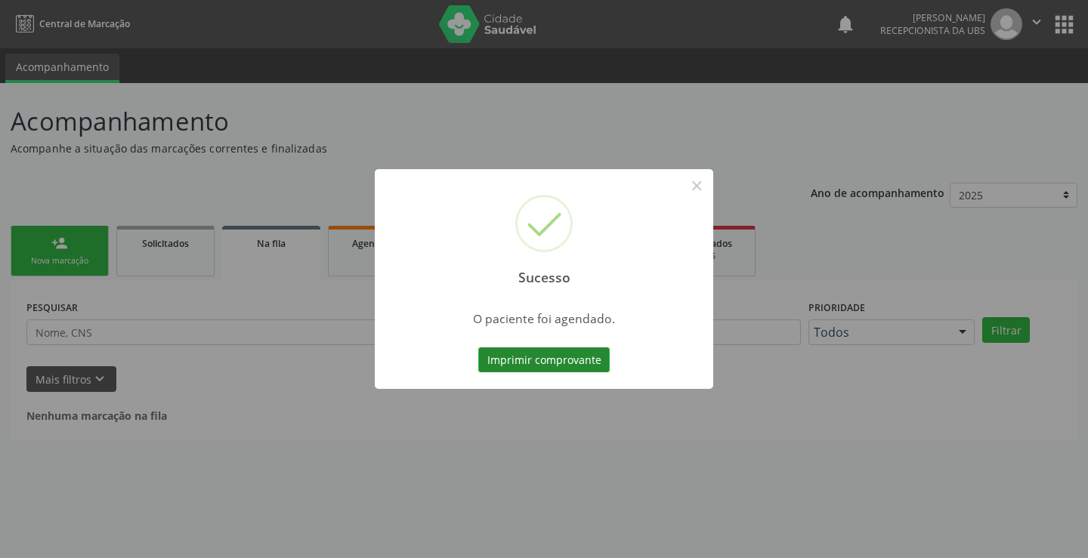
click at [490, 353] on button "Imprimir comprovante" at bounding box center [543, 360] width 131 height 26
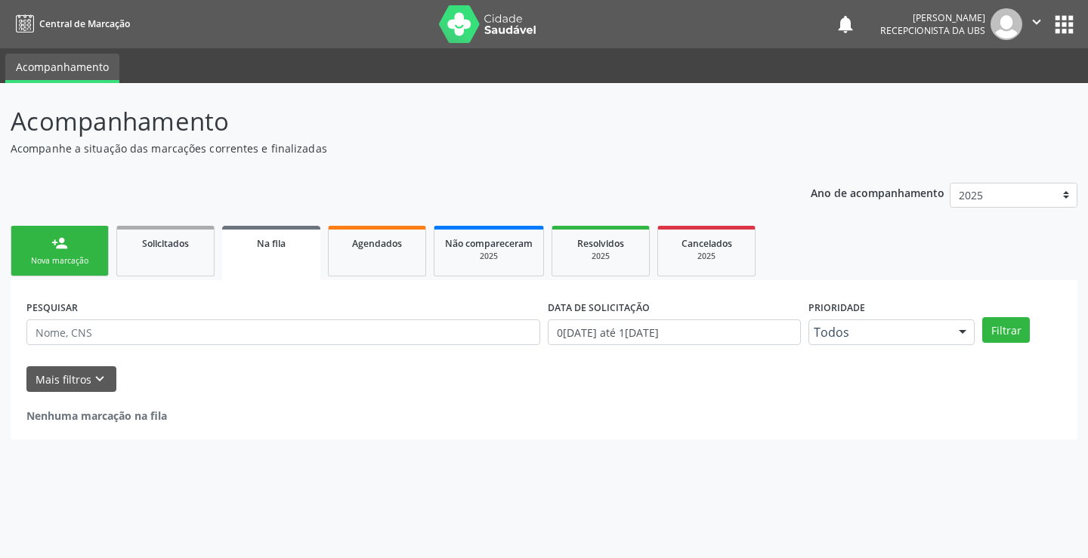
click at [71, 264] on div "Nova marcação" at bounding box center [60, 260] width 76 height 11
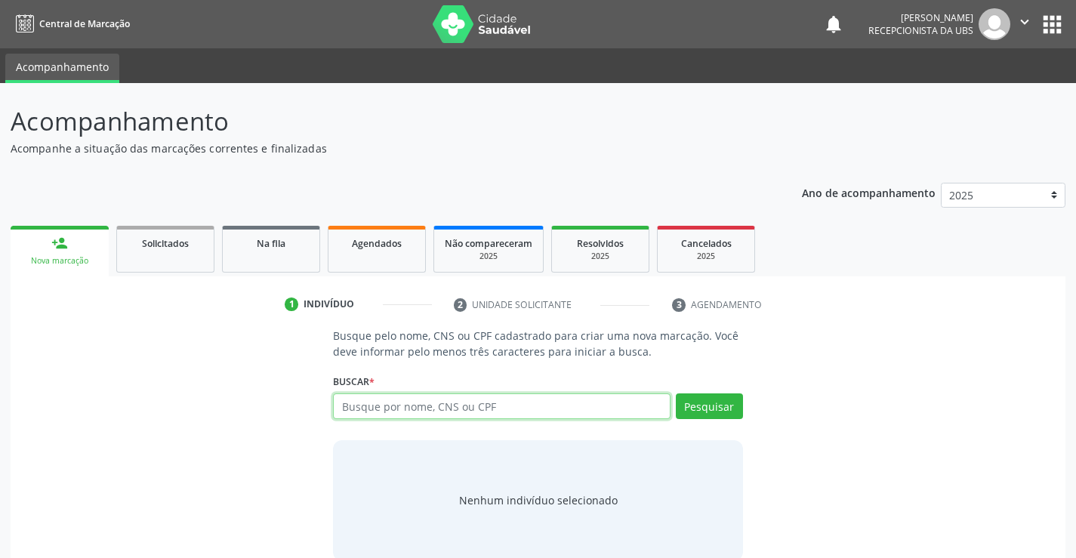
click at [400, 407] on input "text" at bounding box center [501, 406] width 337 height 26
type input "700006915081806"
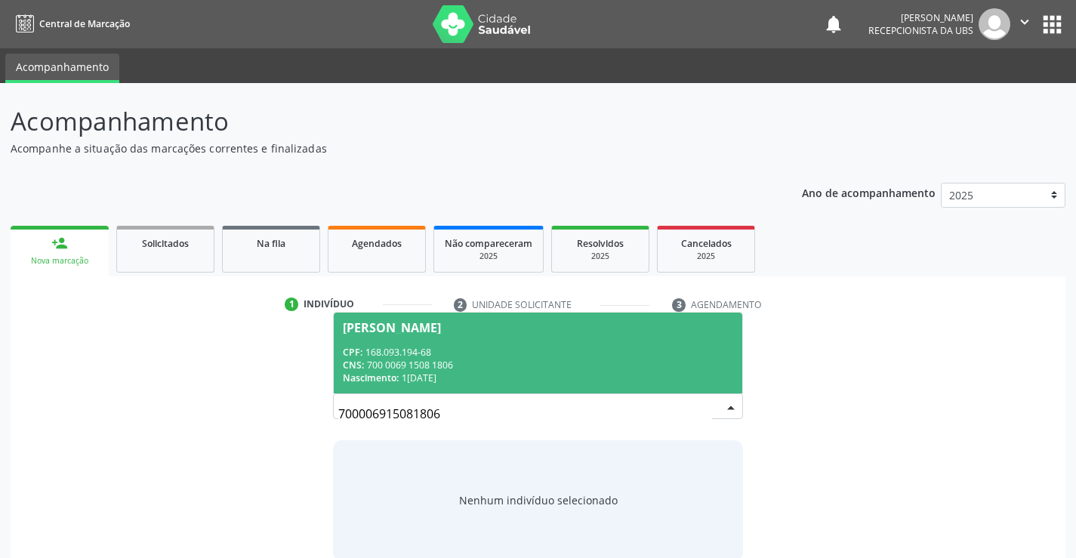
click at [551, 386] on span "Paulo Fernando Alencar da Silva CPF: 168.093.194-68 CNS: 700 0069 1508 1806 Nas…" at bounding box center [538, 353] width 408 height 81
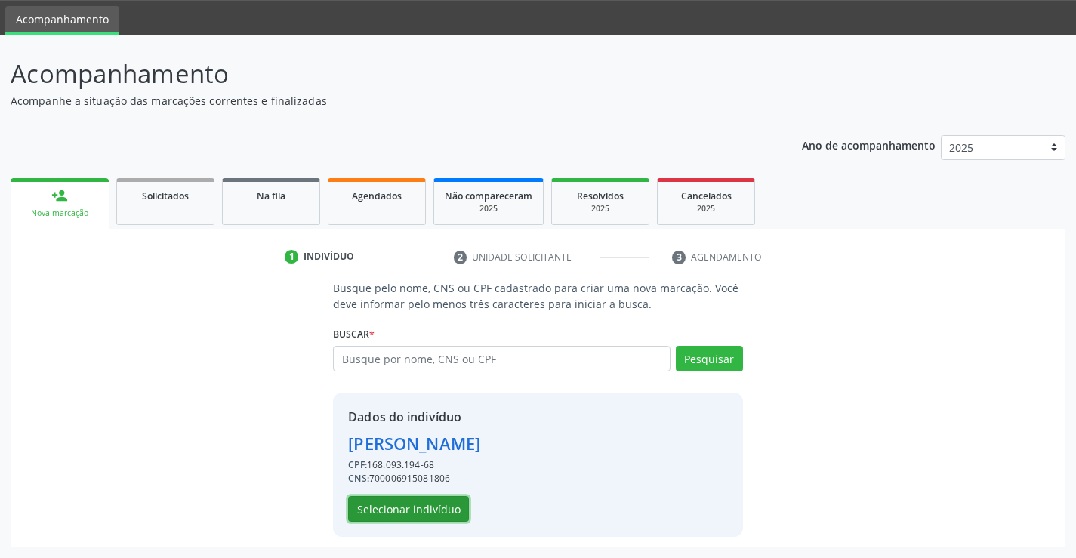
click at [393, 513] on button "Selecionar indivíduo" at bounding box center [408, 509] width 121 height 26
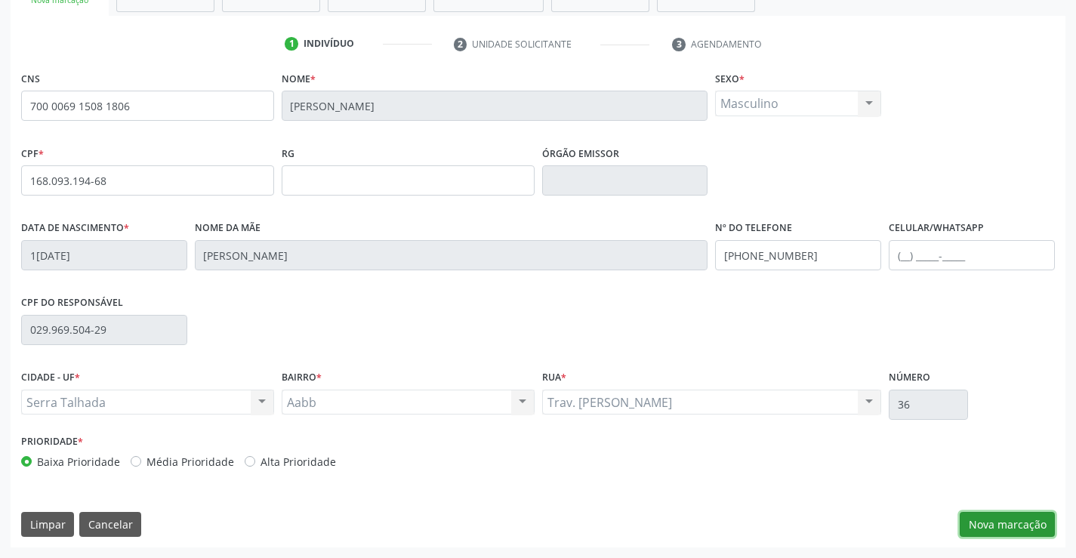
click at [1038, 530] on button "Nova marcação" at bounding box center [1007, 525] width 95 height 26
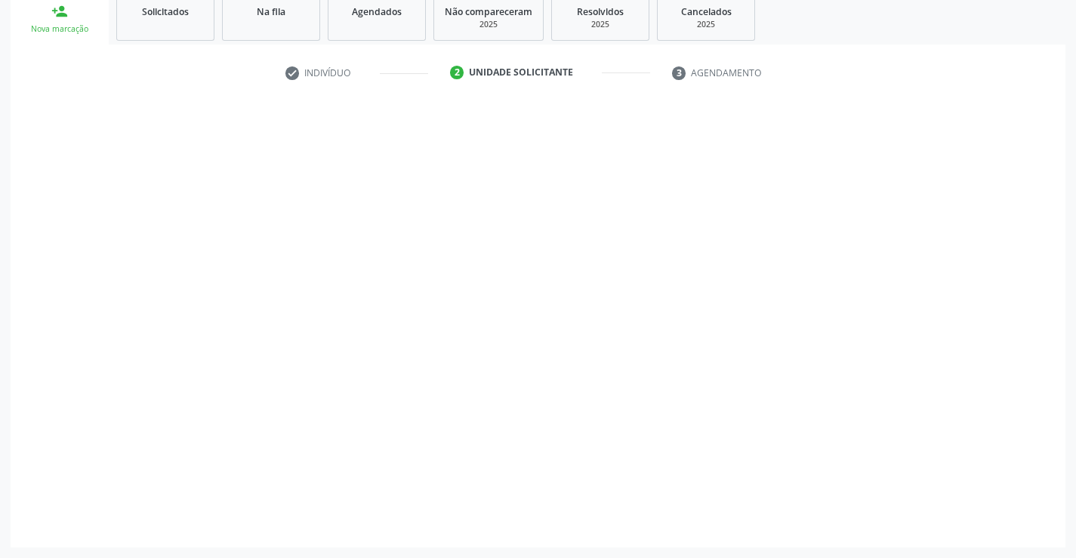
scroll to position [232, 0]
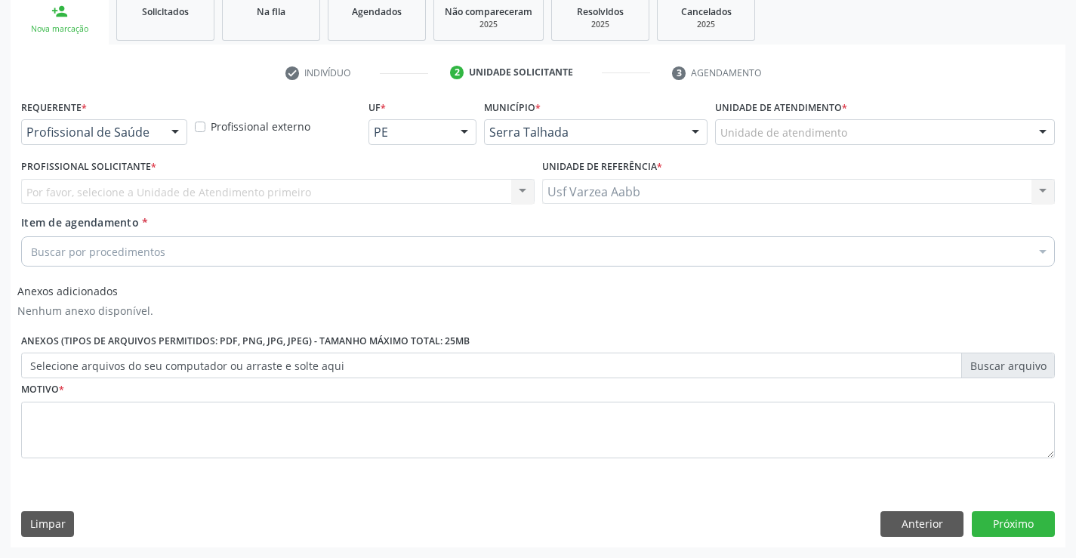
click at [160, 144] on div "Profissional de Saúde Profissional de Saúde Paciente Nenhum resultado encontrad…" at bounding box center [104, 132] width 166 height 26
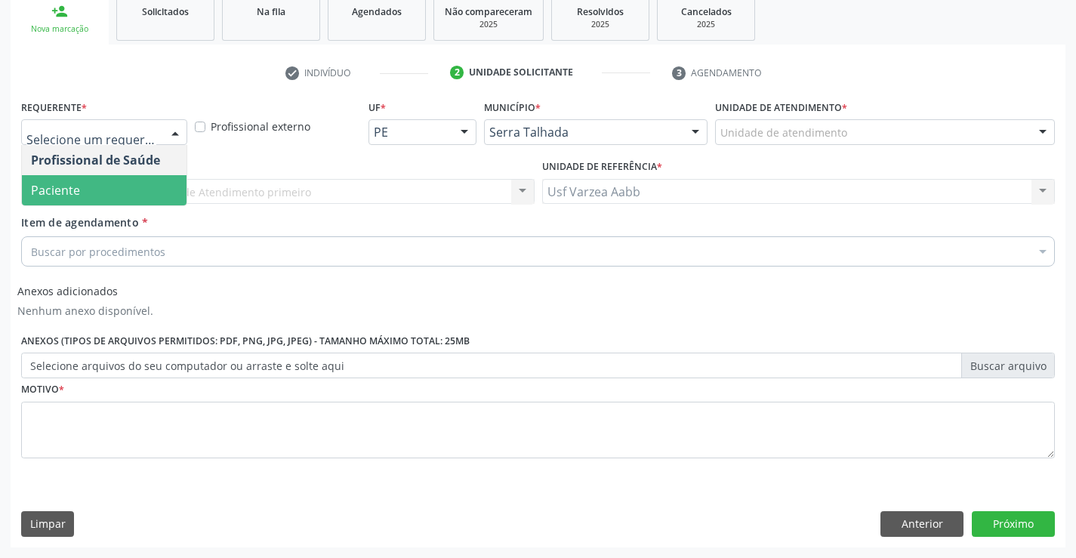
click at [161, 190] on span "Paciente" at bounding box center [104, 190] width 165 height 30
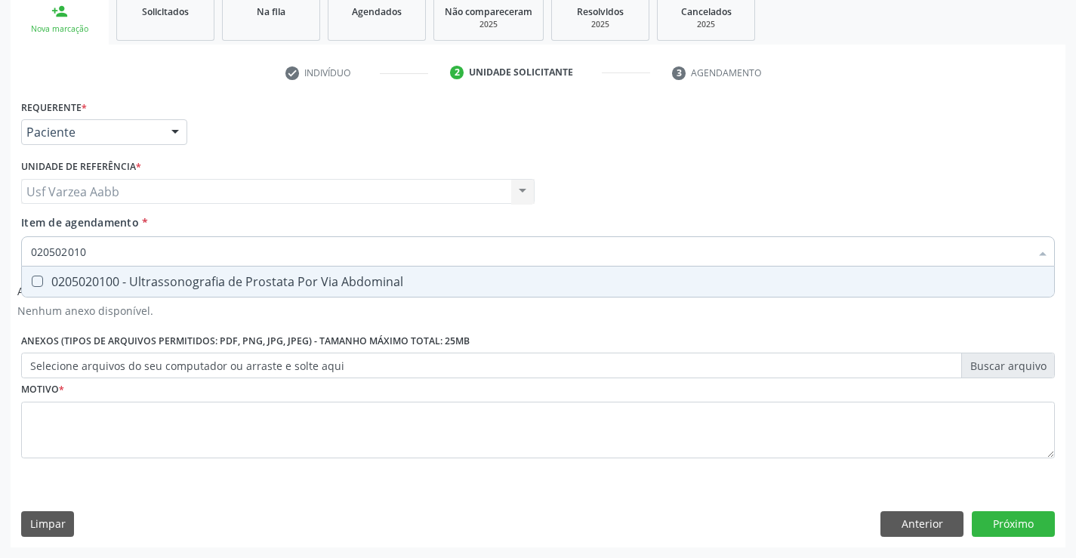
type input "0205020100"
click at [205, 292] on span "0205020100 - Ultrassonografia de Prostata Por Via Abdominal" at bounding box center [538, 282] width 1032 height 30
checkbox Abdominal "true"
click at [191, 417] on div "Requerente * Paciente Profissional de Saúde Paciente Nenhum resultado encontrad…" at bounding box center [538, 288] width 1034 height 384
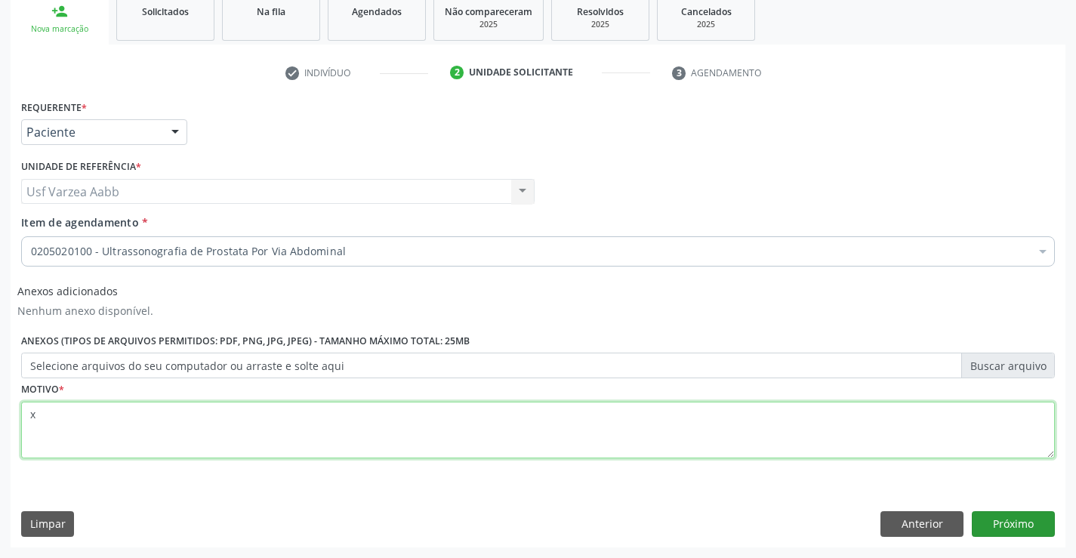
type textarea "x"
click at [1051, 519] on button "Próximo" at bounding box center [1013, 524] width 83 height 26
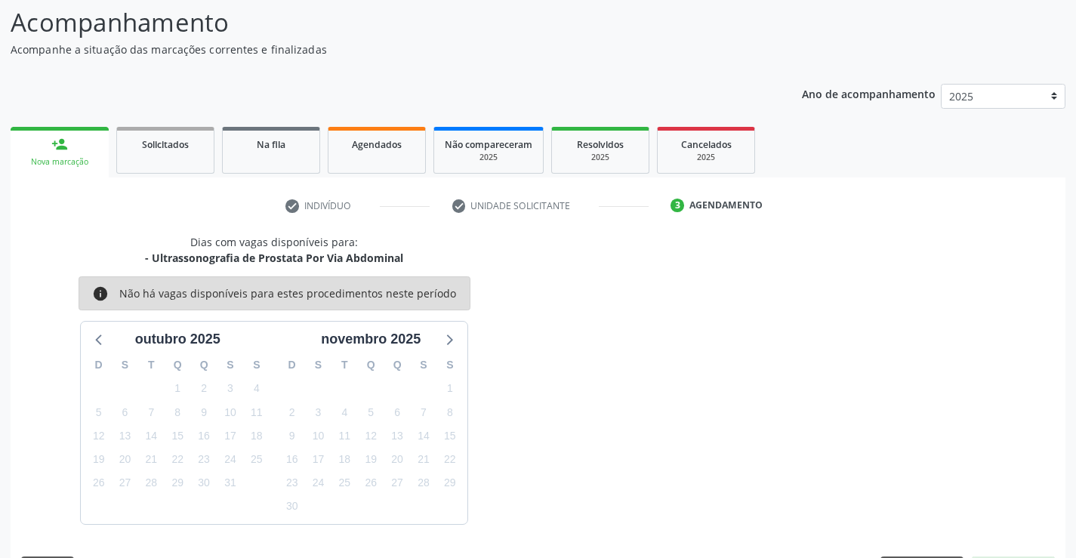
scroll to position [143, 0]
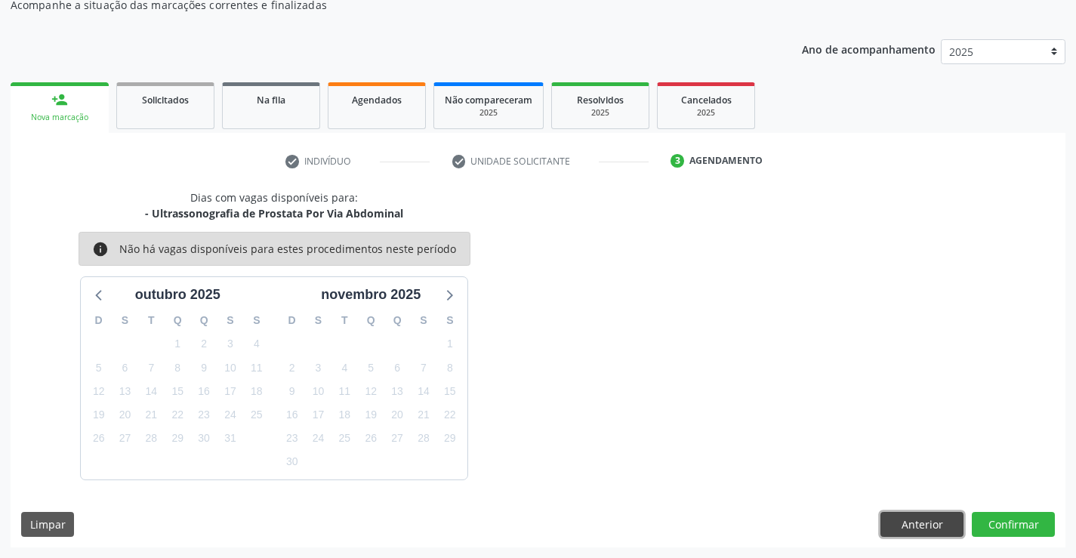
click at [946, 520] on button "Anterior" at bounding box center [922, 525] width 83 height 26
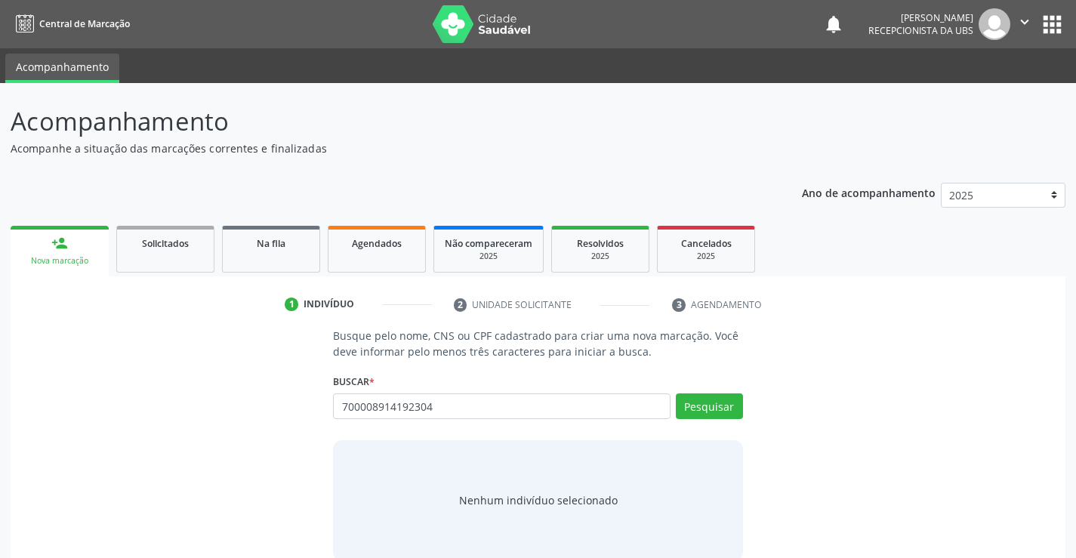
type input "700008914192304"
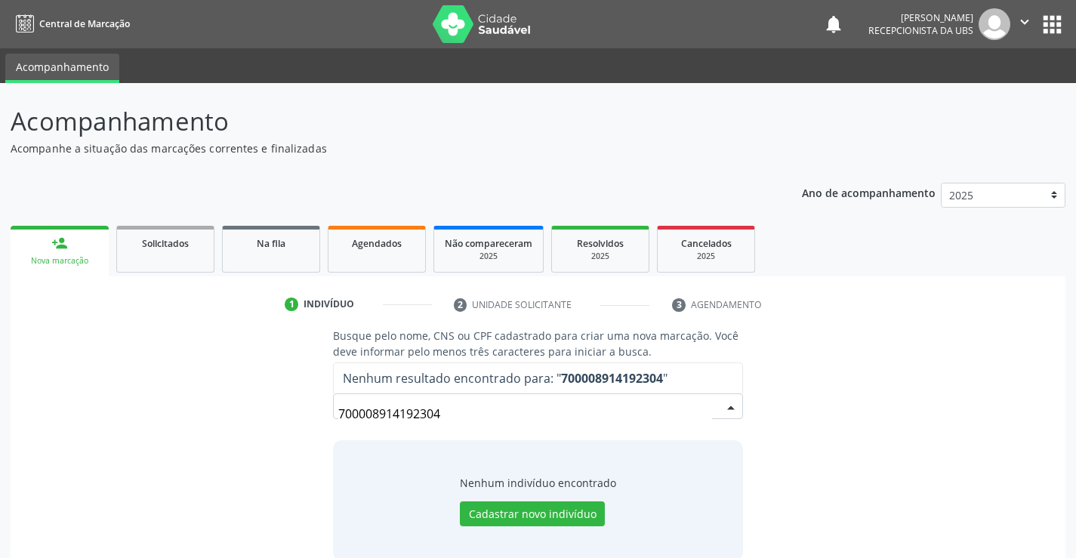
click at [513, 412] on input "700008914192304" at bounding box center [524, 414] width 373 height 30
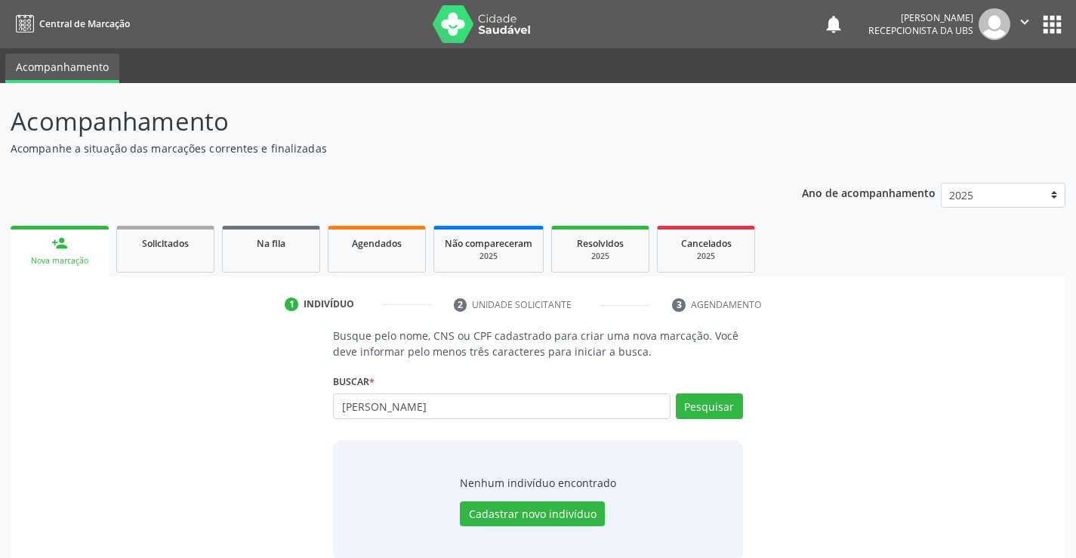
click at [444, 403] on input "[PERSON_NAME]" at bounding box center [501, 406] width 337 height 26
type input "[PERSON_NAME]"
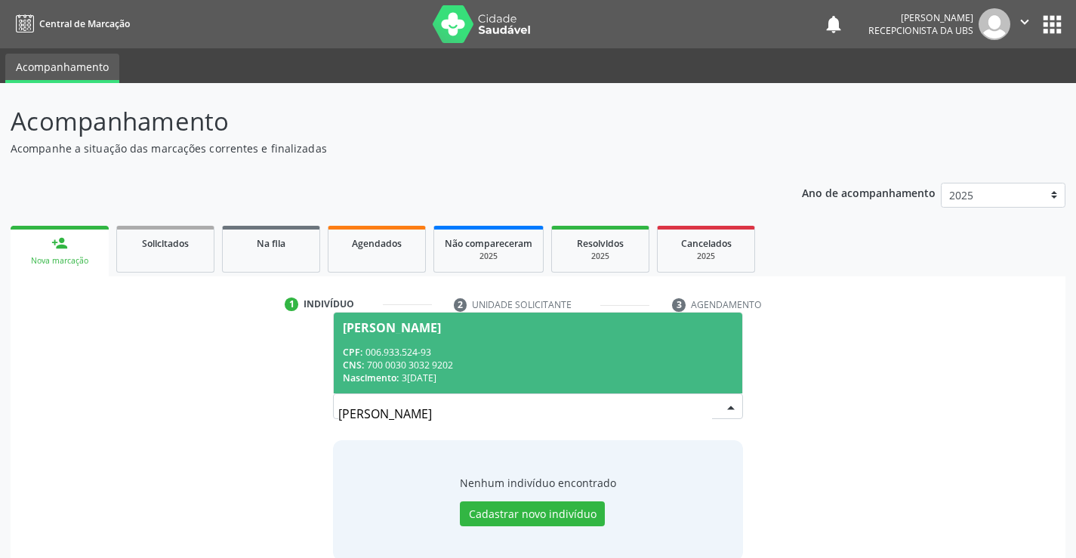
click at [486, 362] on div "CNS: 700 0030 3032 9202" at bounding box center [538, 365] width 390 height 13
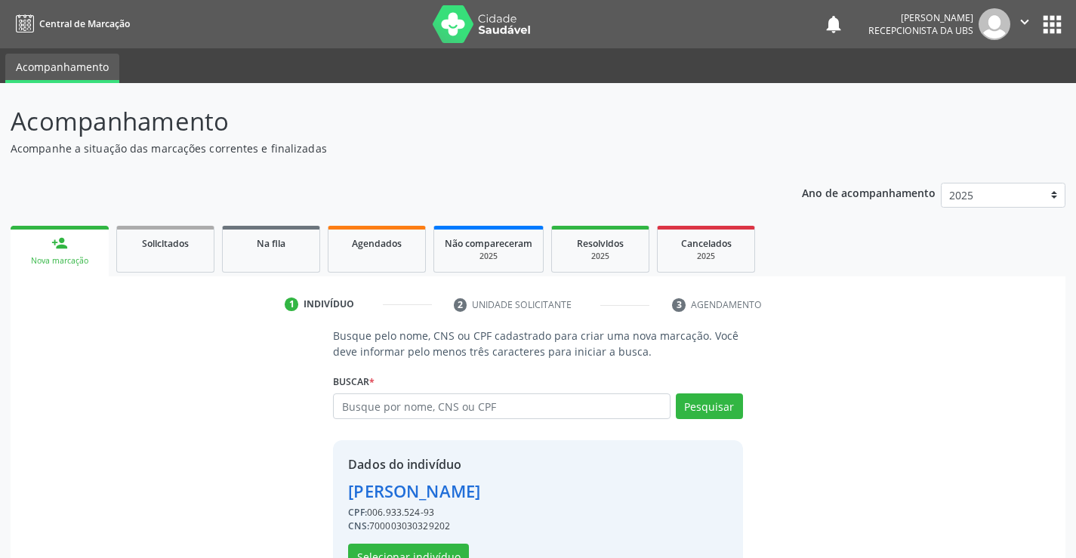
scroll to position [48, 0]
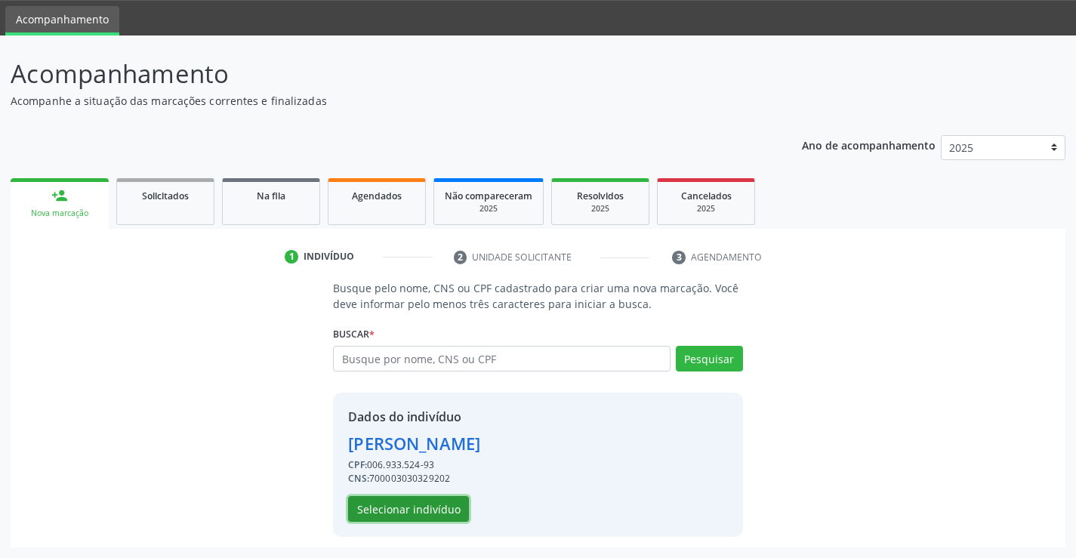
click at [453, 516] on button "Selecionar indivíduo" at bounding box center [408, 509] width 121 height 26
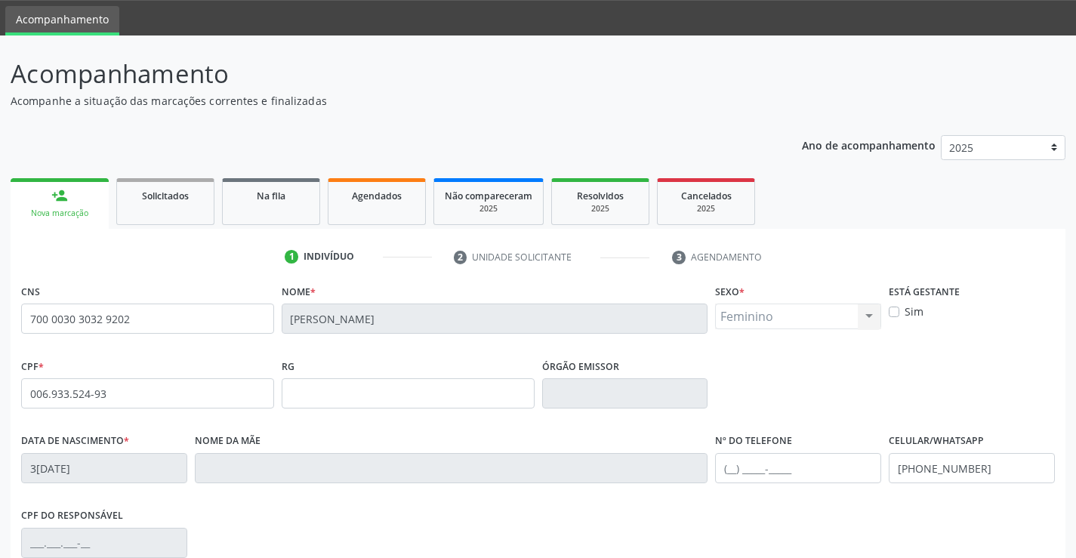
scroll to position [261, 0]
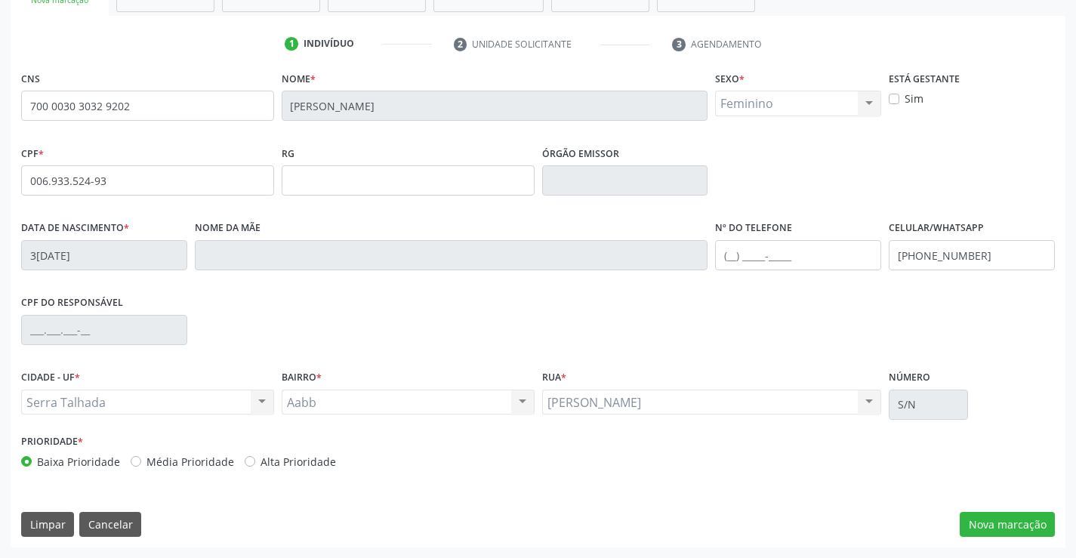
click at [997, 510] on div "CNS 700 0030 3032 9202 Nome * [PERSON_NAME] * Feminino Masculino Feminino Nenhu…" at bounding box center [538, 307] width 1055 height 480
click at [998, 526] on button "Nova marcação" at bounding box center [1007, 525] width 95 height 26
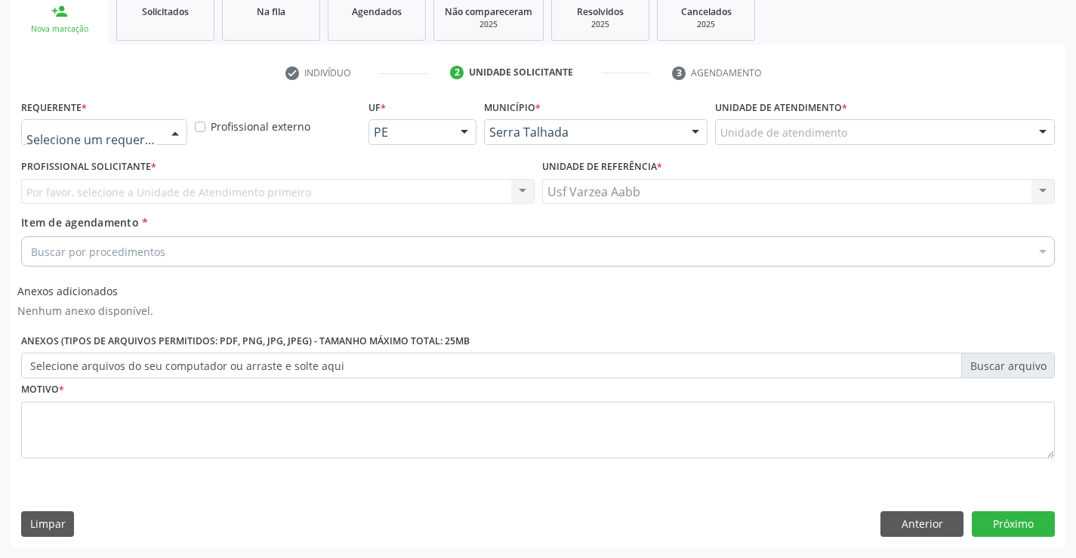
click at [85, 141] on div at bounding box center [104, 132] width 166 height 26
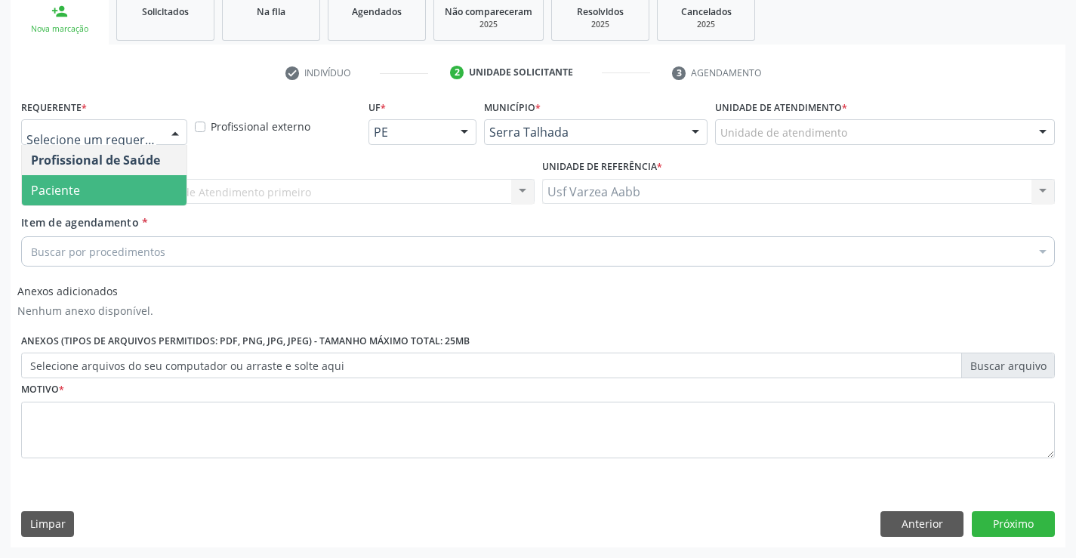
click at [97, 186] on span "Paciente" at bounding box center [104, 190] width 165 height 30
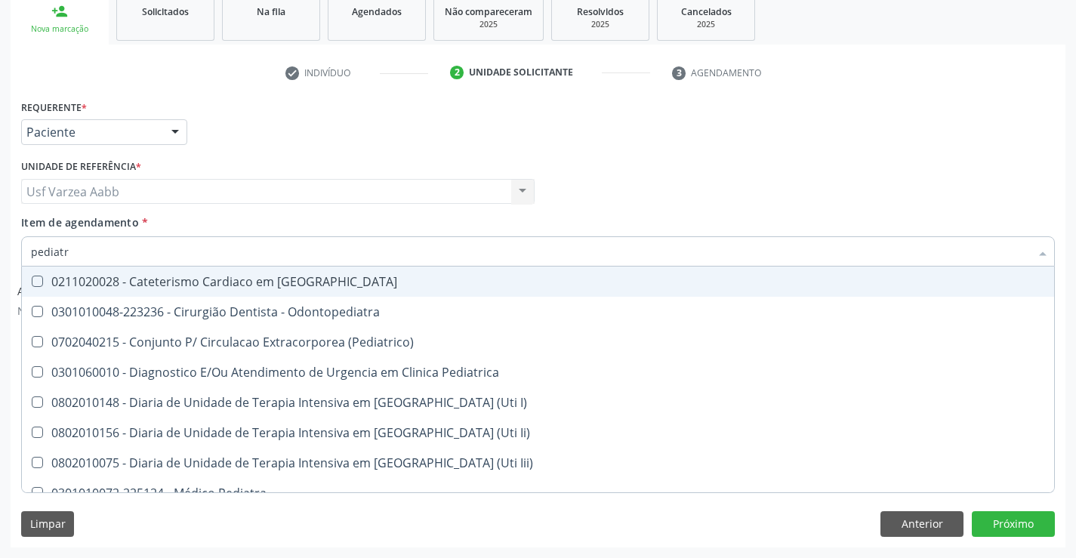
type input "pediatra"
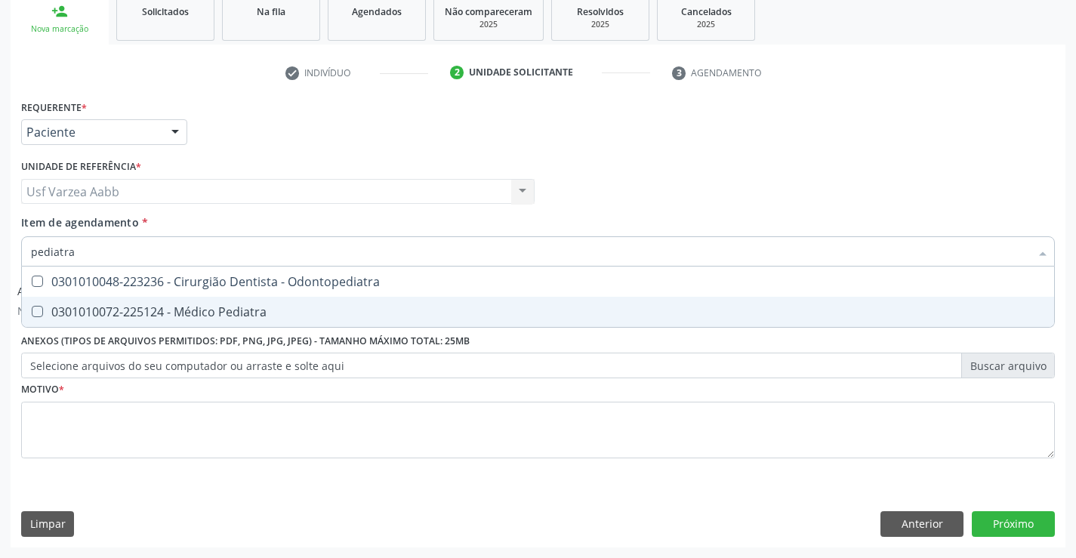
click at [198, 311] on div "0301010072-225124 - Médico Pediatra" at bounding box center [538, 312] width 1014 height 12
checkbox Pediatra "true"
click at [259, 419] on div "Requerente * Paciente Profissional de Saúde Paciente Nenhum resultado encontrad…" at bounding box center [538, 288] width 1034 height 384
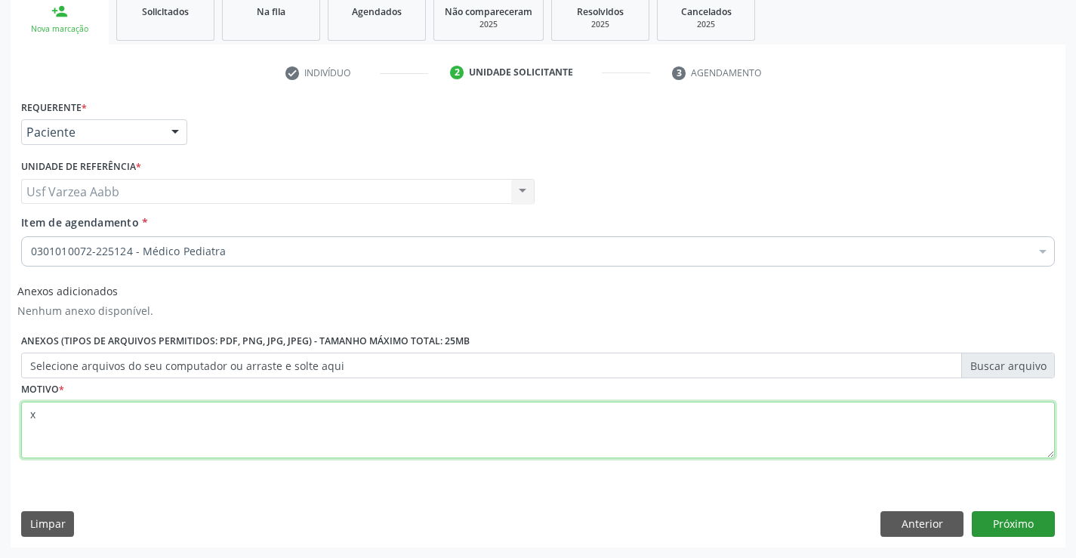
type textarea "x"
click at [1023, 521] on button "Próximo" at bounding box center [1013, 524] width 83 height 26
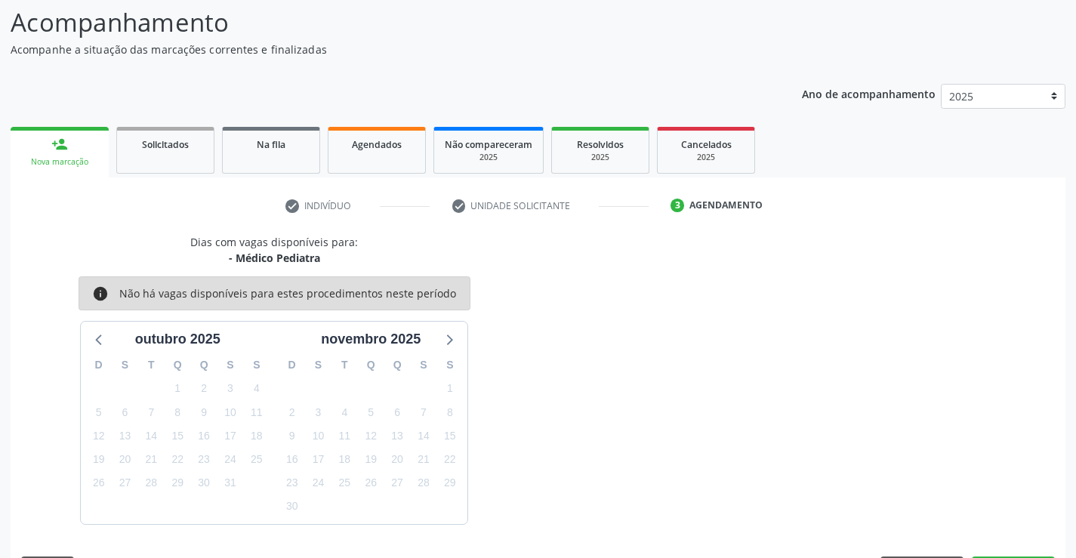
scroll to position [143, 0]
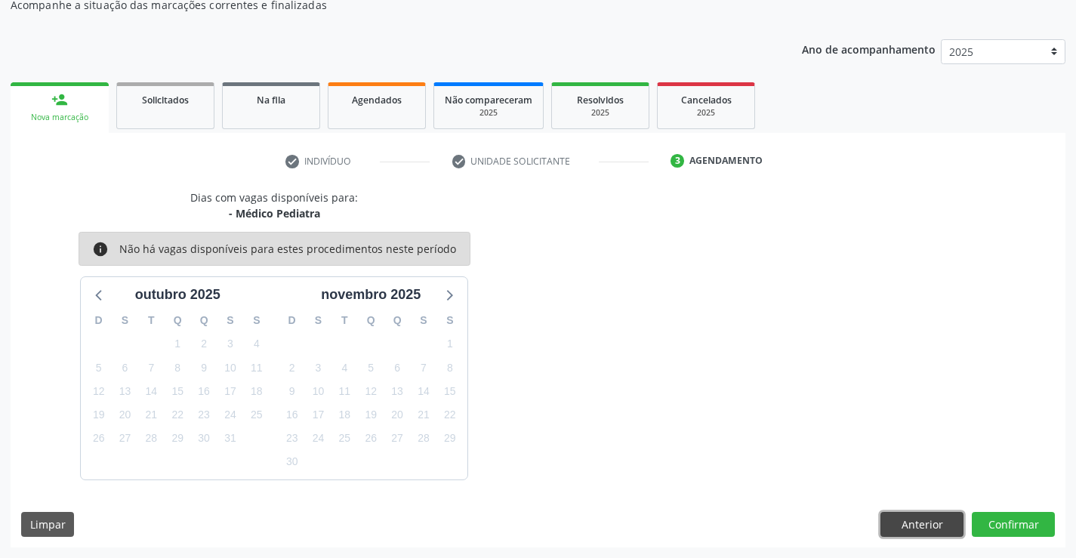
click at [944, 527] on button "Anterior" at bounding box center [922, 525] width 83 height 26
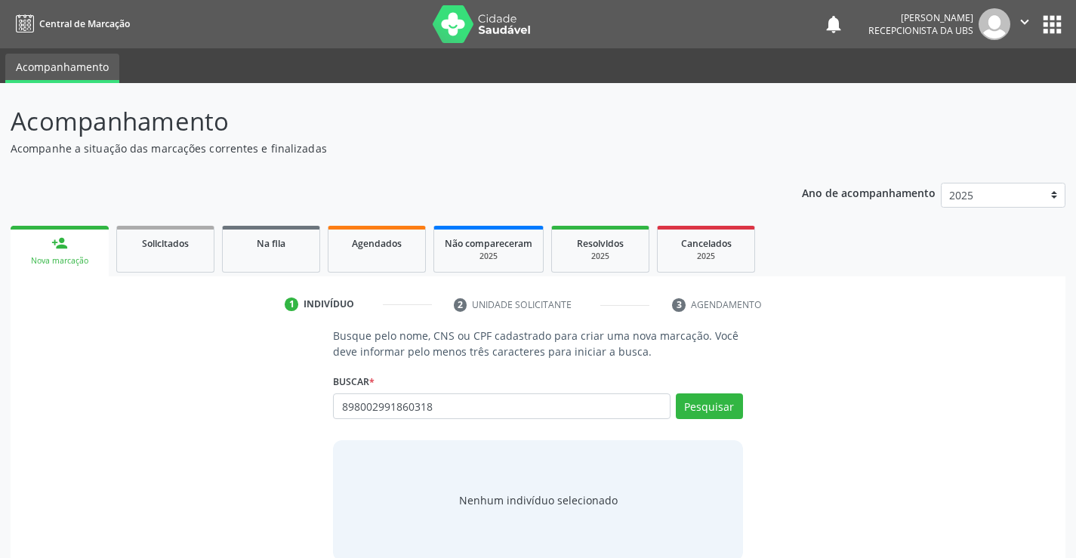
type input "898002991860318"
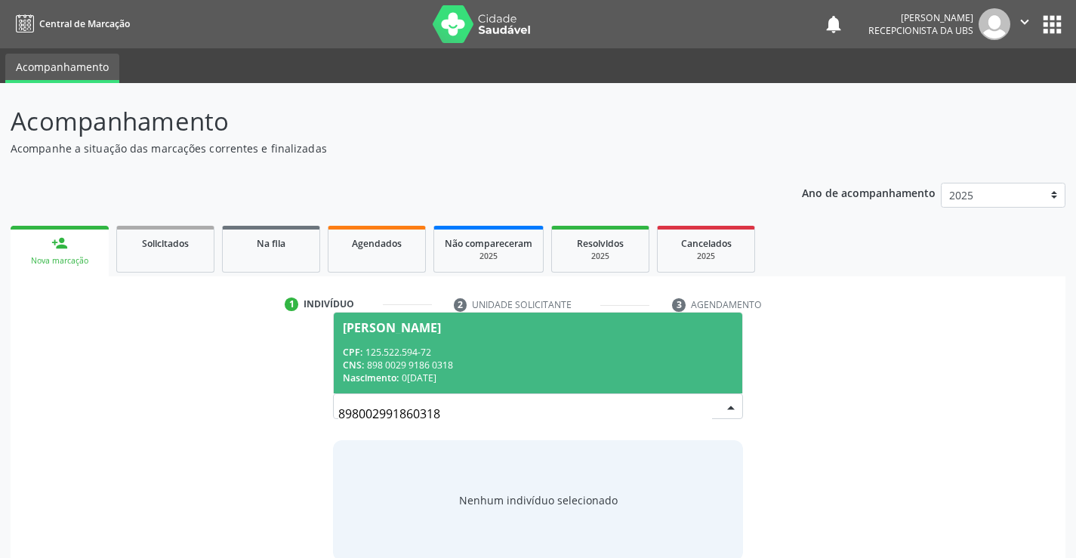
click at [569, 378] on div "Nascimento: 0[DATE]" at bounding box center [538, 378] width 390 height 13
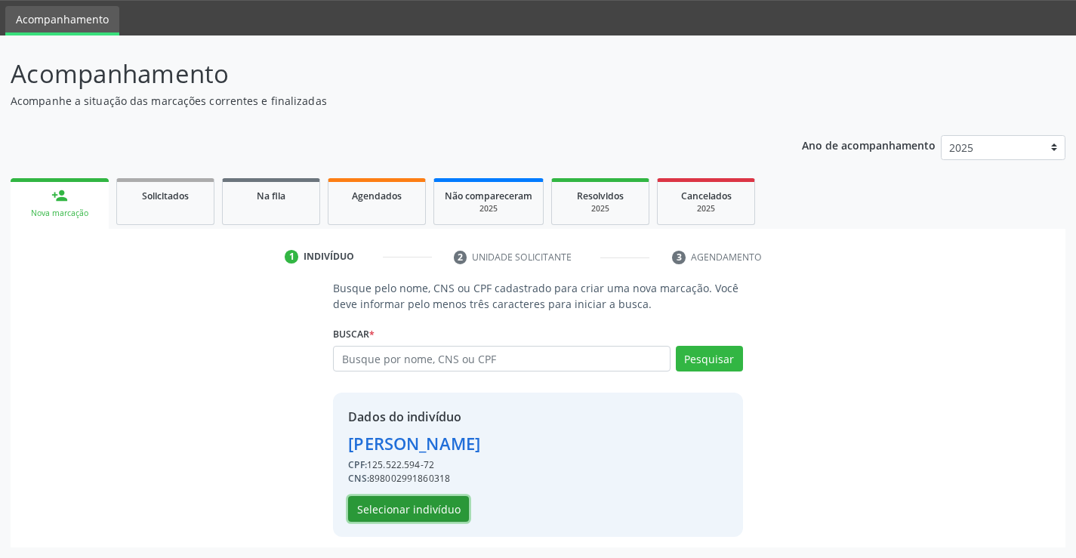
click at [406, 510] on button "Selecionar indivíduo" at bounding box center [408, 509] width 121 height 26
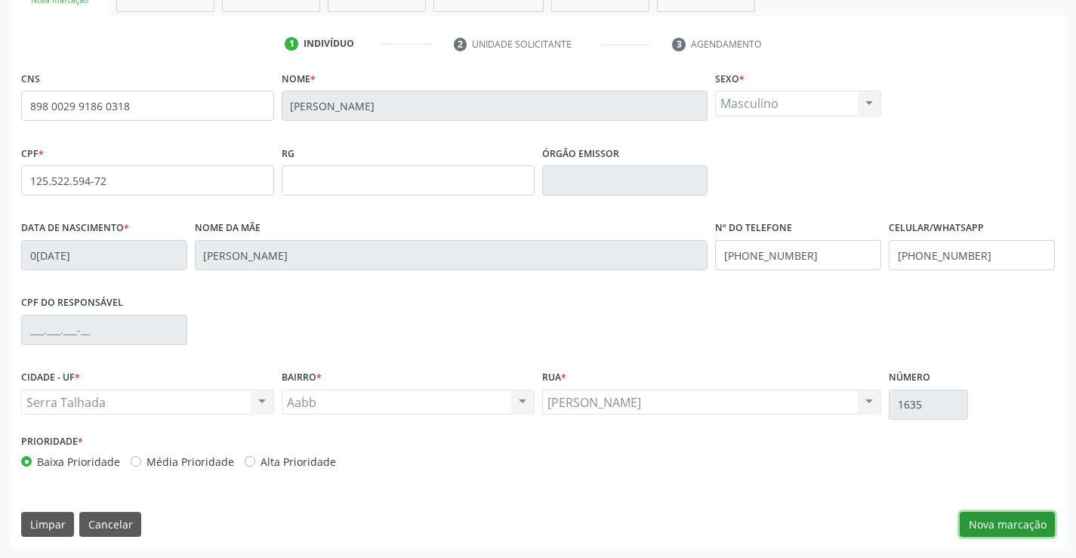
drag, startPoint x: 995, startPoint y: 524, endPoint x: 744, endPoint y: 412, distance: 275.5
click at [994, 524] on button "Nova marcação" at bounding box center [1007, 525] width 95 height 26
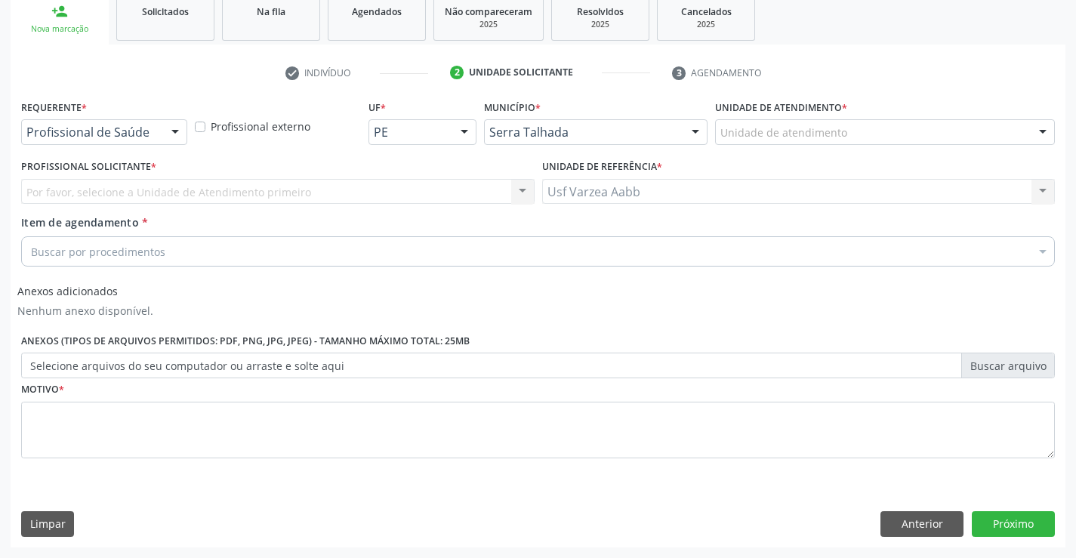
scroll to position [232, 0]
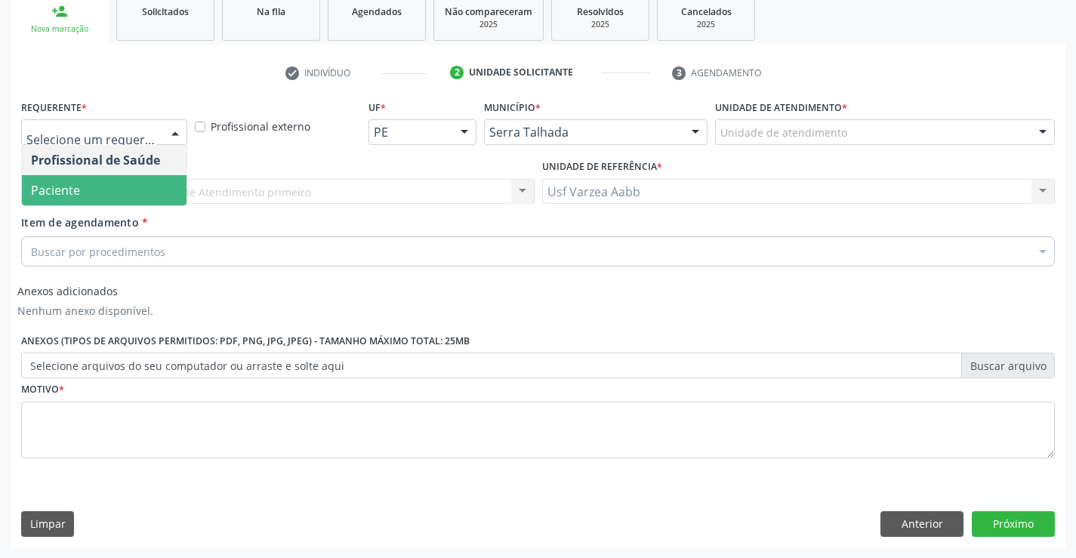
click at [132, 175] on span "Paciente" at bounding box center [104, 190] width 165 height 30
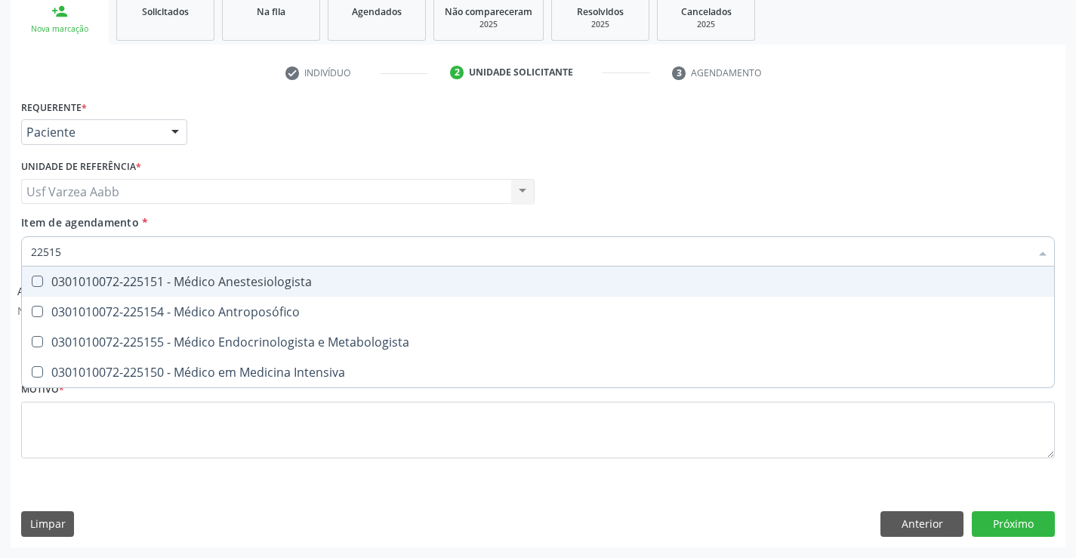
type input "225155"
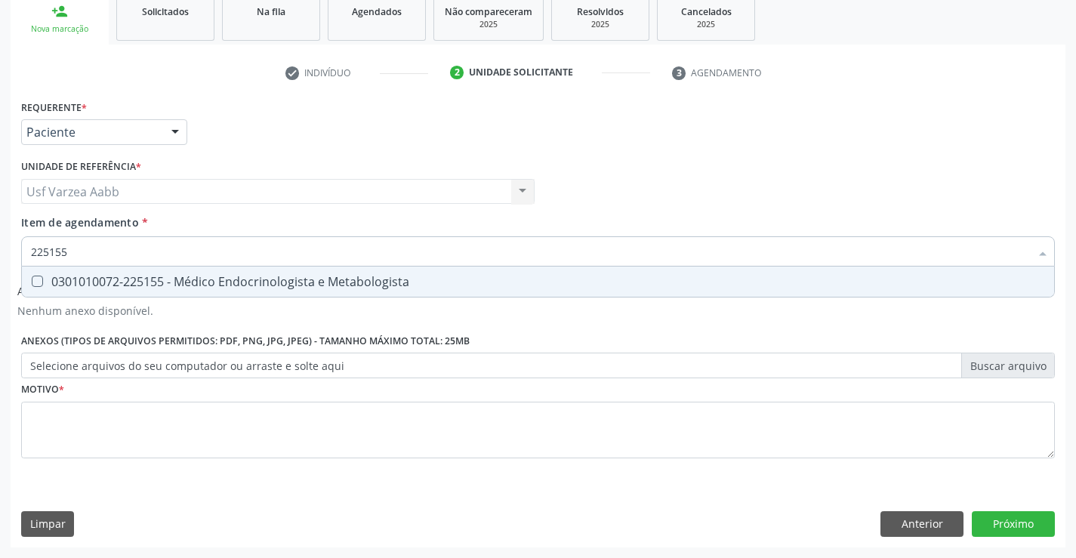
click at [354, 288] on div "0301010072-225155 - Médico Endocrinologista e Metabologista" at bounding box center [538, 282] width 1014 height 12
checkbox Metabologista "true"
click at [359, 421] on div "Requerente * Paciente Profissional de Saúde Paciente Nenhum resultado encontrad…" at bounding box center [538, 288] width 1034 height 384
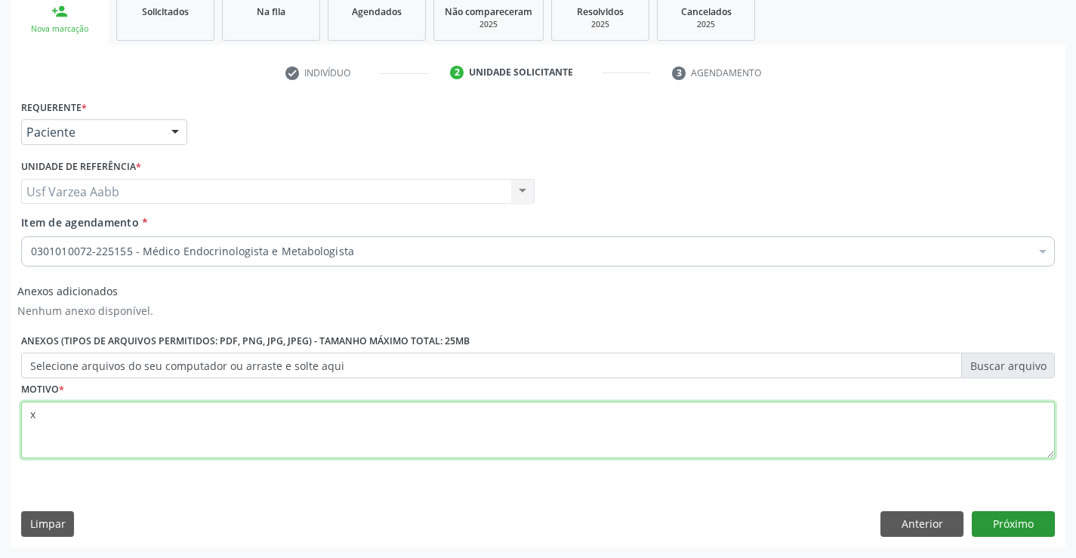
type textarea "x"
click at [1004, 536] on button "Próximo" at bounding box center [1013, 524] width 83 height 26
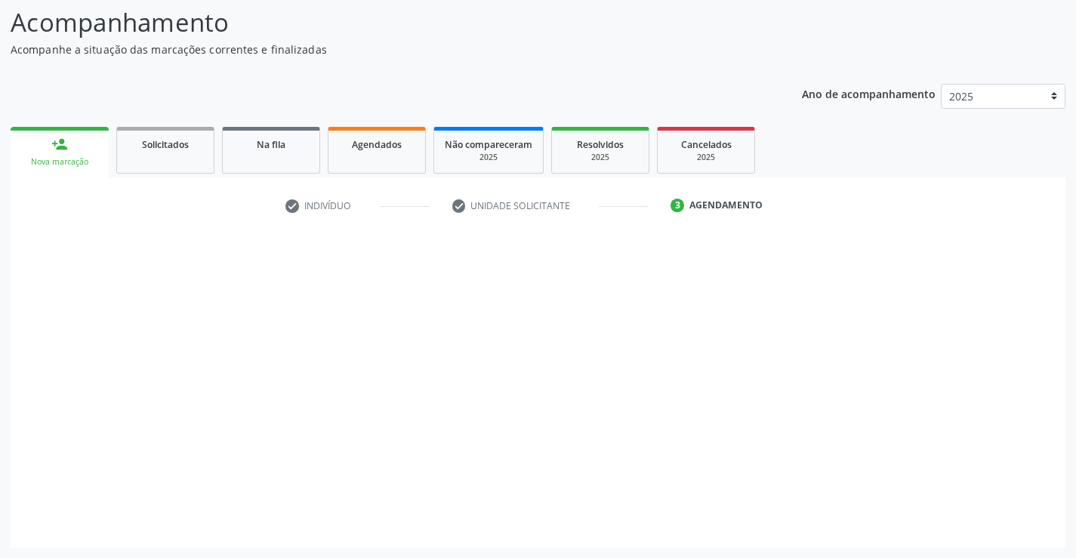
scroll to position [99, 0]
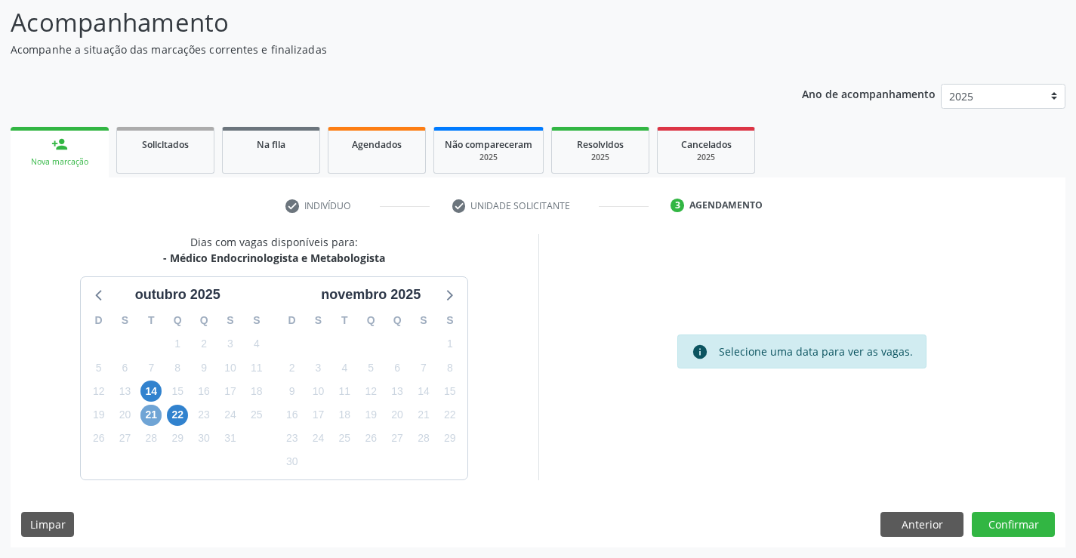
click at [156, 415] on span "21" at bounding box center [150, 415] width 21 height 21
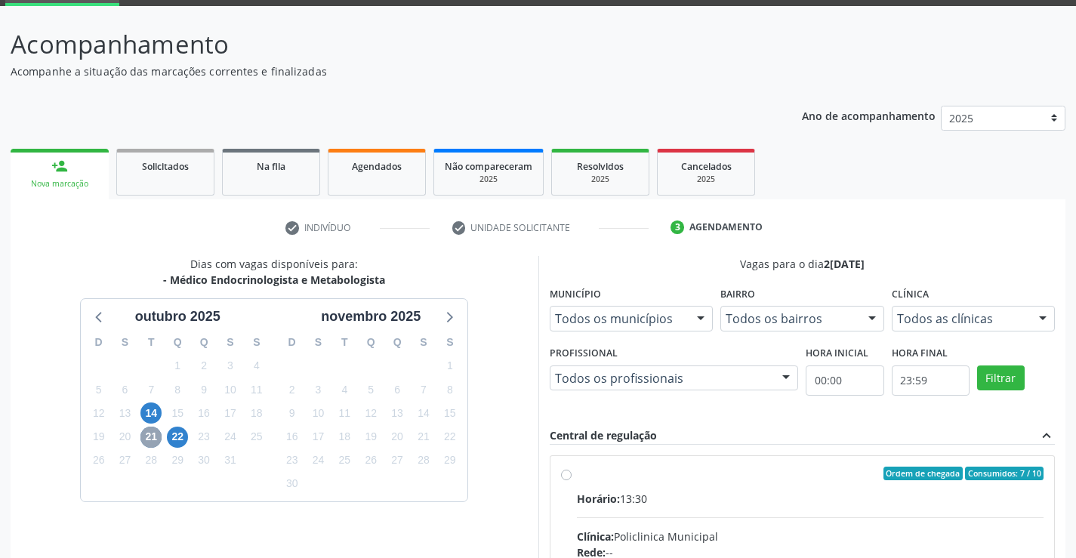
scroll to position [227, 0]
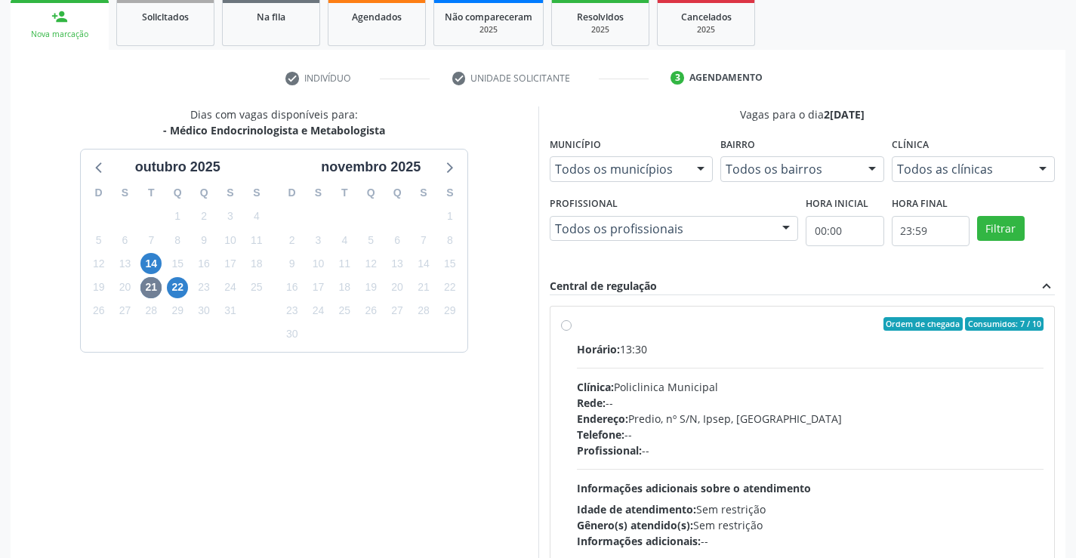
click at [652, 375] on div "Horário: 13:30 Clínica: Policlinica Municipal Rede: -- Endereço: Predio, nº S/N…" at bounding box center [811, 445] width 468 height 208
click at [572, 331] on input "Ordem de chegada Consumidos: 7 / 10 Horário: 13:30 Clínica: Policlinica Municip…" at bounding box center [566, 324] width 11 height 14
radio input "true"
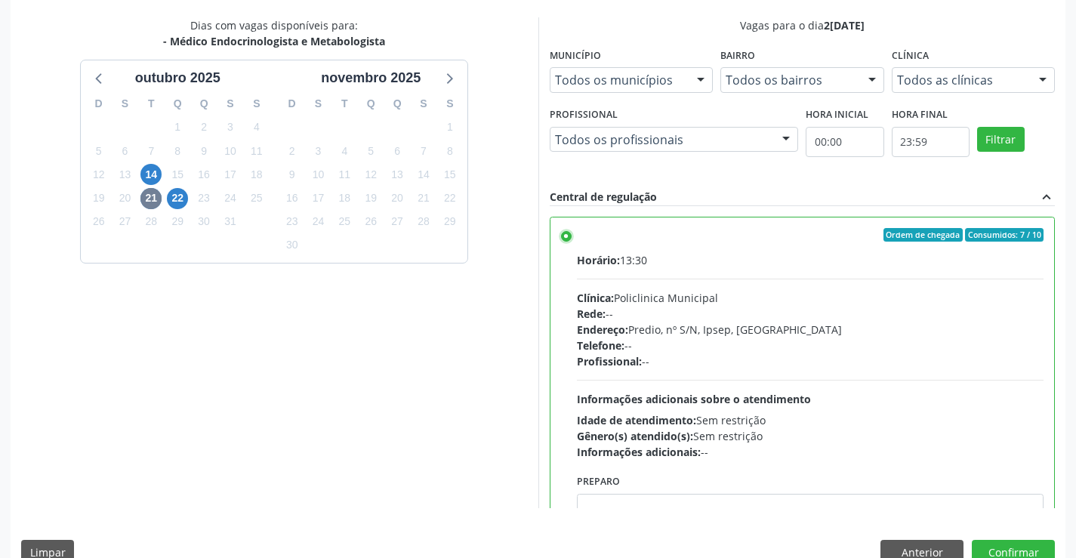
scroll to position [344, 0]
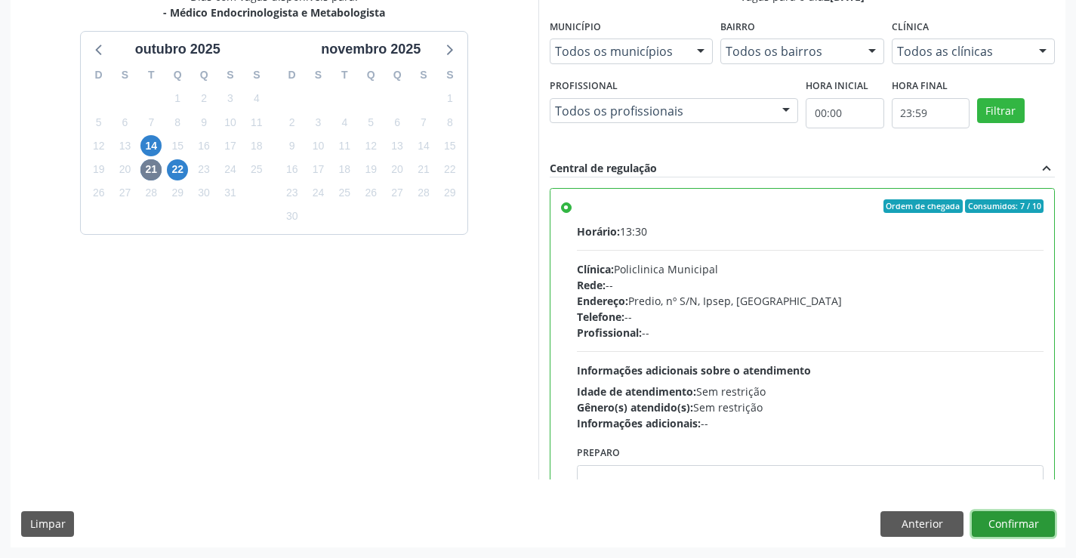
click at [1042, 525] on button "Confirmar" at bounding box center [1013, 524] width 83 height 26
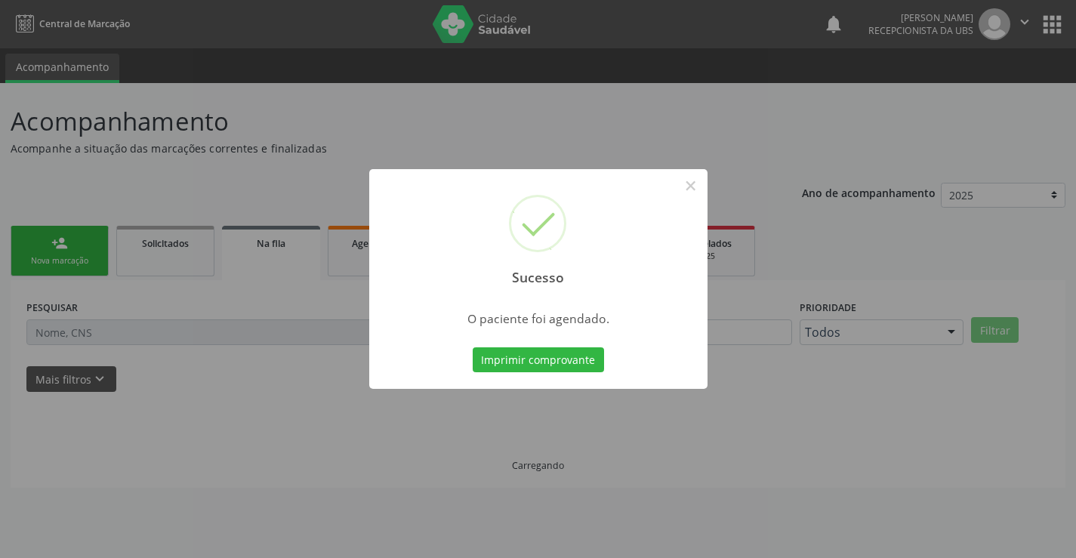
scroll to position [0, 0]
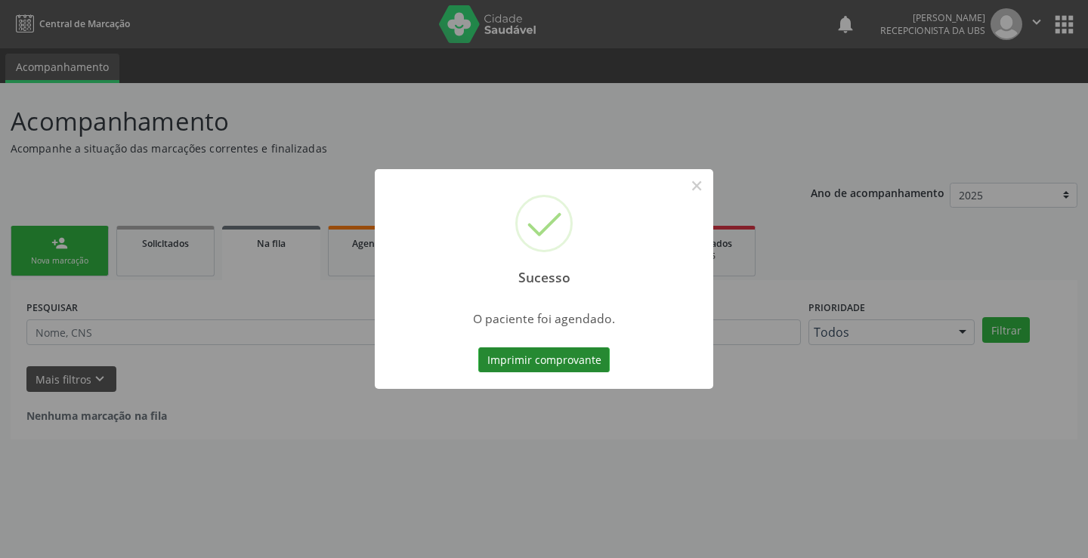
click at [538, 358] on button "Imprimir comprovante" at bounding box center [543, 360] width 131 height 26
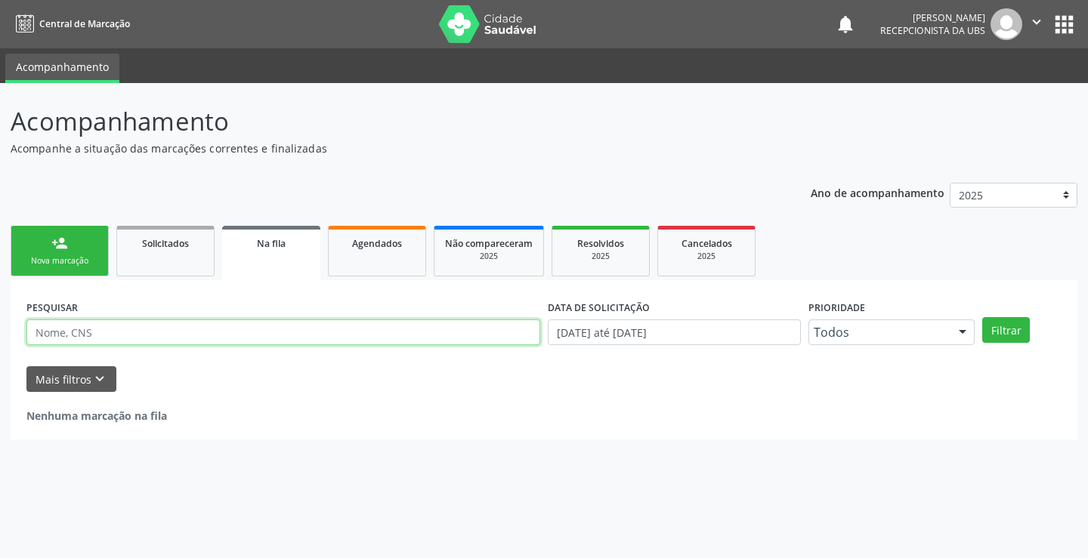
click at [244, 341] on input "text" at bounding box center [283, 332] width 514 height 26
type input "700"
click at [85, 269] on link "person_add Nova marcação" at bounding box center [60, 251] width 98 height 51
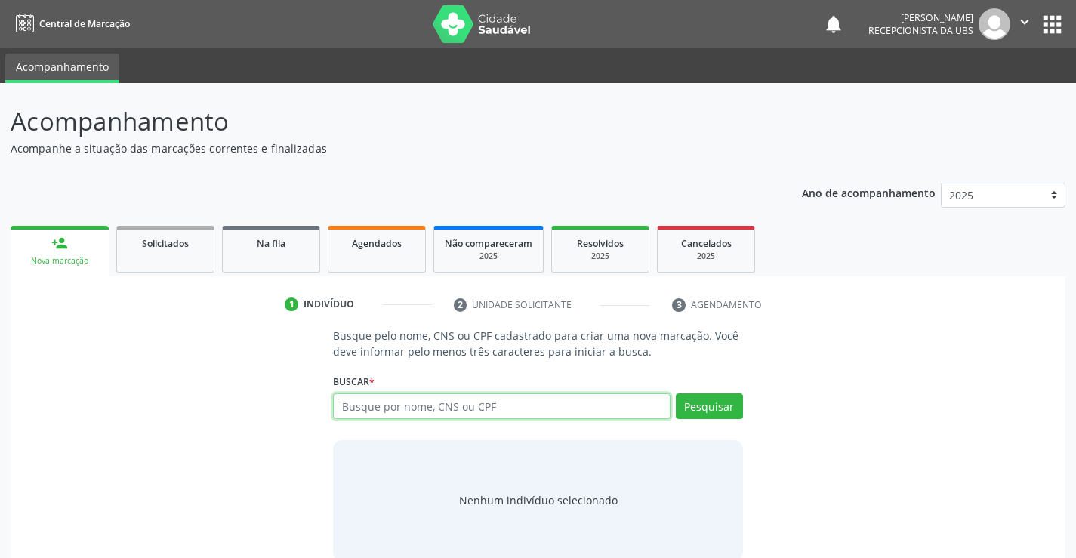
click at [424, 407] on input "text" at bounding box center [501, 406] width 337 height 26
type input "700205491652523"
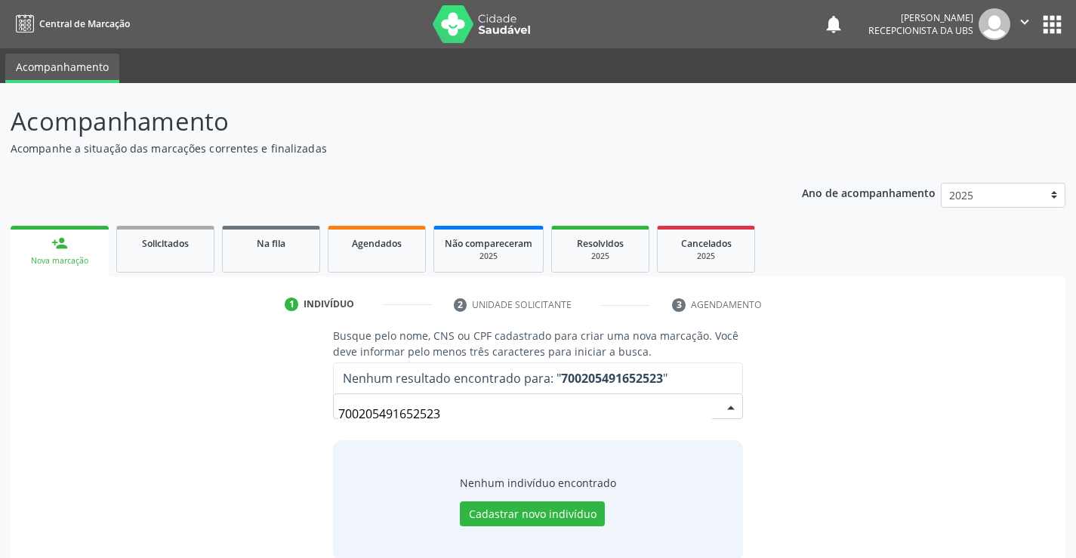
click at [659, 425] on input "700205491652523" at bounding box center [524, 414] width 373 height 30
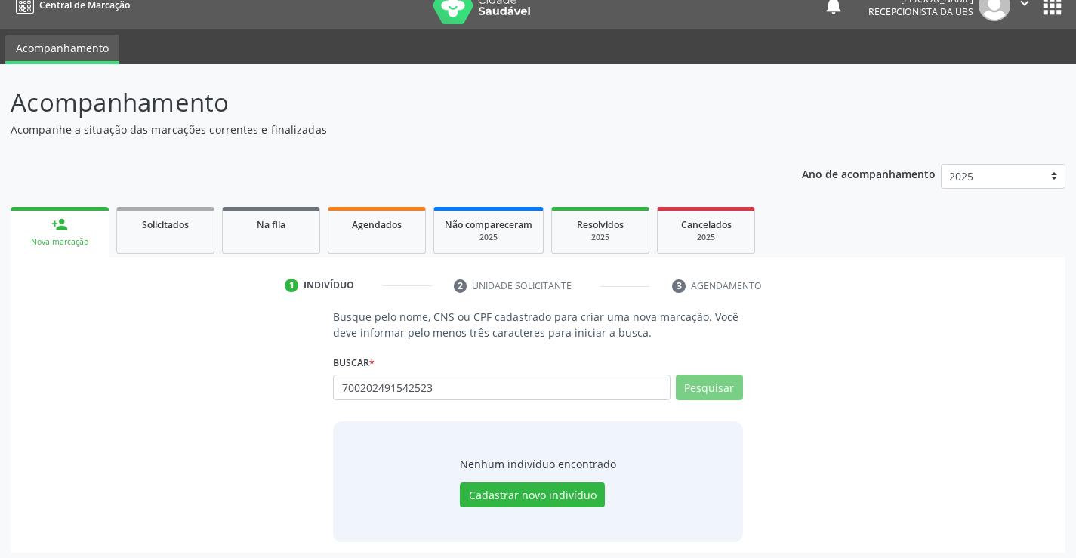
scroll to position [24, 0]
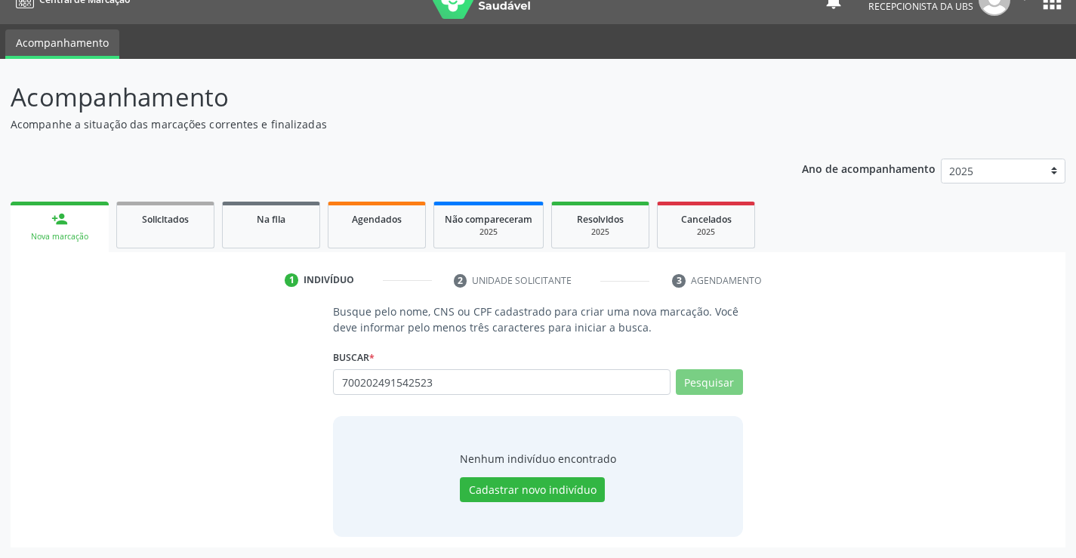
click at [482, 383] on input "700202491542523" at bounding box center [501, 382] width 337 height 26
type input "luc"
type input "7"
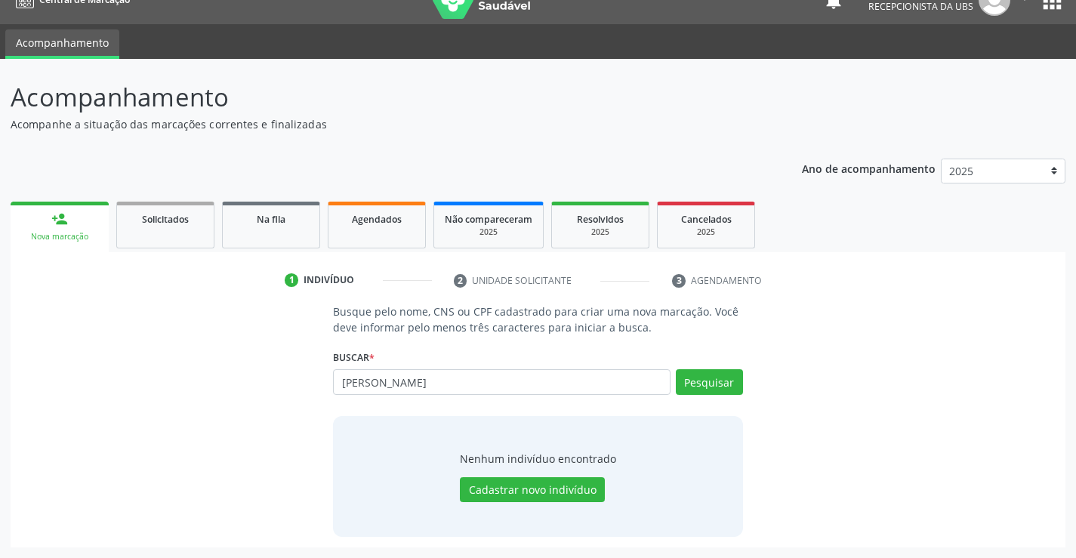
type input "[PERSON_NAME]"
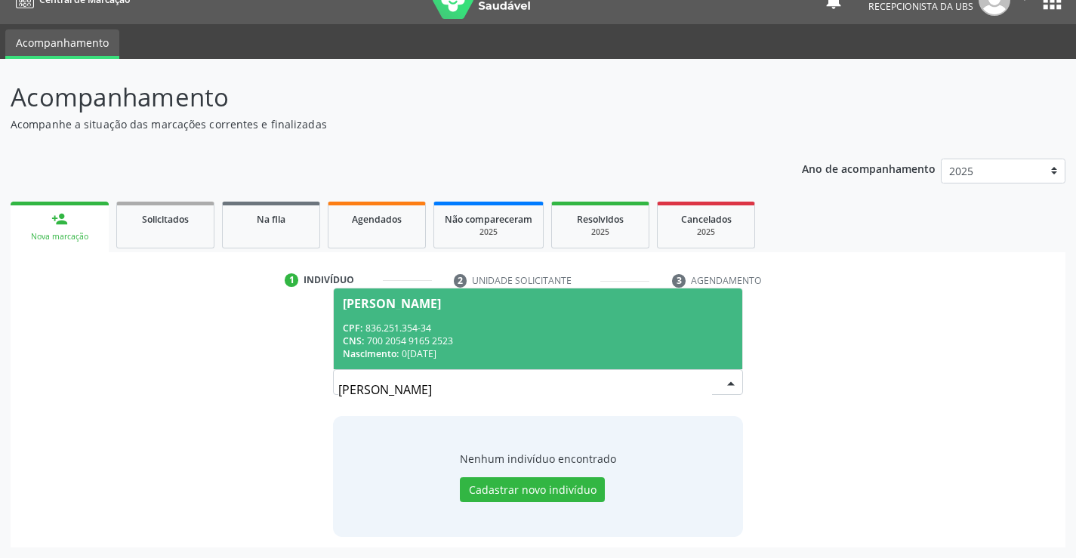
click at [508, 337] on div "CNS: 700 2054 9165 2523" at bounding box center [538, 341] width 390 height 13
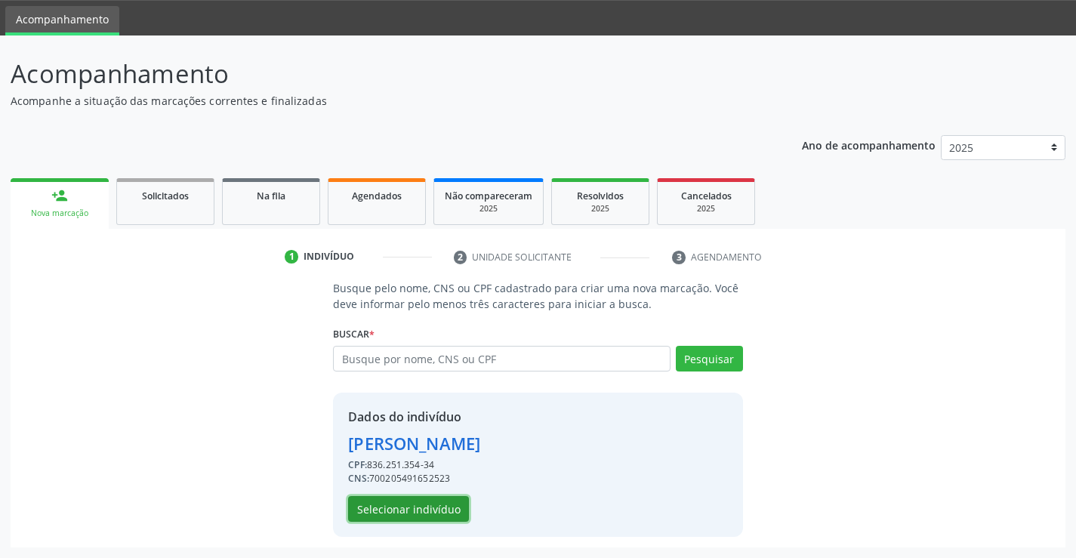
click at [461, 507] on button "Selecionar indivíduo" at bounding box center [408, 509] width 121 height 26
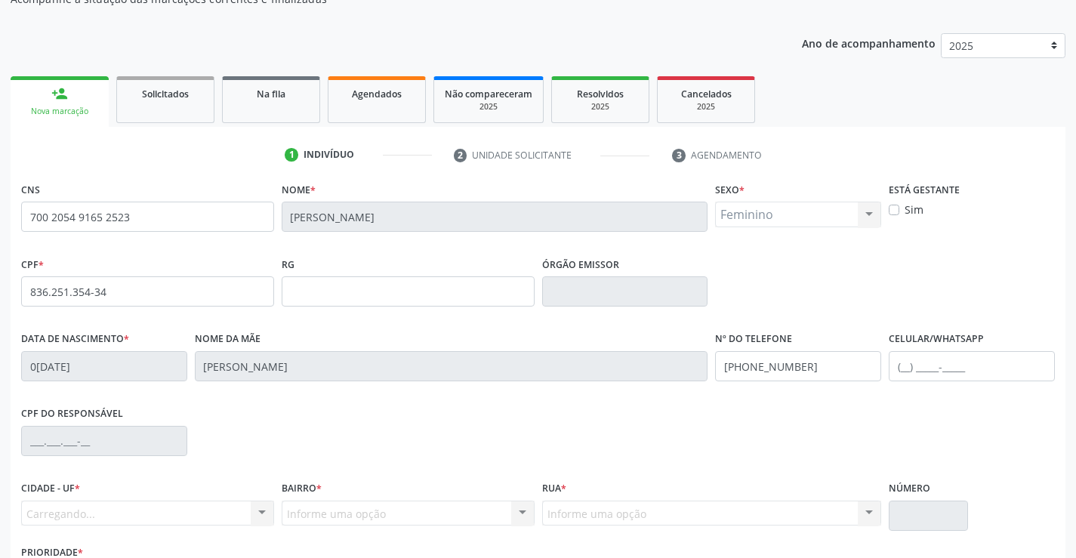
scroll to position [261, 0]
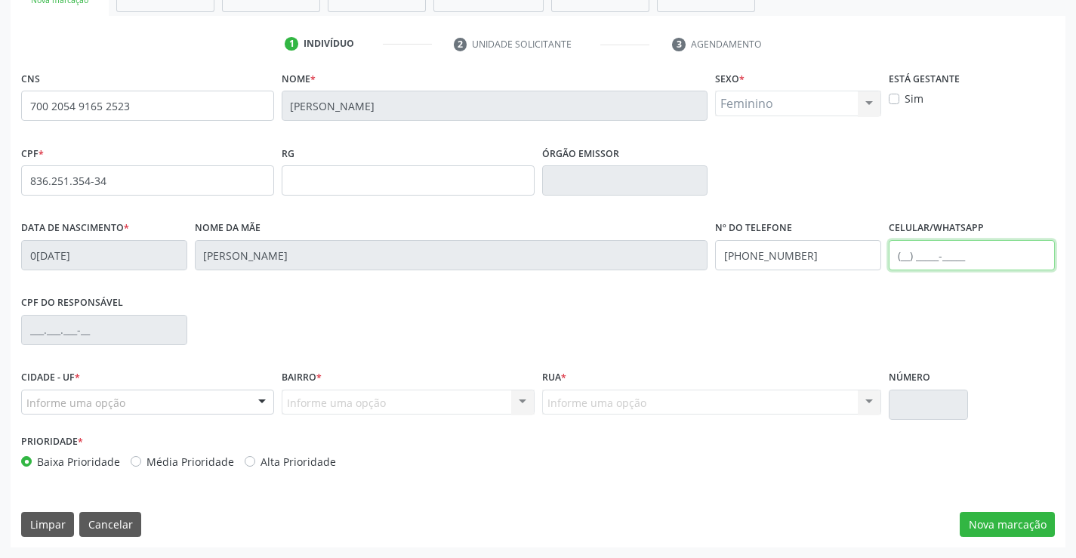
click at [901, 254] on input "text" at bounding box center [972, 255] width 166 height 30
type input "[PHONE_NUMBER]"
click at [1048, 509] on div "CNS 700 2054 9165 2523 [GEOGRAPHIC_DATA] * [PERSON_NAME] * Feminino Masculino F…" at bounding box center [538, 307] width 1055 height 480
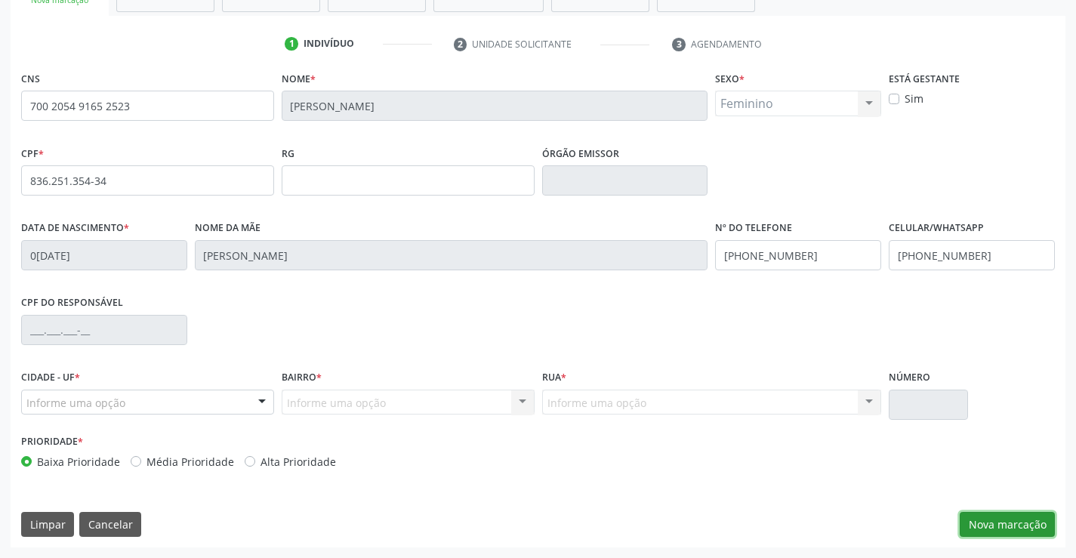
click at [1042, 522] on button "Nova marcação" at bounding box center [1007, 525] width 95 height 26
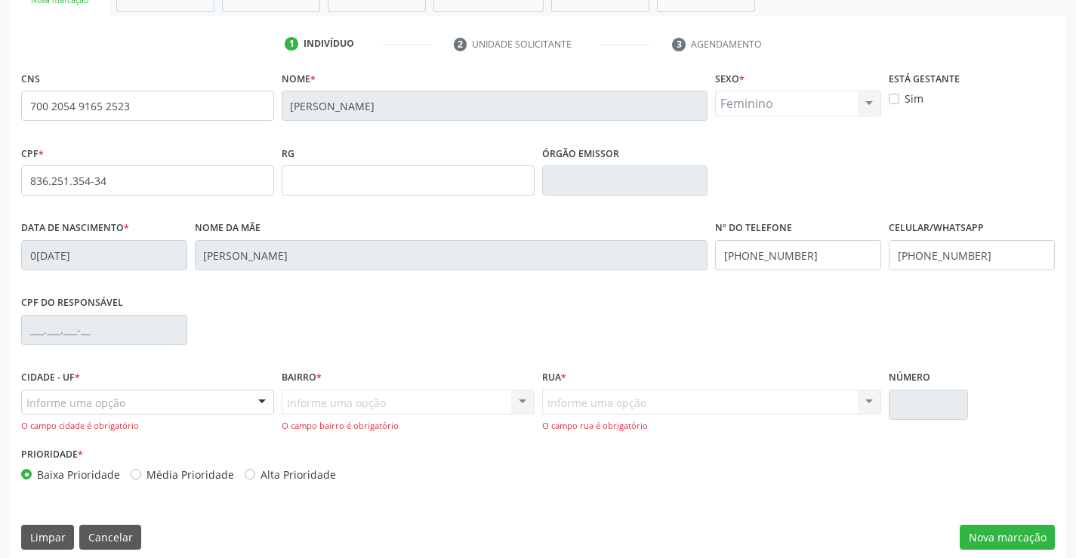
click at [194, 402] on div "Informe uma opção" at bounding box center [147, 403] width 253 height 26
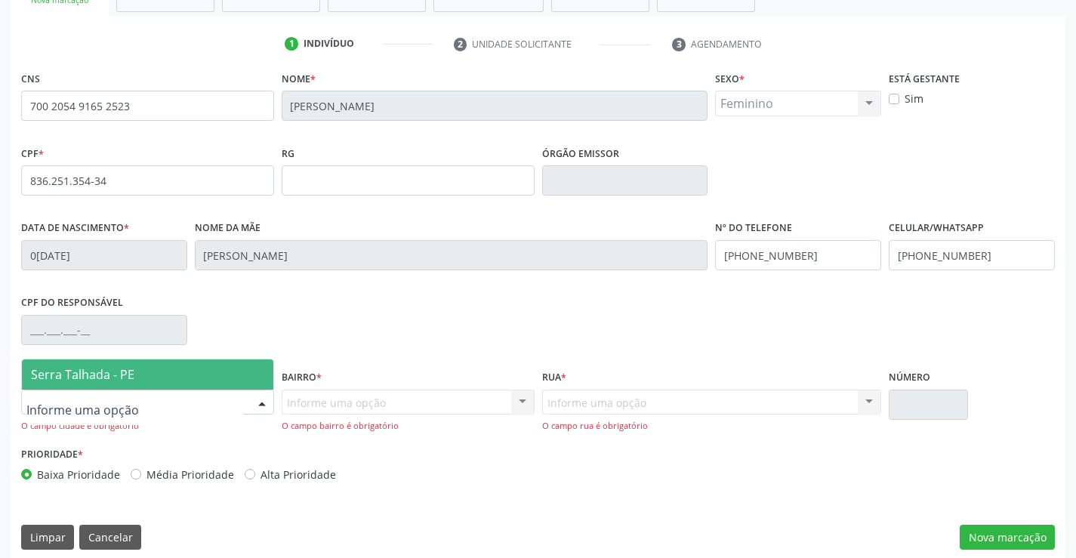
click at [168, 367] on span "Serra Talhada - PE" at bounding box center [148, 375] width 252 height 30
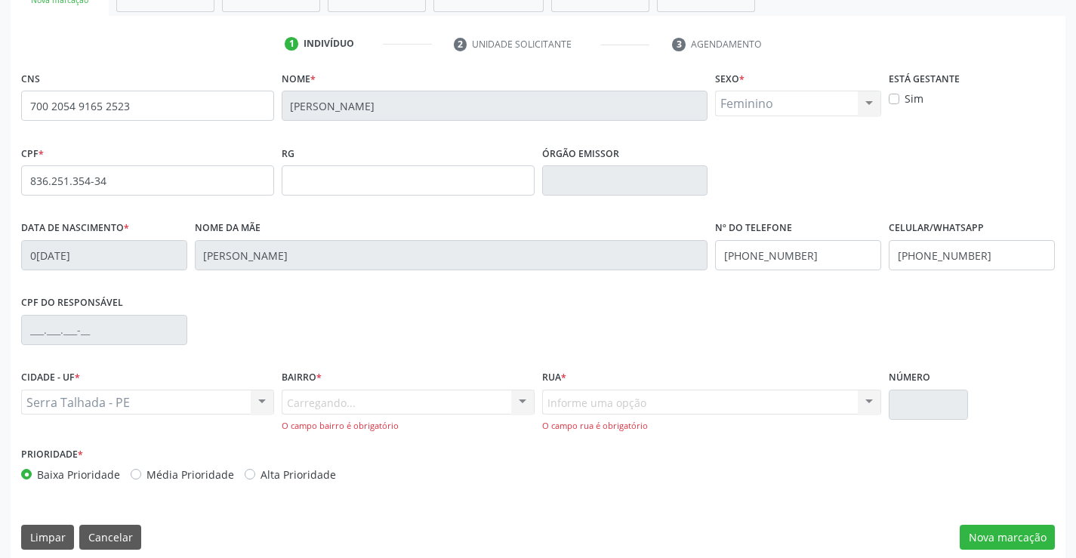
click at [303, 392] on div "Carregando... Nenhum resultado encontrado para: " " Nenhuma opção encontrada. D…" at bounding box center [408, 411] width 253 height 43
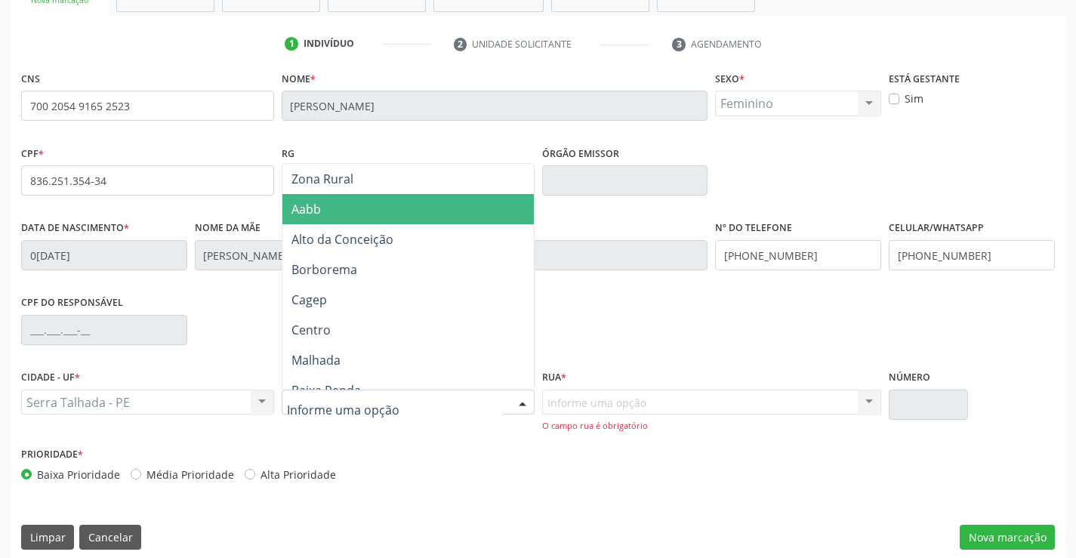
click at [326, 198] on span "Aabb" at bounding box center [408, 209] width 252 height 30
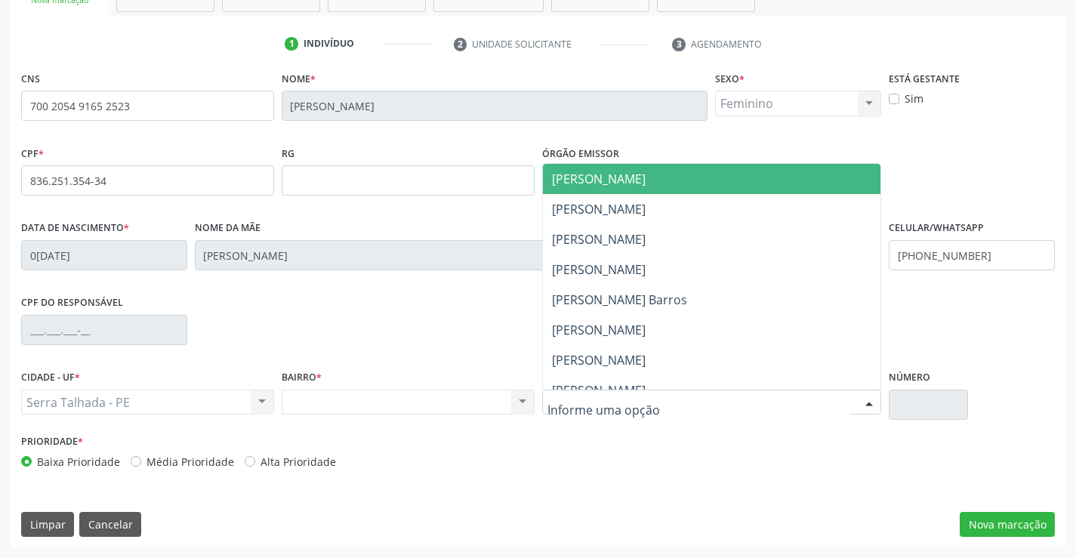
click at [650, 168] on span "[PERSON_NAME]" at bounding box center [712, 179] width 338 height 30
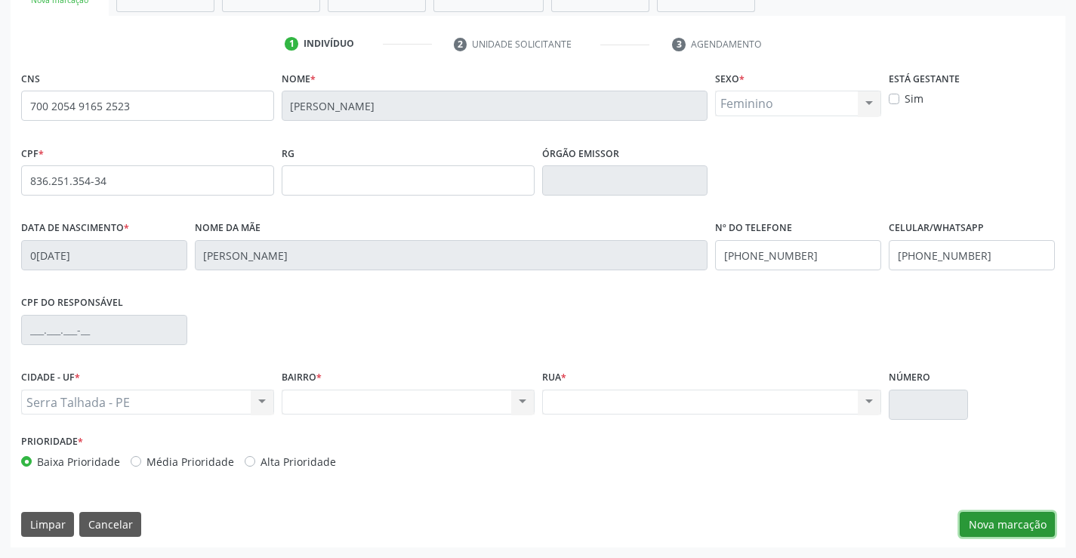
click at [1010, 531] on button "Nova marcação" at bounding box center [1007, 525] width 95 height 26
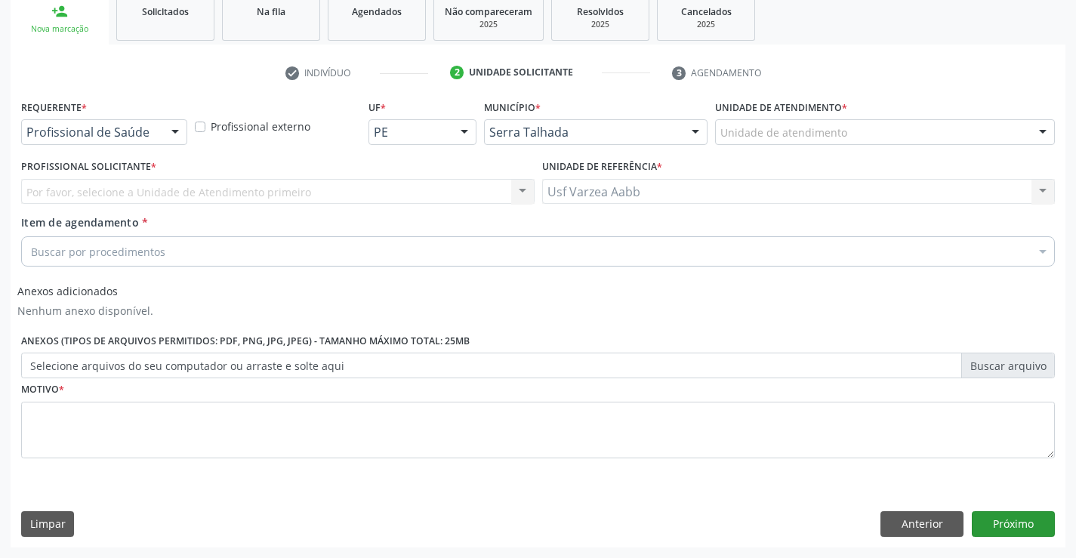
scroll to position [232, 0]
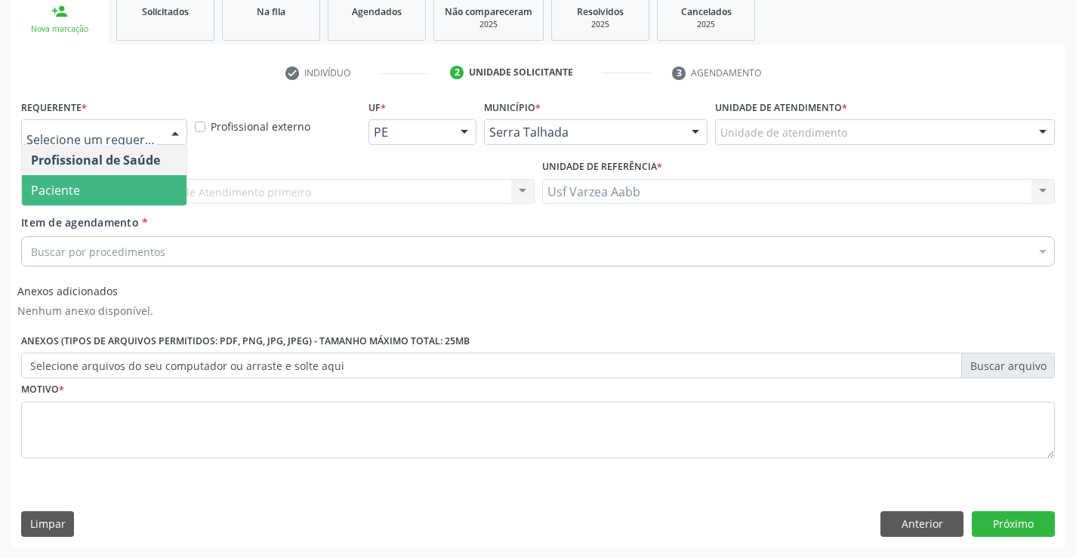
click at [142, 181] on span "Paciente" at bounding box center [104, 190] width 165 height 30
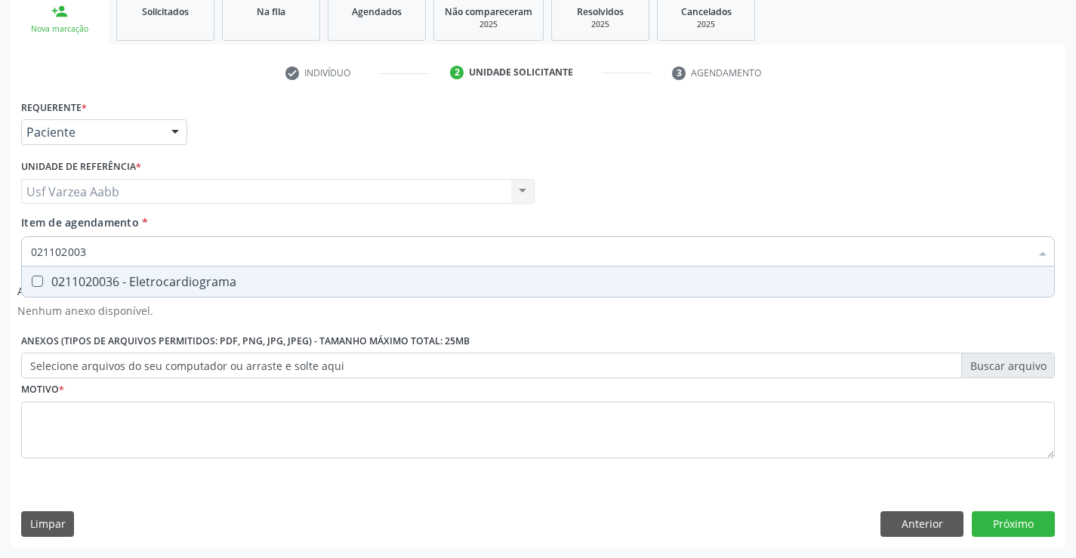
type input "0211020036"
click at [196, 285] on div "0211020036 - Eletrocardiograma" at bounding box center [538, 282] width 1014 height 12
checkbox Eletrocardiograma "true"
click at [225, 432] on div "Requerente * Paciente Profissional de Saúde Paciente Nenhum resultado encontrad…" at bounding box center [538, 288] width 1034 height 384
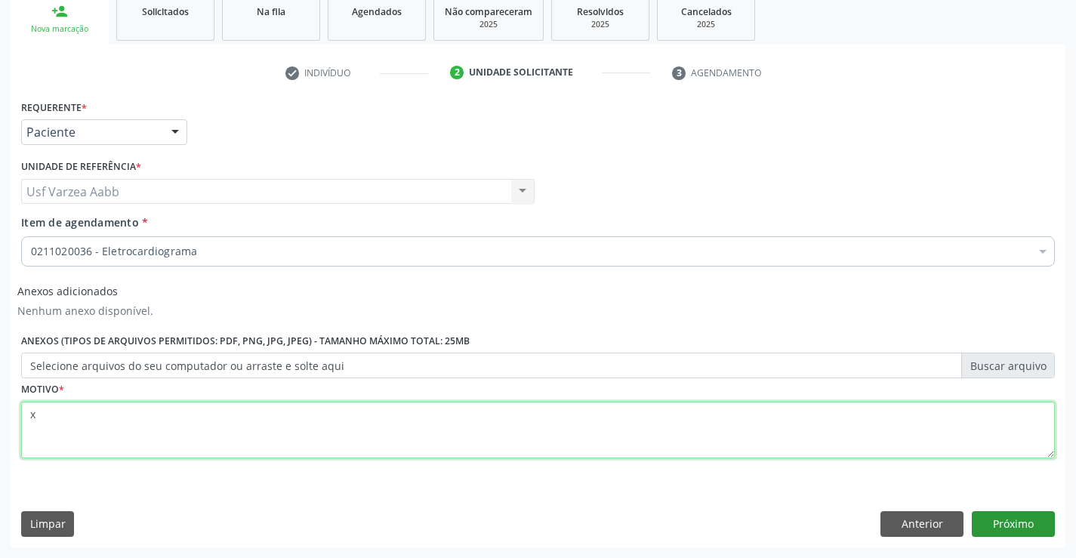
type textarea "x"
click at [1029, 518] on button "Próximo" at bounding box center [1013, 524] width 83 height 26
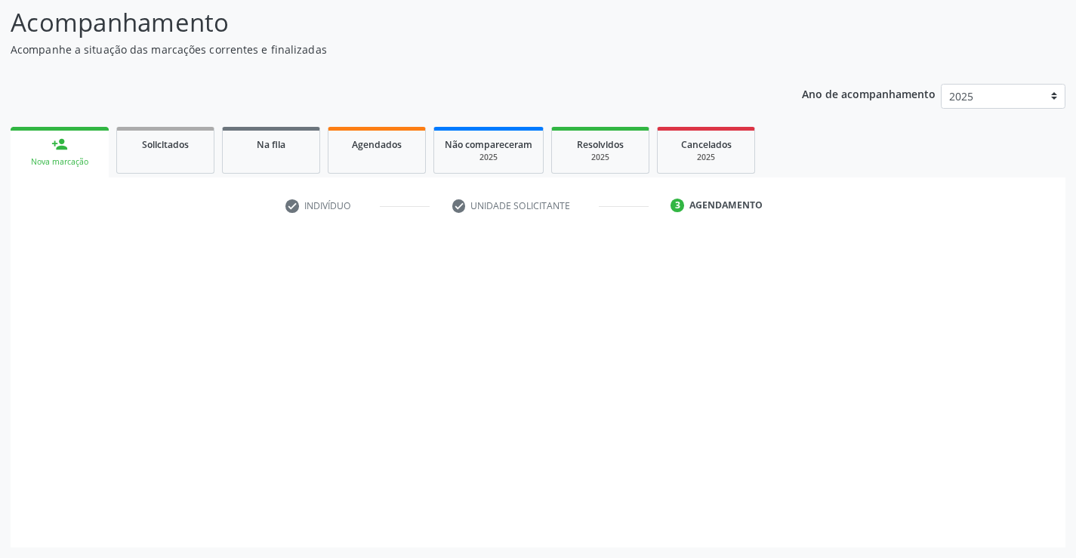
scroll to position [99, 0]
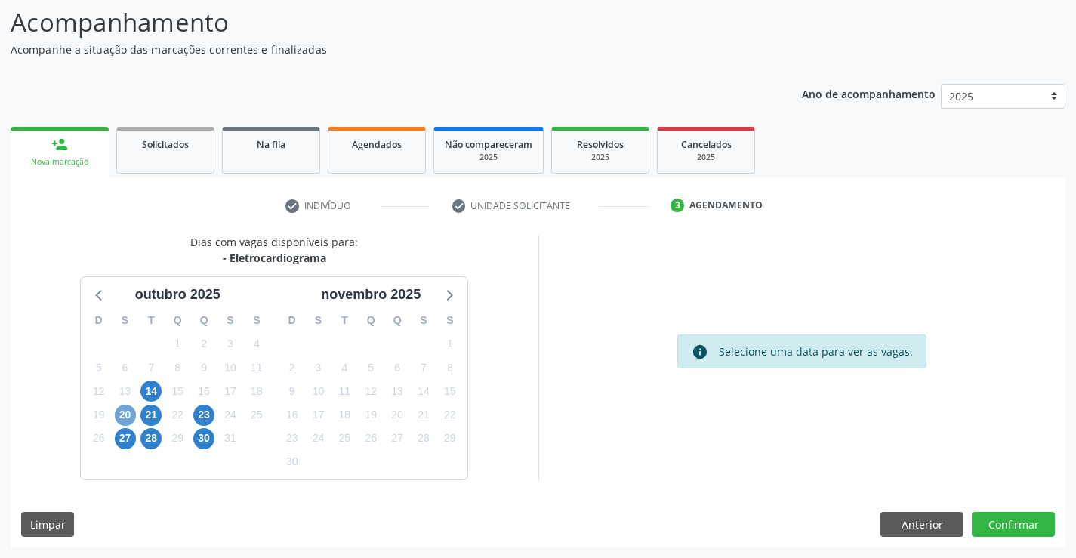
click at [128, 413] on span "20" at bounding box center [125, 415] width 21 height 21
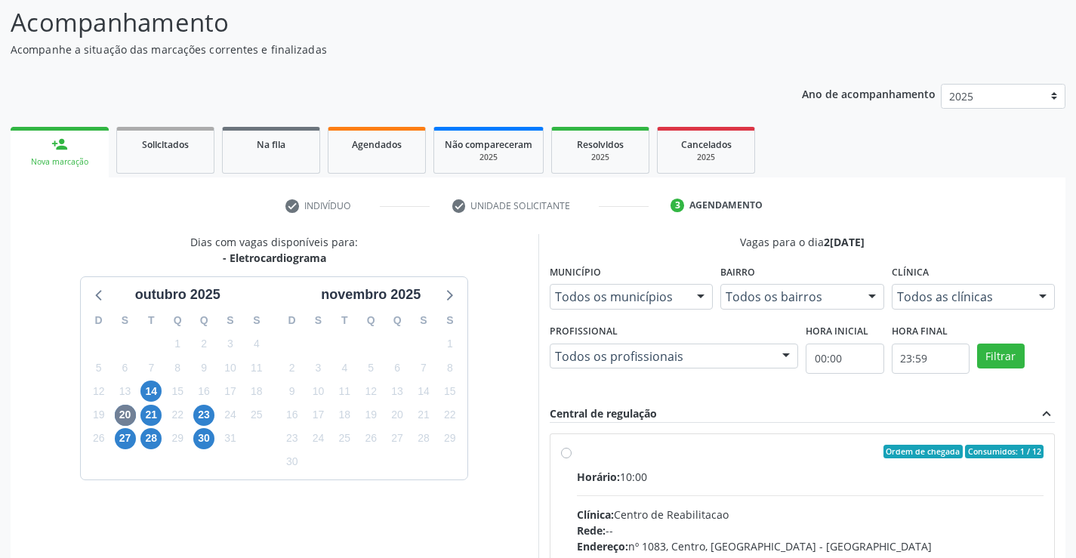
click at [722, 477] on div "Horário: 10:00" at bounding box center [811, 477] width 468 height 16
click at [572, 458] on input "Ordem de chegada Consumidos: 1 / 12 Horário: 10:00 Clínica: Centro de Reabilita…" at bounding box center [566, 452] width 11 height 14
radio input "true"
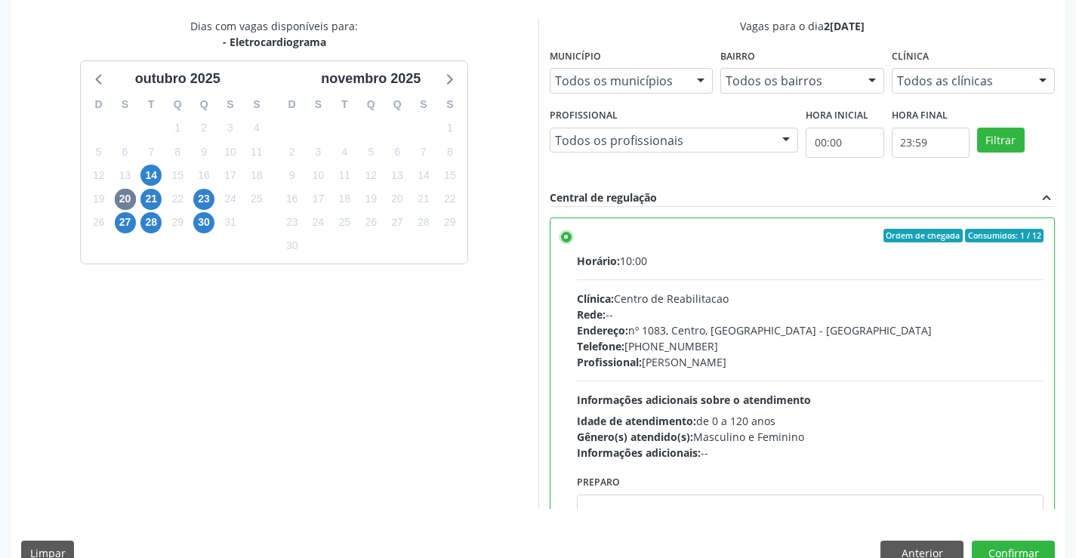
scroll to position [344, 0]
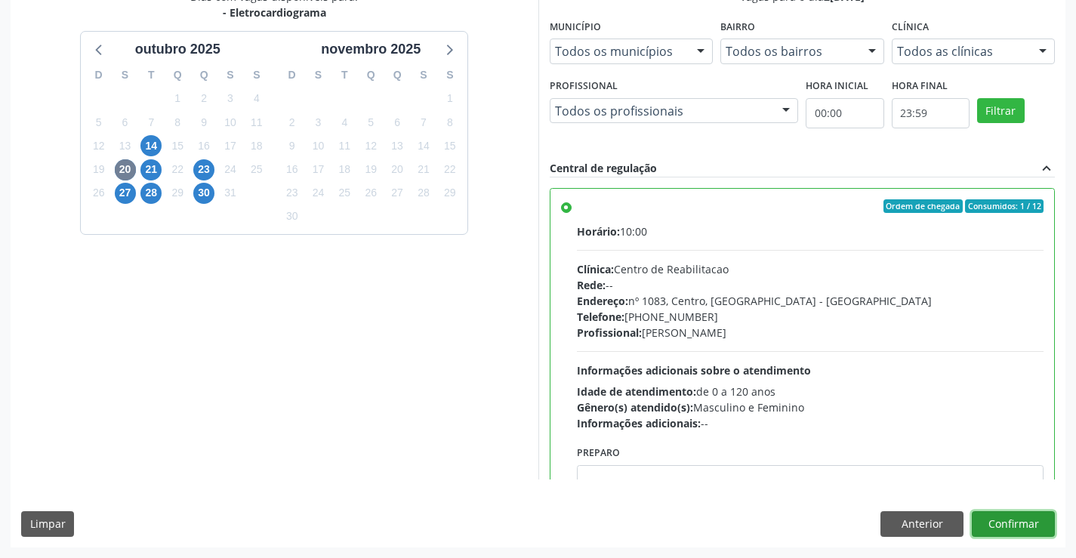
click at [1050, 515] on button "Confirmar" at bounding box center [1013, 524] width 83 height 26
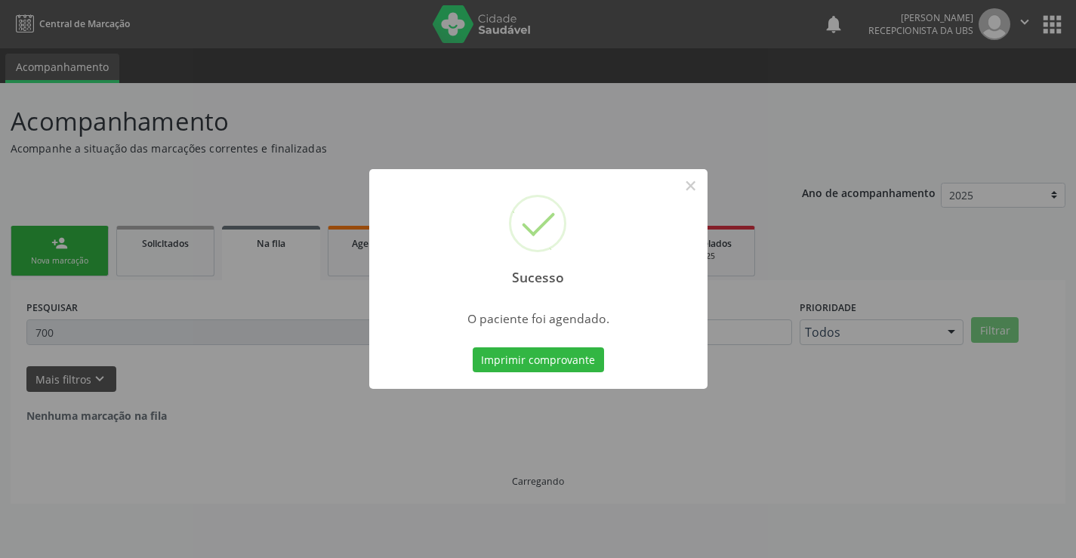
scroll to position [0, 0]
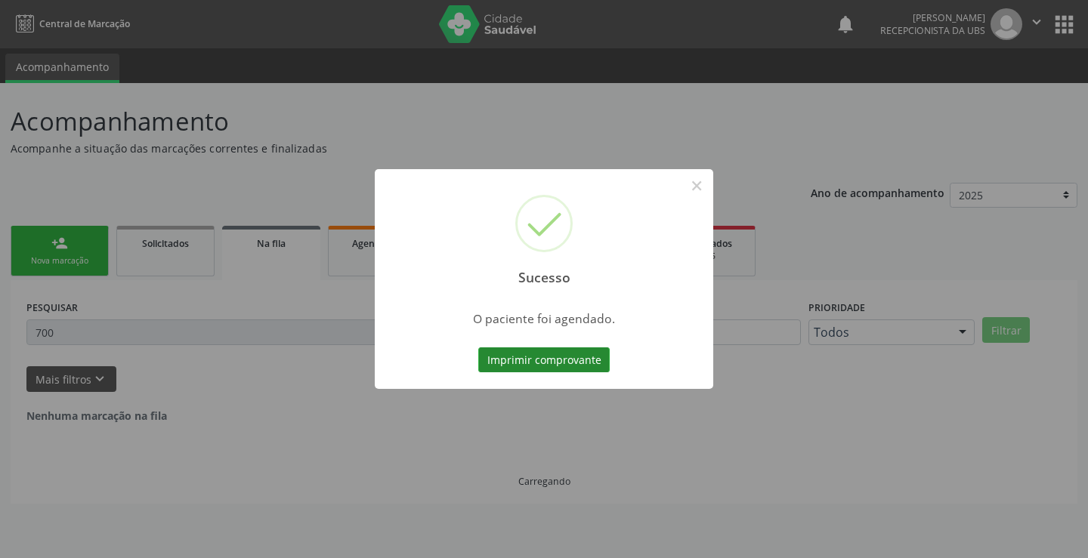
click at [551, 371] on button "Imprimir comprovante" at bounding box center [543, 360] width 131 height 26
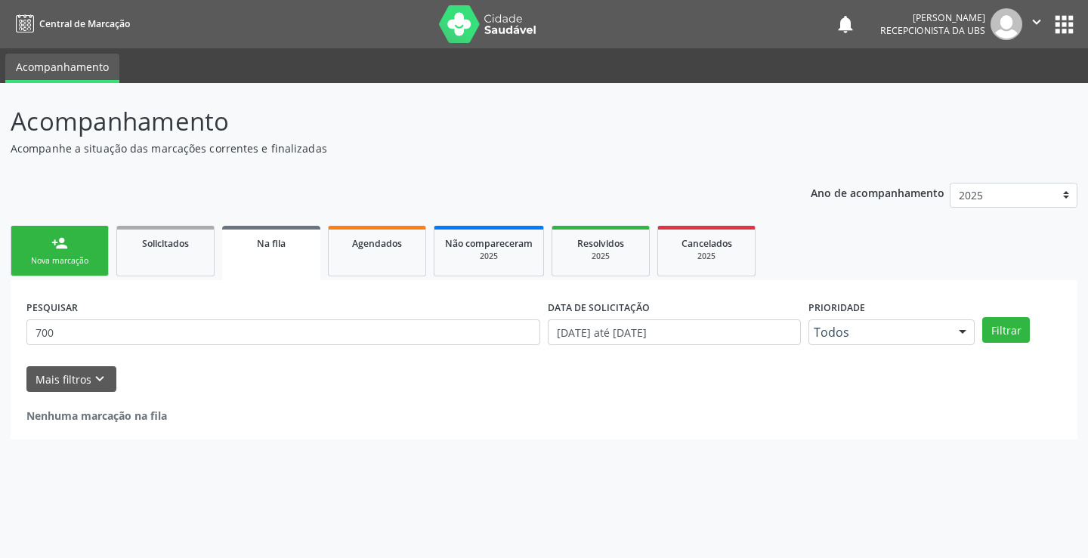
click at [80, 246] on link "person_add Nova marcação" at bounding box center [60, 251] width 98 height 51
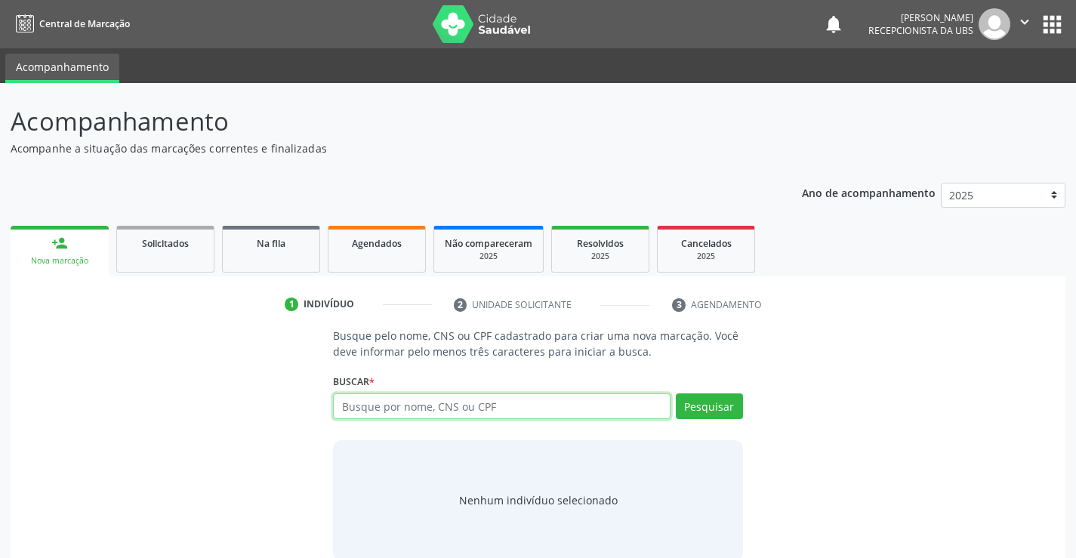
click at [475, 410] on input "text" at bounding box center [501, 406] width 337 height 26
type input "700603472075464"
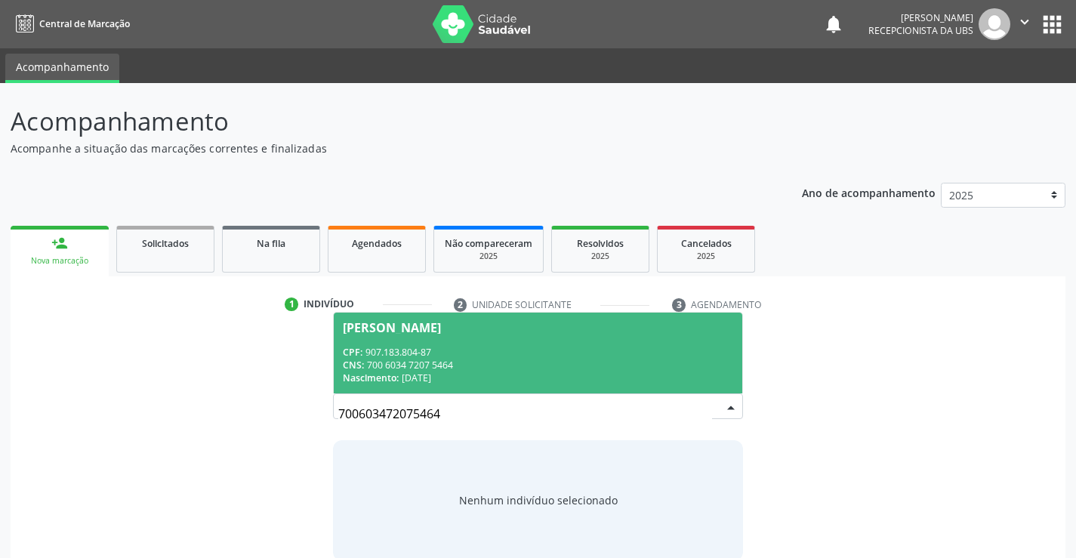
click at [498, 351] on div "CPF: 907.183.804-87" at bounding box center [538, 352] width 390 height 13
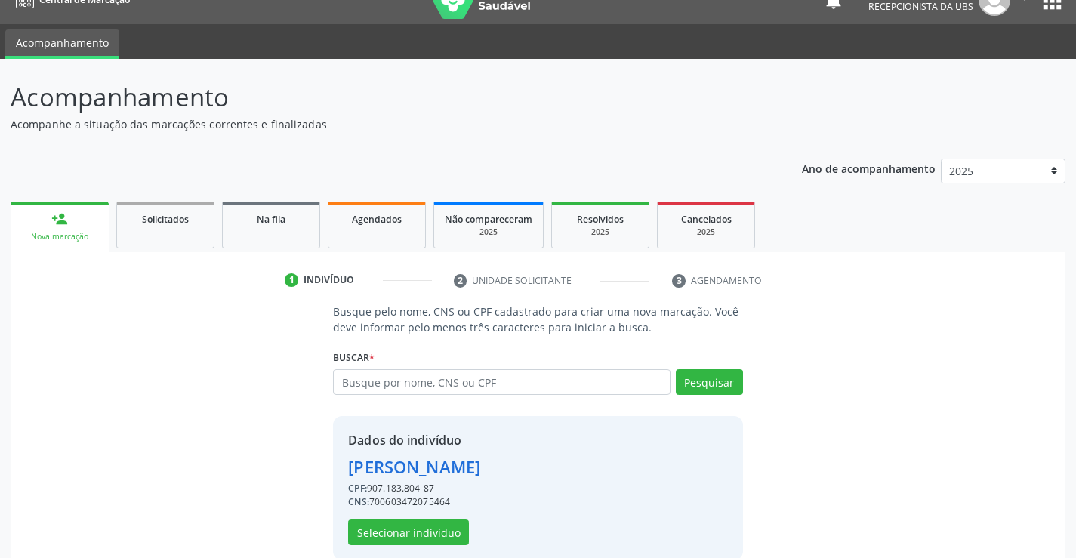
scroll to position [48, 0]
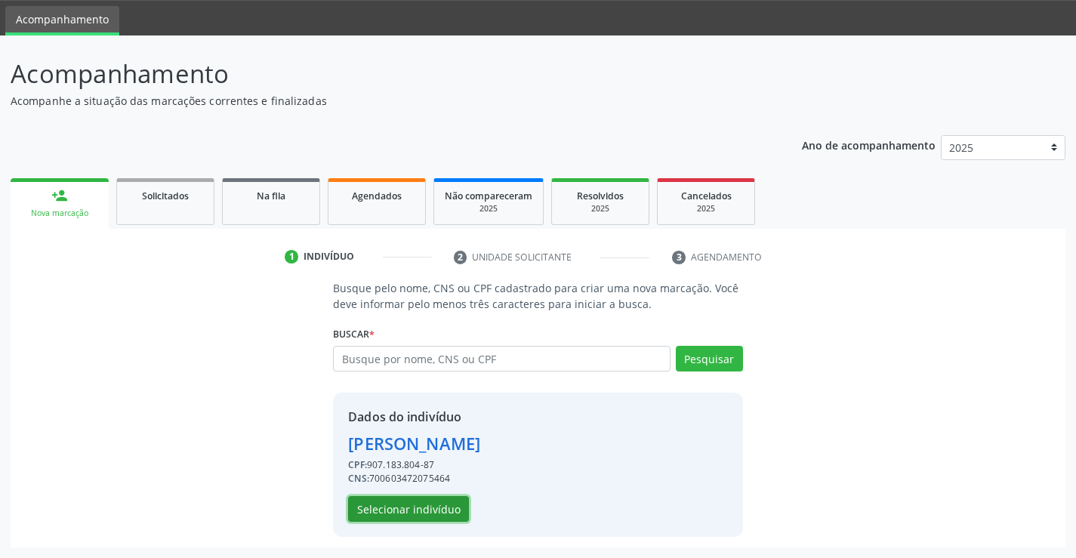
click at [419, 501] on button "Selecionar indivíduo" at bounding box center [408, 509] width 121 height 26
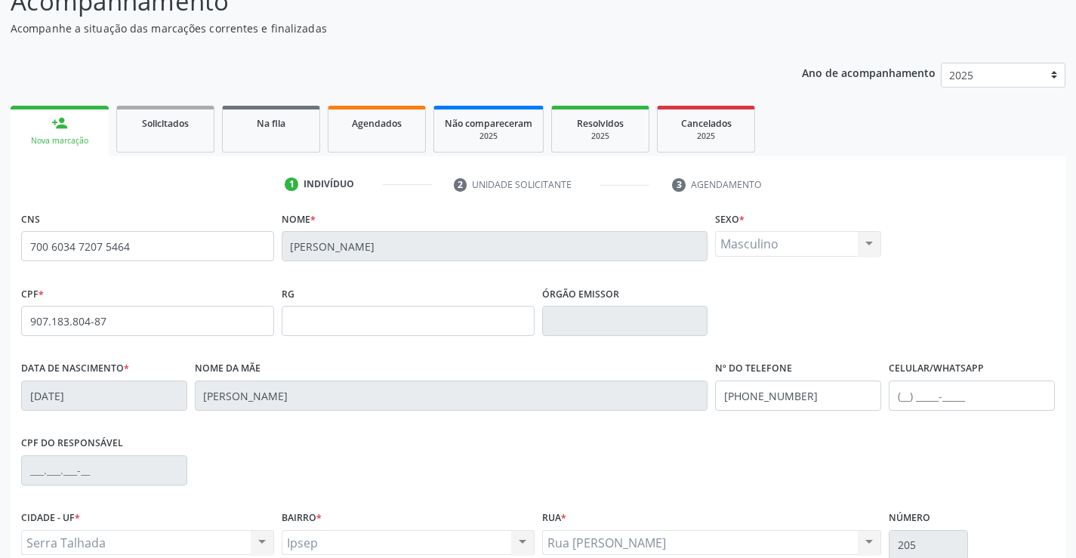
scroll to position [261, 0]
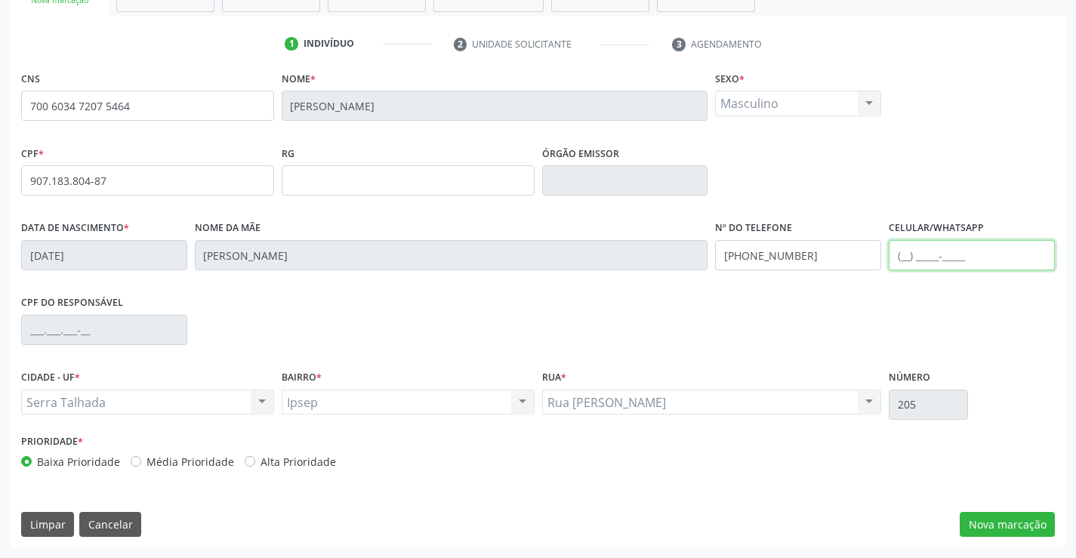
drag, startPoint x: 904, startPoint y: 258, endPoint x: 930, endPoint y: 260, distance: 25.7
click at [904, 258] on input "text" at bounding box center [972, 255] width 166 height 30
type input "[PHONE_NUMBER]"
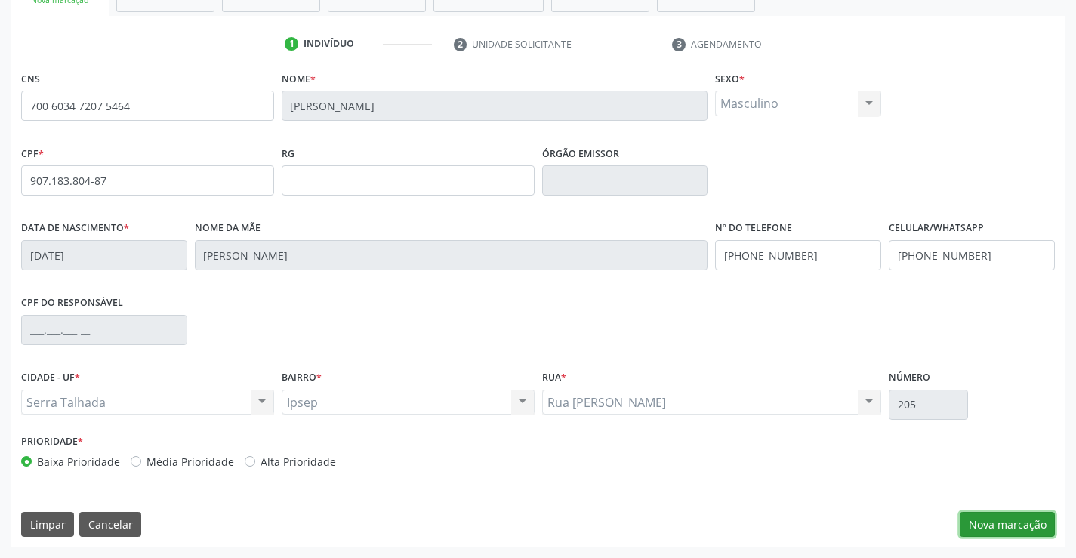
click at [1003, 512] on button "Nova marcação" at bounding box center [1007, 525] width 95 height 26
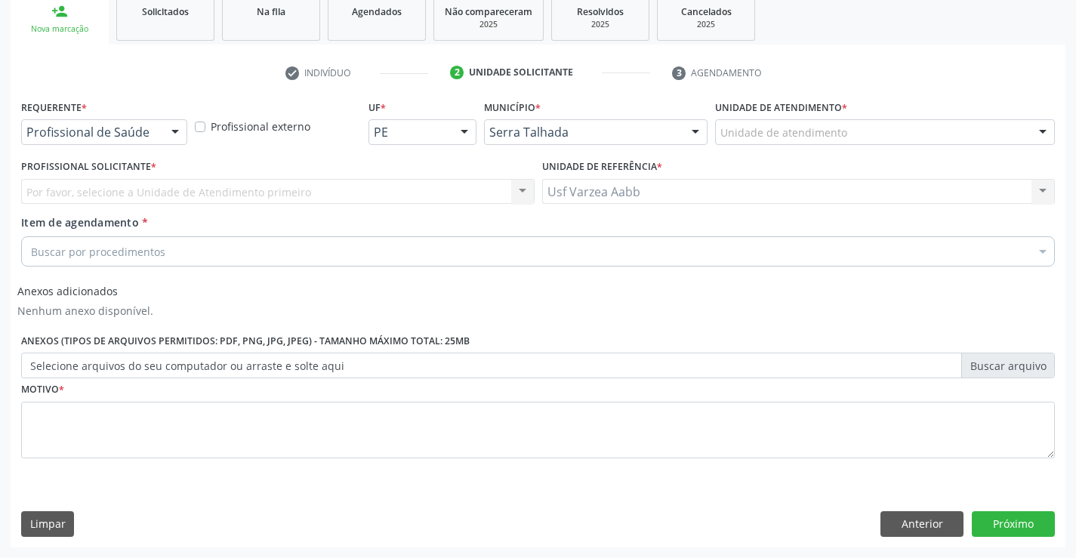
scroll to position [232, 0]
click at [888, 452] on textarea at bounding box center [538, 430] width 1034 height 57
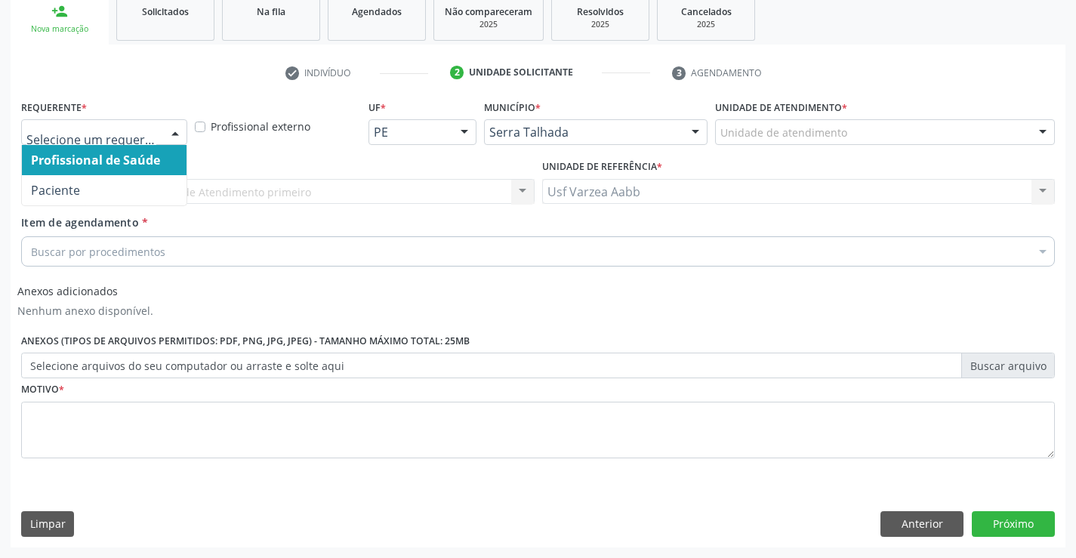
click at [96, 123] on div at bounding box center [104, 132] width 166 height 26
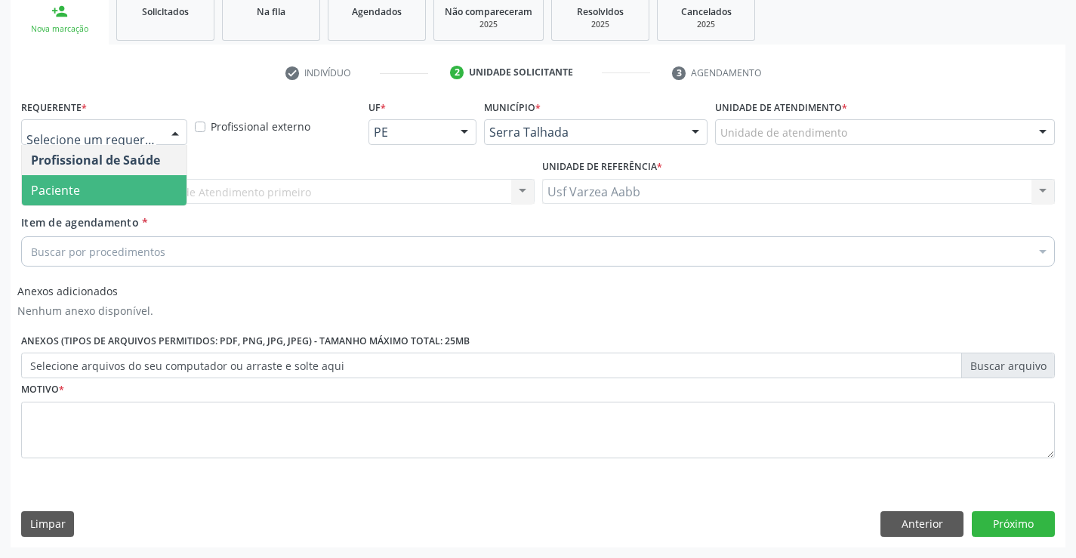
click at [109, 190] on span "Paciente" at bounding box center [104, 190] width 165 height 30
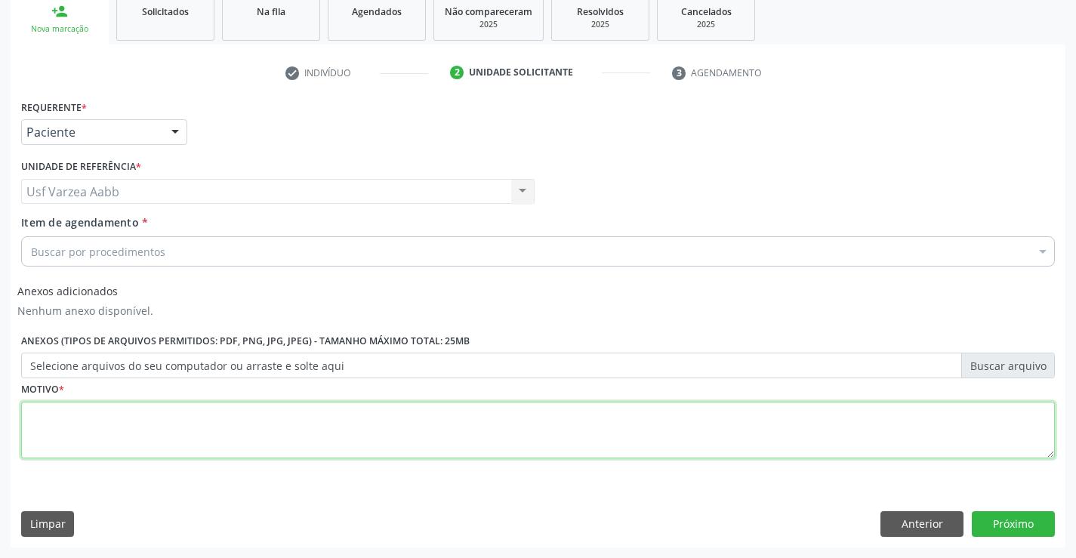
click at [128, 454] on textarea at bounding box center [538, 430] width 1034 height 57
type textarea "x"
click at [998, 535] on button "Próximo" at bounding box center [1013, 524] width 83 height 26
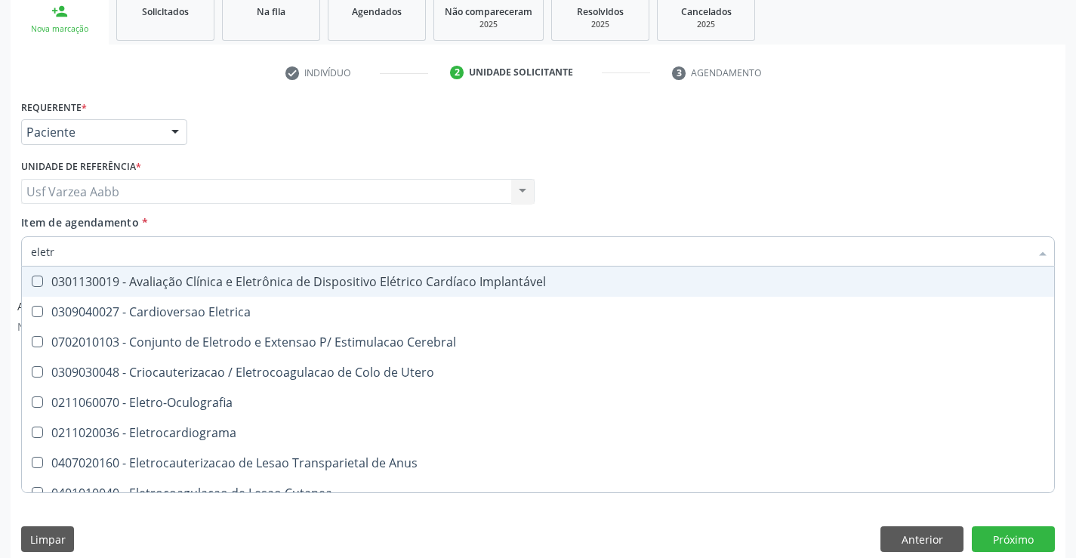
type input "eletro"
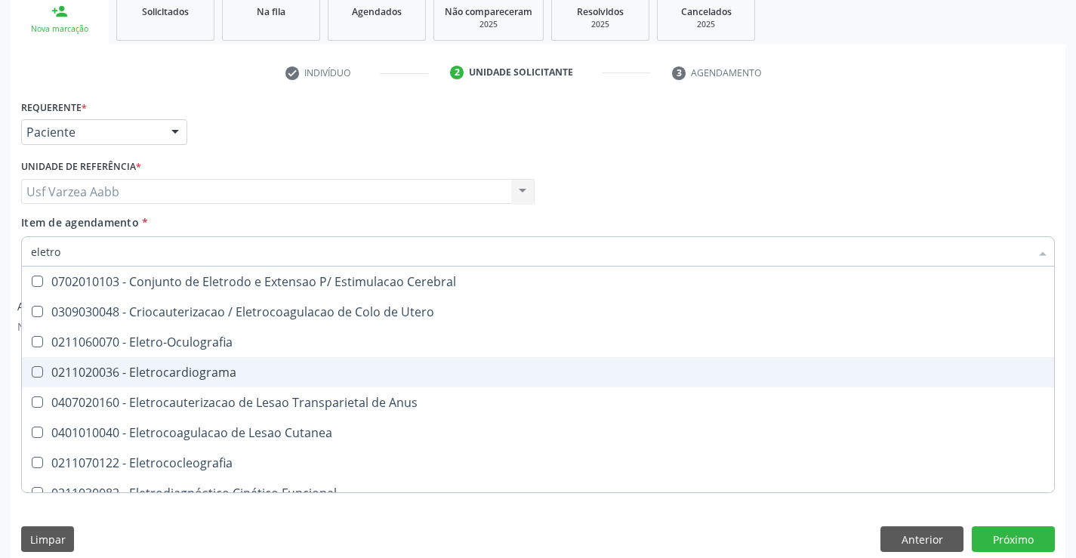
click at [239, 361] on span "0211020036 - Eletrocardiograma" at bounding box center [571, 372] width 1099 height 30
checkbox Eletrocardiograma "true"
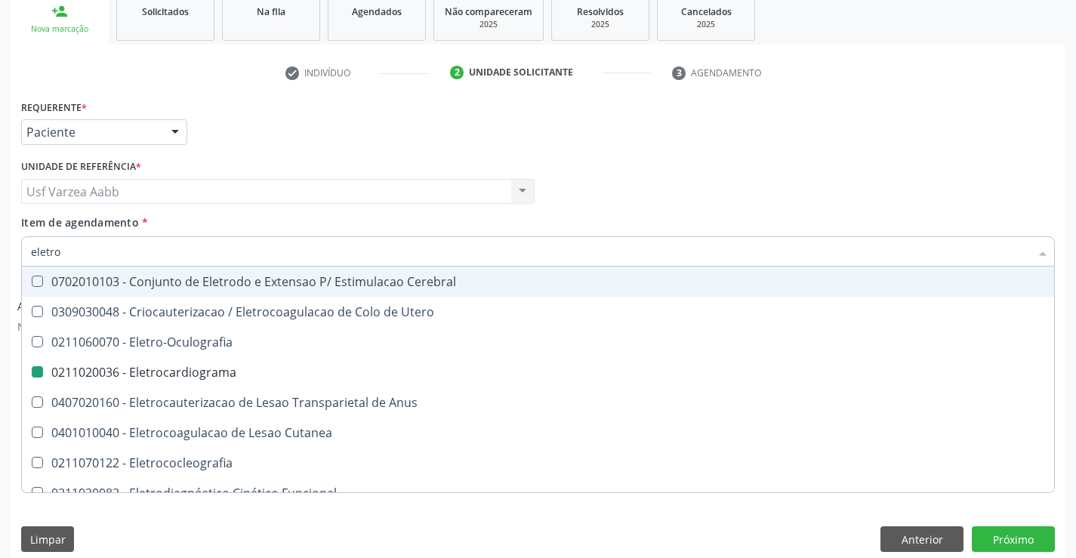
click at [332, 144] on div "Requerente * Paciente Profissional de Saúde Paciente Nenhum resultado encontrad…" at bounding box center [538, 125] width 1042 height 59
checkbox Utero "true"
checkbox Eletrocardiograma "false"
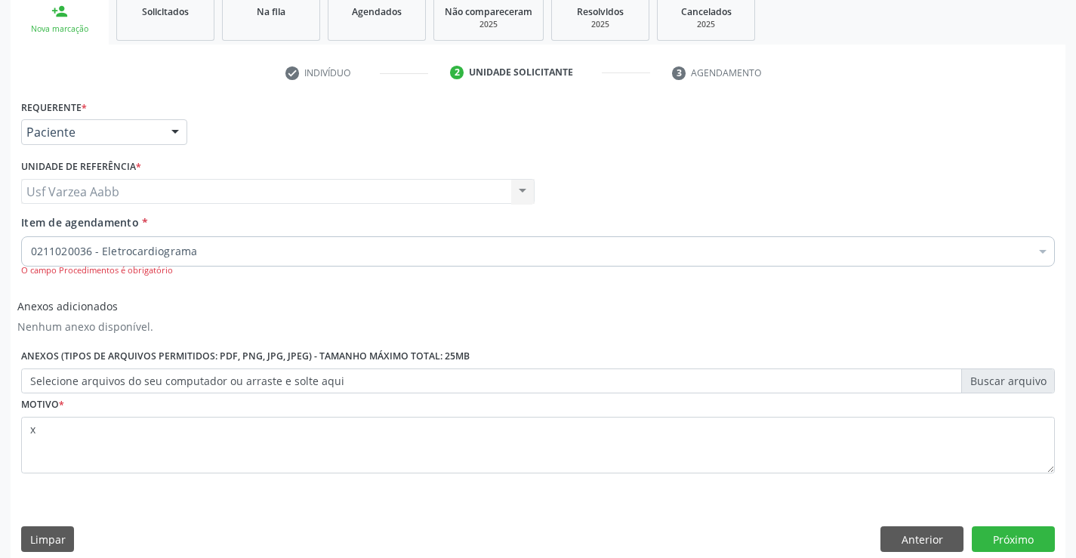
click at [1009, 523] on div "Requerente * Paciente Profissional de Saúde Paciente Nenhum resultado encontrad…" at bounding box center [538, 329] width 1055 height 467
click at [1013, 538] on button "Próximo" at bounding box center [1013, 539] width 83 height 26
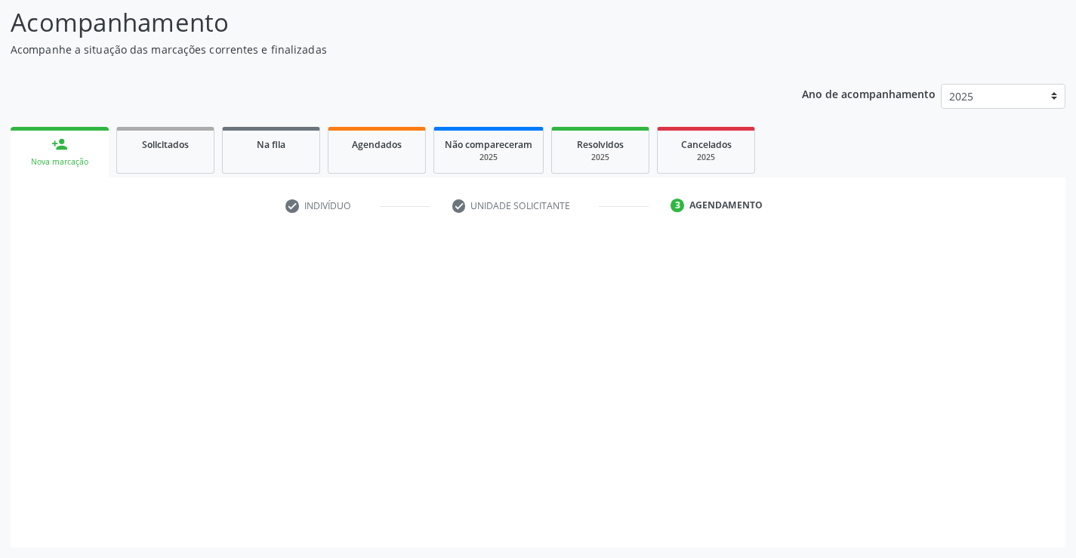
scroll to position [99, 0]
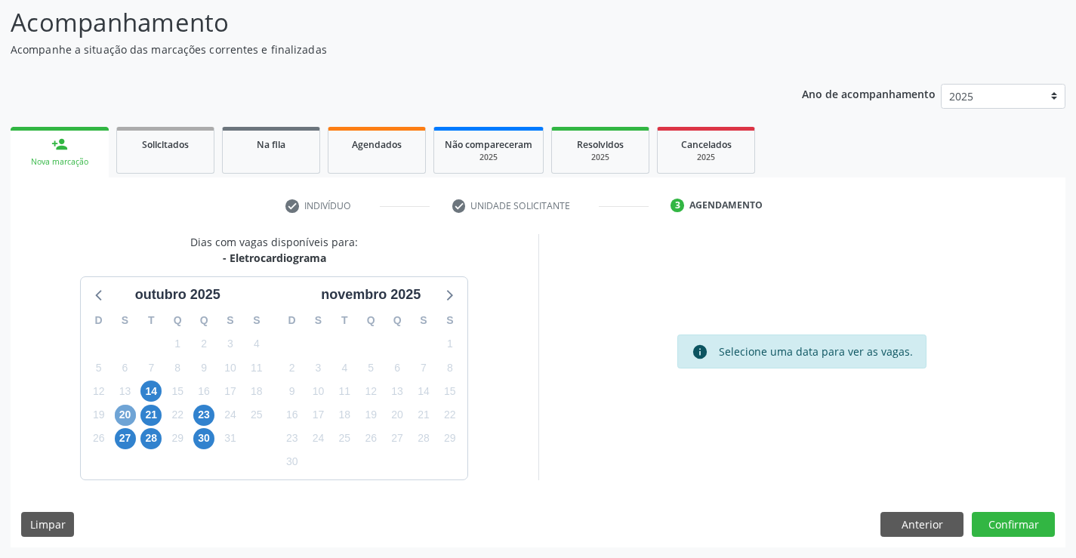
click at [128, 414] on span "20" at bounding box center [125, 415] width 21 height 21
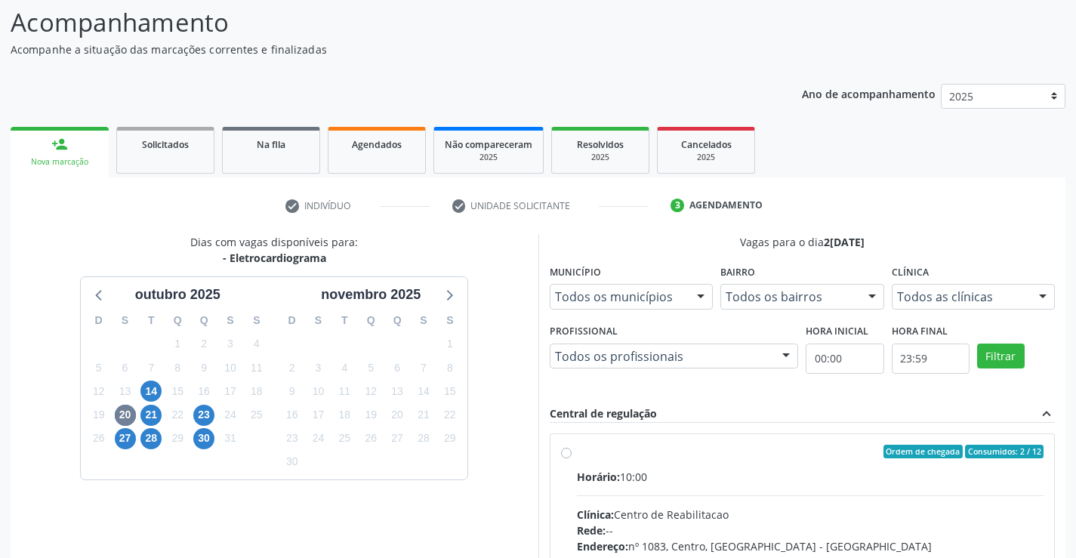
click at [636, 475] on div "Horário: 10:00" at bounding box center [811, 477] width 468 height 16
click at [572, 458] on input "Ordem de chegada Consumidos: 2 / 12 Horário: 10:00 Clínica: Centro de Reabilita…" at bounding box center [566, 452] width 11 height 14
radio input "true"
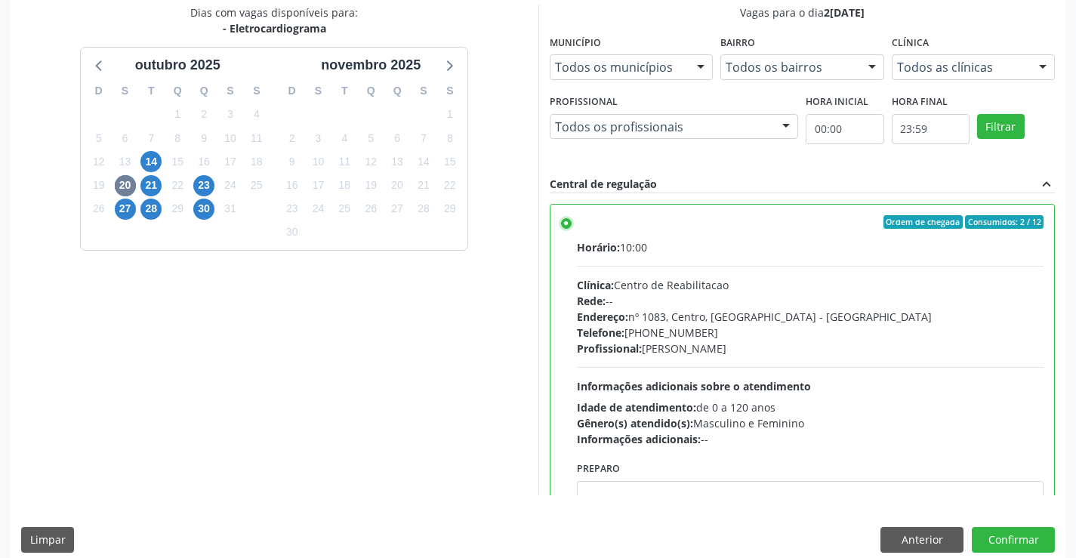
scroll to position [344, 0]
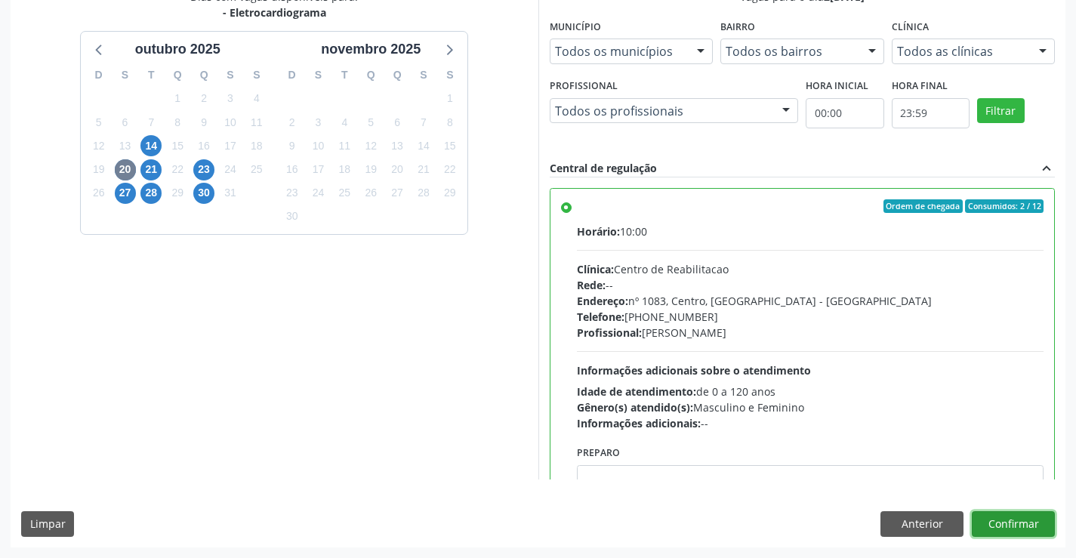
click at [1044, 513] on button "Confirmar" at bounding box center [1013, 524] width 83 height 26
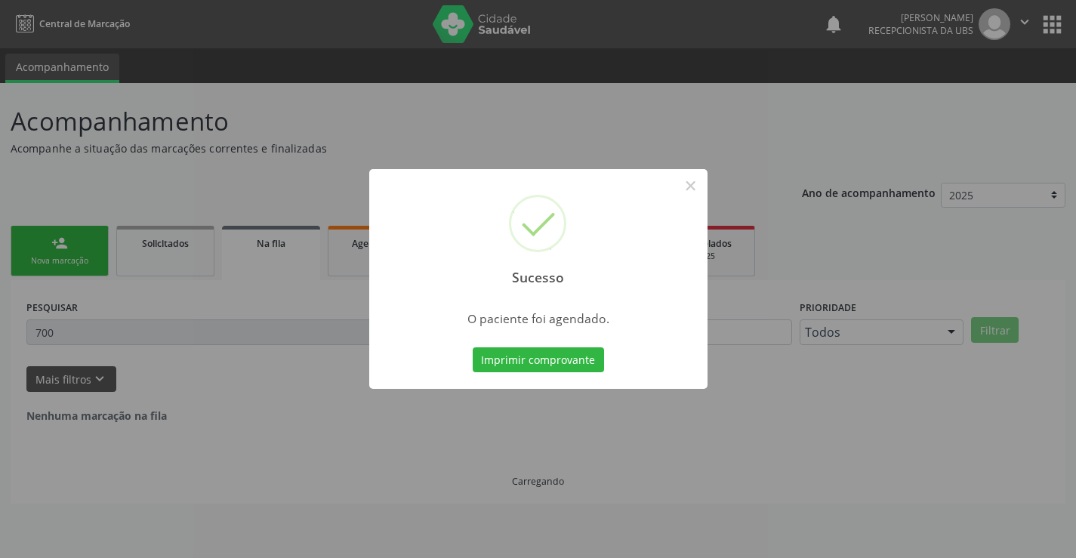
scroll to position [0, 0]
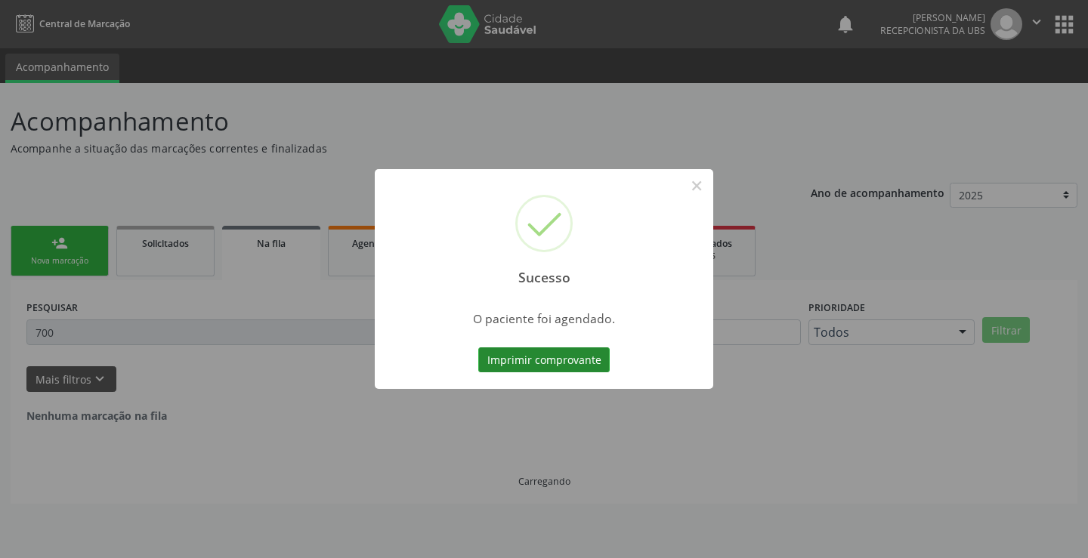
click at [574, 354] on button "Imprimir comprovante" at bounding box center [543, 360] width 131 height 26
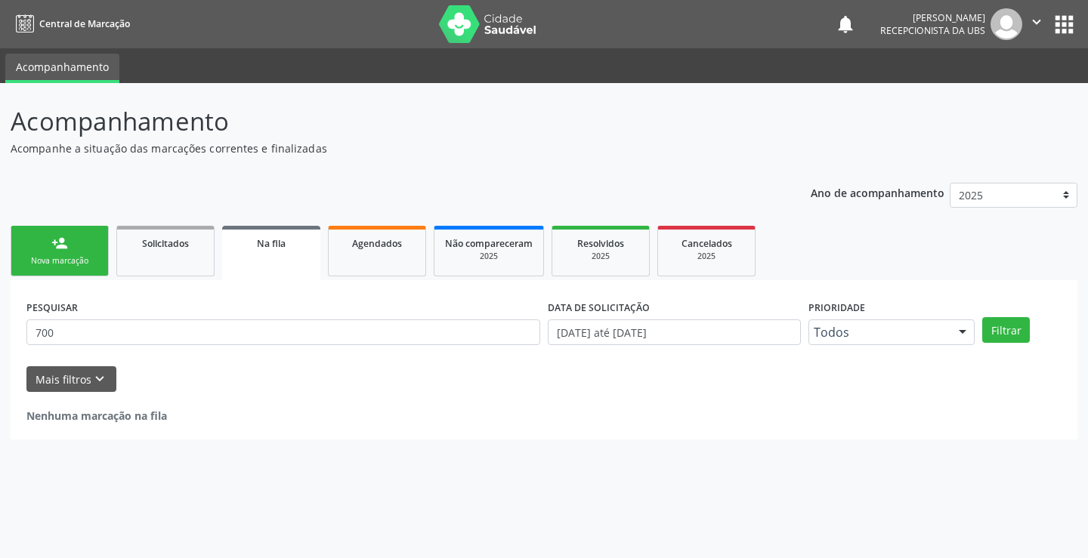
click at [26, 231] on link "person_add Nova marcação" at bounding box center [60, 251] width 98 height 51
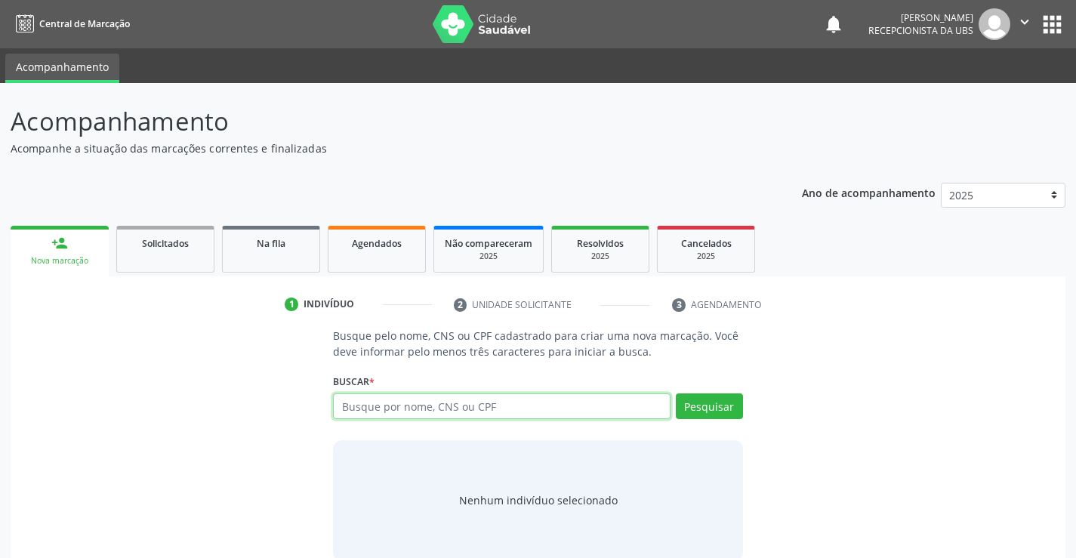
click at [402, 409] on input "text" at bounding box center [501, 406] width 337 height 26
type input "898050074370776"
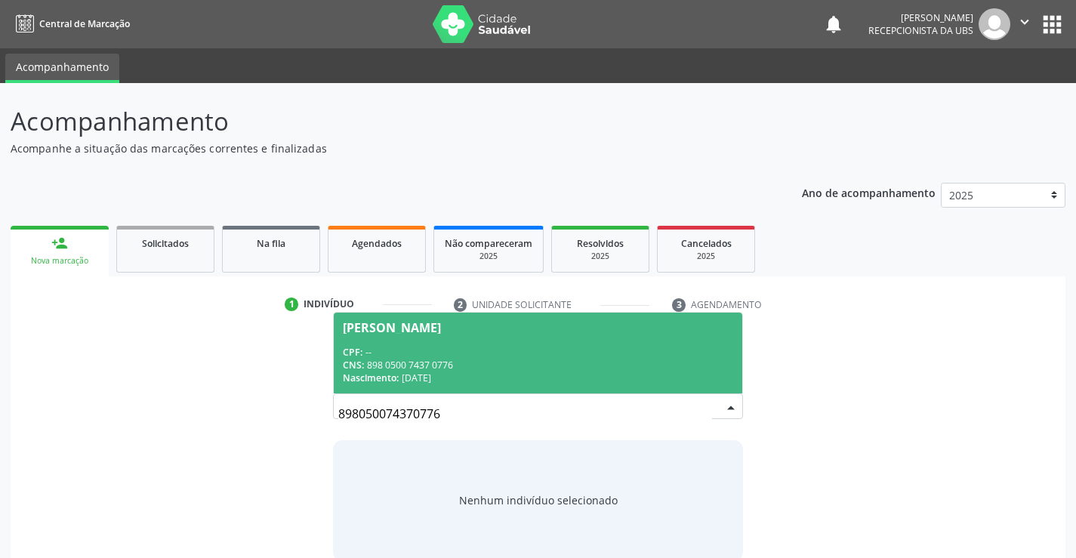
click at [628, 339] on span "[PERSON_NAME] CPF: -- CNS: 898 0500 7437 0776 Nascimento: 1[DATE]" at bounding box center [538, 353] width 408 height 81
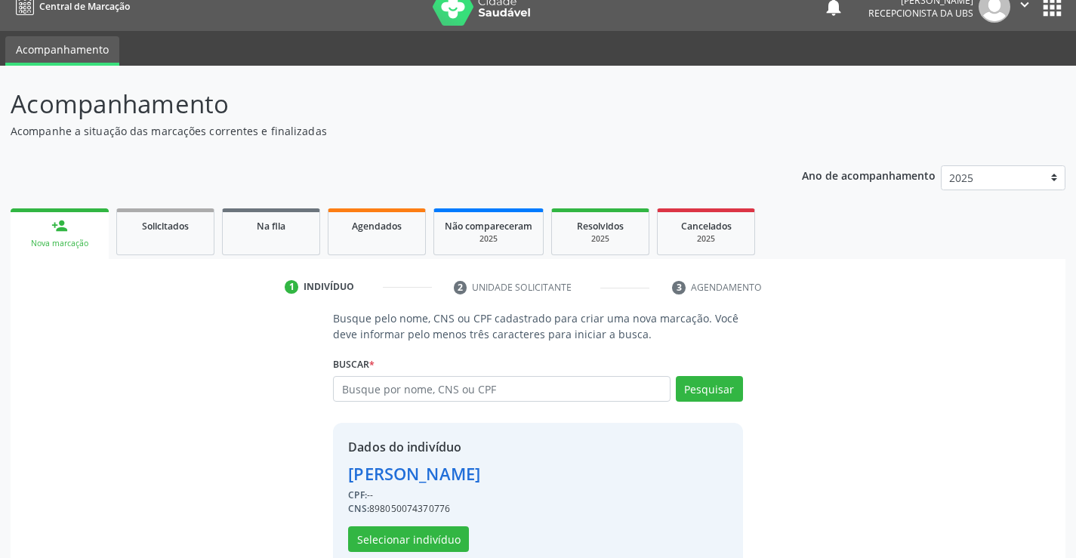
scroll to position [48, 0]
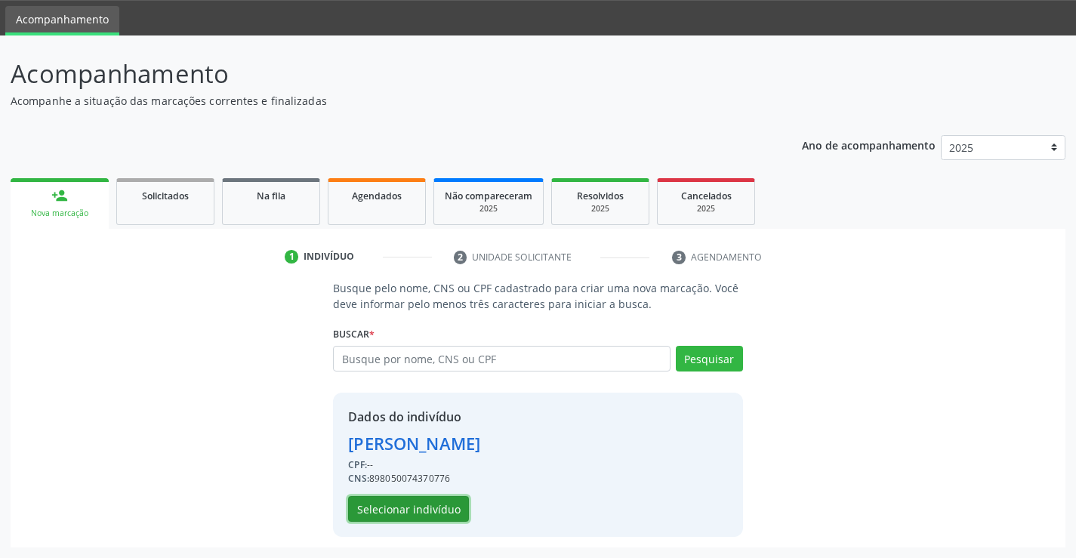
click at [349, 505] on button "Selecionar indivíduo" at bounding box center [408, 509] width 121 height 26
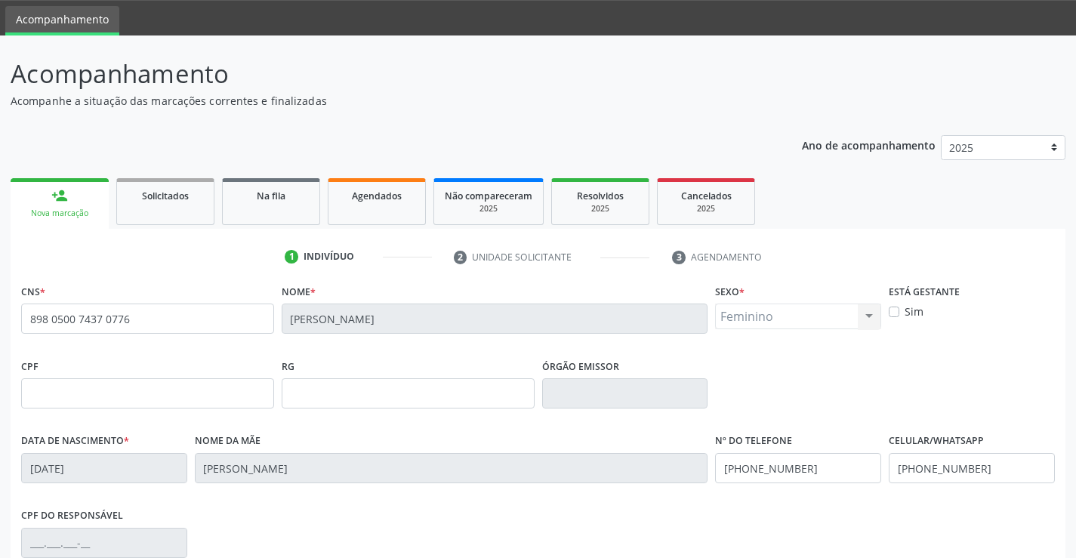
scroll to position [261, 0]
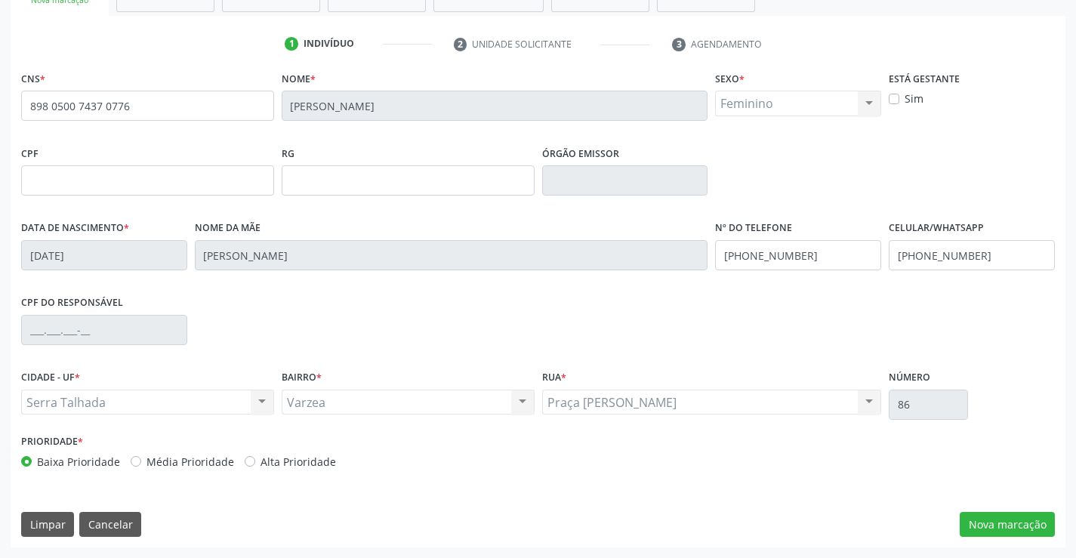
click at [1018, 510] on div "CNS * 898 0500 7437 0776 [GEOGRAPHIC_DATA] * [PERSON_NAME] * Feminino Masculino…" at bounding box center [538, 307] width 1055 height 480
click at [1019, 514] on button "Nova marcação" at bounding box center [1007, 525] width 95 height 26
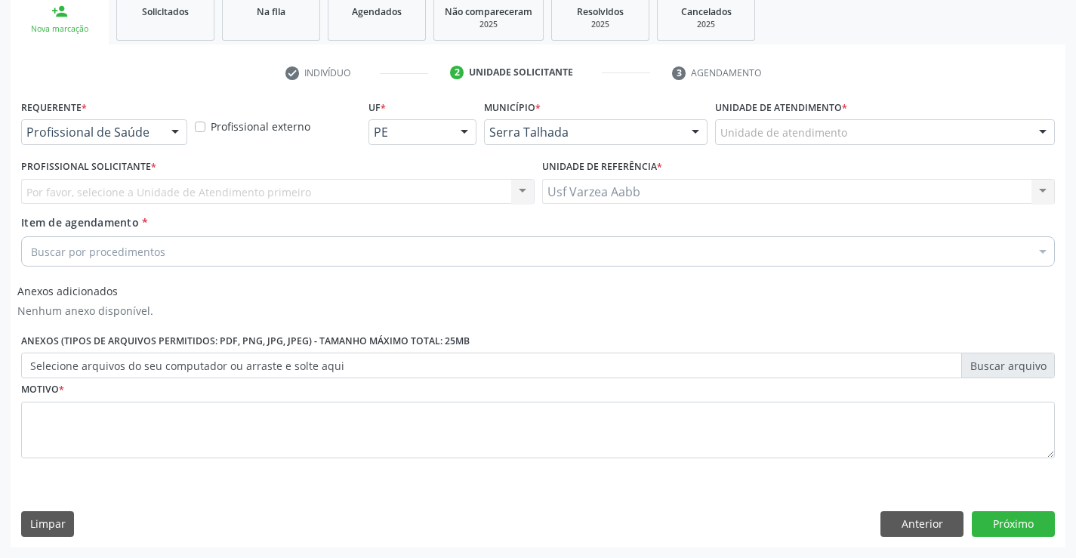
scroll to position [232, 0]
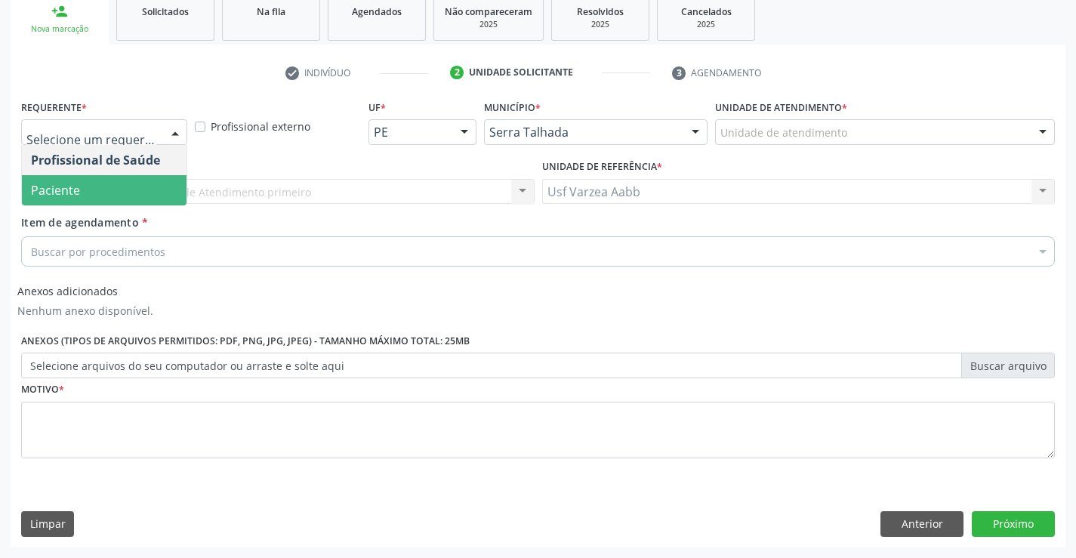
click at [150, 190] on span "Paciente" at bounding box center [104, 190] width 165 height 30
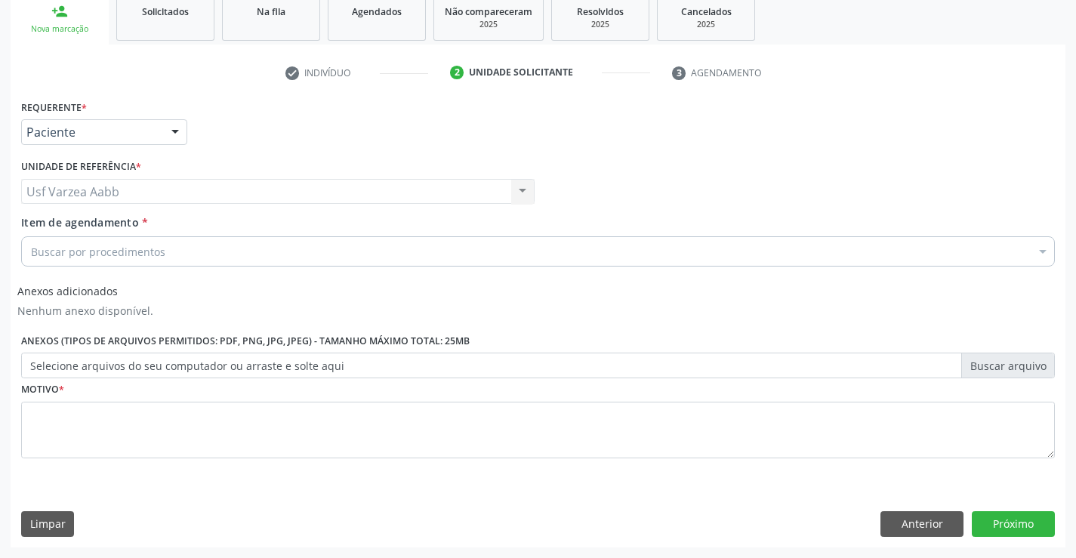
click at [171, 255] on div "Buscar por procedimentos" at bounding box center [538, 251] width 1034 height 30
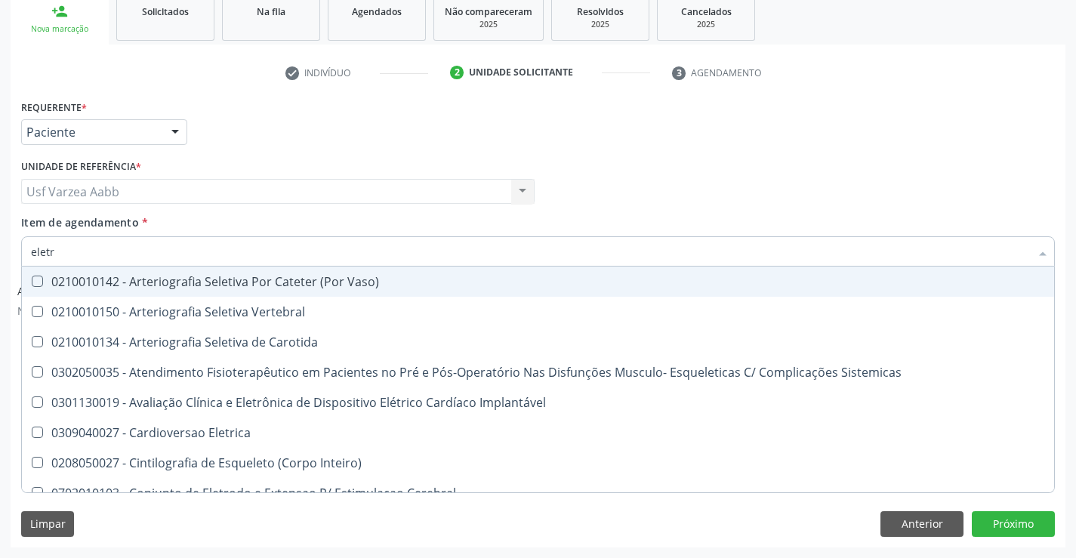
type input "eletro"
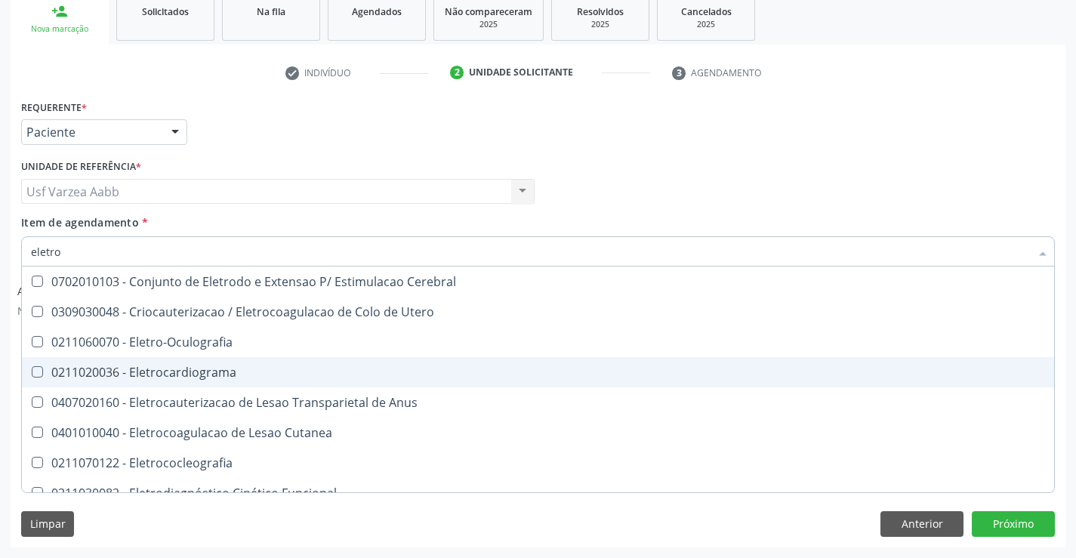
click at [313, 362] on span "0211020036 - Eletrocardiograma" at bounding box center [571, 372] width 1099 height 30
checkbox Eletrocardiograma "true"
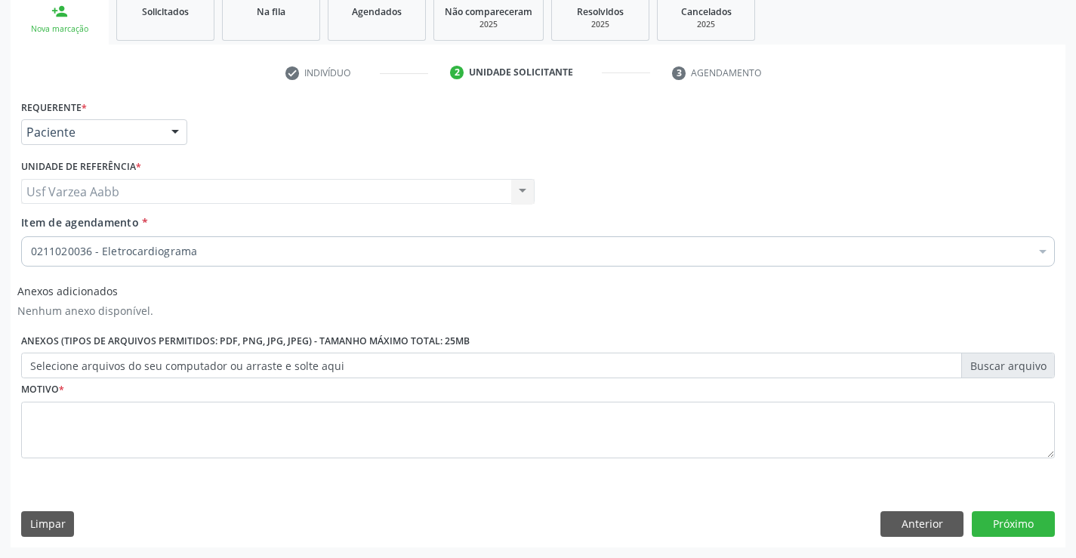
checkbox Eletrocardiograma "true"
checkbox Manutenção "false"
click at [543, 451] on textarea at bounding box center [538, 430] width 1034 height 57
type textarea "x"
click at [1014, 530] on button "Próximo" at bounding box center [1013, 524] width 83 height 26
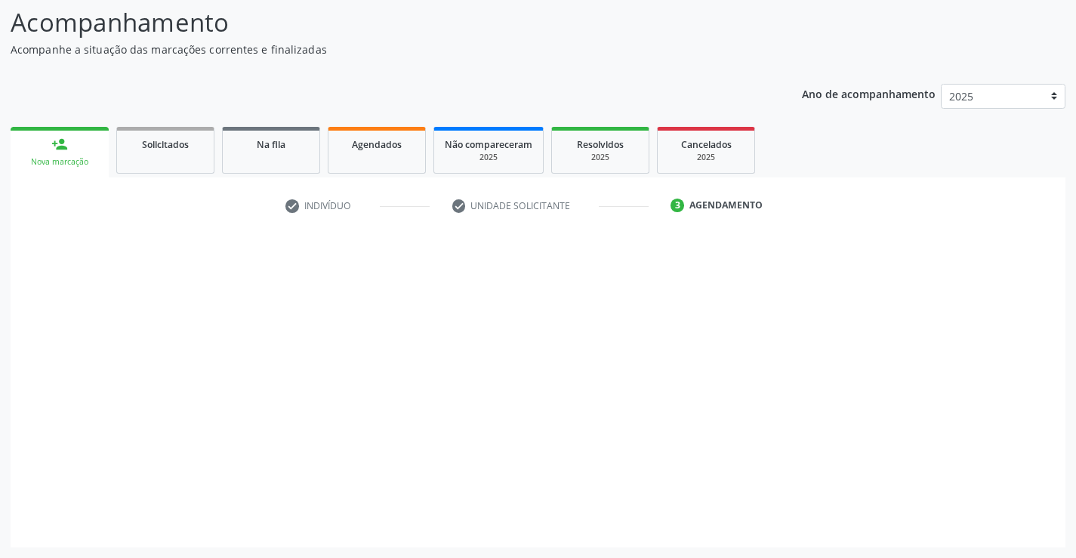
scroll to position [99, 0]
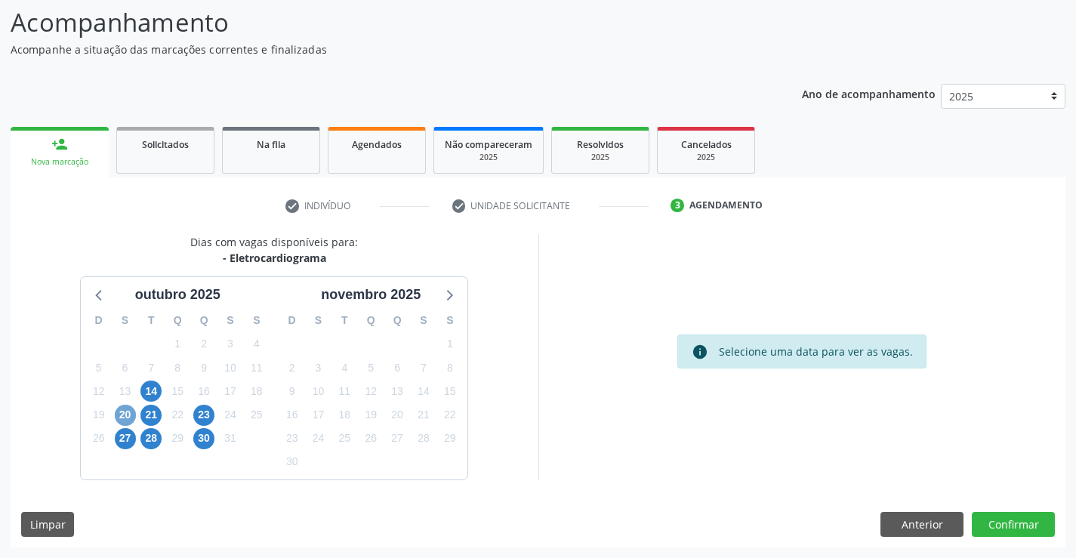
click at [128, 412] on span "20" at bounding box center [125, 415] width 21 height 21
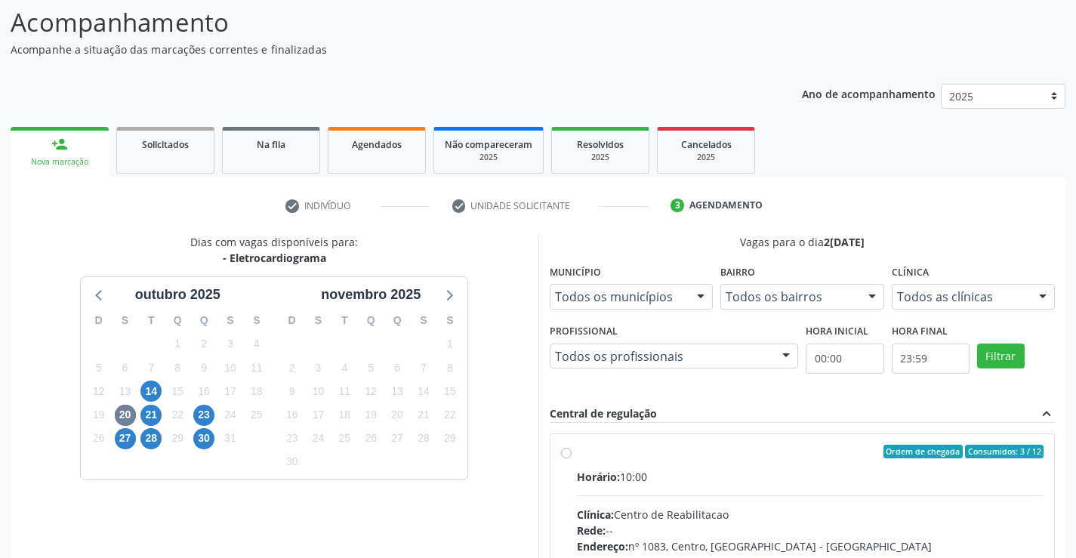
click at [574, 433] on div "Ordem de chegada Consumidos: 3 / 12 Horário: 10:00 Clínica: Centro de Reabilita…" at bounding box center [803, 561] width 506 height 276
click at [578, 445] on div "Ordem de chegada Consumidos: 3 / 12" at bounding box center [811, 452] width 468 height 14
click at [572, 445] on input "Ordem de chegada Consumidos: 3 / 12 Horário: 10:00 Clínica: Centro de Reabilita…" at bounding box center [566, 452] width 11 height 14
radio input "true"
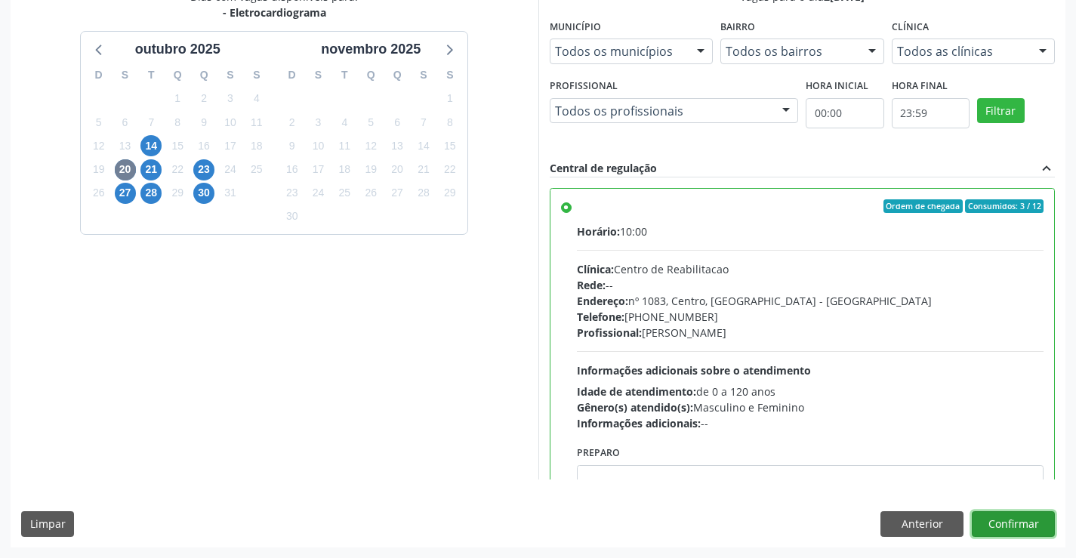
click at [1052, 529] on button "Confirmar" at bounding box center [1013, 524] width 83 height 26
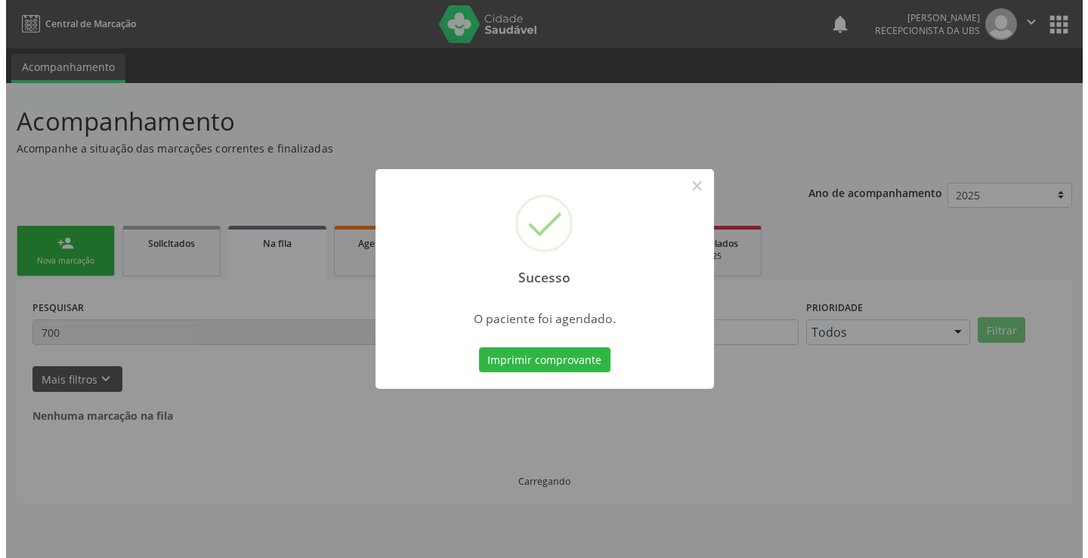
scroll to position [0, 0]
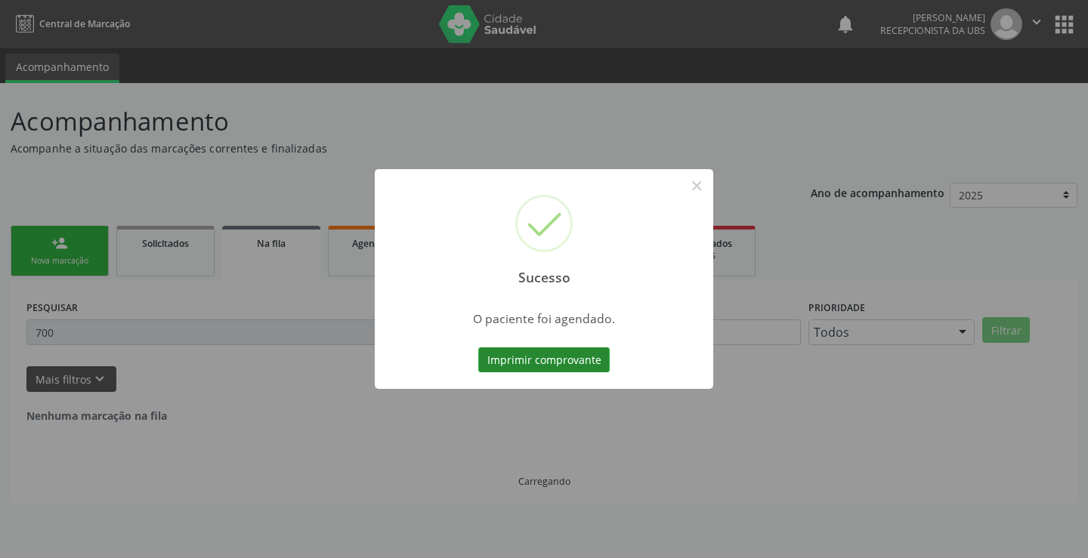
click at [538, 358] on button "Imprimir comprovante" at bounding box center [543, 360] width 131 height 26
